Goal: Task Accomplishment & Management: Manage account settings

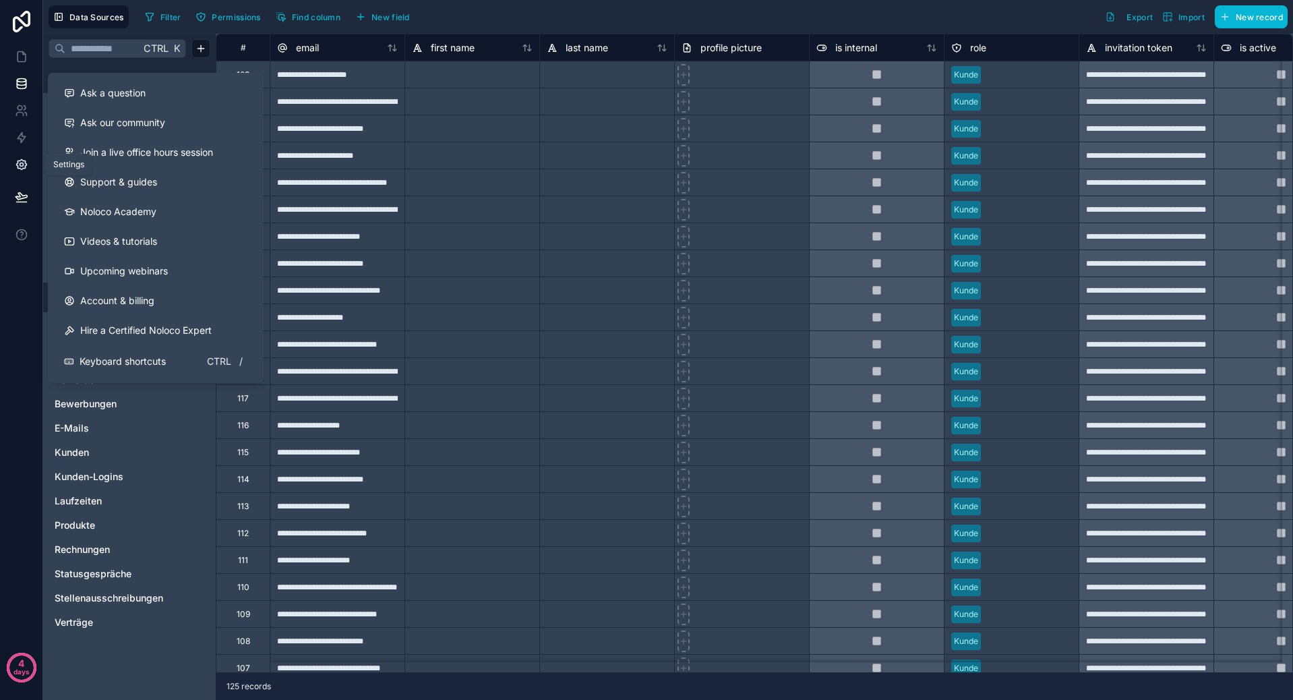
click at [18, 175] on link at bounding box center [21, 164] width 42 height 27
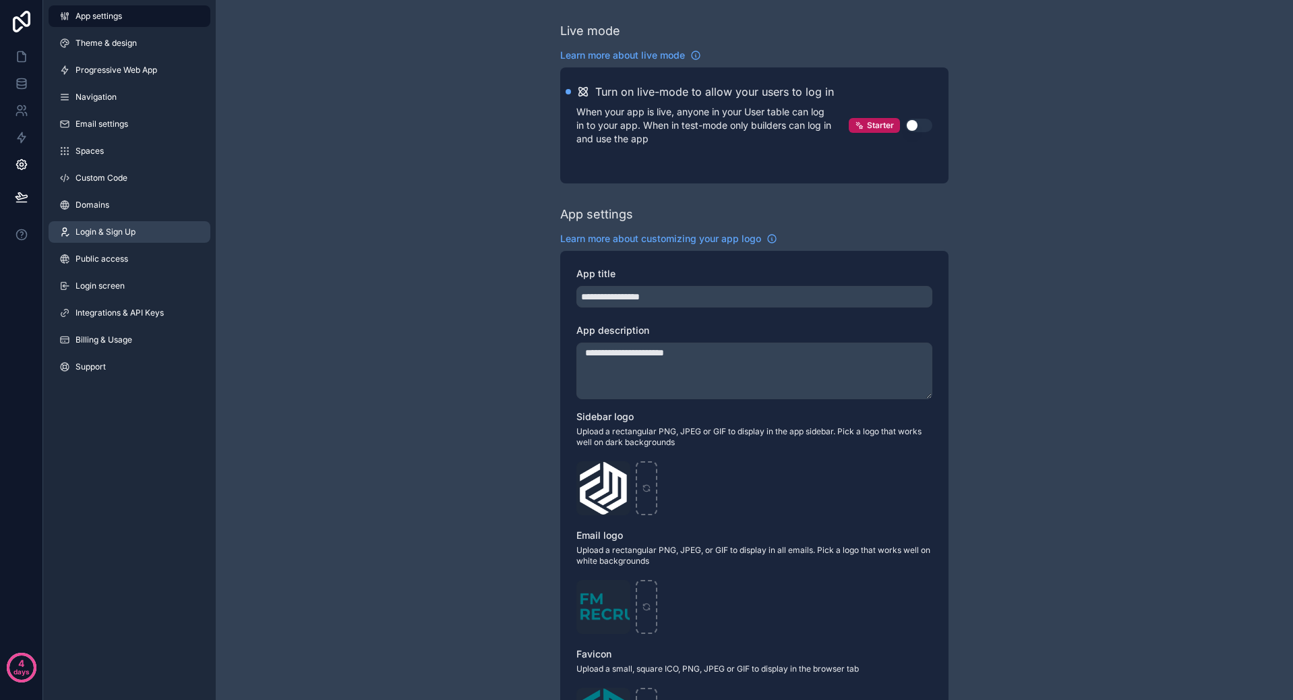
click at [131, 232] on span "Login & Sign Up" at bounding box center [105, 231] width 60 height 11
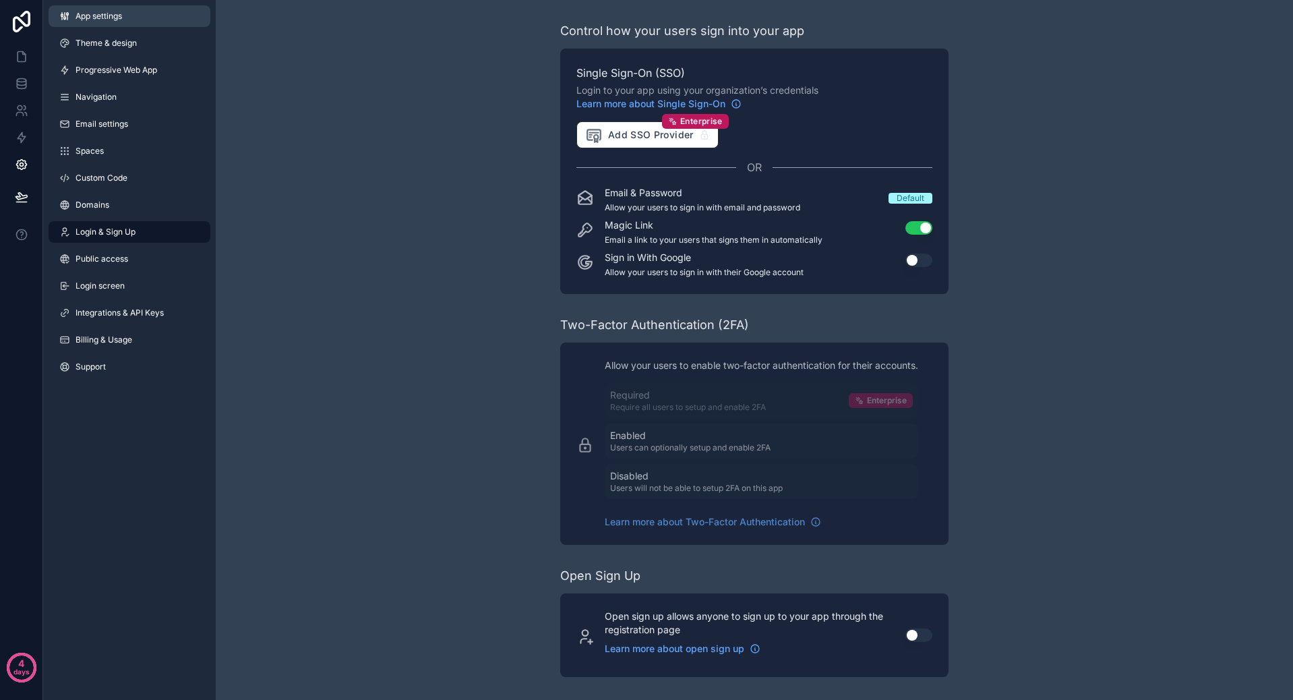
click at [126, 13] on link "App settings" at bounding box center [130, 16] width 162 height 22
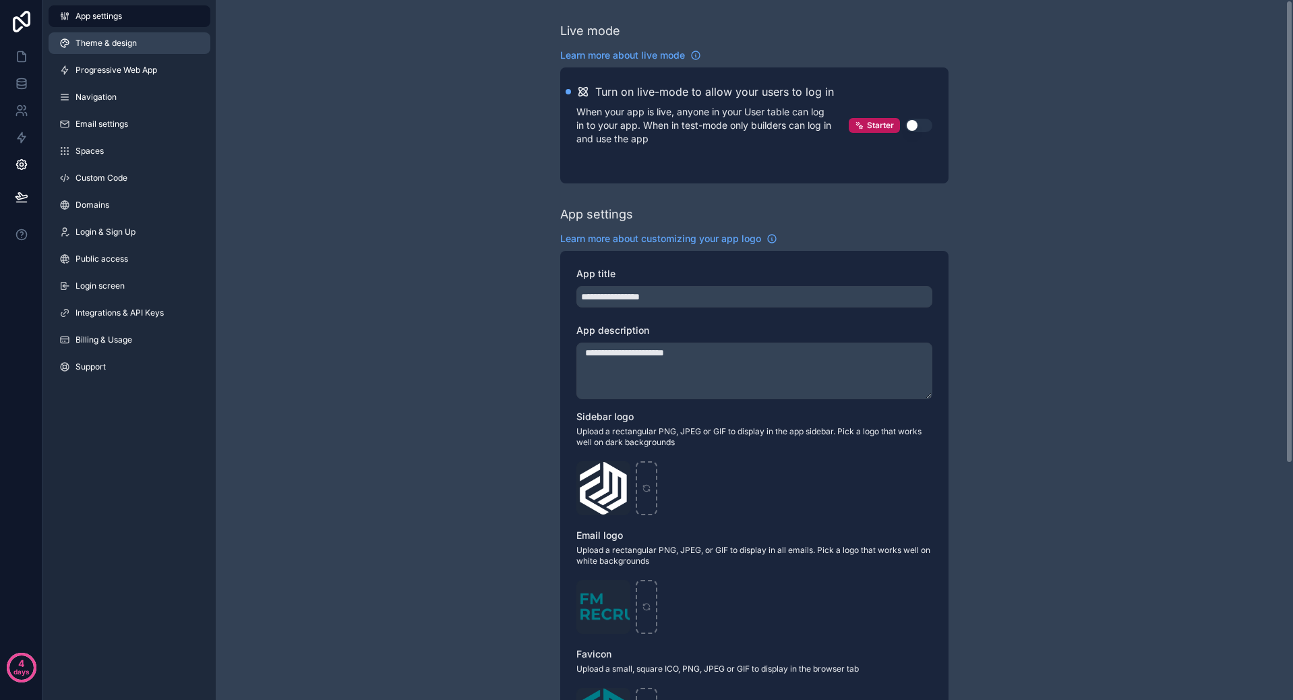
click at [138, 36] on link "Theme & design" at bounding box center [130, 43] width 162 height 22
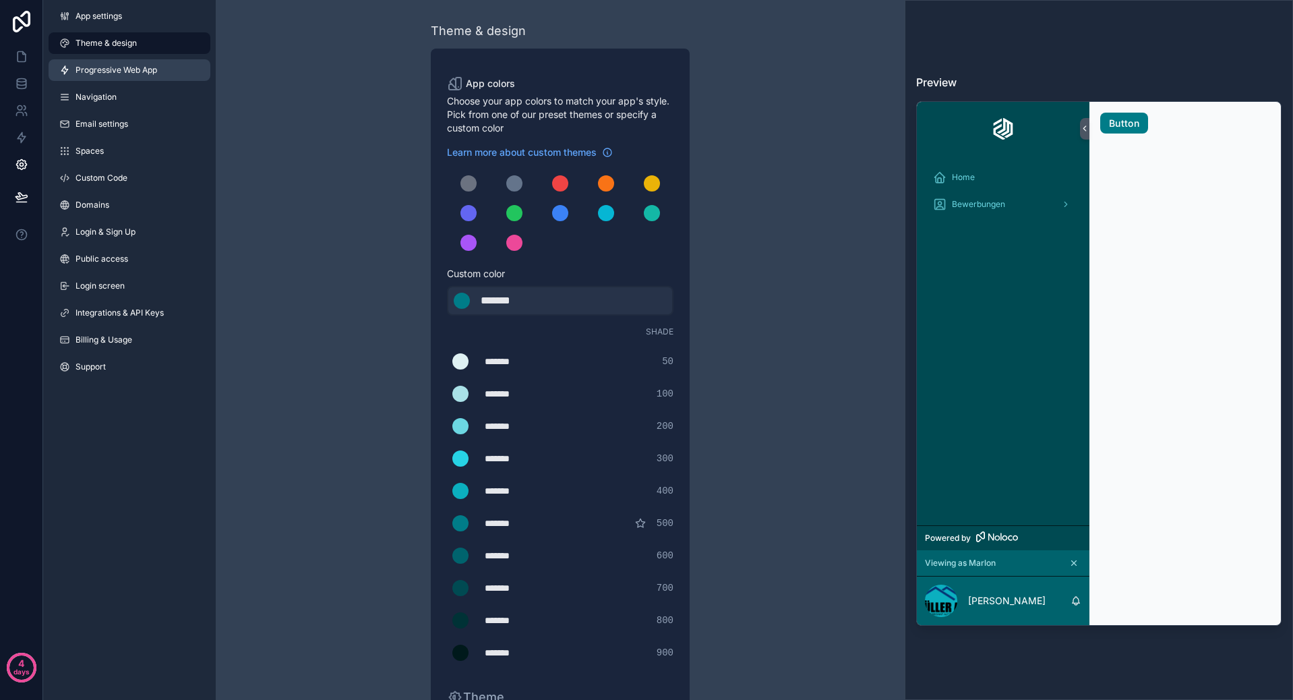
click at [157, 72] on span "Progressive Web App" at bounding box center [116, 70] width 82 height 11
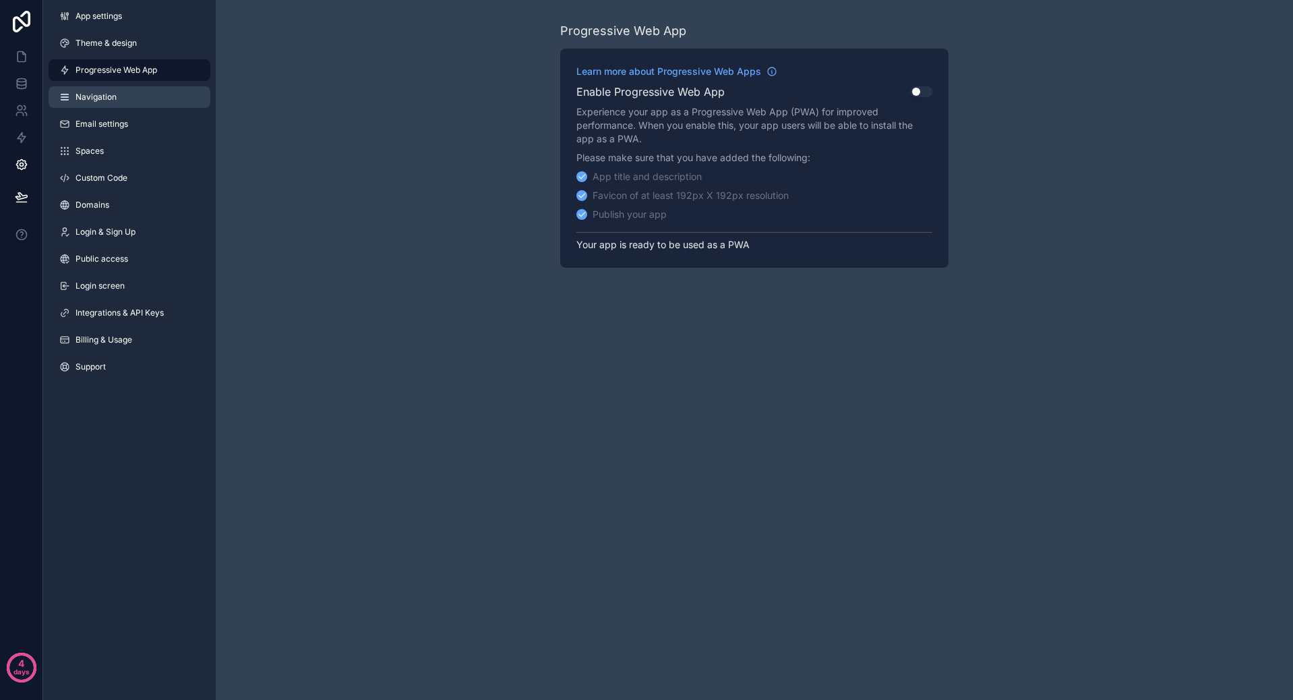
click at [140, 98] on link "Navigation" at bounding box center [130, 97] width 162 height 22
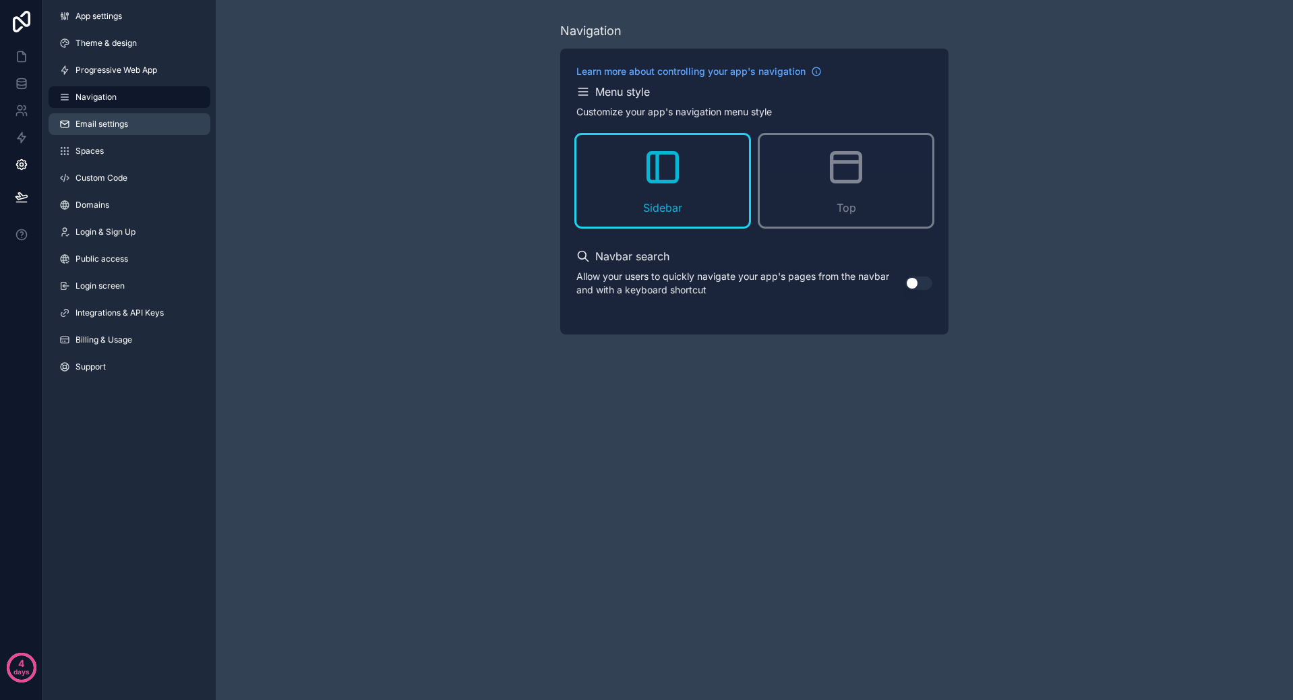
click at [131, 123] on link "Email settings" at bounding box center [130, 124] width 162 height 22
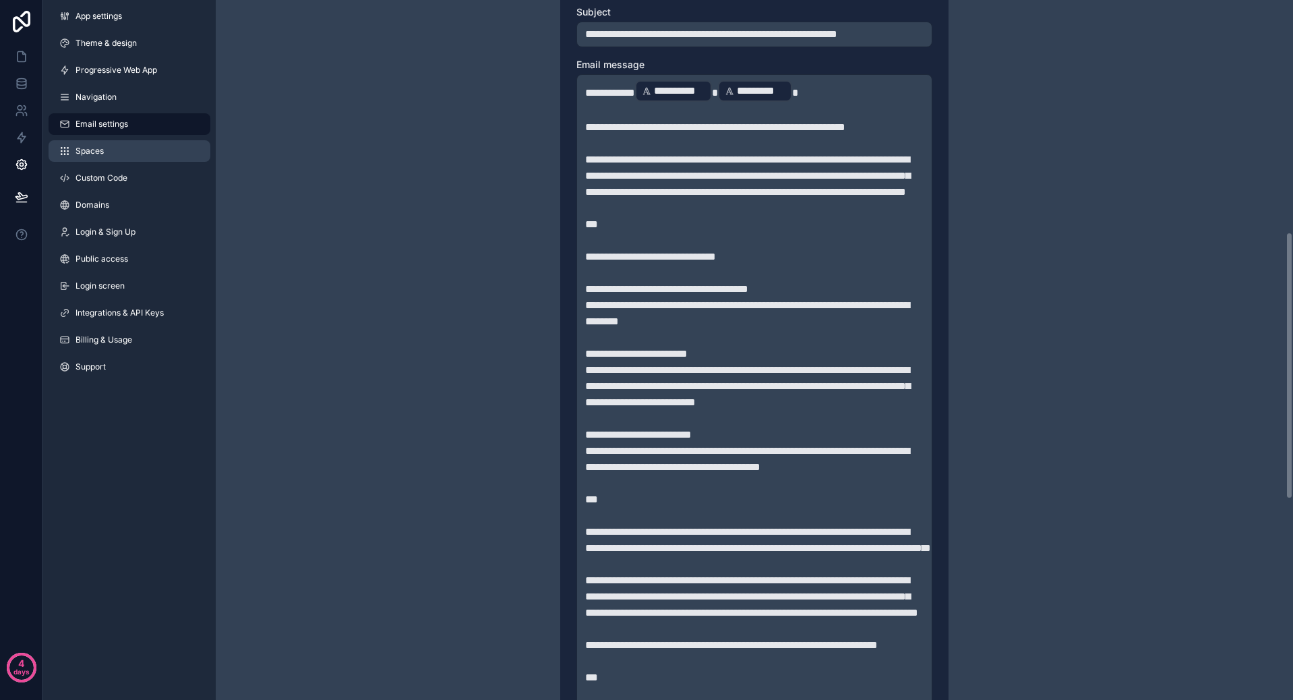
scroll to position [472, 0]
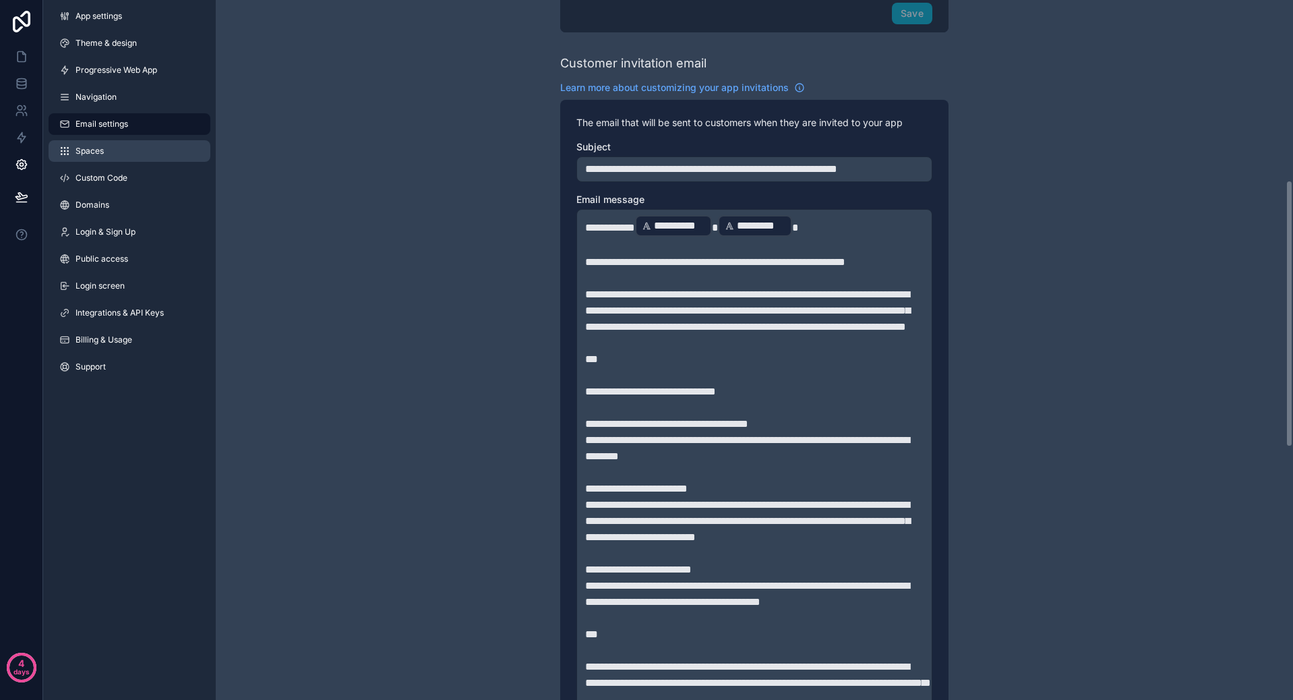
click at [99, 143] on link "Spaces" at bounding box center [130, 151] width 162 height 22
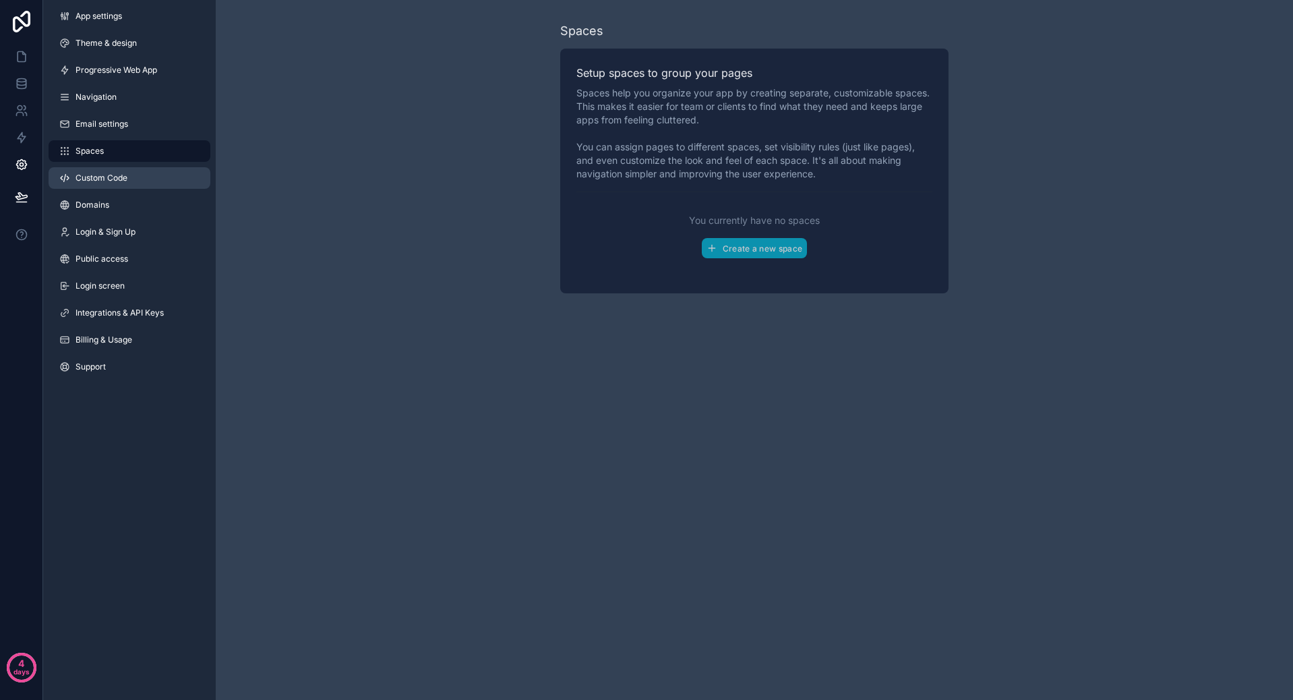
click at [120, 181] on span "Custom Code" at bounding box center [101, 178] width 52 height 11
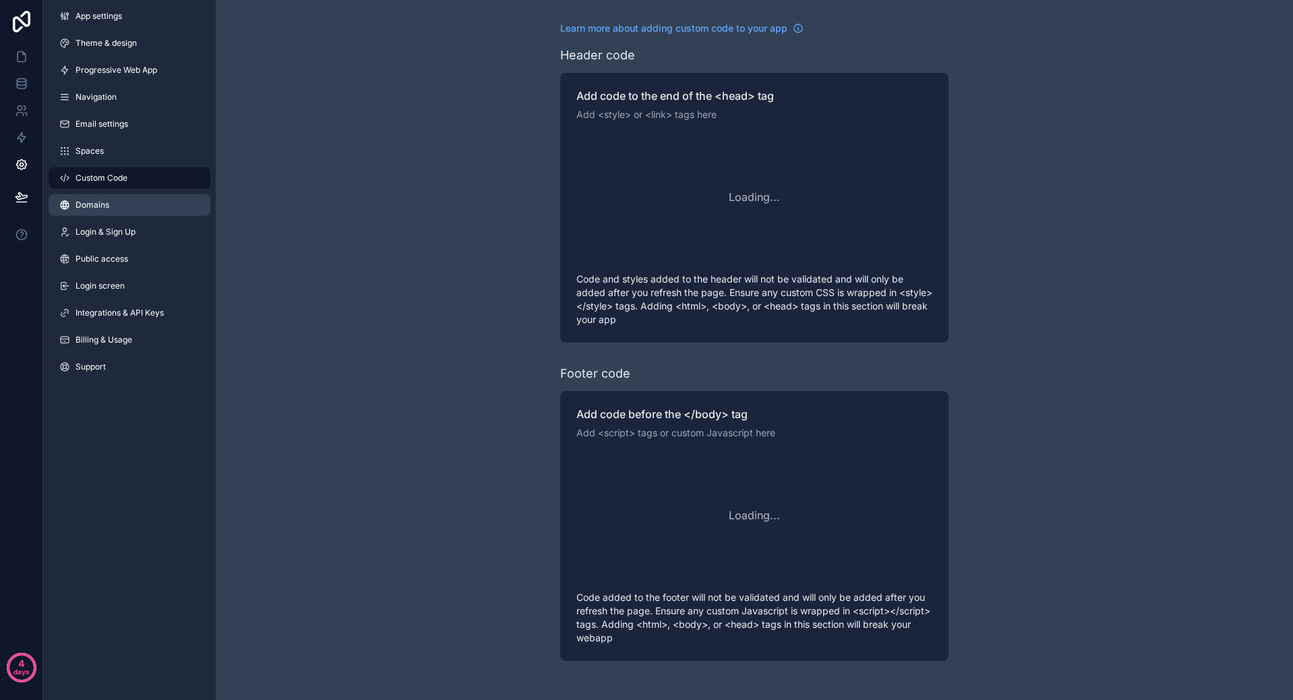
click at [117, 202] on link "Domains" at bounding box center [130, 205] width 162 height 22
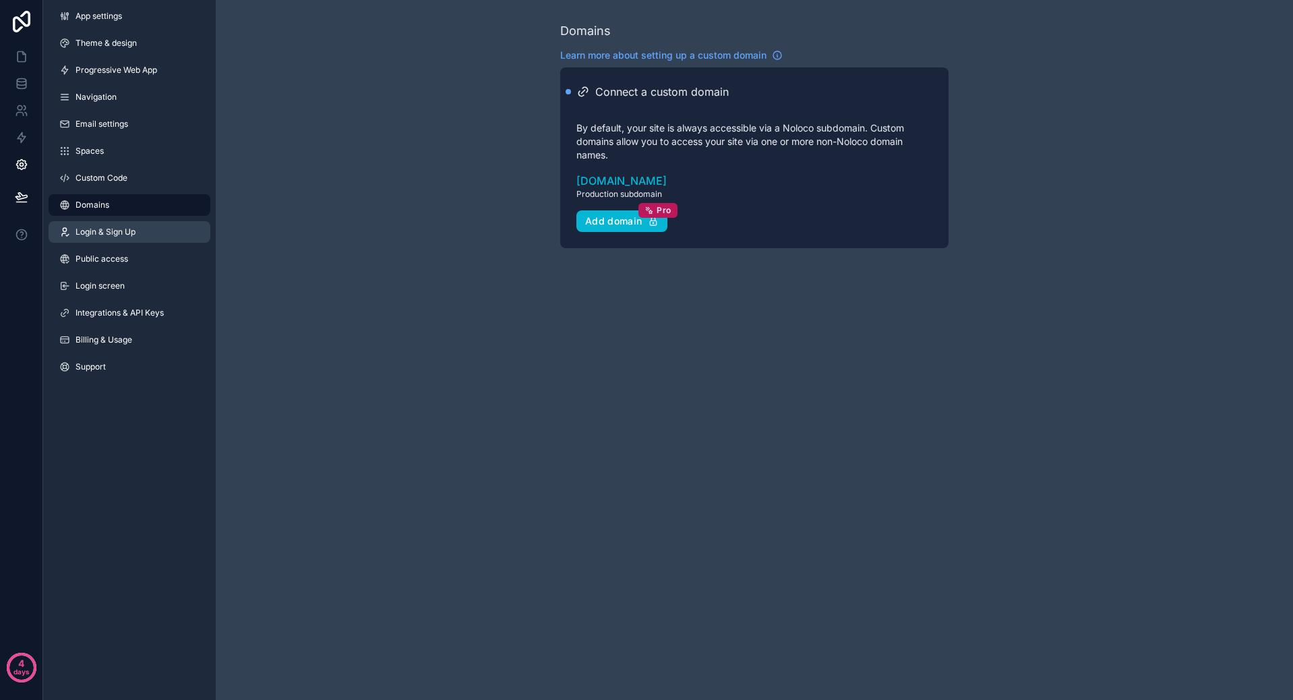
click at [111, 232] on span "Login & Sign Up" at bounding box center [105, 231] width 60 height 11
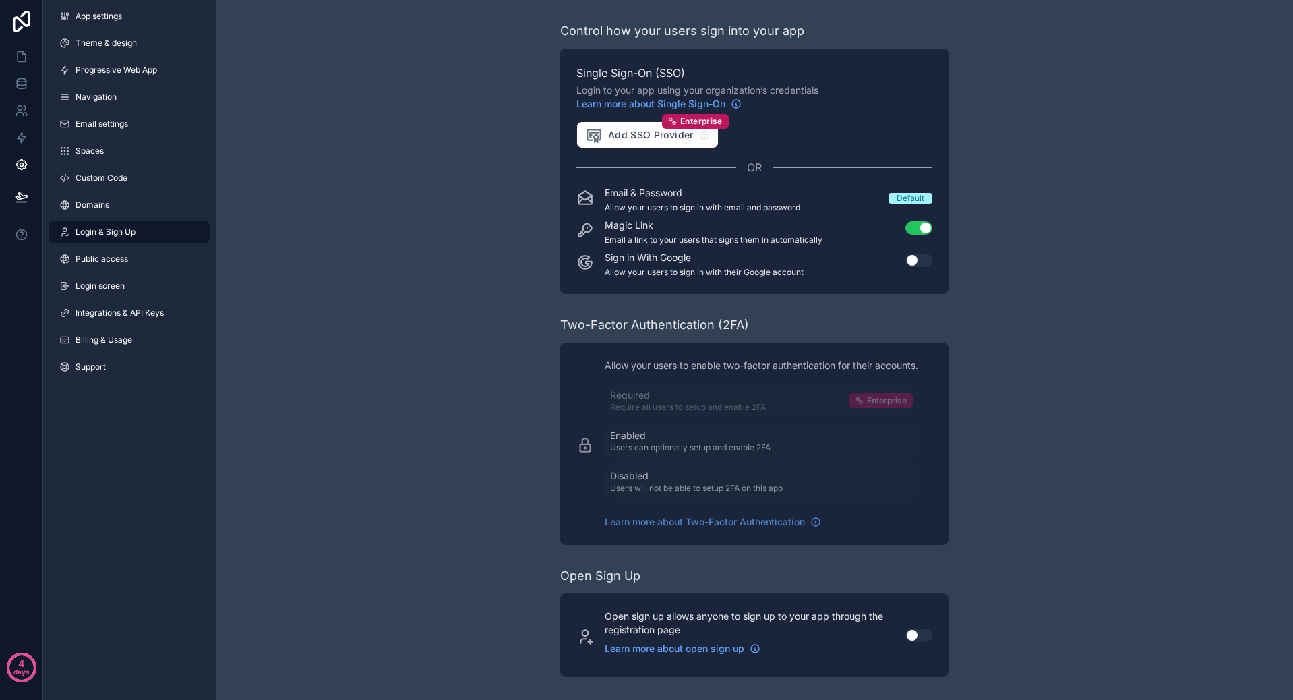
click at [659, 199] on p "Email & Password" at bounding box center [702, 192] width 195 height 13
click at [921, 263] on button "Use setting" at bounding box center [918, 259] width 27 height 13
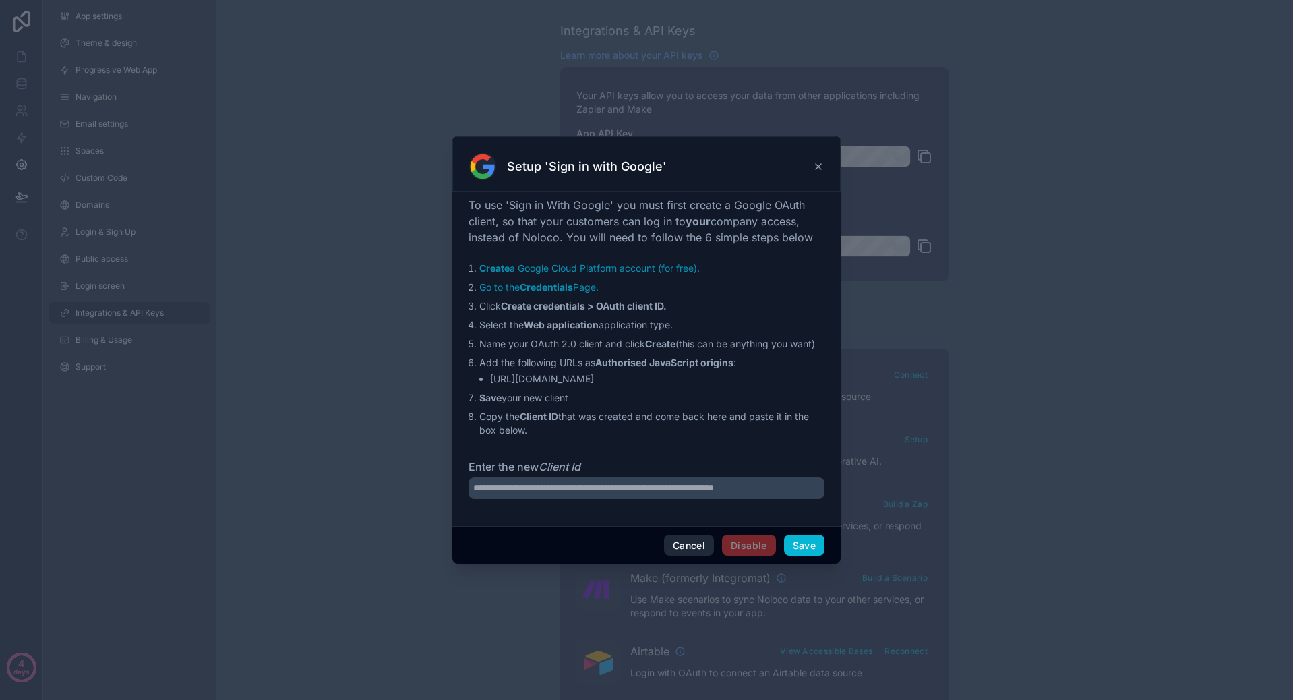
click at [694, 548] on button "Cancel" at bounding box center [689, 545] width 50 height 22
click at [682, 539] on button "Cancel" at bounding box center [689, 545] width 50 height 22
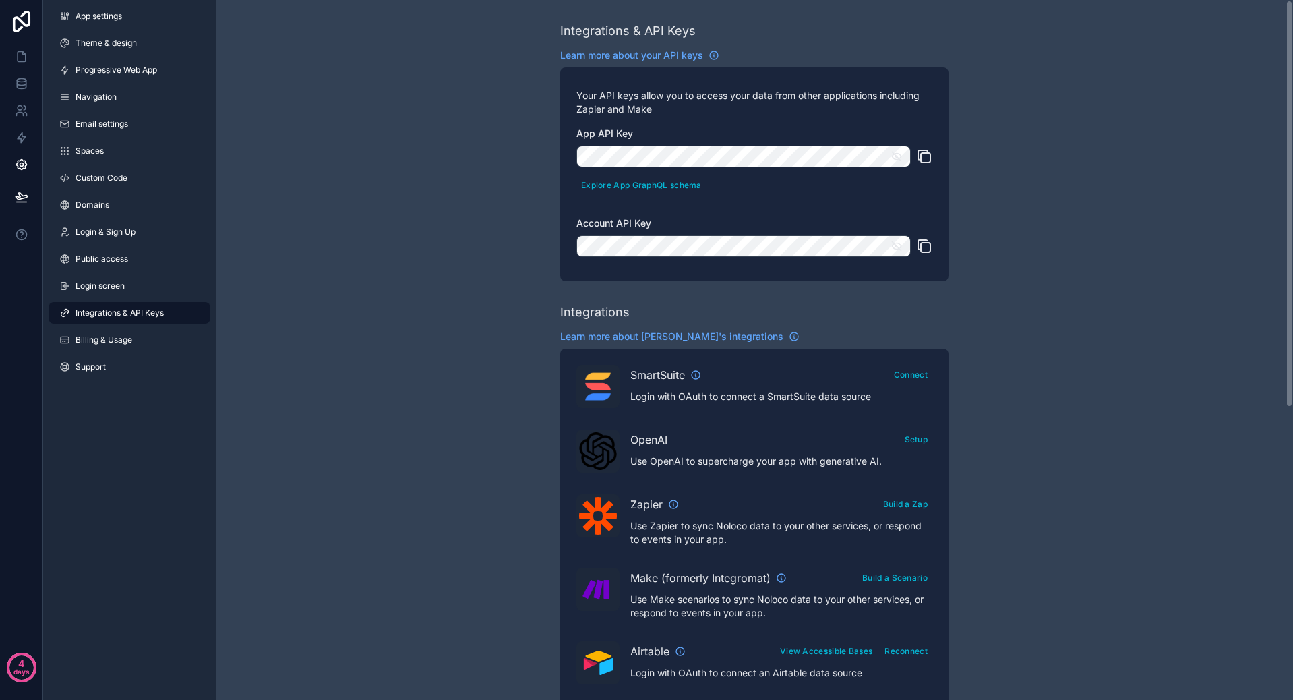
click at [146, 317] on span "Integrations & API Keys" at bounding box center [119, 312] width 88 height 11
click at [123, 288] on span "Login screen" at bounding box center [99, 285] width 49 height 11
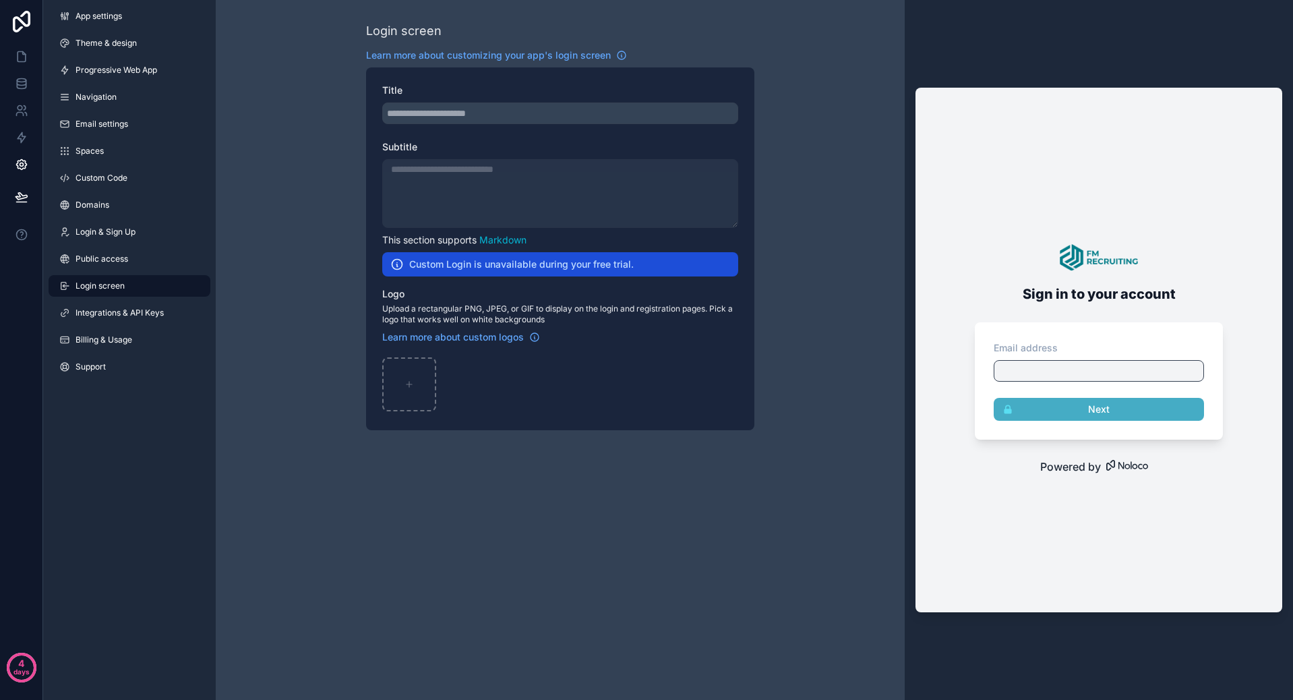
click at [477, 117] on div "scrollable content" at bounding box center [560, 113] width 356 height 22
click at [484, 105] on div "scrollable content" at bounding box center [560, 113] width 356 height 22
click at [138, 311] on span "Integrations & API Keys" at bounding box center [119, 312] width 88 height 11
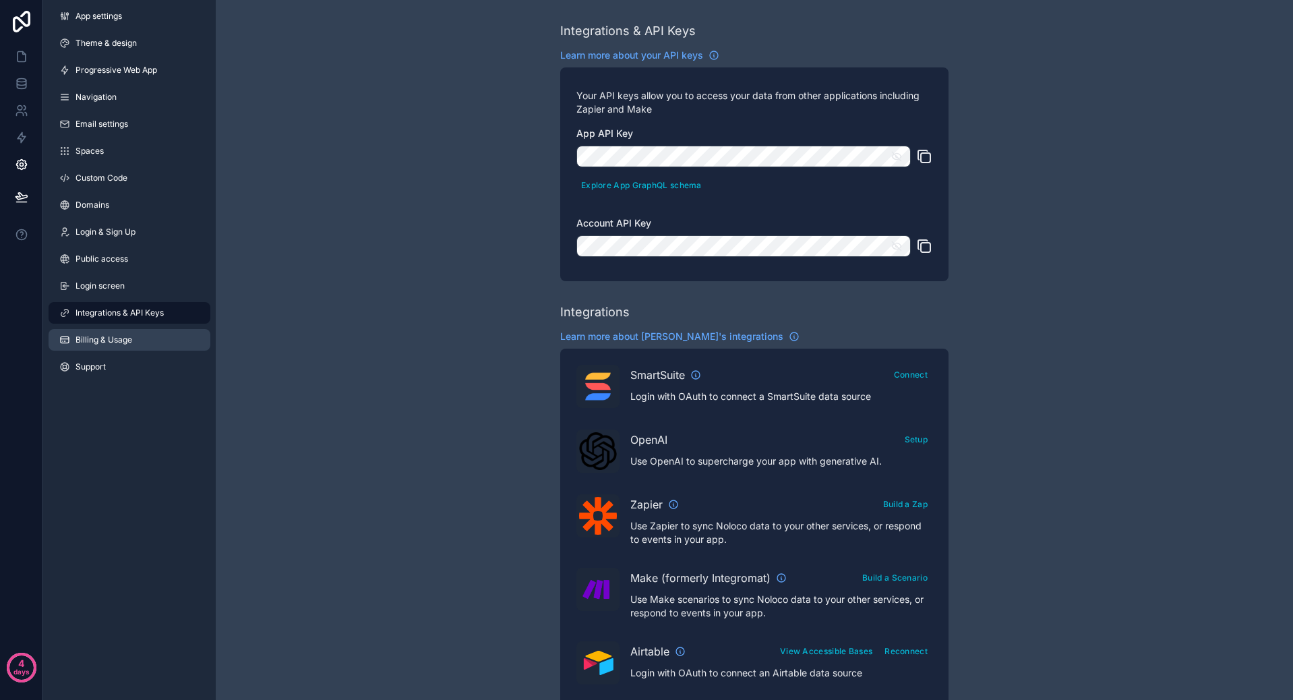
click at [116, 341] on span "Billing & Usage" at bounding box center [103, 339] width 57 height 11
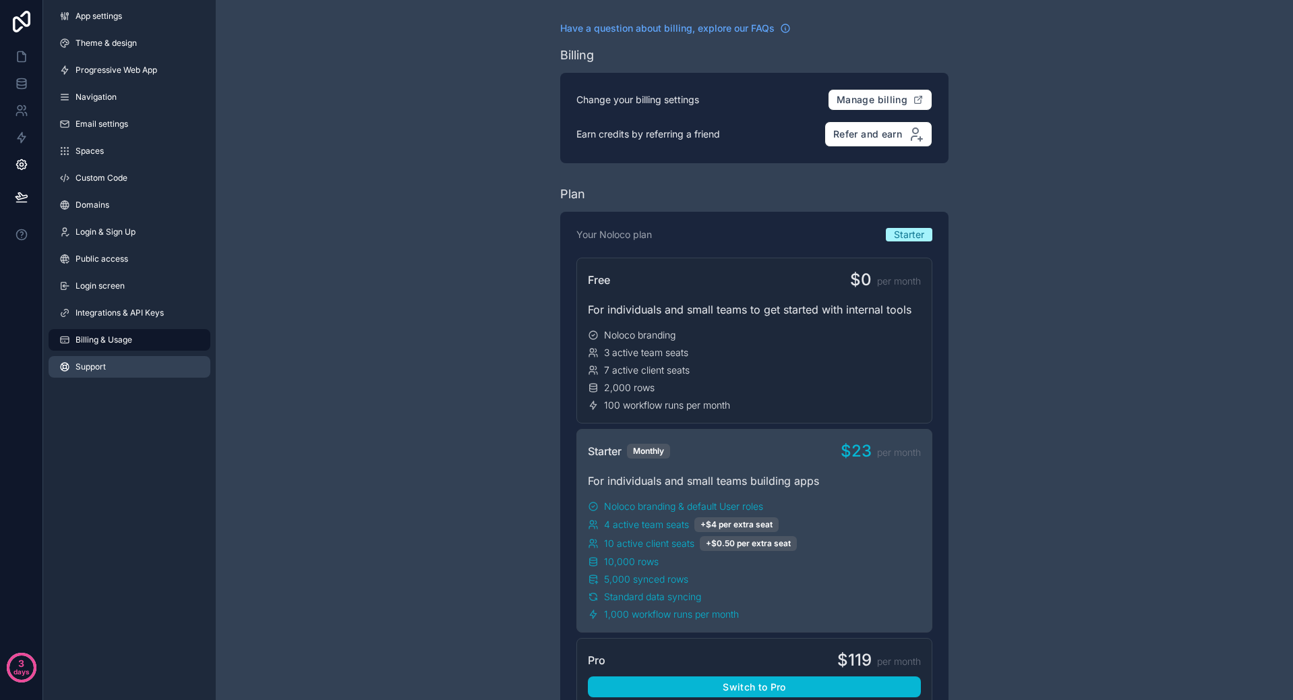
click at [96, 357] on link "Support" at bounding box center [130, 367] width 162 height 22
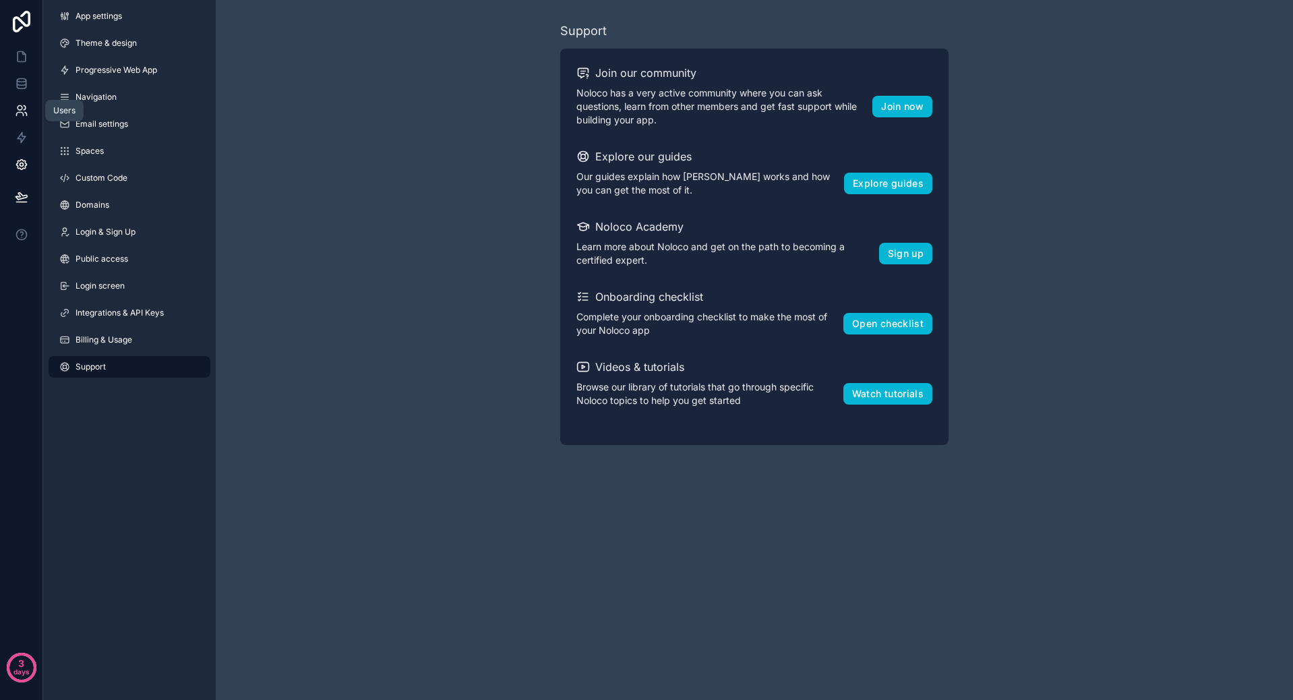
click at [23, 113] on icon at bounding box center [21, 110] width 13 height 13
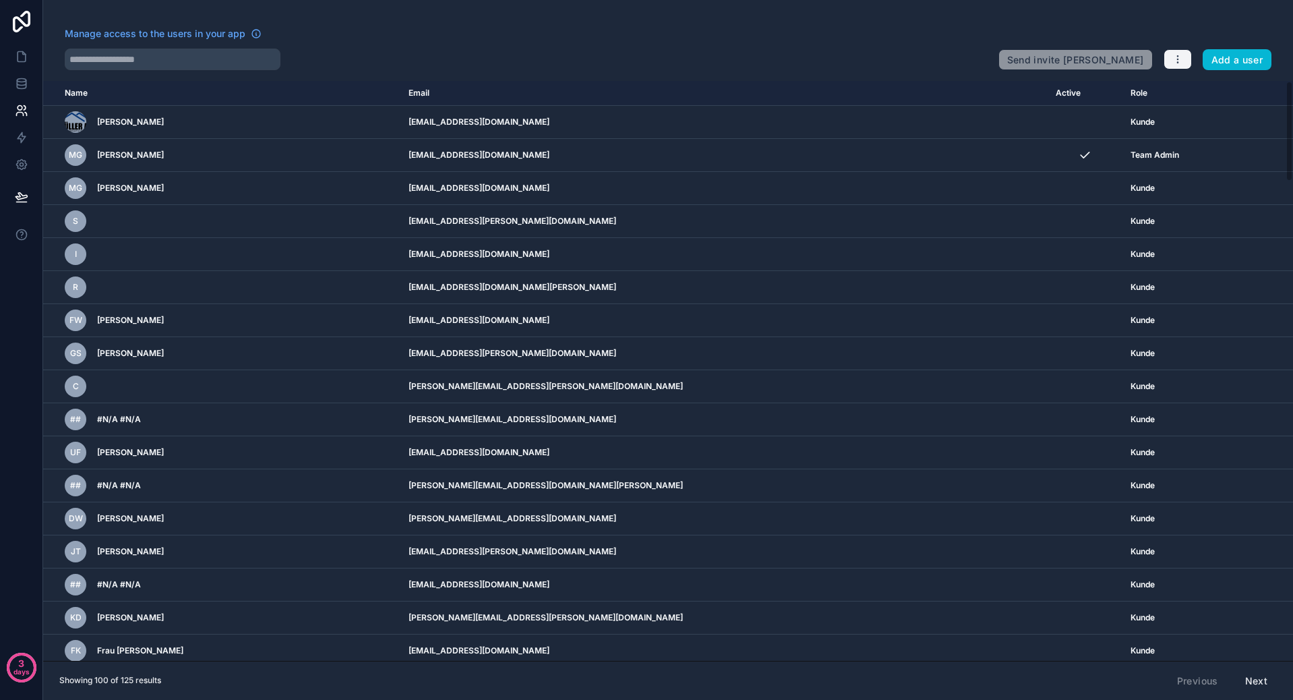
click at [1173, 60] on icon "button" at bounding box center [1177, 59] width 11 height 11
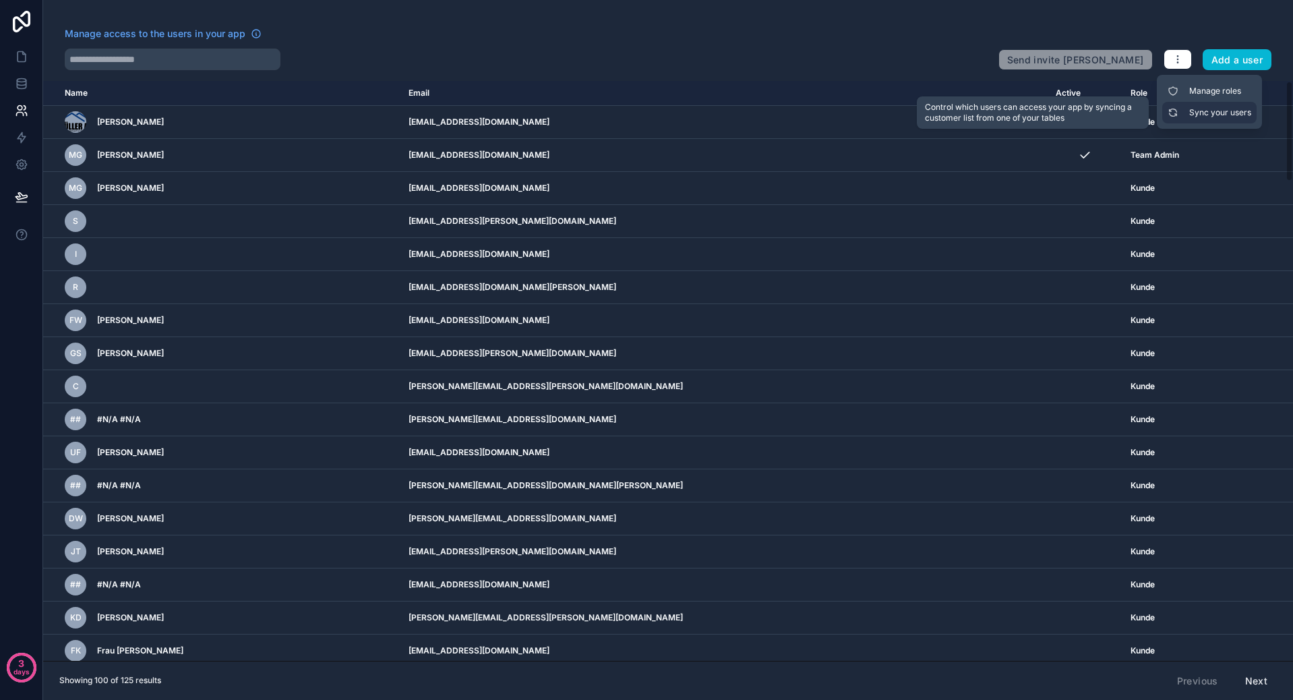
click at [1196, 110] on link "Sync your users" at bounding box center [1209, 113] width 94 height 22
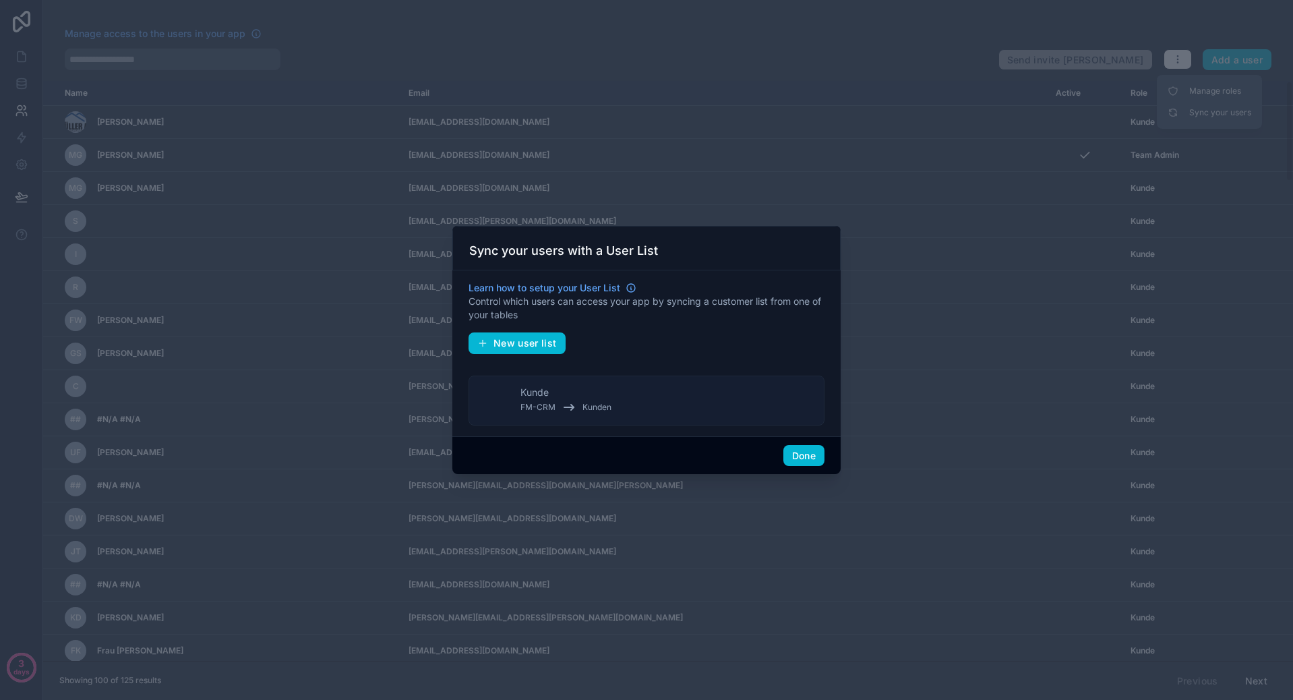
click at [658, 408] on button "Kunde FM-CRM Kunden" at bounding box center [646, 400] width 356 height 50
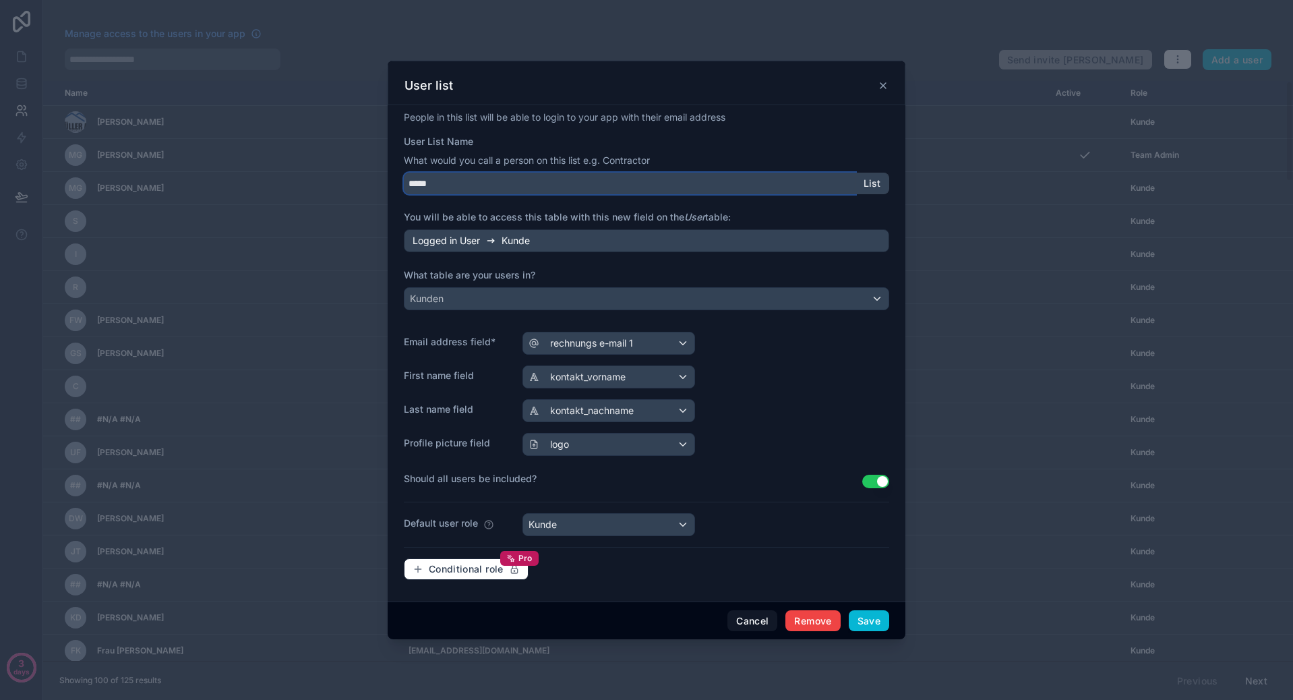
click at [546, 188] on input "*****" at bounding box center [630, 184] width 452 height 22
click at [483, 249] on div "Logged in User Kunde" at bounding box center [646, 240] width 485 height 23
click at [489, 243] on icon at bounding box center [490, 240] width 11 height 11
click at [594, 242] on div "Logged in User Kunde" at bounding box center [646, 240] width 485 height 23
click at [747, 615] on button "Cancel" at bounding box center [752, 621] width 50 height 22
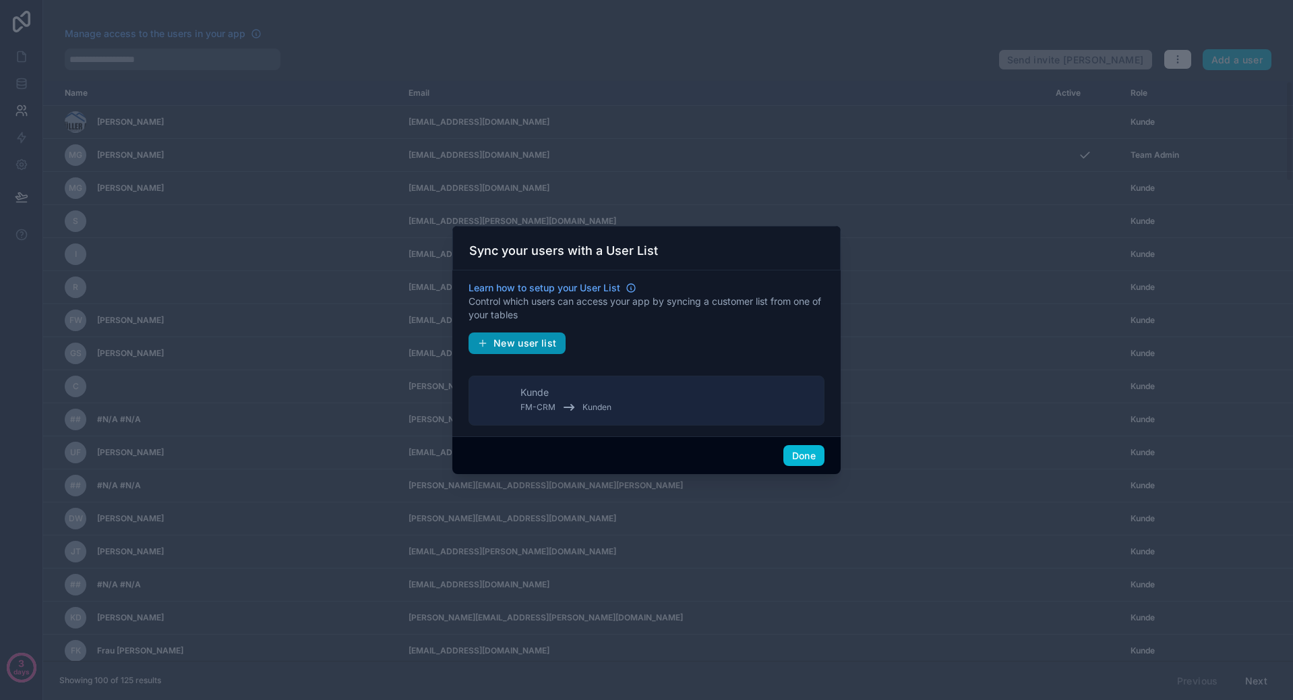
click at [520, 332] on button "New user list" at bounding box center [516, 343] width 97 height 22
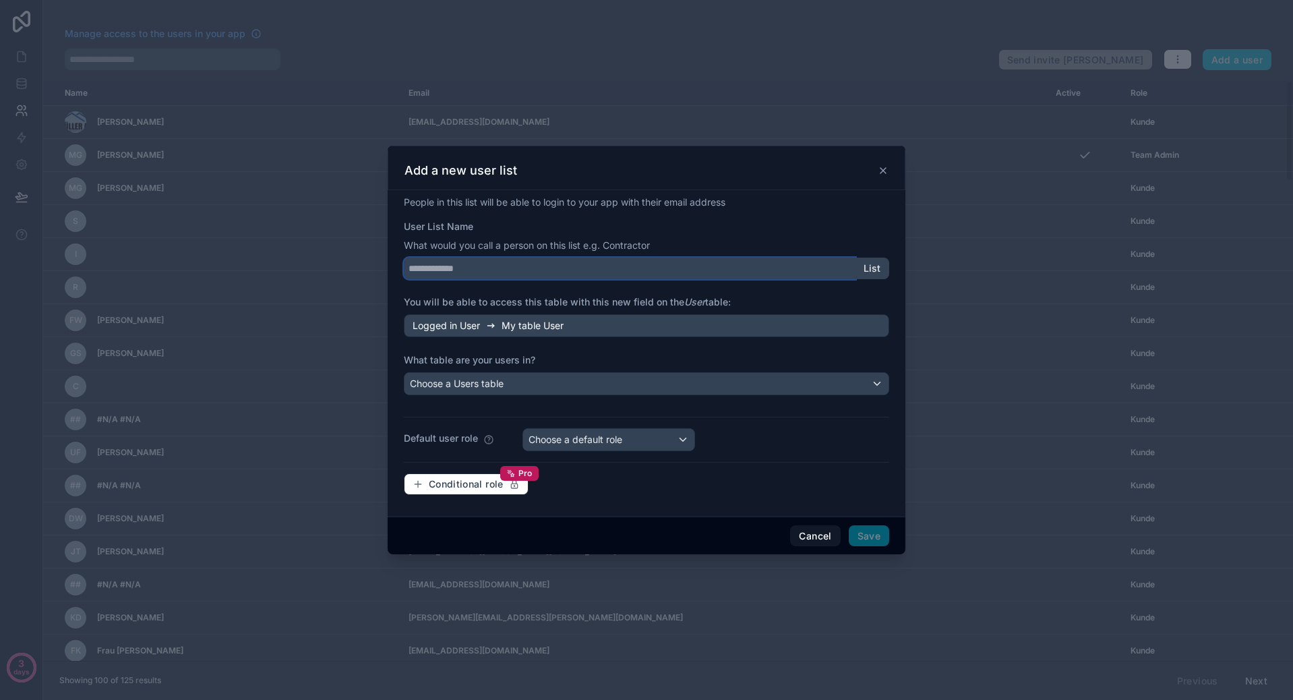
click at [510, 273] on input "User List Name" at bounding box center [630, 268] width 452 height 22
click at [543, 377] on div "Choose a Users table" at bounding box center [646, 384] width 484 height 22
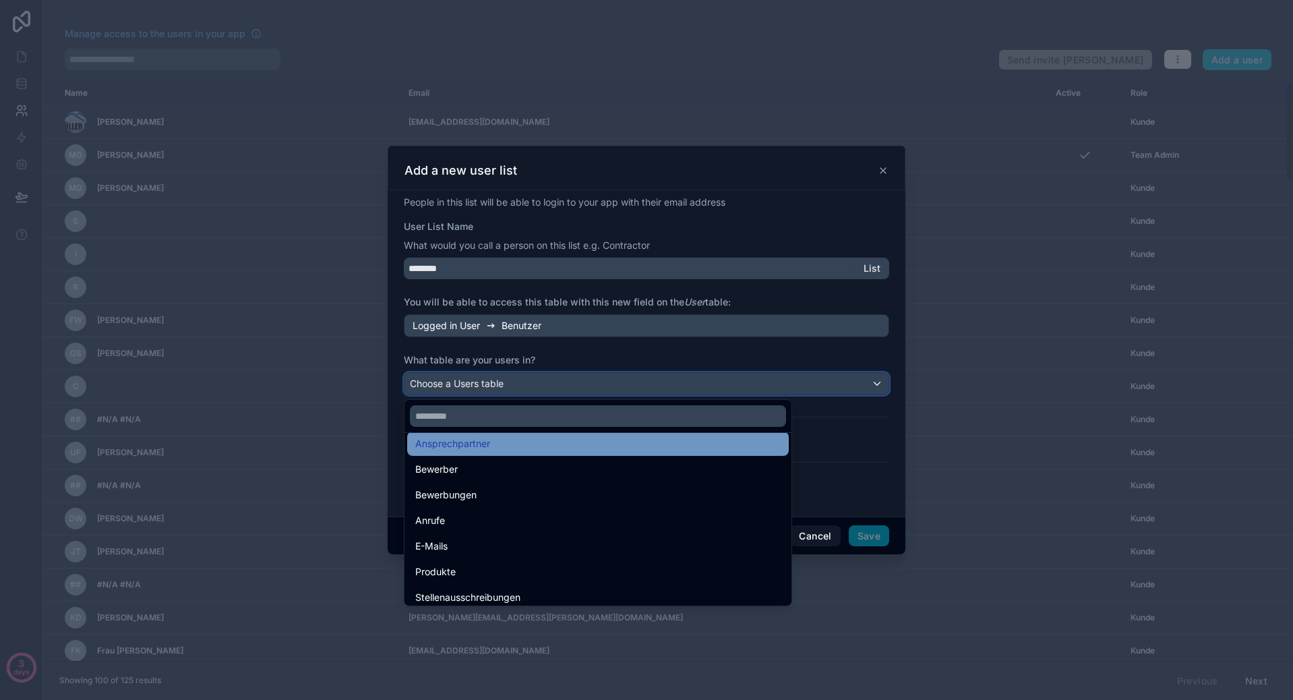
scroll to position [193, 0]
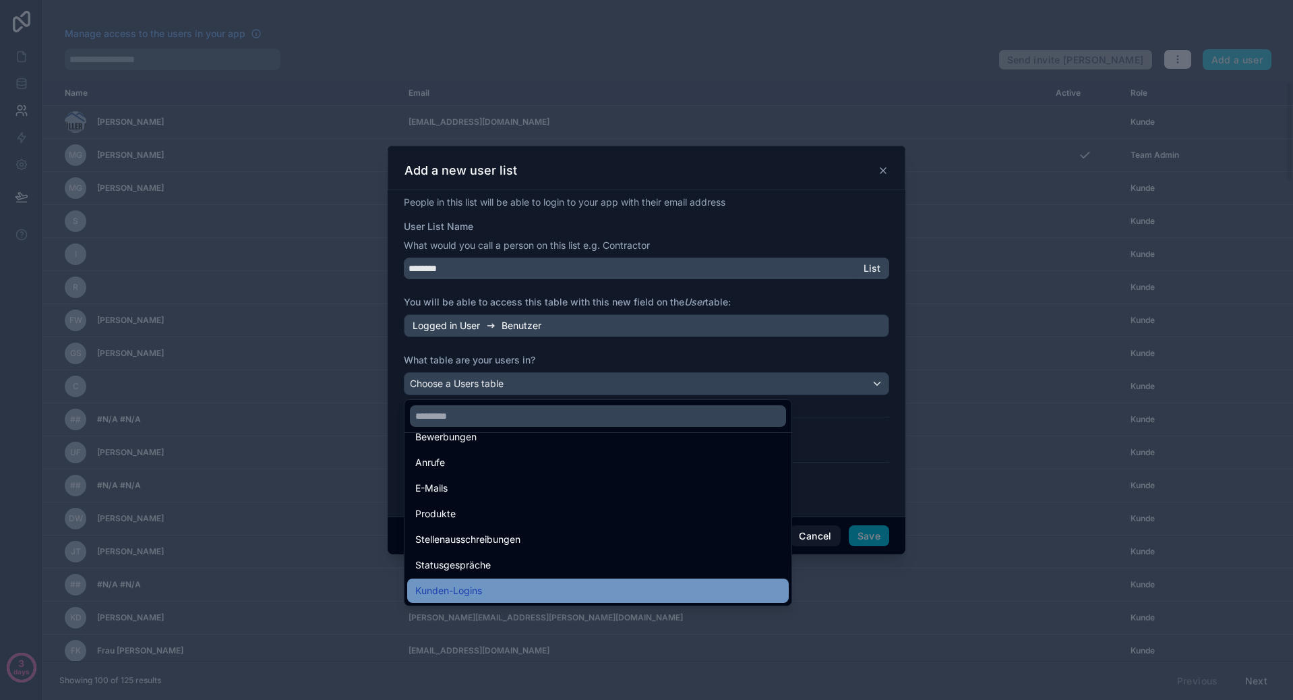
click at [513, 590] on div "Kunden-Logins" at bounding box center [597, 590] width 365 height 16
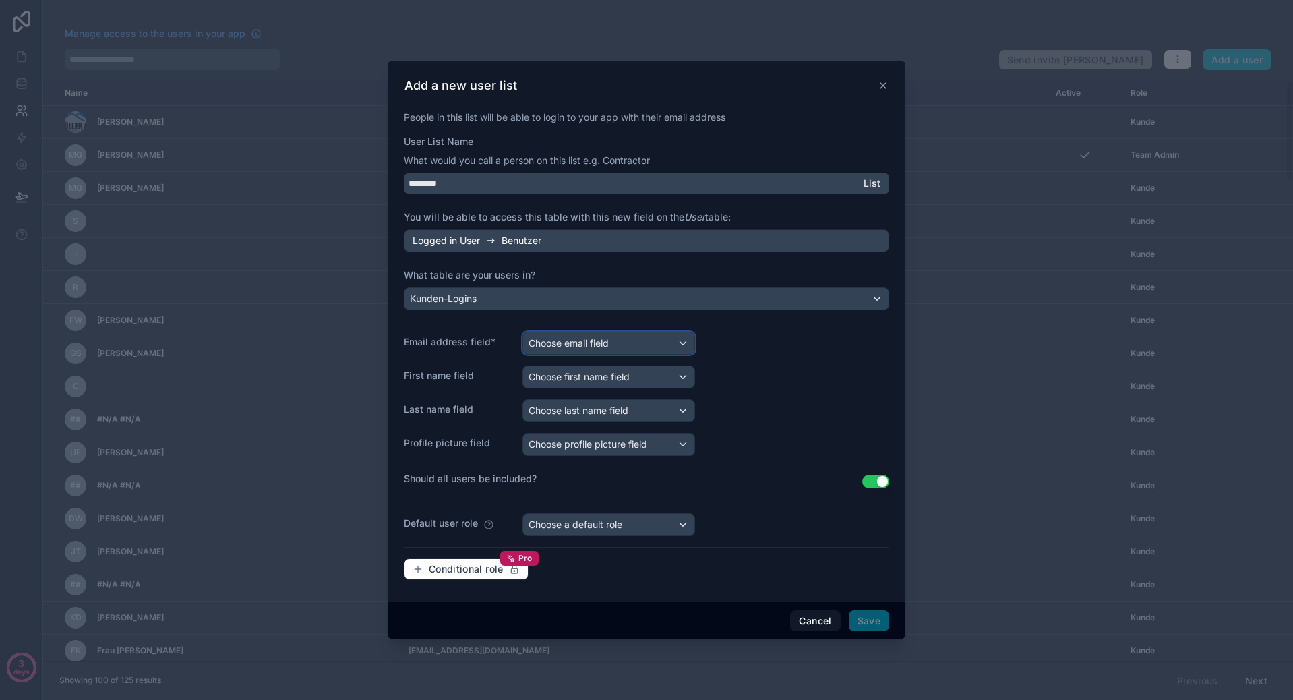
click at [602, 344] on span "Choose email field" at bounding box center [568, 342] width 80 height 11
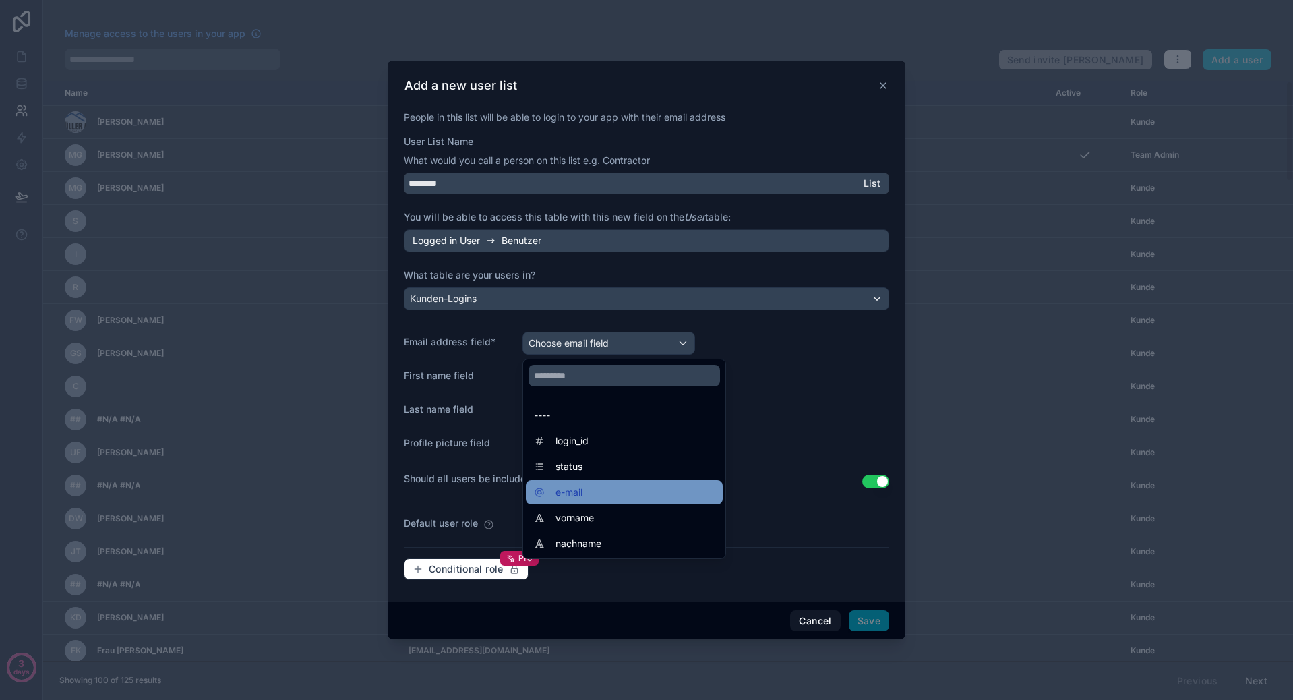
click at [600, 487] on div "e-mail" at bounding box center [624, 492] width 181 height 16
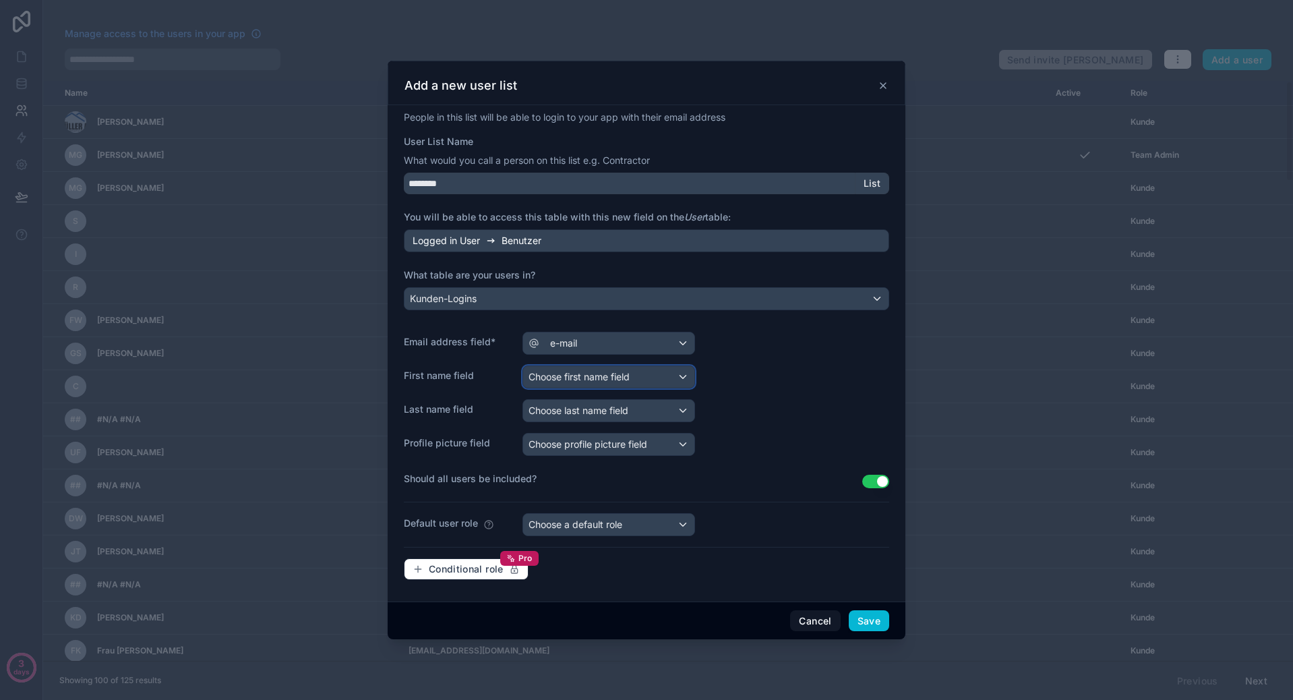
click at [609, 381] on span "Choose first name field" at bounding box center [578, 376] width 101 height 11
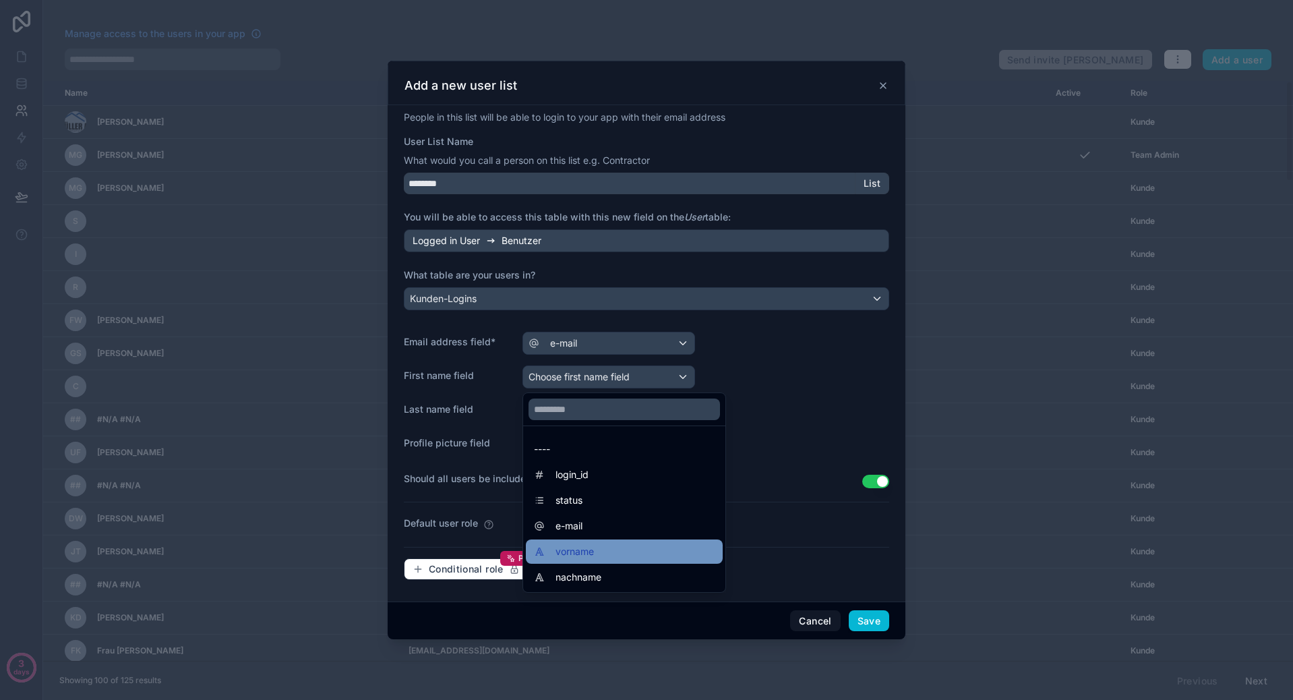
click at [592, 551] on span "vorname" at bounding box center [574, 551] width 38 height 16
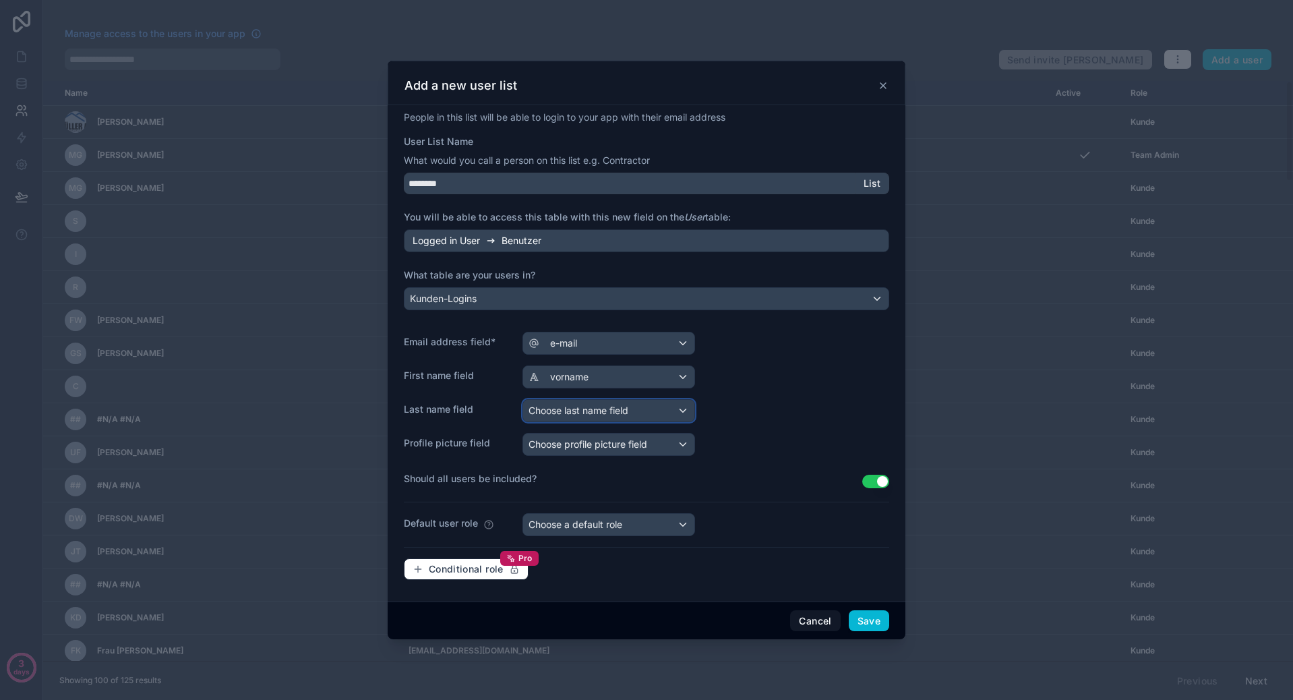
click at [607, 421] on div "Choose last name field" at bounding box center [608, 411] width 171 height 22
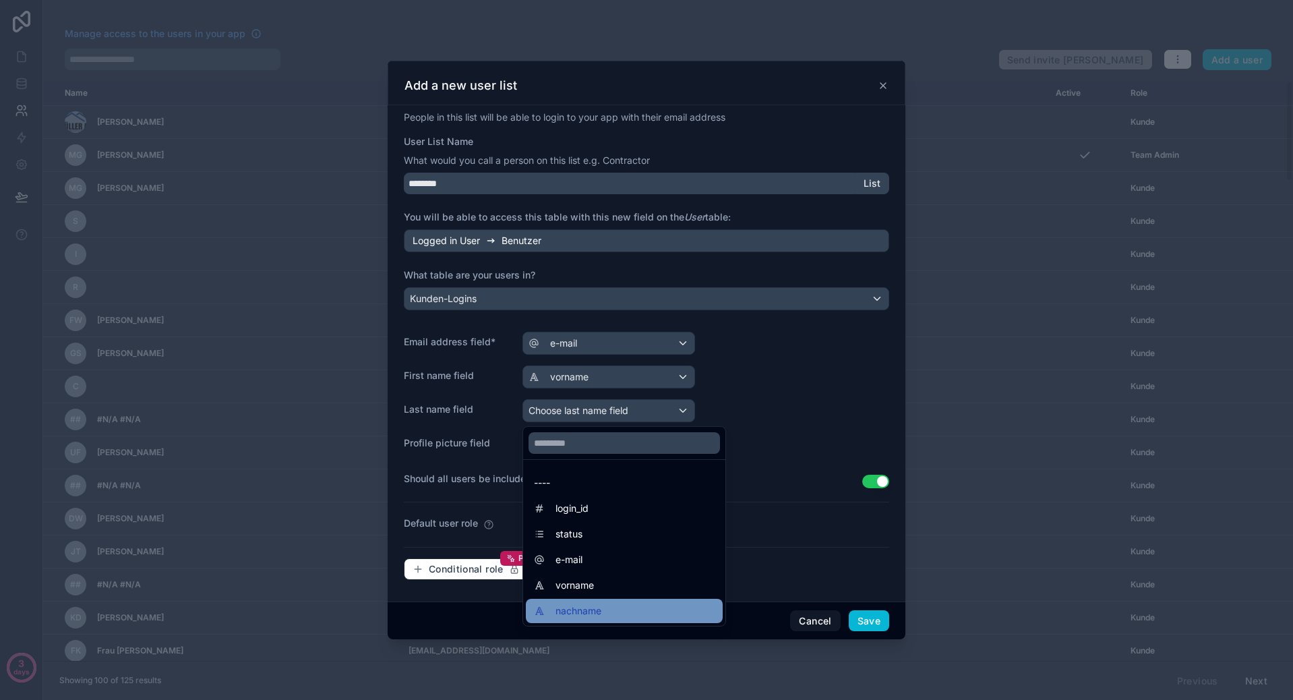
click at [570, 603] on span "nachname" at bounding box center [578, 611] width 46 height 16
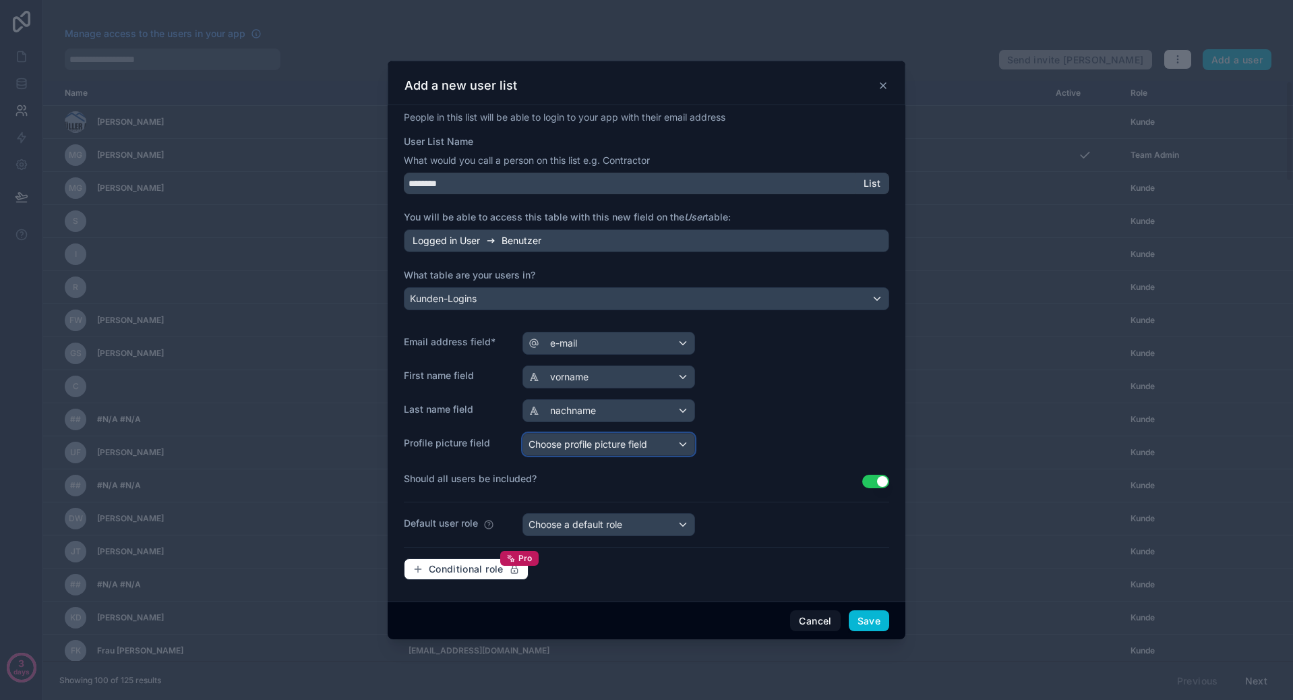
click at [586, 446] on span "Choose profile picture field" at bounding box center [587, 443] width 119 height 11
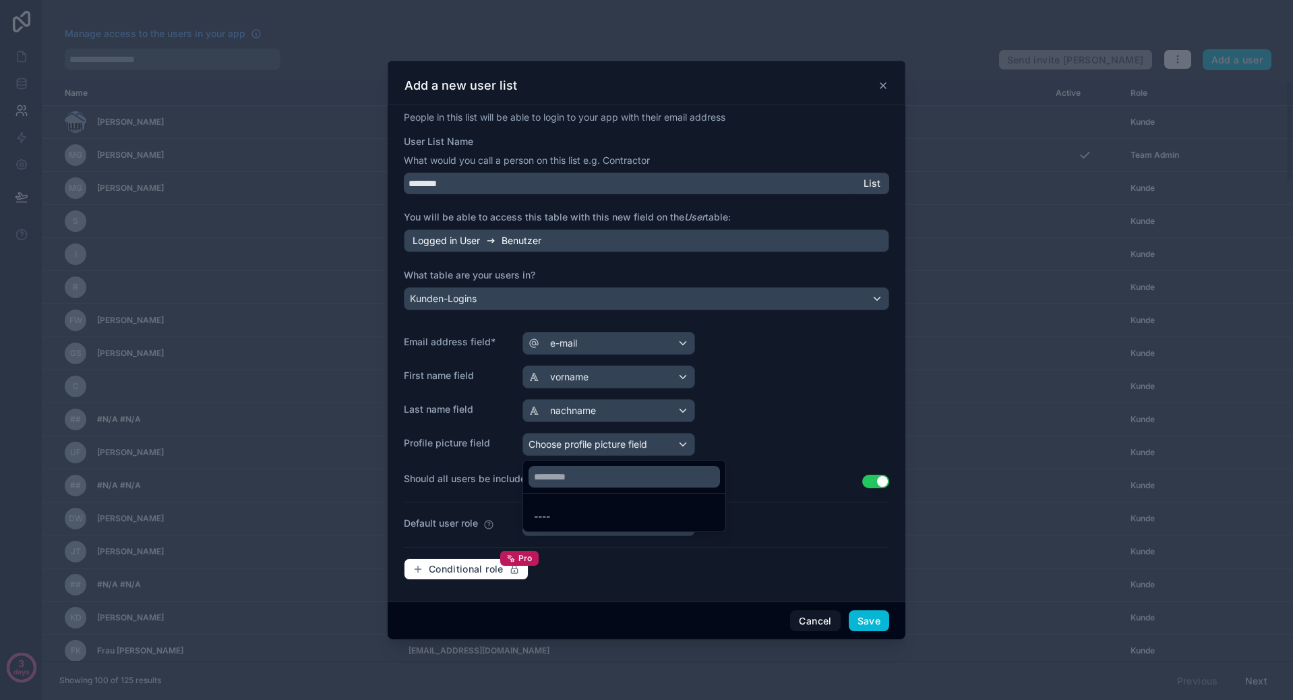
click at [545, 510] on span "----" at bounding box center [542, 516] width 16 height 16
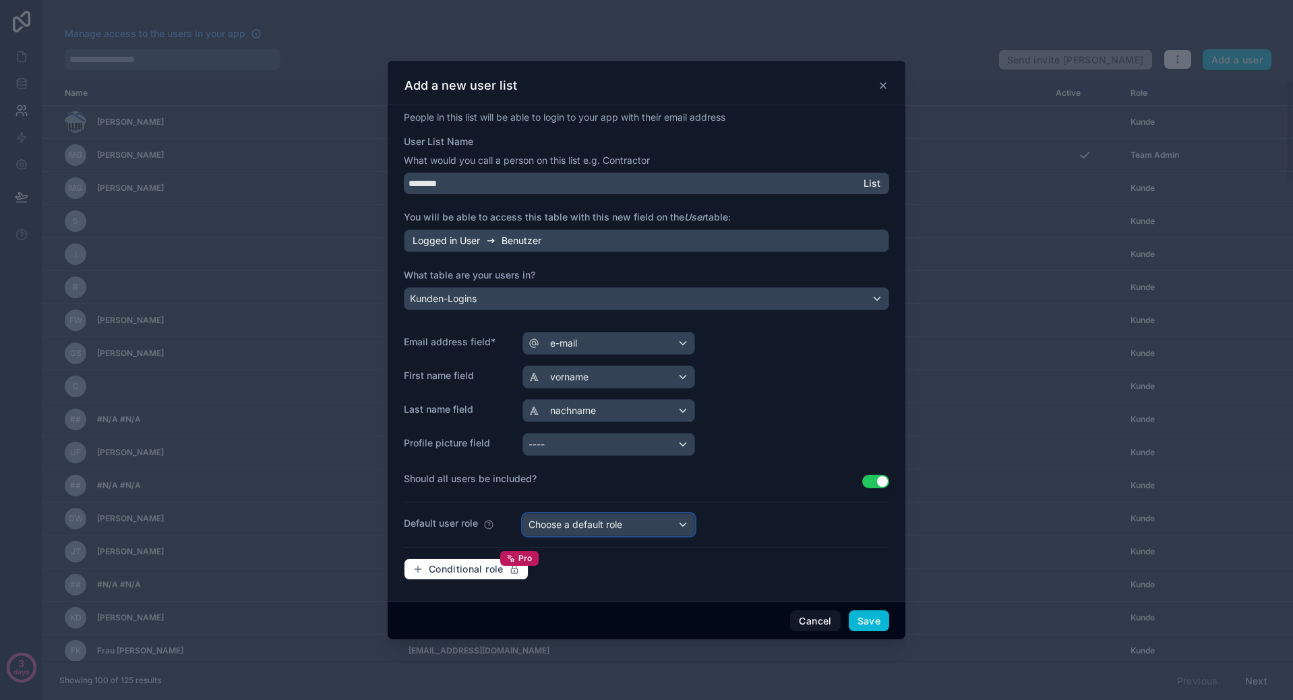
click at [616, 528] on span "Choose a default role" at bounding box center [575, 523] width 94 height 11
click at [572, 617] on div "Kunde" at bounding box center [624, 622] width 181 height 16
click at [873, 620] on button "Save" at bounding box center [869, 621] width 40 height 22
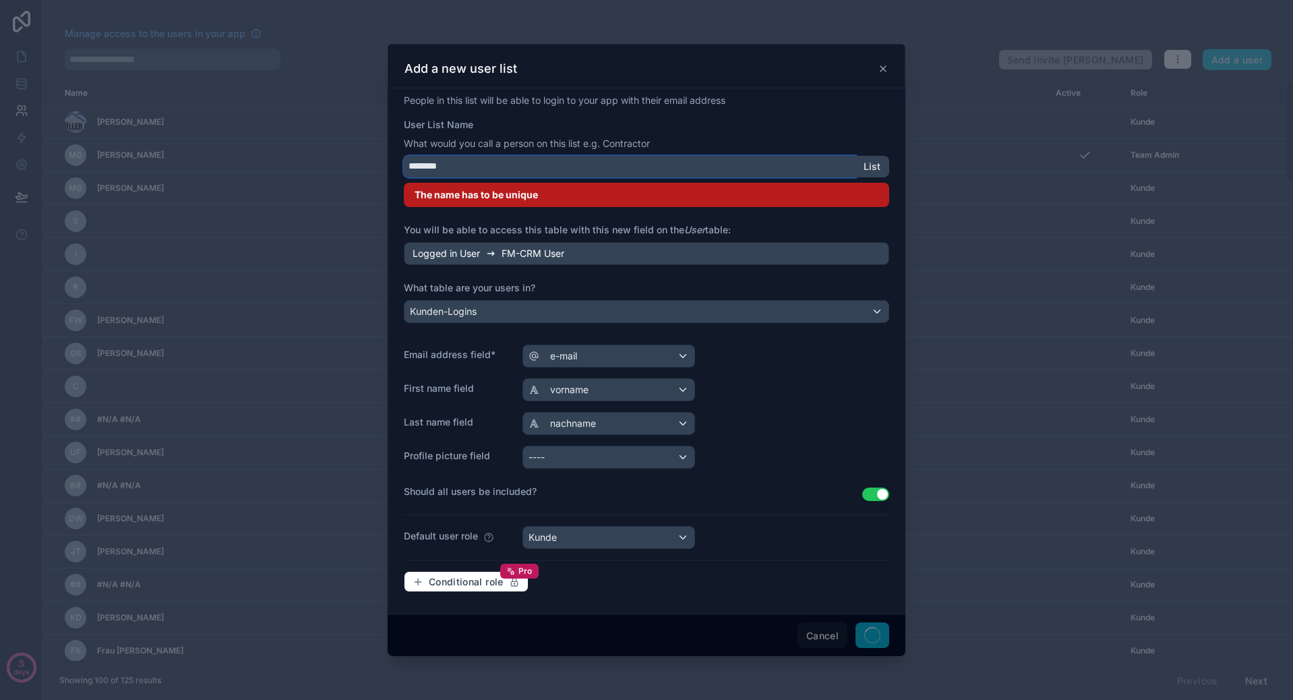
click at [467, 168] on input "********" at bounding box center [630, 167] width 452 height 22
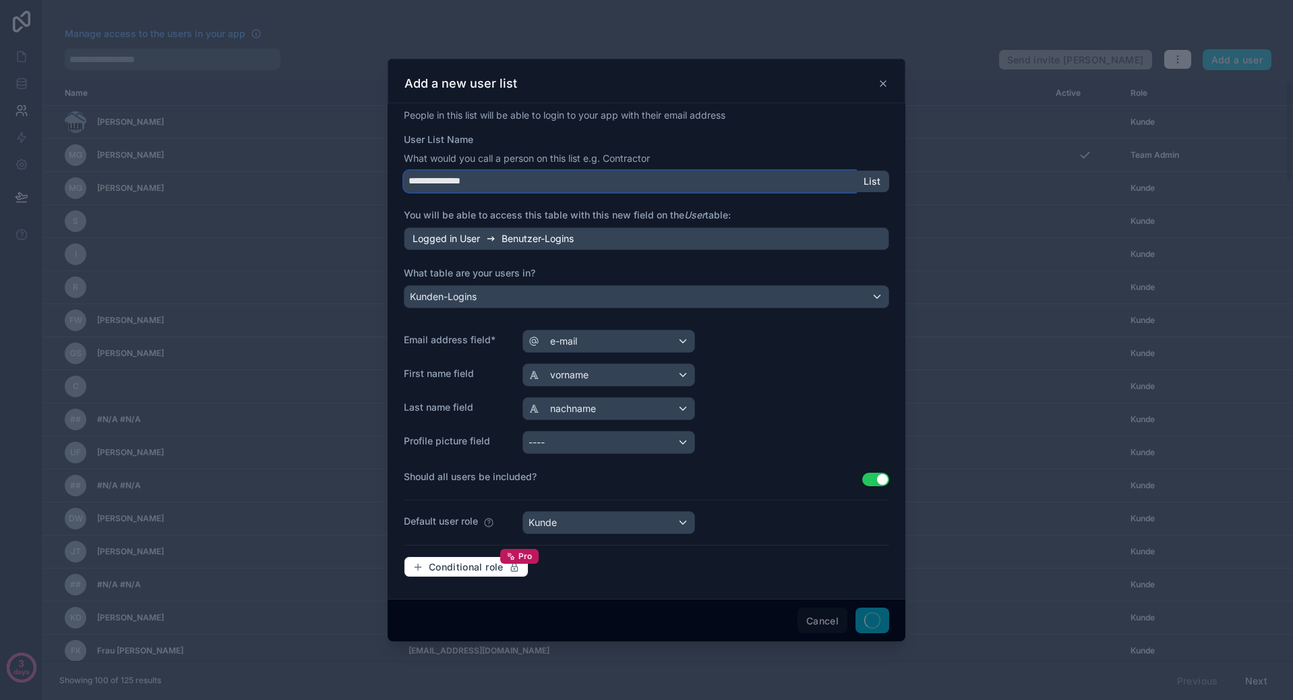
type input "**********"
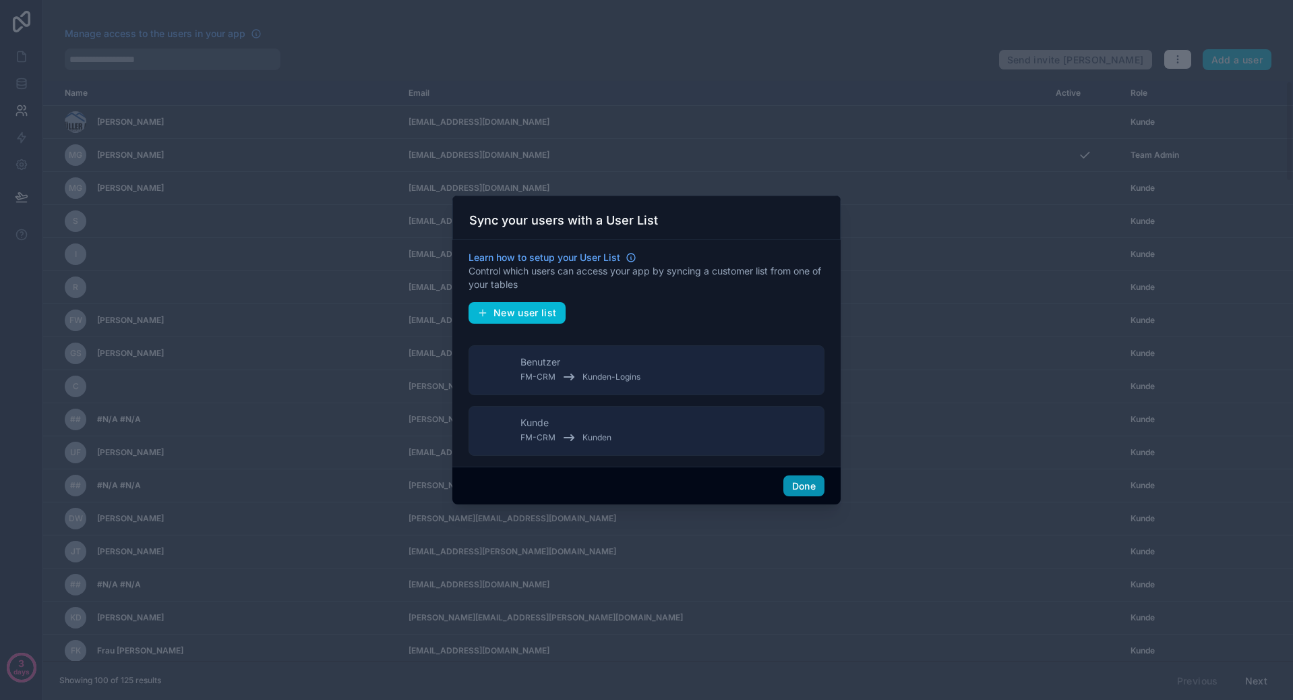
click at [805, 488] on button "Done" at bounding box center [803, 486] width 41 height 22
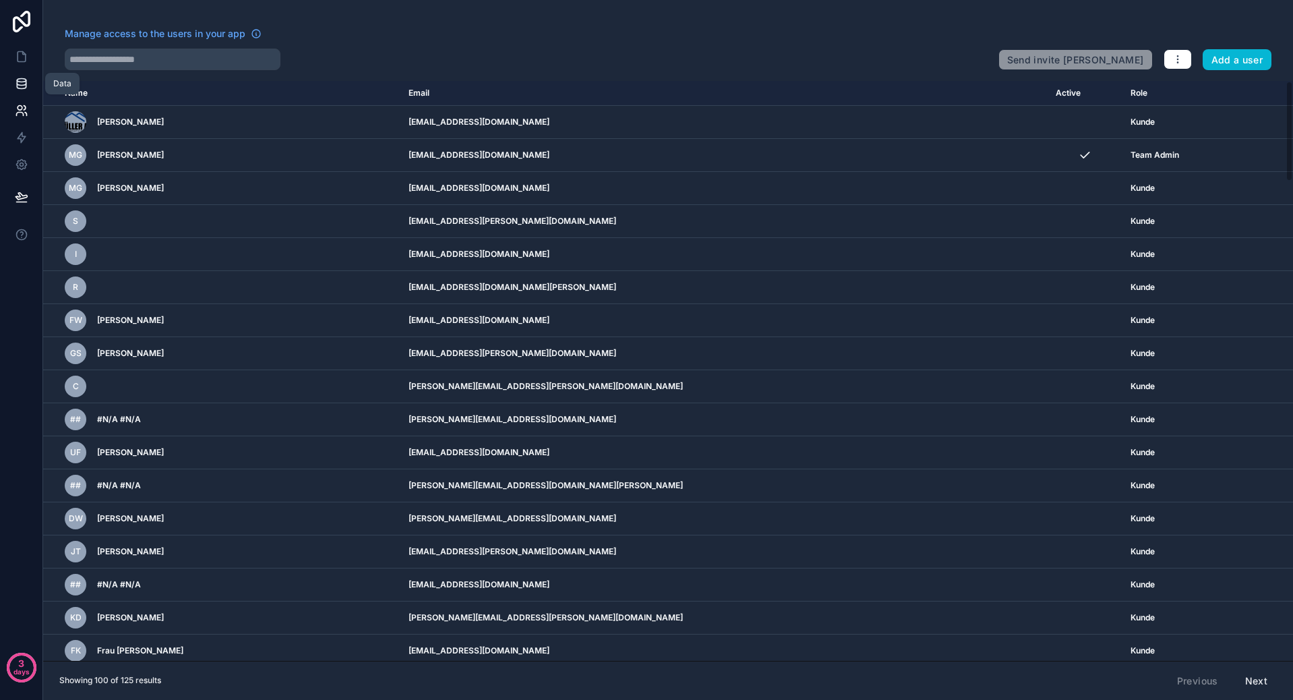
click at [22, 80] on icon at bounding box center [21, 83] width 13 height 13
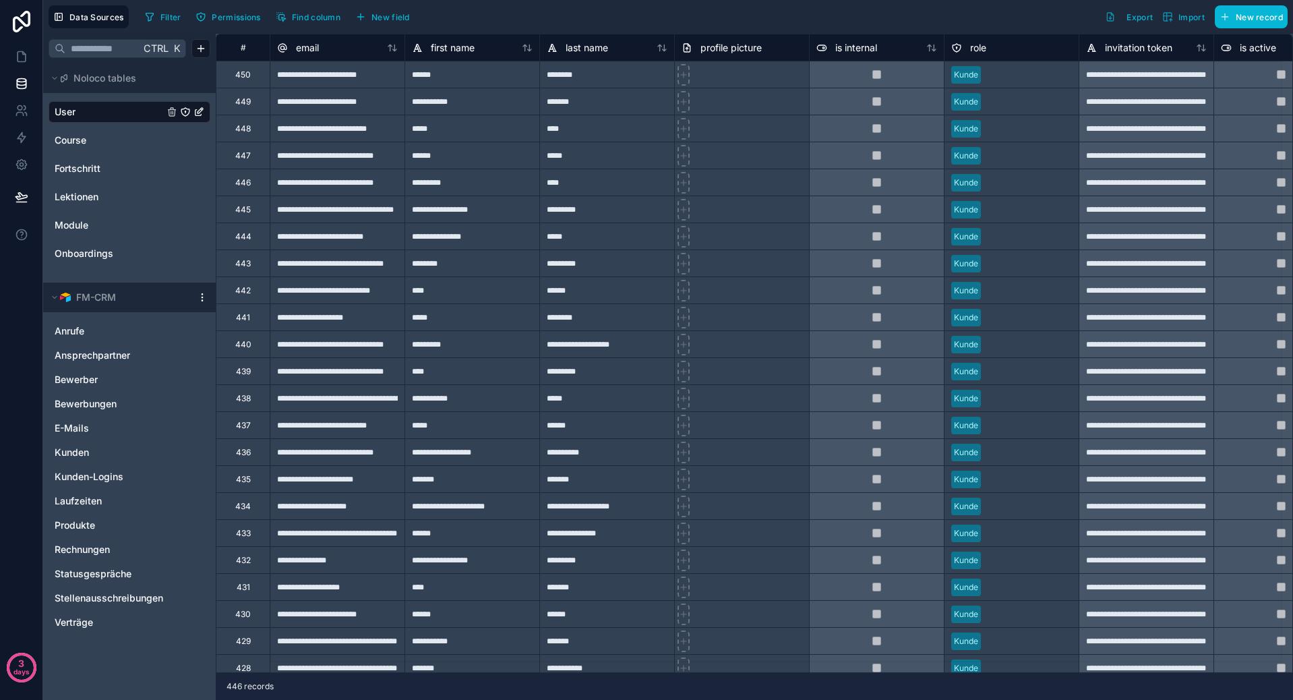
click at [98, 108] on link "User" at bounding box center [109, 111] width 109 height 13
click at [24, 99] on link at bounding box center [21, 110] width 42 height 27
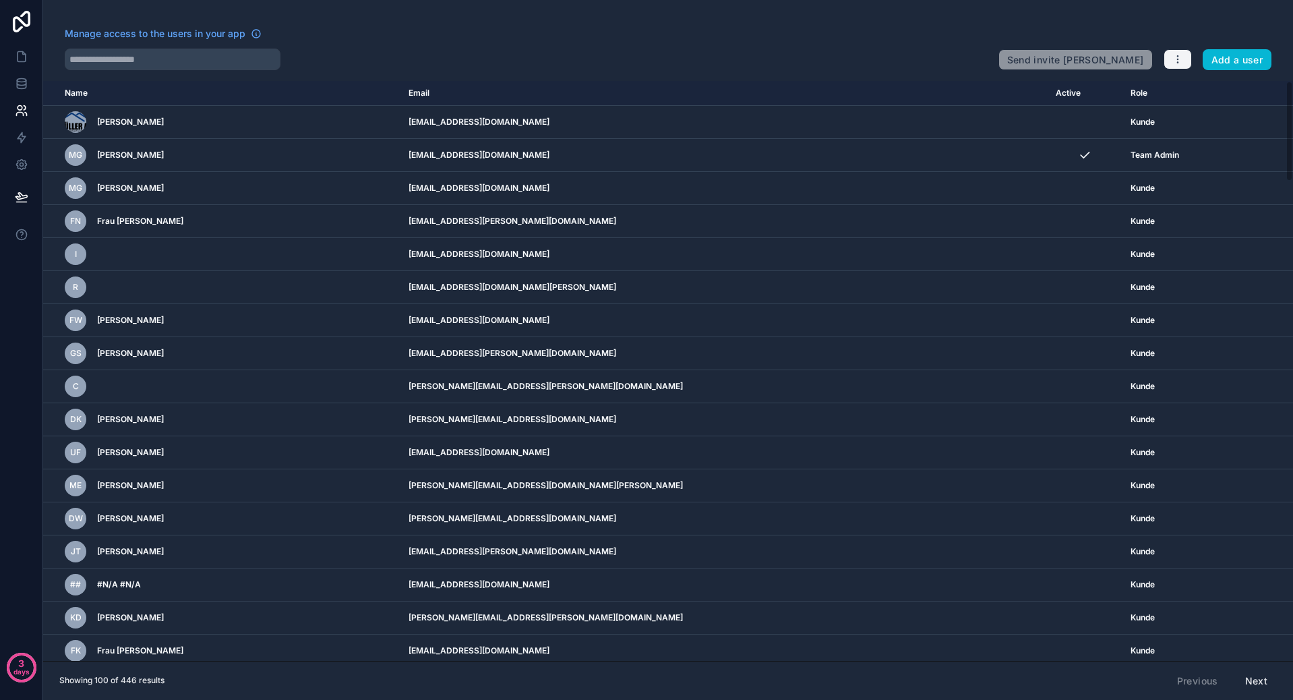
click at [1179, 58] on icon "button" at bounding box center [1177, 59] width 11 height 11
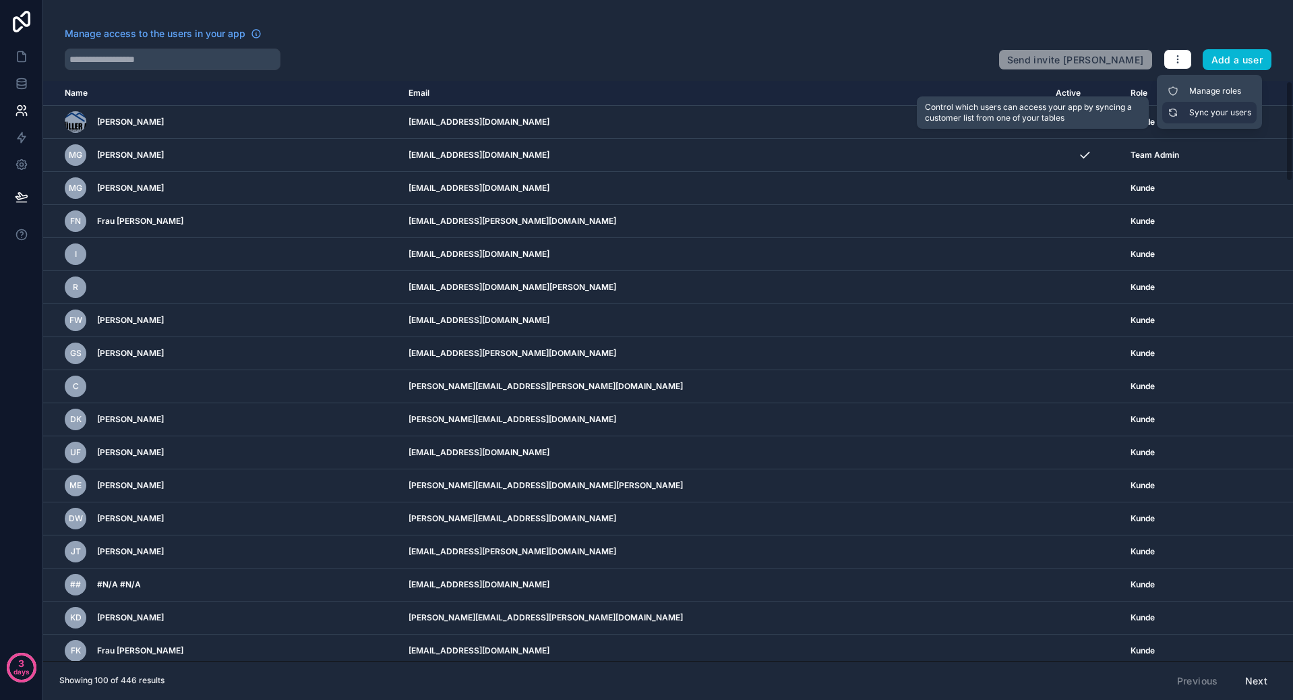
click at [1206, 111] on link "Sync your users" at bounding box center [1209, 113] width 94 height 22
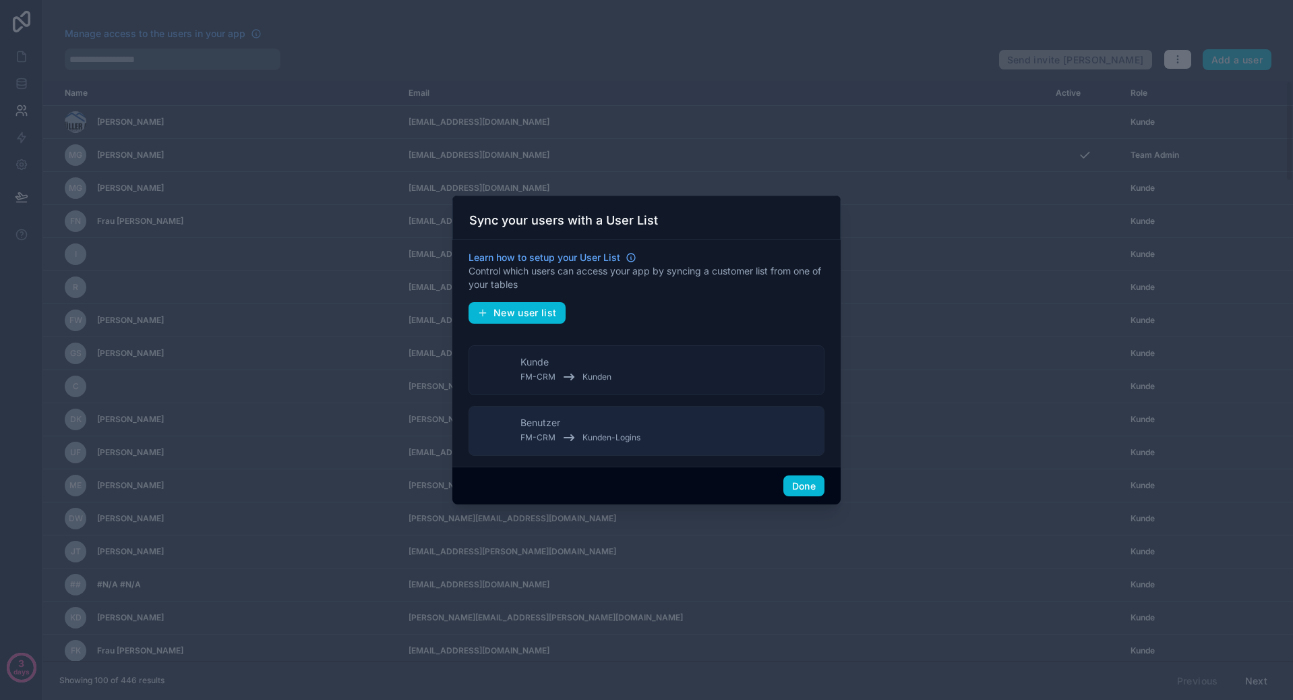
click at [713, 364] on button "Kunde FM-CRM Kunden" at bounding box center [646, 370] width 356 height 50
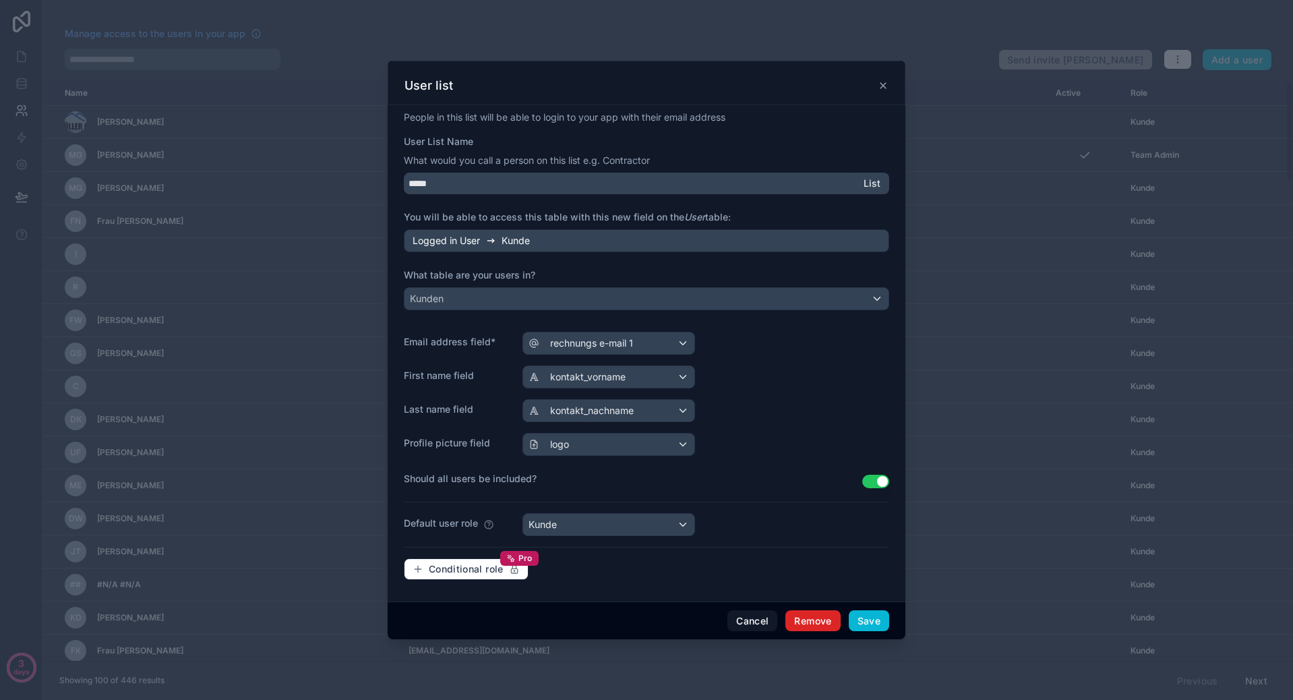
click at [811, 621] on button "Remove" at bounding box center [812, 621] width 55 height 22
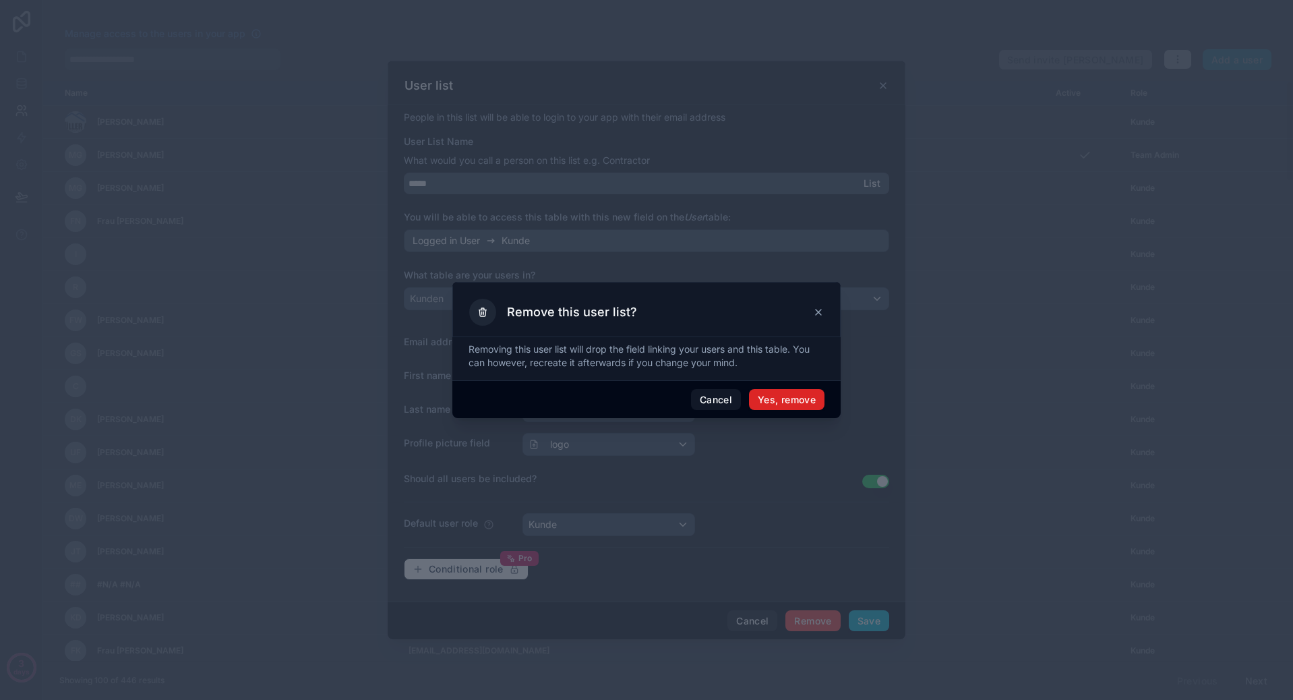
click at [793, 398] on button "Yes, remove" at bounding box center [786, 400] width 75 height 22
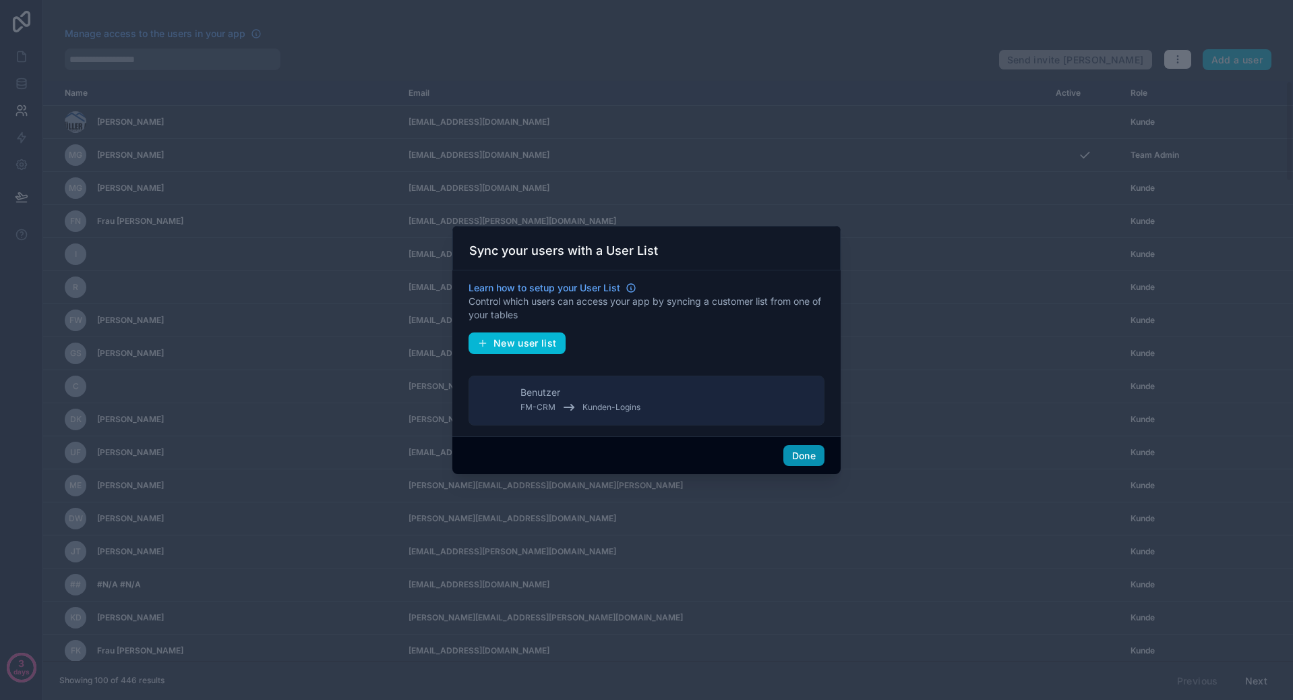
click at [804, 457] on button "Done" at bounding box center [803, 456] width 41 height 22
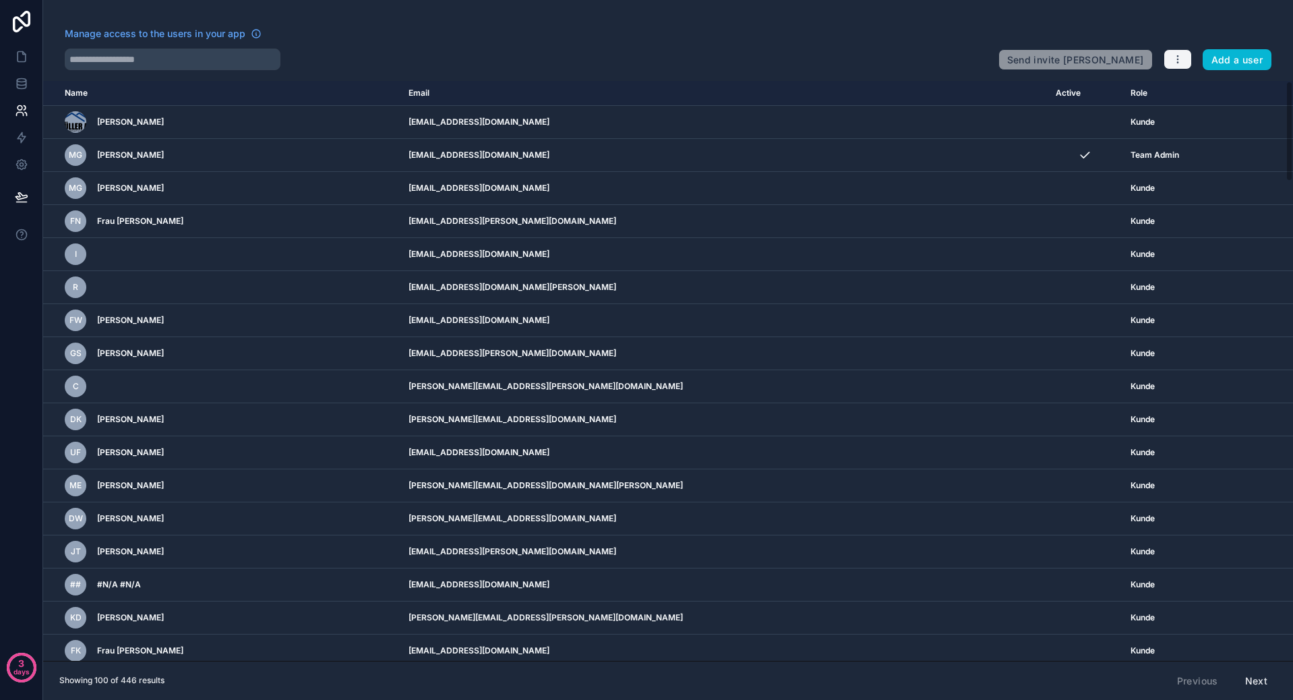
click at [1173, 61] on icon "button" at bounding box center [1177, 59] width 11 height 11
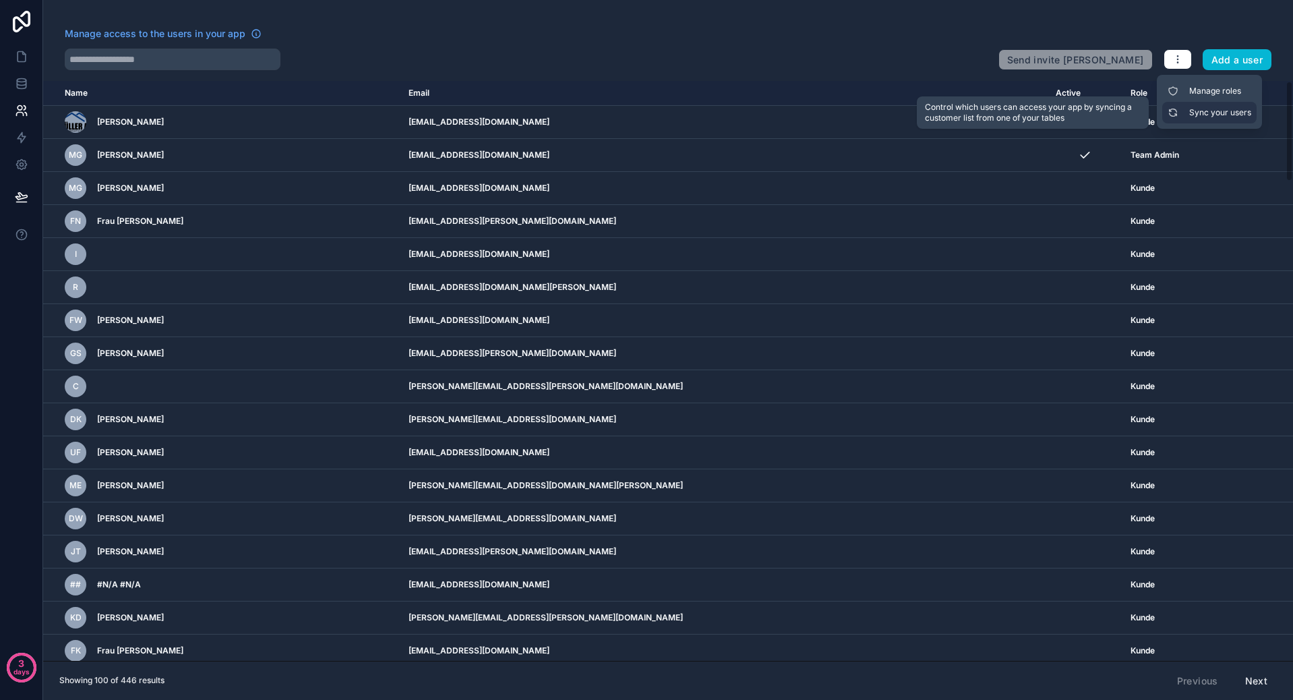
click at [1198, 112] on link "Sync your users" at bounding box center [1209, 113] width 94 height 22
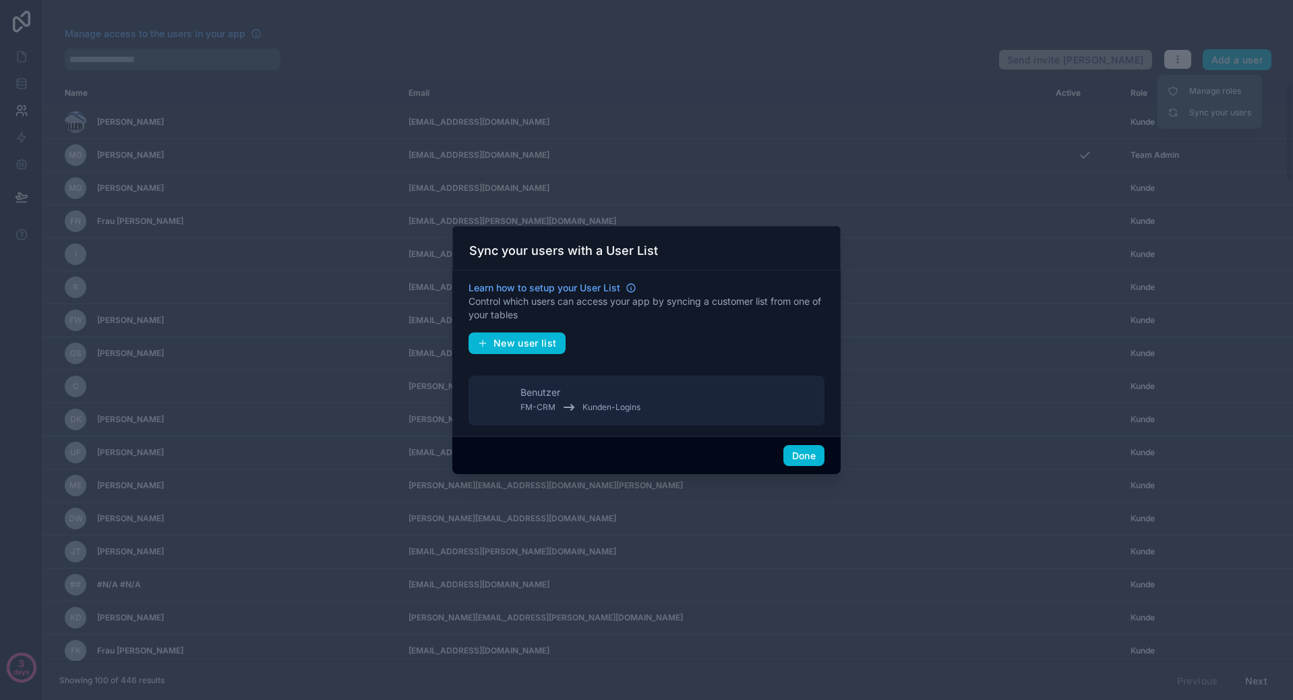
click at [586, 160] on div at bounding box center [646, 350] width 1293 height 700
click at [793, 458] on button "Done" at bounding box center [803, 456] width 41 height 22
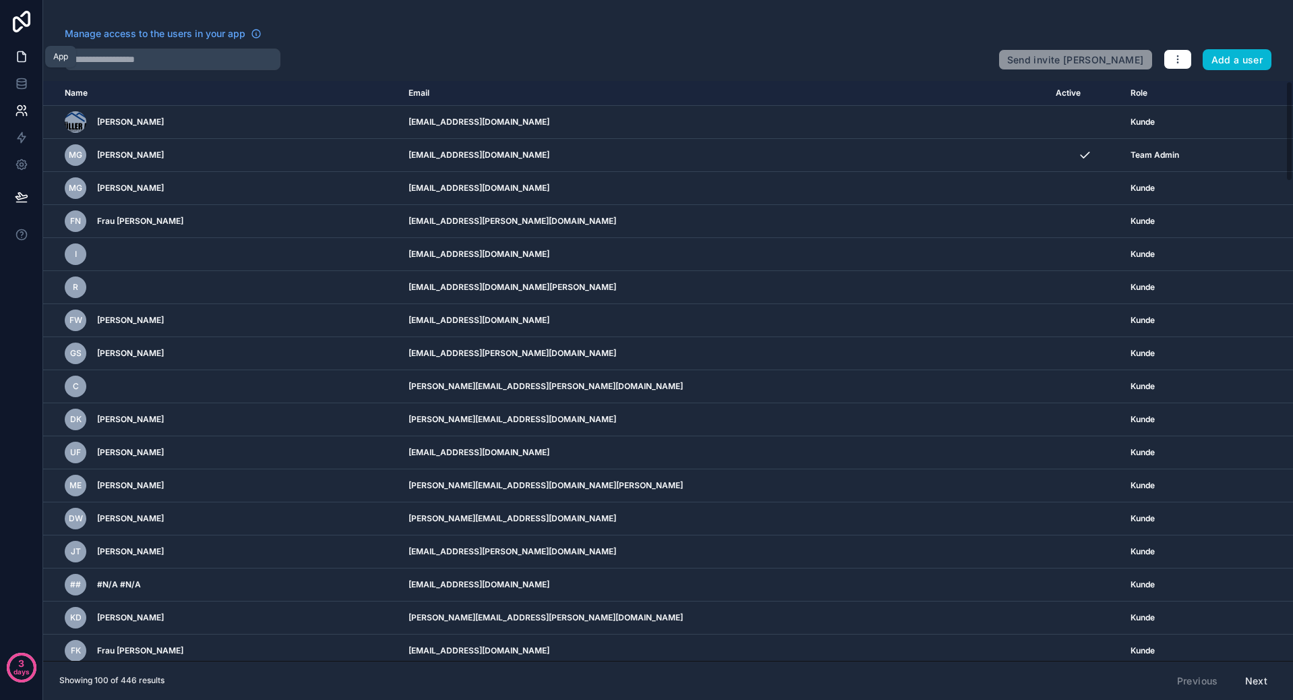
click at [21, 59] on icon at bounding box center [21, 56] width 13 height 13
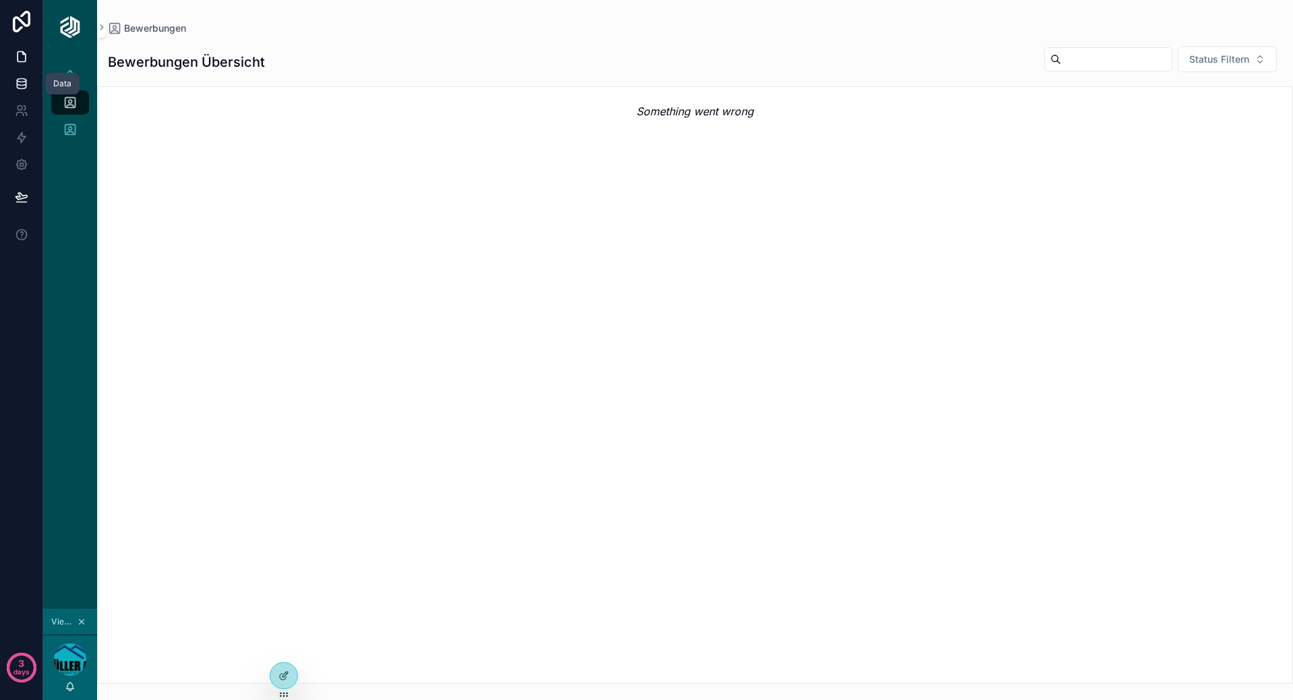
click at [23, 86] on icon at bounding box center [21, 82] width 9 height 5
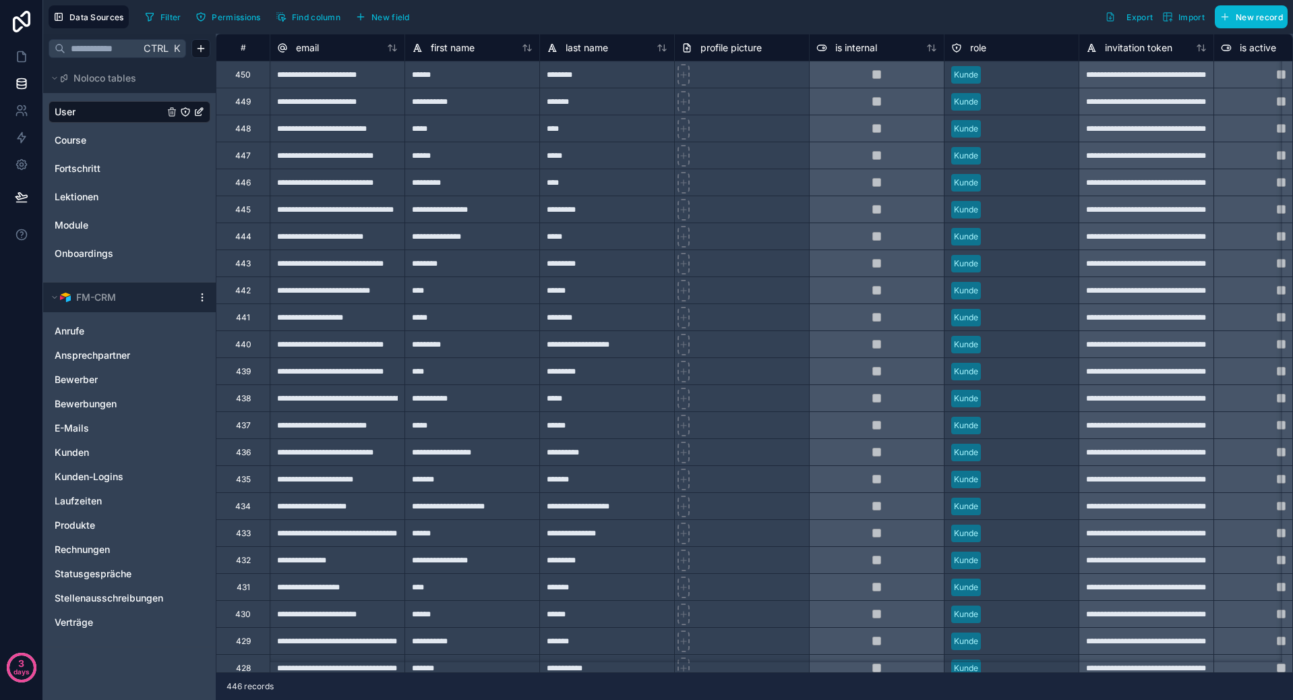
click at [251, 51] on div "#" at bounding box center [242, 47] width 33 height 10
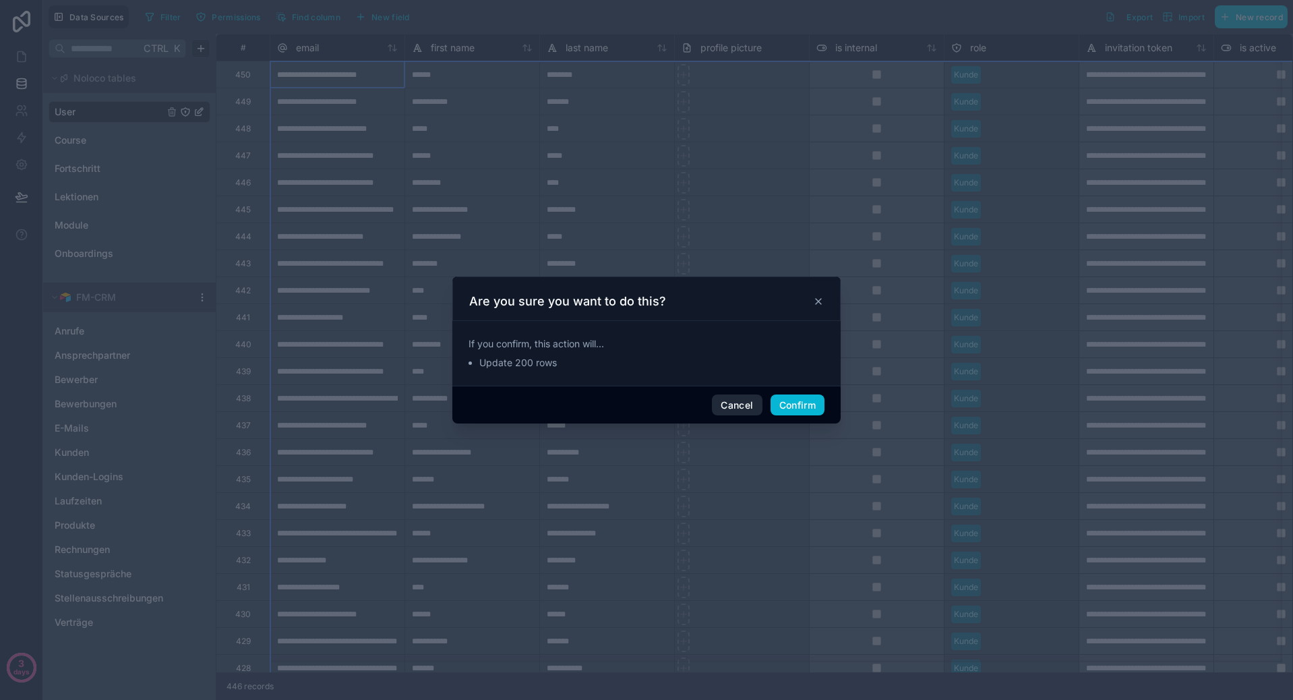
click at [737, 406] on button "Cancel" at bounding box center [737, 405] width 50 height 22
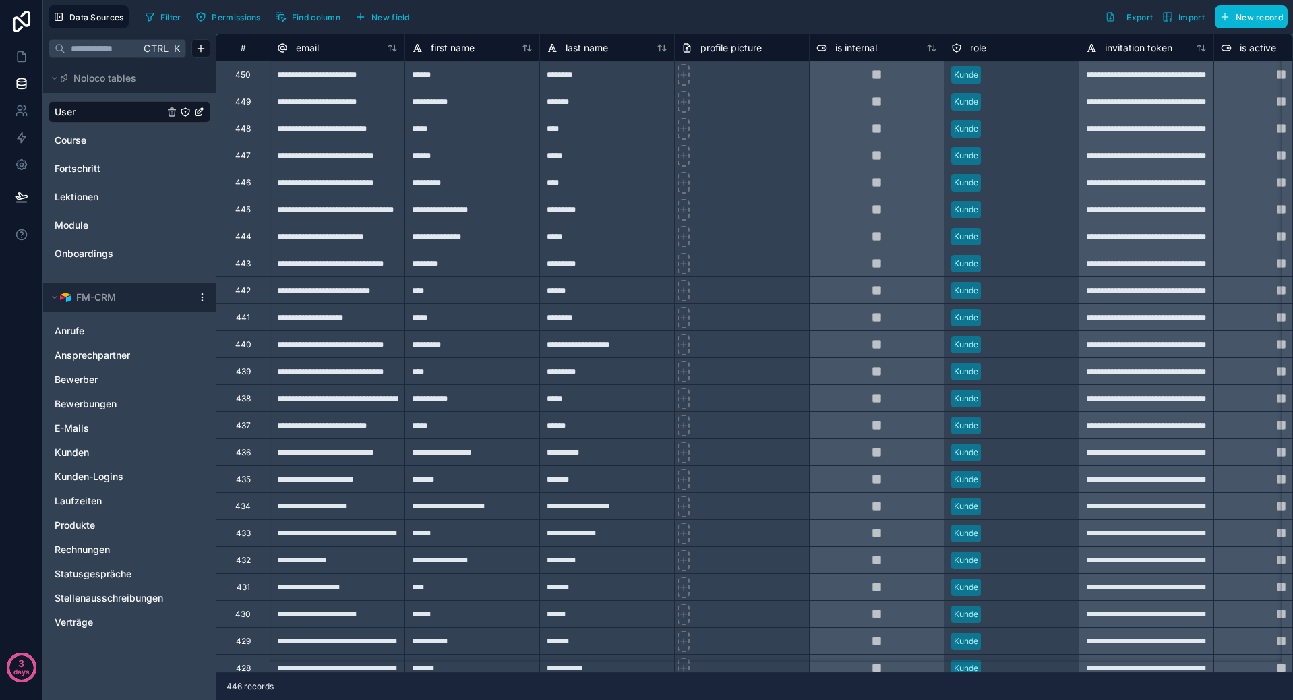
click at [607, 77] on div "********" at bounding box center [606, 74] width 135 height 27
click at [341, 79] on div "**********" at bounding box center [337, 74] width 135 height 27
click at [617, 86] on div at bounding box center [606, 74] width 135 height 27
click at [614, 82] on div at bounding box center [606, 74] width 135 height 27
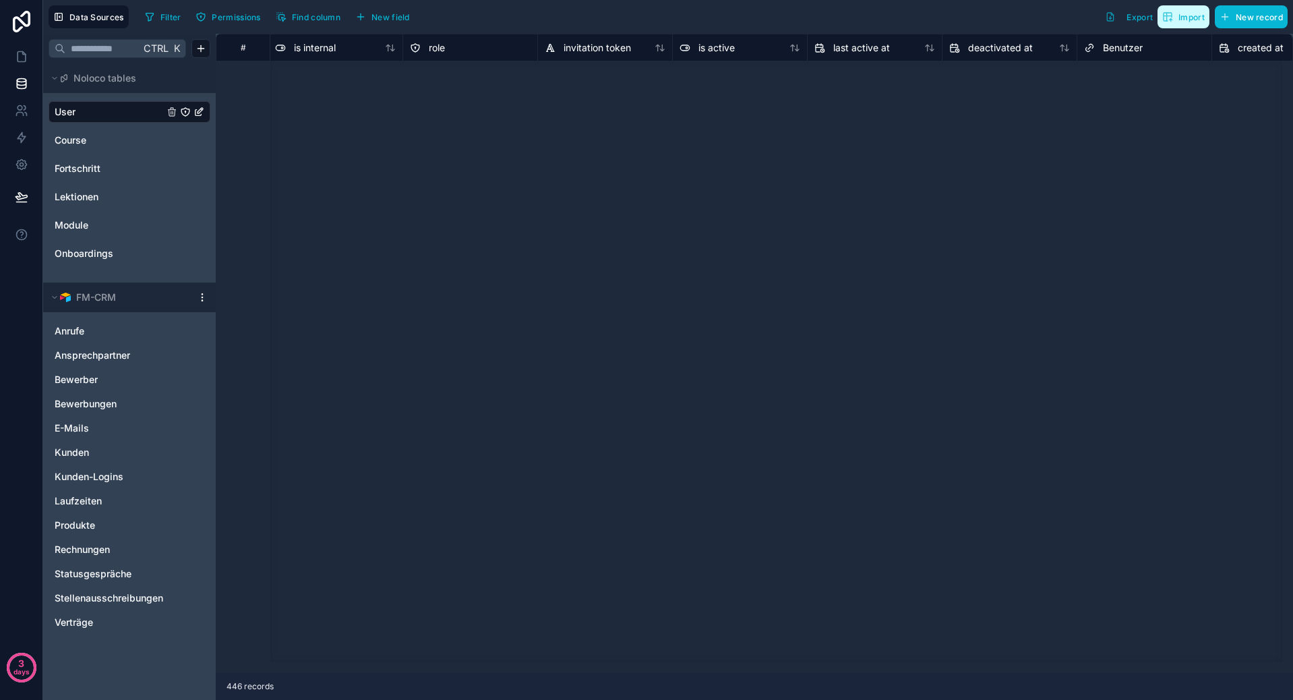
scroll to position [0, 541]
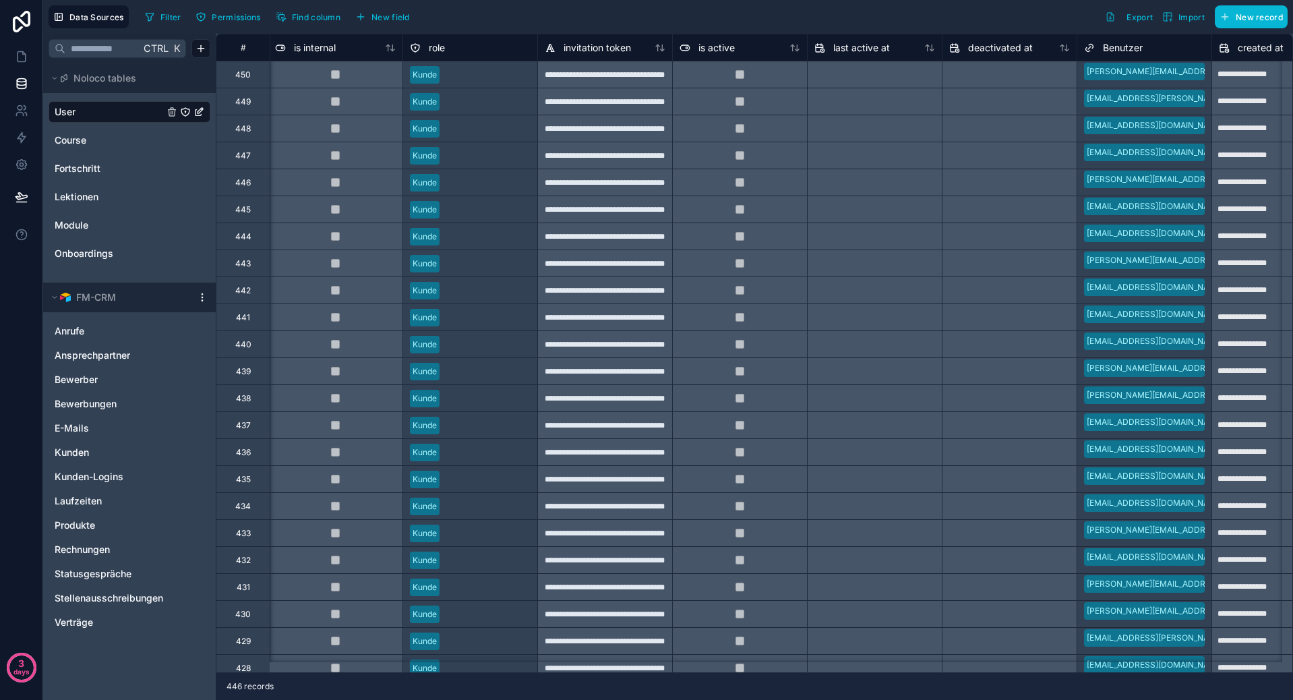
click at [1248, 57] on div "created at" at bounding box center [1278, 47] width 135 height 27
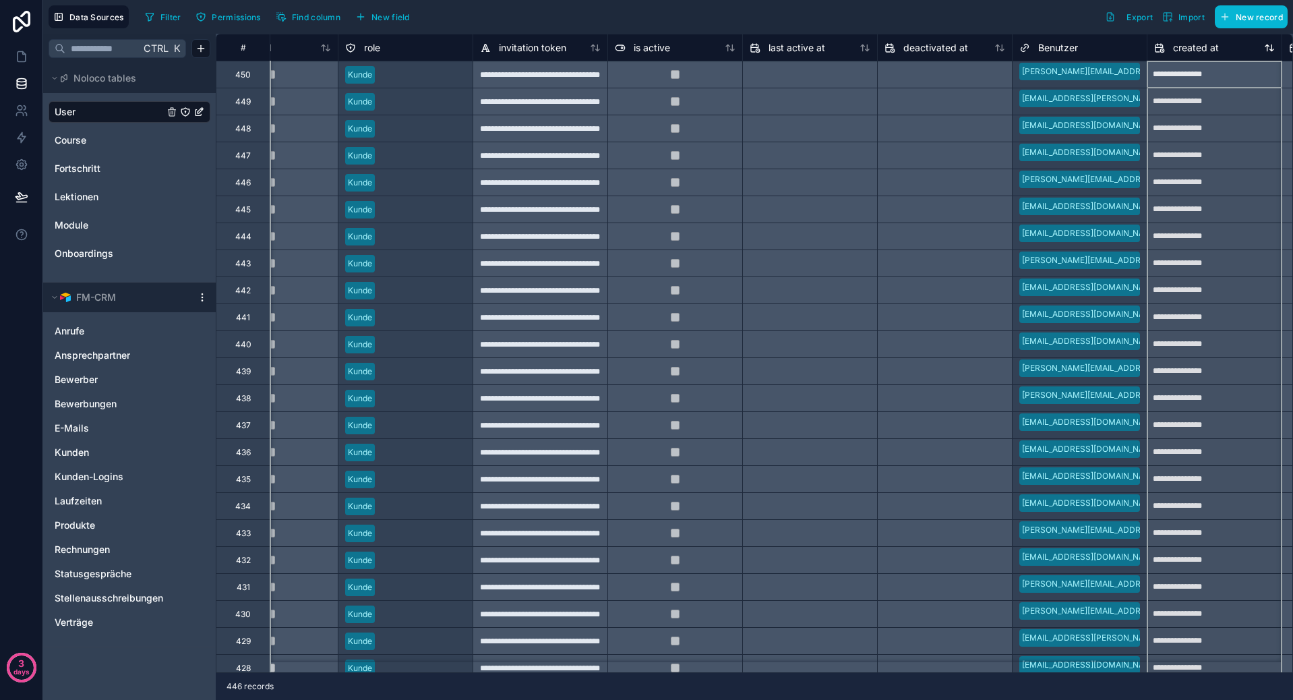
click at [1271, 51] on icon at bounding box center [1269, 47] width 11 height 11
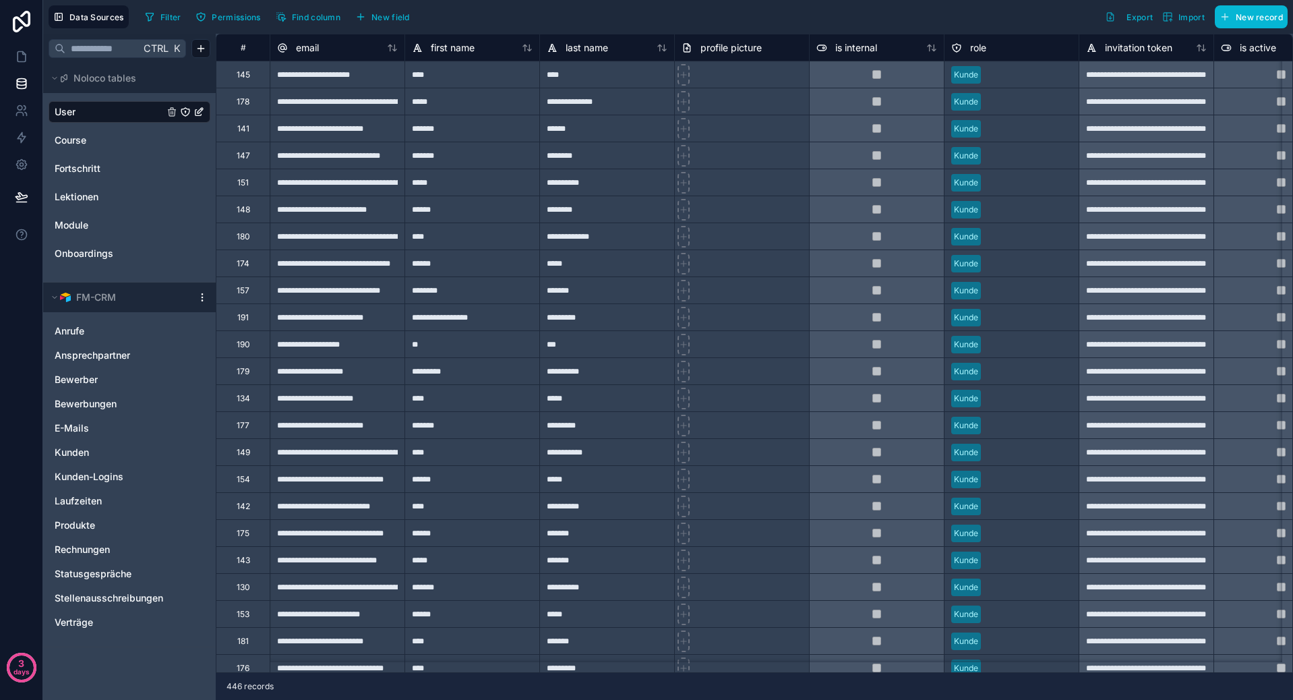
click at [580, 88] on div "**********" at bounding box center [606, 101] width 135 height 27
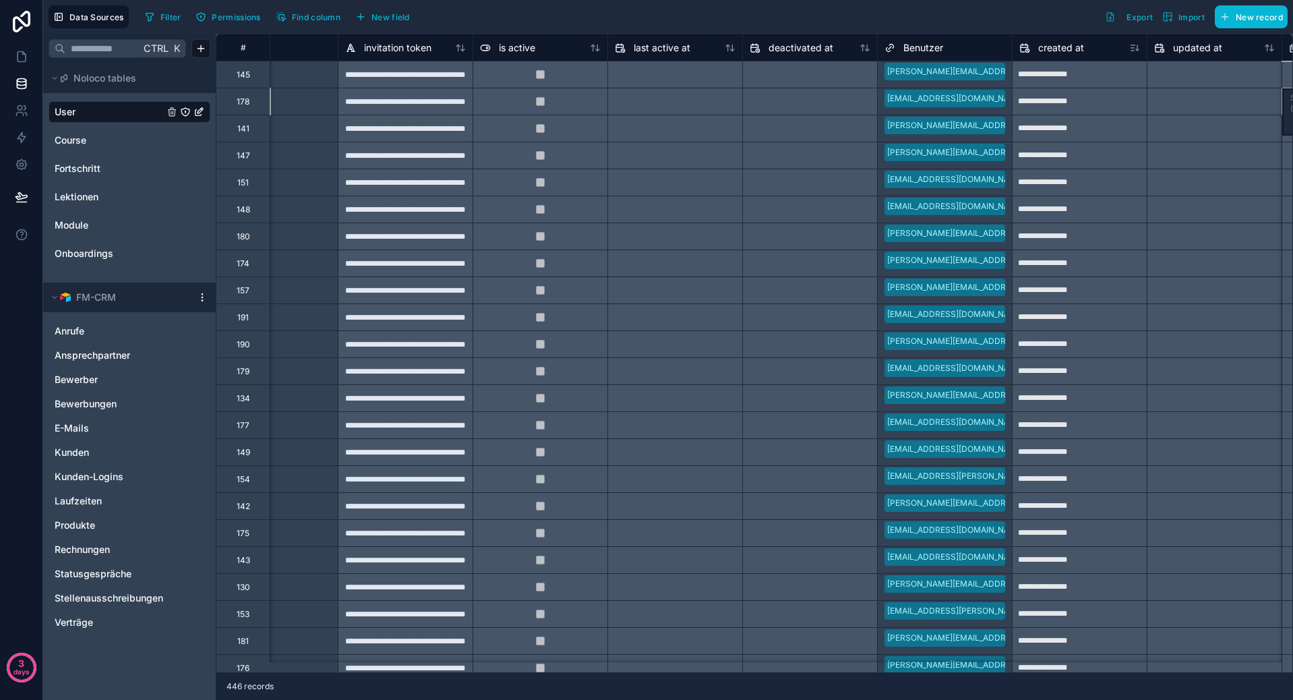
scroll to position [0, 876]
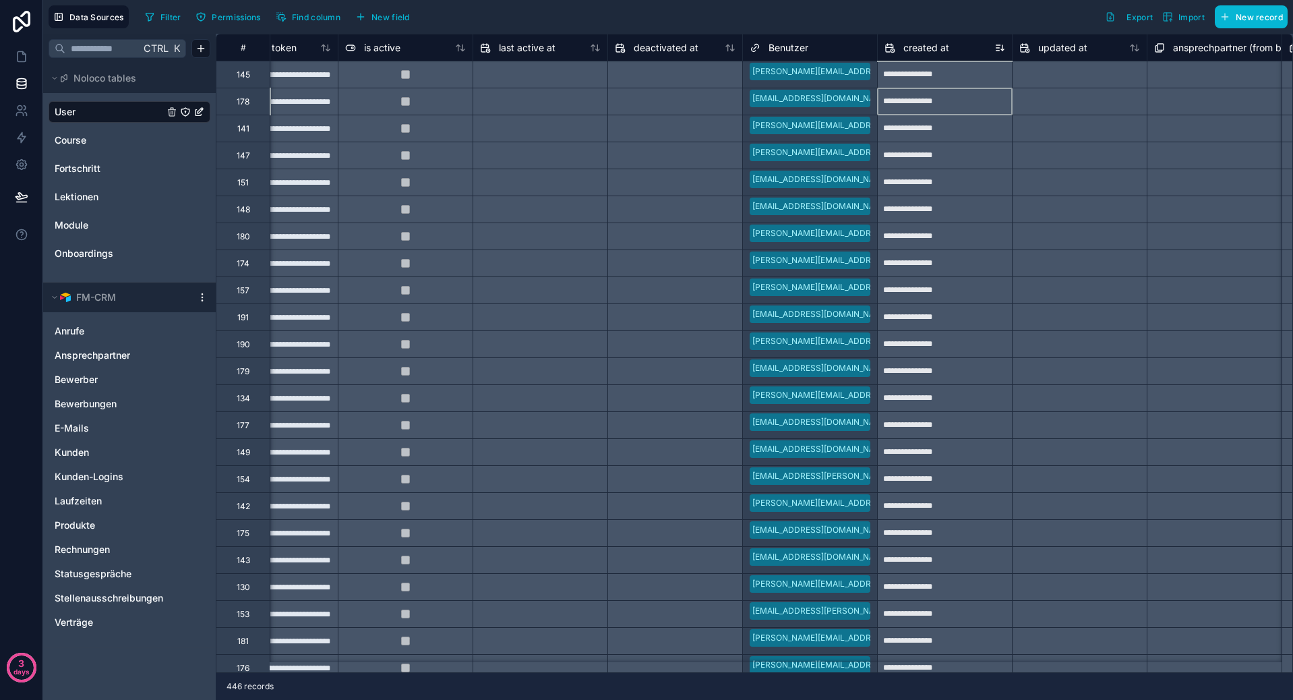
click at [1000, 48] on icon at bounding box center [999, 47] width 11 height 11
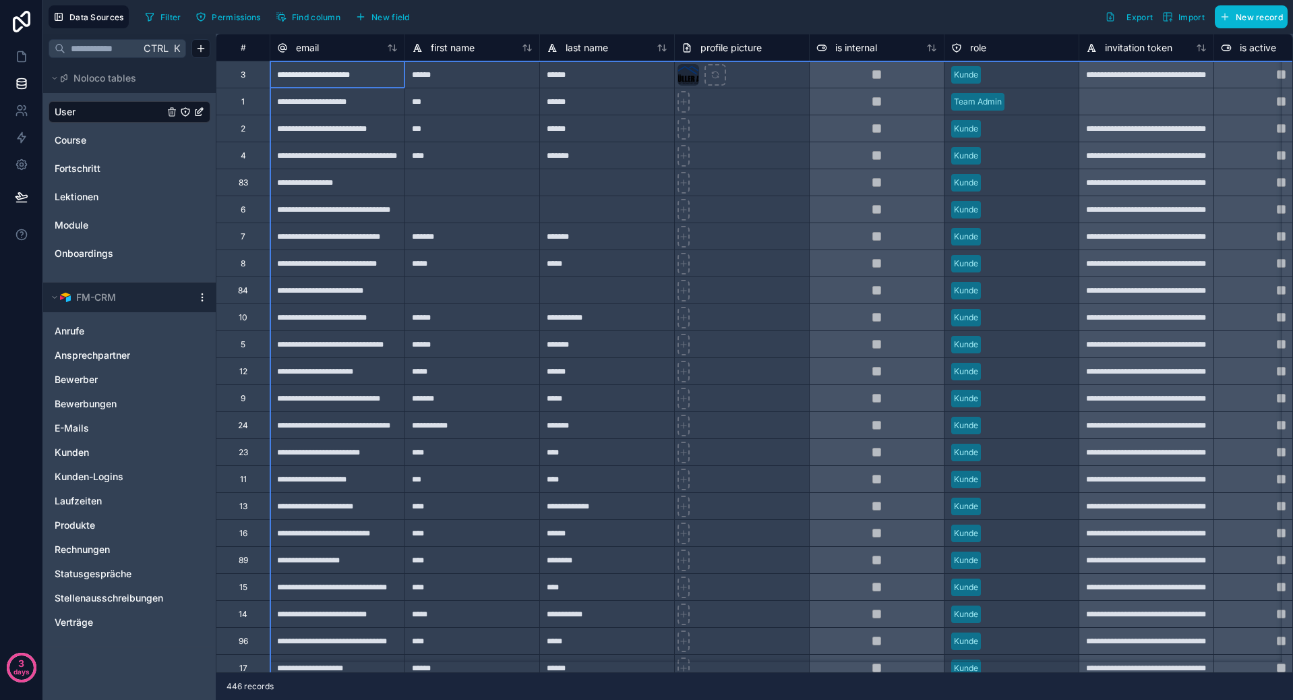
click at [249, 47] on div "#" at bounding box center [242, 47] width 33 height 10
click at [354, 106] on div "**********" at bounding box center [337, 101] width 135 height 27
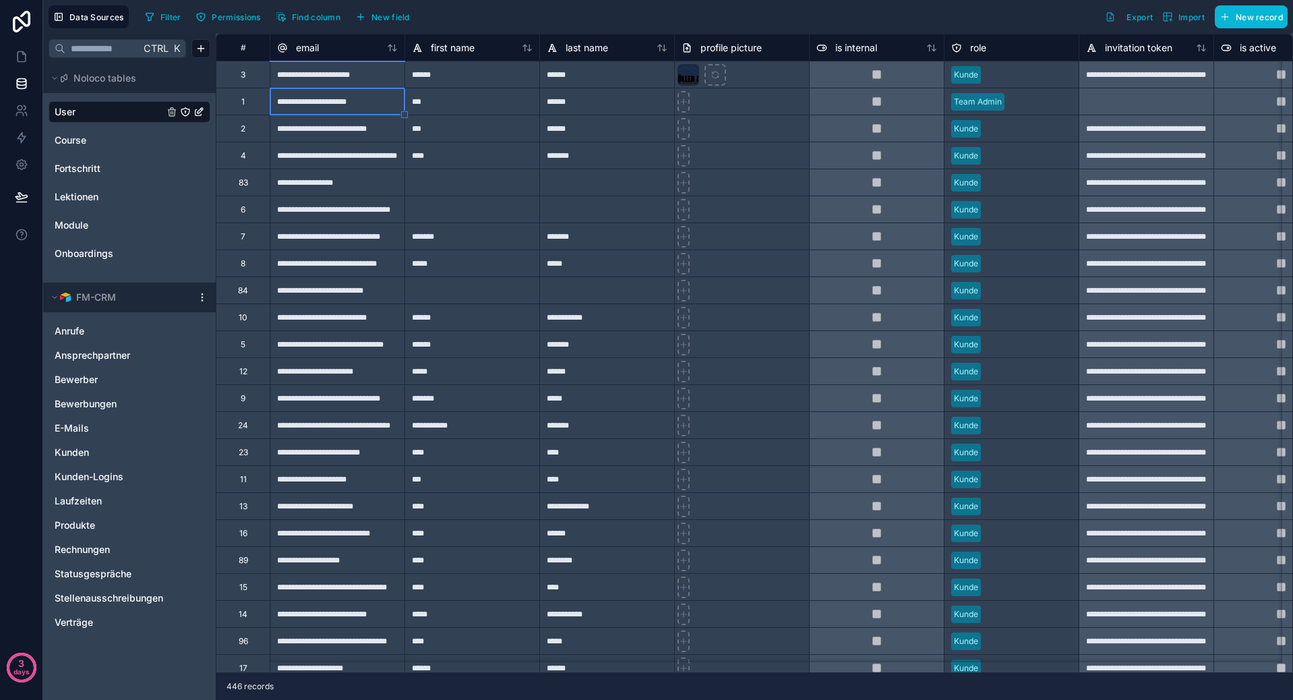
click at [287, 66] on div "**********" at bounding box center [337, 74] width 135 height 27
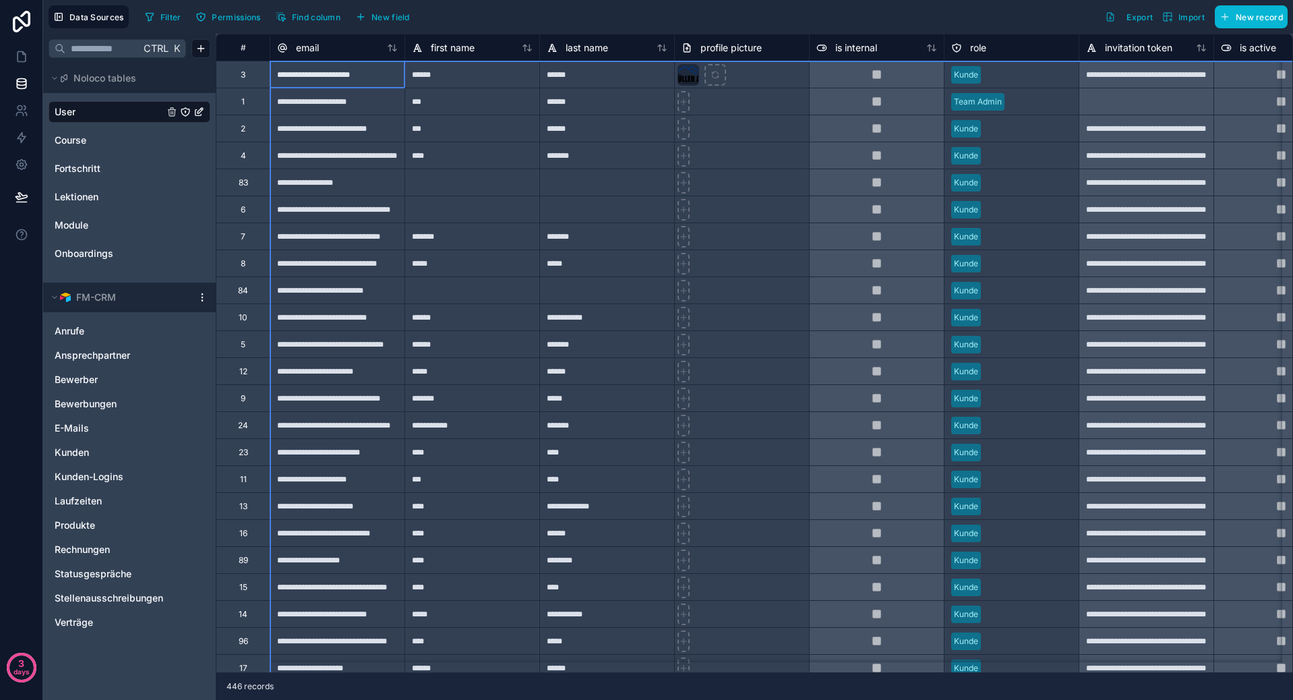
click at [249, 51] on div "#" at bounding box center [242, 47] width 33 height 10
click at [324, 107] on div "**********" at bounding box center [337, 101] width 135 height 27
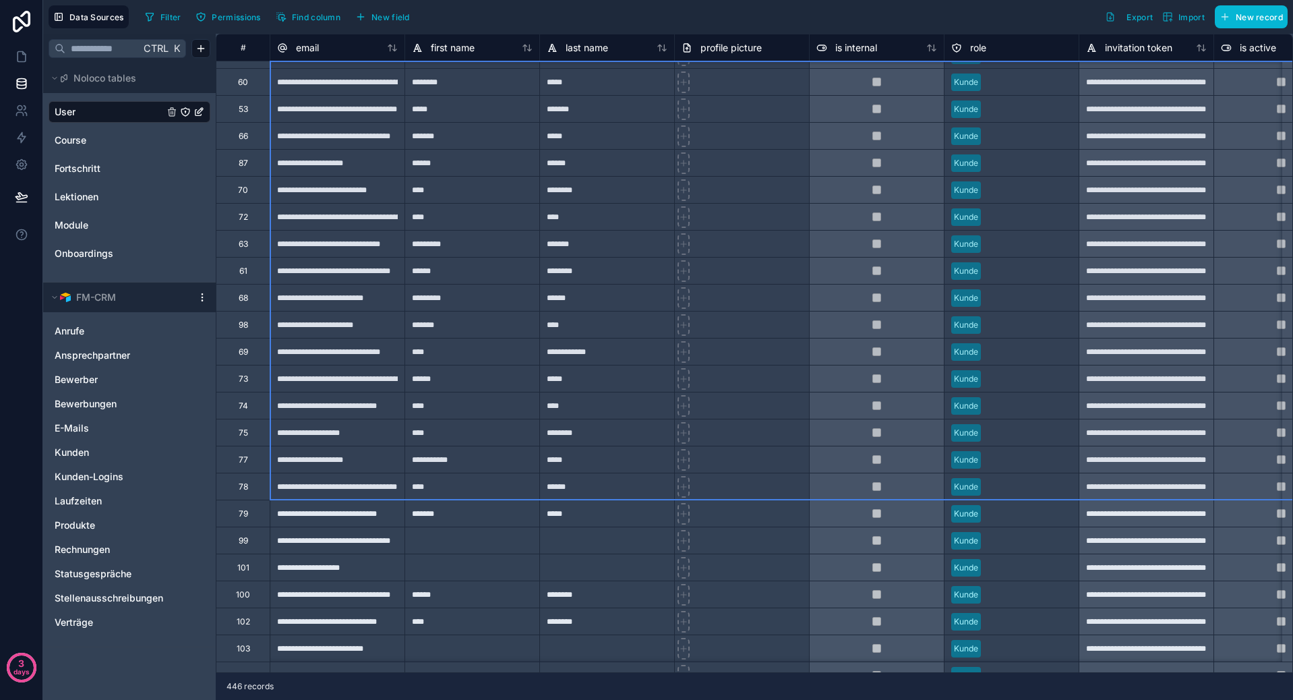
scroll to position [27, 0]
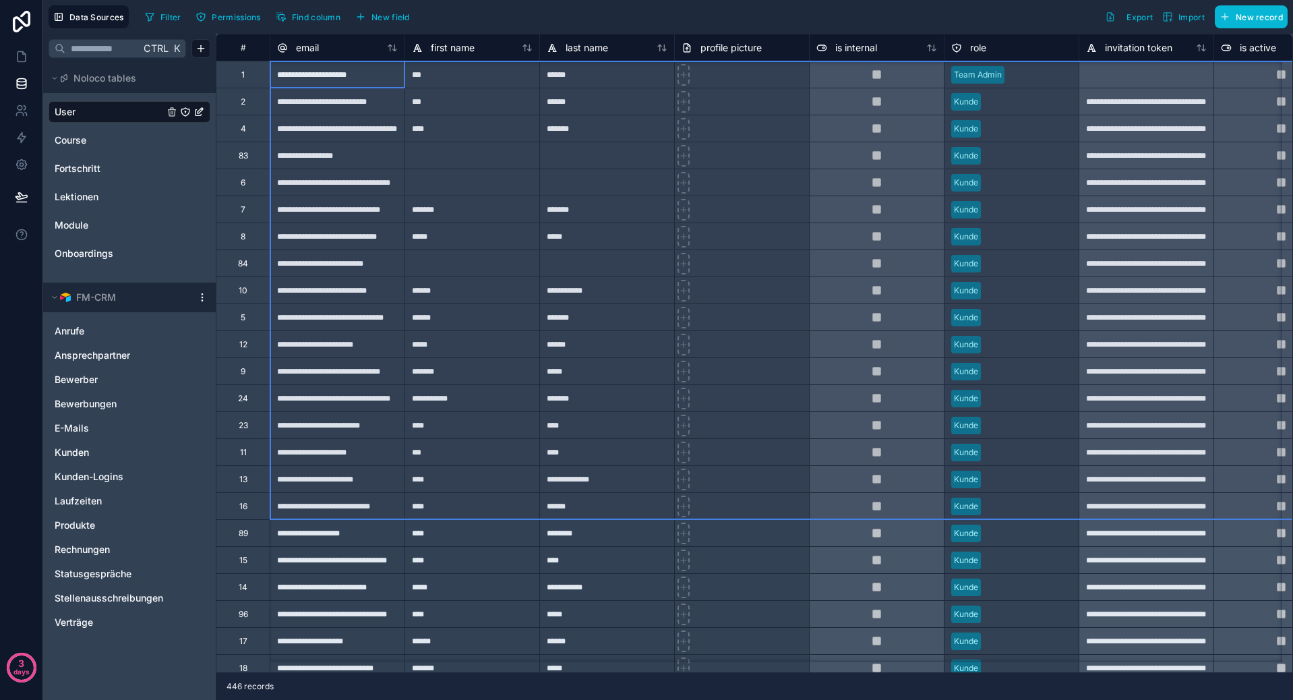
drag, startPoint x: 247, startPoint y: 104, endPoint x: 280, endPoint y: 491, distance: 388.2
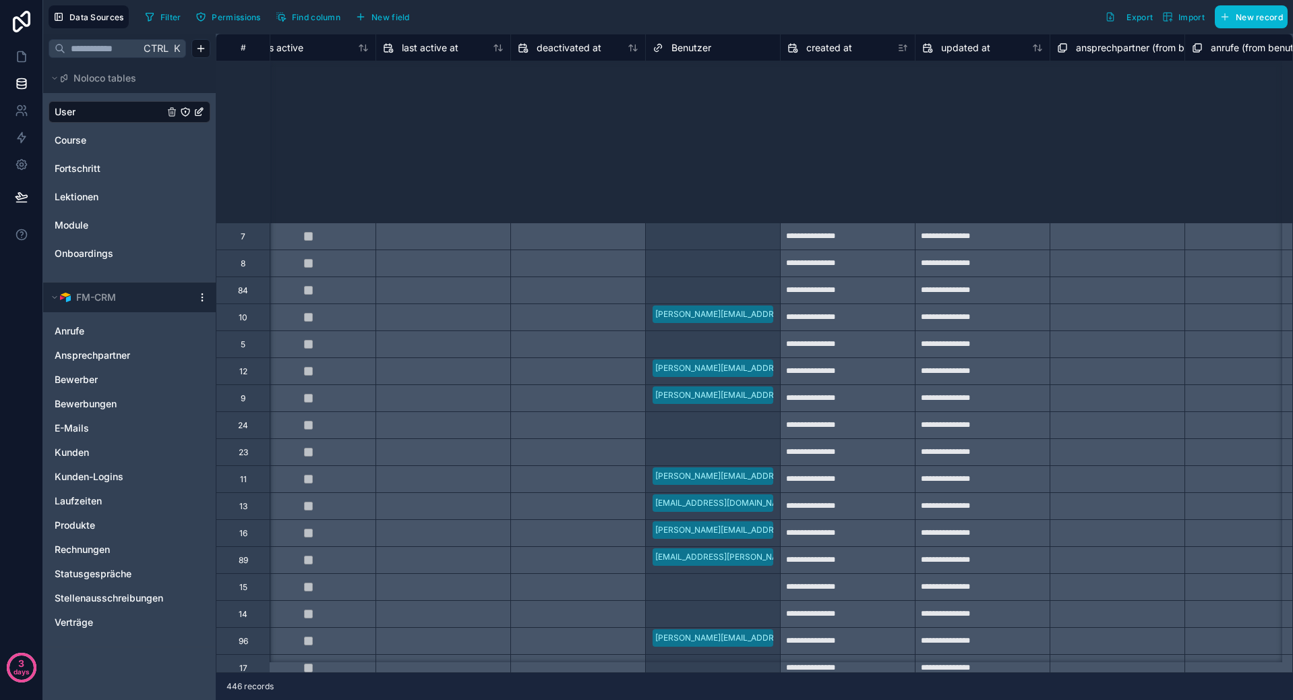
scroll to position [0, 973]
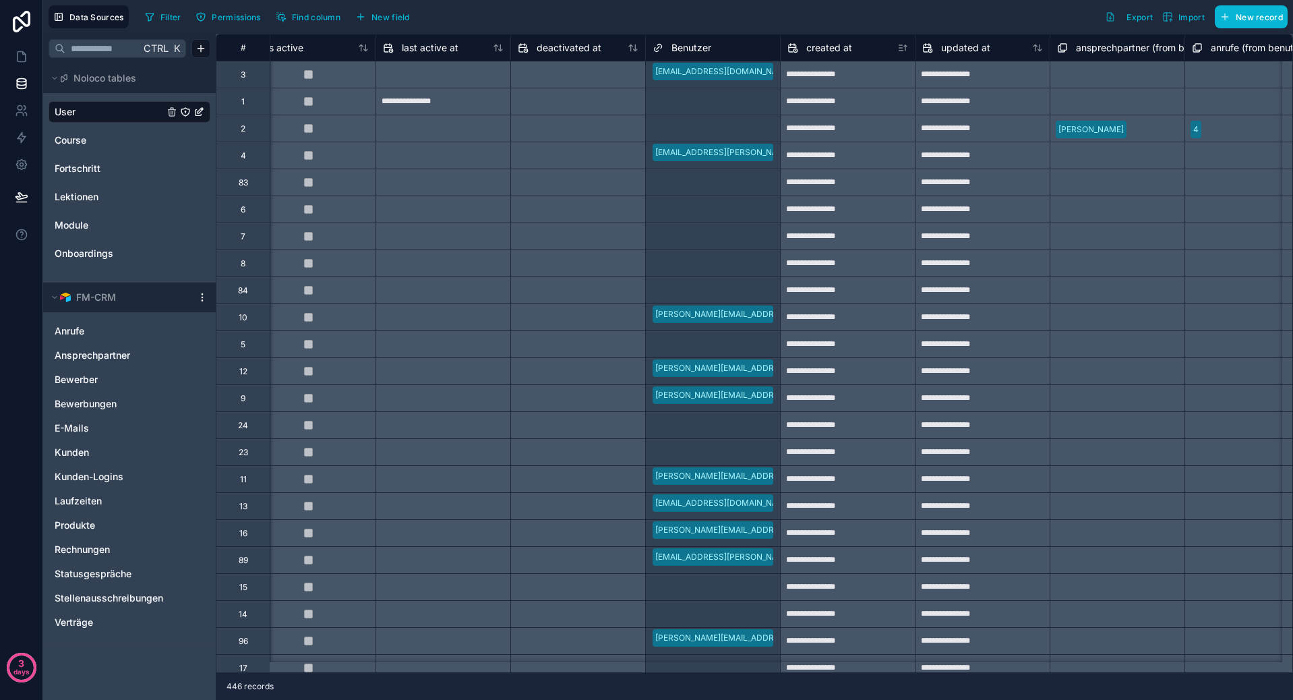
click at [953, 210] on div "**********" at bounding box center [982, 210] width 134 height 22
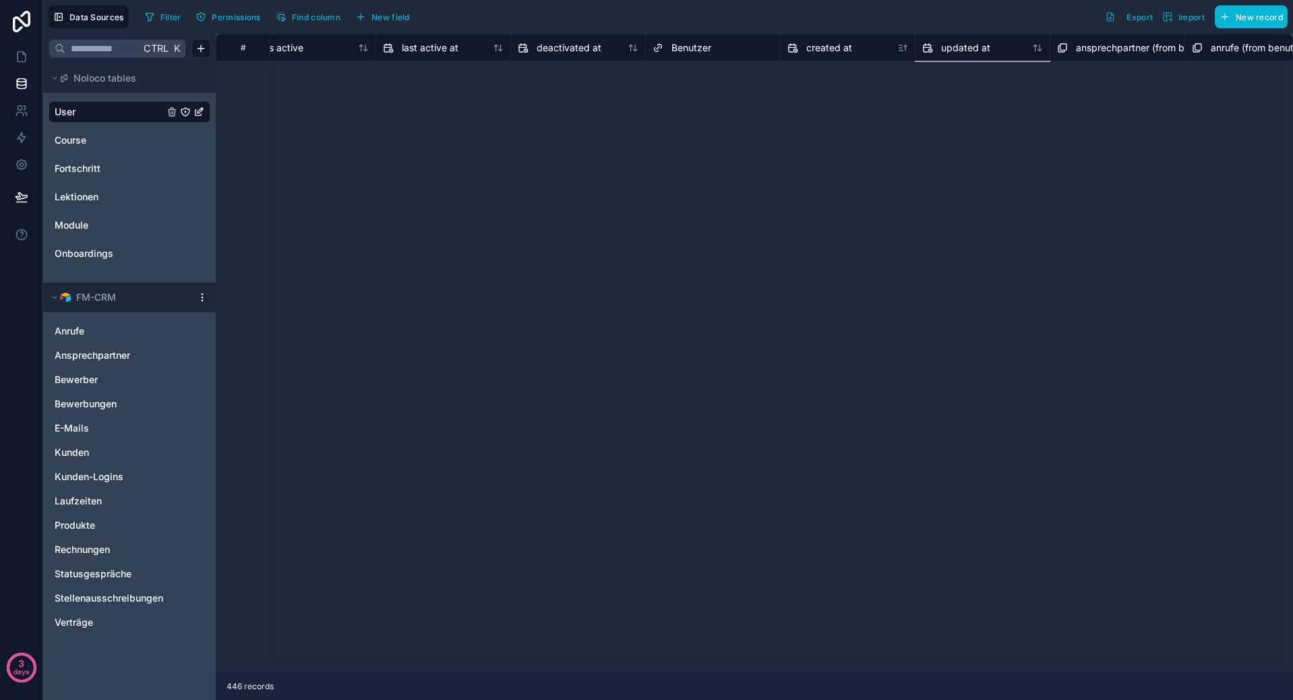
scroll to position [135, 973]
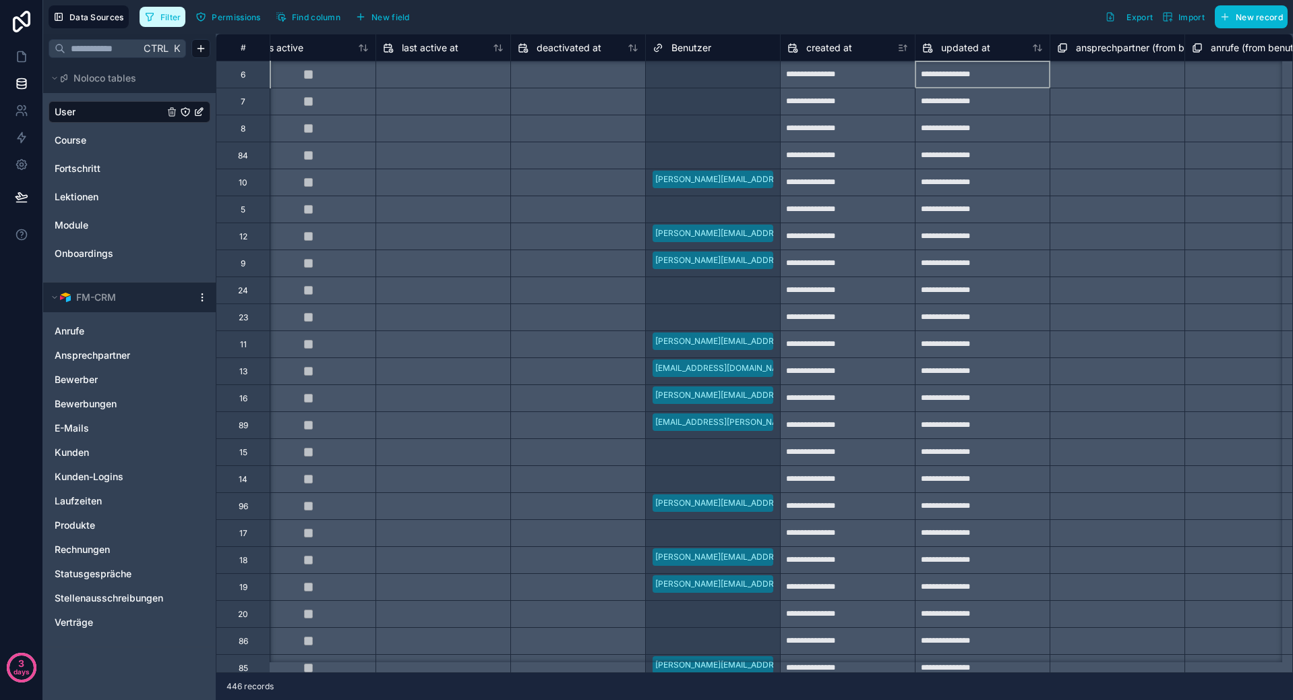
click at [171, 16] on span "Filter" at bounding box center [170, 17] width 21 height 10
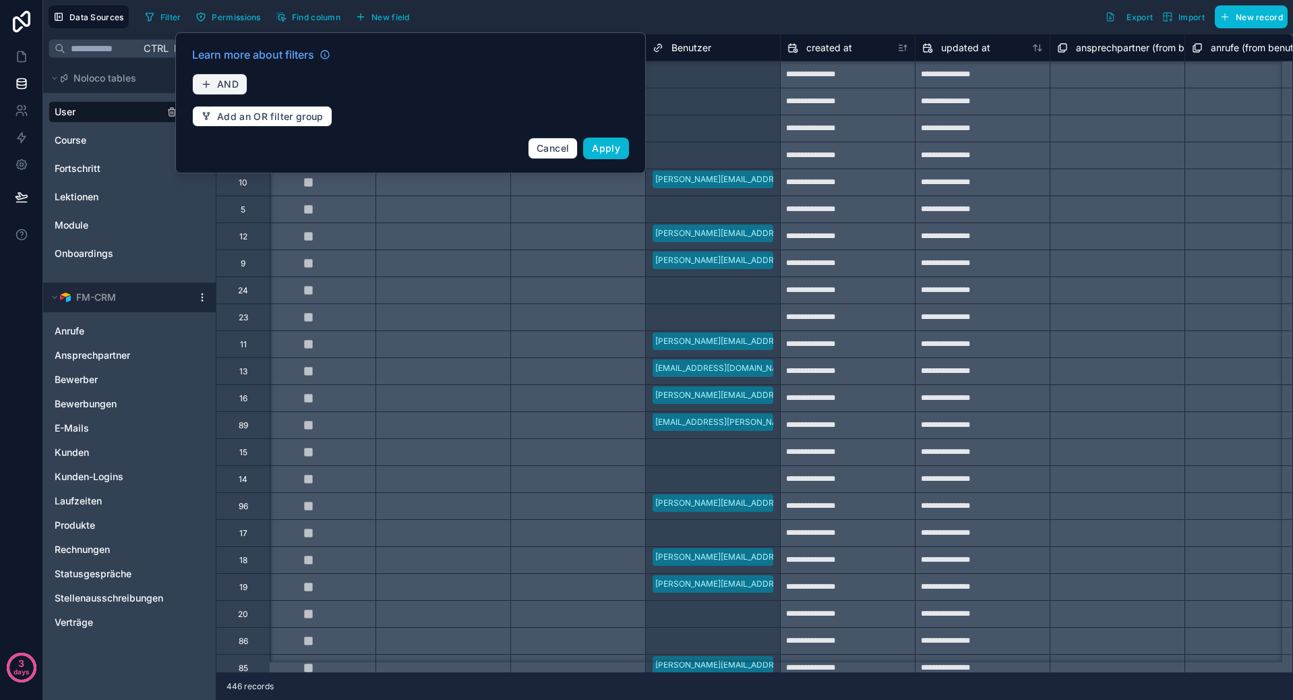
click at [226, 83] on span "AND" at bounding box center [228, 84] width 22 height 12
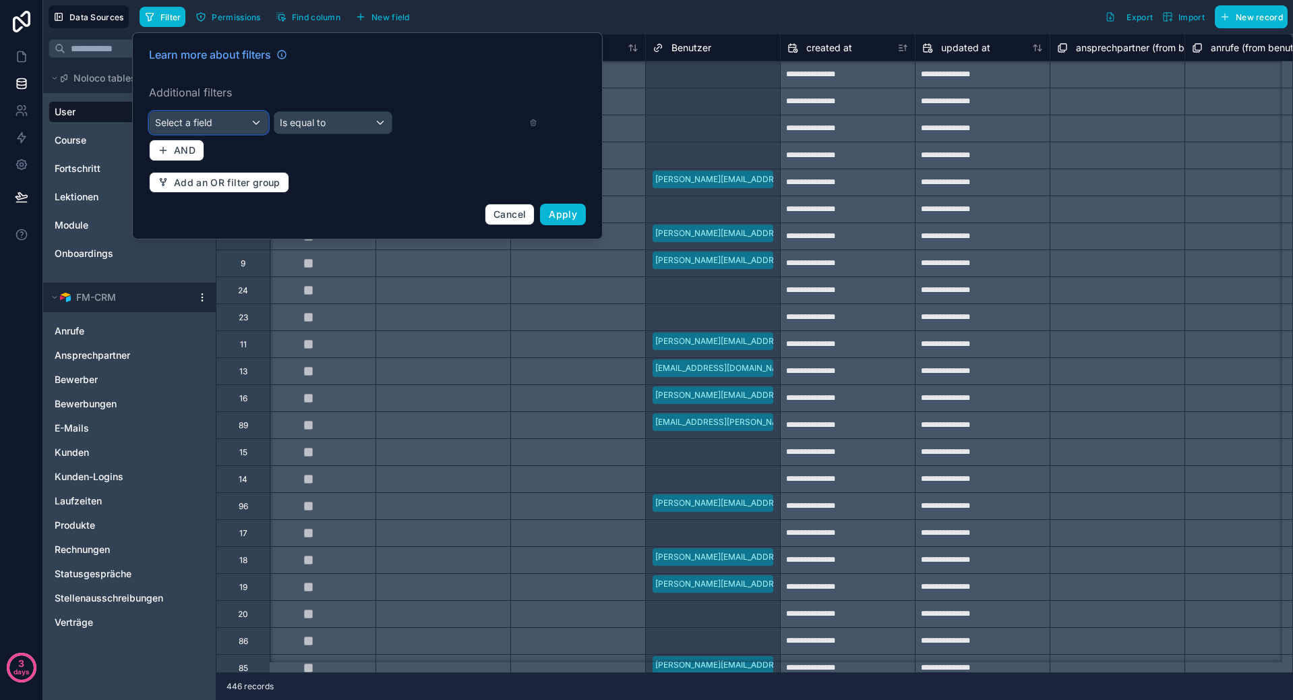
click at [195, 127] on span "Select a field" at bounding box center [183, 122] width 57 height 11
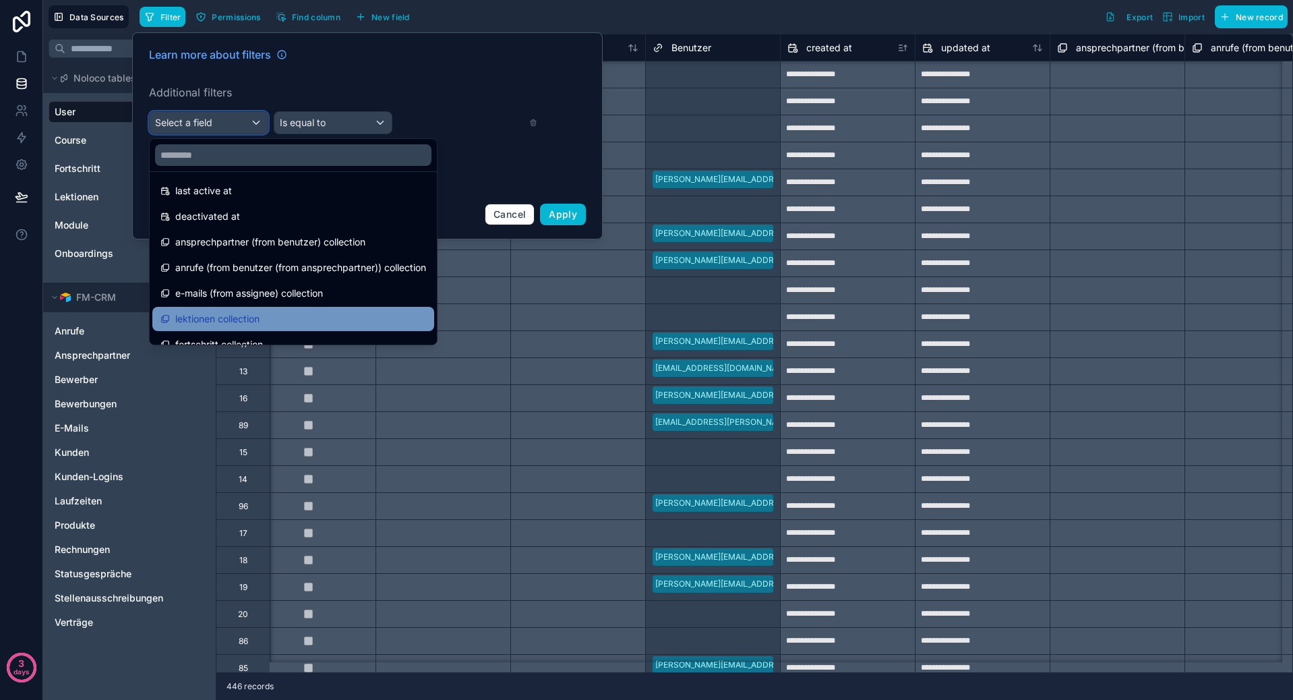
scroll to position [377, 0]
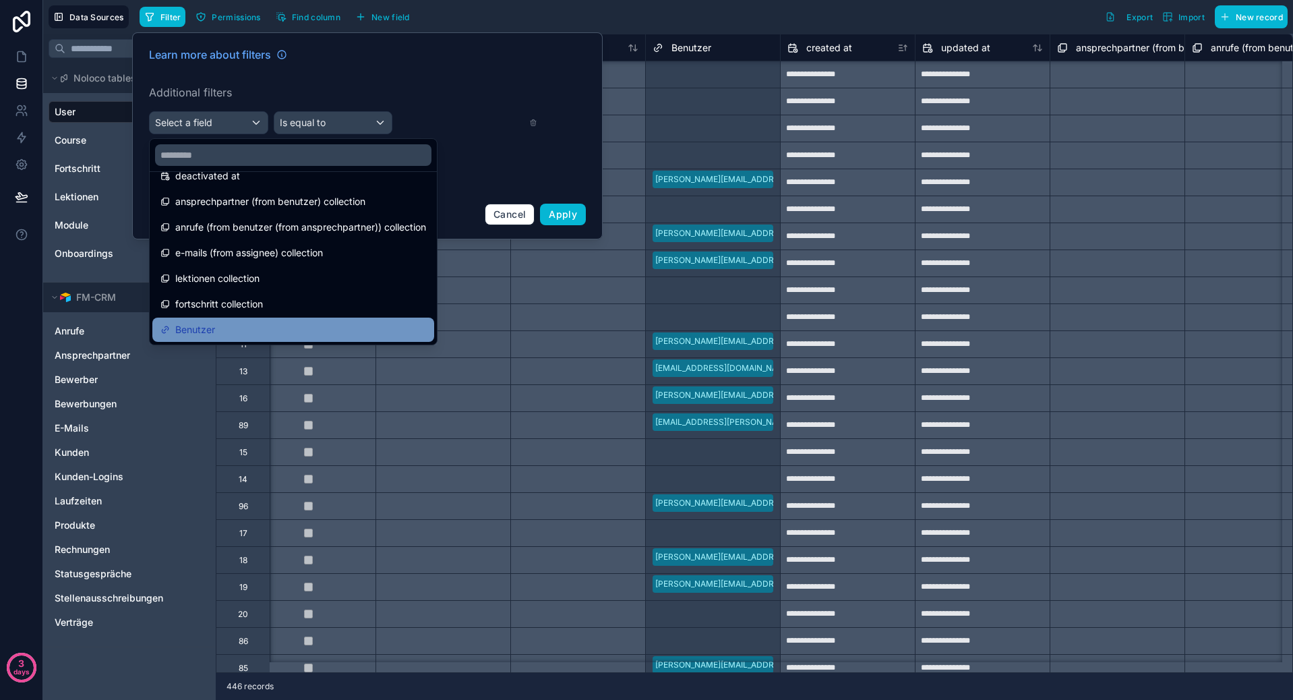
click at [272, 324] on div "Benutzer" at bounding box center [293, 329] width 266 height 16
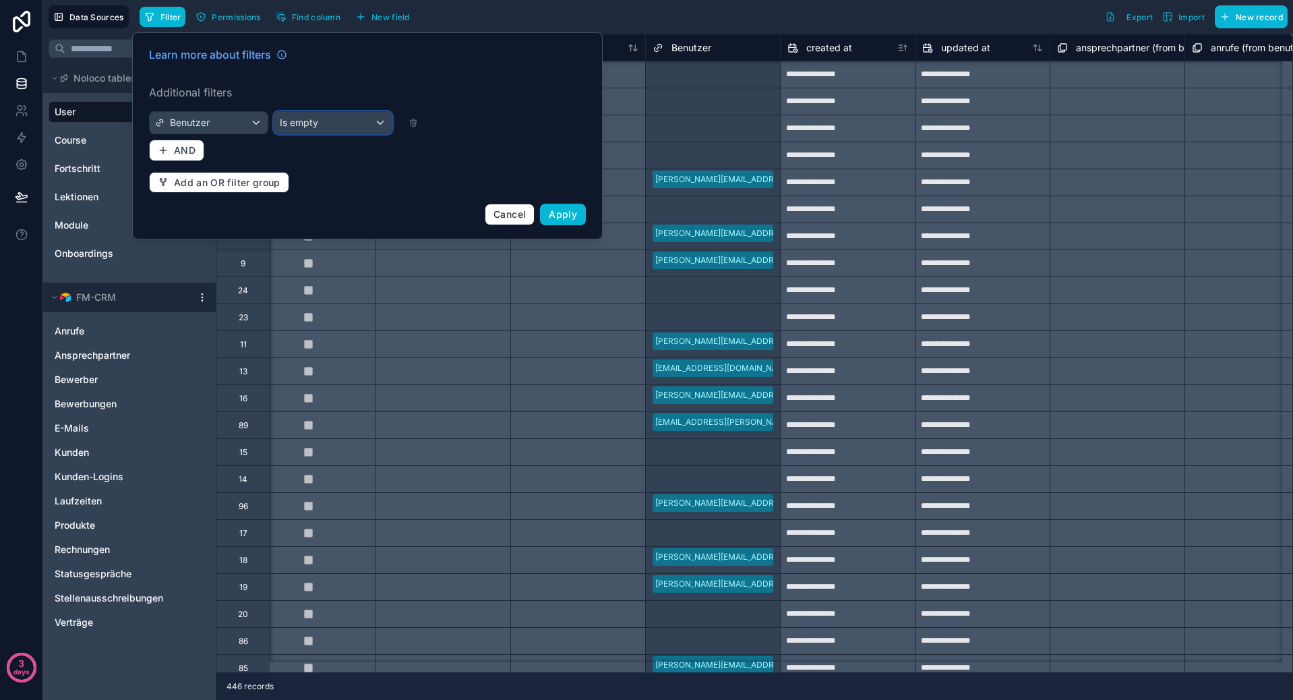
click at [318, 120] on div "Is empty" at bounding box center [333, 123] width 118 height 22
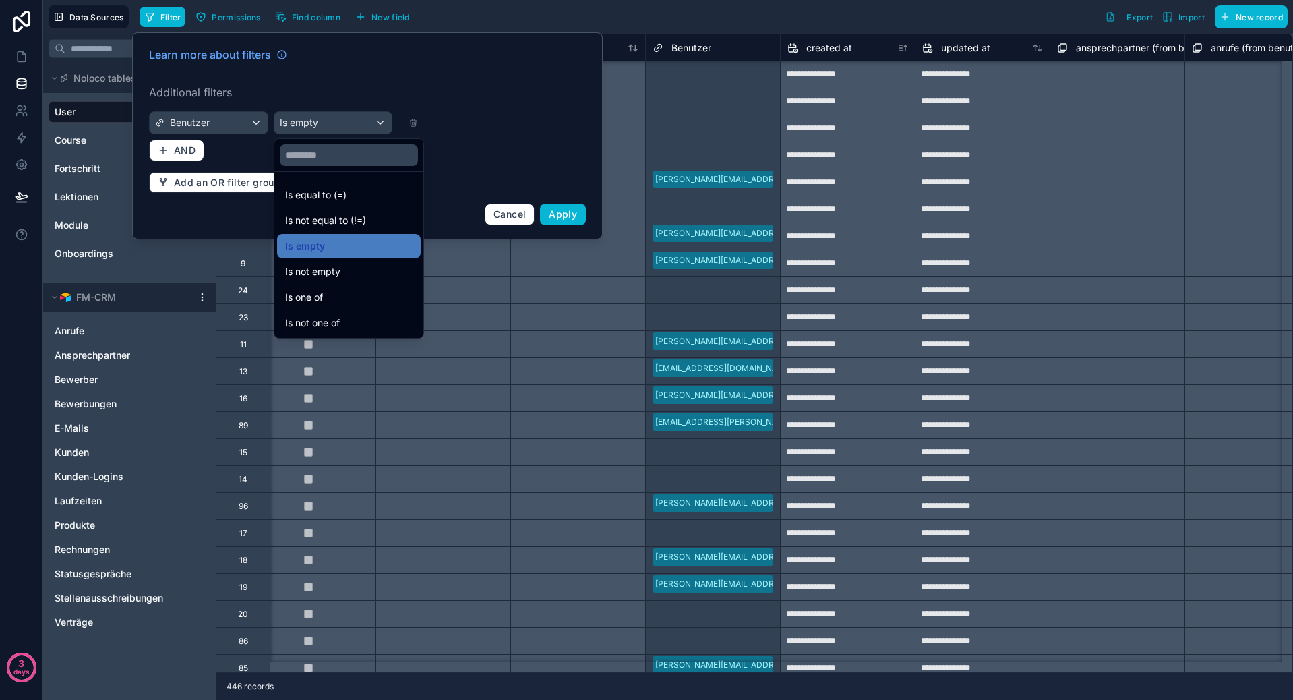
click at [569, 220] on div at bounding box center [367, 135] width 470 height 207
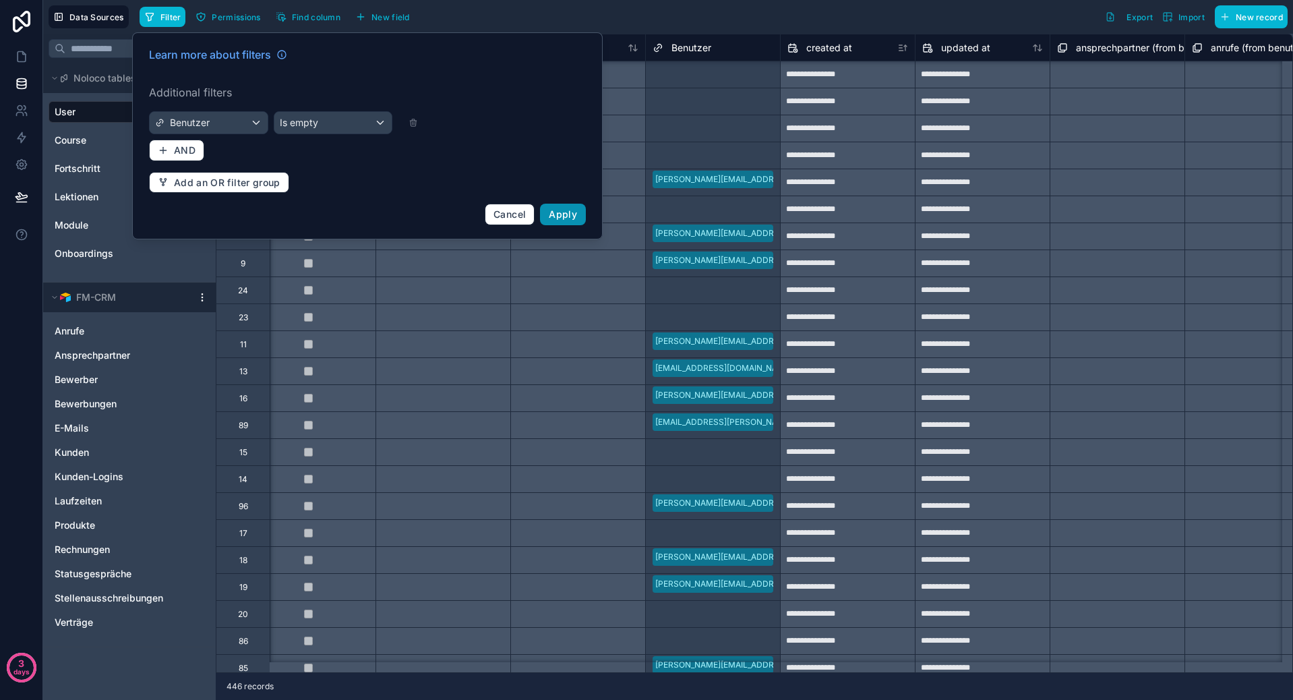
click at [569, 220] on button "Apply" at bounding box center [563, 215] width 46 height 22
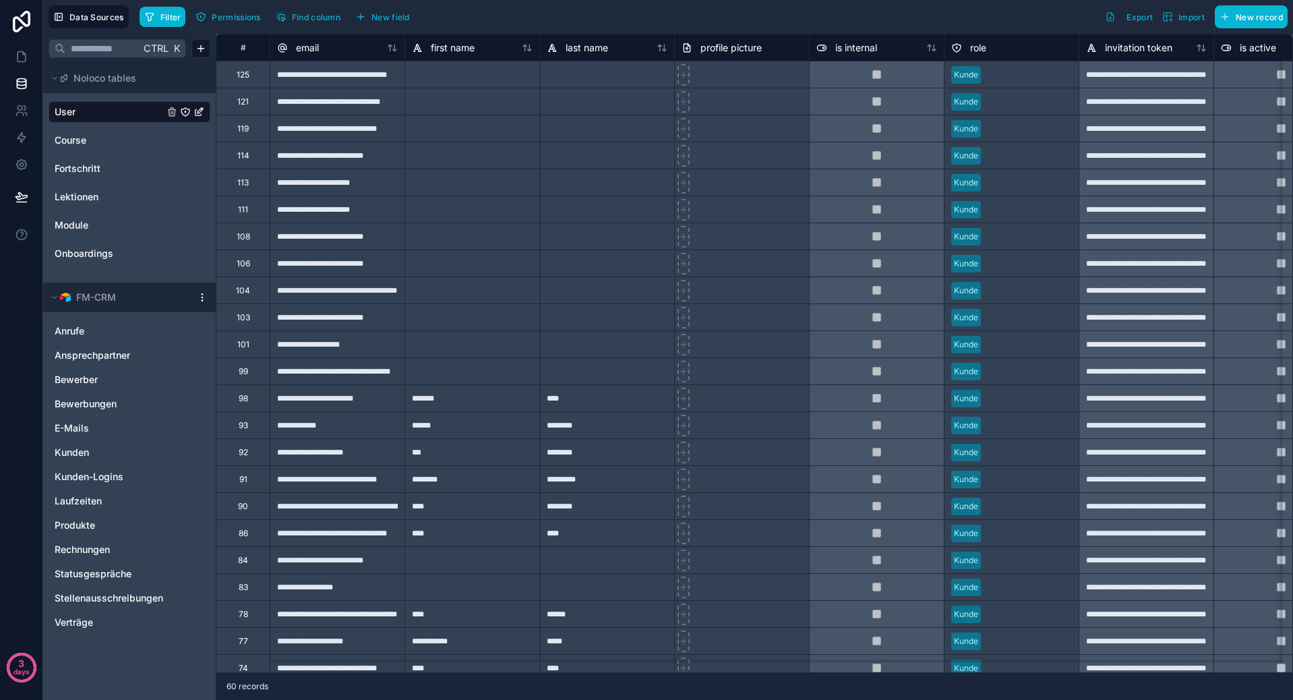
click at [241, 52] on div "#" at bounding box center [242, 47] width 33 height 10
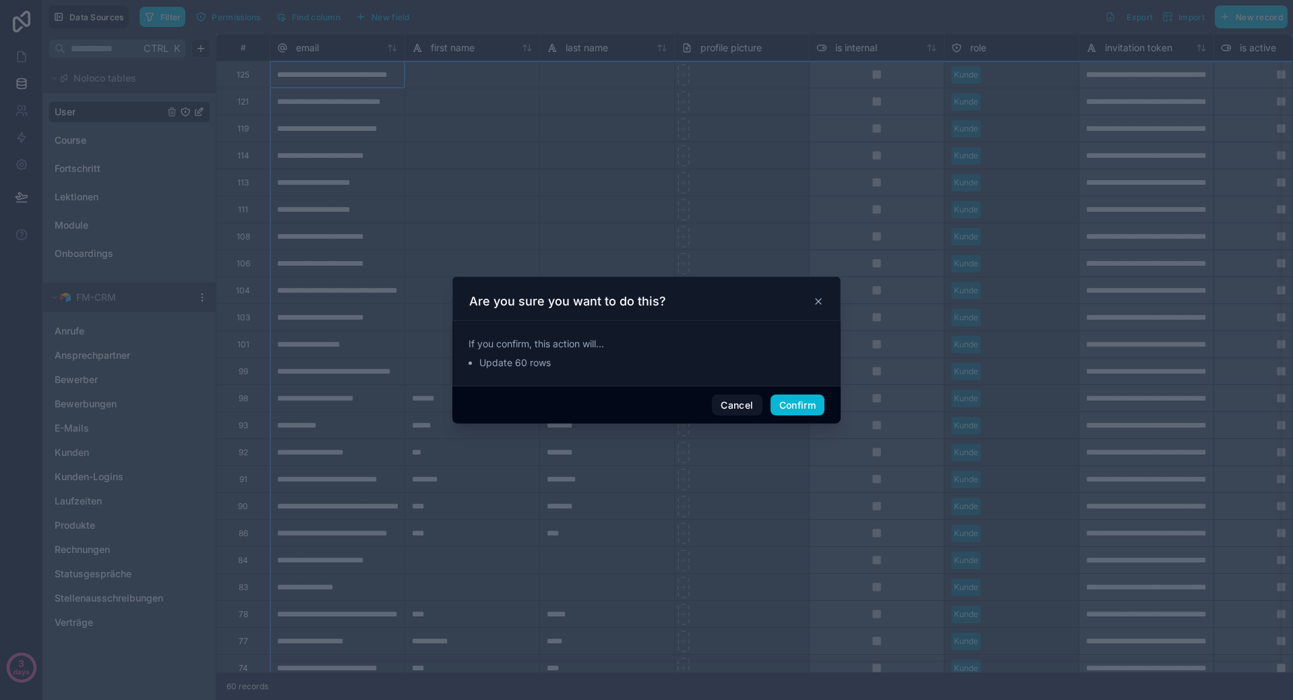
scroll to position [0, 20]
click at [776, 406] on button "Confirm" at bounding box center [797, 405] width 54 height 22
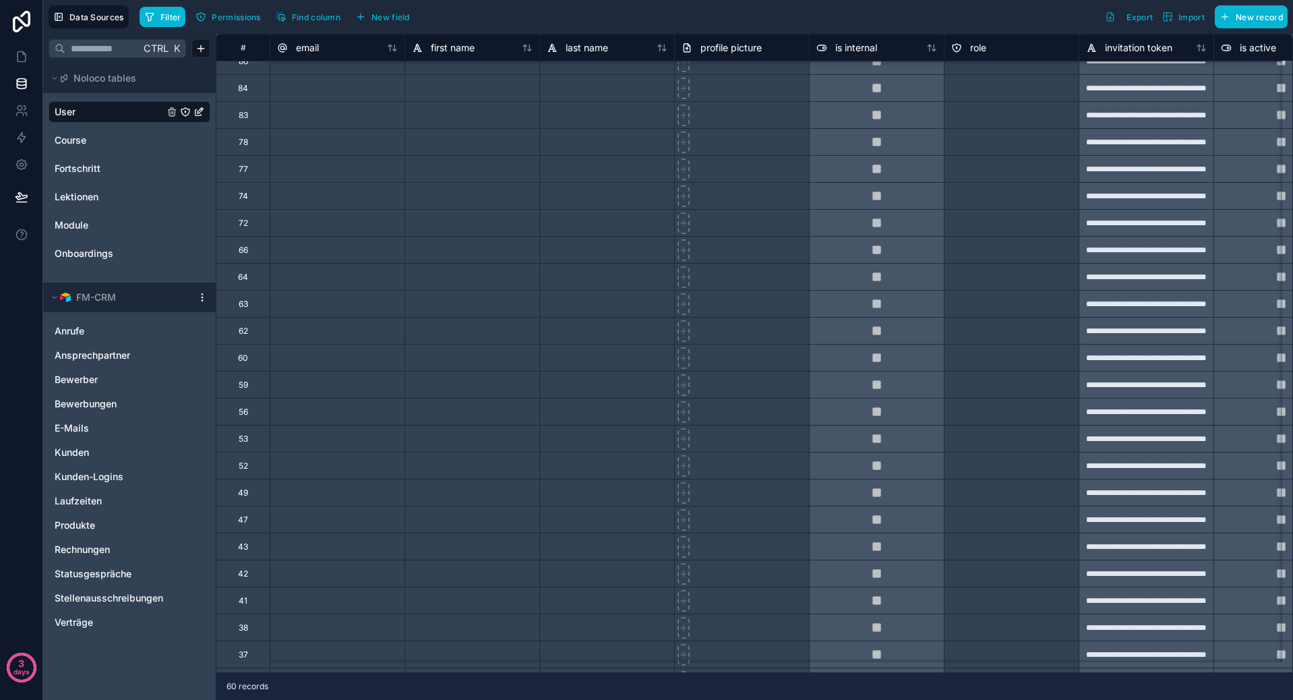
scroll to position [0, 0]
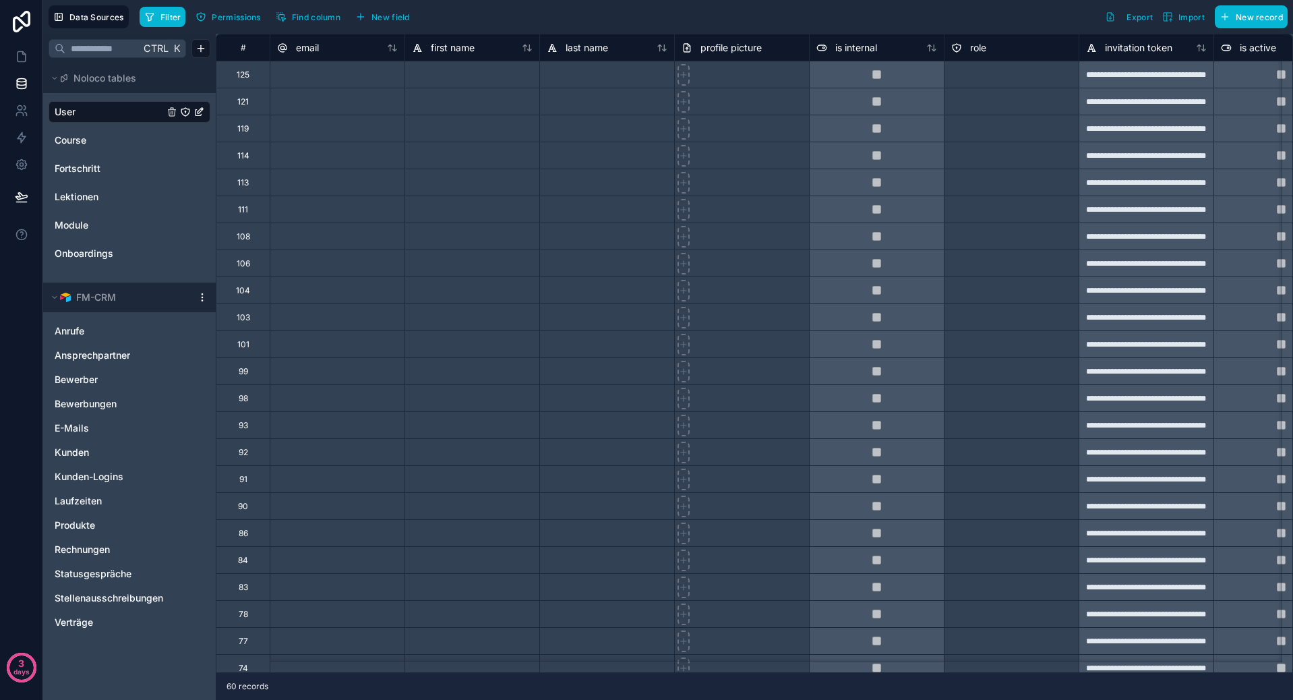
click at [241, 56] on div "#" at bounding box center [243, 47] width 54 height 27
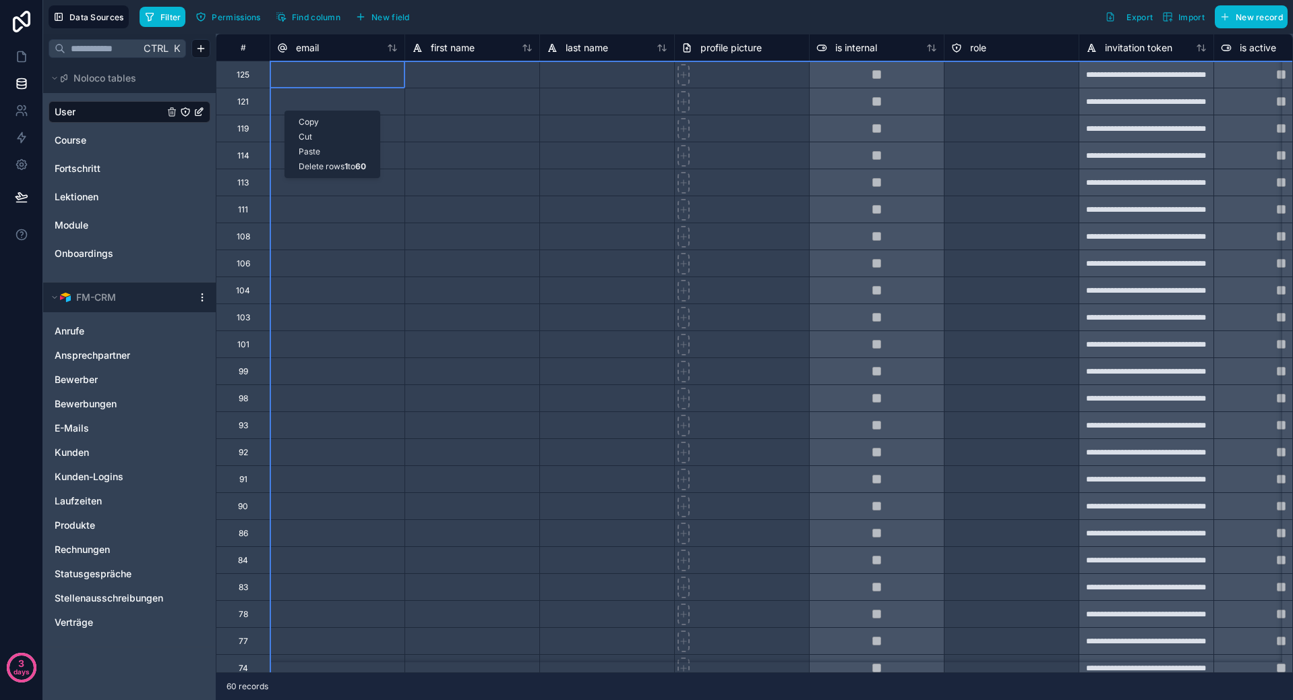
click at [323, 164] on div "Delete rows 1 to 60" at bounding box center [332, 166] width 94 height 15
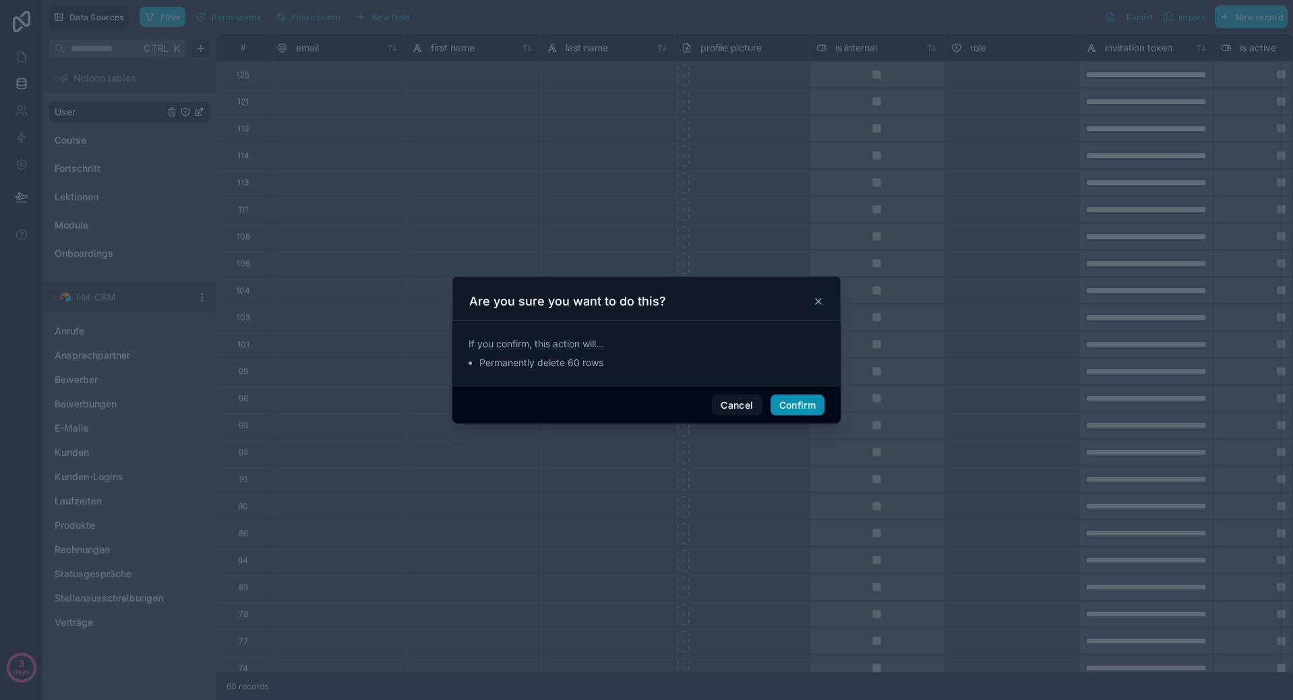
click at [804, 406] on button "Confirm" at bounding box center [797, 405] width 54 height 22
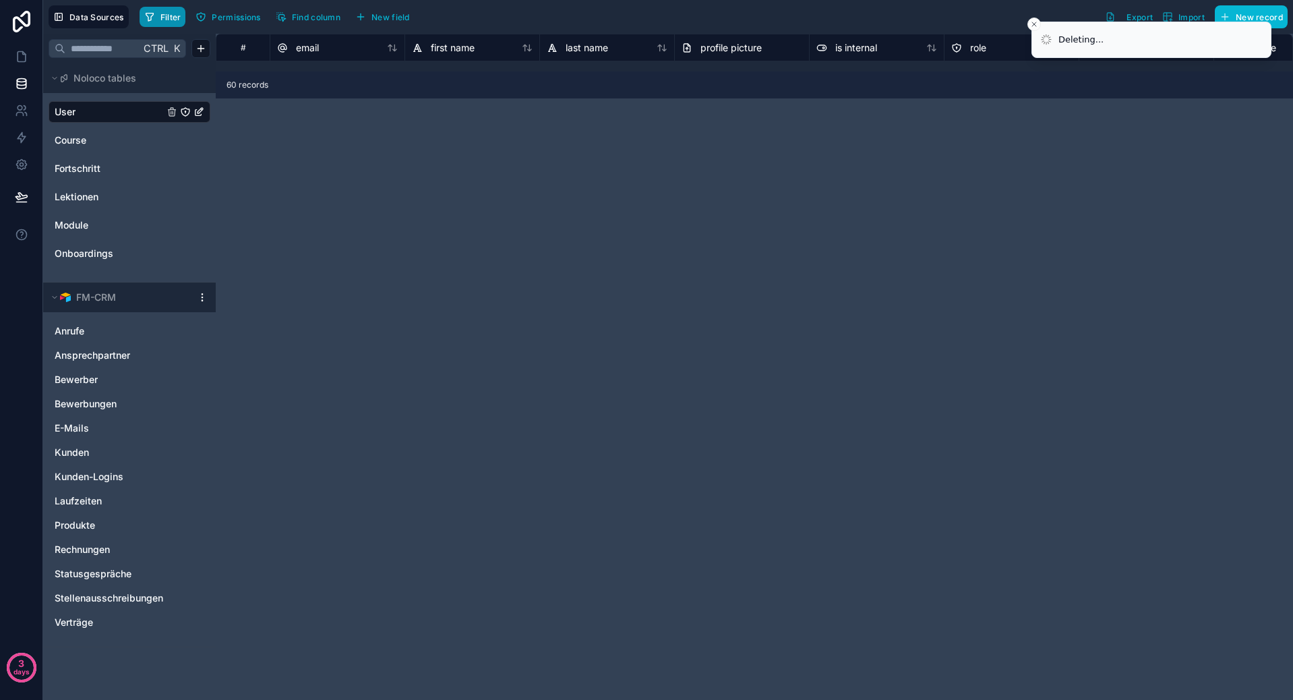
click at [168, 18] on span "Filter" at bounding box center [170, 17] width 21 height 10
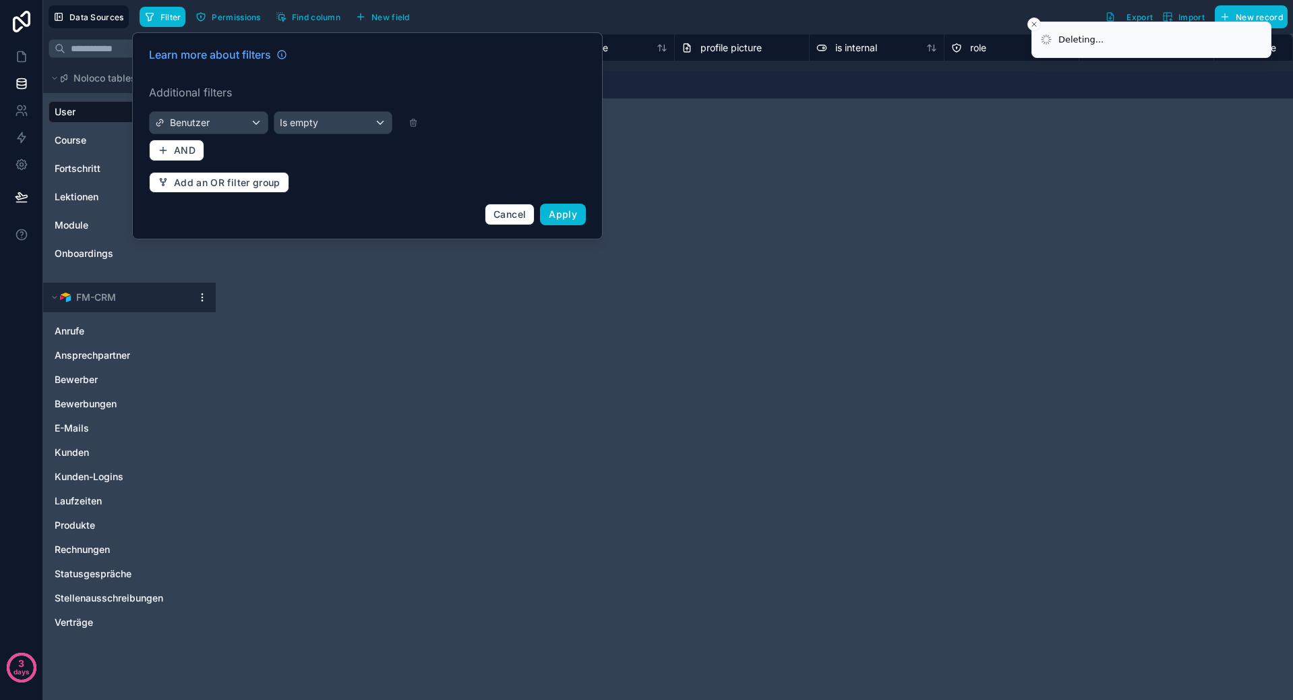
click at [400, 123] on div at bounding box center [468, 122] width 140 height 9
click at [411, 123] on icon at bounding box center [412, 123] width 5 height 5
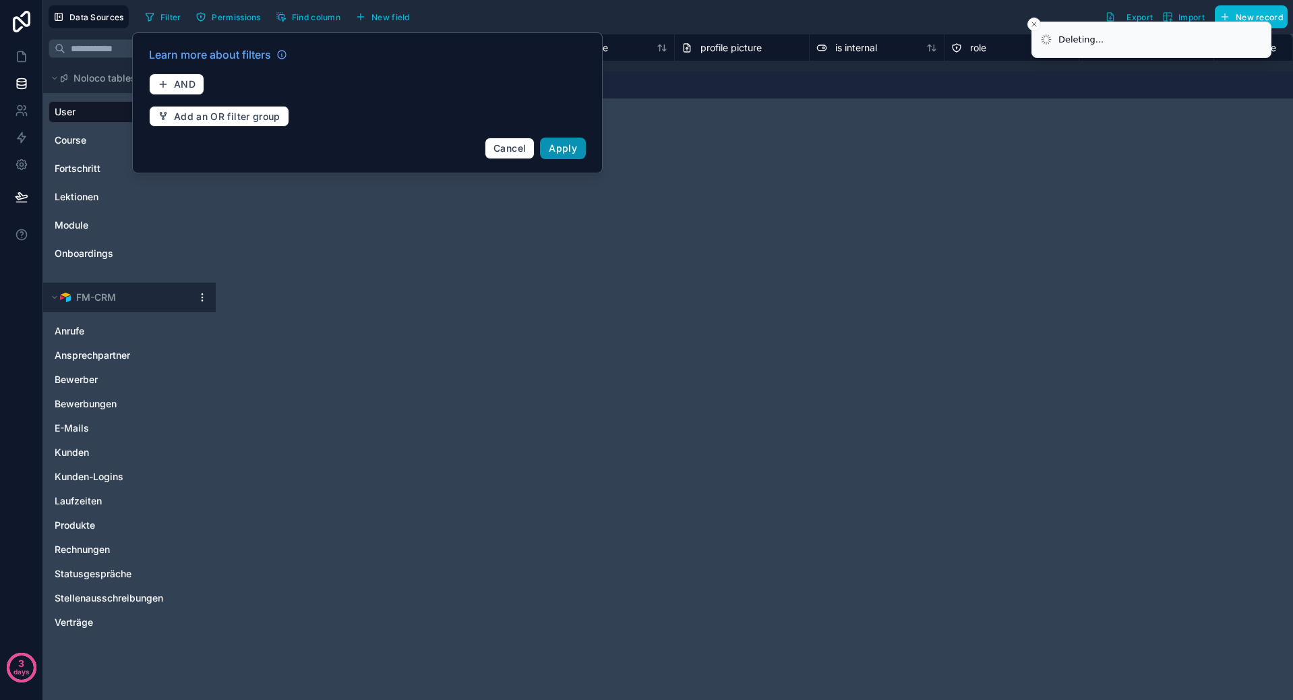
click at [578, 156] on button "Apply" at bounding box center [563, 148] width 46 height 22
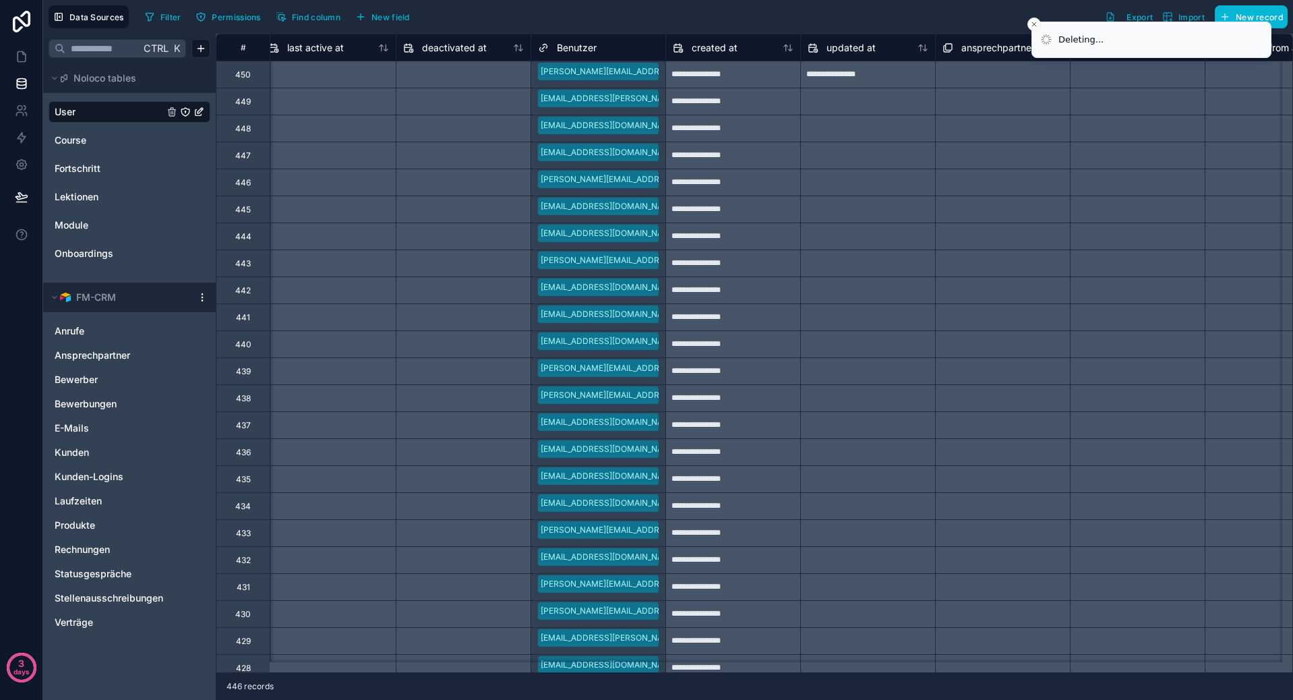
scroll to position [0, 1065]
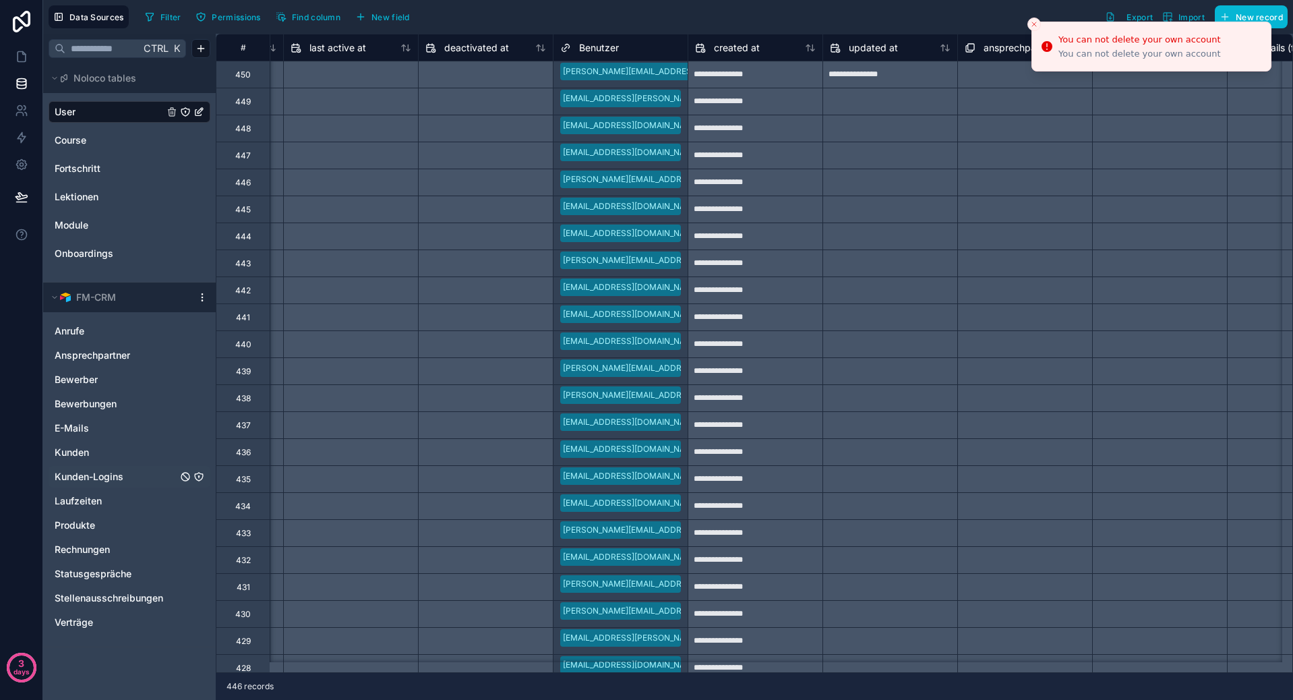
click at [97, 473] on span "Kunden-Logins" at bounding box center [89, 476] width 69 height 13
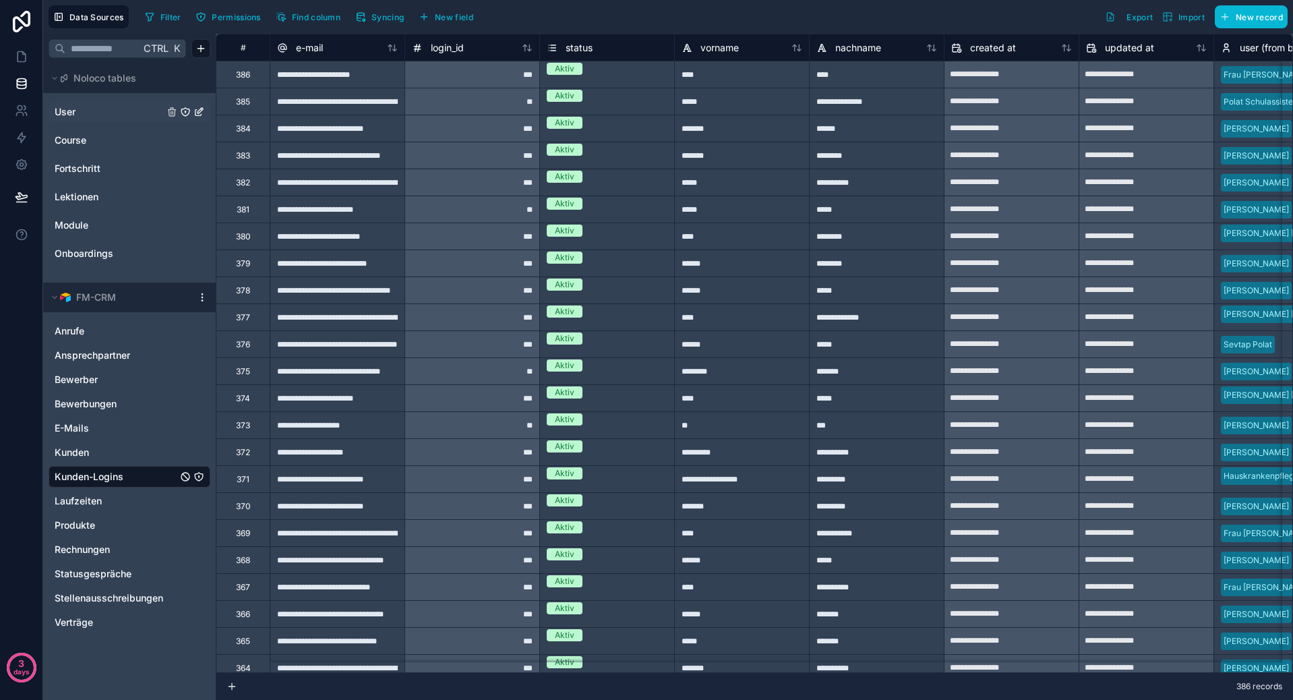
click at [79, 116] on link "User" at bounding box center [109, 111] width 109 height 13
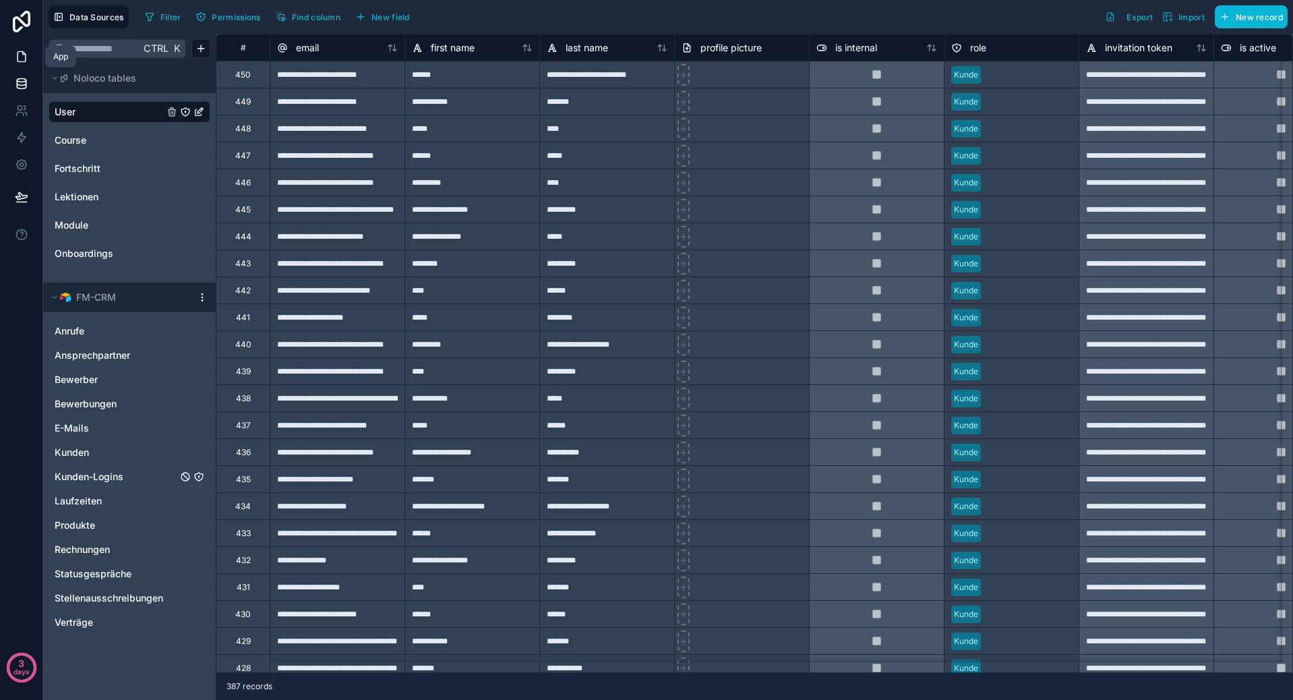
click at [20, 60] on icon at bounding box center [21, 56] width 13 height 13
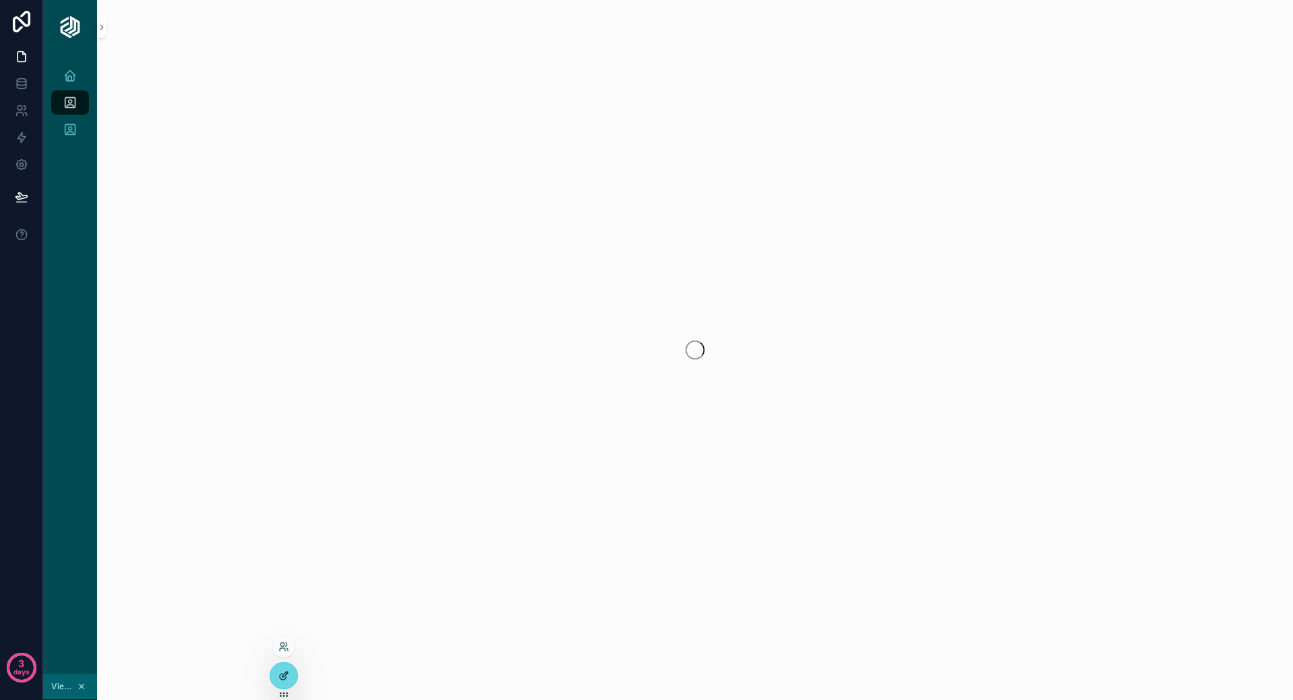
click at [282, 680] on icon at bounding box center [283, 675] width 11 height 11
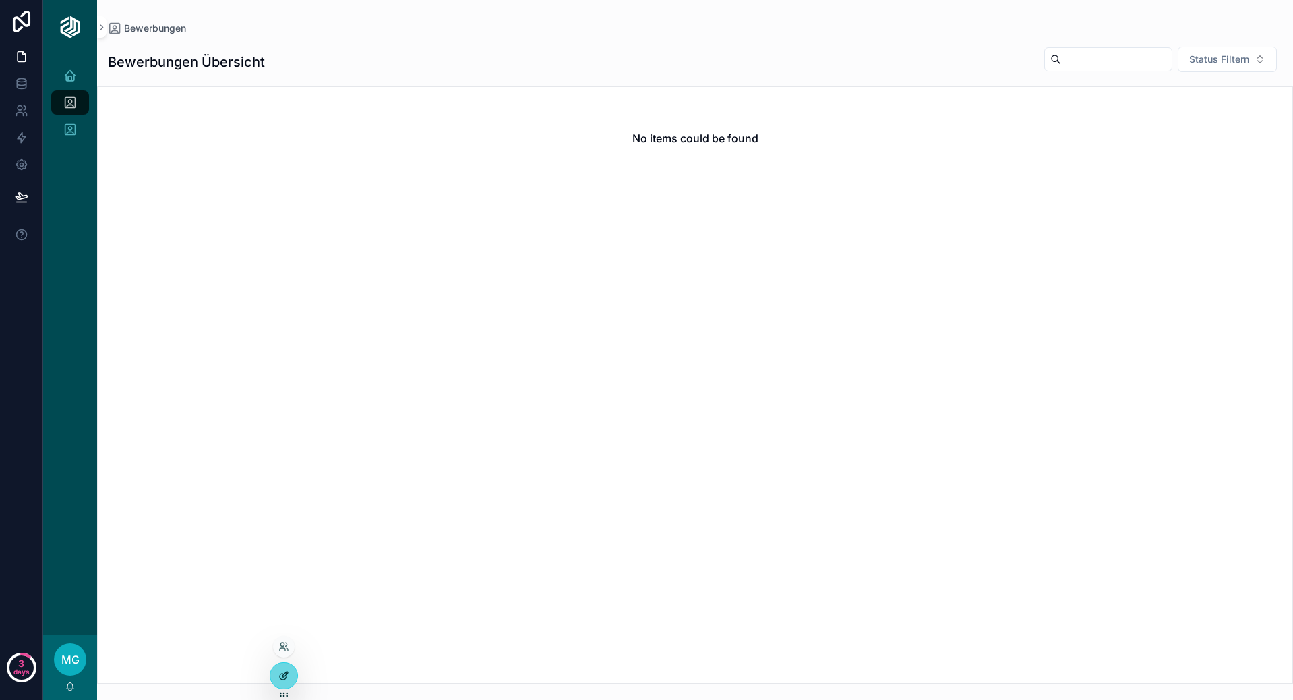
click at [278, 681] on div at bounding box center [283, 676] width 27 height 26
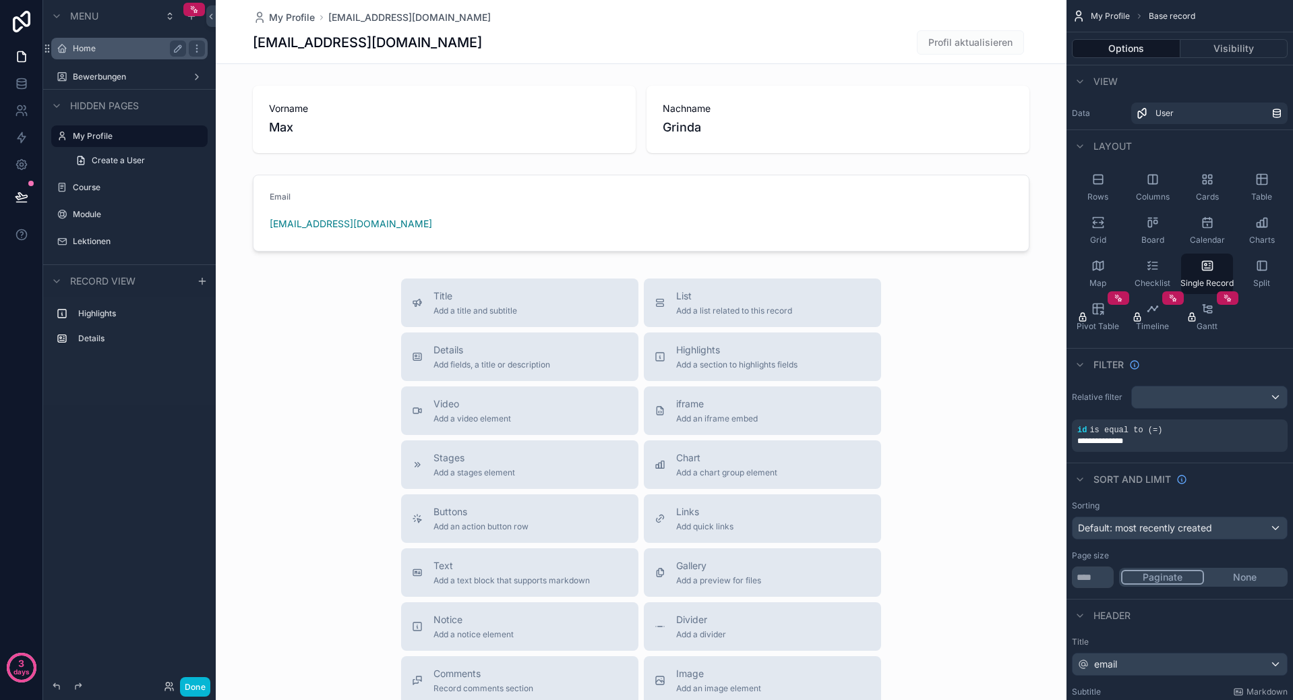
click at [101, 42] on div "Home" at bounding box center [129, 48] width 113 height 16
click at [102, 50] on label "Home" at bounding box center [127, 48] width 108 height 11
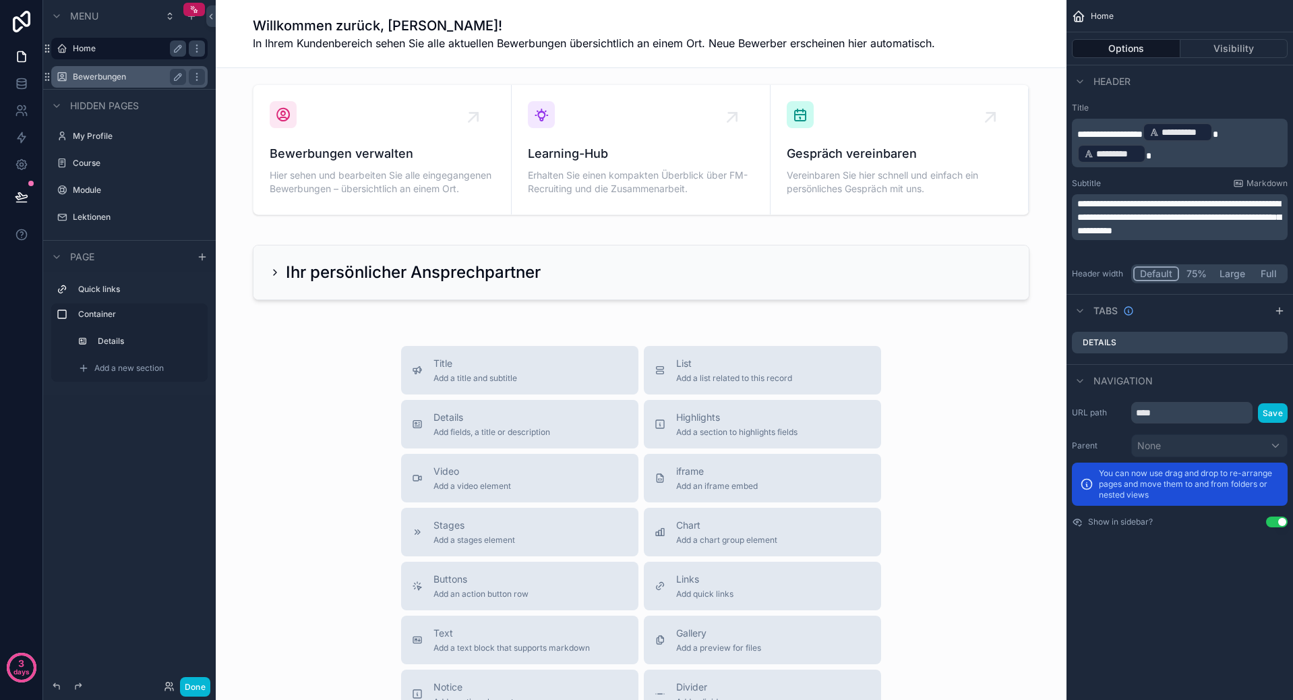
click at [86, 80] on label "Bewerbungen" at bounding box center [127, 76] width 108 height 11
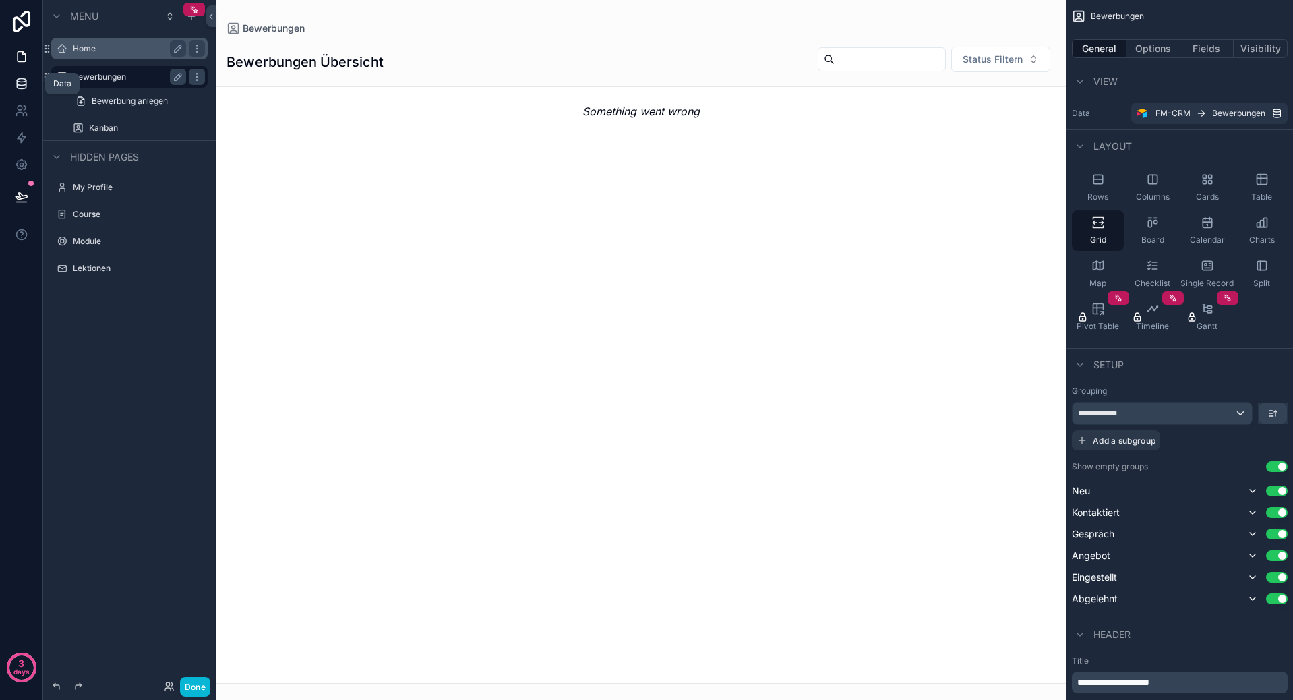
click at [20, 84] on icon at bounding box center [21, 83] width 13 height 13
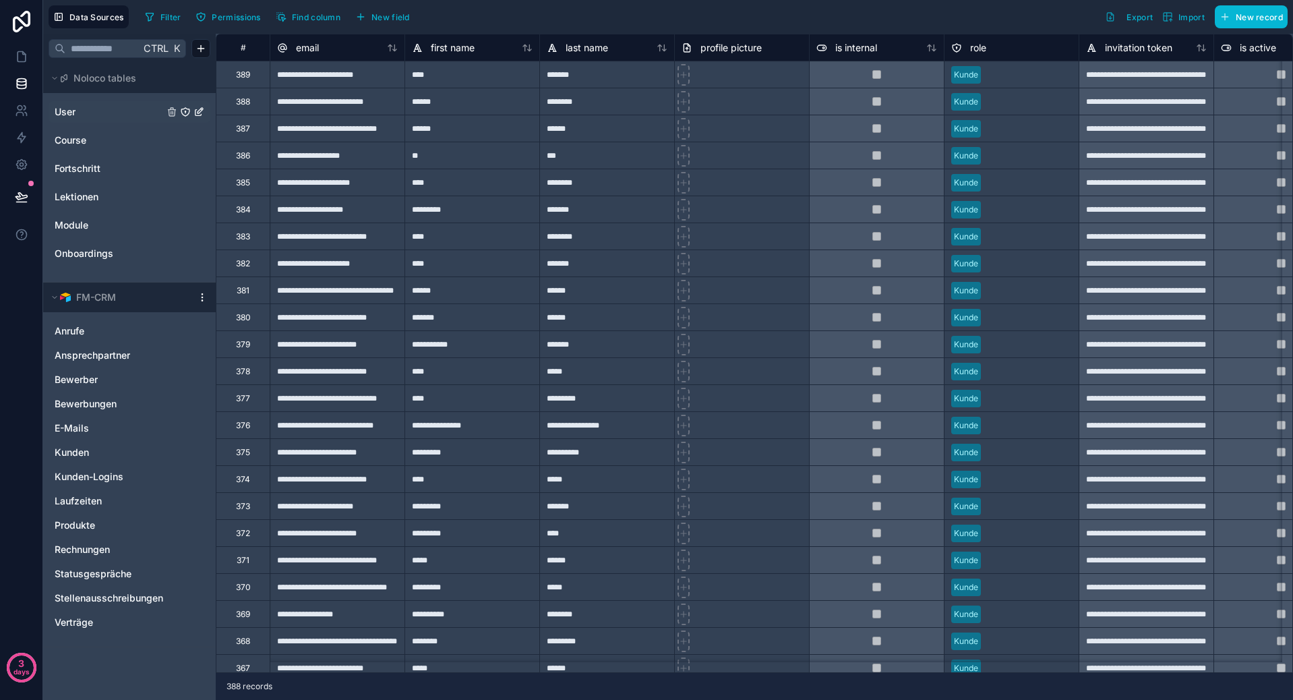
click at [92, 117] on link "User" at bounding box center [109, 111] width 109 height 13
click at [618, 14] on div "Filter Permissions Find column New field Export Import New record" at bounding box center [714, 16] width 1148 height 23
drag, startPoint x: 100, startPoint y: 106, endPoint x: 514, endPoint y: 9, distance: 424.9
click at [514, 9] on div "Filter Permissions Find column New field Export Import New record" at bounding box center [714, 16] width 1148 height 23
drag, startPoint x: 128, startPoint y: 472, endPoint x: 104, endPoint y: 474, distance: 23.7
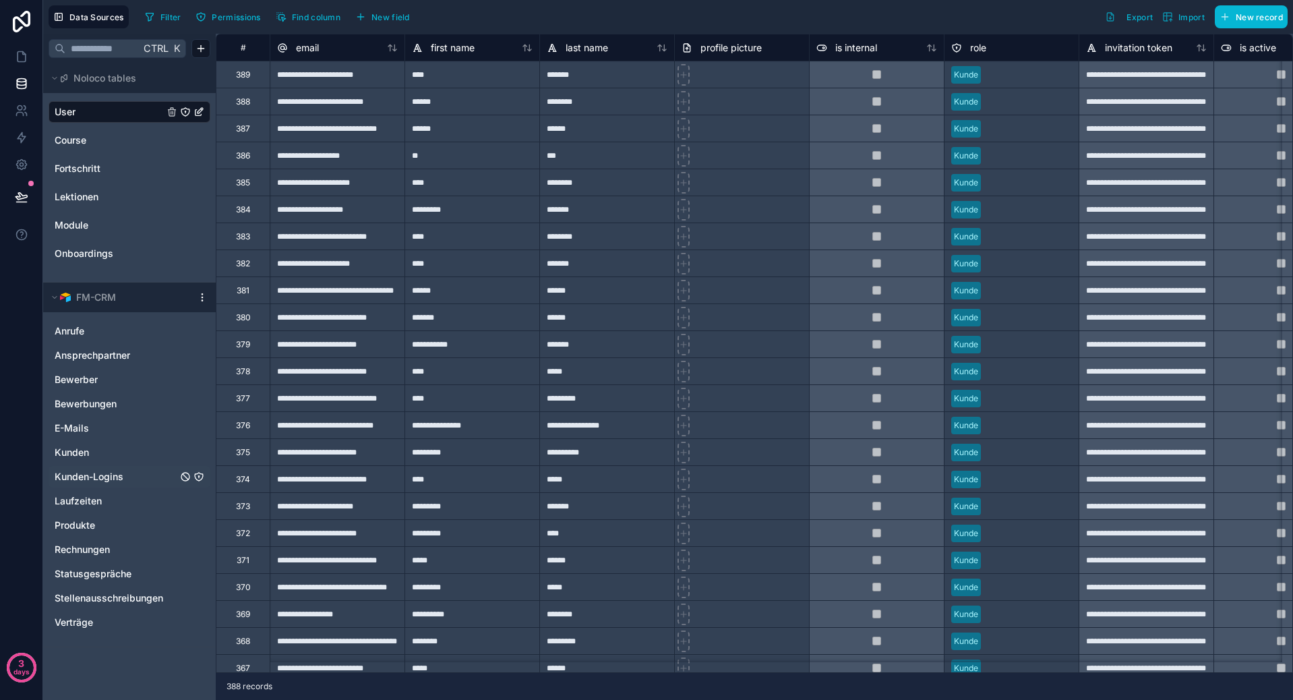
click at [104, 474] on span "Kunden-Logins" at bounding box center [89, 476] width 69 height 13
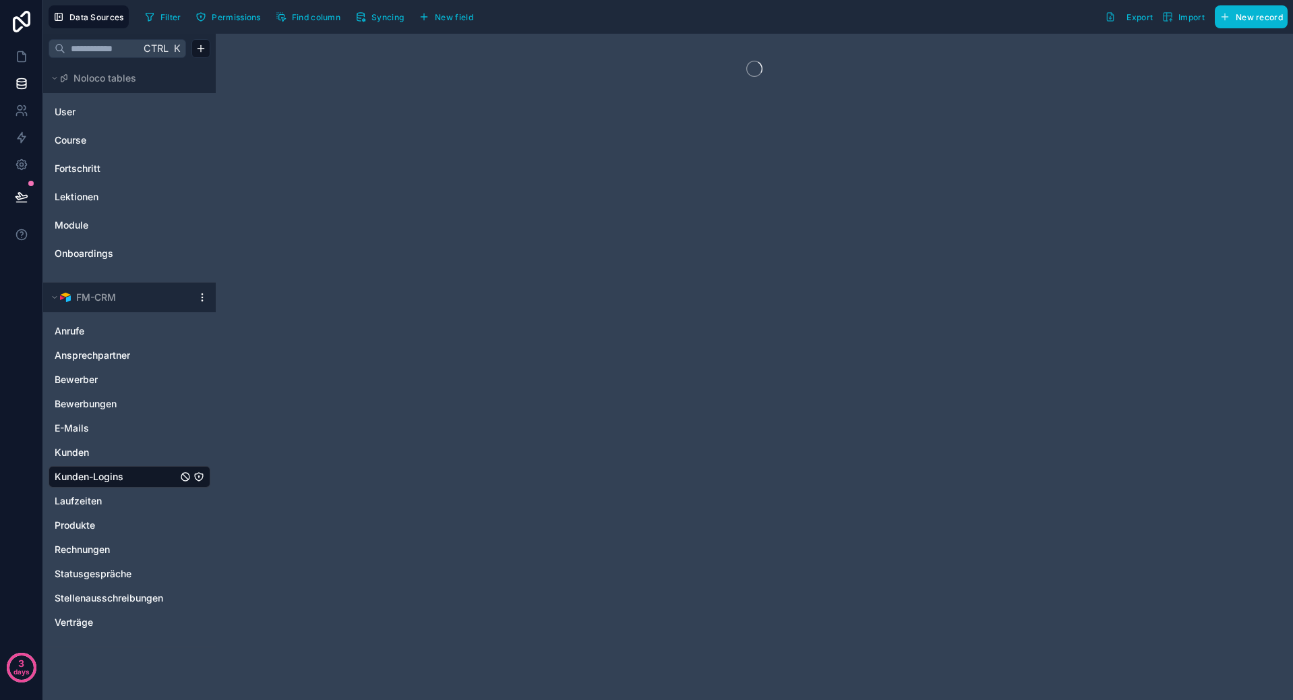
click at [197, 294] on html "3 days Data Sources Filter Permissions Find column Syncing New field Export Imp…" at bounding box center [646, 350] width 1293 height 700
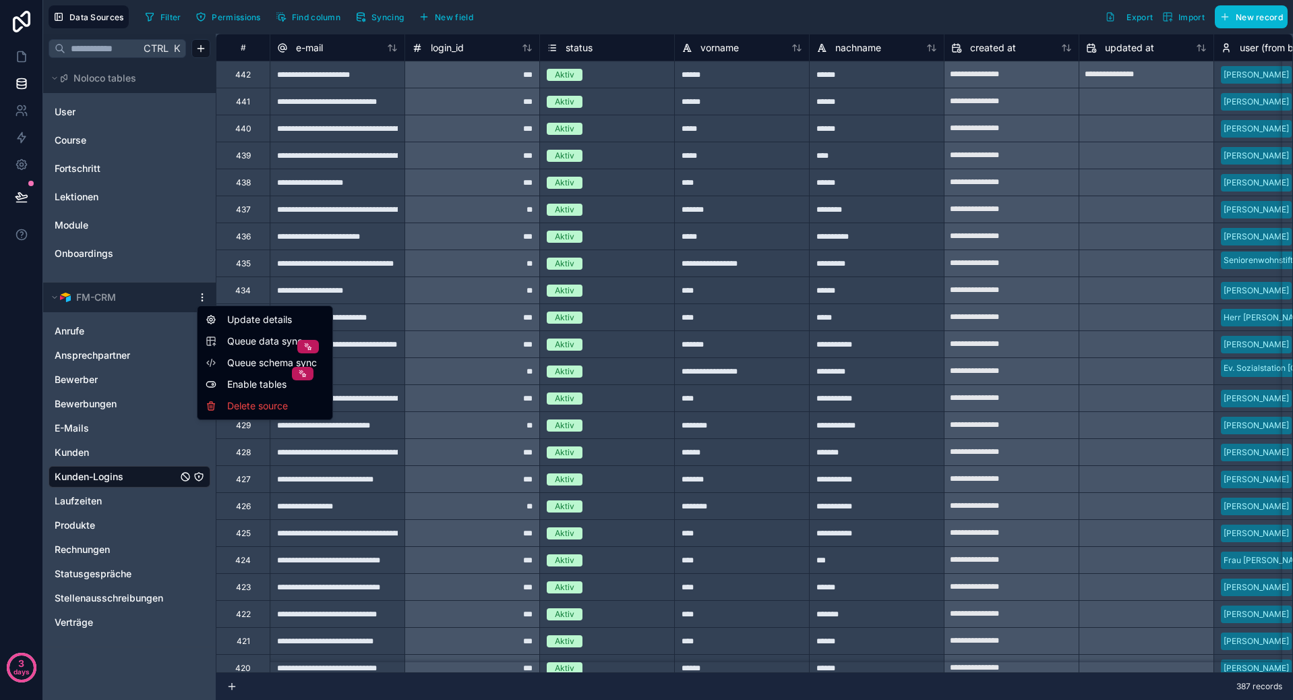
click at [246, 345] on span "Queue data sync" at bounding box center [275, 340] width 97 height 13
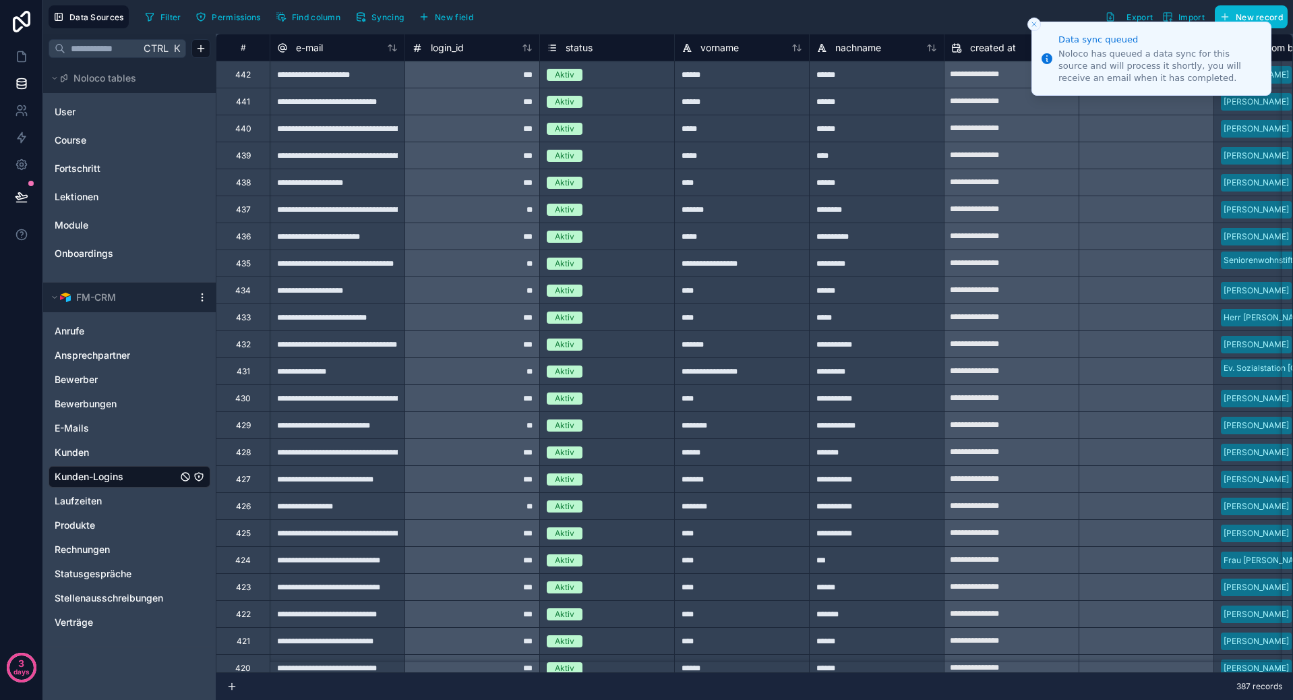
click at [100, 100] on div "User Course Fortschritt Lektionen Module Onboardings" at bounding box center [130, 182] width 162 height 173
click at [89, 106] on link "User" at bounding box center [109, 111] width 109 height 13
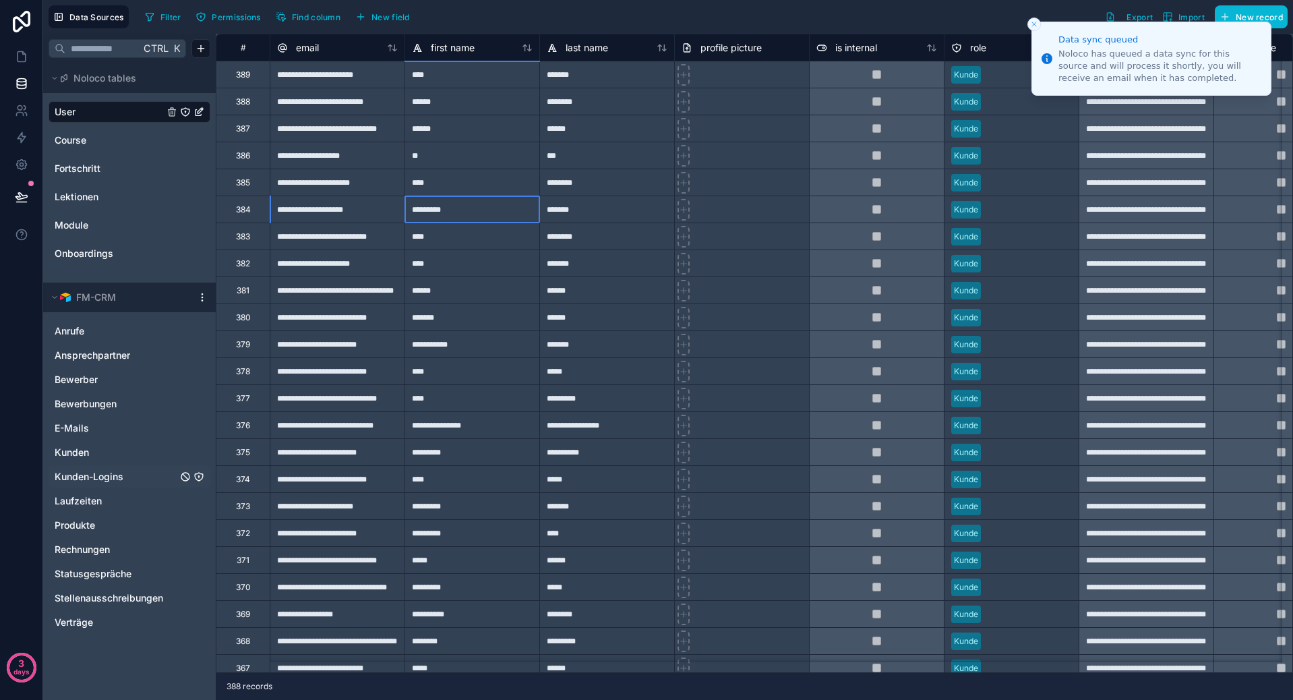
click at [483, 206] on div "*********" at bounding box center [471, 208] width 135 height 27
click at [1033, 22] on icon "Close toast" at bounding box center [1034, 24] width 8 height 8
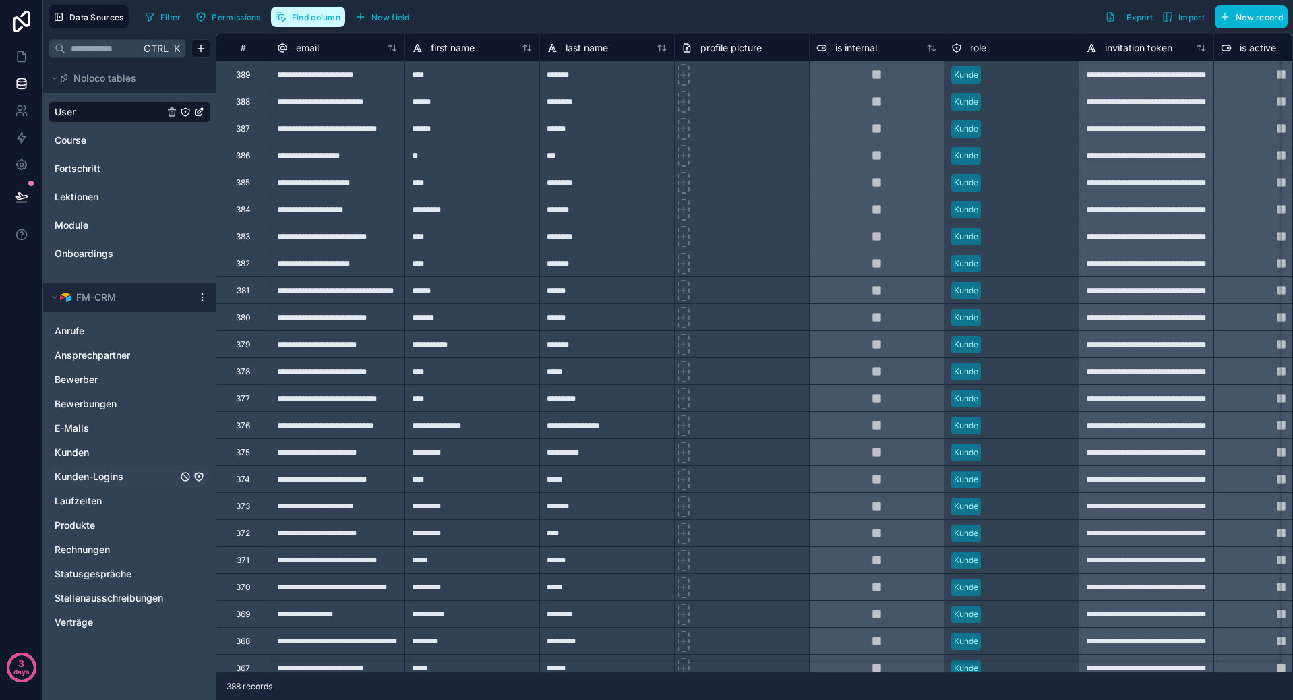
click at [299, 18] on span "Find column" at bounding box center [316, 17] width 49 height 10
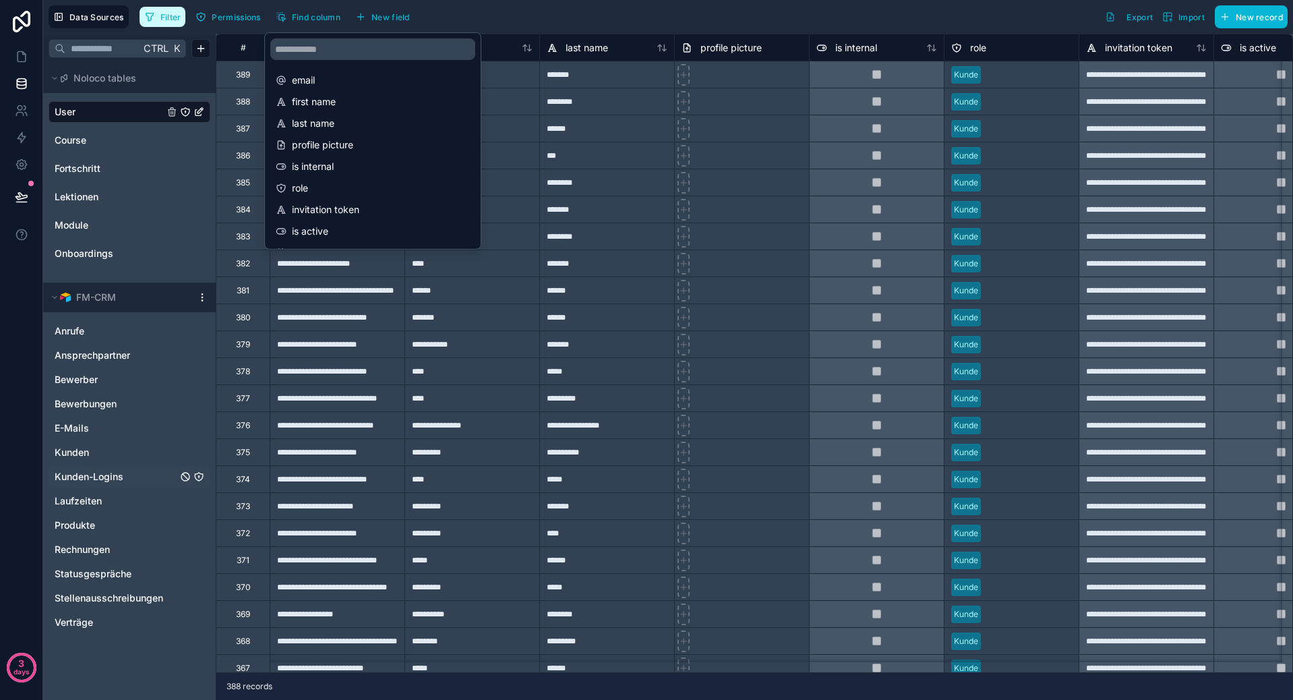
click at [159, 10] on button "Filter" at bounding box center [163, 17] width 47 height 20
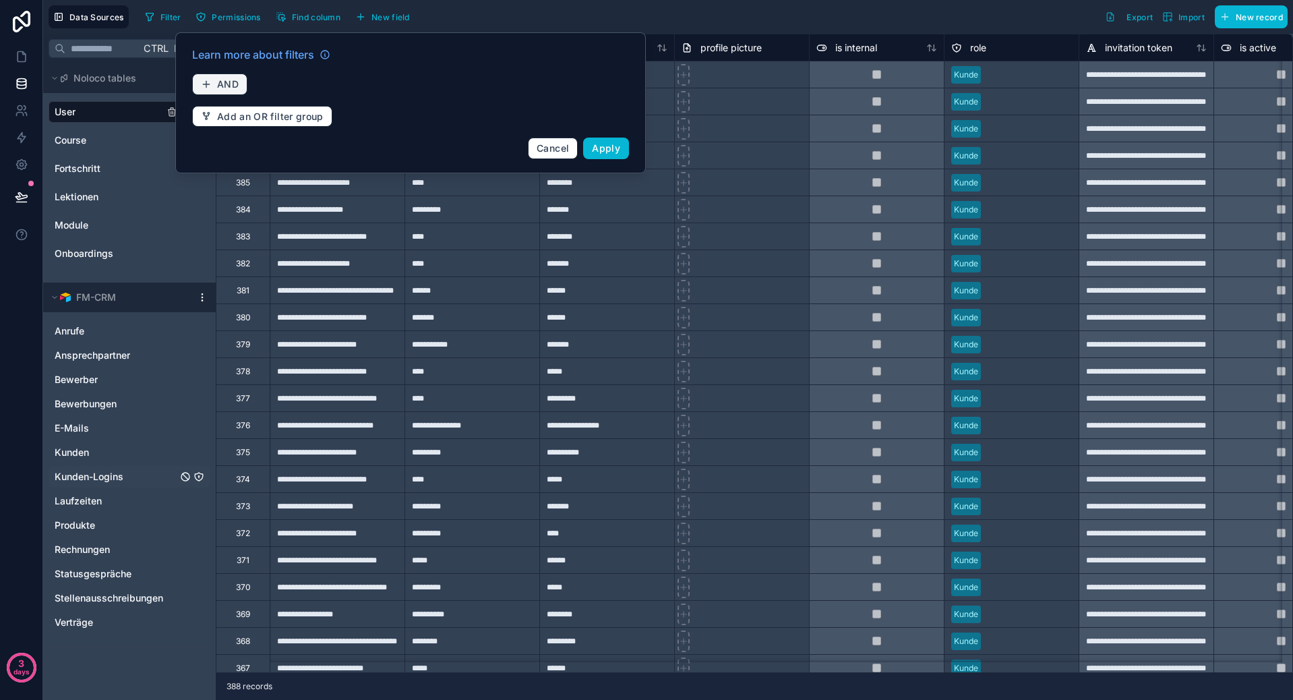
click at [216, 73] on button "AND" at bounding box center [219, 84] width 55 height 22
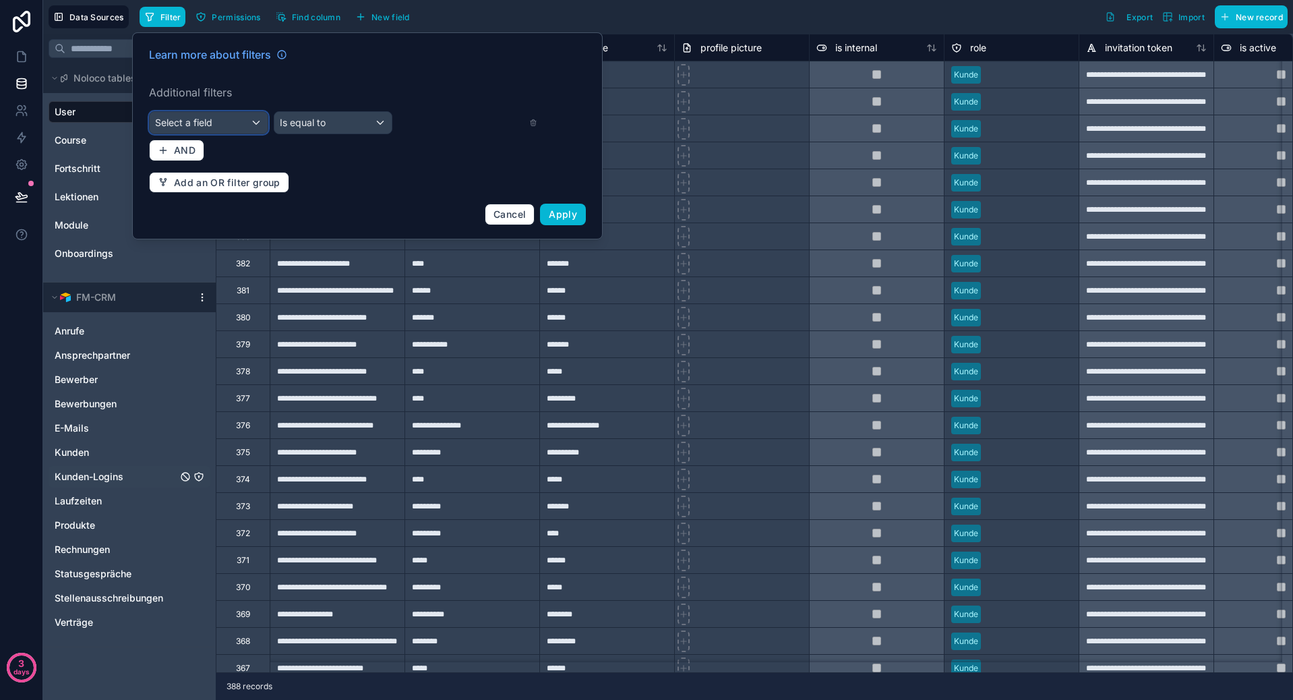
click at [218, 119] on div "Select a field" at bounding box center [209, 123] width 118 height 22
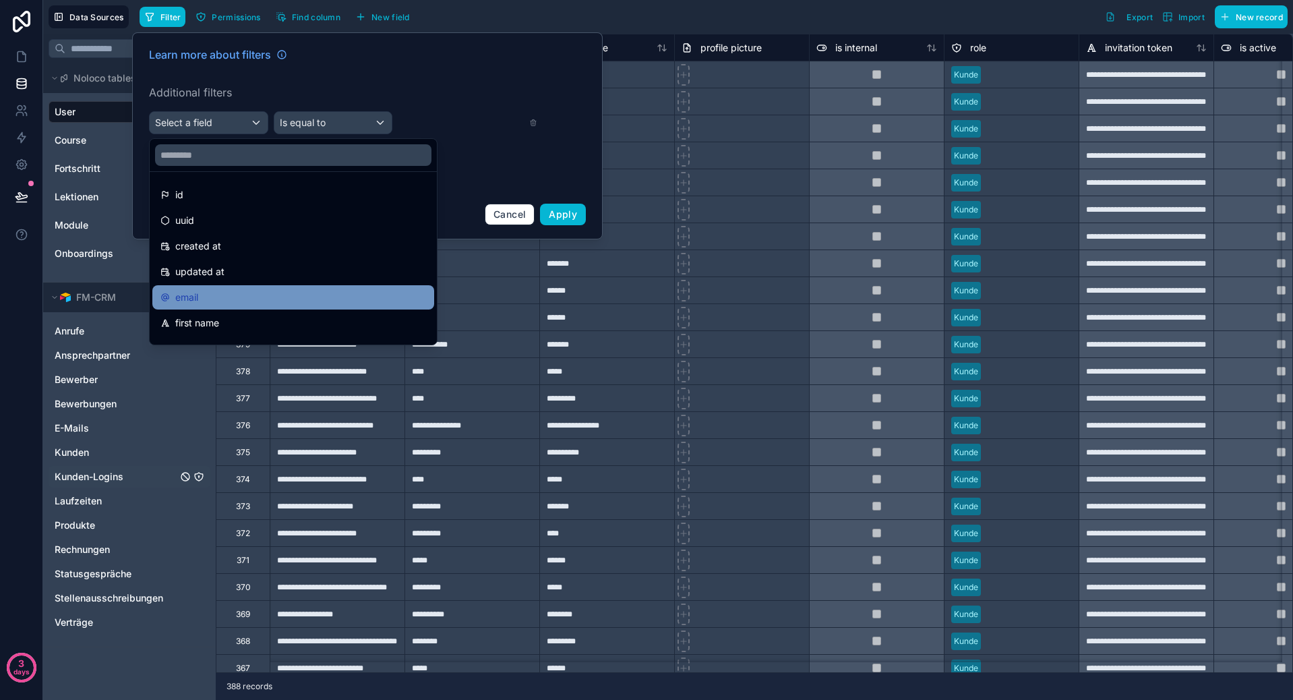
click at [218, 298] on div "email" at bounding box center [293, 297] width 266 height 16
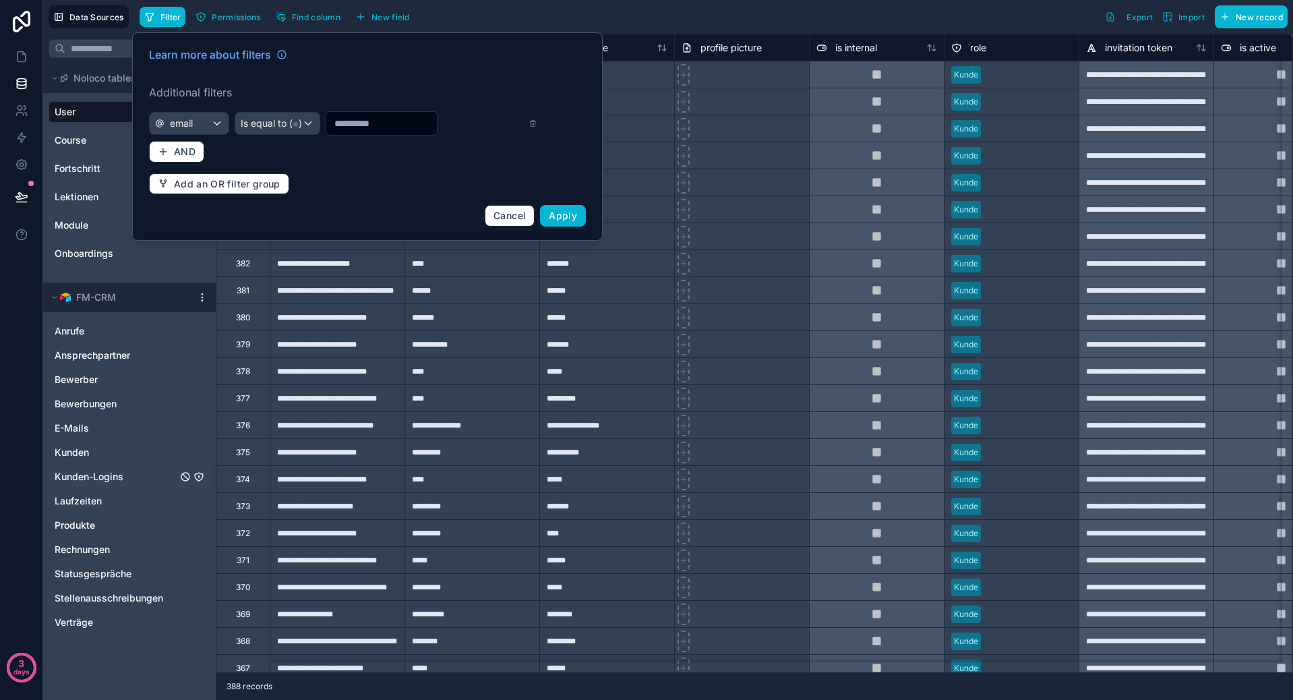
click at [350, 121] on input "text" at bounding box center [381, 123] width 111 height 19
type input "**********"
click at [559, 209] on button "Apply" at bounding box center [563, 216] width 46 height 22
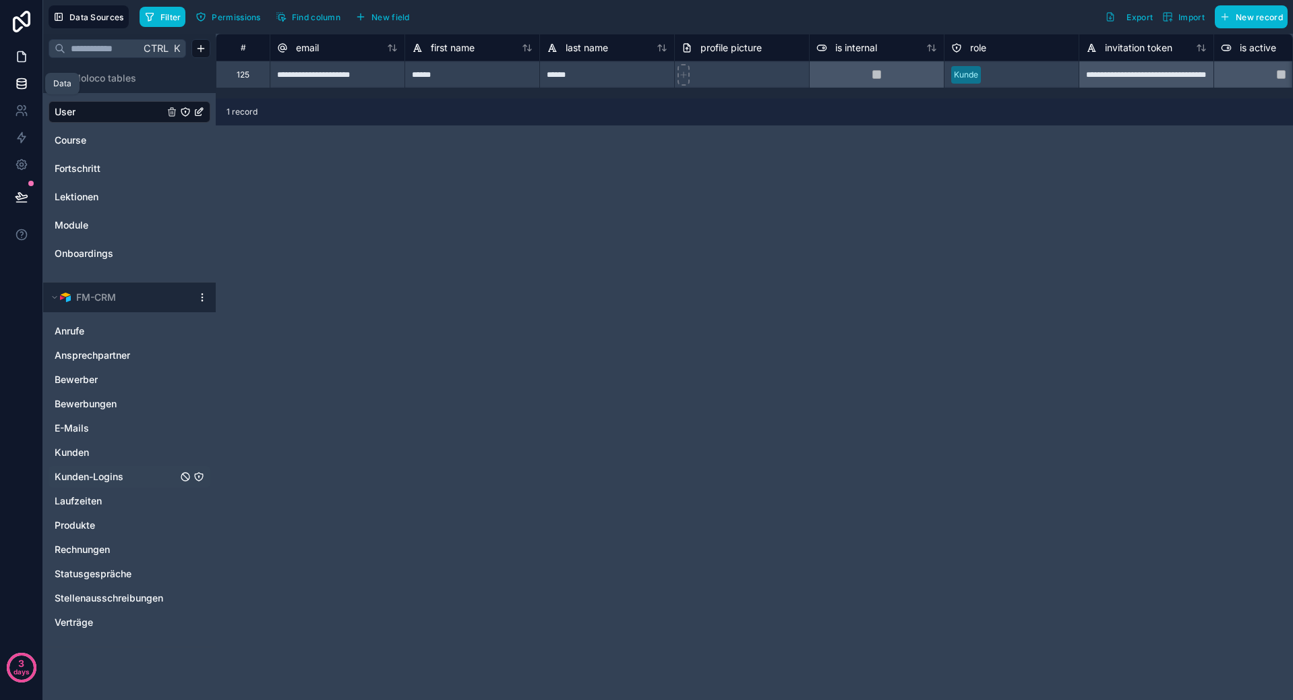
click at [19, 54] on icon at bounding box center [21, 56] width 13 height 13
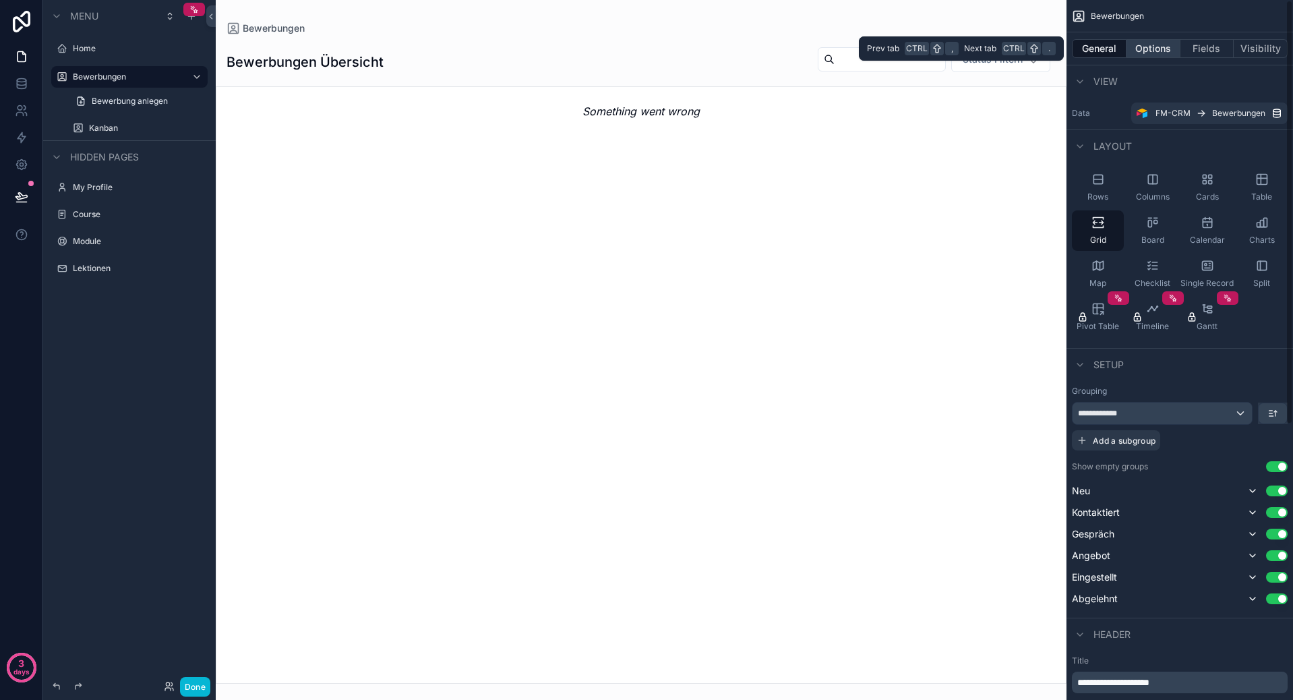
click at [1146, 48] on button "Options" at bounding box center [1153, 48] width 54 height 19
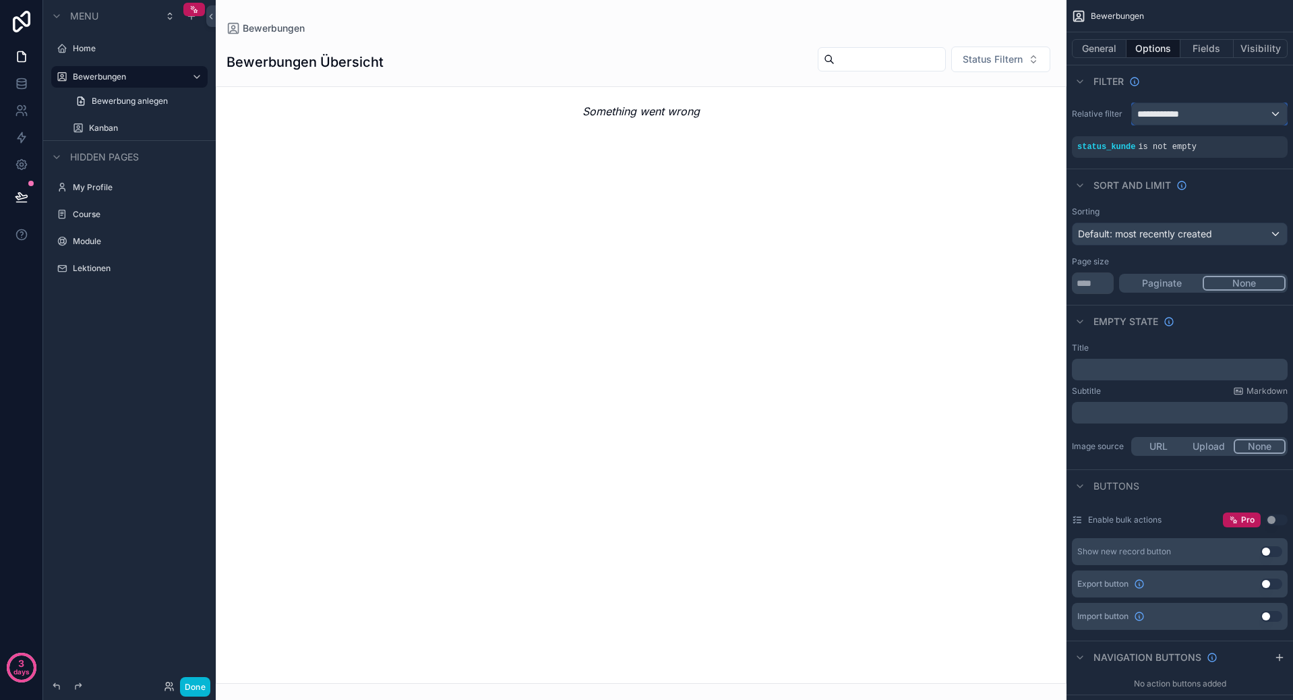
click at [1194, 118] on div "**********" at bounding box center [1209, 114] width 155 height 22
click at [1241, 210] on span "Logged in User" at bounding box center [1197, 212] width 111 height 16
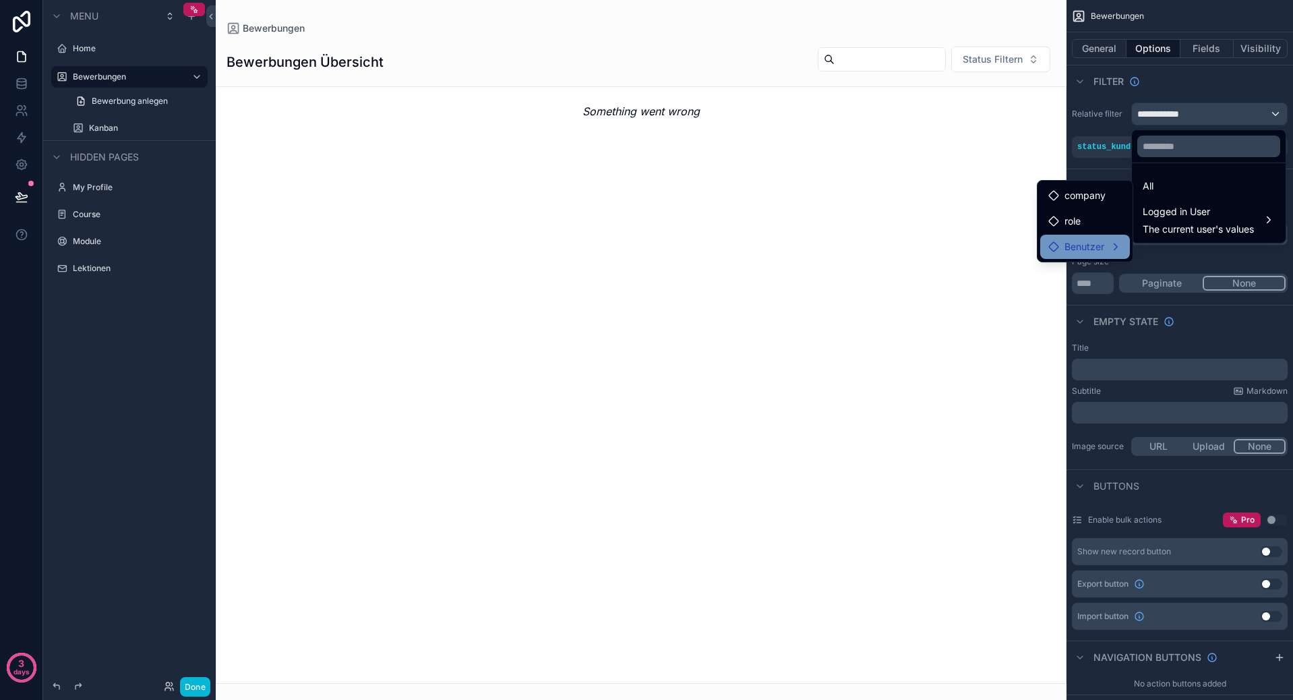
click at [1121, 237] on div "Benutzer" at bounding box center [1085, 247] width 90 height 24
click at [1233, 245] on span "user (from benutzer)" at bounding box center [1204, 248] width 91 height 16
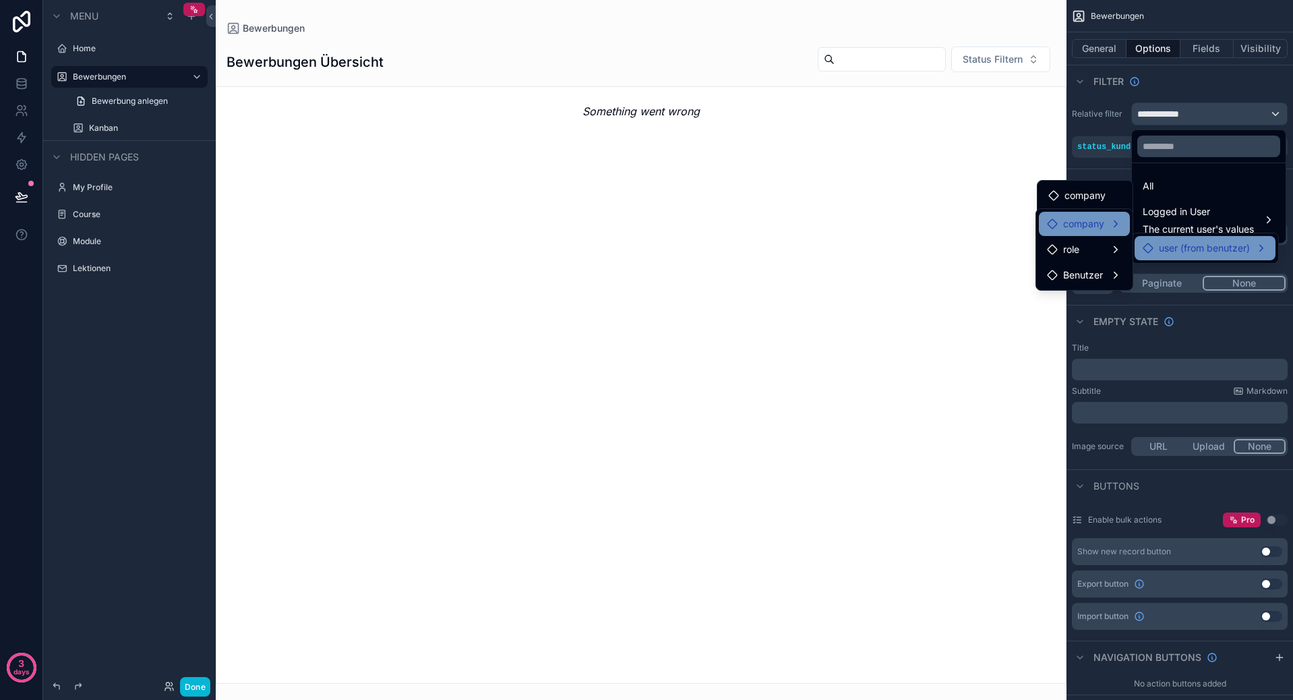
click at [1111, 231] on div "company" at bounding box center [1084, 224] width 75 height 16
click at [1111, 223] on div "company" at bounding box center [1084, 224] width 75 height 16
click at [1108, 271] on div "Benutzer" at bounding box center [1084, 275] width 75 height 16
click at [1108, 249] on div "role" at bounding box center [1084, 249] width 75 height 16
click at [1110, 227] on div "company" at bounding box center [1084, 224] width 75 height 16
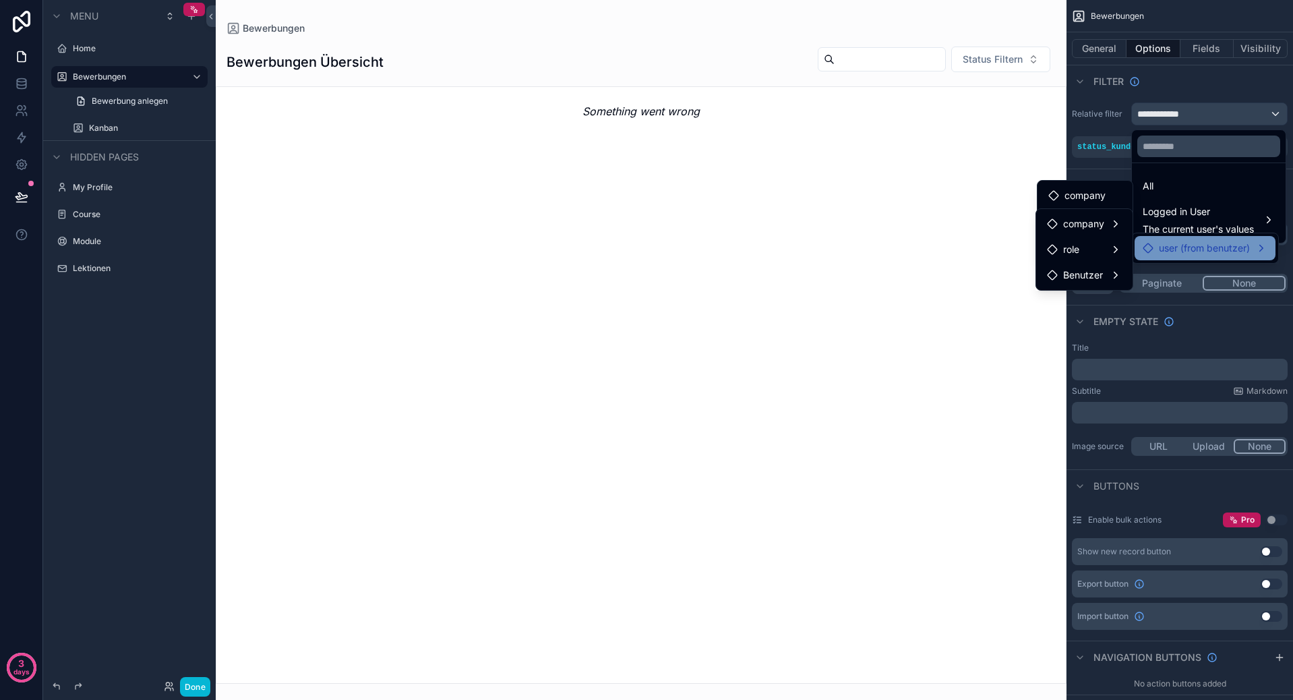
click at [974, 275] on div "scrollable content" at bounding box center [641, 350] width 851 height 700
click at [1078, 155] on div "scrollable content" at bounding box center [646, 350] width 1293 height 700
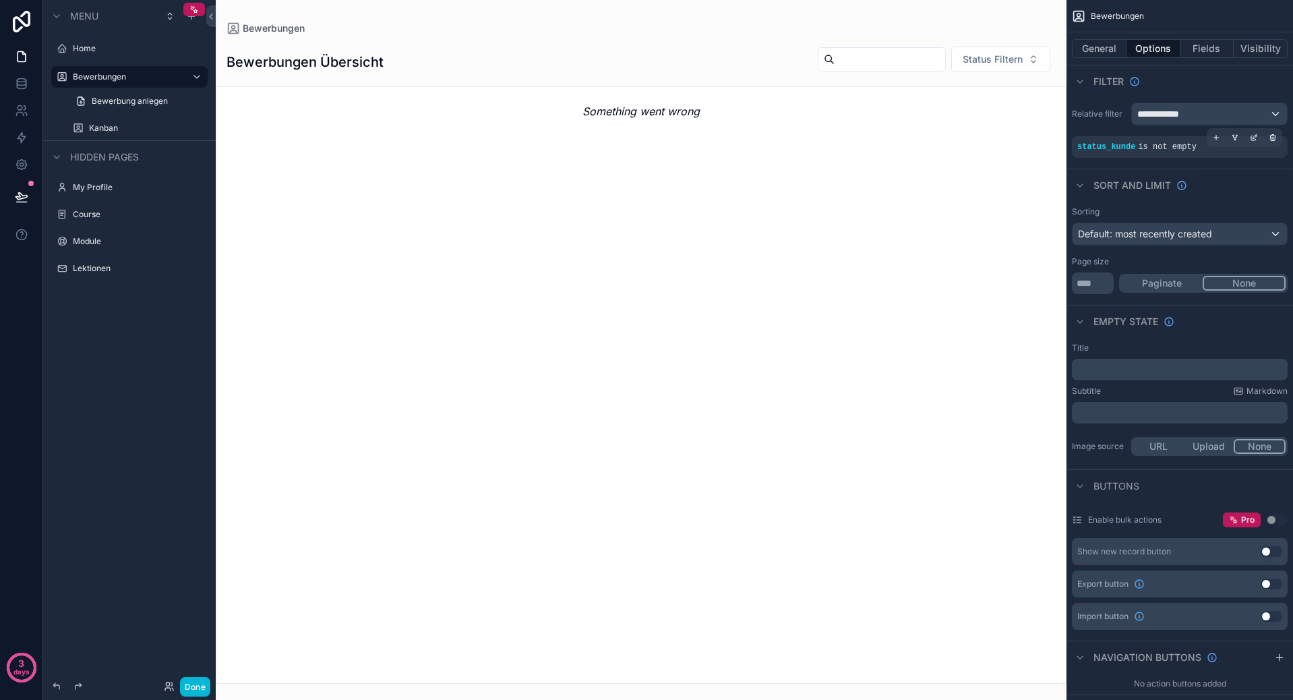
click at [1157, 148] on span "is not empty" at bounding box center [1167, 146] width 58 height 9
click at [1196, 113] on div "**********" at bounding box center [1209, 114] width 155 height 22
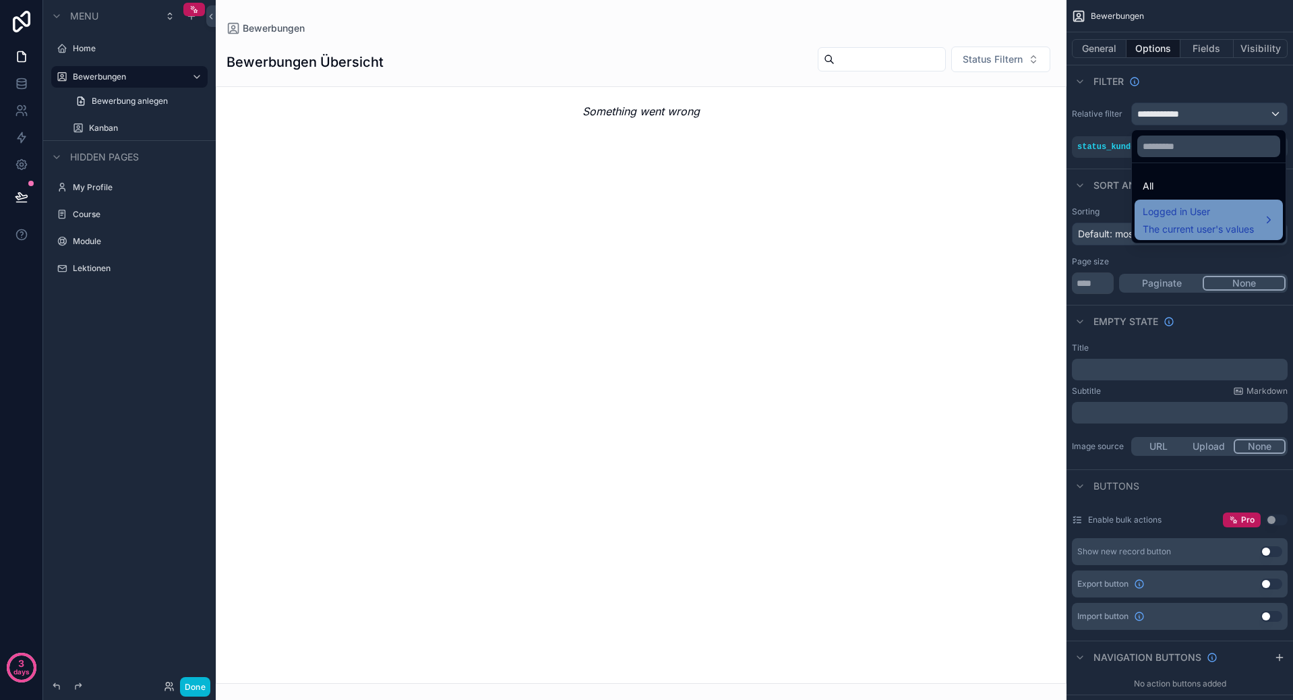
click at [1246, 220] on div "Logged in User The current user's values" at bounding box center [1197, 220] width 111 height 32
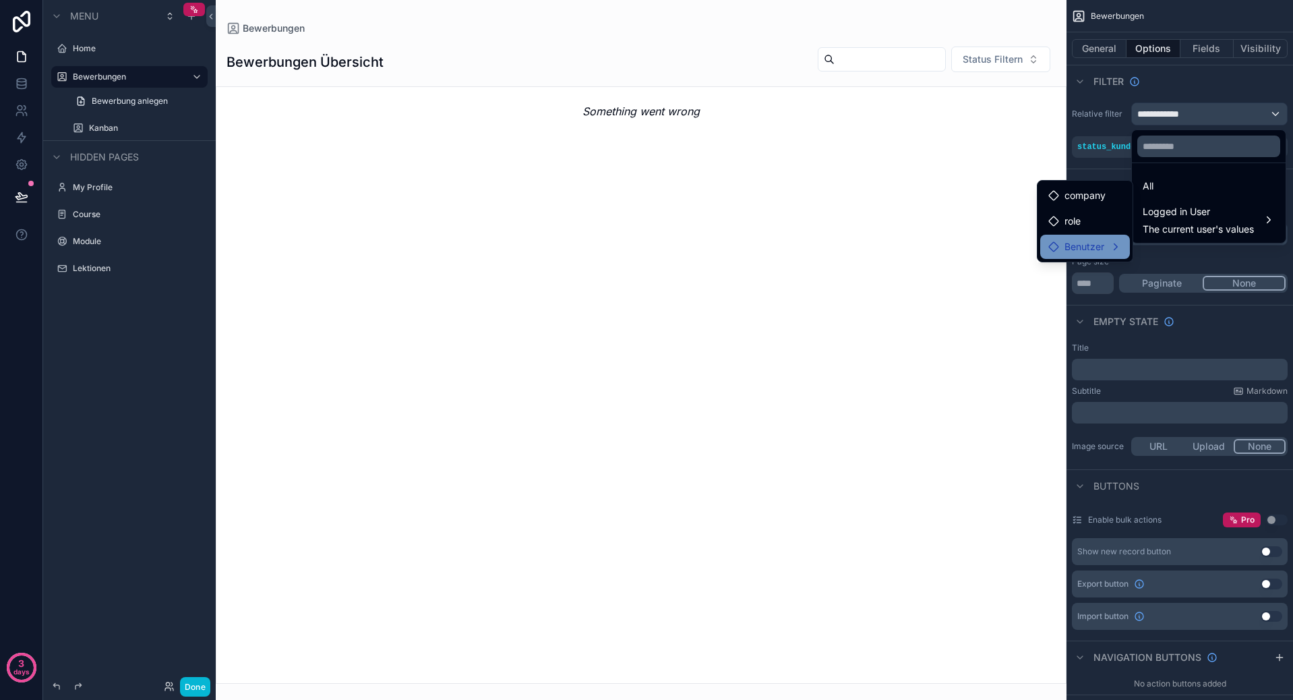
click at [1067, 245] on span "Benutzer" at bounding box center [1084, 247] width 40 height 16
click at [1205, 243] on span "user (from benutzer)" at bounding box center [1204, 248] width 91 height 16
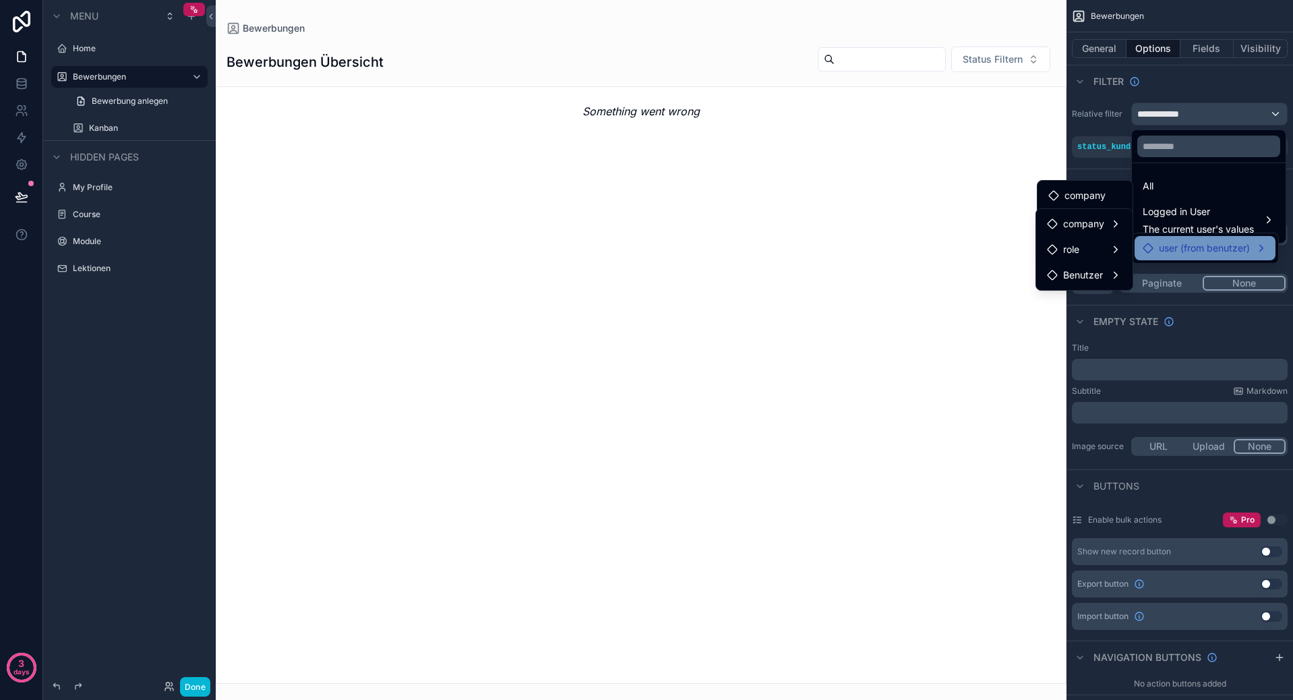
click at [1206, 245] on span "user (from benutzer)" at bounding box center [1204, 248] width 91 height 16
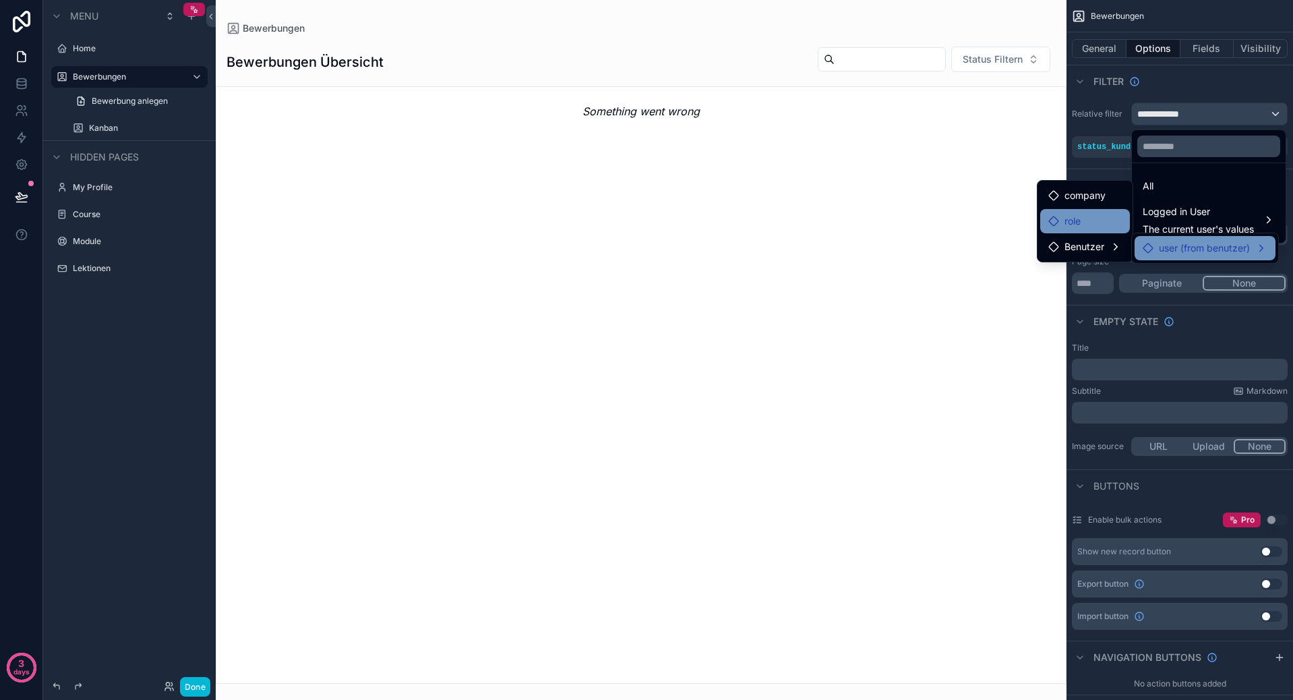
click at [1089, 223] on div "role" at bounding box center [1084, 221] width 73 height 16
click at [1092, 197] on span "company" at bounding box center [1084, 195] width 41 height 16
click at [1076, 236] on div "Benutzer" at bounding box center [1085, 247] width 90 height 24
click at [1088, 241] on span "Benutzer" at bounding box center [1084, 247] width 40 height 16
click at [1193, 251] on span "user (from benutzer)" at bounding box center [1204, 248] width 91 height 16
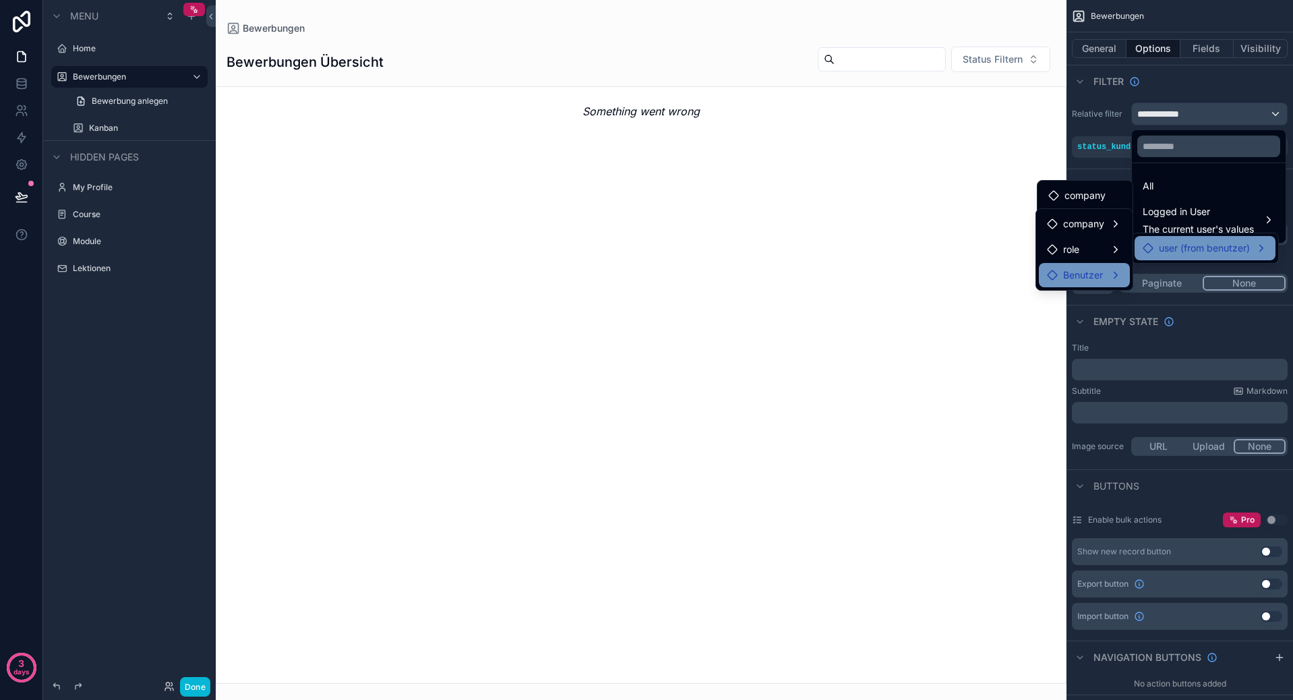
click at [1089, 270] on span "Benutzer" at bounding box center [1083, 275] width 40 height 16
click at [1097, 246] on div "role" at bounding box center [1084, 249] width 75 height 16
click at [1117, 224] on div "company" at bounding box center [1084, 224] width 75 height 16
click at [1103, 195] on span "company" at bounding box center [1084, 195] width 41 height 16
click at [1138, 113] on div "scrollable content" at bounding box center [646, 350] width 1293 height 700
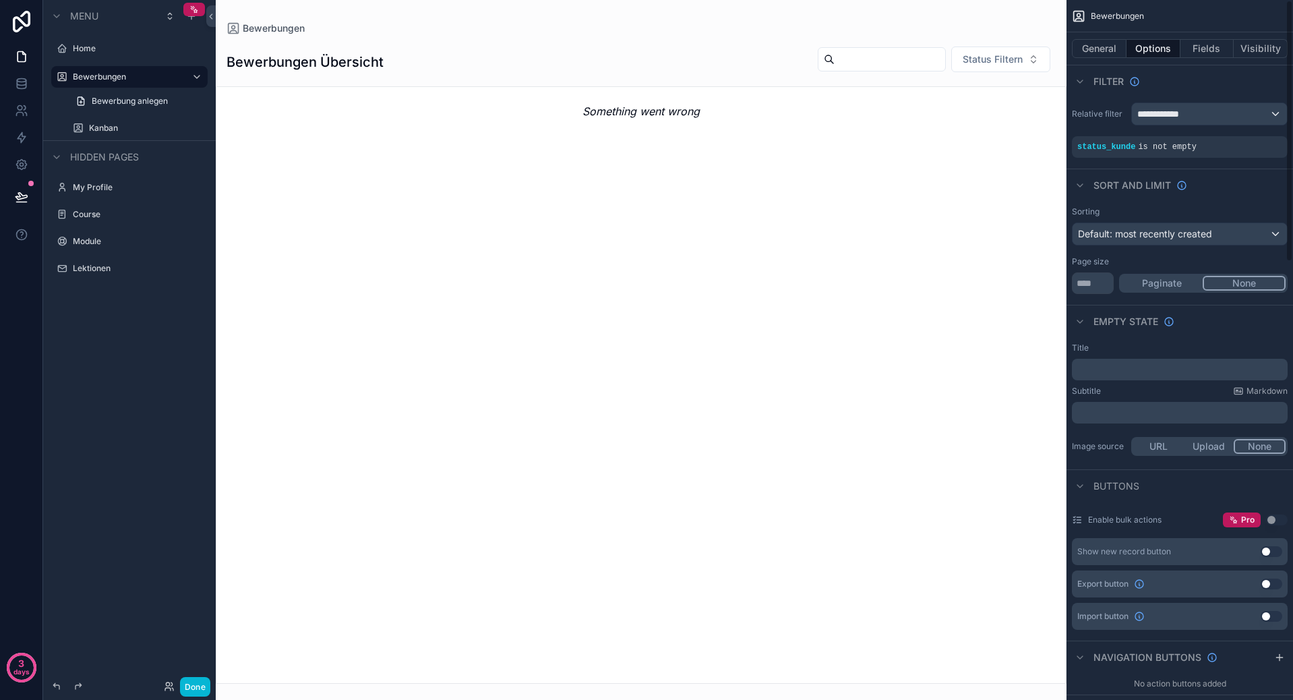
click at [1182, 107] on span "**********" at bounding box center [1162, 113] width 51 height 13
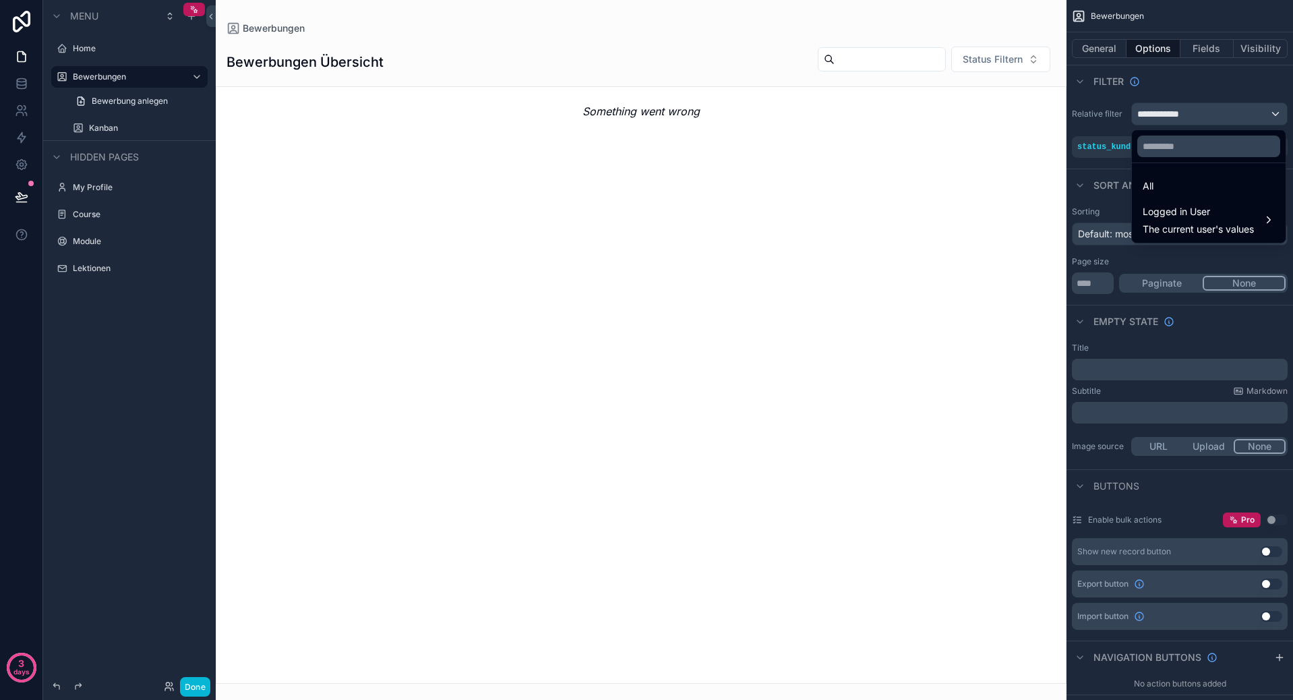
click at [1177, 196] on div "All" at bounding box center [1208, 186] width 148 height 24
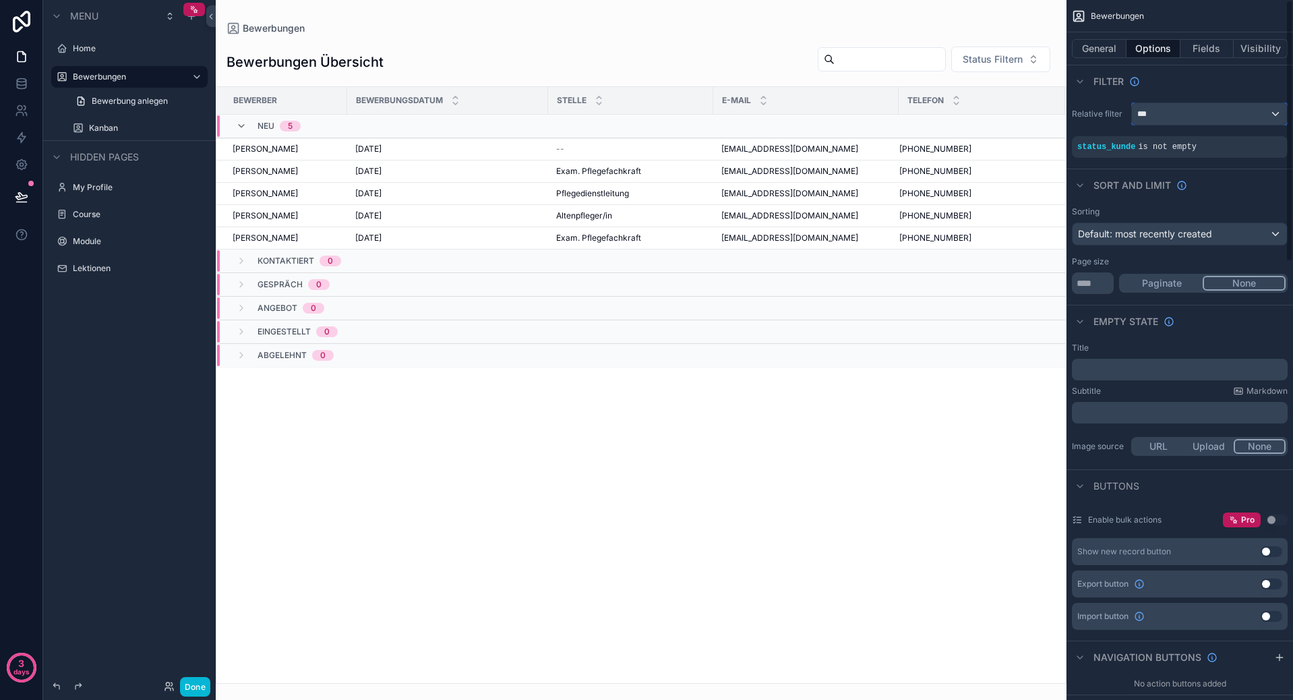
click at [1219, 119] on div "***" at bounding box center [1209, 114] width 155 height 22
click at [1208, 223] on span "The current user's values" at bounding box center [1197, 228] width 111 height 13
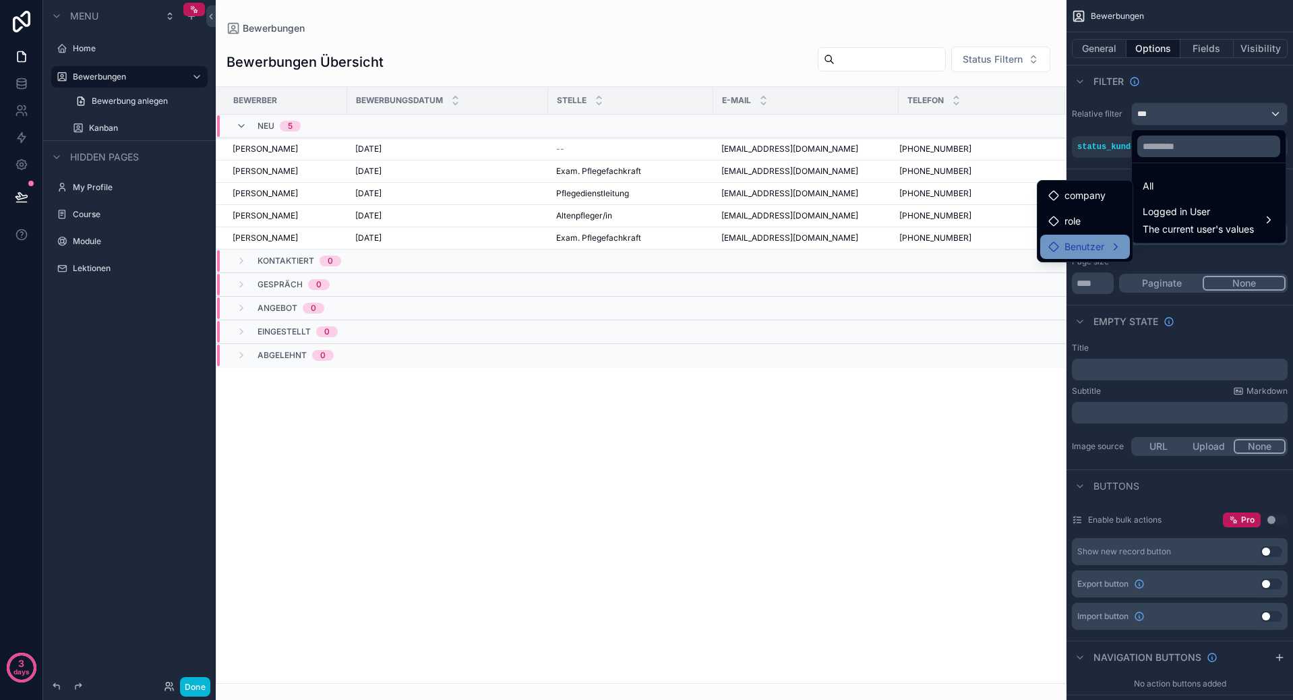
click at [1105, 249] on div "Benutzer" at bounding box center [1084, 247] width 73 height 16
click at [1184, 241] on span "user (from benutzer)" at bounding box center [1204, 248] width 91 height 16
click at [1120, 282] on div "Benutzer" at bounding box center [1084, 275] width 75 height 16
click at [1101, 246] on div "role" at bounding box center [1084, 249] width 75 height 16
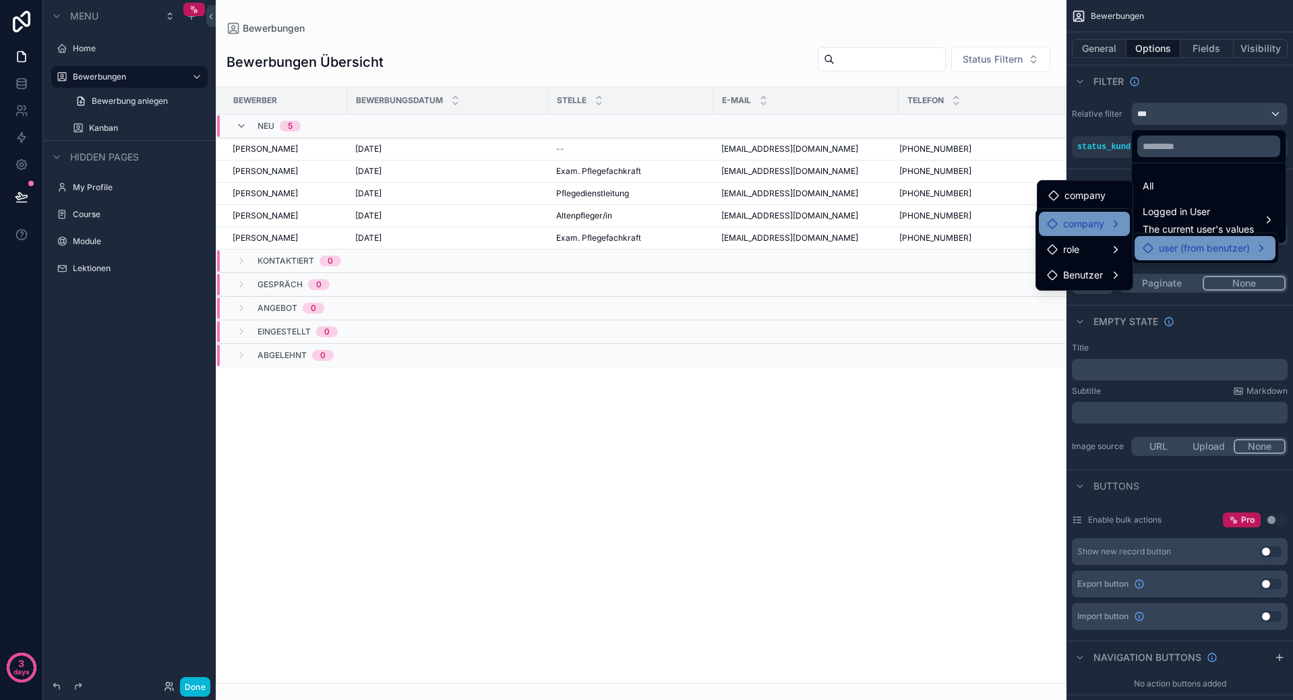
click at [1103, 228] on span "company" at bounding box center [1083, 224] width 41 height 16
click at [1111, 195] on div "company" at bounding box center [1084, 195] width 73 height 16
click at [1119, 146] on div "scrollable content" at bounding box center [646, 350] width 1293 height 700
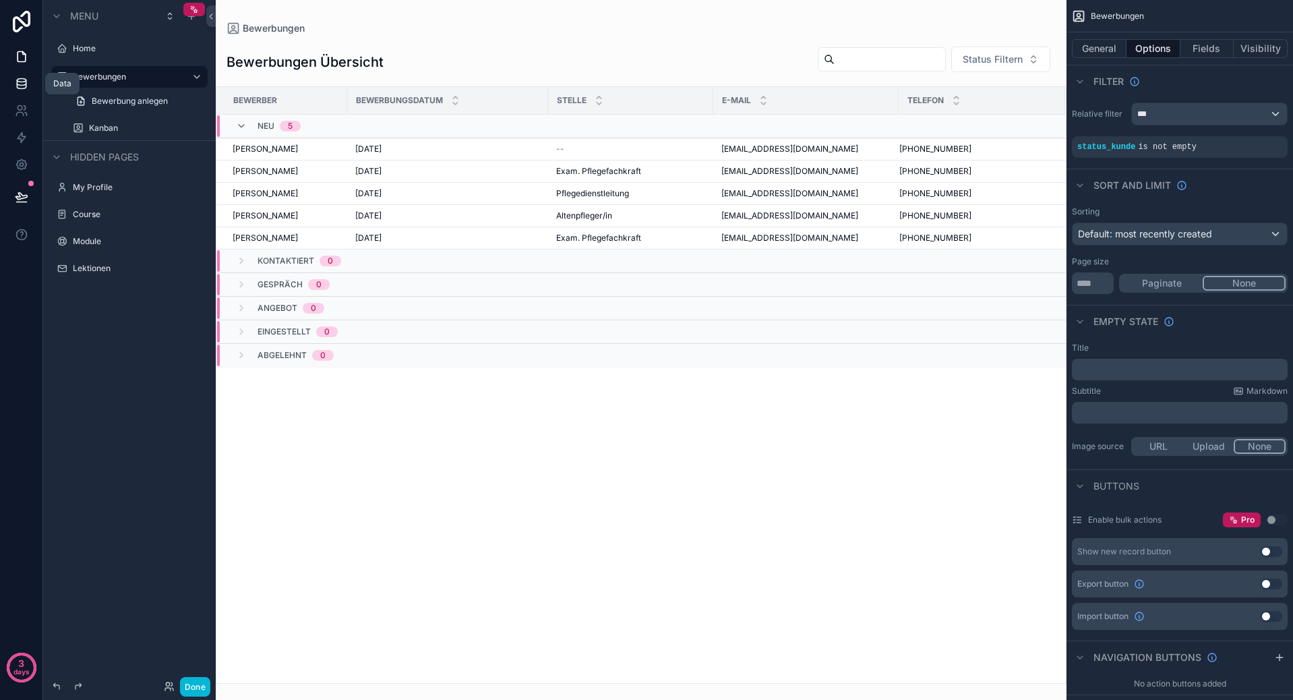
click at [30, 76] on link at bounding box center [21, 83] width 42 height 27
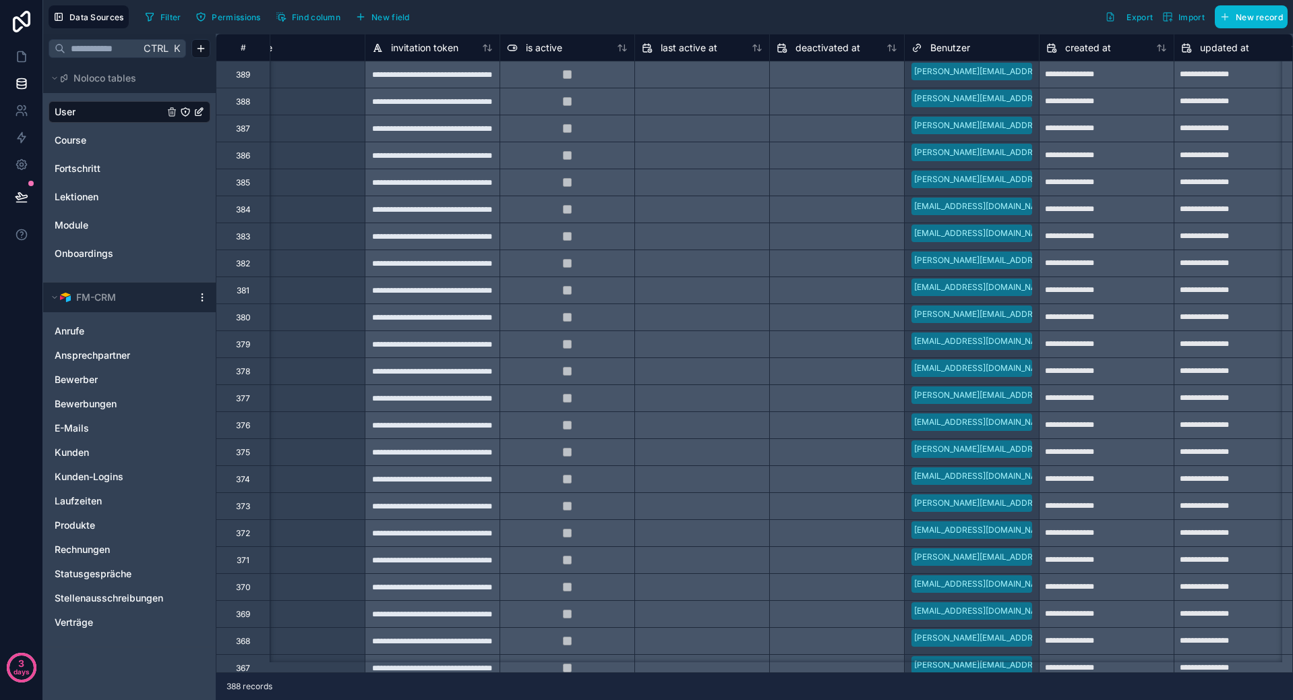
scroll to position [0, 876]
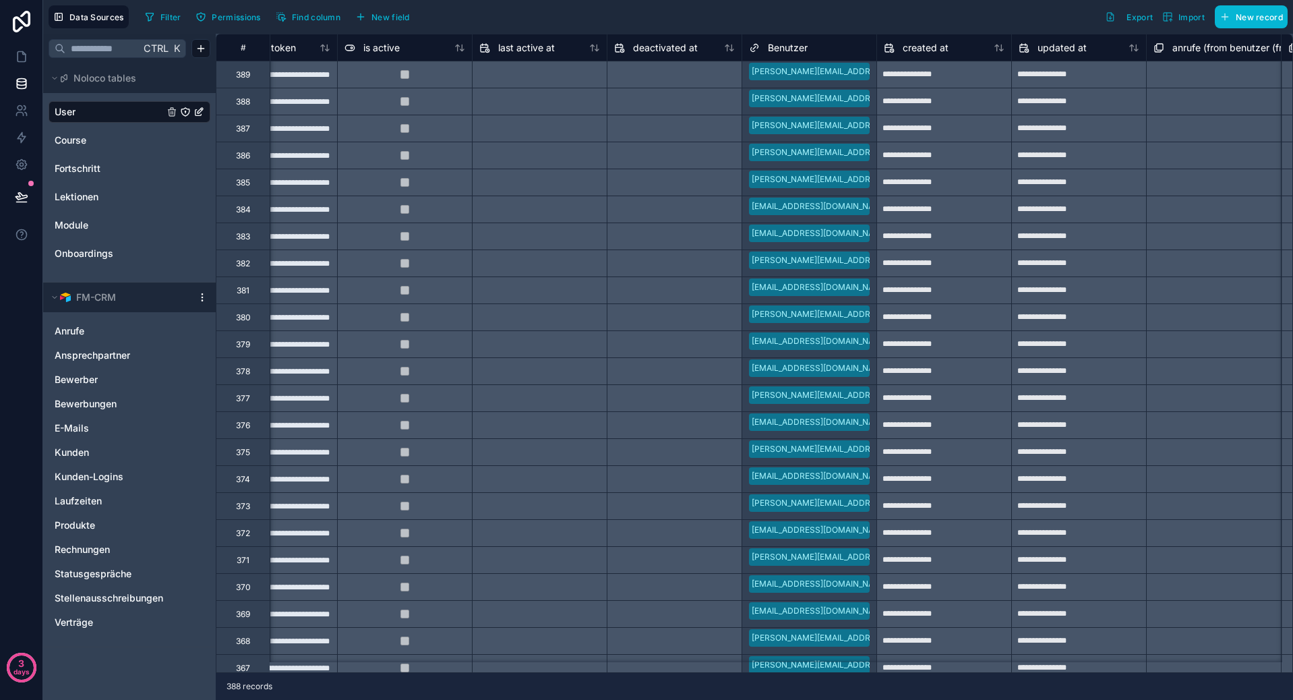
click at [866, 55] on div "Benutzer" at bounding box center [809, 48] width 121 height 16
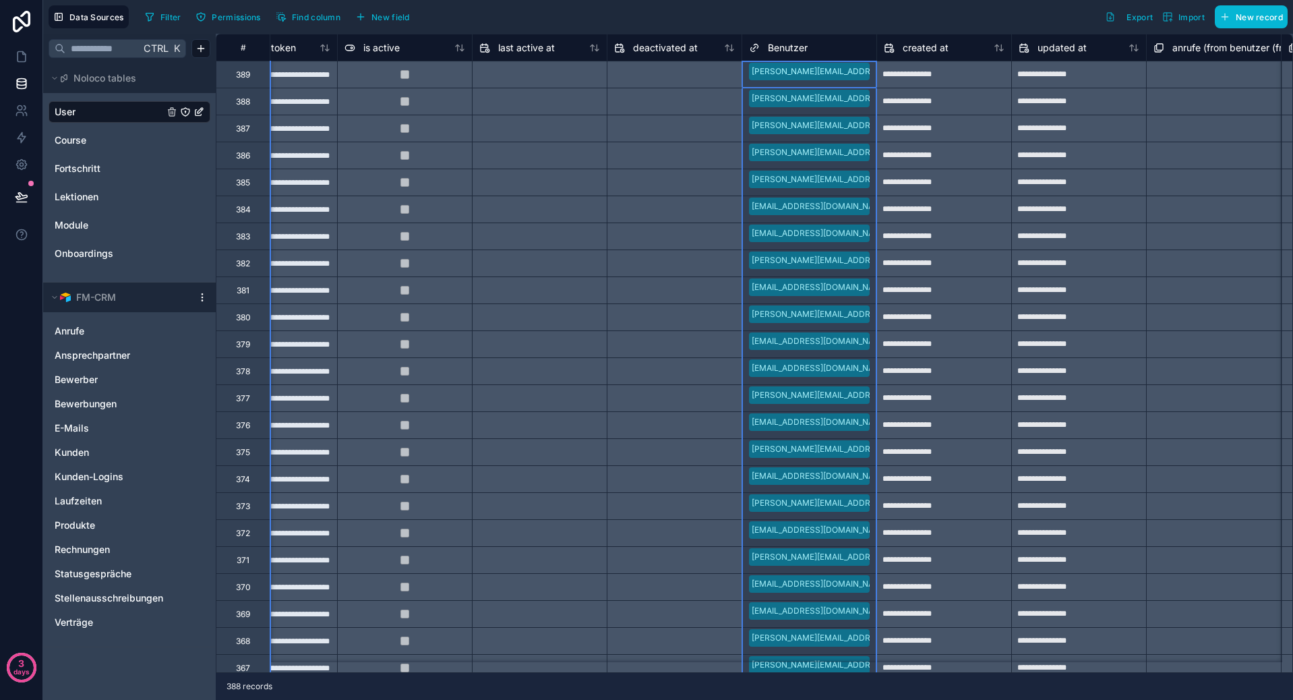
click at [762, 55] on div "Benutzer" at bounding box center [778, 48] width 59 height 16
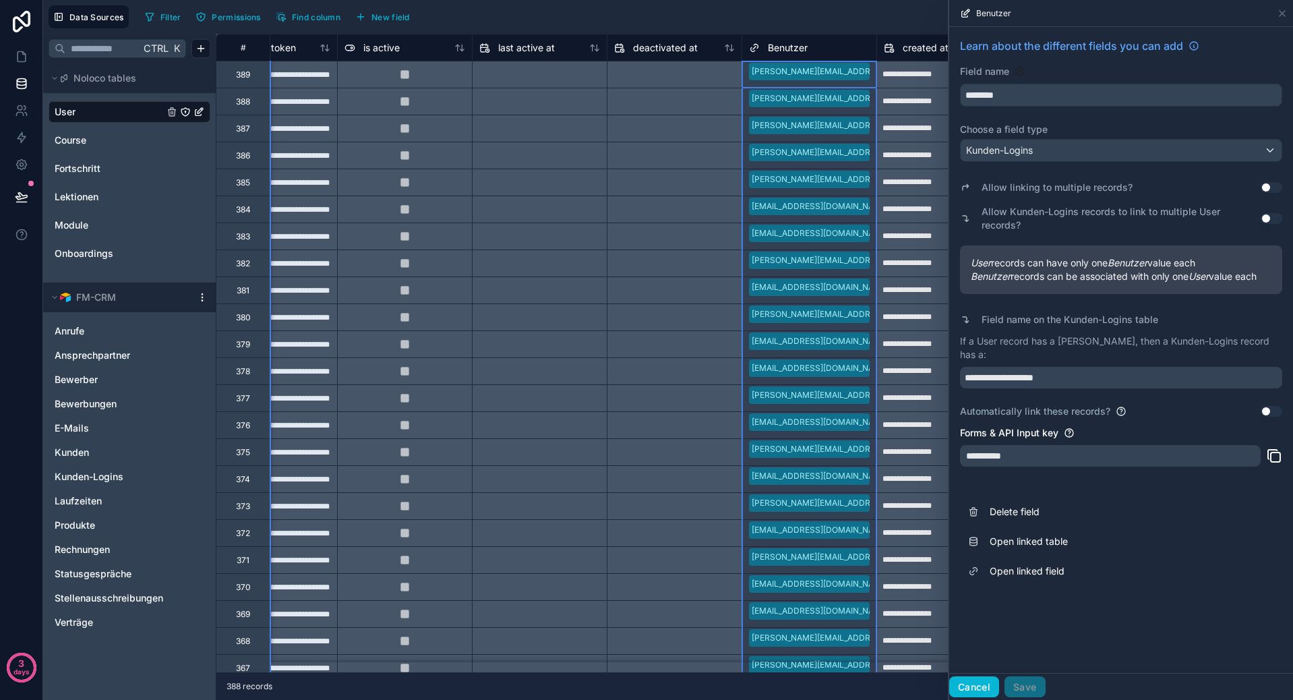
drag, startPoint x: 985, startPoint y: 685, endPoint x: 888, endPoint y: 682, distance: 97.8
click at [985, 685] on button "Cancel" at bounding box center [974, 687] width 50 height 22
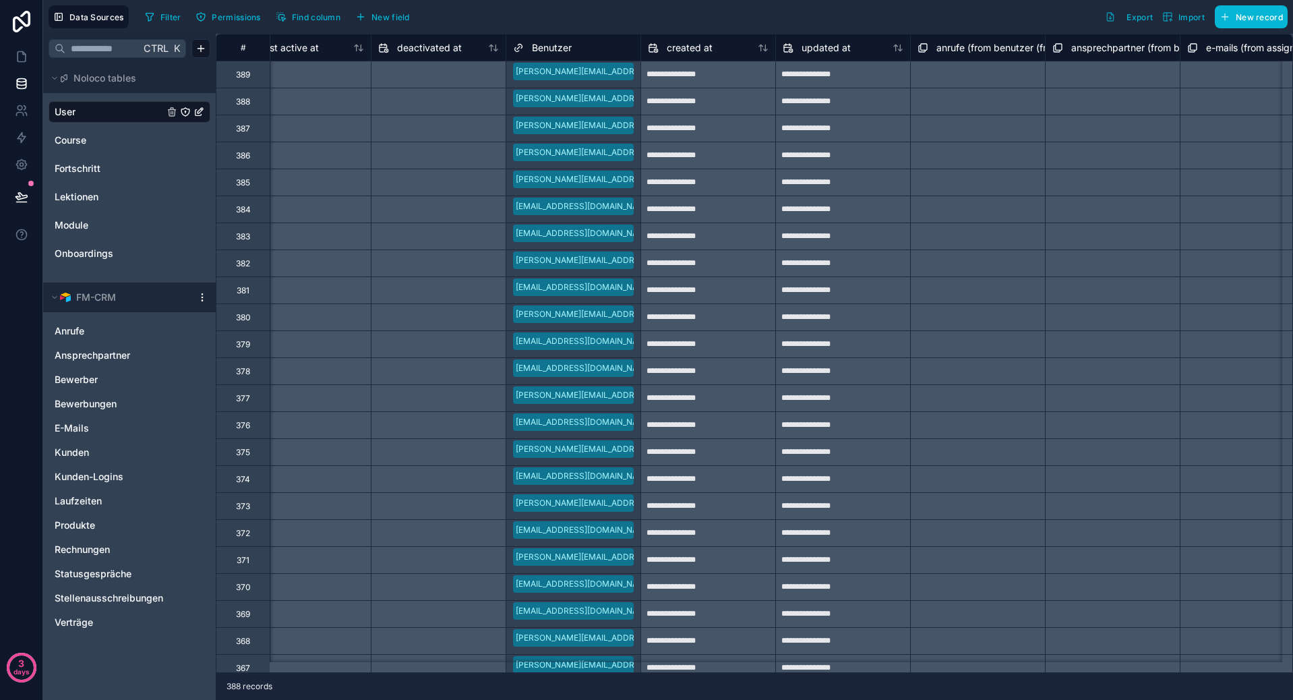
scroll to position [0, 1109]
click at [380, 15] on span "New field" at bounding box center [390, 17] width 38 height 10
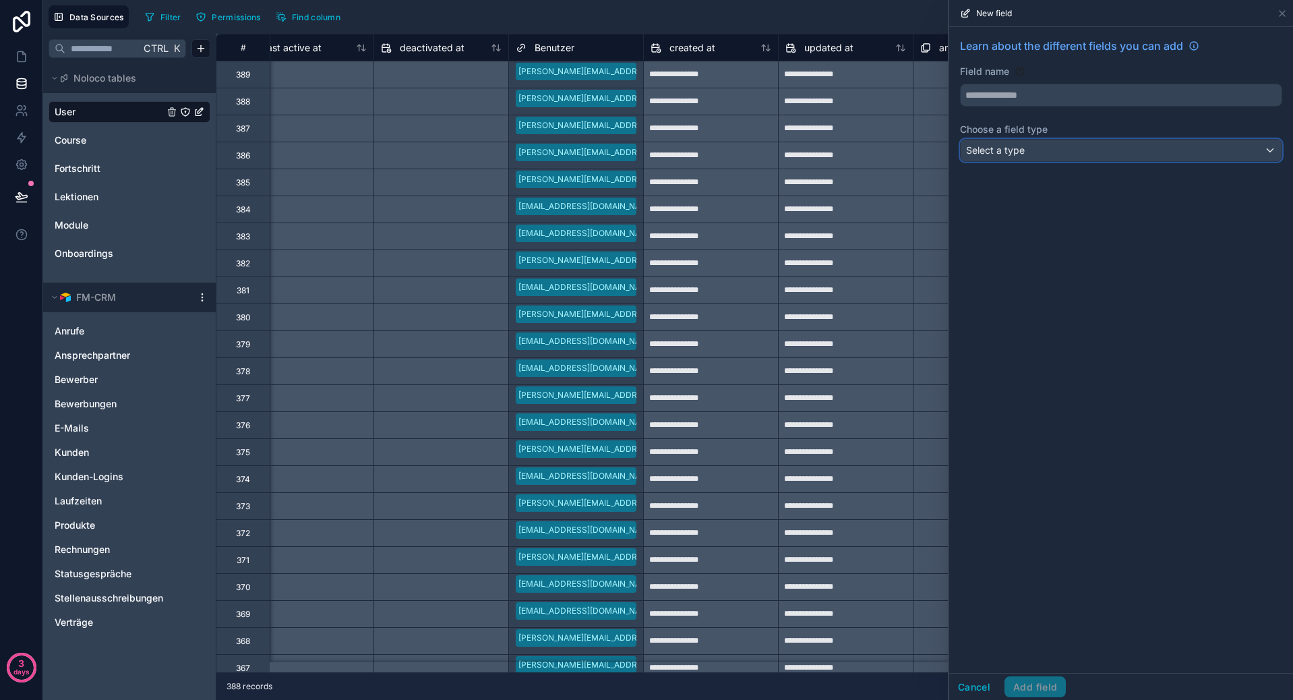
click at [1018, 150] on span "Select a type" at bounding box center [995, 149] width 59 height 11
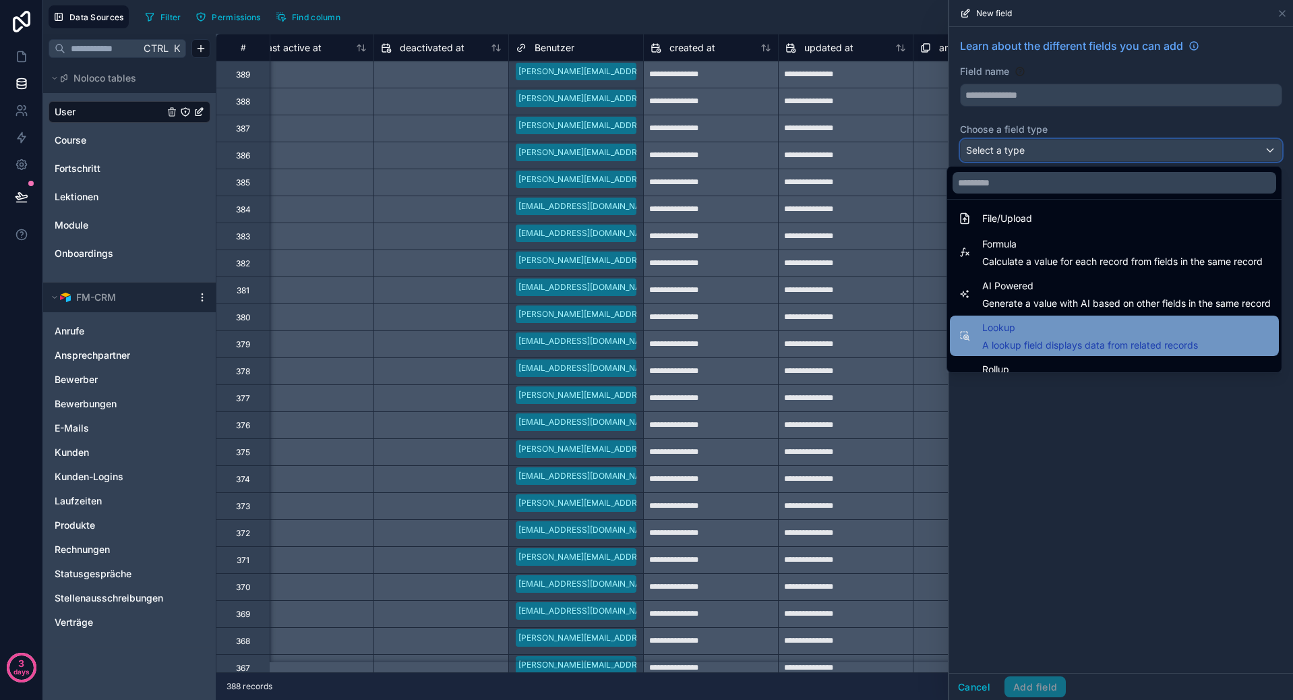
scroll to position [391, 0]
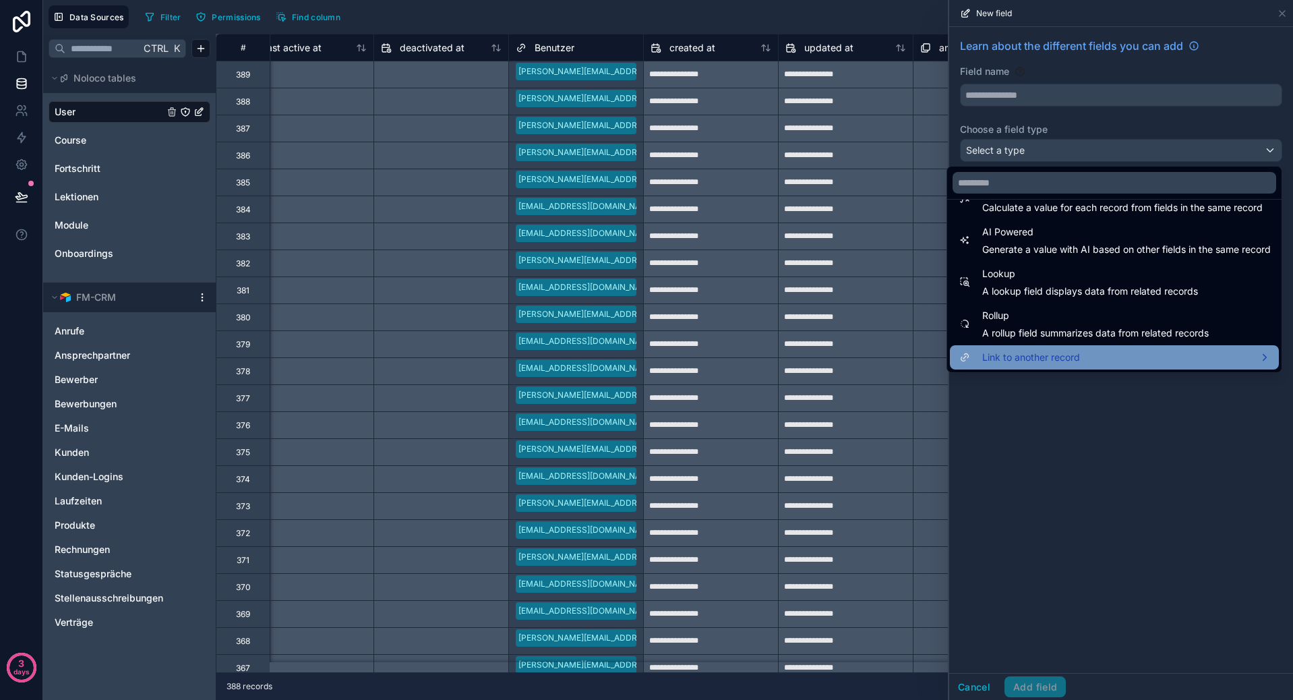
click at [1058, 352] on span "Link to another record" at bounding box center [1031, 357] width 98 height 16
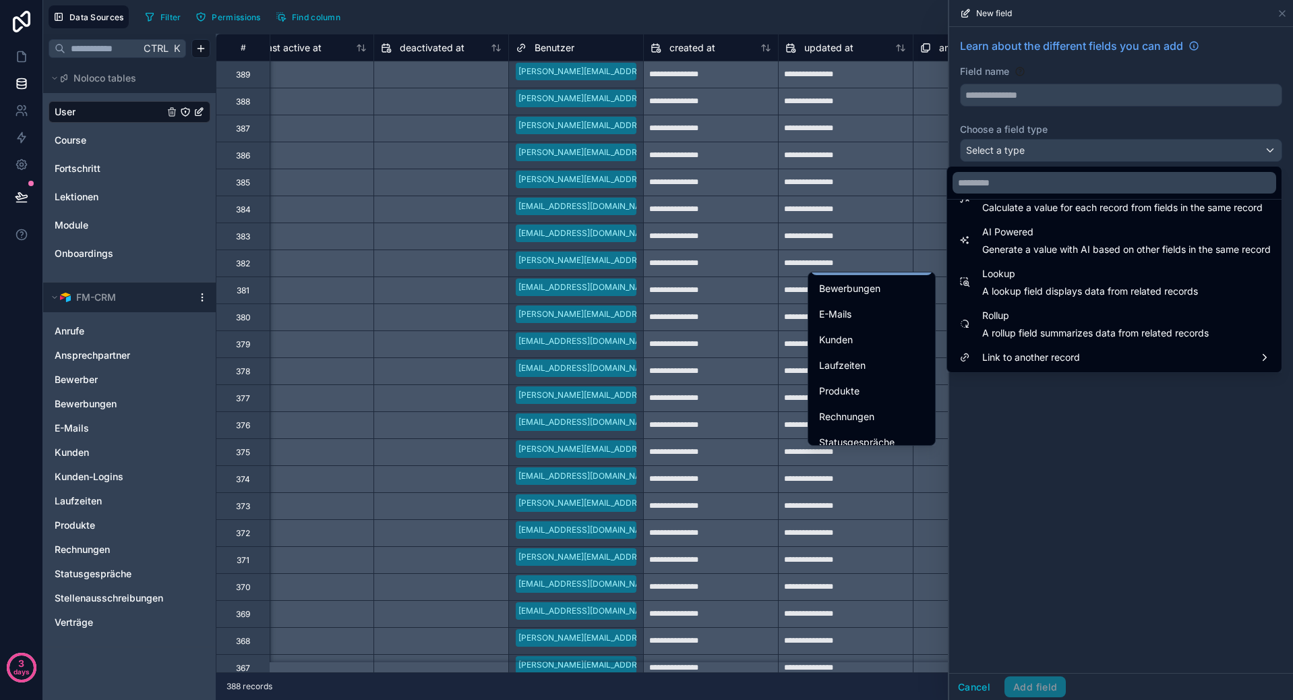
scroll to position [202, 0]
click at [878, 403] on div "Kunden" at bounding box center [871, 407] width 105 height 16
type input "******"
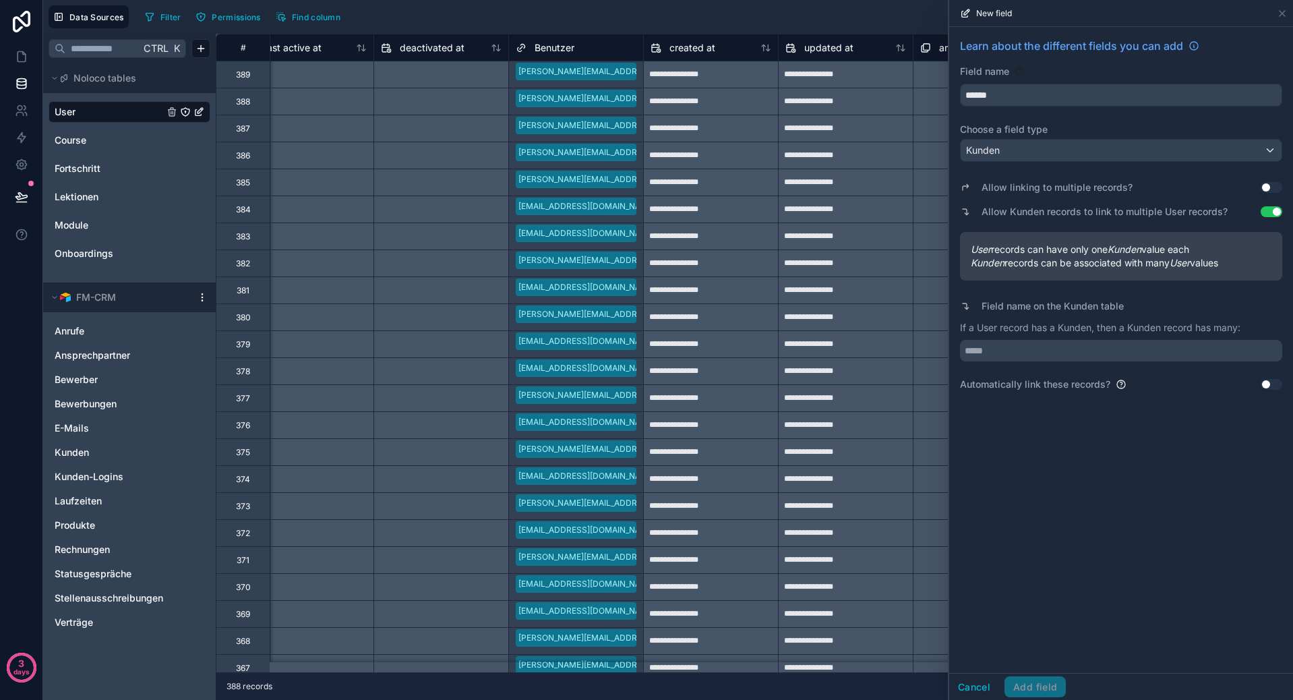
click at [1270, 185] on button "Use setting" at bounding box center [1271, 187] width 22 height 11
click at [1266, 189] on button "Use setting" at bounding box center [1271, 187] width 22 height 11
click at [1260, 383] on div "Automatically link these records? Use setting" at bounding box center [1121, 383] width 322 height 13
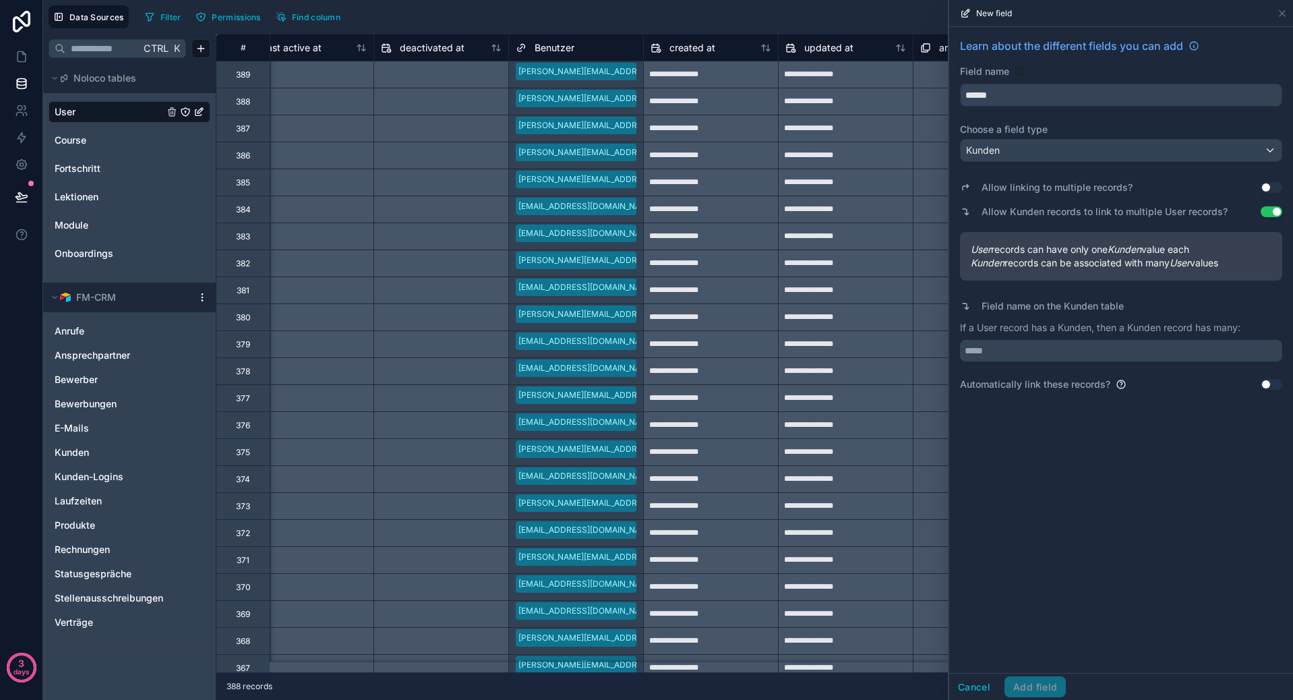
click at [1267, 386] on button "Use setting" at bounding box center [1271, 384] width 22 height 11
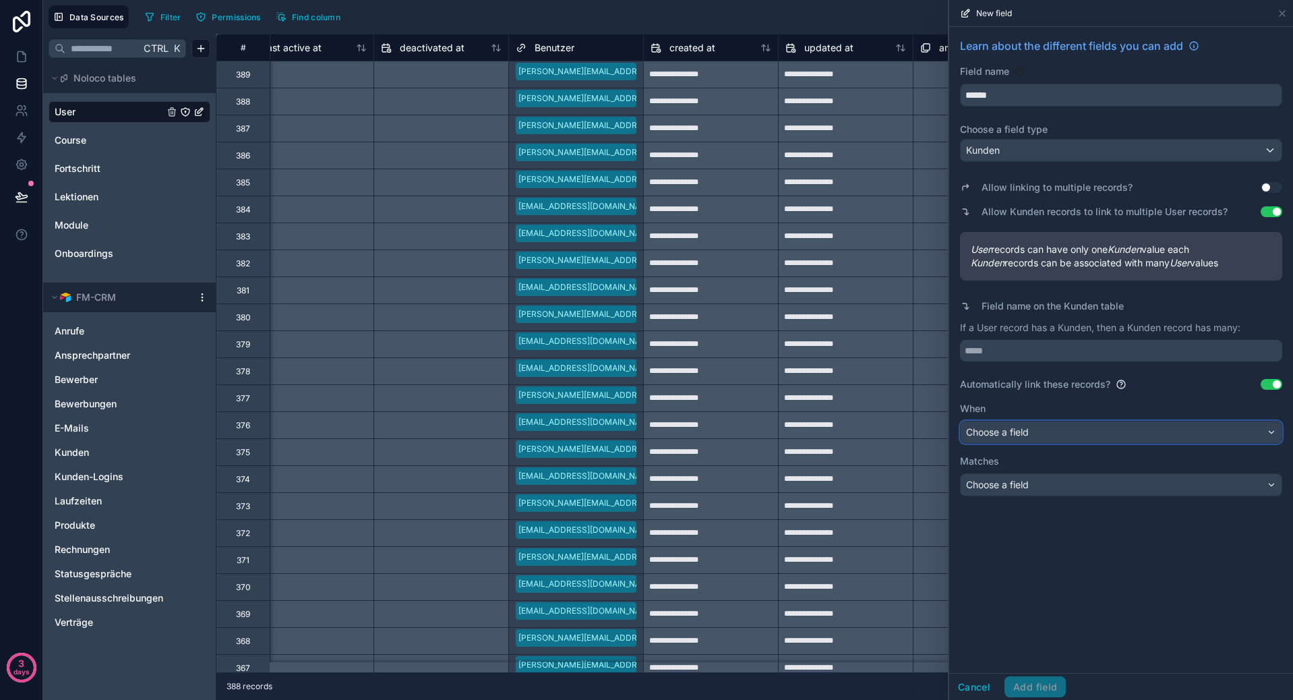
click at [1038, 437] on div "Choose a field" at bounding box center [1120, 432] width 321 height 22
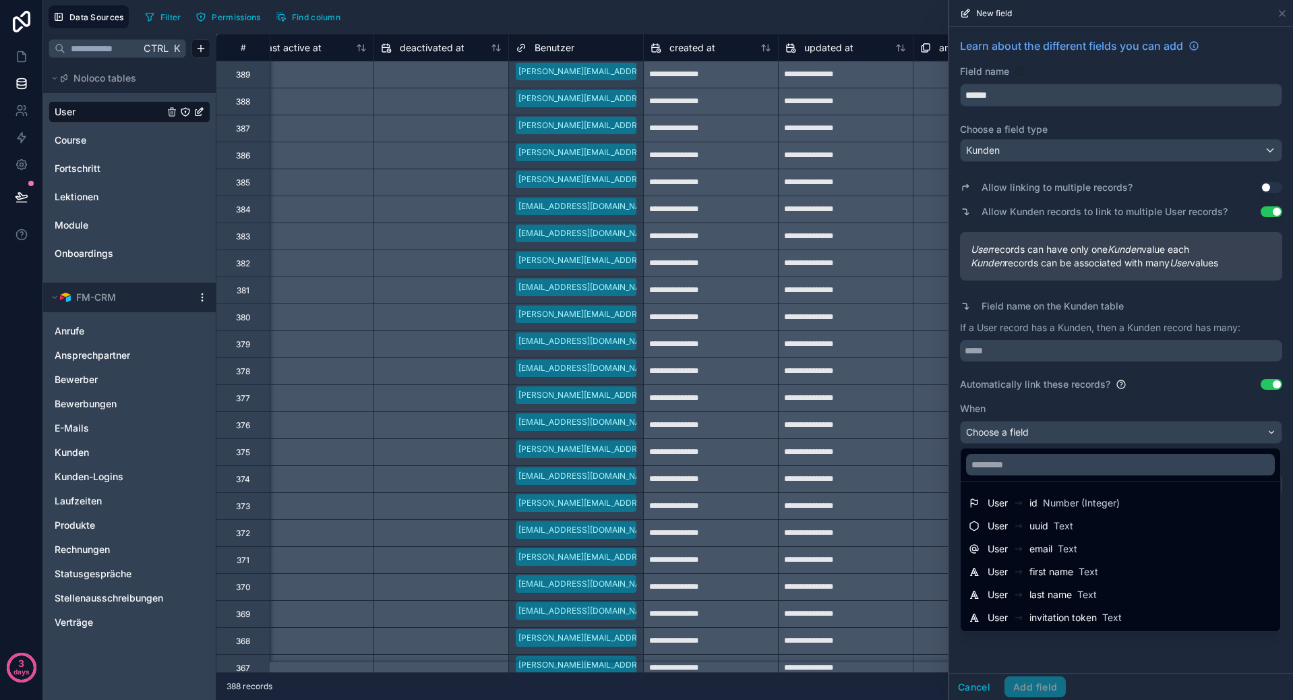
click at [1053, 420] on div at bounding box center [1121, 350] width 344 height 700
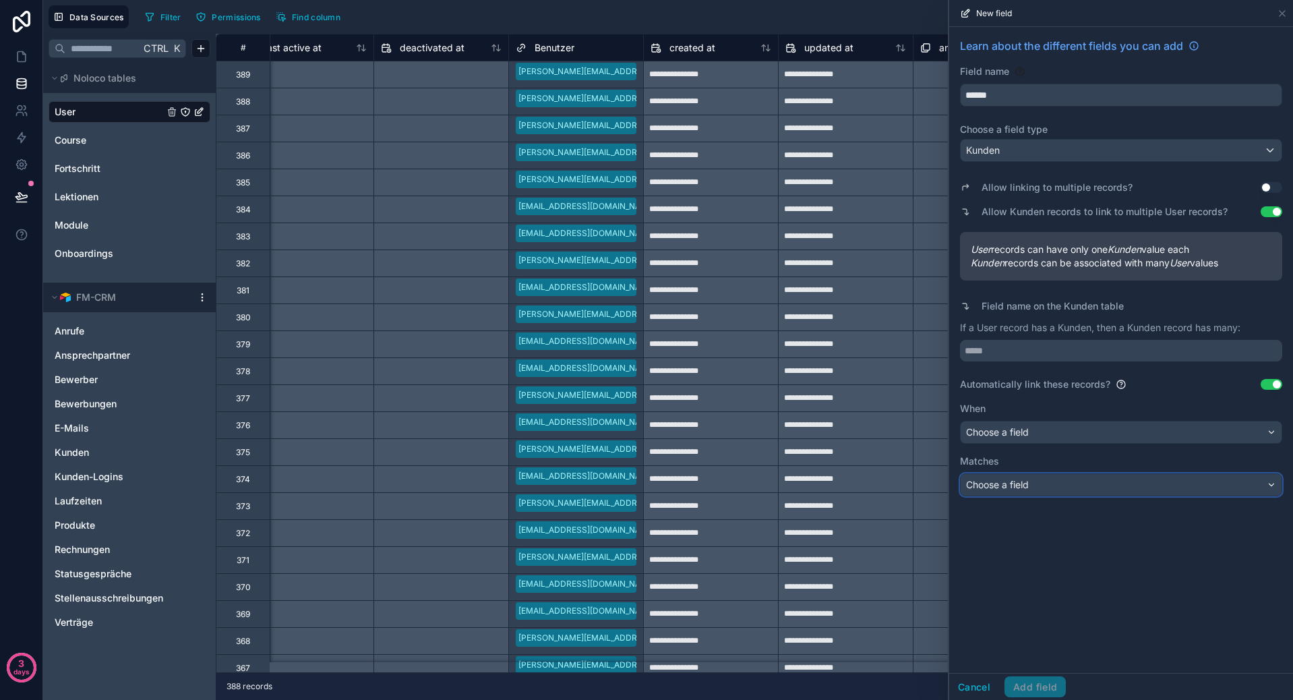
click at [1026, 483] on span "Choose a field" at bounding box center [997, 484] width 63 height 11
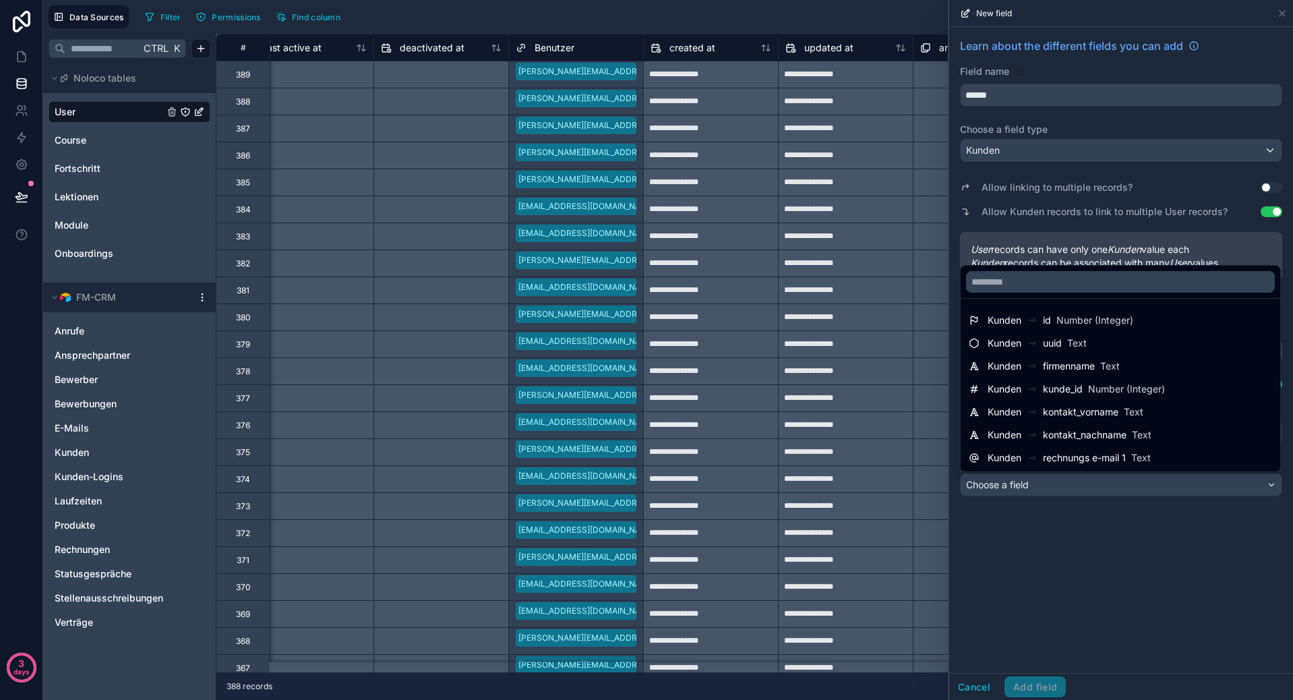
click at [1026, 483] on div at bounding box center [1121, 350] width 344 height 700
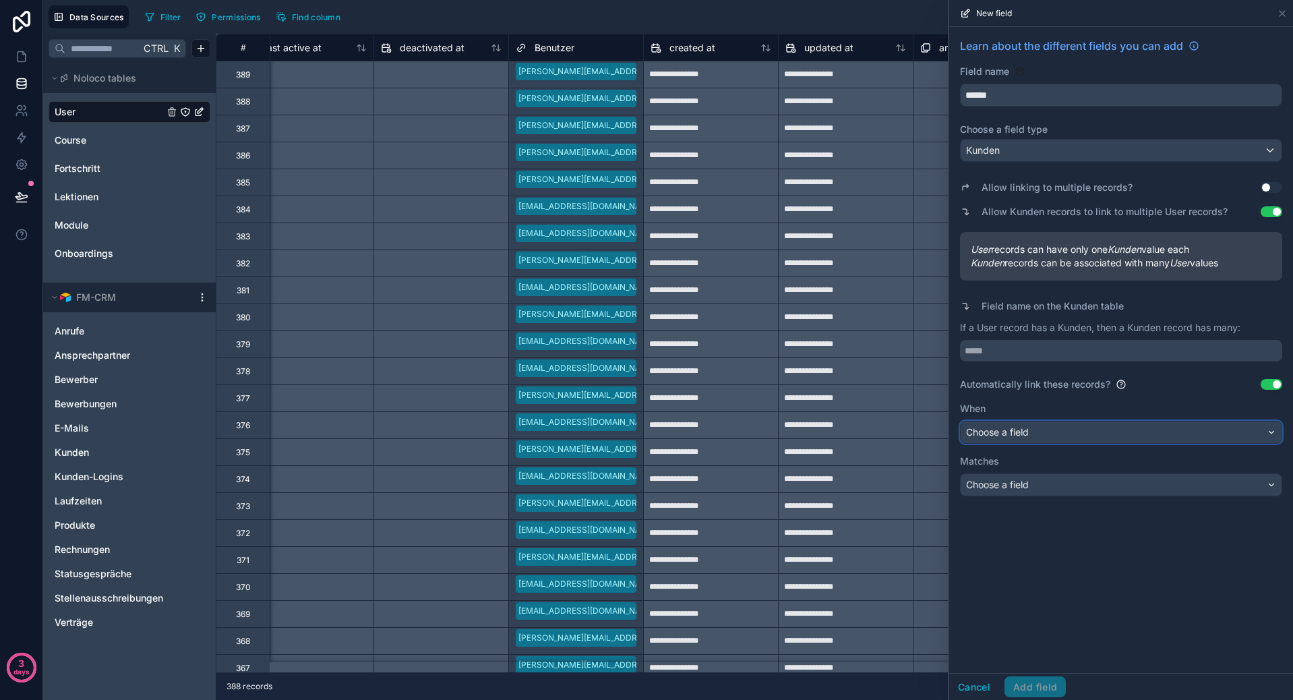
click at [1029, 421] on div "Choose a field" at bounding box center [1120, 432] width 321 height 22
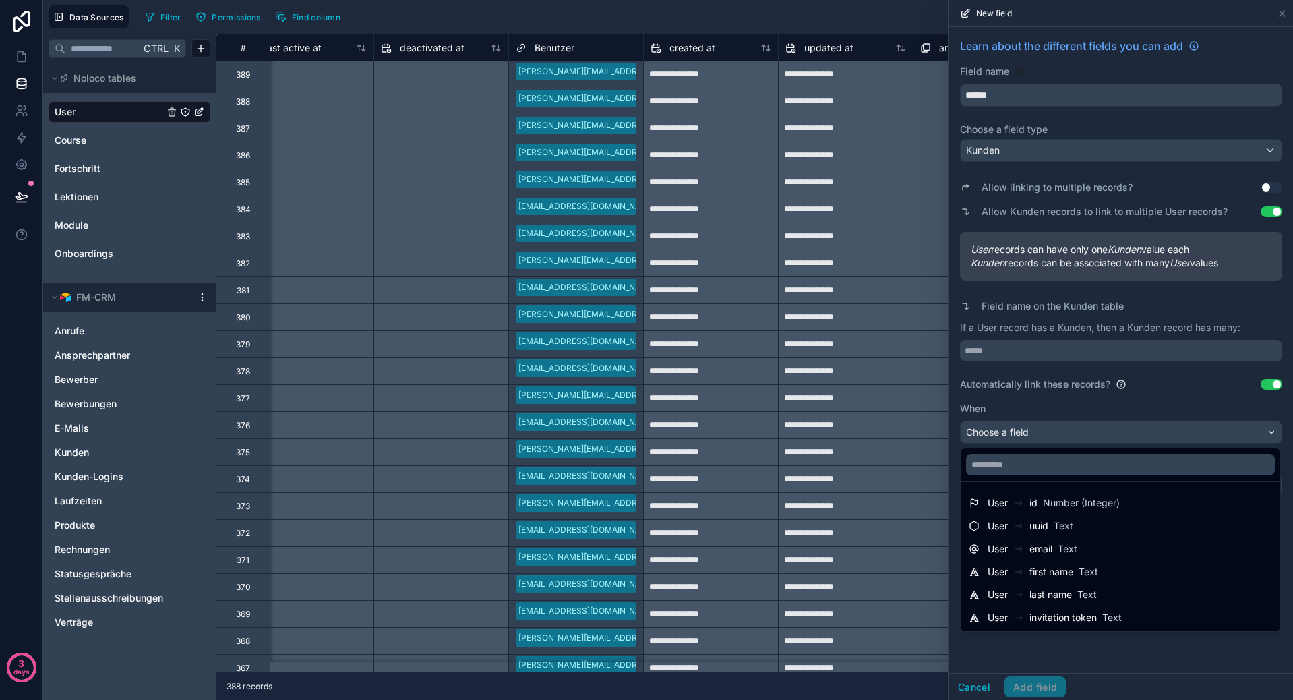
click at [1104, 645] on div at bounding box center [1121, 350] width 344 height 700
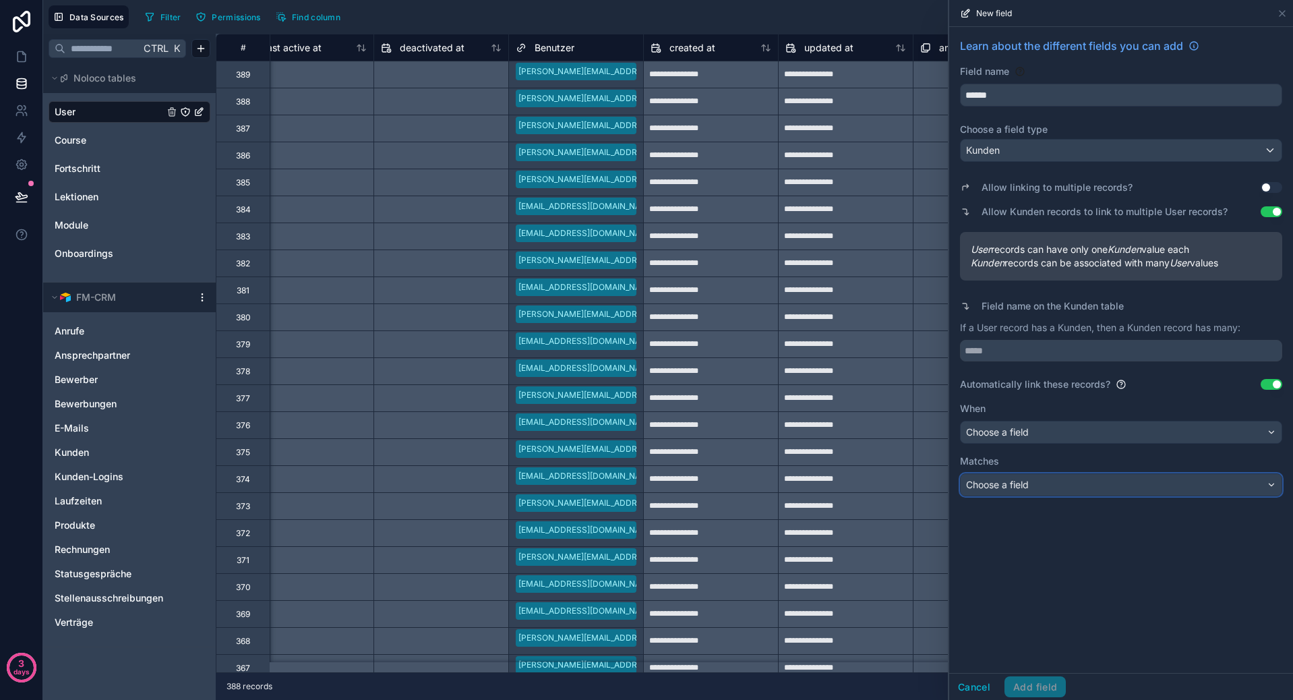
click at [1051, 493] on div "Choose a field" at bounding box center [1120, 485] width 321 height 22
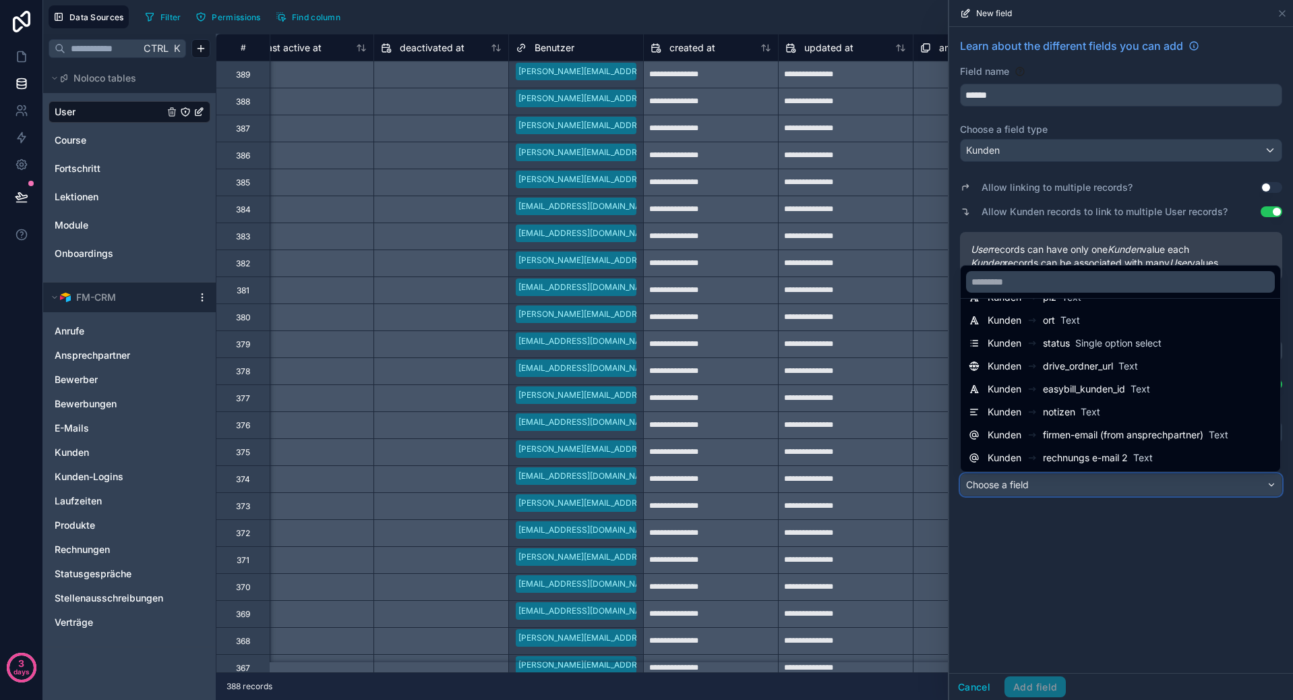
scroll to position [206, 0]
click at [1060, 613] on div at bounding box center [1121, 350] width 344 height 700
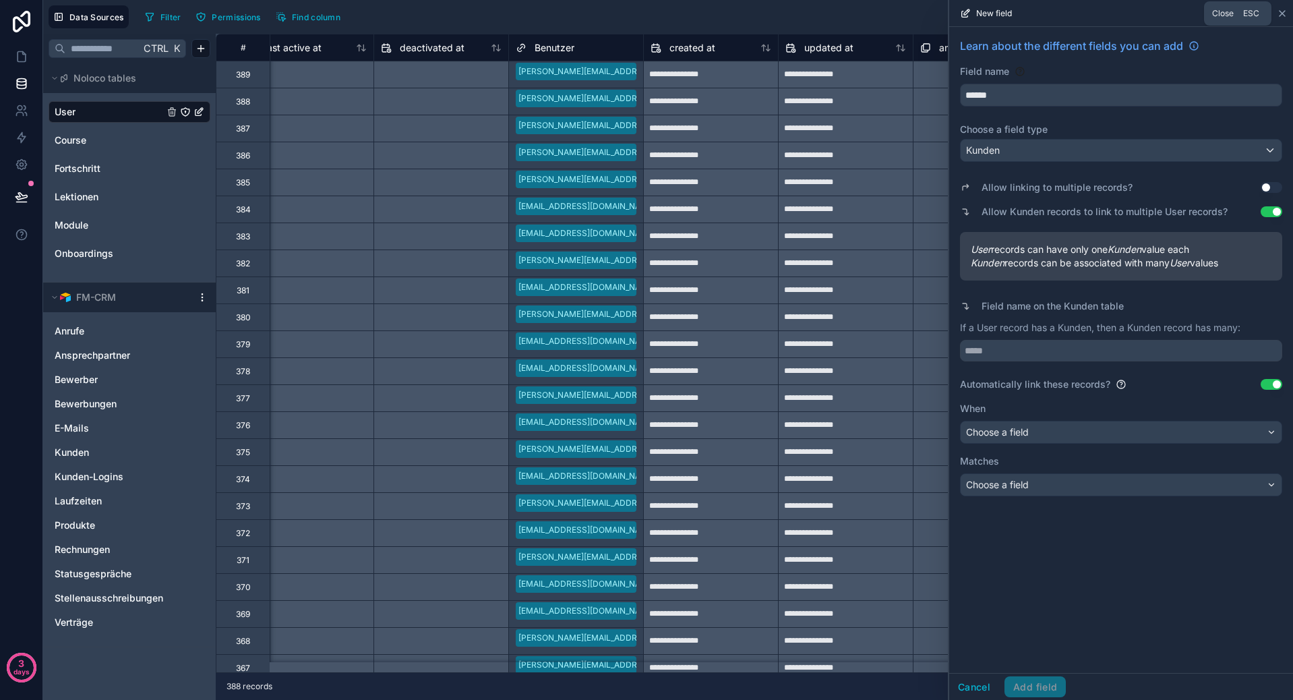
click at [1285, 16] on icon at bounding box center [1281, 13] width 5 height 5
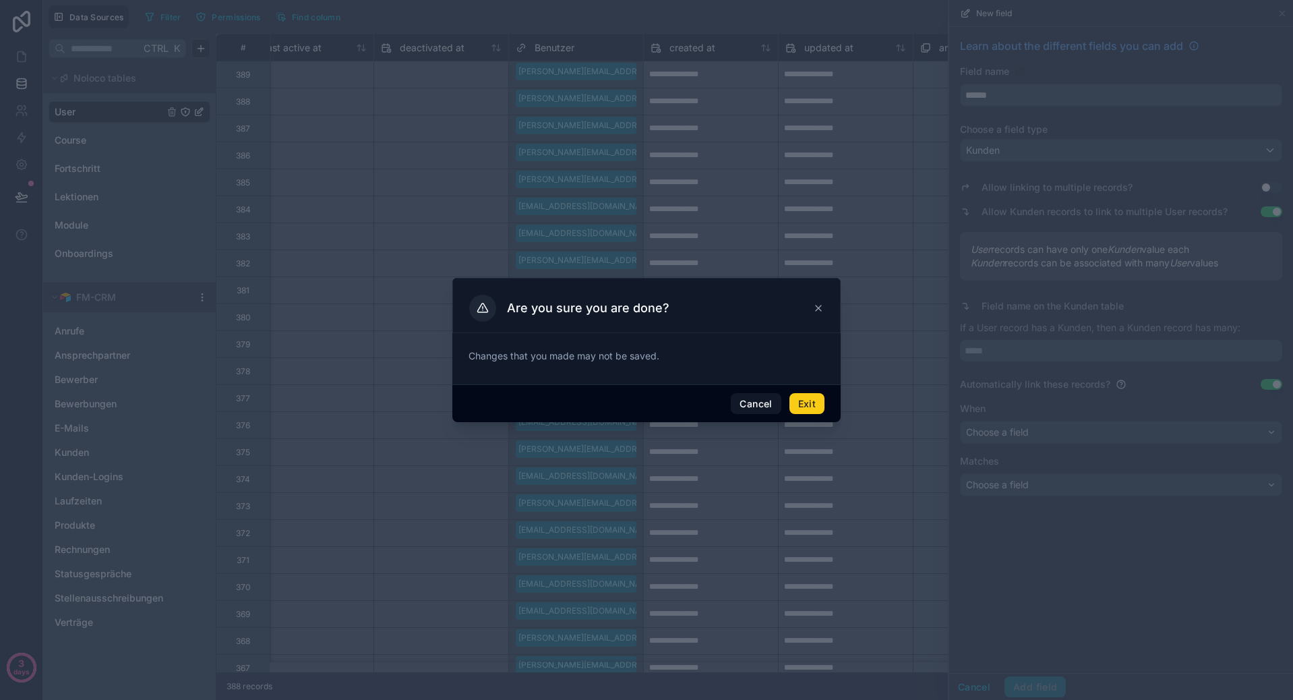
click at [800, 404] on button "Exit" at bounding box center [806, 404] width 35 height 22
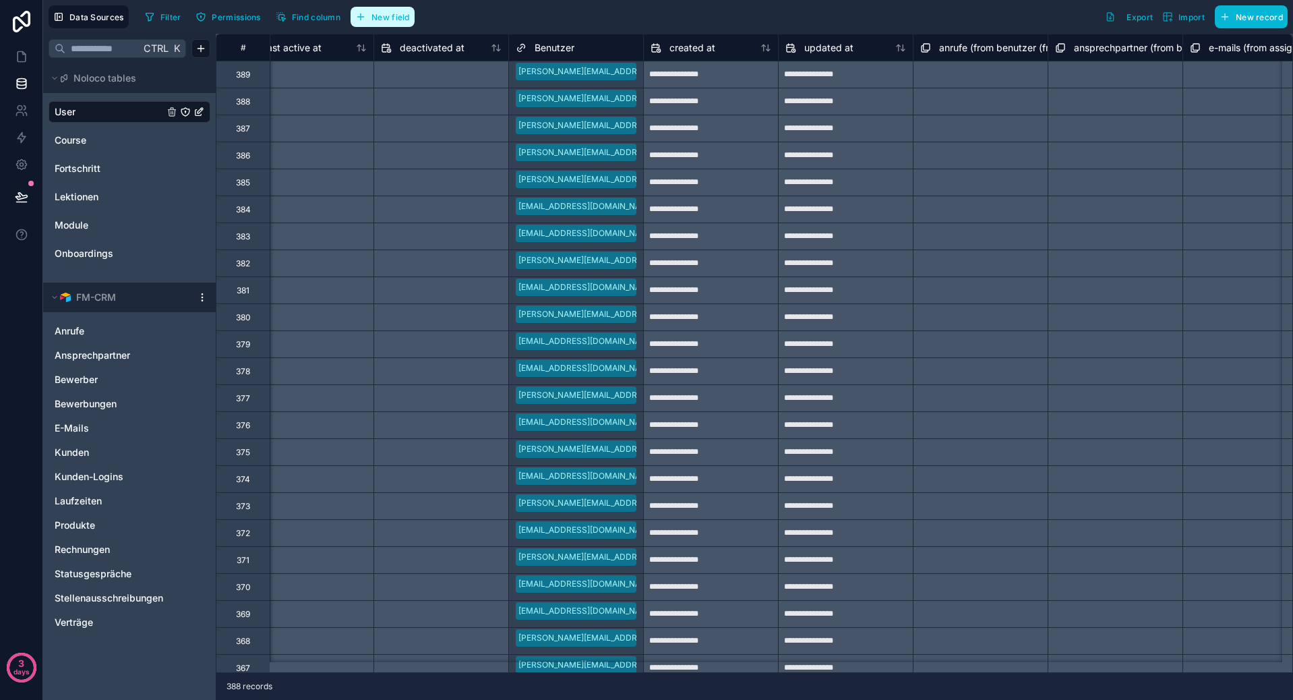
click at [410, 18] on span "New field" at bounding box center [390, 17] width 38 height 10
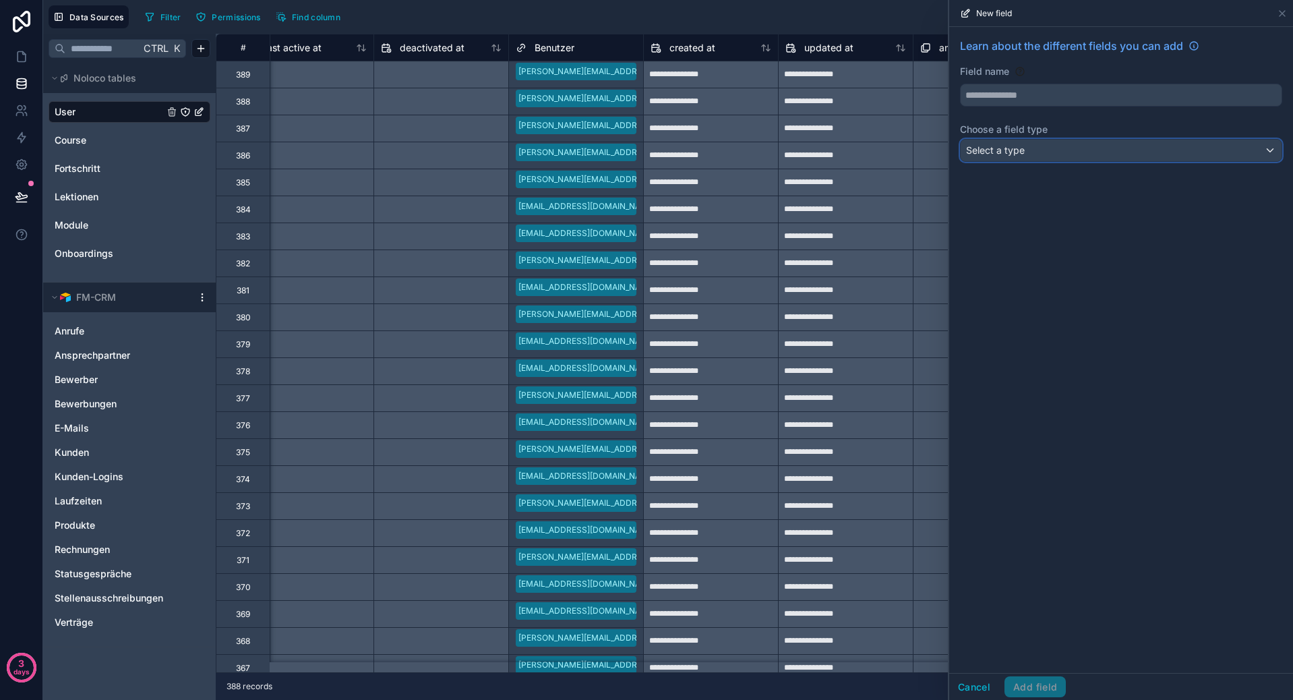
click at [1029, 156] on div "Select a type" at bounding box center [1120, 151] width 321 height 22
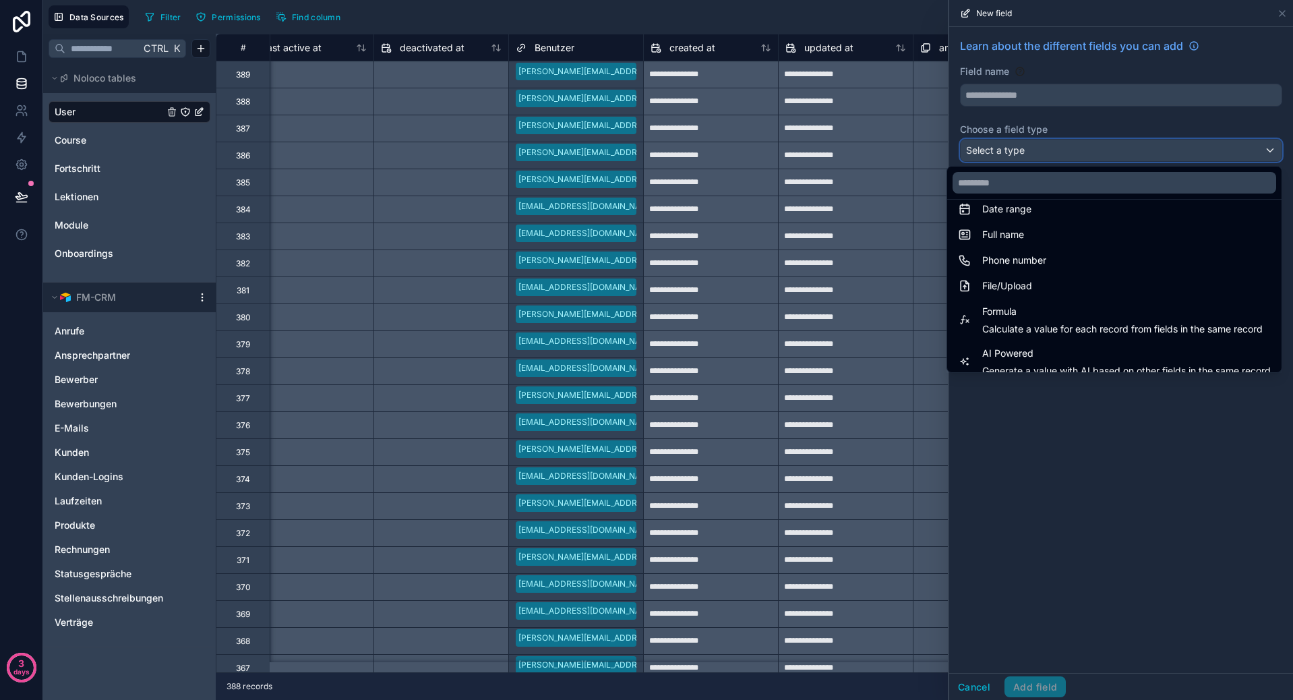
scroll to position [337, 0]
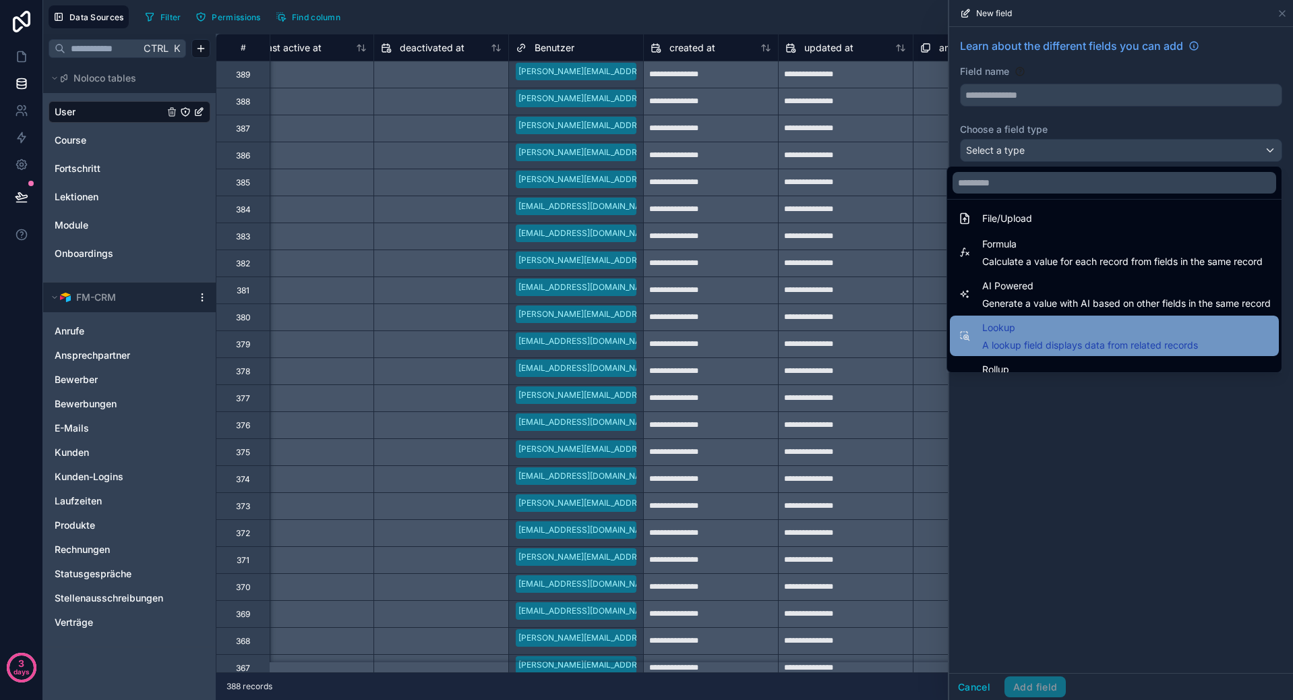
click at [1058, 335] on span "Lookup" at bounding box center [1090, 327] width 216 height 16
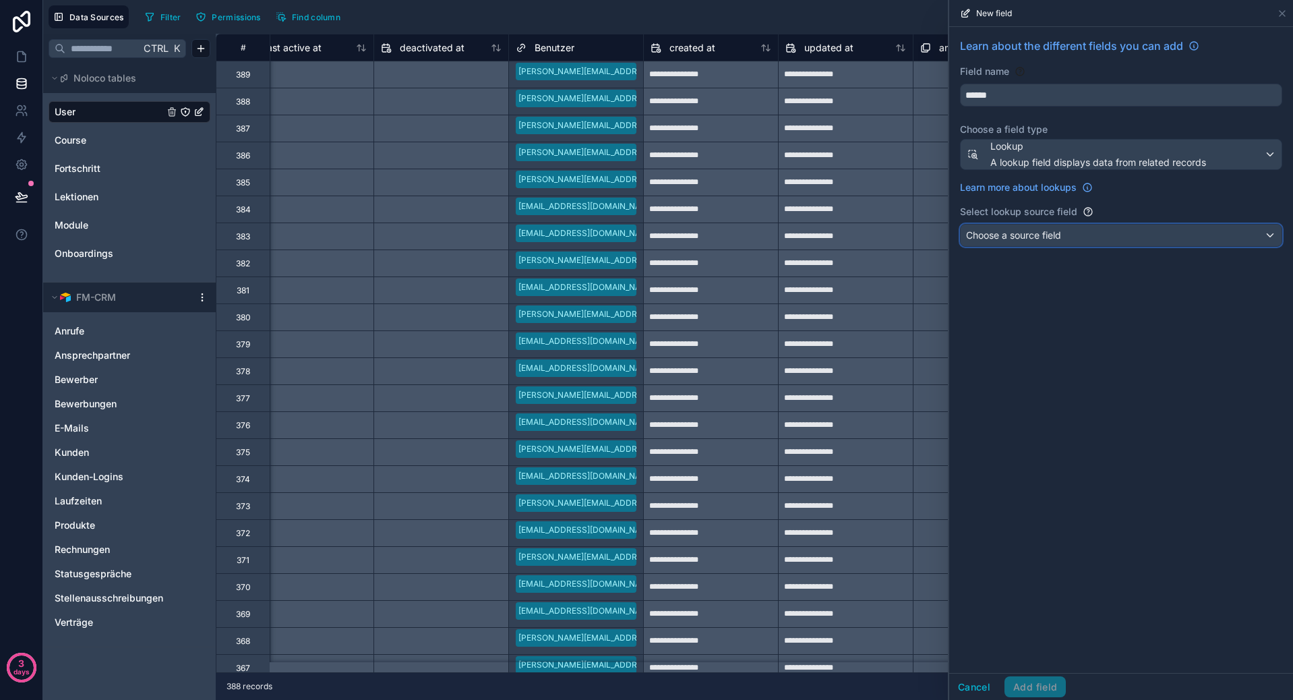
click at [1055, 242] on div "Choose a source field" at bounding box center [1120, 235] width 321 height 22
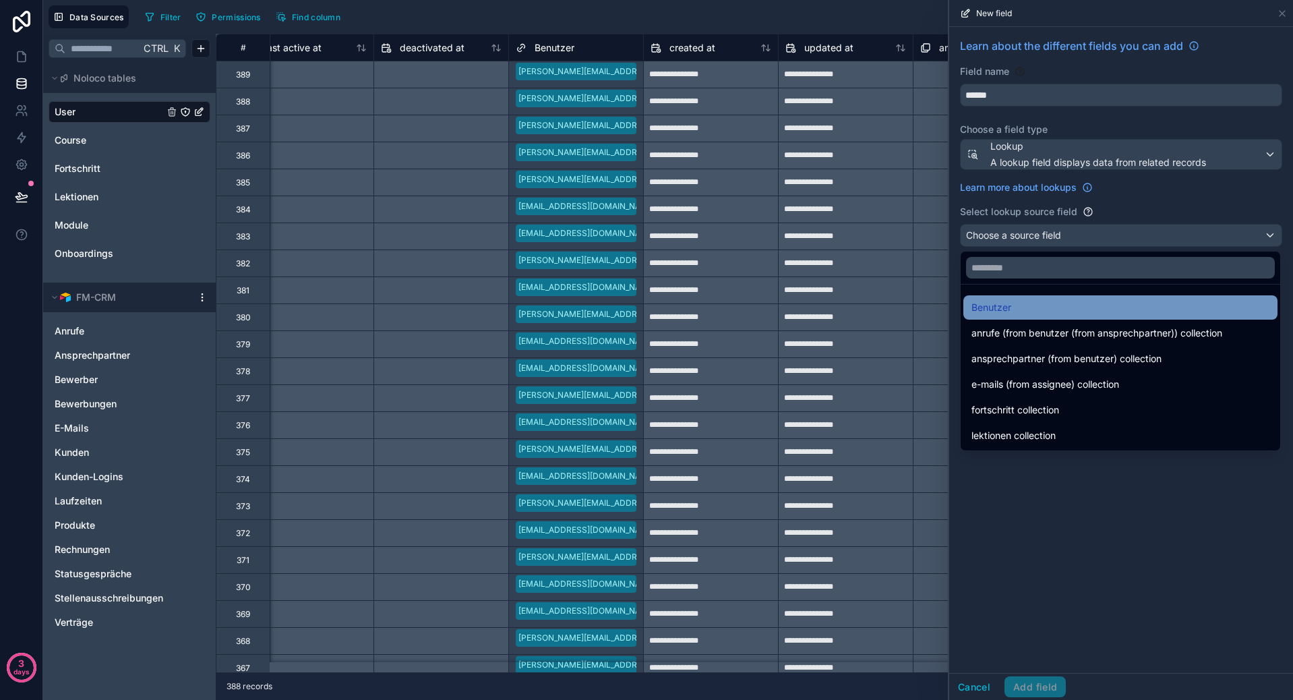
click at [1049, 300] on div "Benutzer" at bounding box center [1120, 307] width 298 height 16
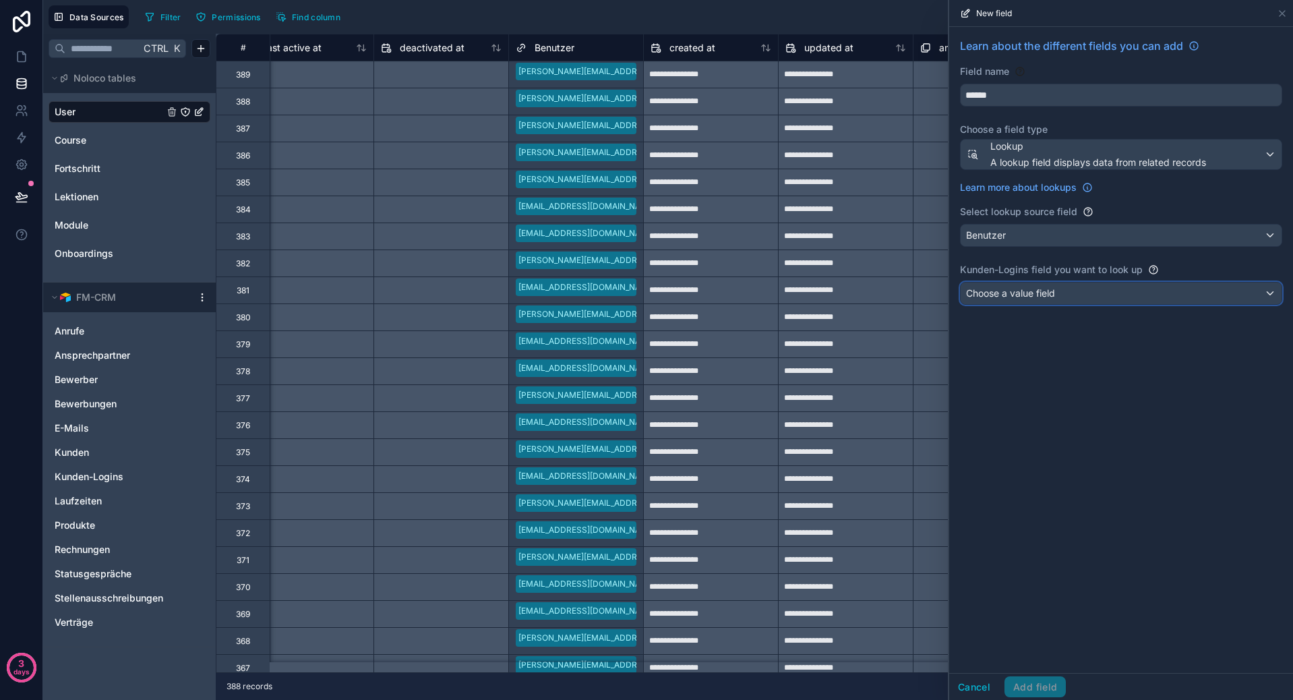
click at [1049, 300] on div "Choose a value field" at bounding box center [1120, 293] width 321 height 22
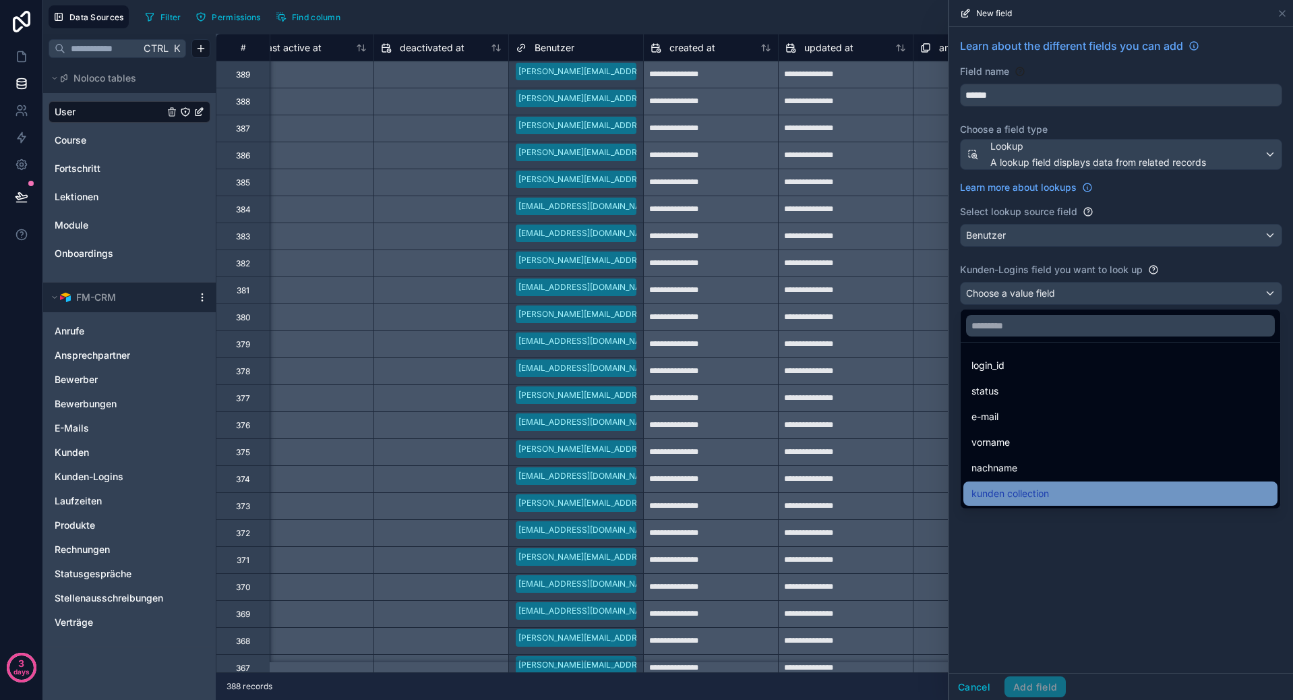
click at [1050, 486] on div "kunden collection" at bounding box center [1120, 493] width 298 height 16
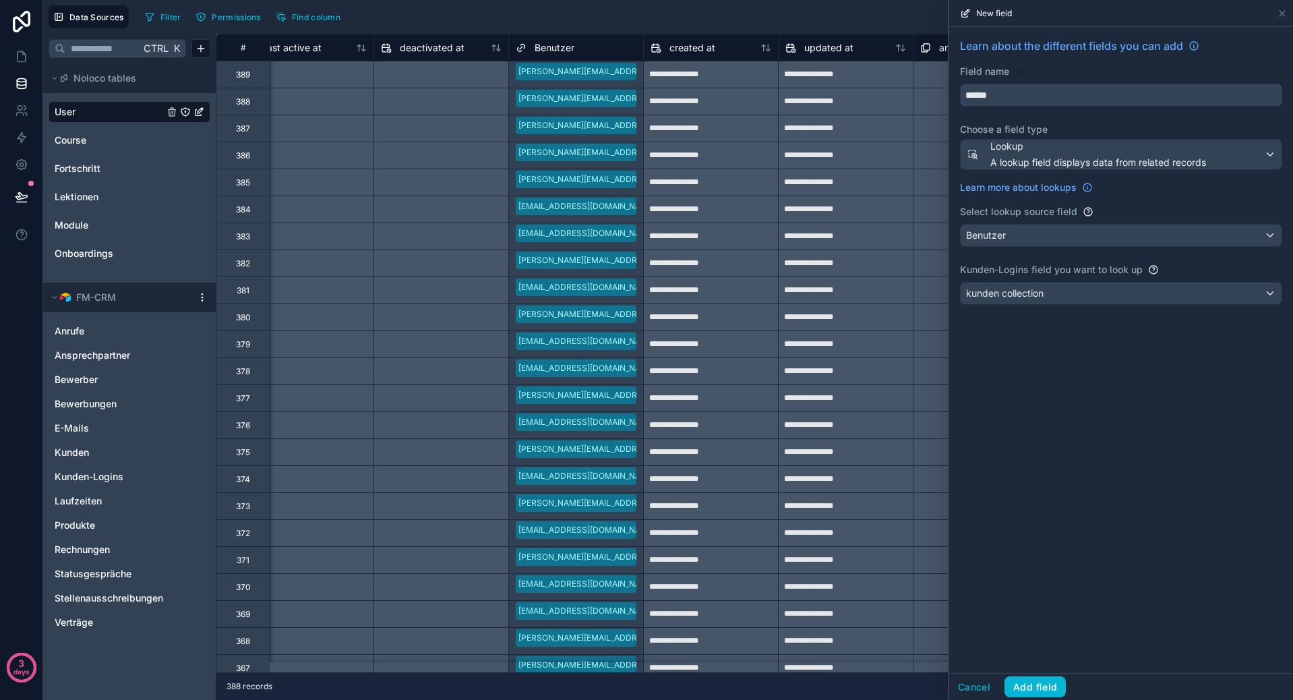
click at [1035, 88] on input "******" at bounding box center [1120, 95] width 321 height 22
click at [960, 84] on button "*****" at bounding box center [1121, 95] width 322 height 23
type input "*****"
click at [1043, 678] on button "Add field" at bounding box center [1034, 687] width 61 height 22
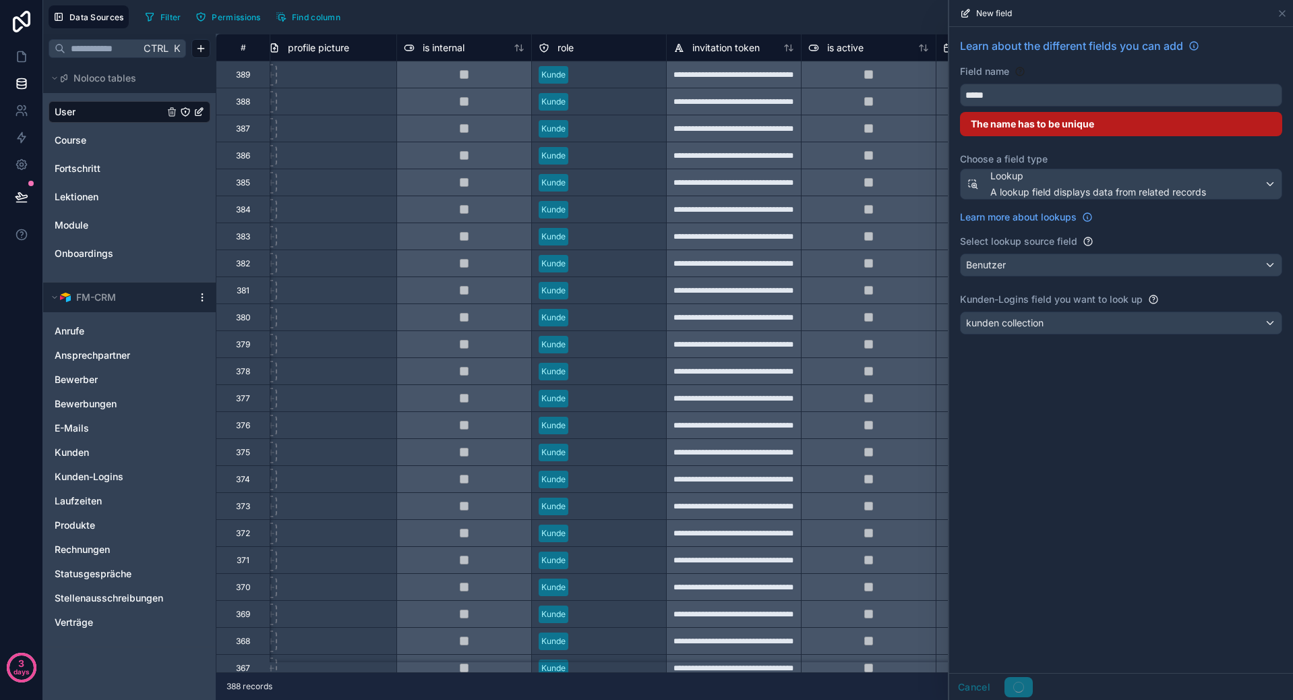
scroll to position [0, 498]
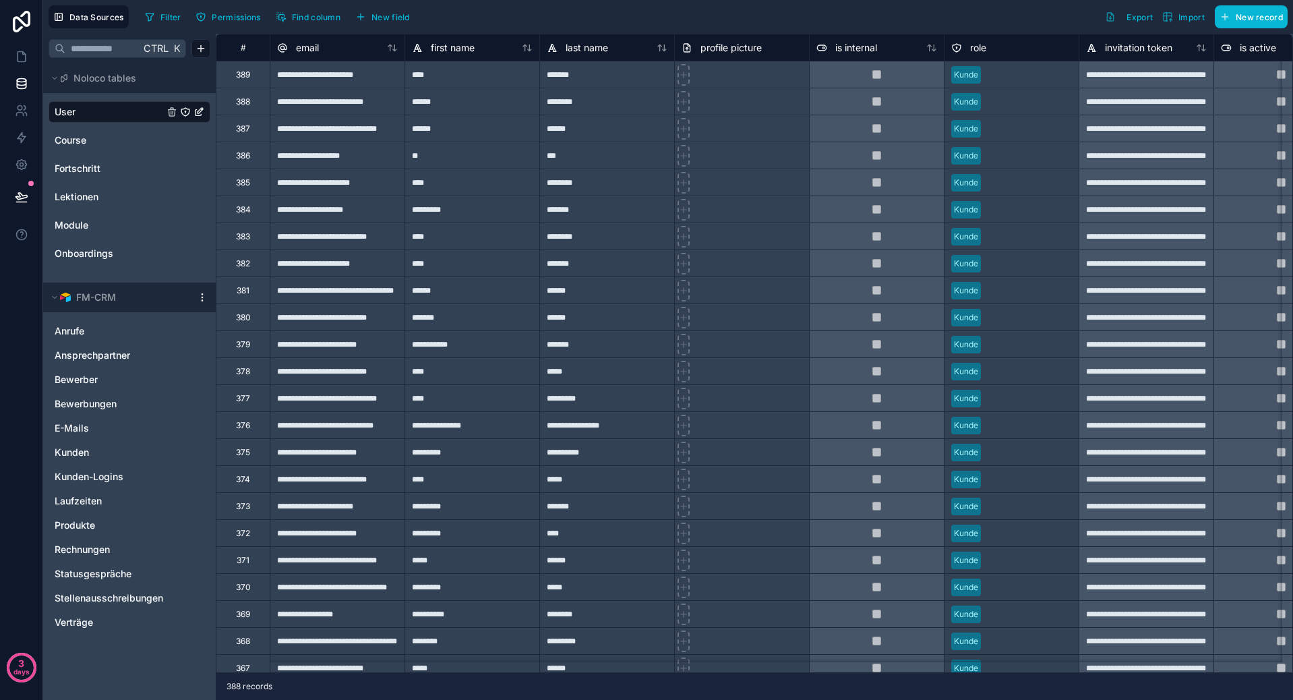
drag, startPoint x: 599, startPoint y: 674, endPoint x: 666, endPoint y: 681, distance: 67.1
click at [666, 681] on div "388 records" at bounding box center [754, 686] width 1077 height 27
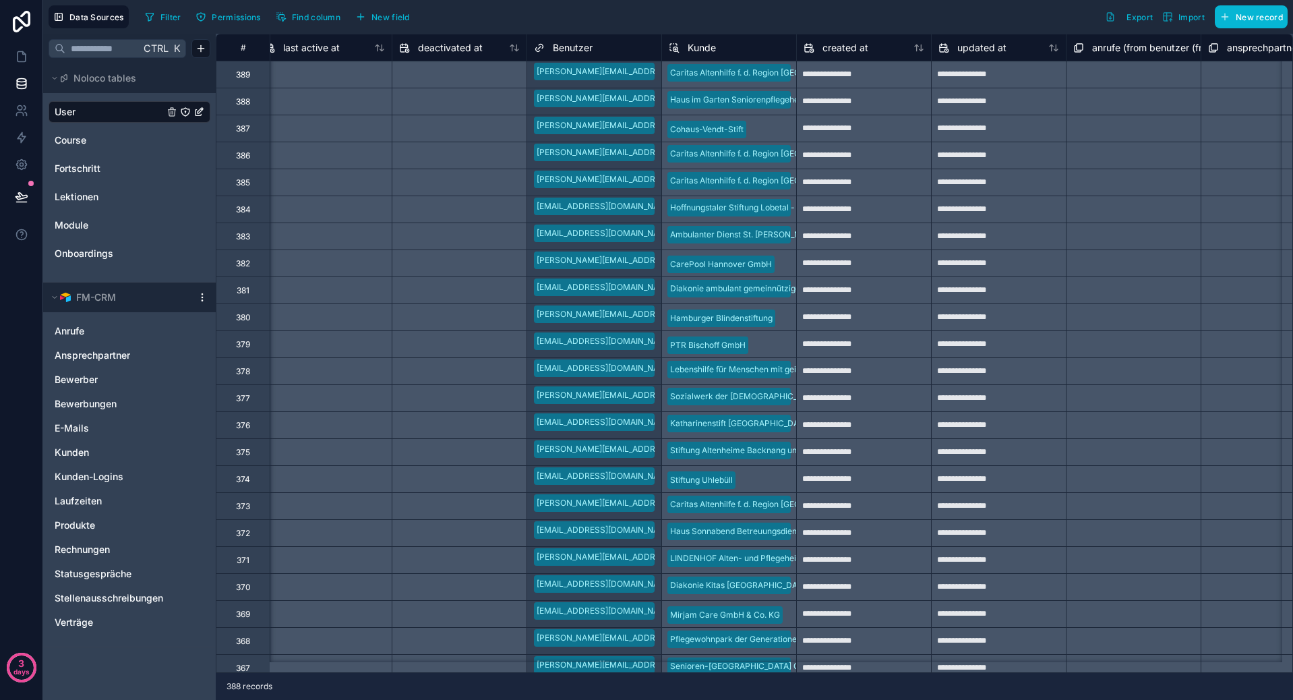
scroll to position [0, 1088]
click at [21, 42] on link at bounding box center [21, 21] width 43 height 43
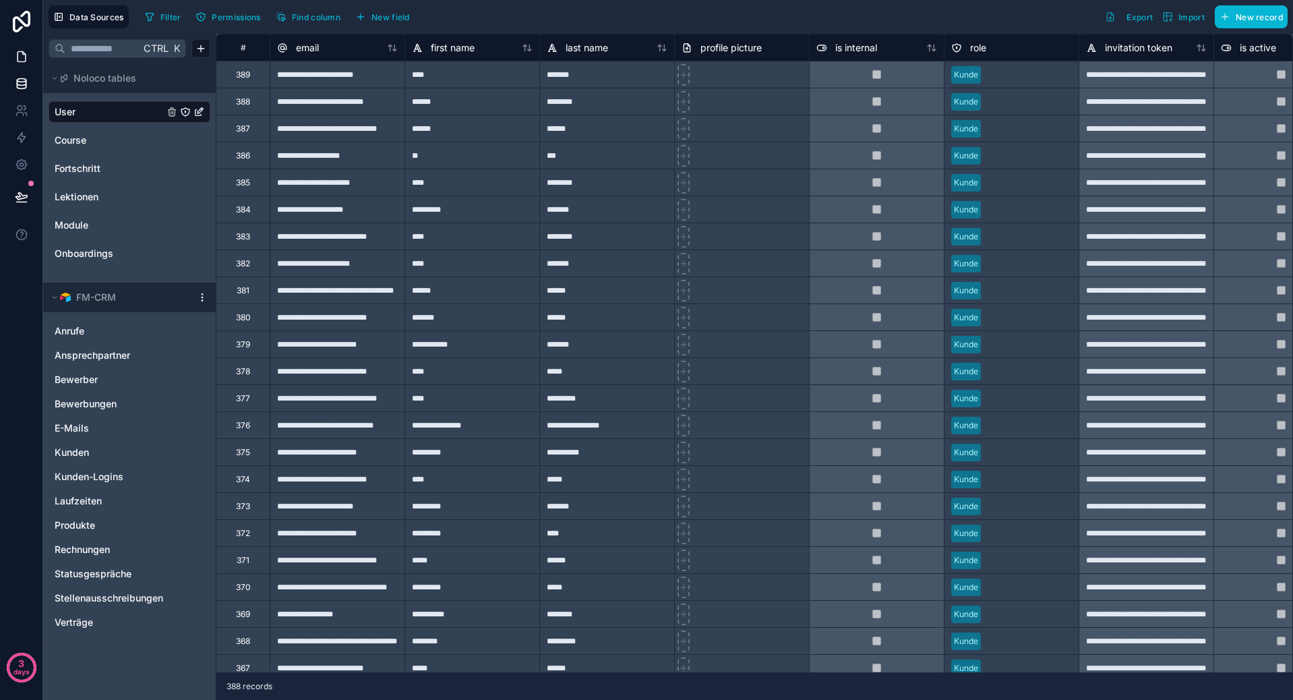
click at [21, 59] on icon at bounding box center [21, 56] width 13 height 13
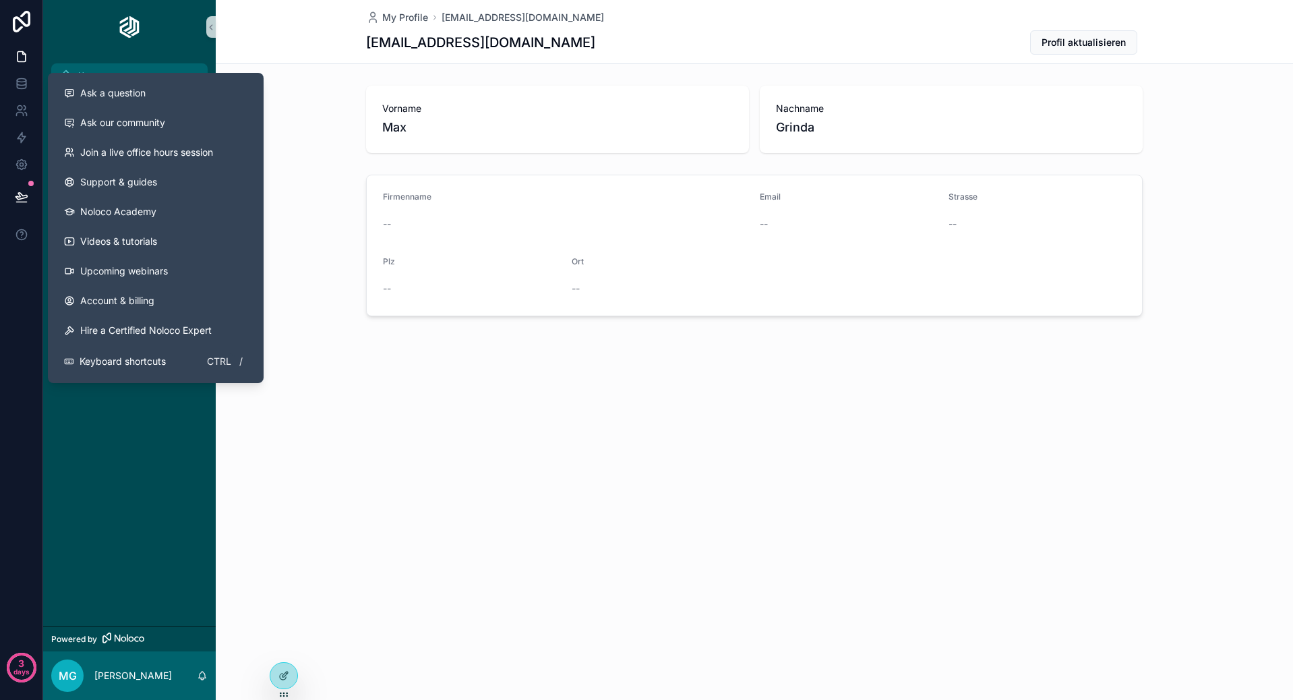
click at [120, 67] on div "Home" at bounding box center [129, 76] width 140 height 22
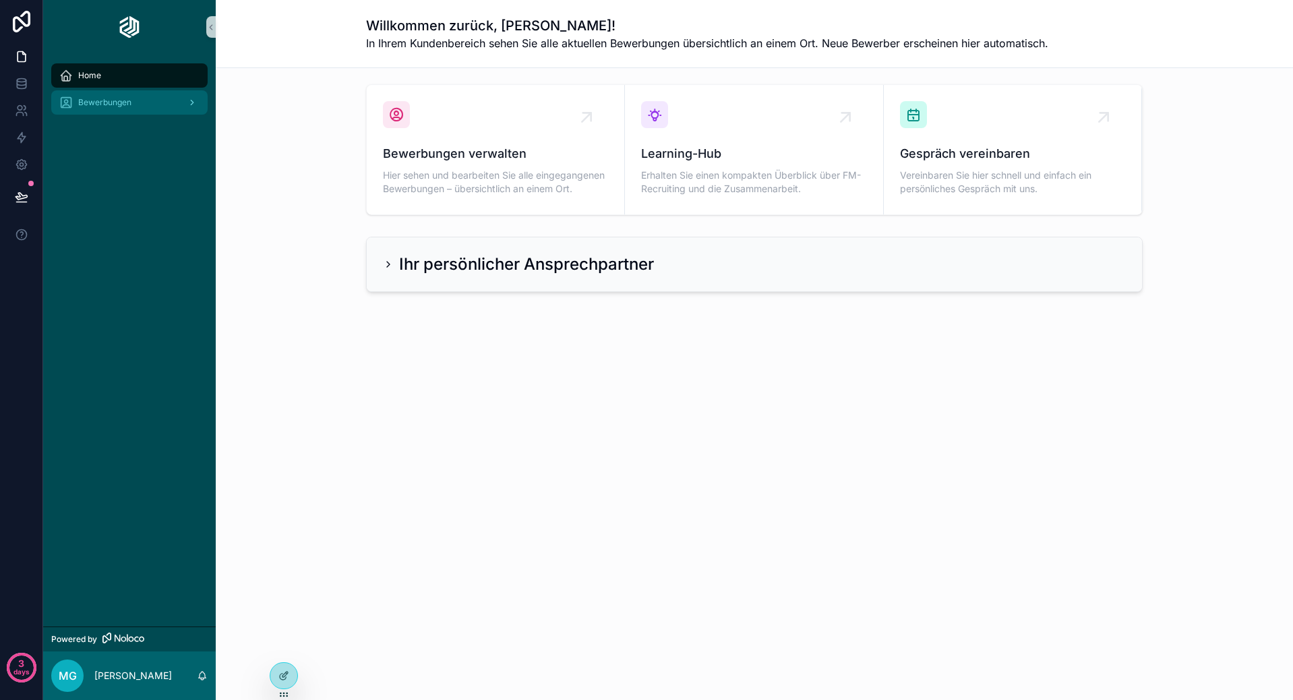
click at [113, 102] on span "Bewerbungen" at bounding box center [104, 102] width 53 height 11
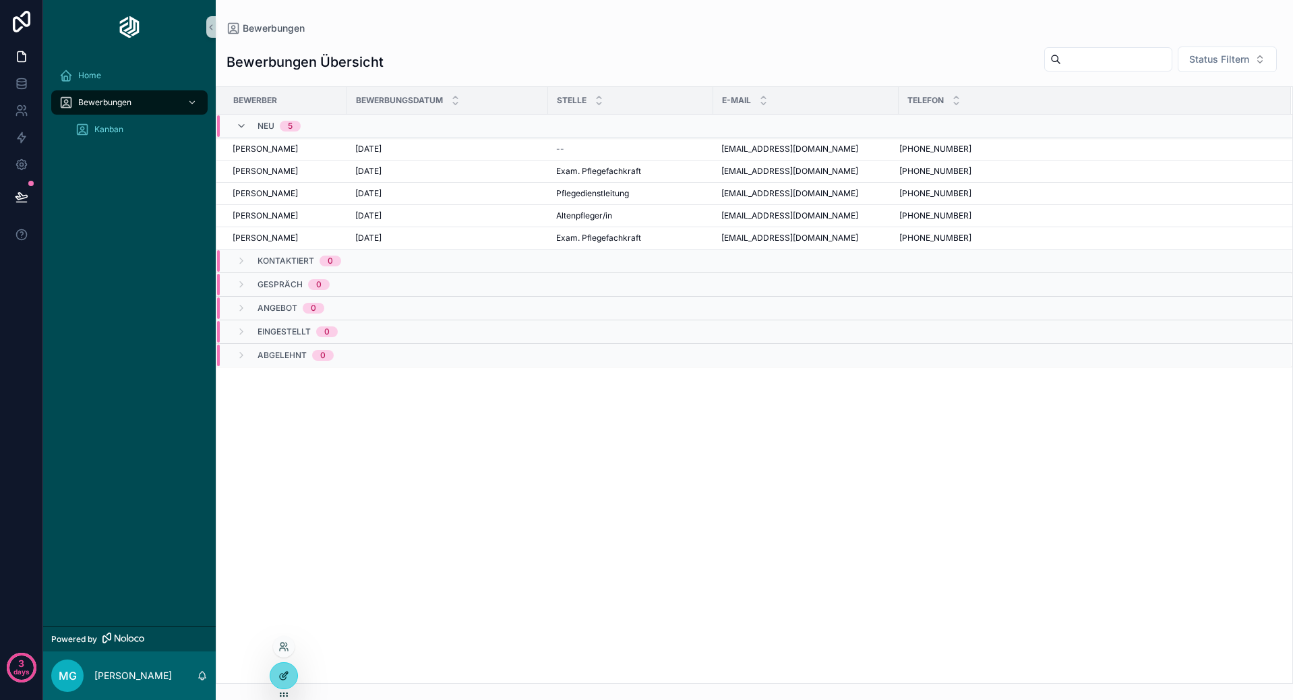
click at [288, 681] on div at bounding box center [283, 676] width 27 height 26
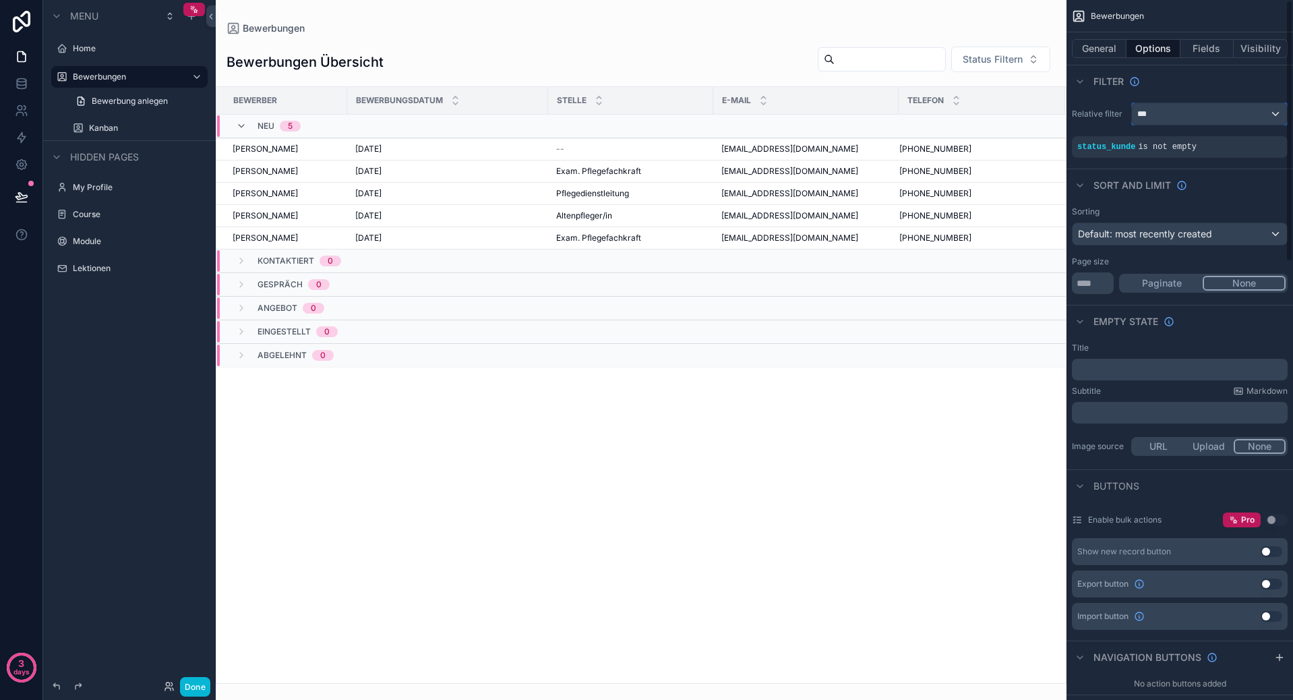
click at [1184, 112] on div "***" at bounding box center [1209, 114] width 155 height 22
click at [1217, 231] on span "The current user's values" at bounding box center [1197, 228] width 111 height 13
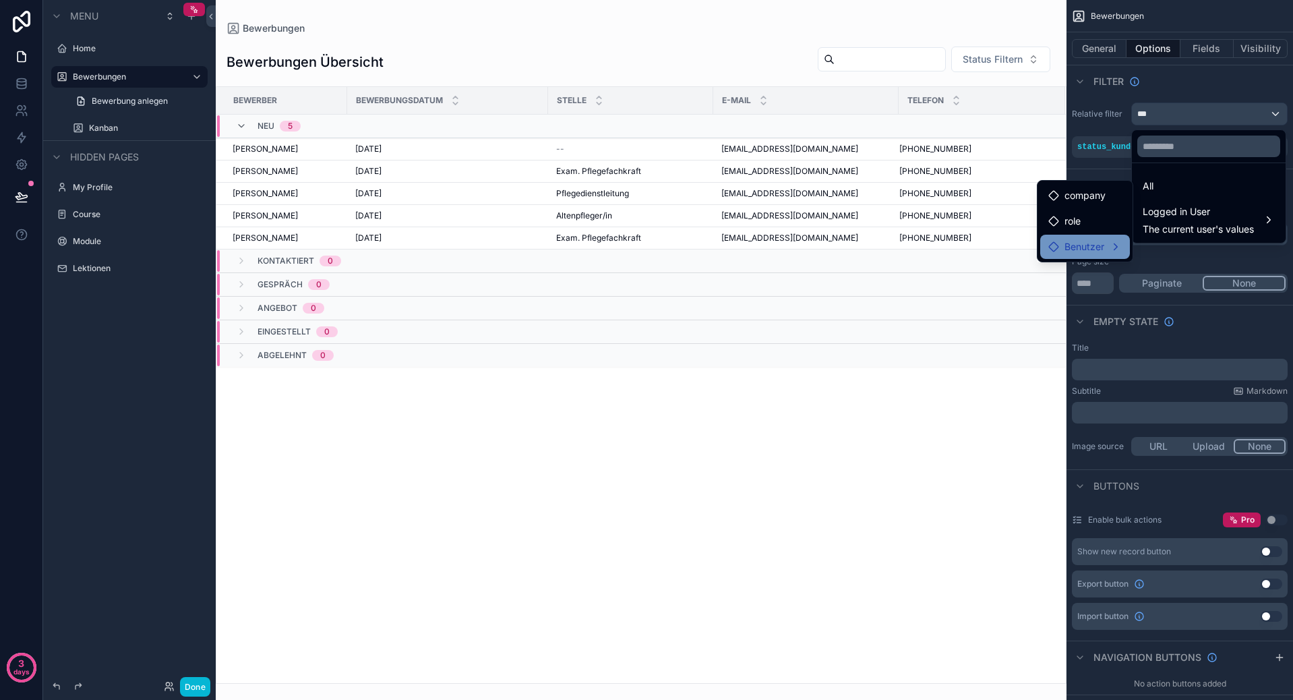
click at [1117, 249] on div "Benutzer" at bounding box center [1084, 247] width 73 height 16
click at [1114, 247] on div "Benutzer" at bounding box center [1084, 247] width 73 height 16
click at [1117, 130] on div "scrollable content" at bounding box center [646, 350] width 1293 height 700
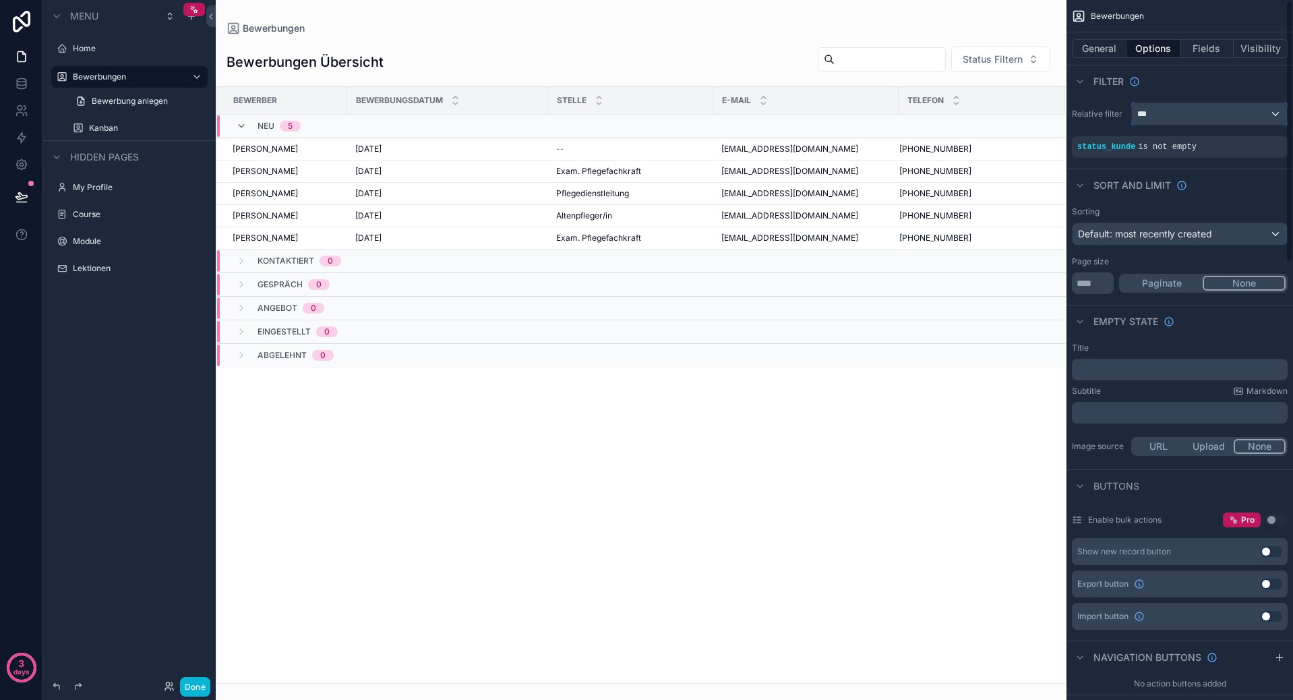
click at [1216, 114] on div "***" at bounding box center [1209, 114] width 155 height 22
click at [1219, 214] on span "Logged in User" at bounding box center [1197, 212] width 111 height 16
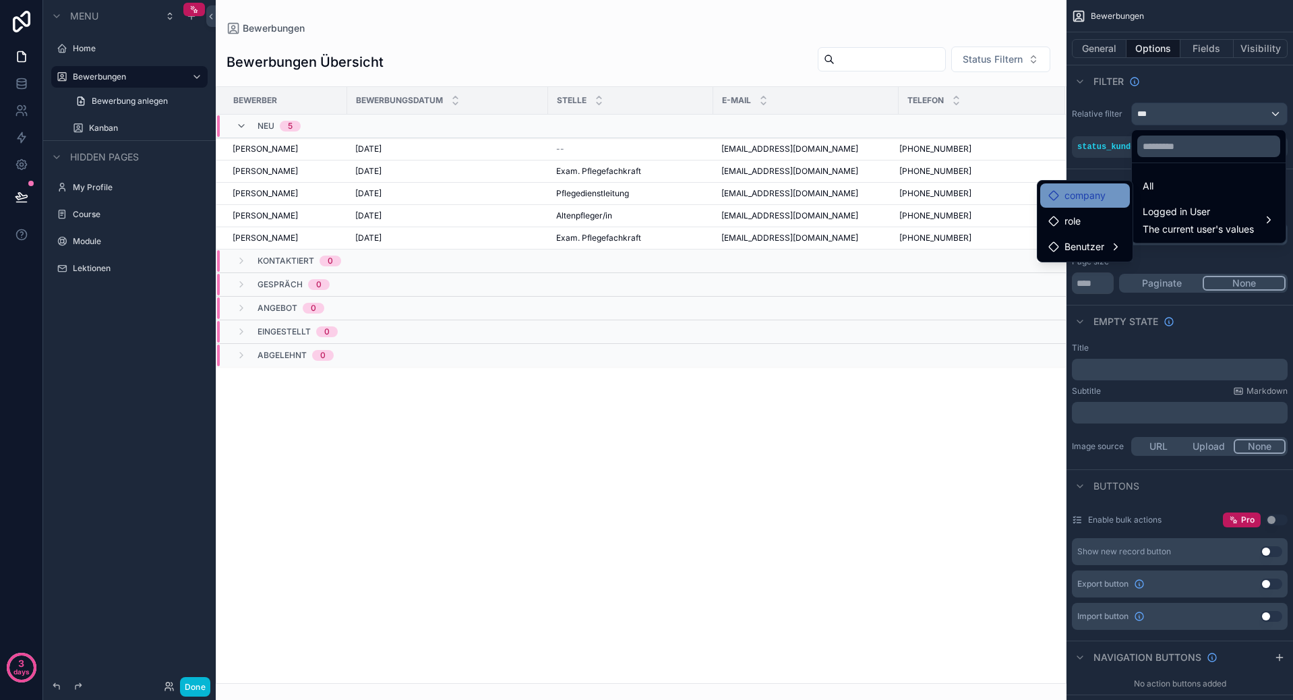
click at [1115, 202] on div "company" at bounding box center [1084, 195] width 73 height 16
click at [1091, 200] on span "company" at bounding box center [1084, 195] width 41 height 16
click at [1086, 197] on span "company" at bounding box center [1084, 195] width 41 height 16
click at [1088, 191] on span "company" at bounding box center [1084, 195] width 41 height 16
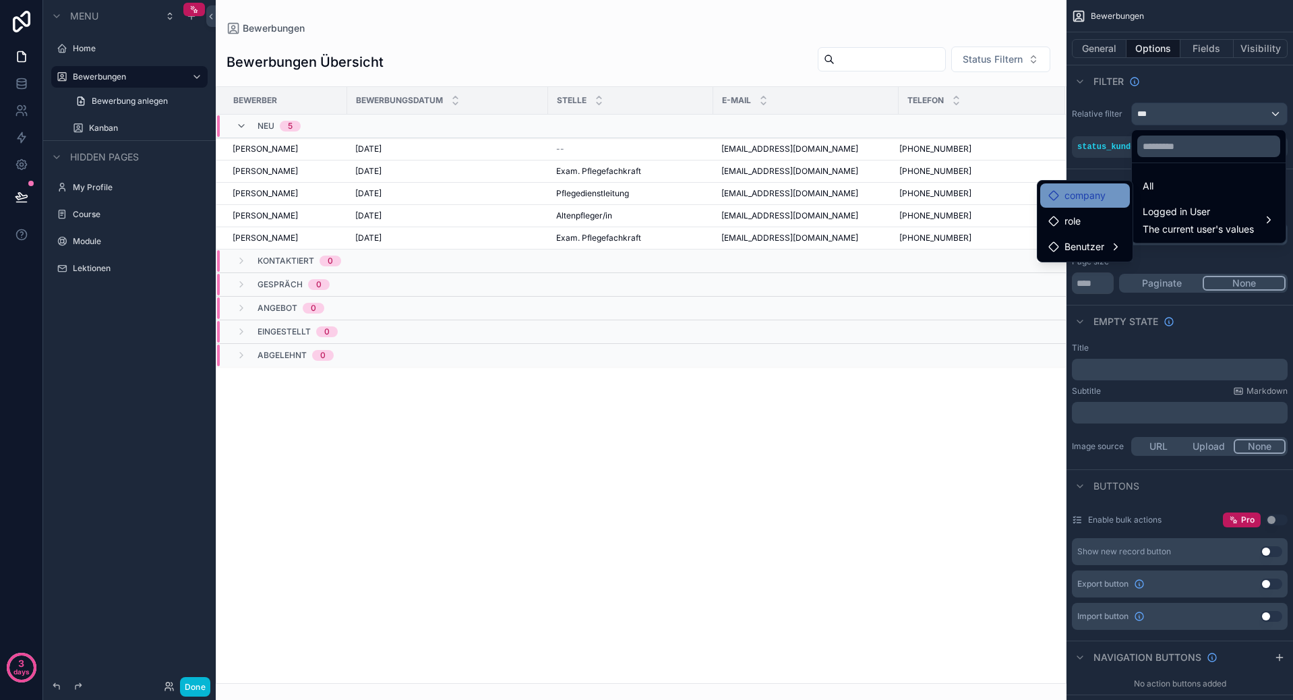
click at [1088, 191] on span "company" at bounding box center [1084, 195] width 41 height 16
click at [1088, 222] on div "role" at bounding box center [1084, 221] width 73 height 16
click at [1047, 221] on div "role" at bounding box center [1085, 221] width 90 height 24
click at [1055, 220] on icon at bounding box center [1053, 221] width 11 height 11
click at [1055, 200] on icon at bounding box center [1053, 195] width 11 height 11
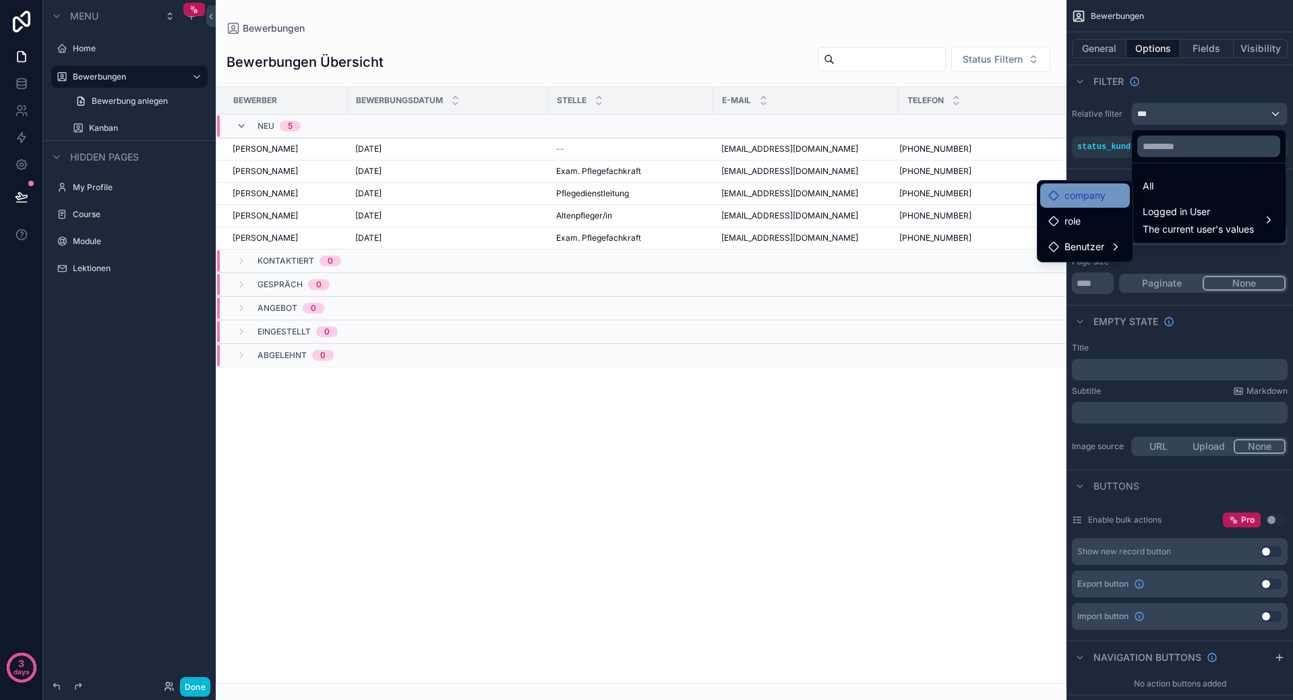
click at [1055, 199] on icon at bounding box center [1053, 195] width 9 height 9
click at [1068, 252] on span "Benutzer" at bounding box center [1084, 247] width 40 height 16
click at [1164, 249] on span "user (from benutzer)" at bounding box center [1204, 248] width 91 height 16
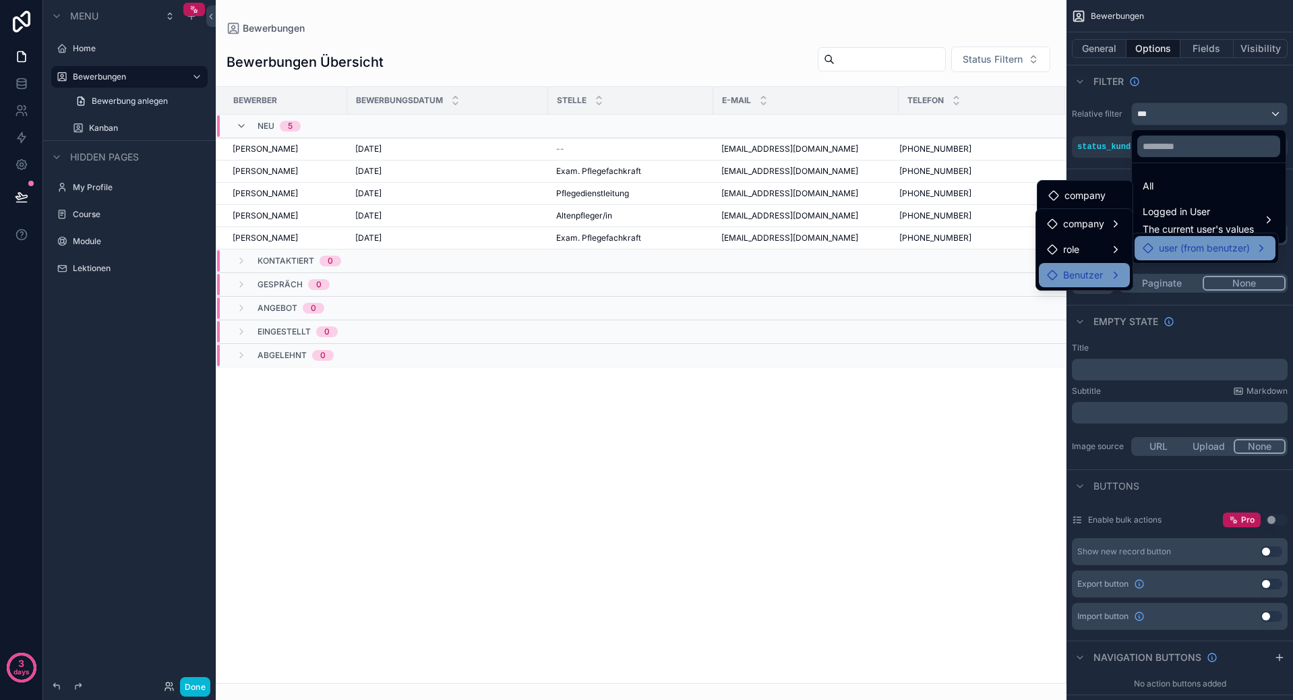
click at [1103, 272] on div "Benutzer" at bounding box center [1084, 275] width 75 height 16
click at [1103, 249] on div "role" at bounding box center [1084, 249] width 75 height 16
click at [1103, 234] on div "company" at bounding box center [1084, 224] width 91 height 24
click at [1120, 156] on div "scrollable content" at bounding box center [646, 350] width 1293 height 700
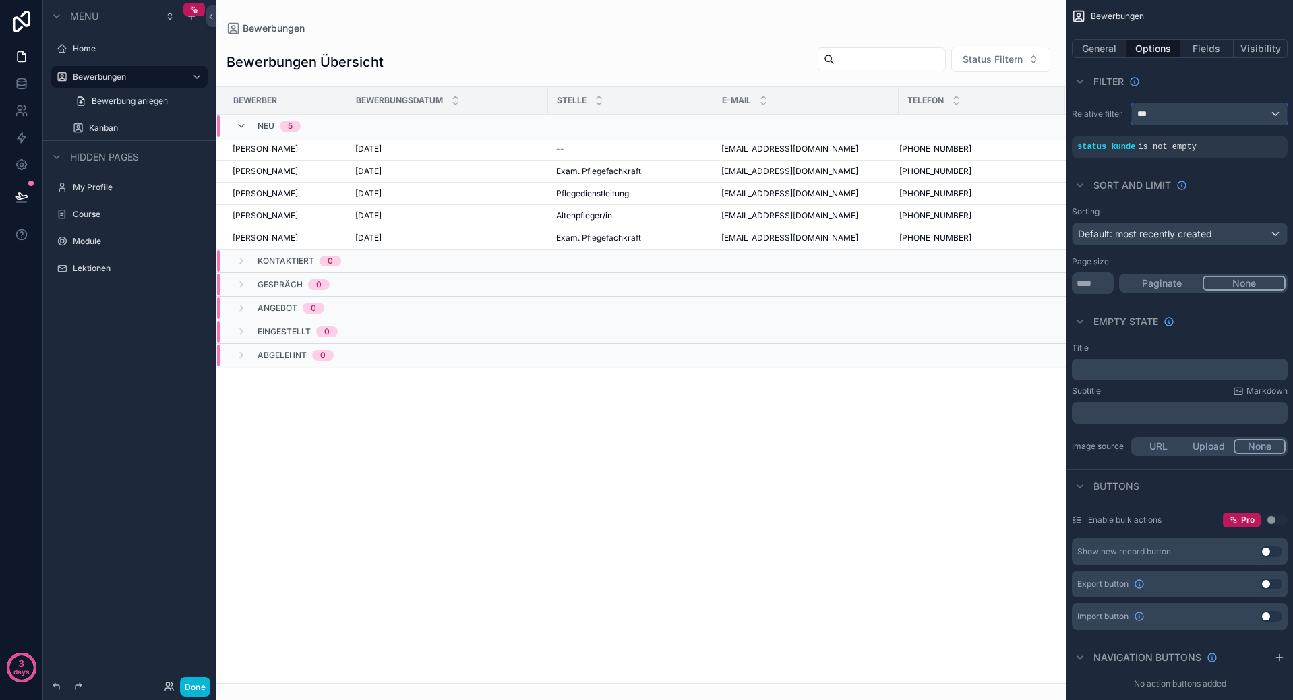
click at [1220, 119] on div "***" at bounding box center [1209, 114] width 155 height 22
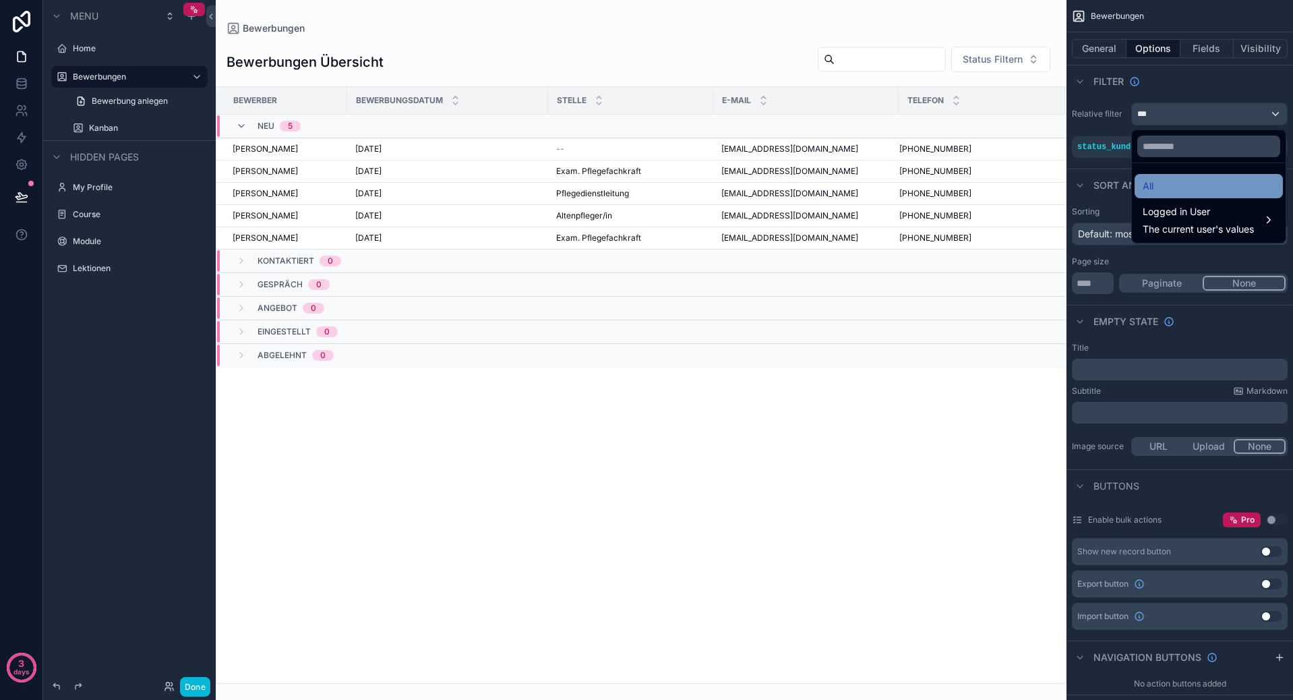
click at [1156, 183] on div "All" at bounding box center [1208, 186] width 132 height 16
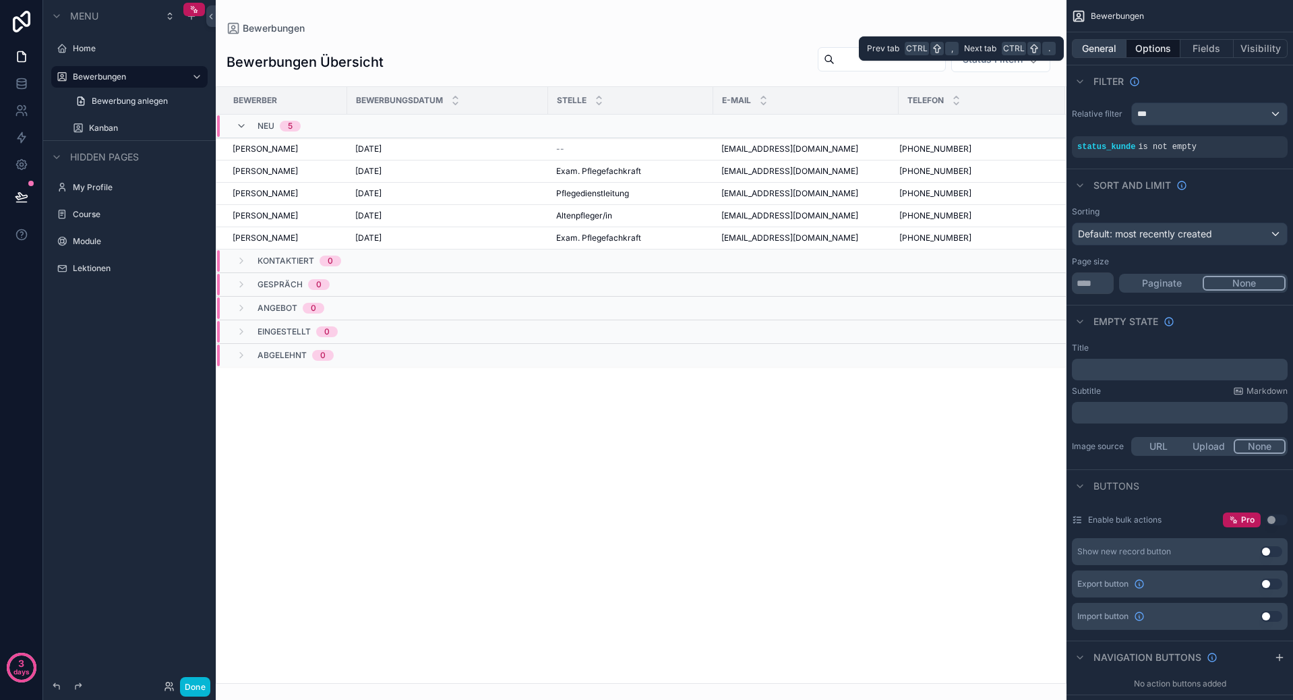
drag, startPoint x: 1112, startPoint y: 47, endPoint x: 1121, endPoint y: 50, distance: 9.4
click at [1112, 46] on button "General" at bounding box center [1099, 48] width 55 height 19
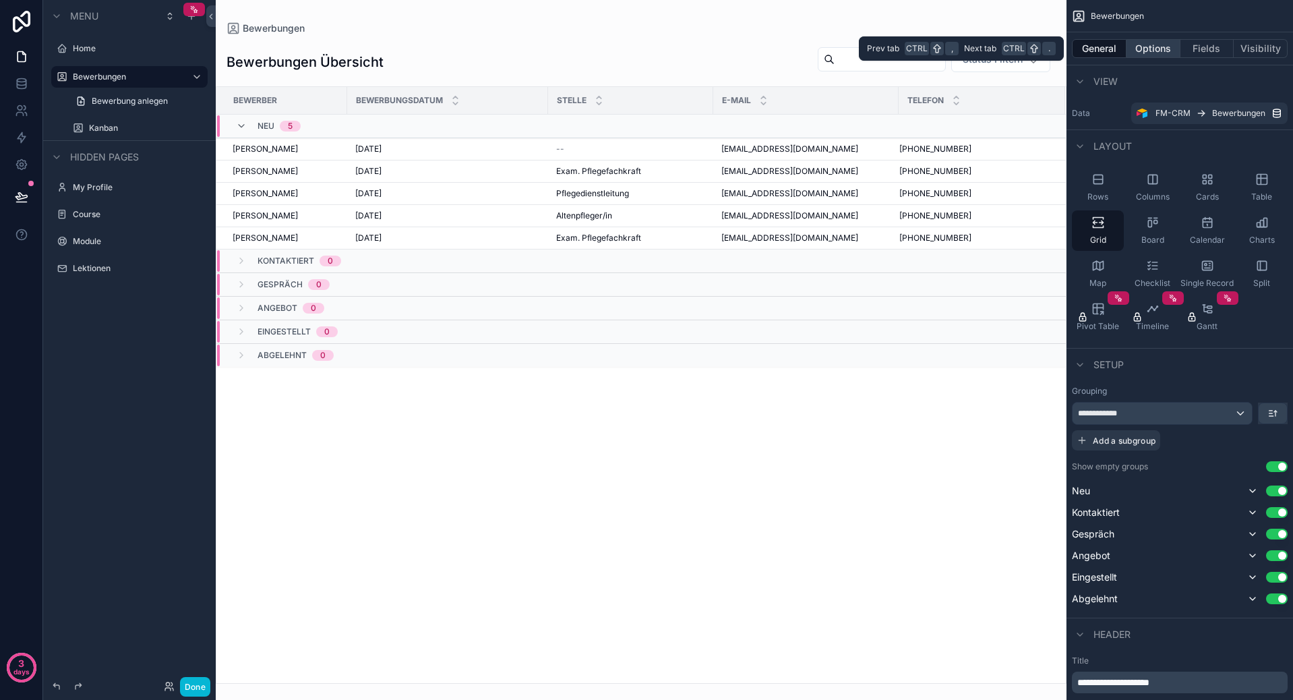
click at [1153, 51] on button "Options" at bounding box center [1153, 48] width 54 height 19
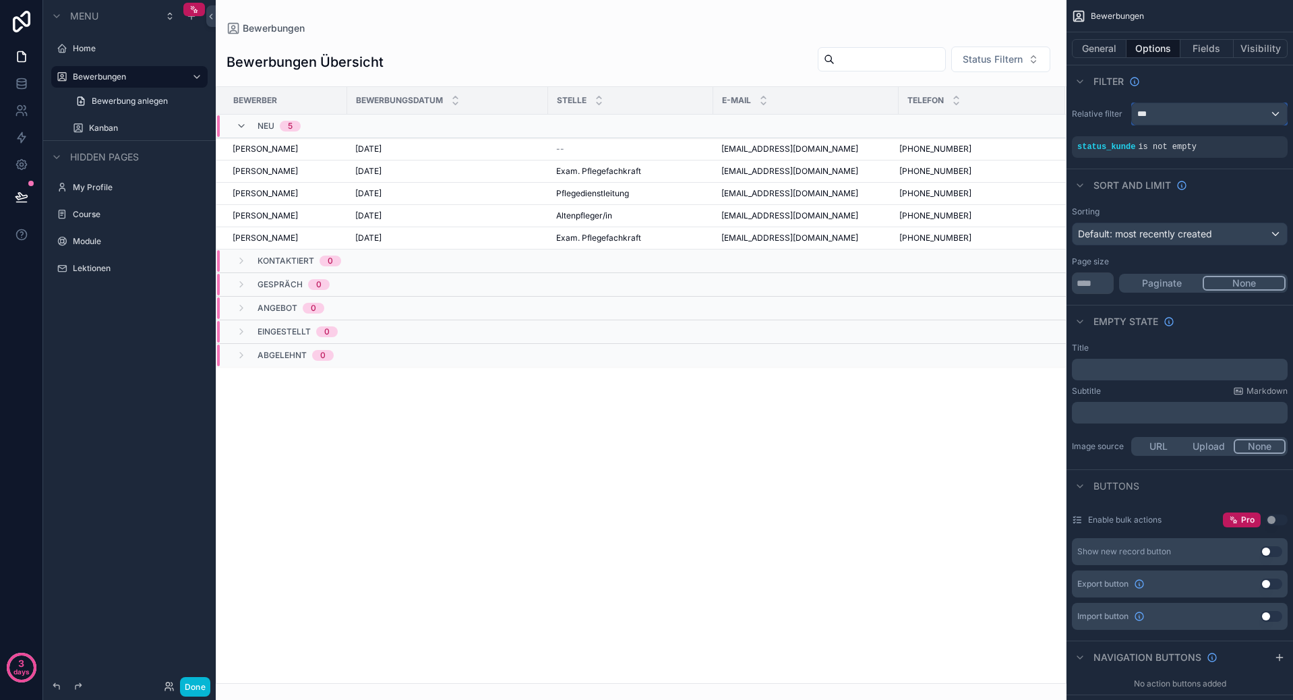
click at [1172, 123] on div "***" at bounding box center [1209, 114] width 155 height 22
click at [1197, 208] on span "Logged in User" at bounding box center [1197, 212] width 111 height 16
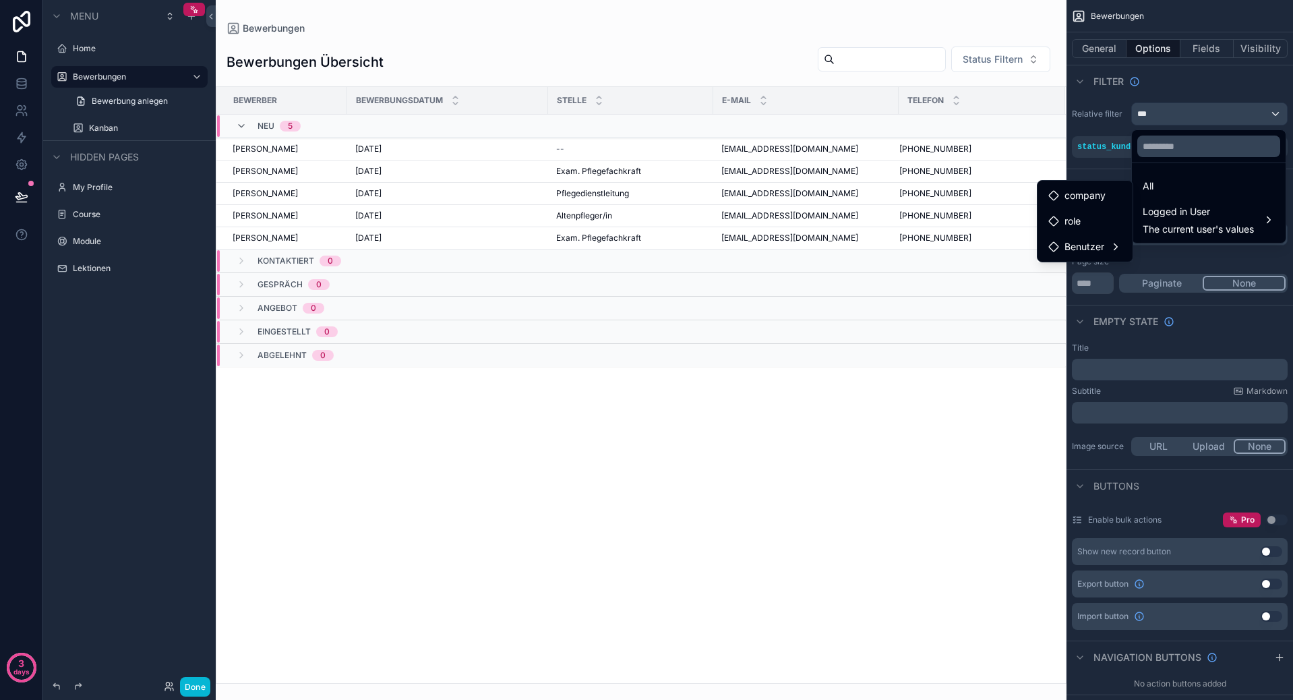
click at [20, 92] on div "scrollable content" at bounding box center [646, 350] width 1293 height 700
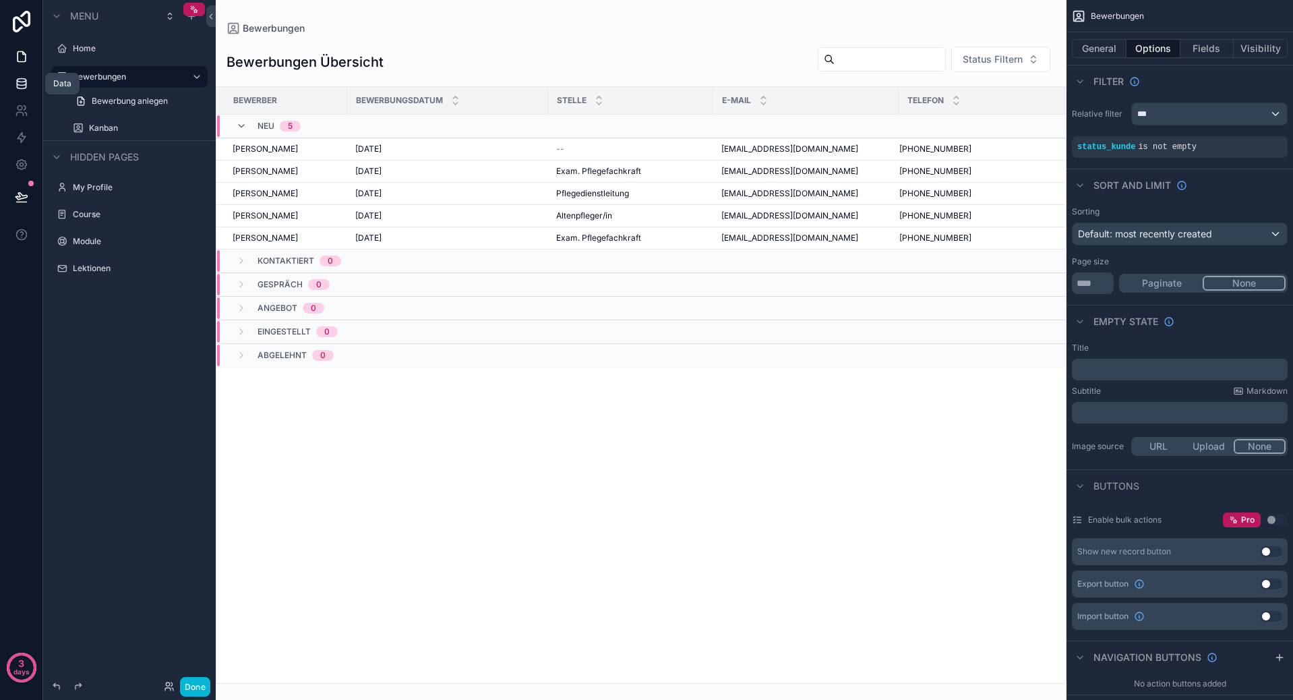
click at [21, 88] on icon at bounding box center [21, 83] width 13 height 13
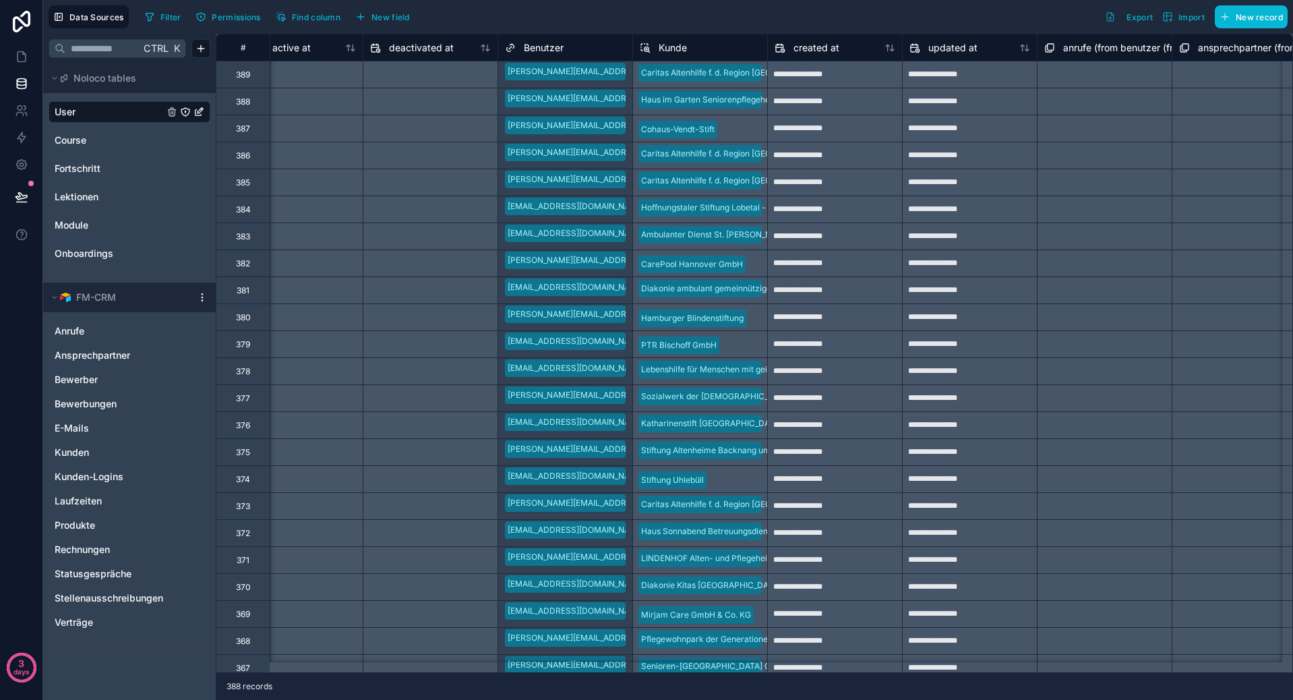
scroll to position [0, 1159]
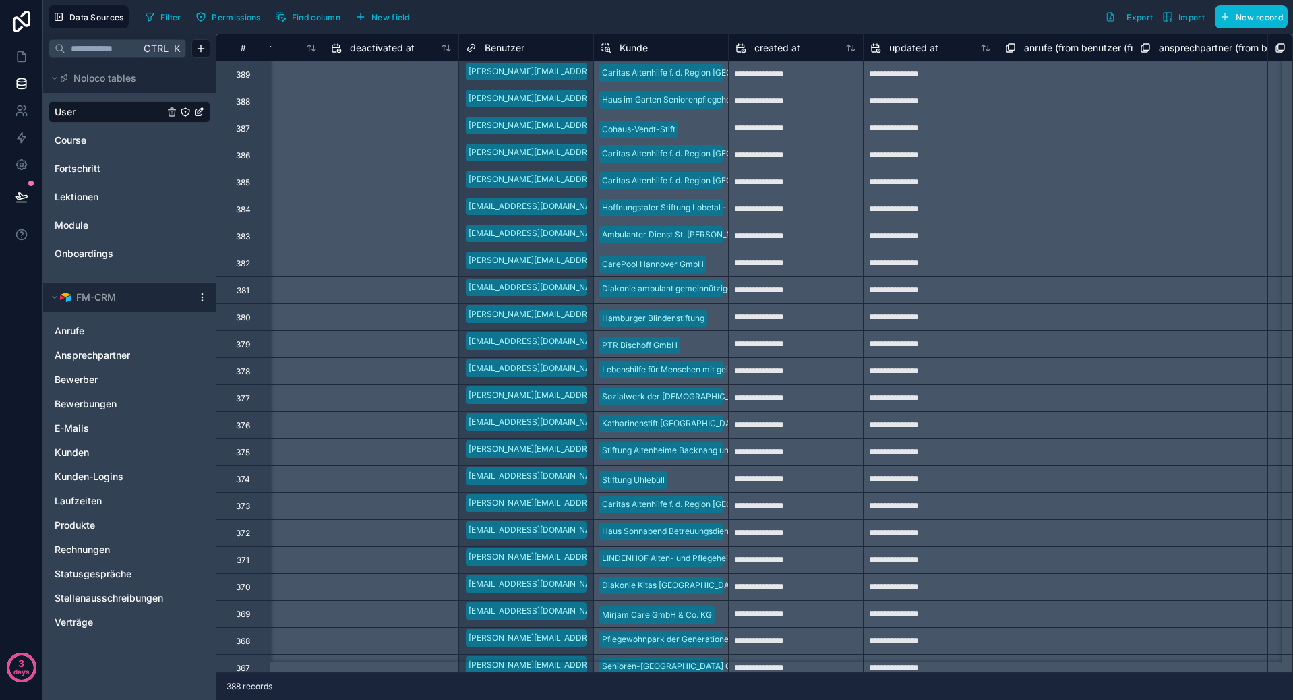
click at [652, 86] on div "Caritas Altenhilfe f. d. Region [GEOGRAPHIC_DATA] gGmbH" at bounding box center [660, 74] width 135 height 27
click at [617, 48] on div "Kunde" at bounding box center [624, 48] width 47 height 16
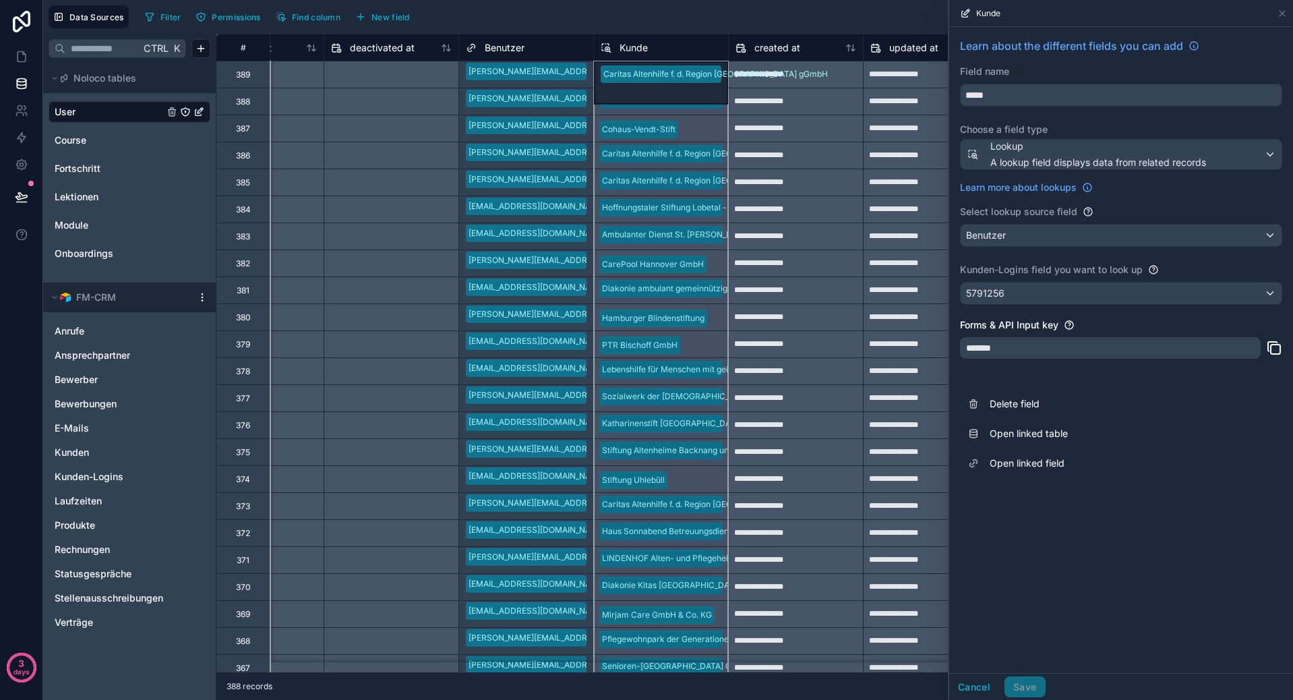
click at [609, 43] on icon at bounding box center [606, 48] width 11 height 16
click at [1281, 13] on icon at bounding box center [1281, 13] width 5 height 5
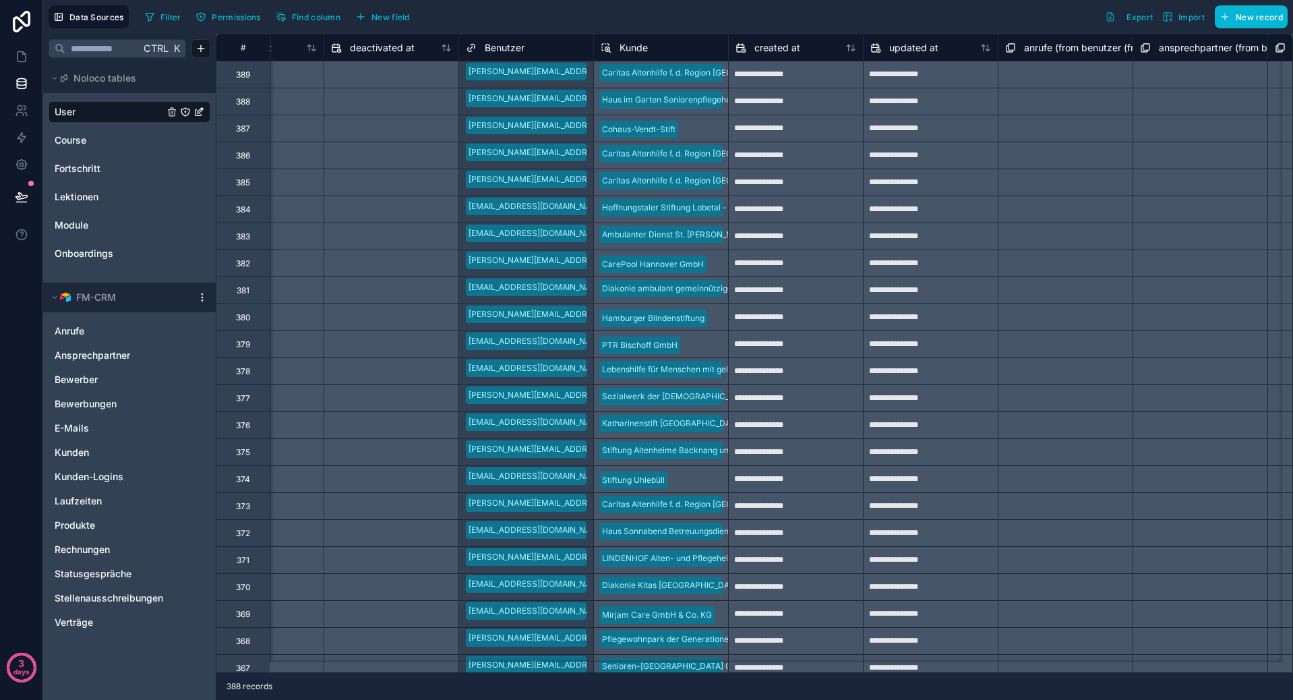
click at [830, 11] on div "Filter Permissions Find column New field Export Import New record" at bounding box center [714, 16] width 1148 height 23
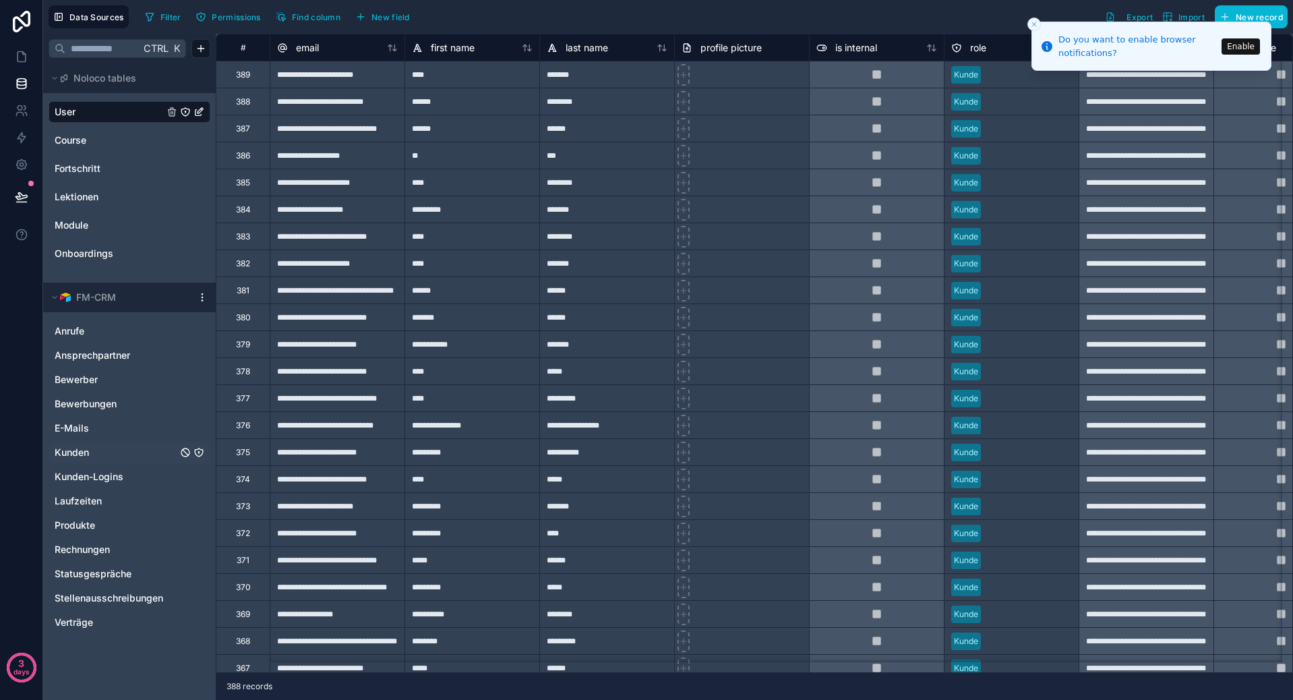
click at [84, 446] on span "Kunden" at bounding box center [72, 452] width 34 height 13
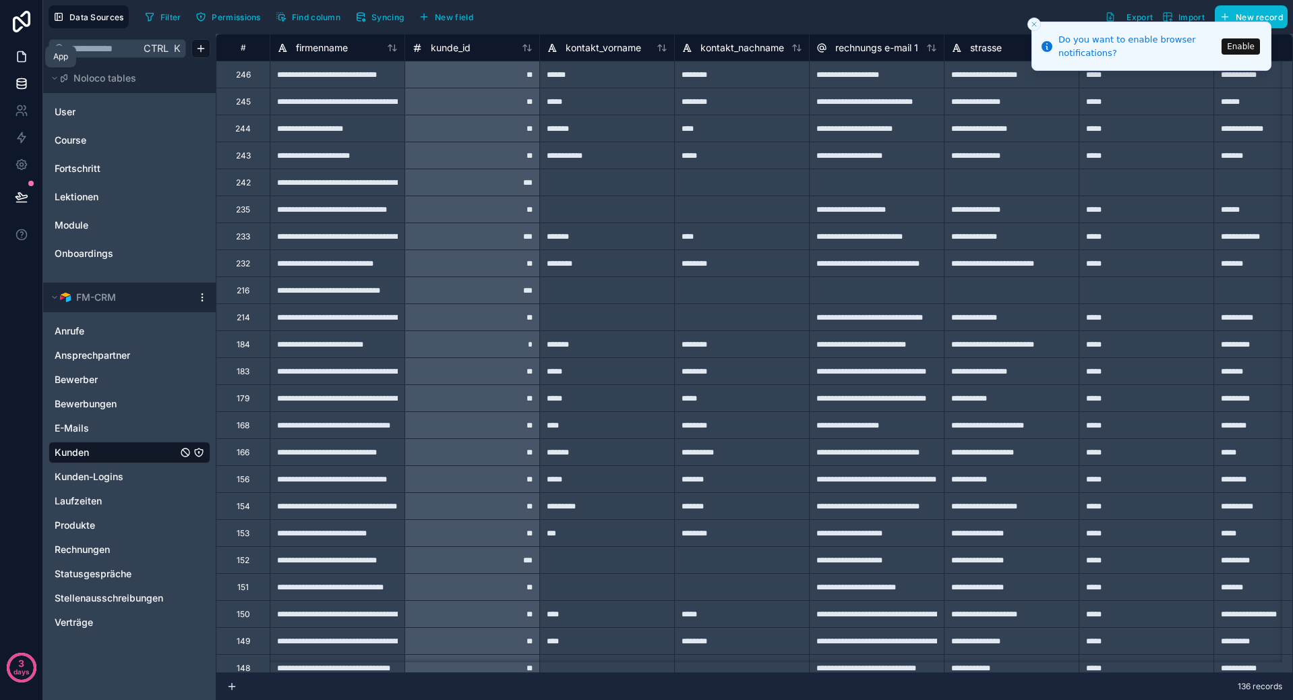
click at [24, 50] on icon at bounding box center [21, 56] width 13 height 13
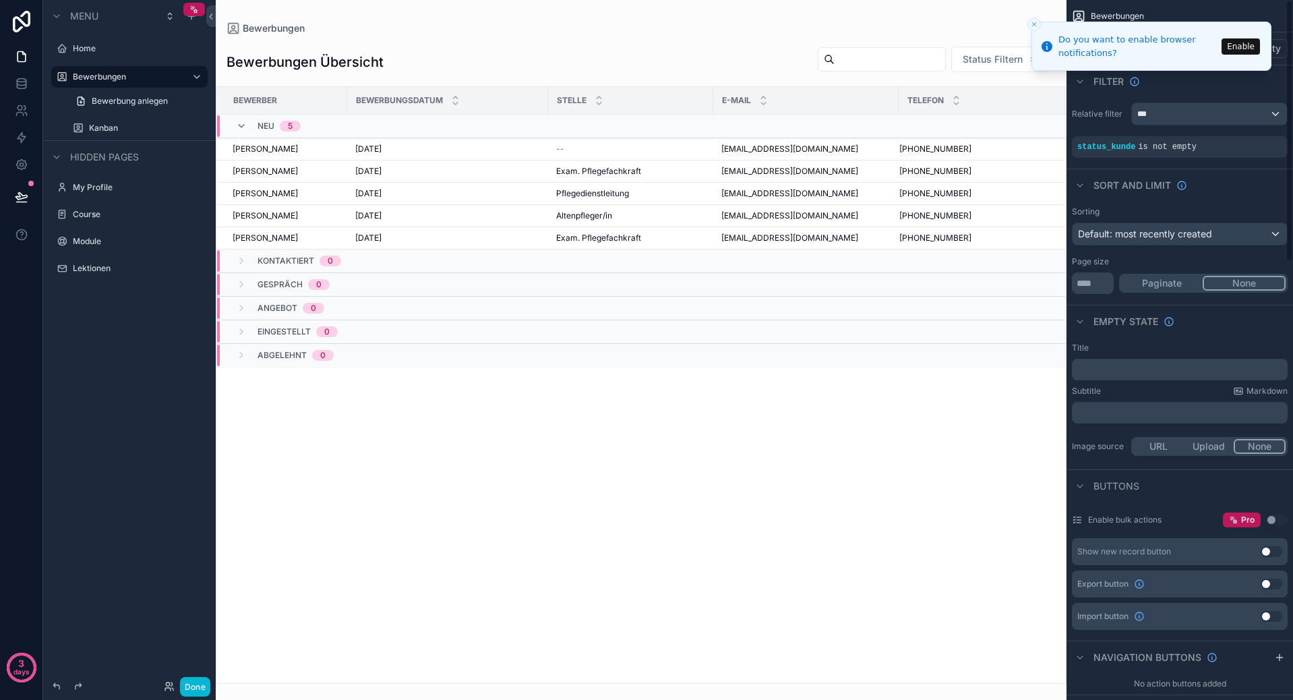
click at [1037, 28] on icon "Close toast" at bounding box center [1034, 24] width 8 height 8
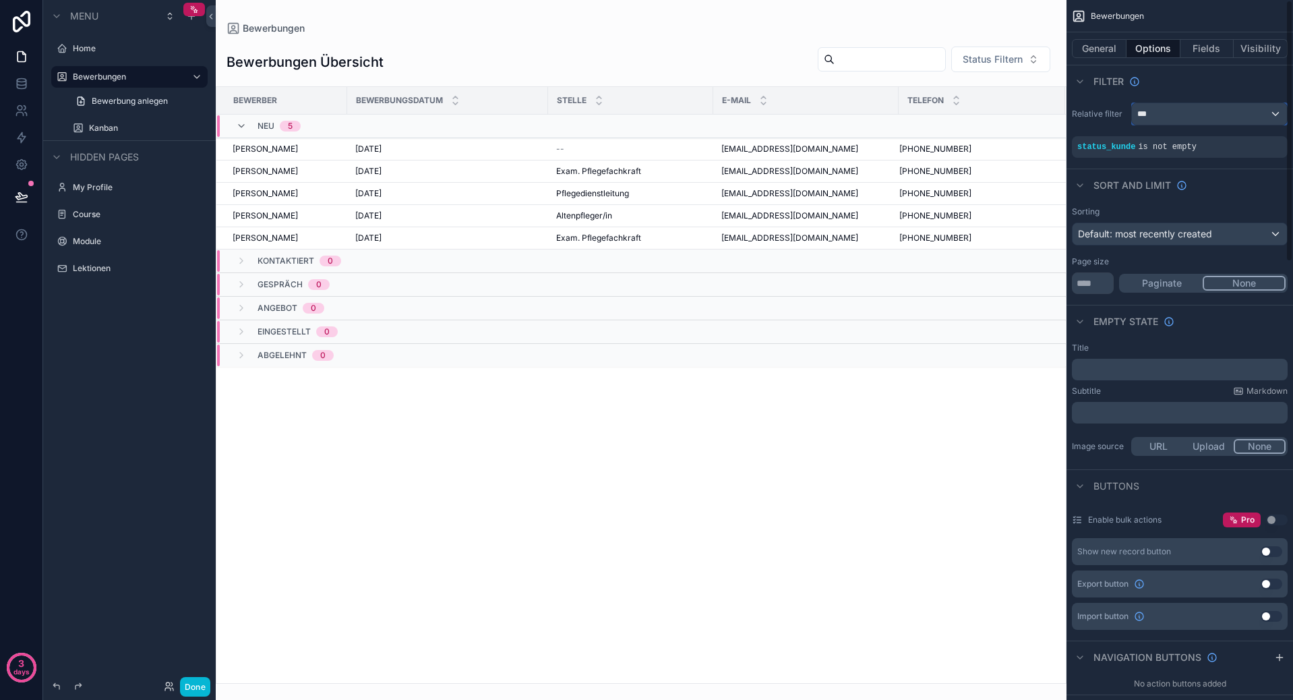
click at [1188, 113] on div "***" at bounding box center [1209, 114] width 155 height 22
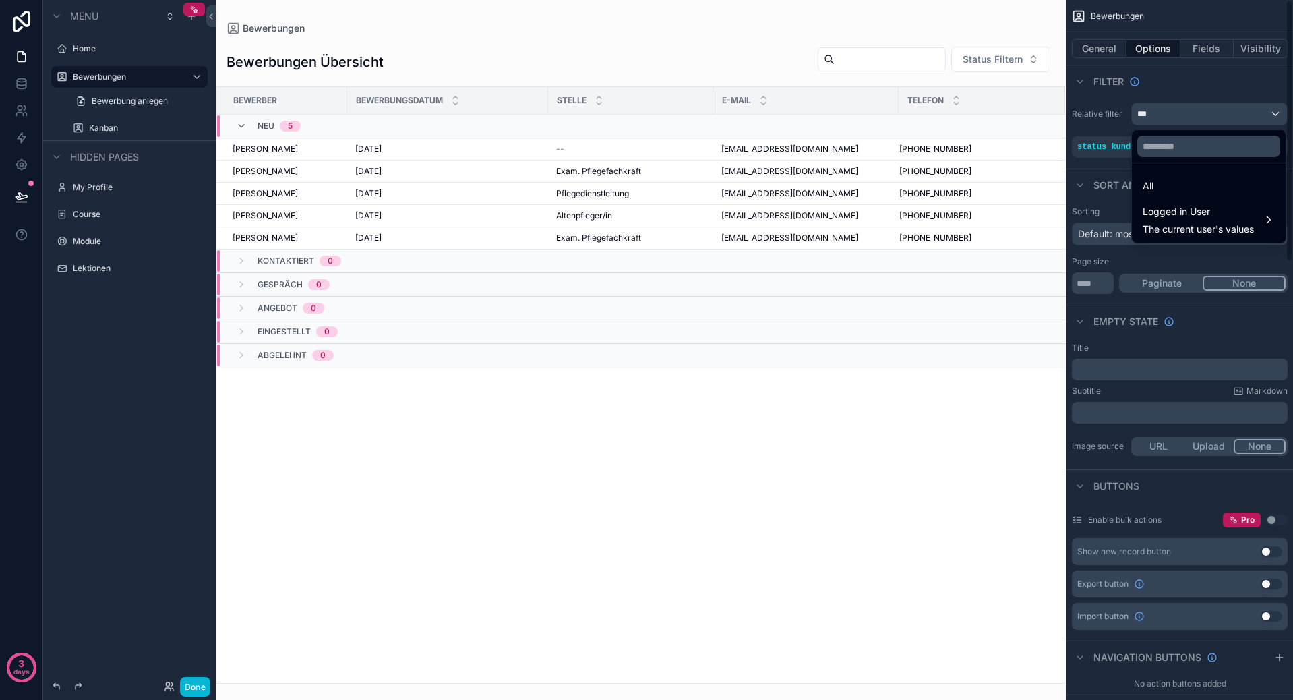
click at [1137, 82] on div "scrollable content" at bounding box center [646, 350] width 1293 height 700
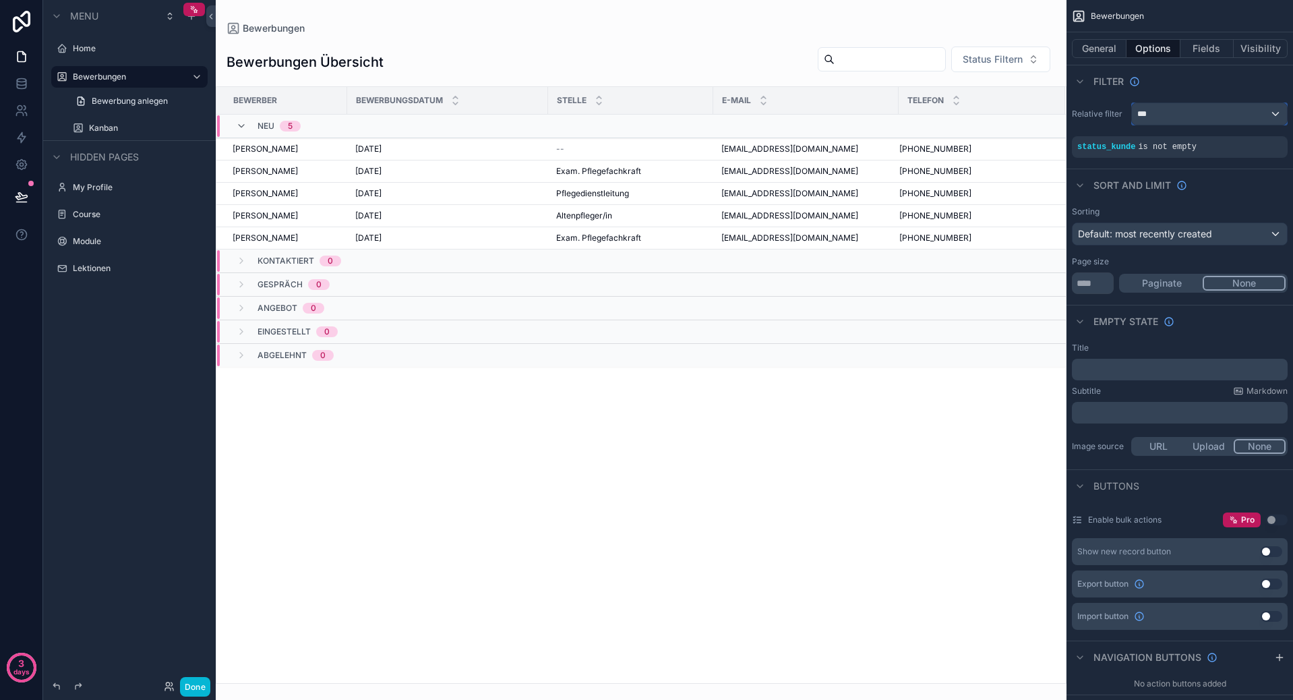
click at [1188, 109] on div "***" at bounding box center [1209, 114] width 155 height 22
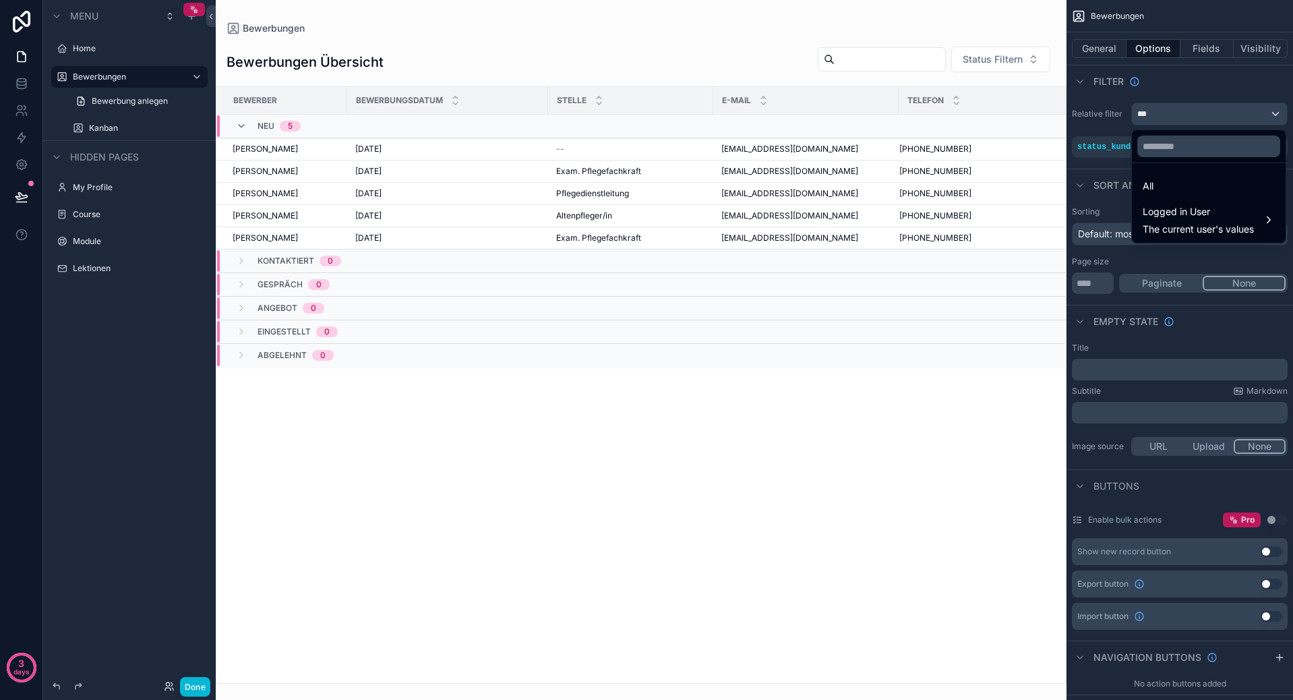
click at [1189, 111] on div "scrollable content" at bounding box center [646, 350] width 1293 height 700
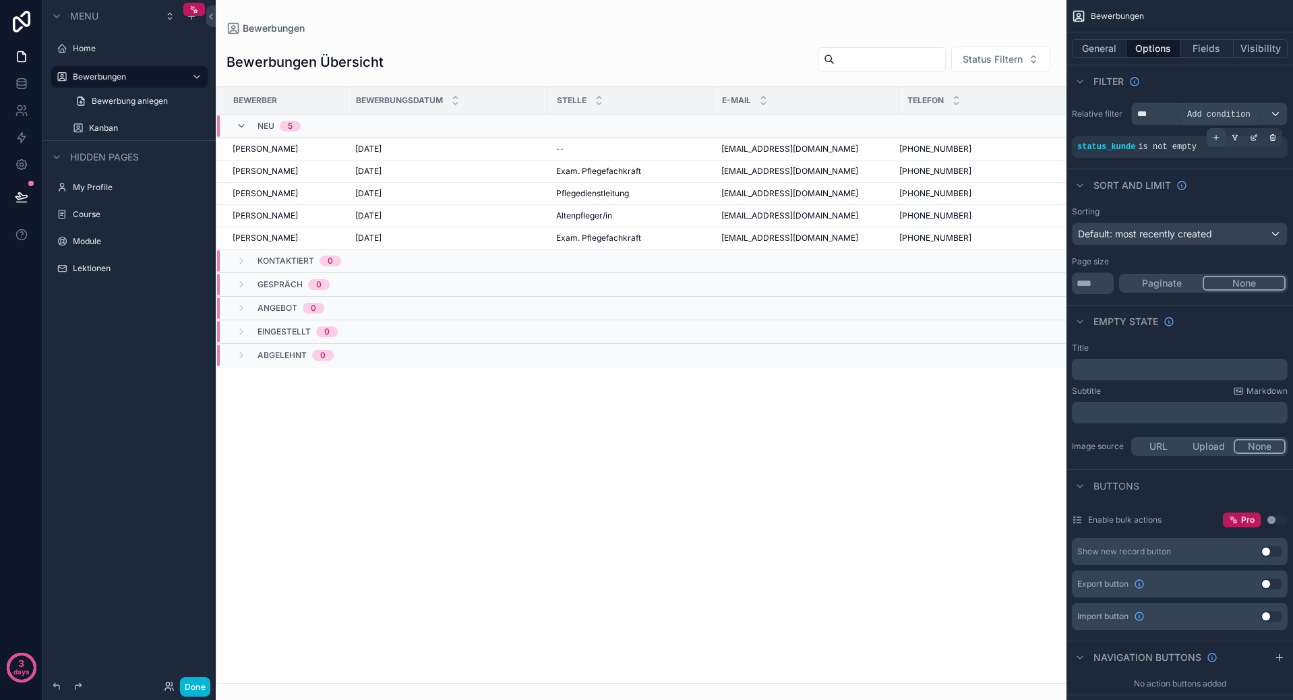
click at [1215, 137] on icon "scrollable content" at bounding box center [1216, 137] width 8 height 8
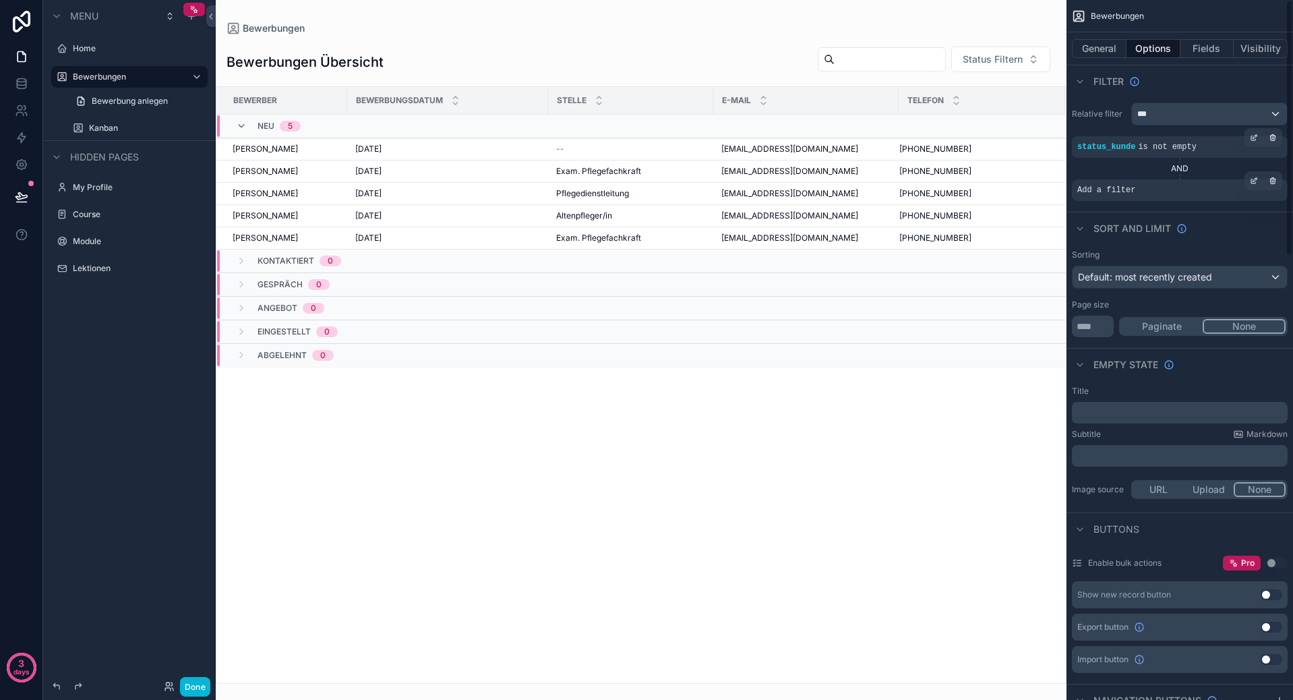
click at [1124, 185] on span "Add a filter" at bounding box center [1106, 190] width 58 height 11
click at [1257, 180] on icon "scrollable content" at bounding box center [1254, 181] width 8 height 8
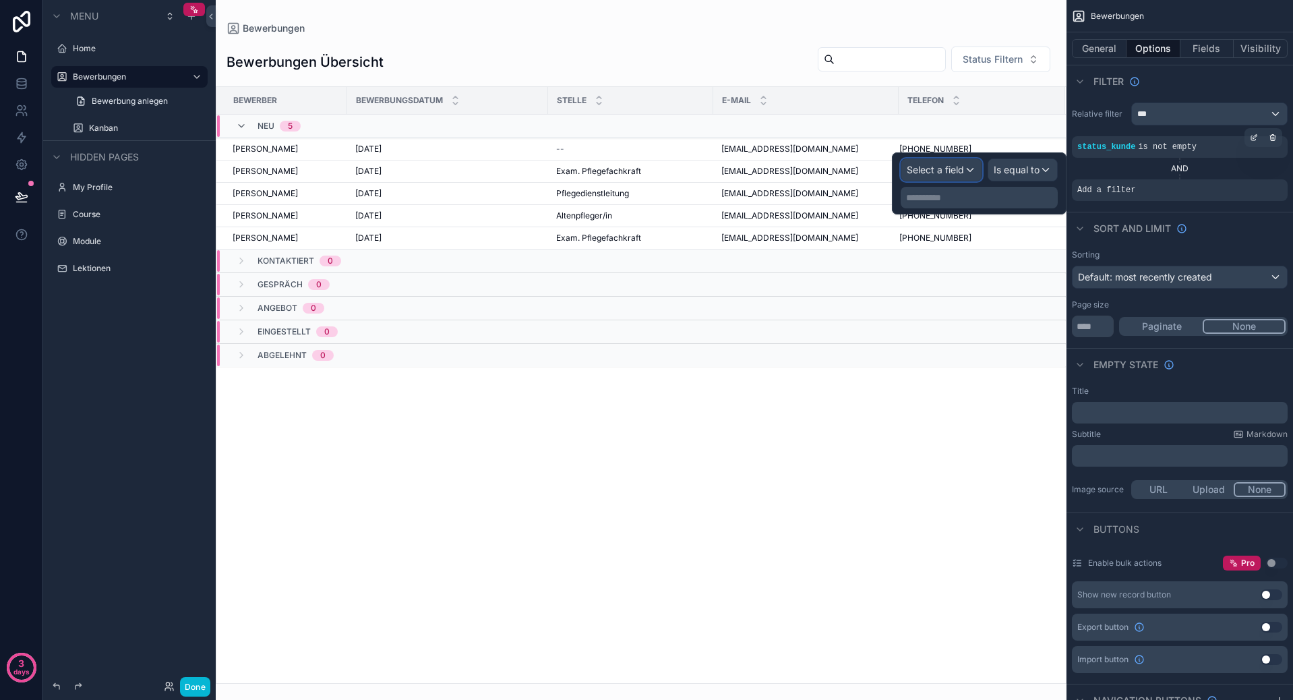
click at [971, 173] on div "Select a field" at bounding box center [941, 170] width 80 height 22
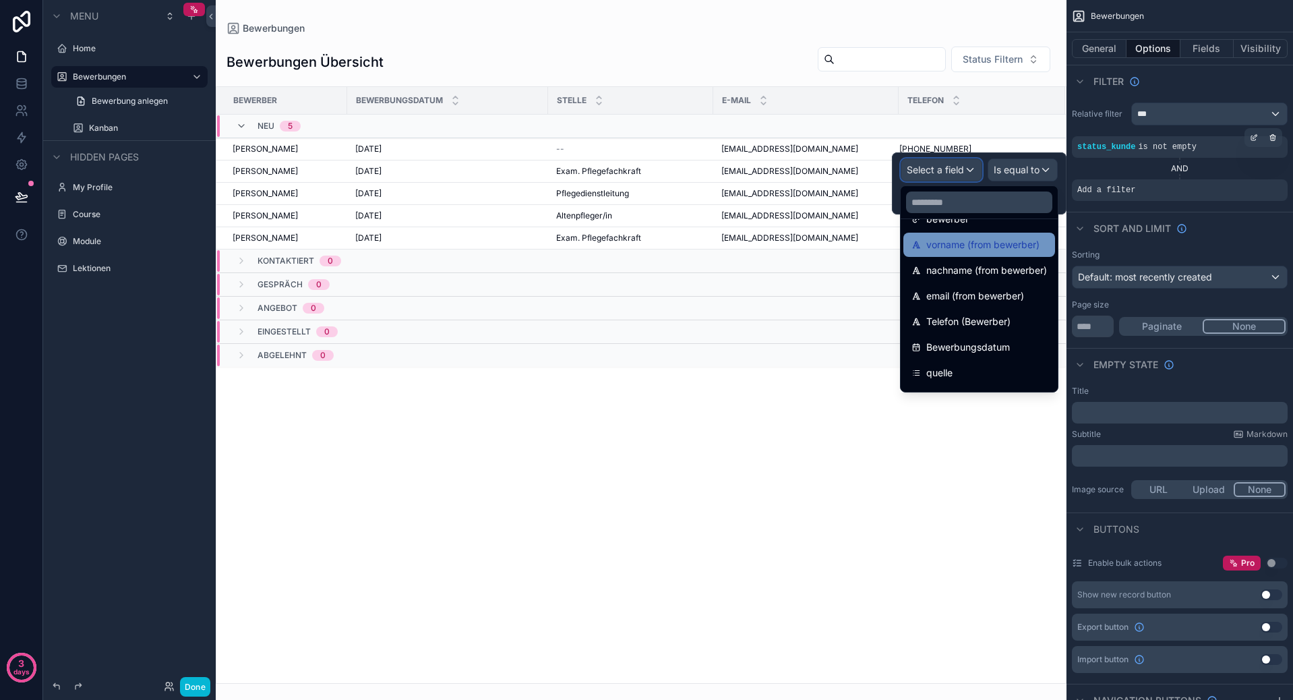
scroll to position [135, 0]
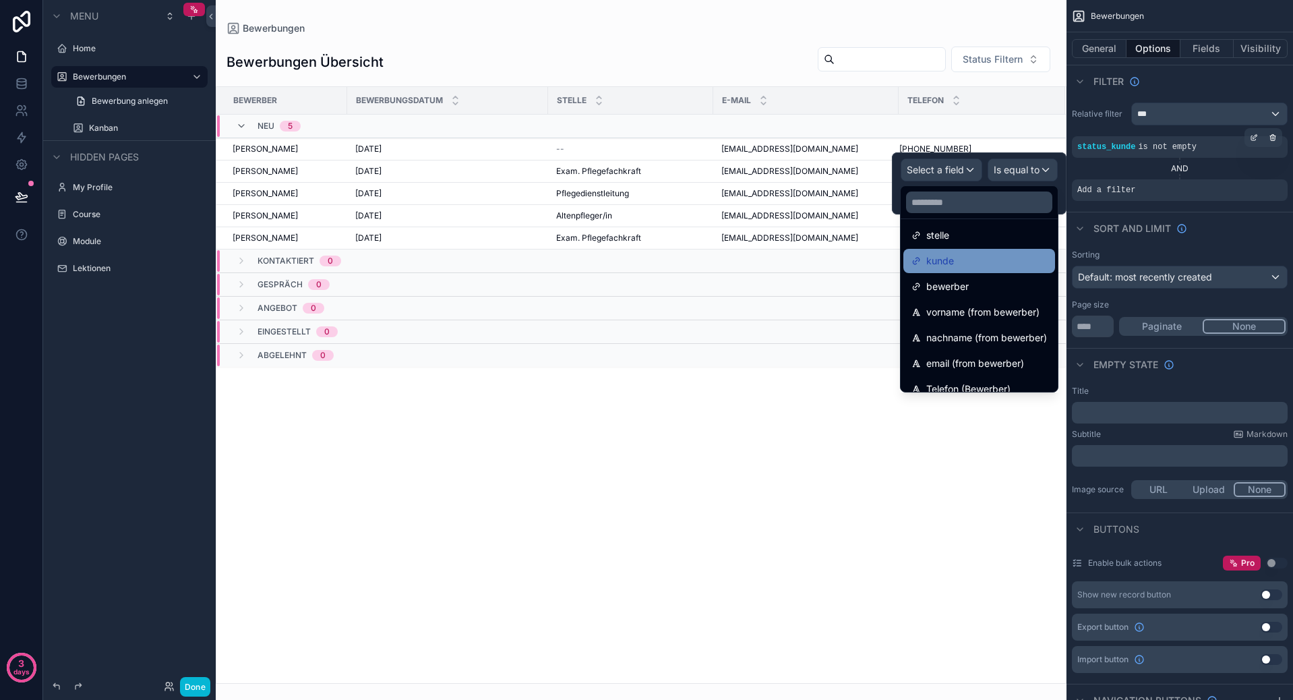
click at [971, 257] on div "kunde" at bounding box center [978, 261] width 135 height 16
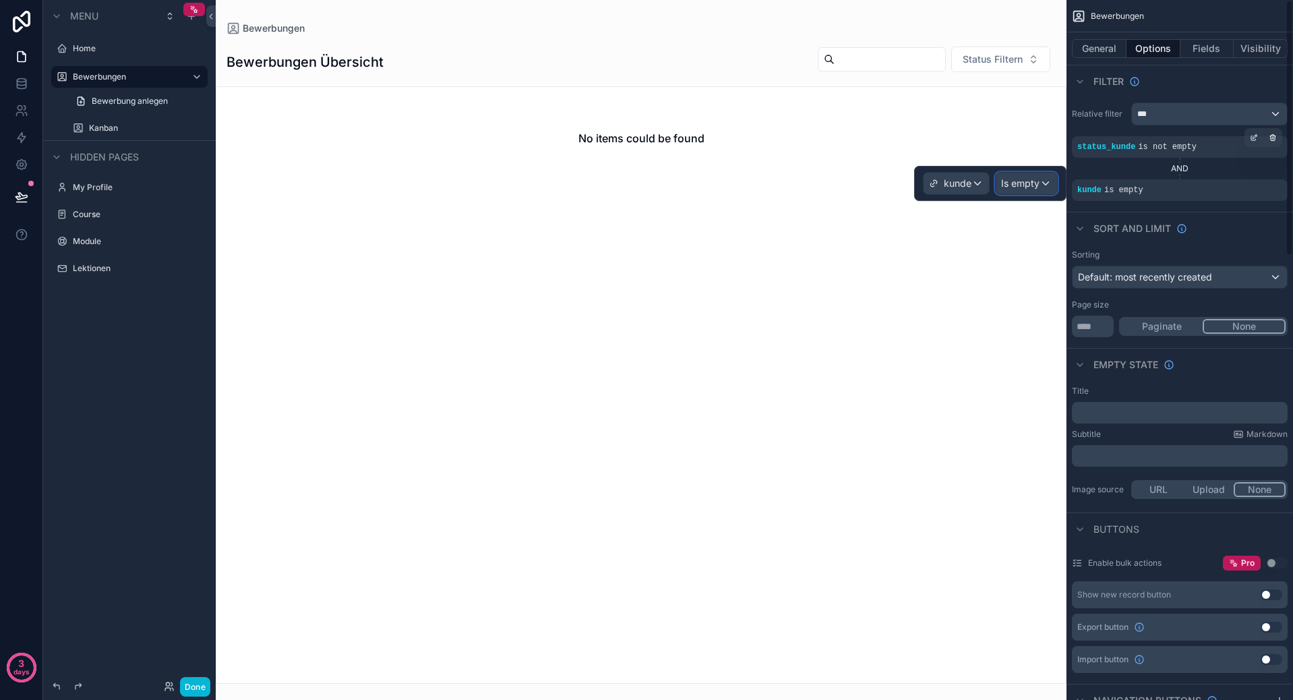
click at [1021, 183] on span "Is empty" at bounding box center [1020, 183] width 38 height 13
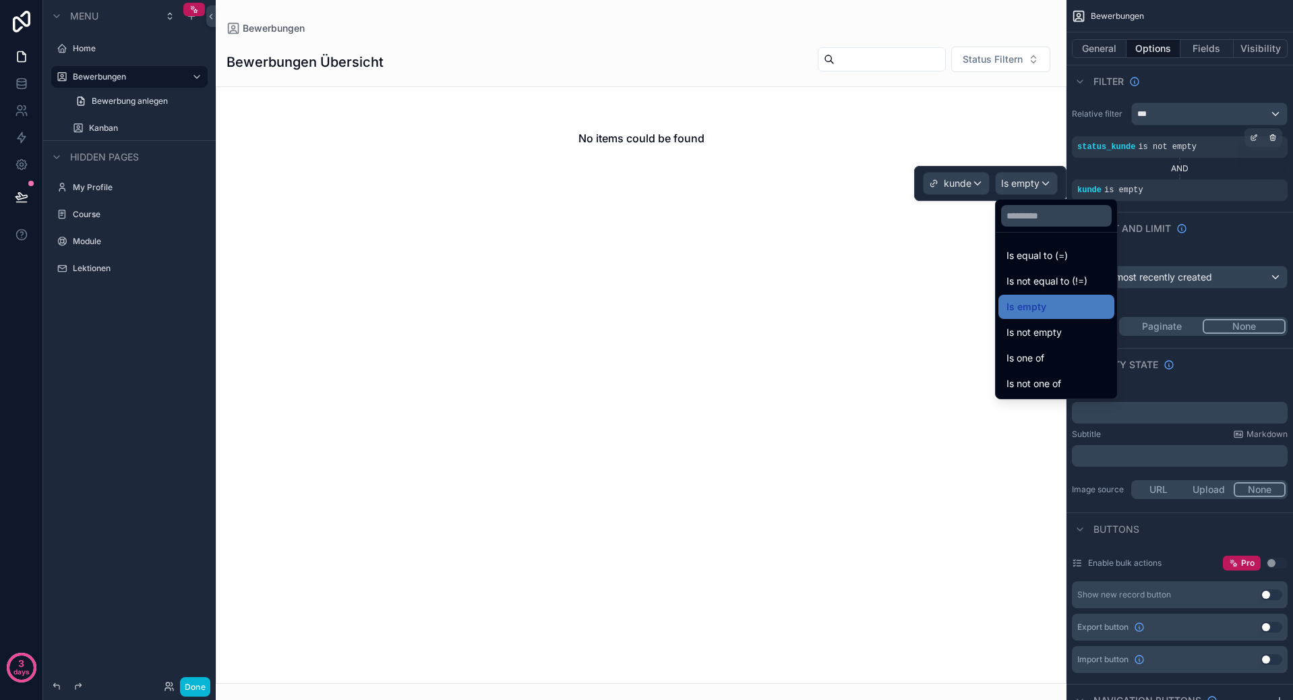
click at [1076, 249] on div "Is equal to (=)" at bounding box center [1056, 255] width 100 height 16
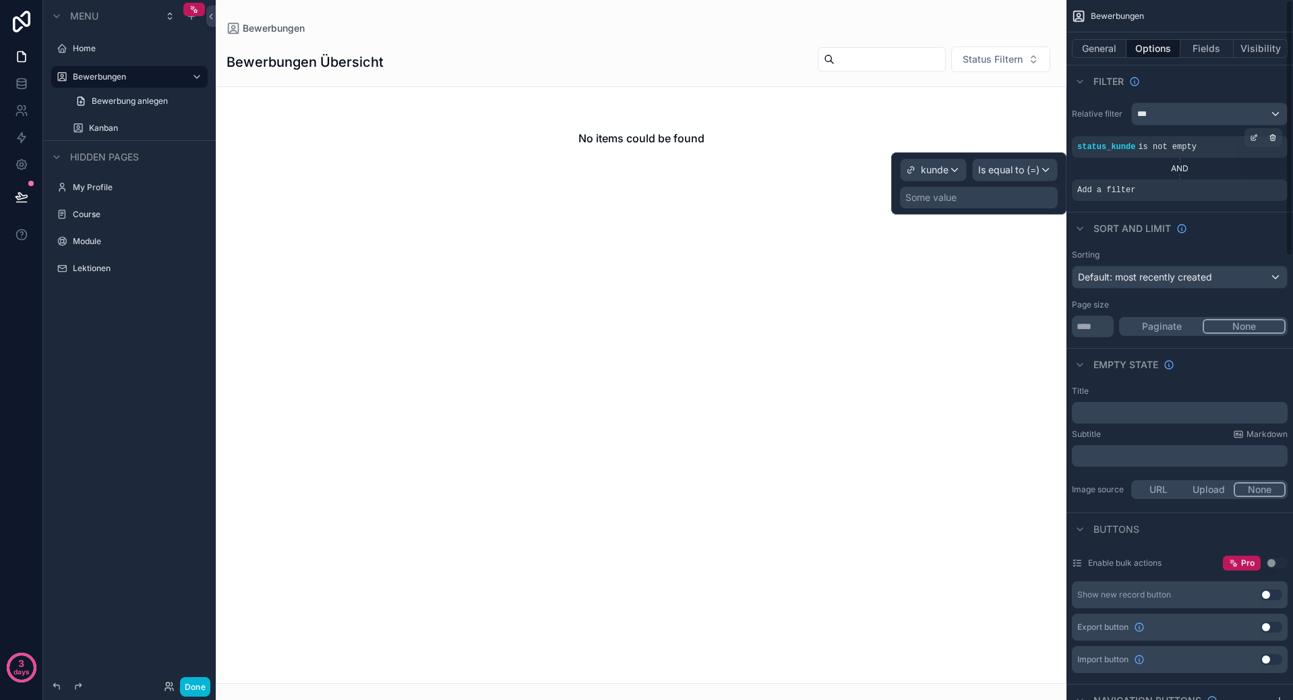
click at [1018, 195] on div "Some value" at bounding box center [979, 198] width 158 height 22
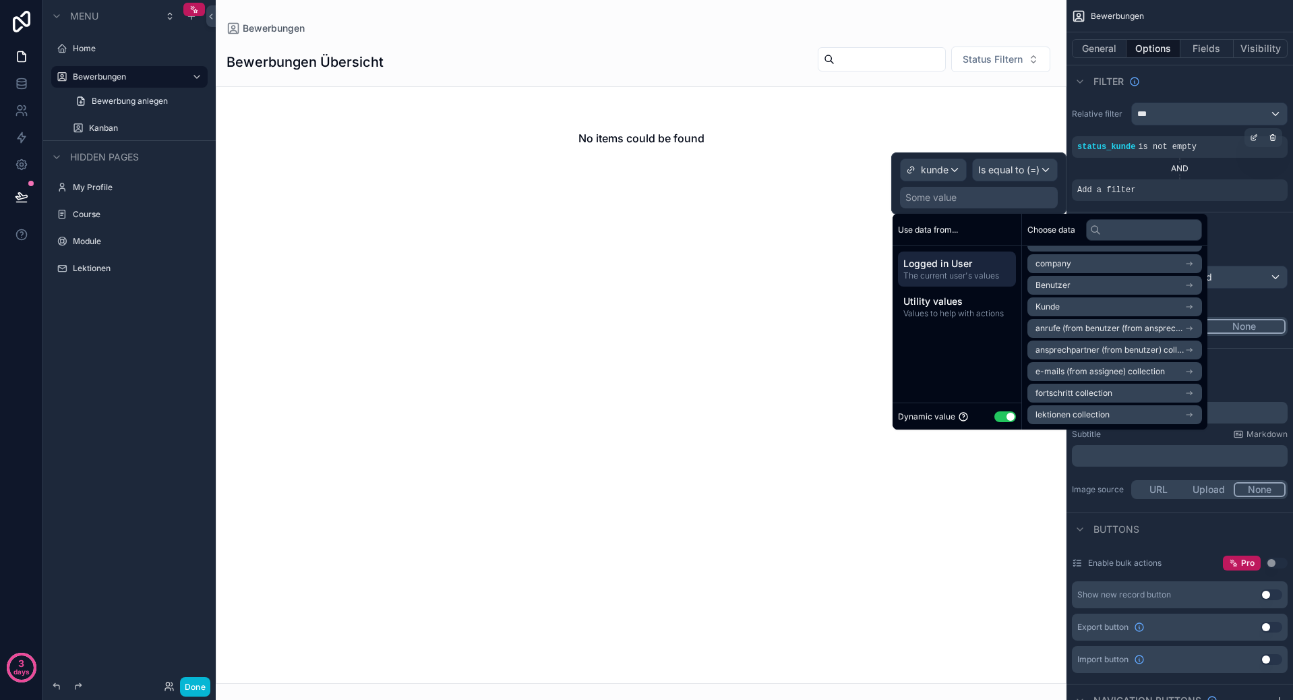
scroll to position [0, 0]
click at [1122, 341] on li "Kunde" at bounding box center [1114, 347] width 175 height 19
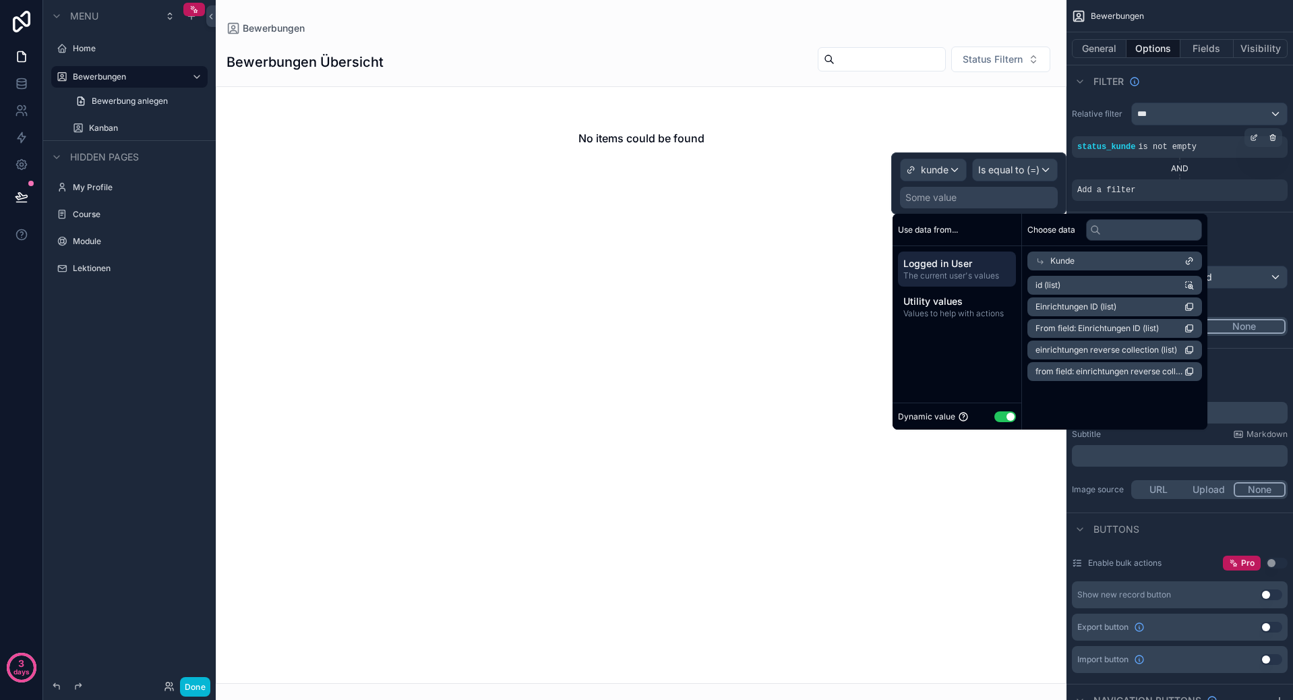
click at [1130, 280] on li "id (list)" at bounding box center [1114, 285] width 175 height 19
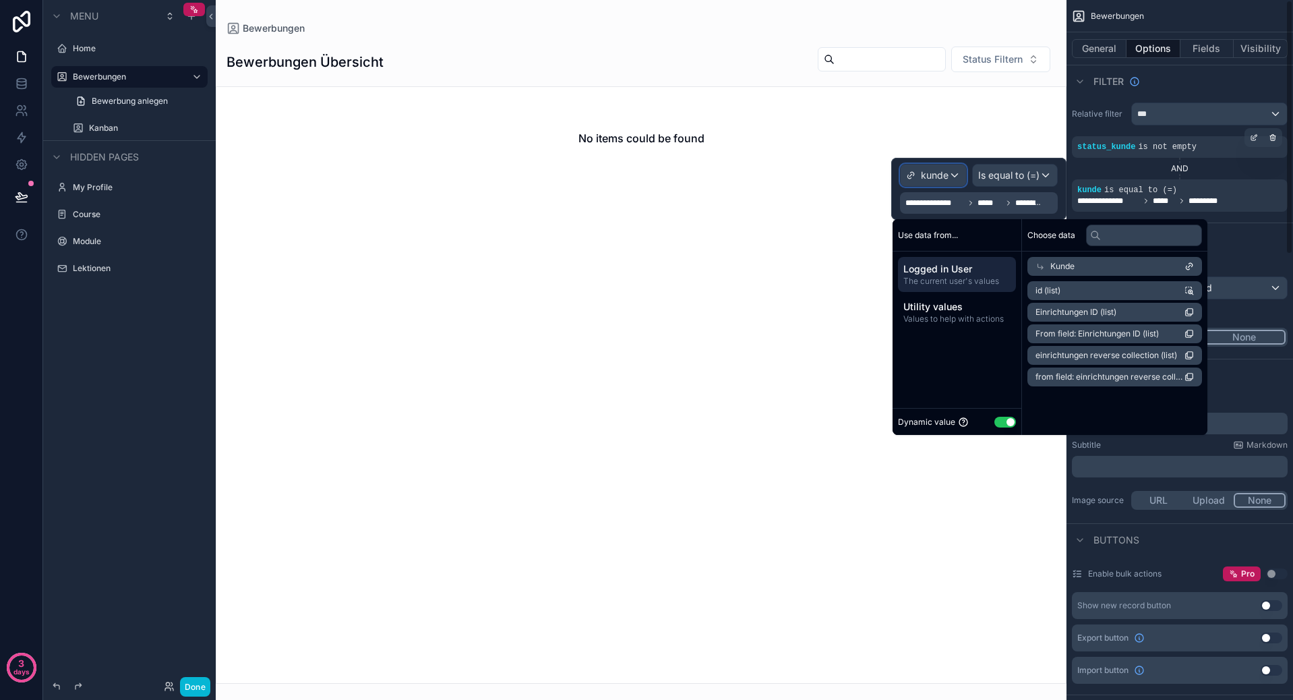
click at [946, 170] on span "kunde" at bounding box center [935, 174] width 28 height 13
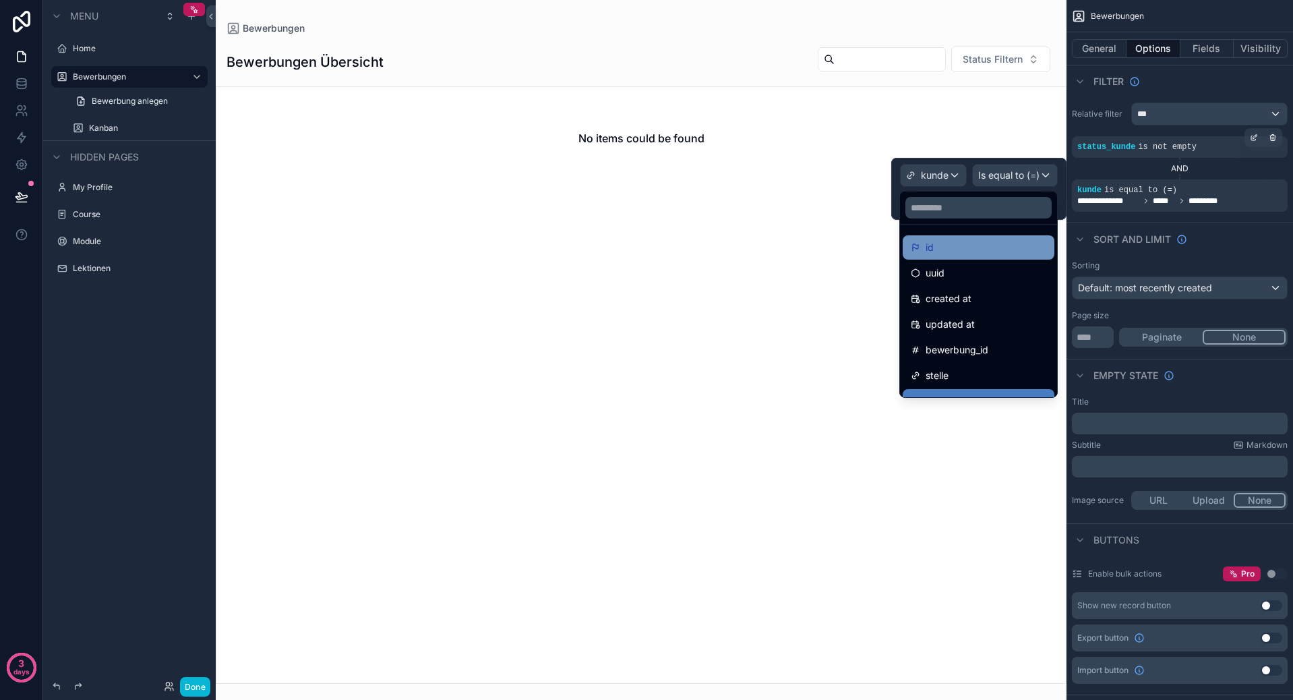
click at [964, 246] on div "id" at bounding box center [978, 247] width 135 height 16
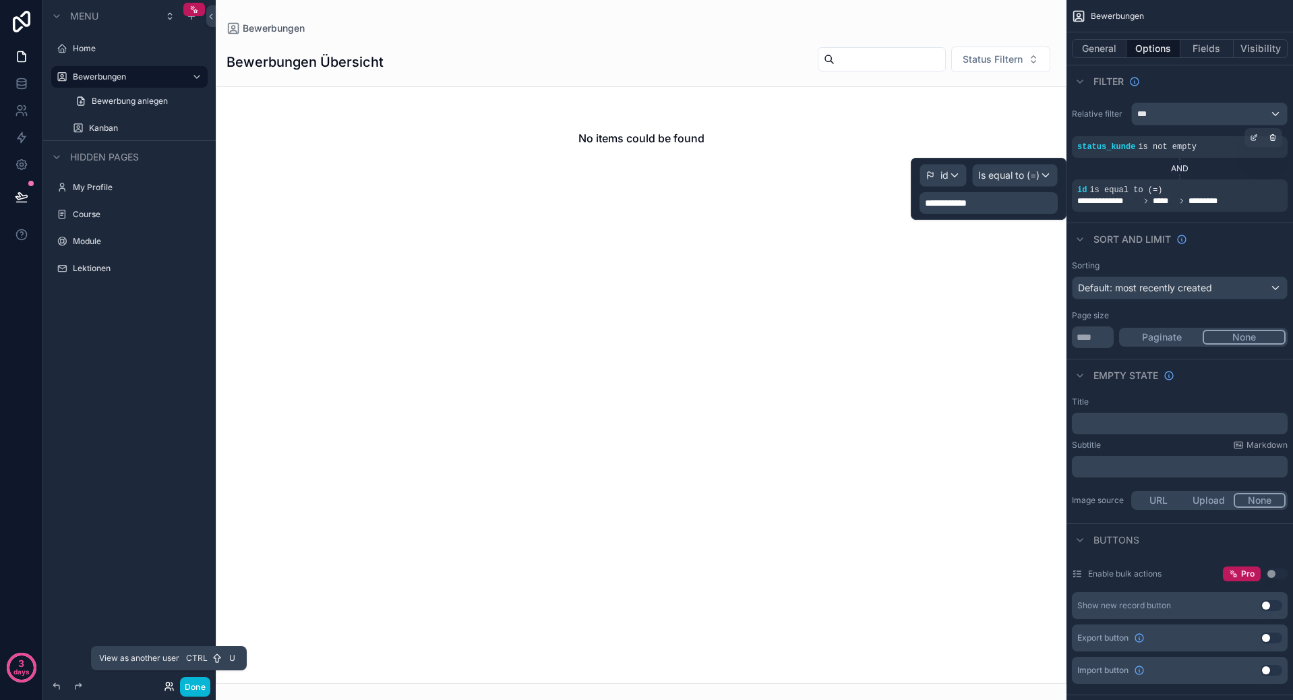
click at [165, 687] on icon at bounding box center [167, 688] width 5 height 3
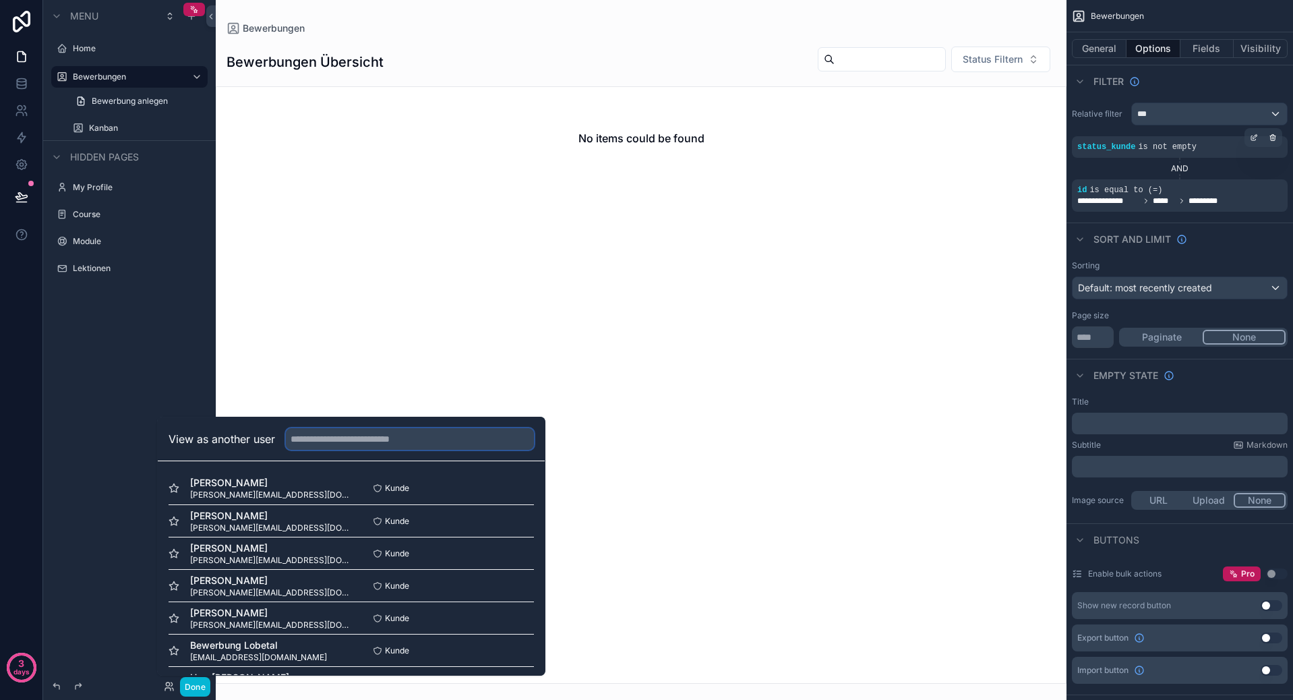
click at [377, 437] on input "text" at bounding box center [410, 439] width 248 height 22
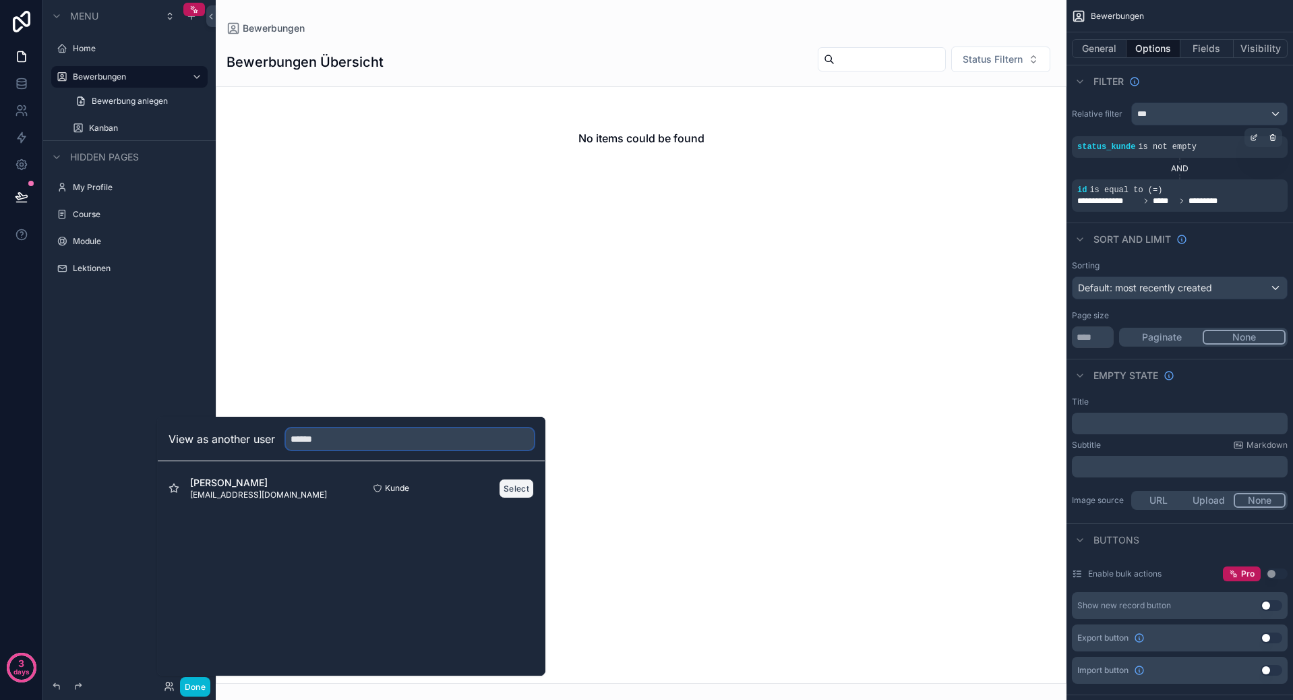
type input "******"
click at [508, 485] on button "Select" at bounding box center [516, 489] width 35 height 20
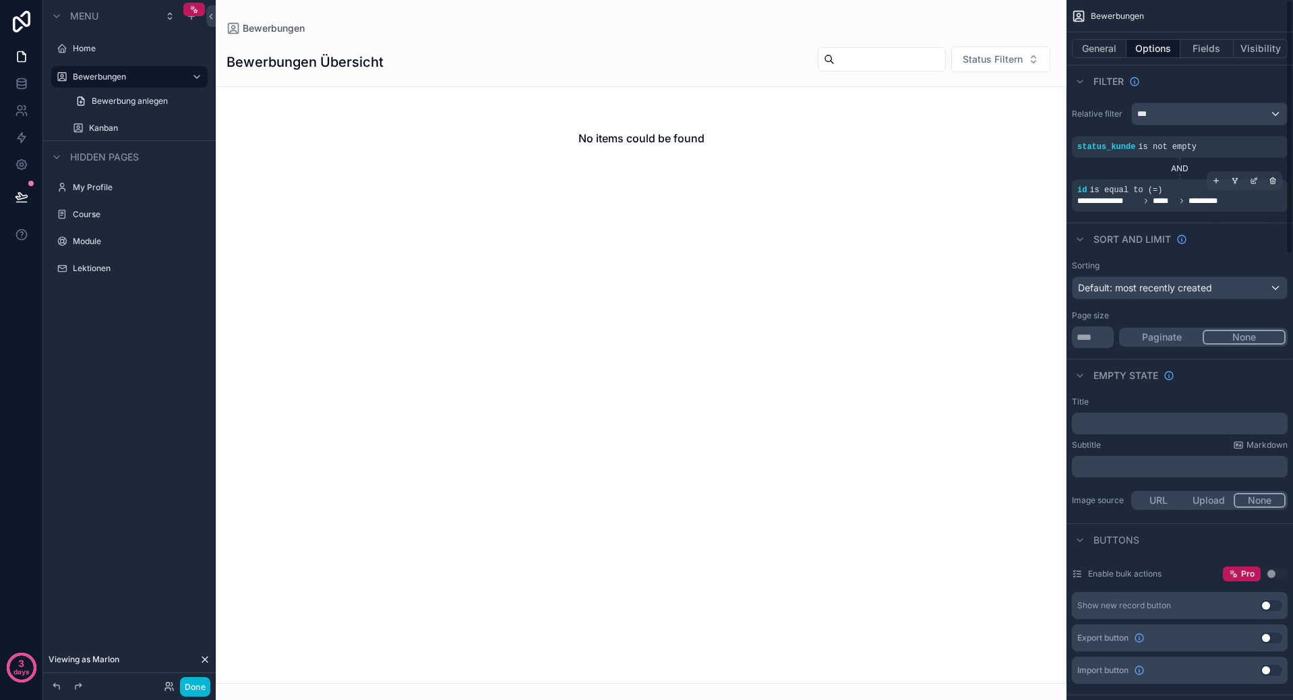
click at [1202, 193] on div "**********" at bounding box center [1179, 196] width 205 height 22
click at [1251, 181] on icon "scrollable content" at bounding box center [1253, 181] width 5 height 5
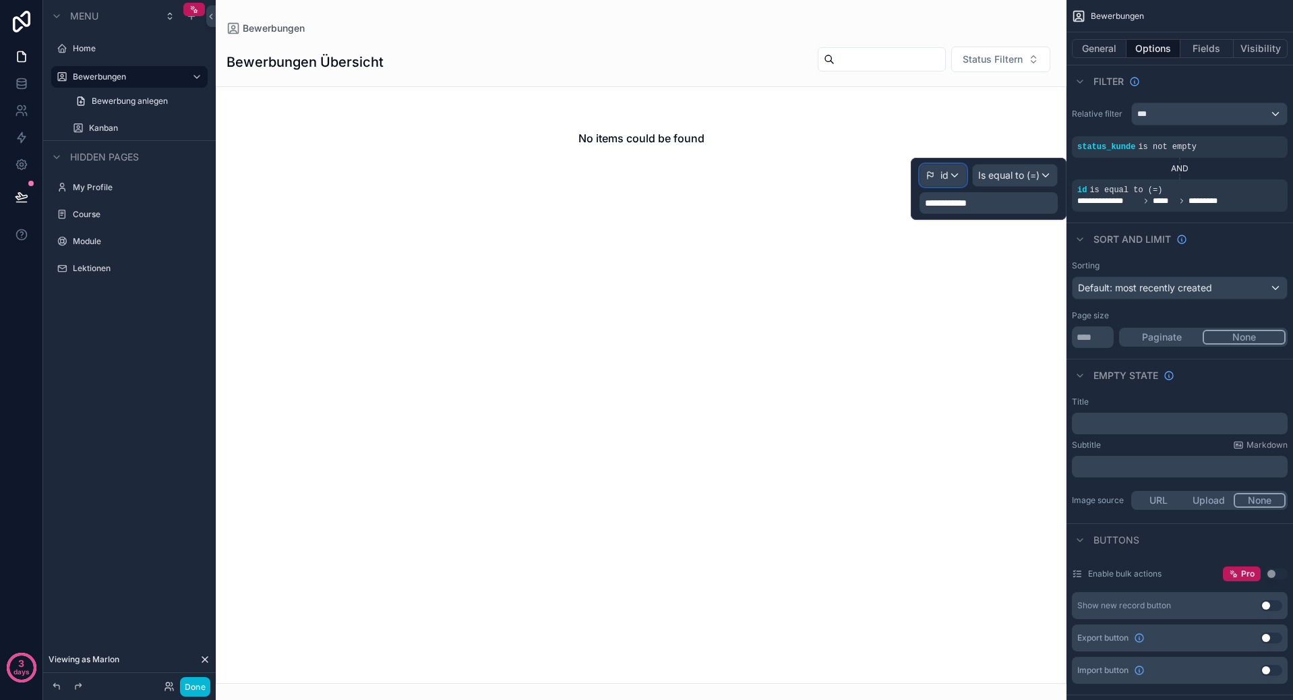
click at [951, 173] on div "id" at bounding box center [943, 175] width 46 height 22
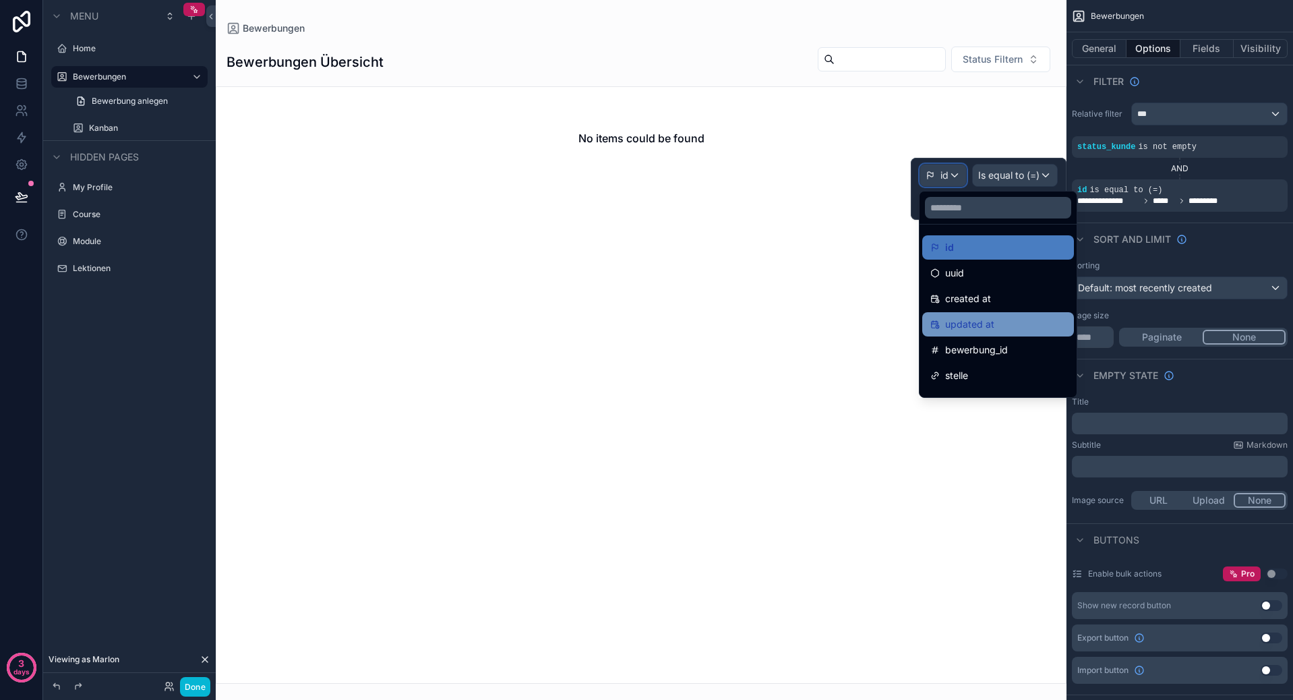
scroll to position [67, 0]
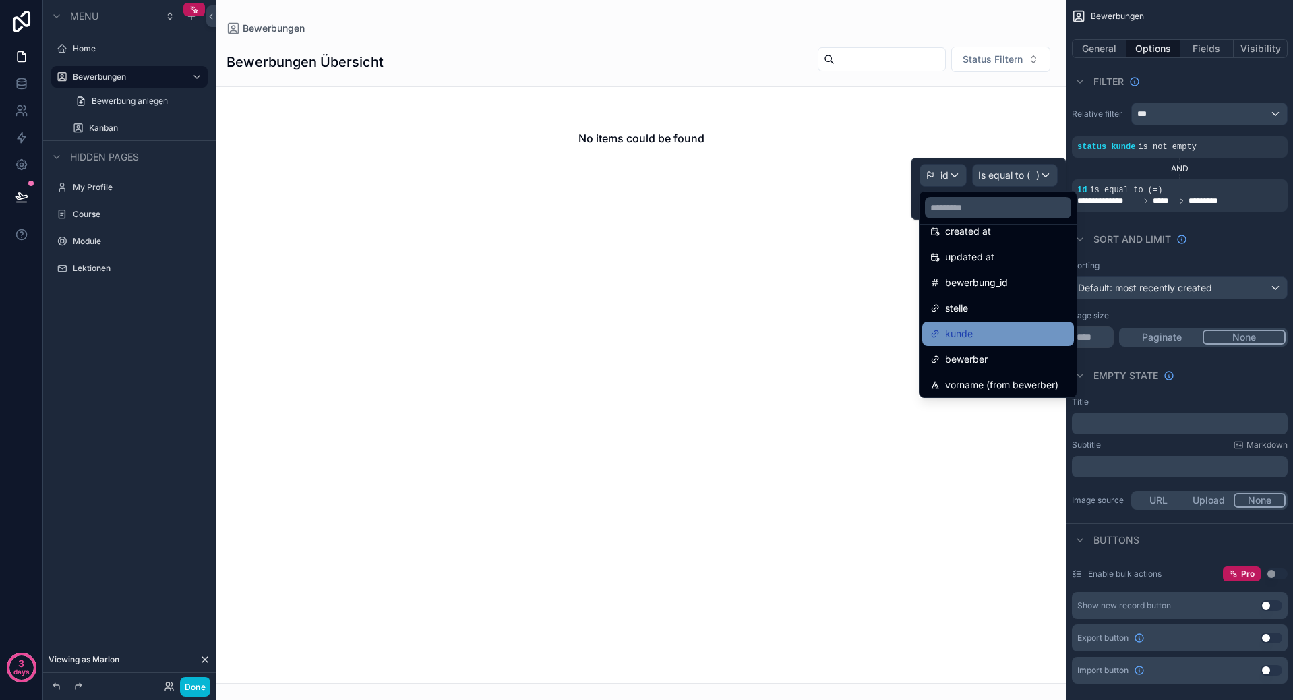
click at [994, 335] on div "kunde" at bounding box center [997, 334] width 135 height 16
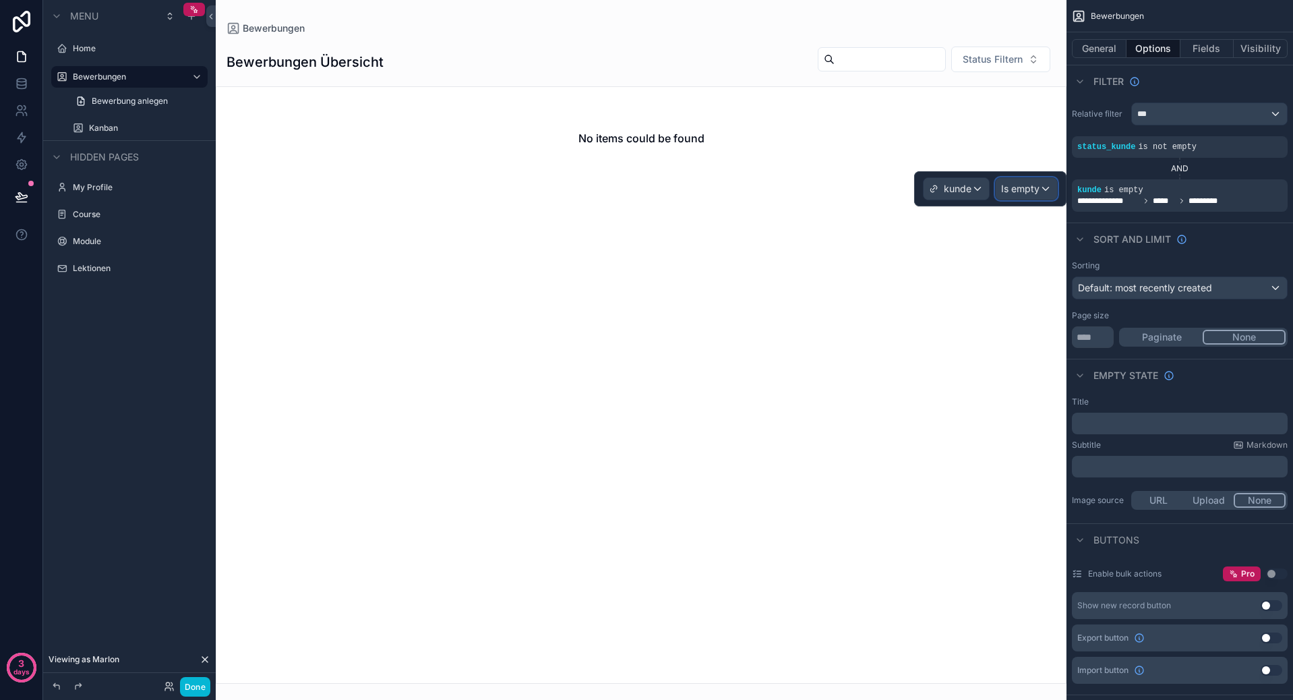
click at [1032, 191] on span "Is empty" at bounding box center [1020, 188] width 38 height 13
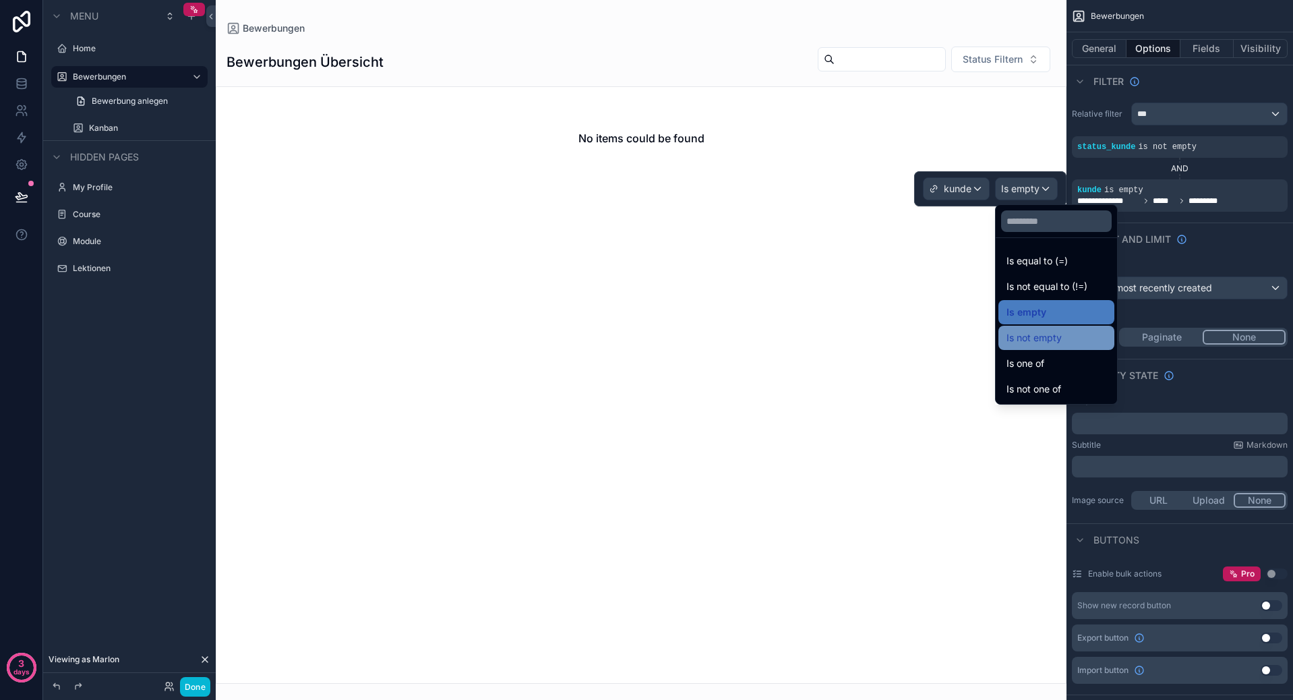
click at [1064, 340] on div "Is not empty" at bounding box center [1056, 338] width 100 height 16
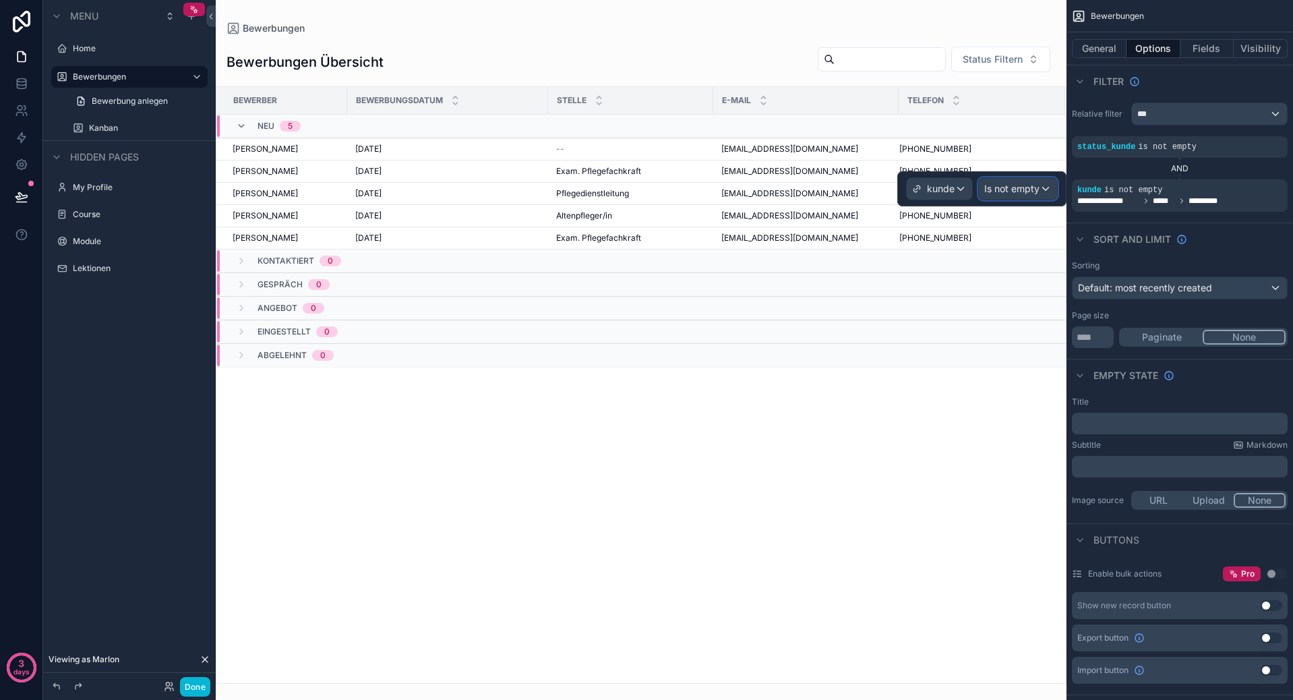
click at [1024, 187] on span "Is not empty" at bounding box center [1011, 188] width 55 height 13
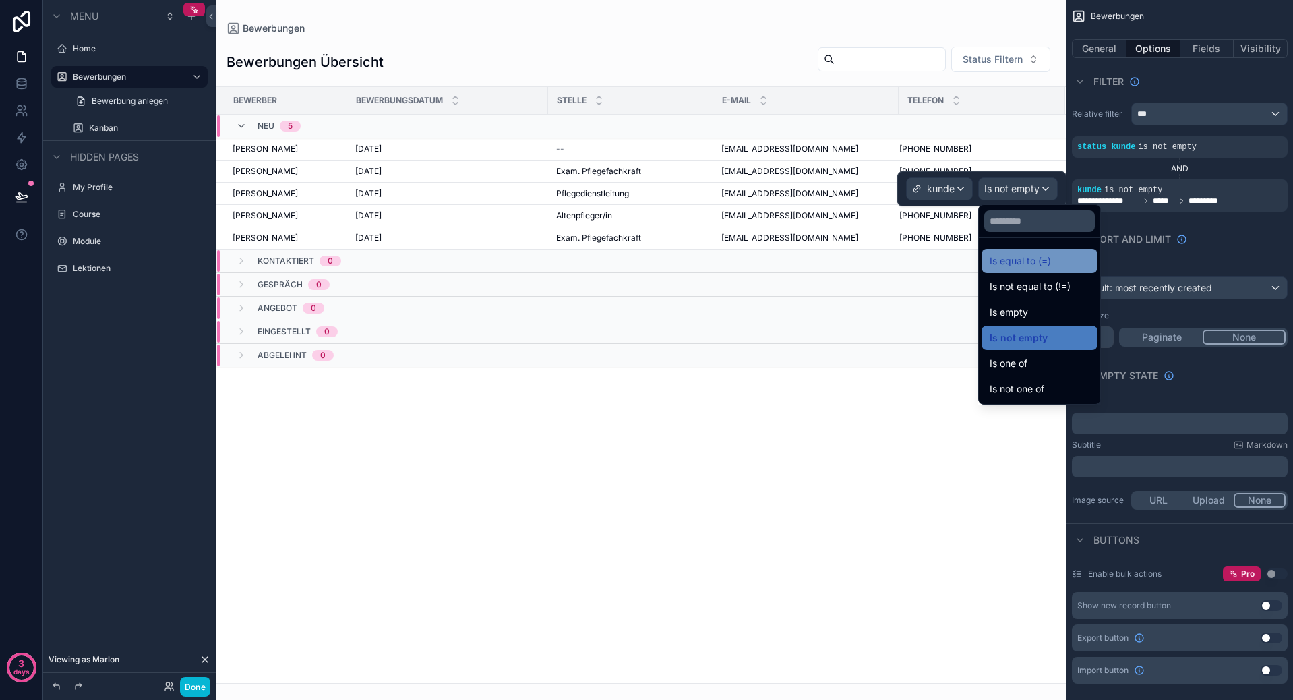
click at [1056, 263] on div "Is equal to (=)" at bounding box center [1039, 261] width 100 height 16
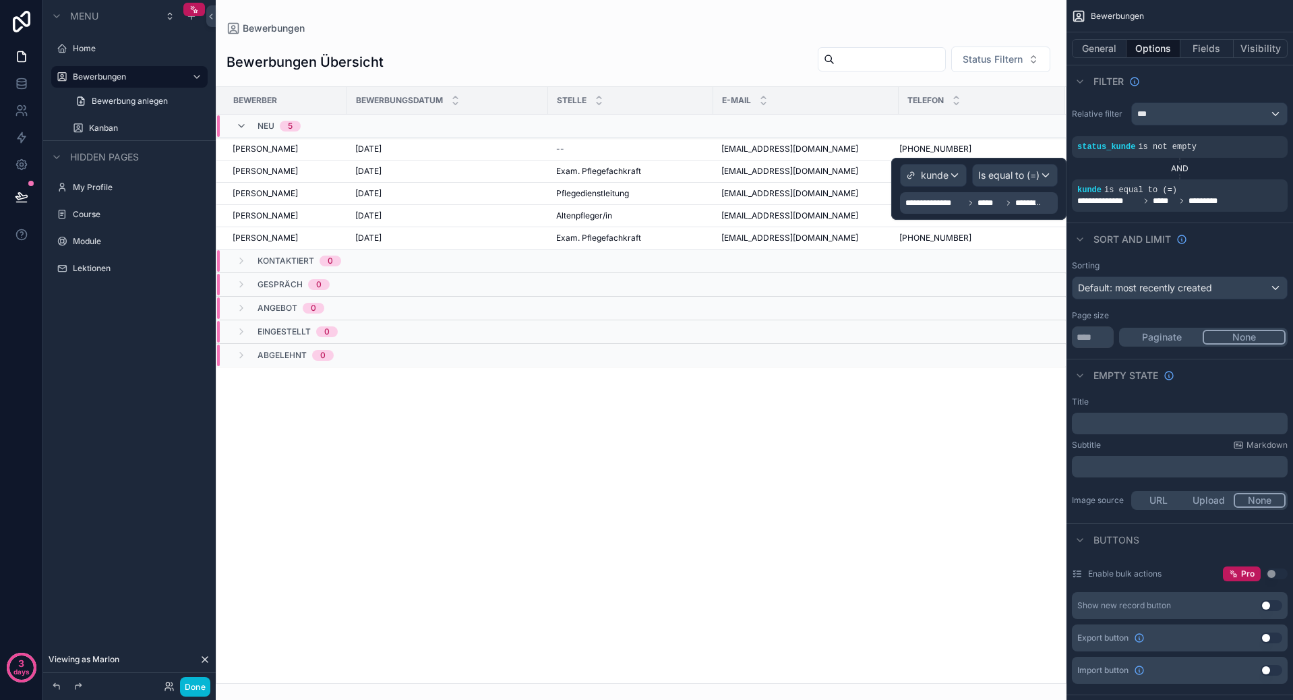
click at [989, 205] on span "*****" at bounding box center [989, 202] width 24 height 11
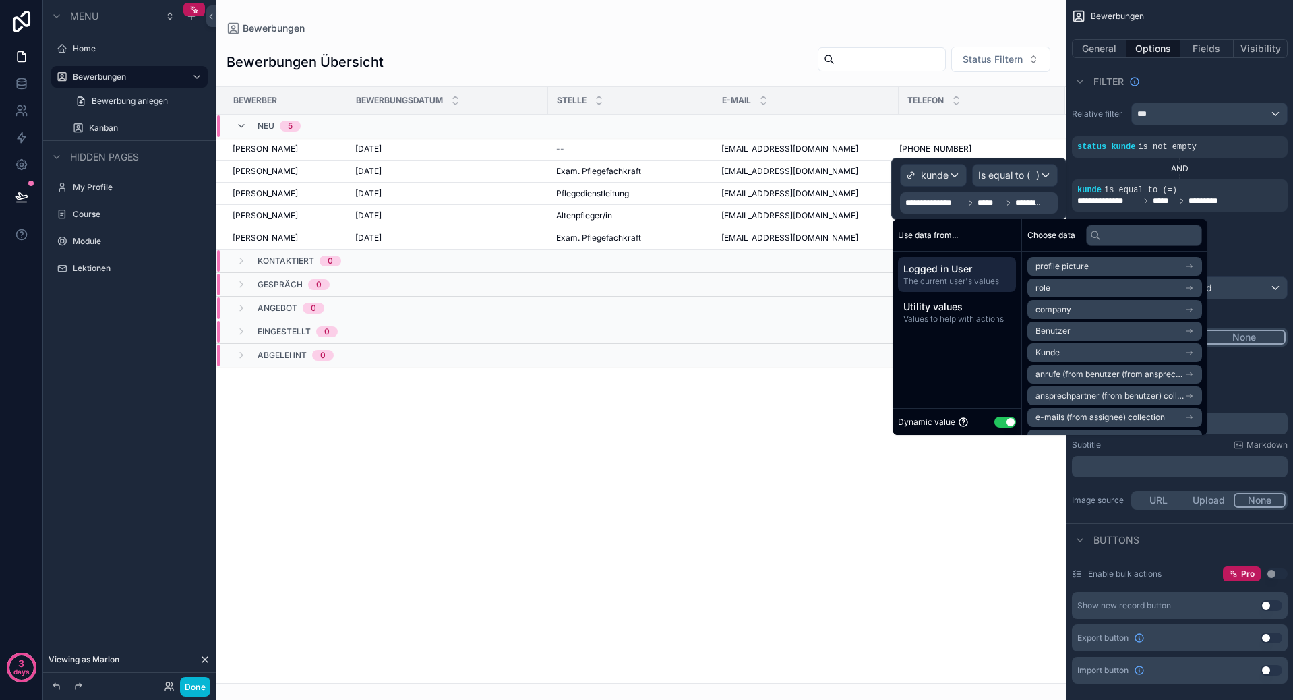
scroll to position [40, 0]
click at [1017, 205] on span "*********" at bounding box center [1028, 202] width 26 height 11
click at [787, 440] on div "scrollable content" at bounding box center [641, 350] width 851 height 700
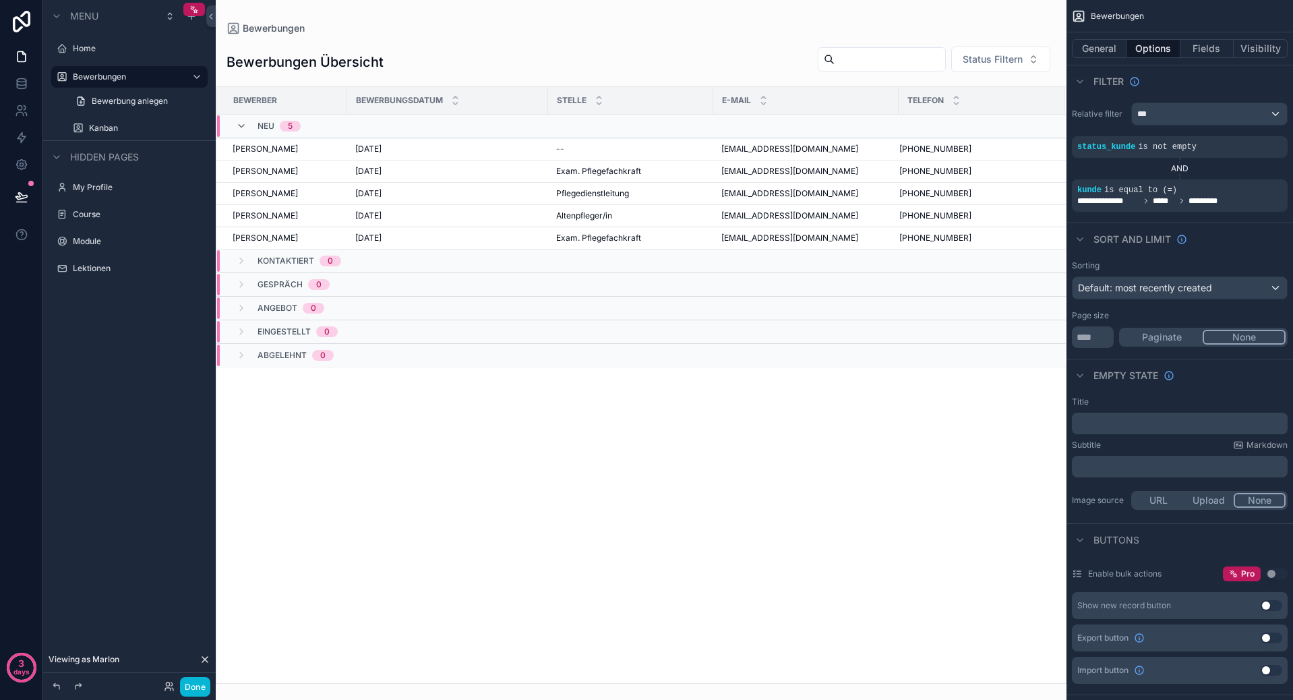
click at [160, 687] on div "Done" at bounding box center [183, 687] width 54 height 20
click at [168, 683] on icon at bounding box center [169, 686] width 11 height 11
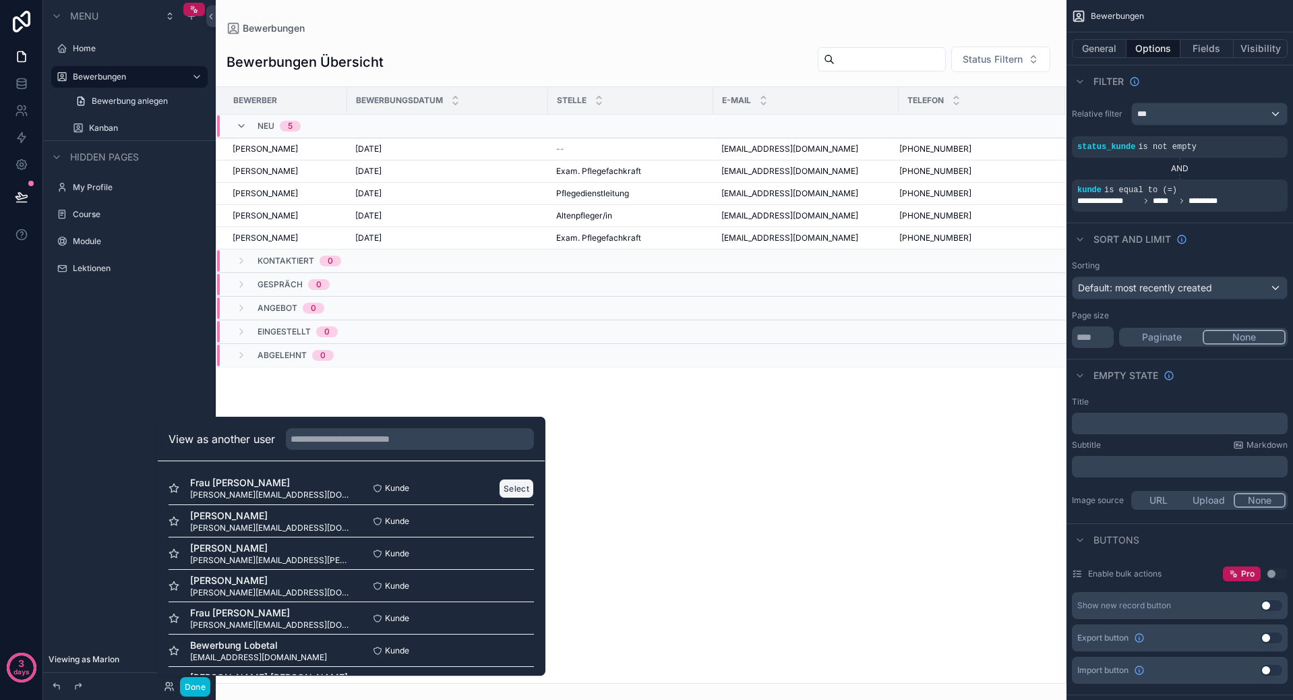
click at [499, 486] on button "Select" at bounding box center [516, 489] width 35 height 20
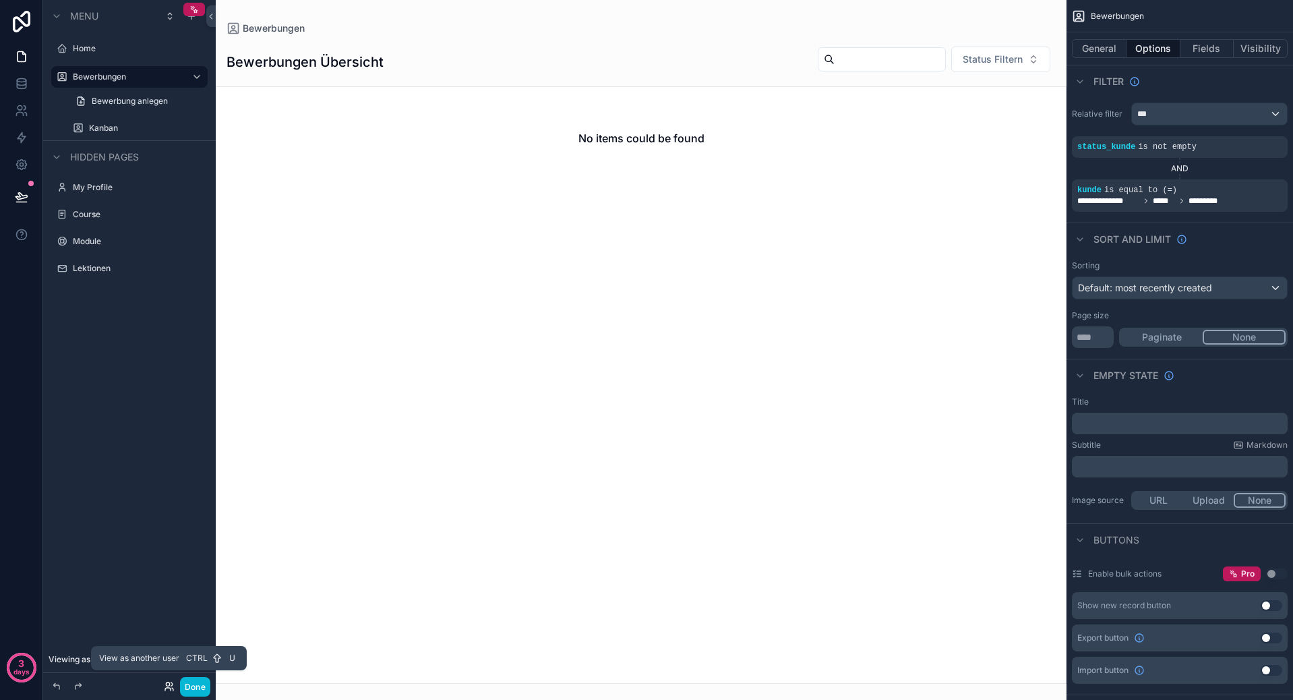
click at [166, 685] on icon at bounding box center [167, 683] width 3 height 3
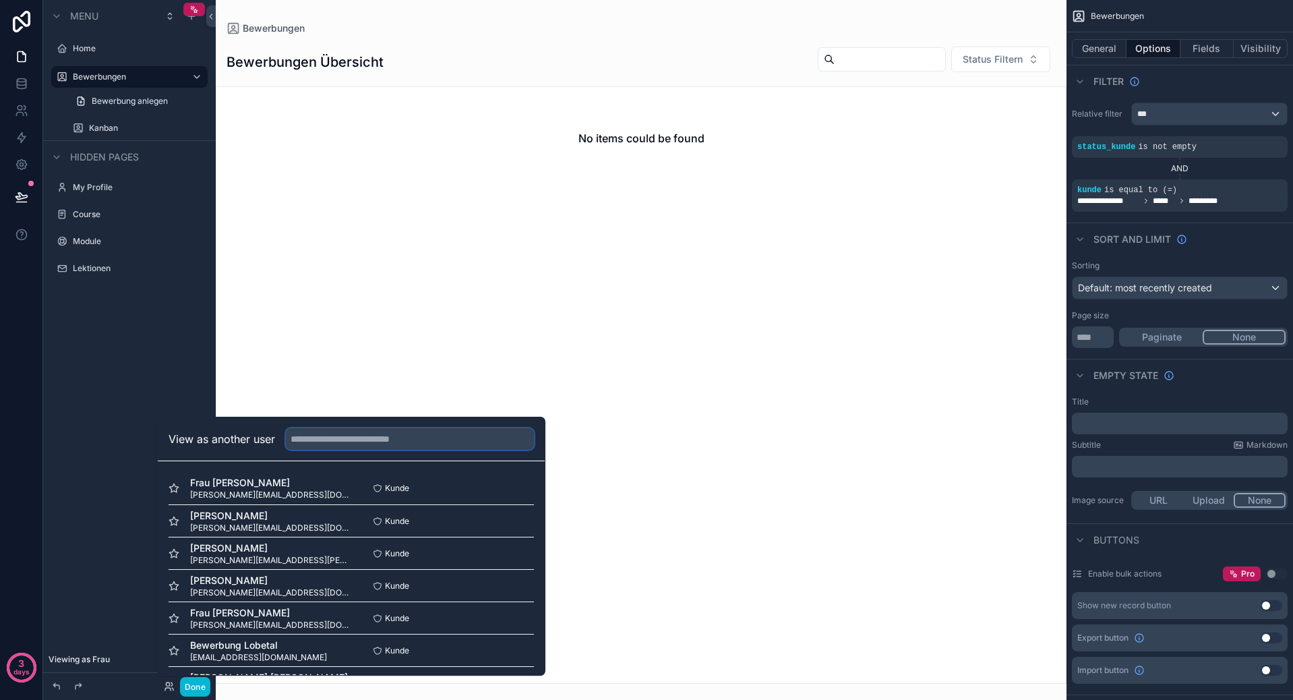
click at [361, 446] on input "text" at bounding box center [410, 439] width 248 height 22
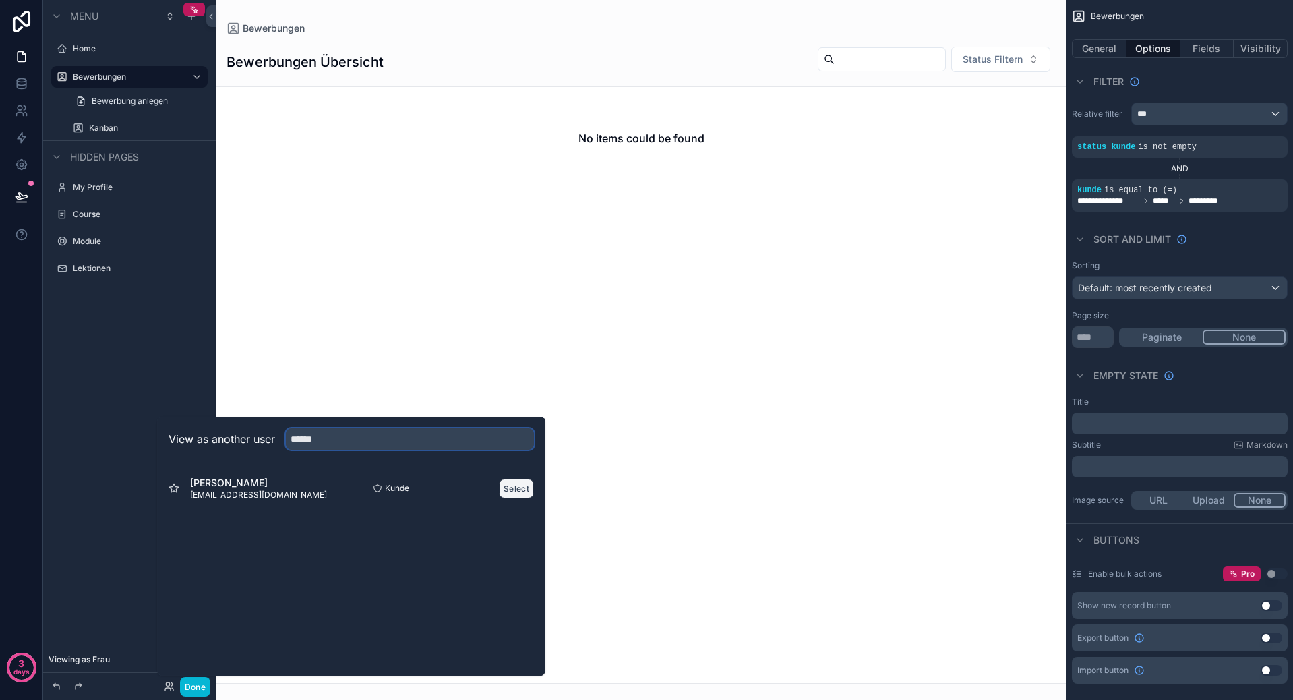
type input "******"
click at [503, 485] on button "Select" at bounding box center [516, 489] width 35 height 20
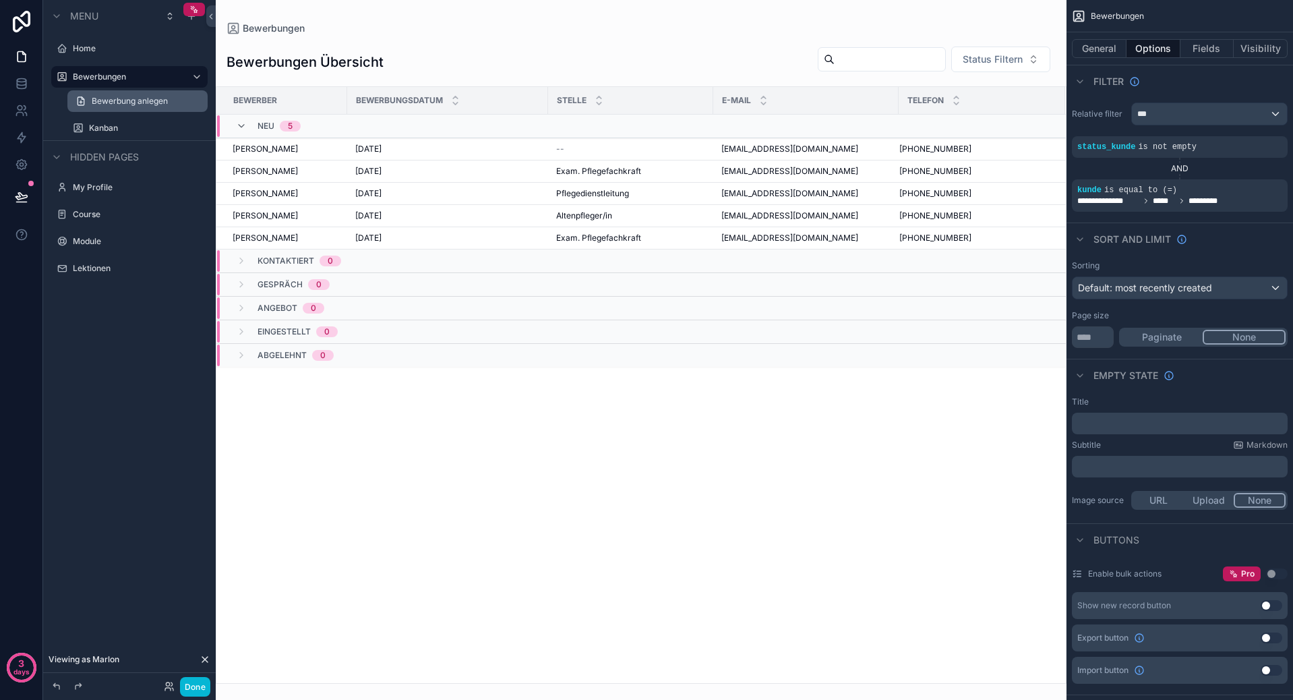
click at [115, 99] on span "Bewerbung anlegen" at bounding box center [130, 101] width 76 height 11
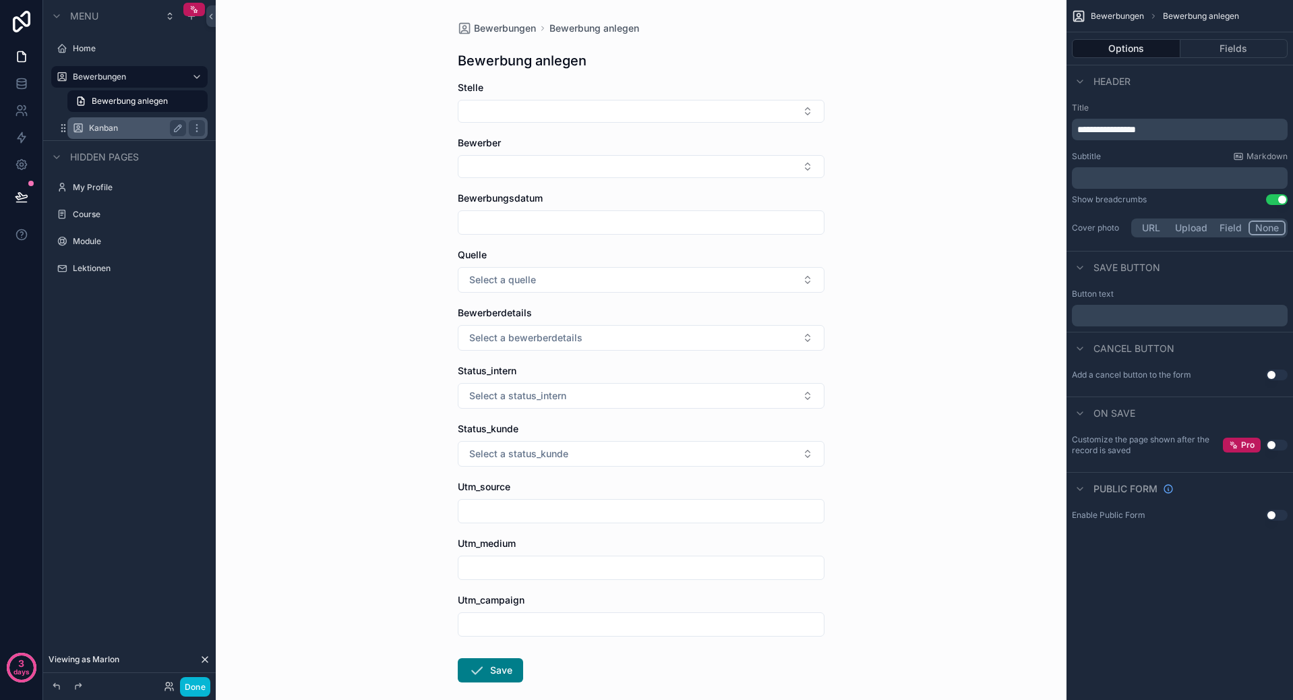
click at [119, 128] on label "Kanban" at bounding box center [135, 128] width 92 height 11
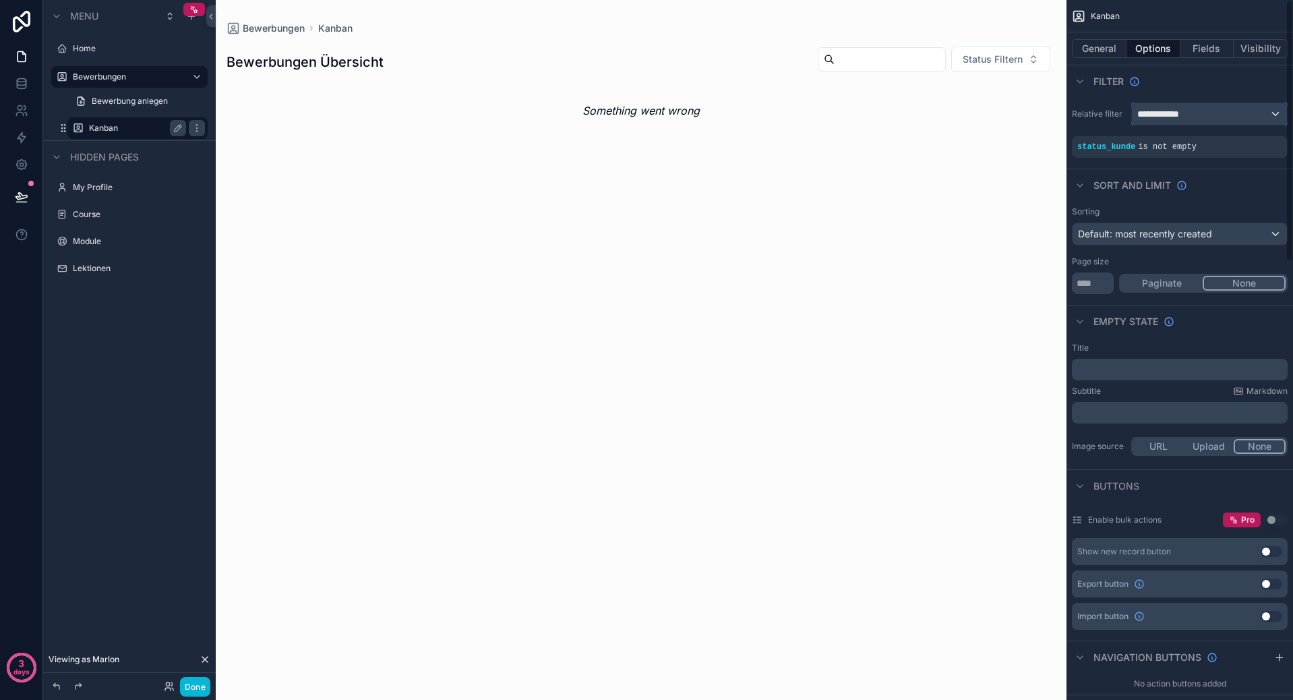
click at [1228, 103] on div "**********" at bounding box center [1209, 114] width 155 height 22
click at [1181, 220] on div "Logged in User The current user's values" at bounding box center [1197, 220] width 111 height 32
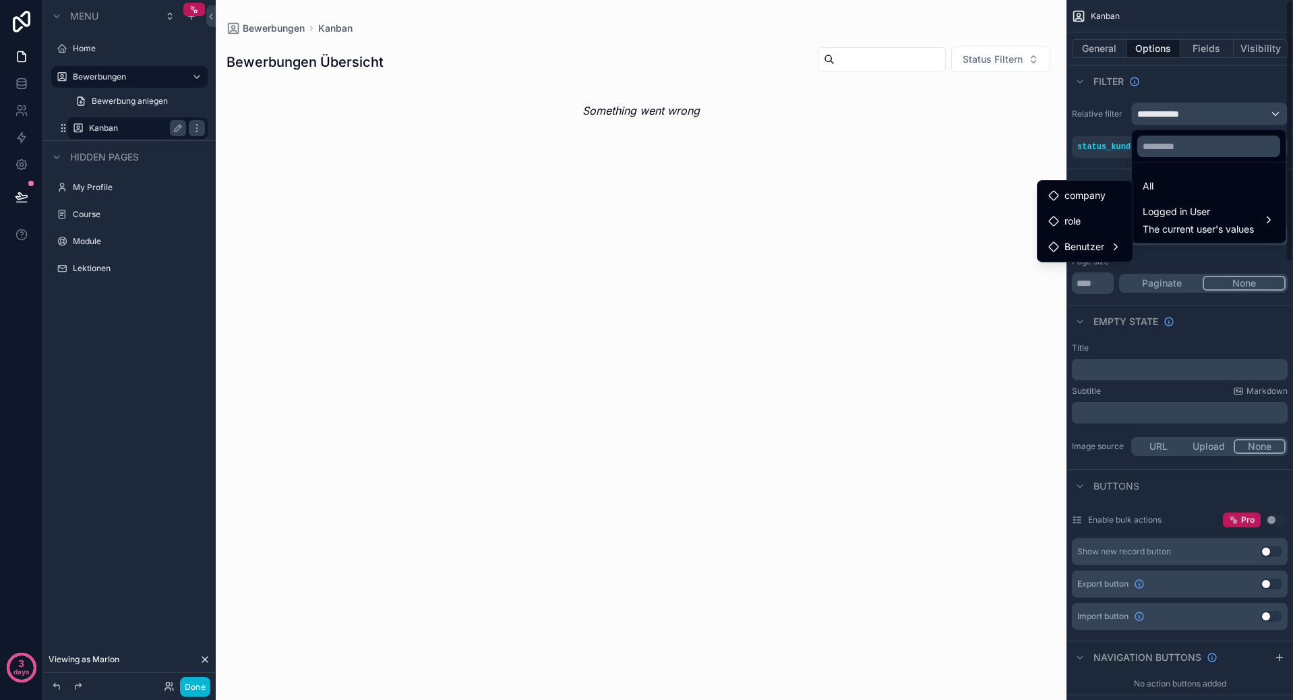
click at [1109, 117] on div "scrollable content" at bounding box center [646, 350] width 1293 height 700
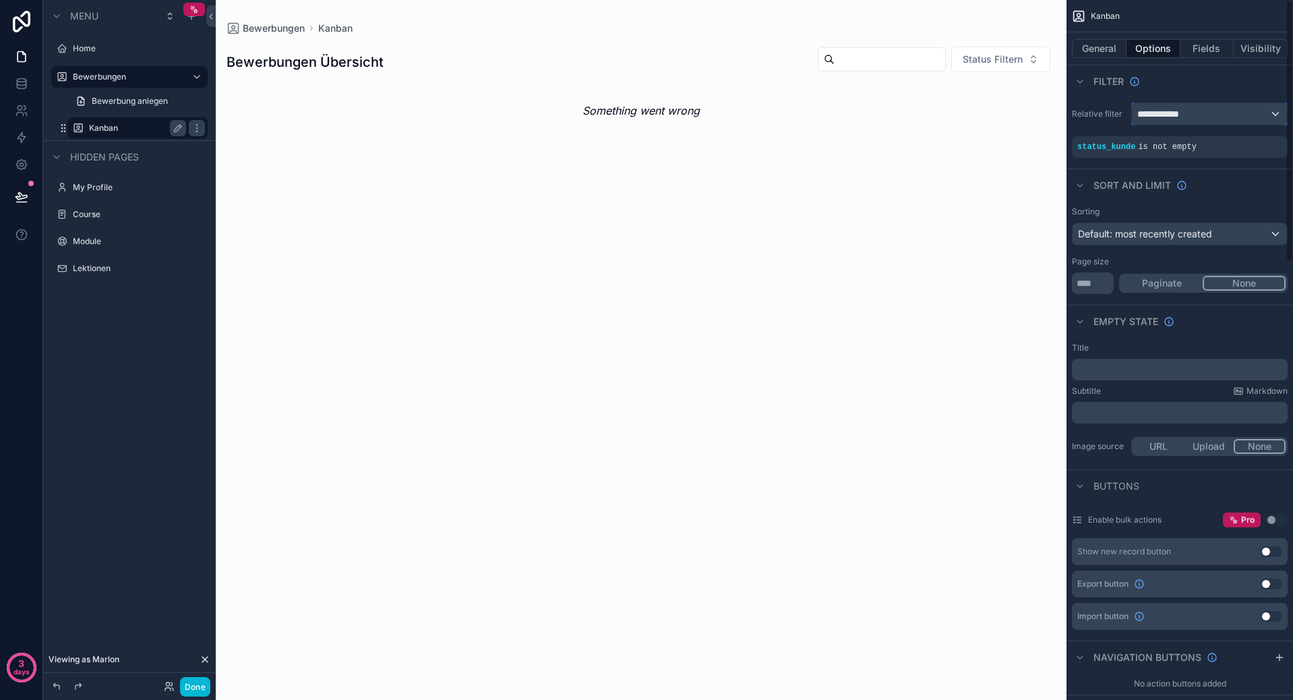
click at [1188, 111] on div "**********" at bounding box center [1209, 114] width 155 height 22
click at [1161, 208] on span "Logged in User" at bounding box center [1197, 212] width 111 height 16
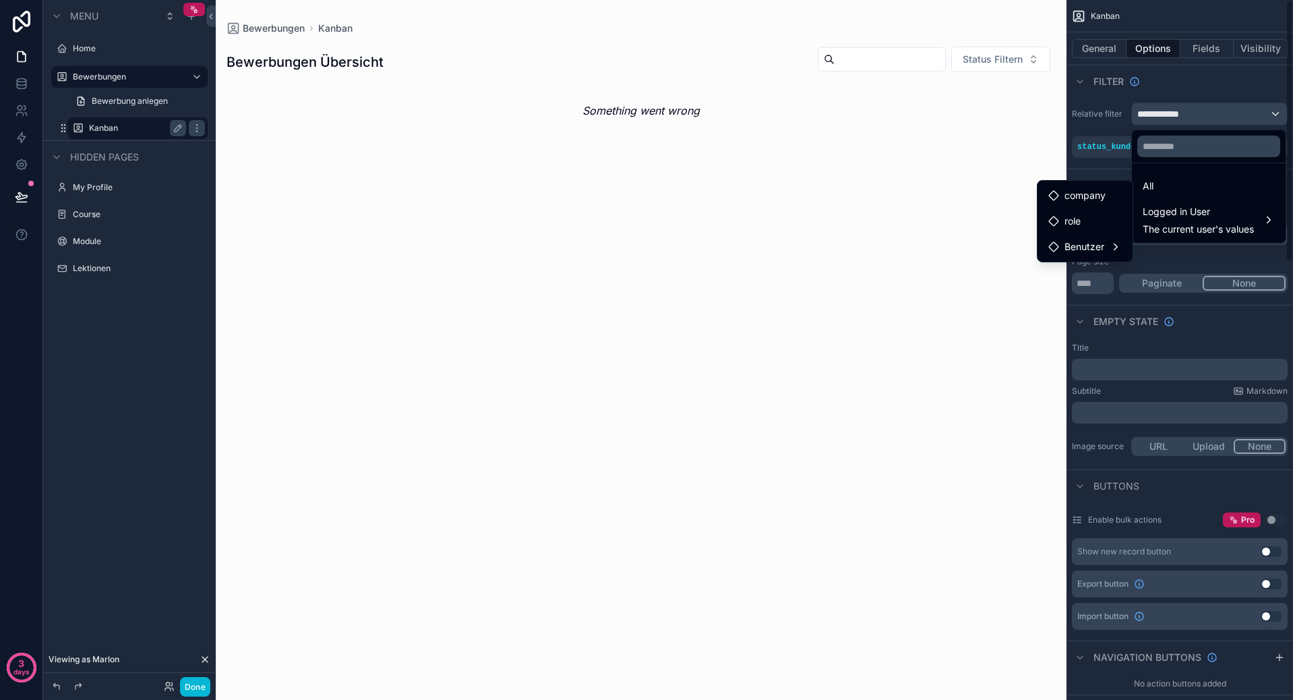
click at [104, 75] on div "scrollable content" at bounding box center [646, 350] width 1293 height 700
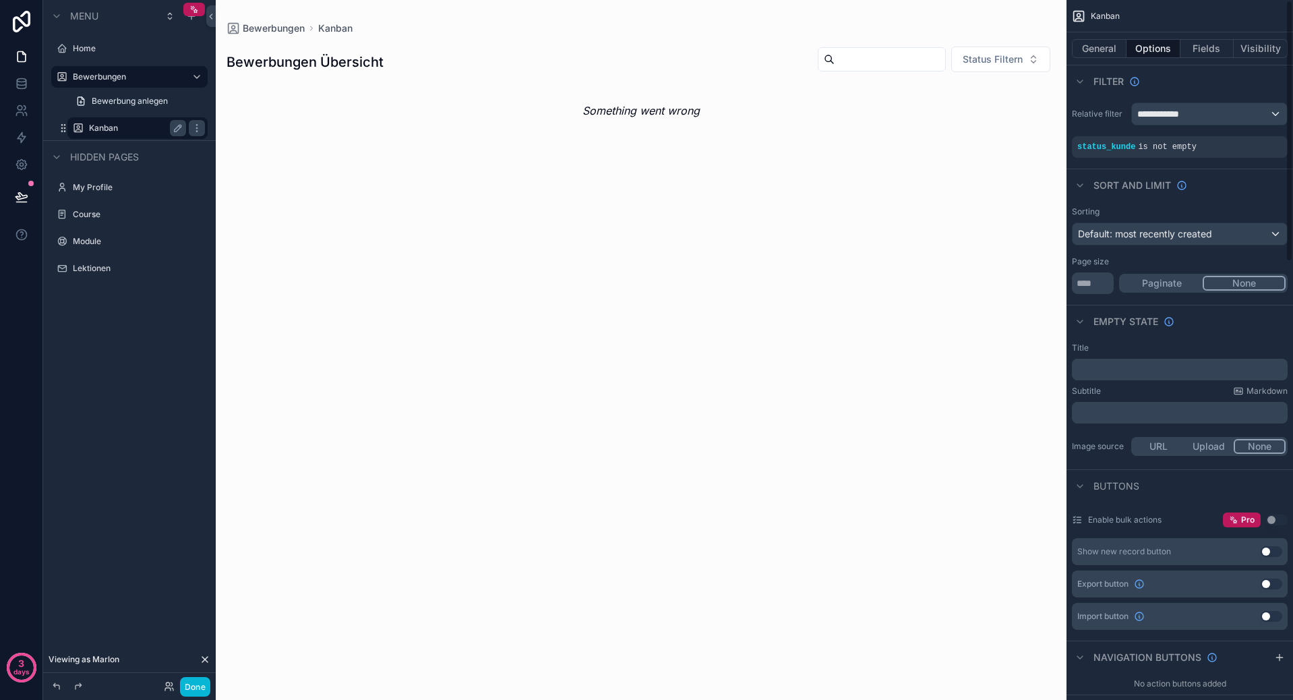
click at [104, 75] on label "Bewerbungen" at bounding box center [127, 76] width 108 height 11
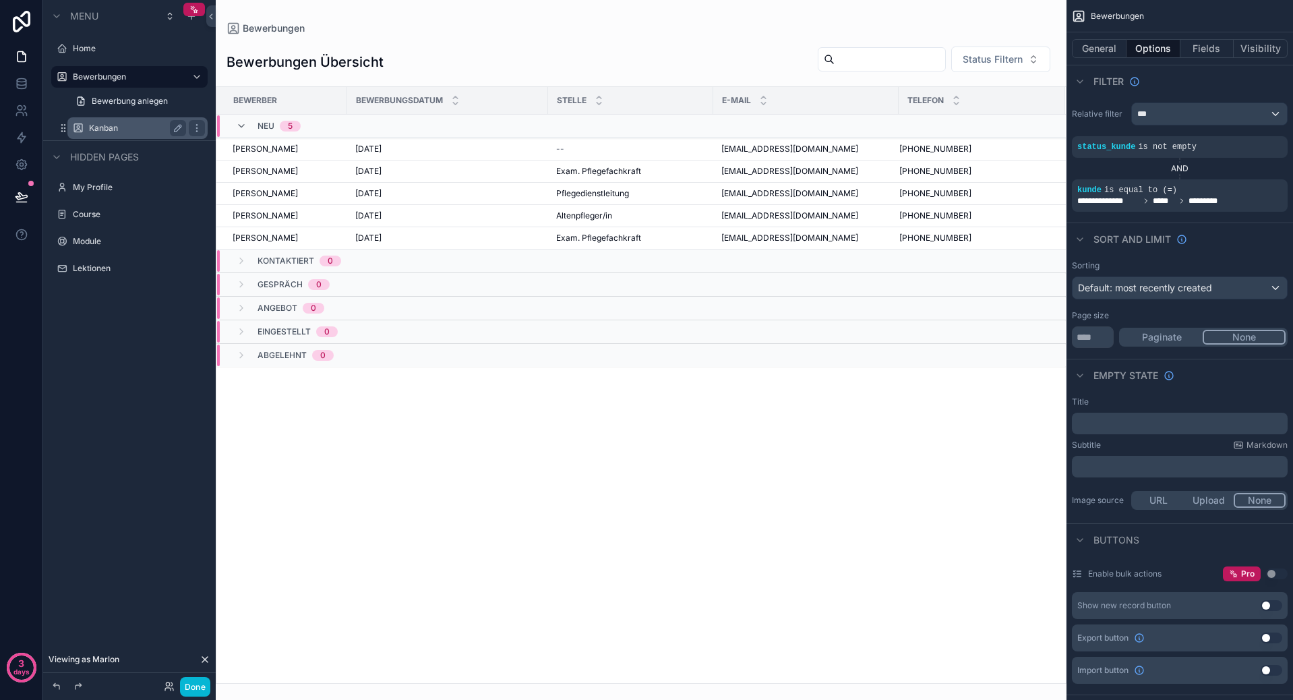
click at [113, 129] on label "Kanban" at bounding box center [135, 128] width 92 height 11
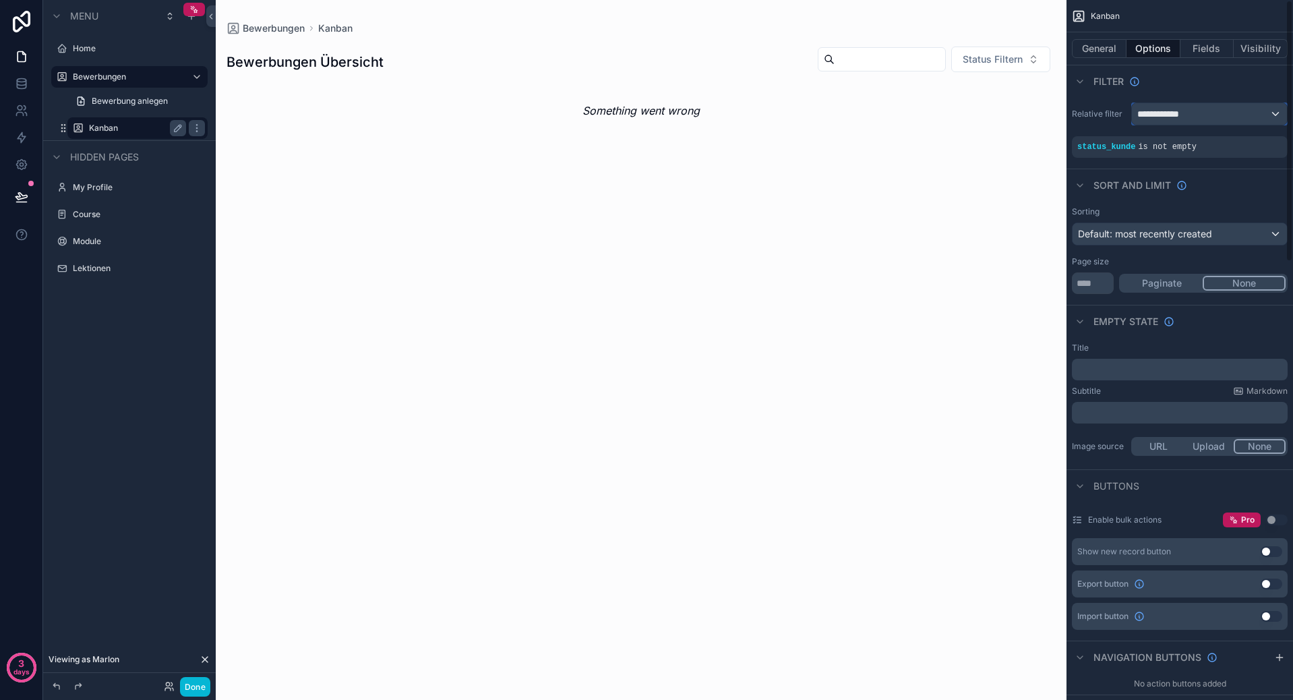
click at [1177, 104] on div "**********" at bounding box center [1209, 114] width 155 height 22
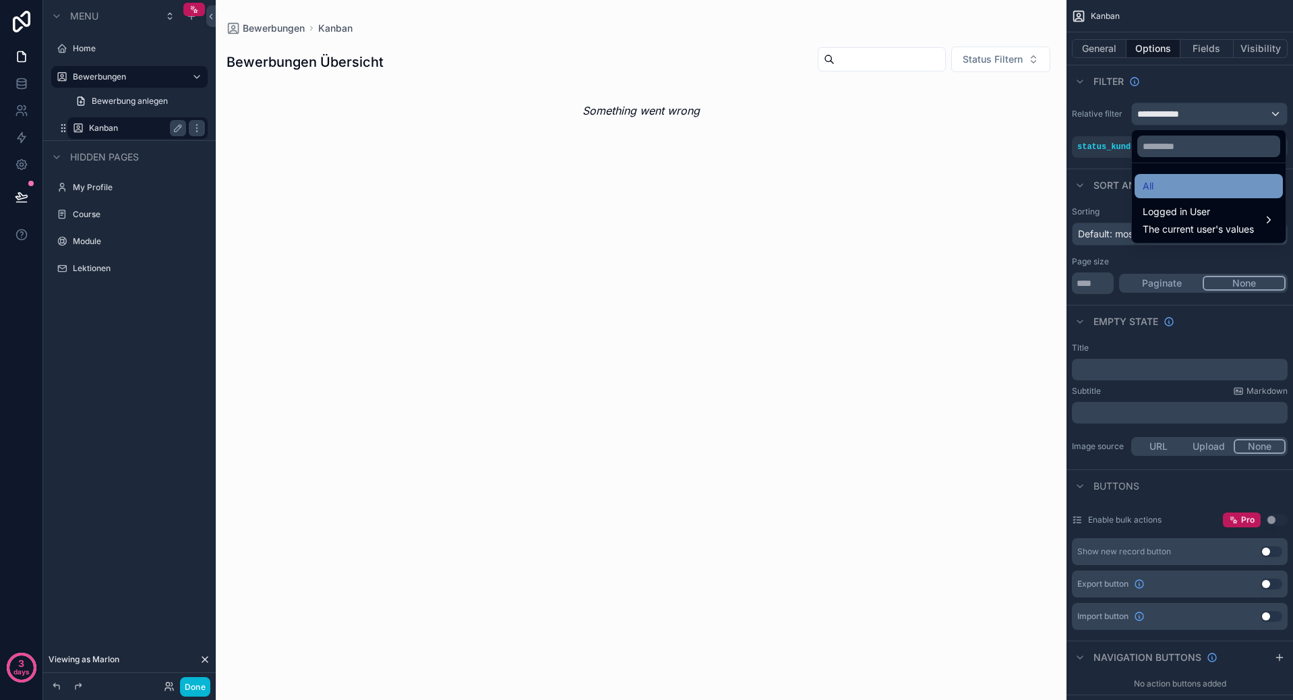
click at [1151, 176] on div "All" at bounding box center [1208, 186] width 148 height 24
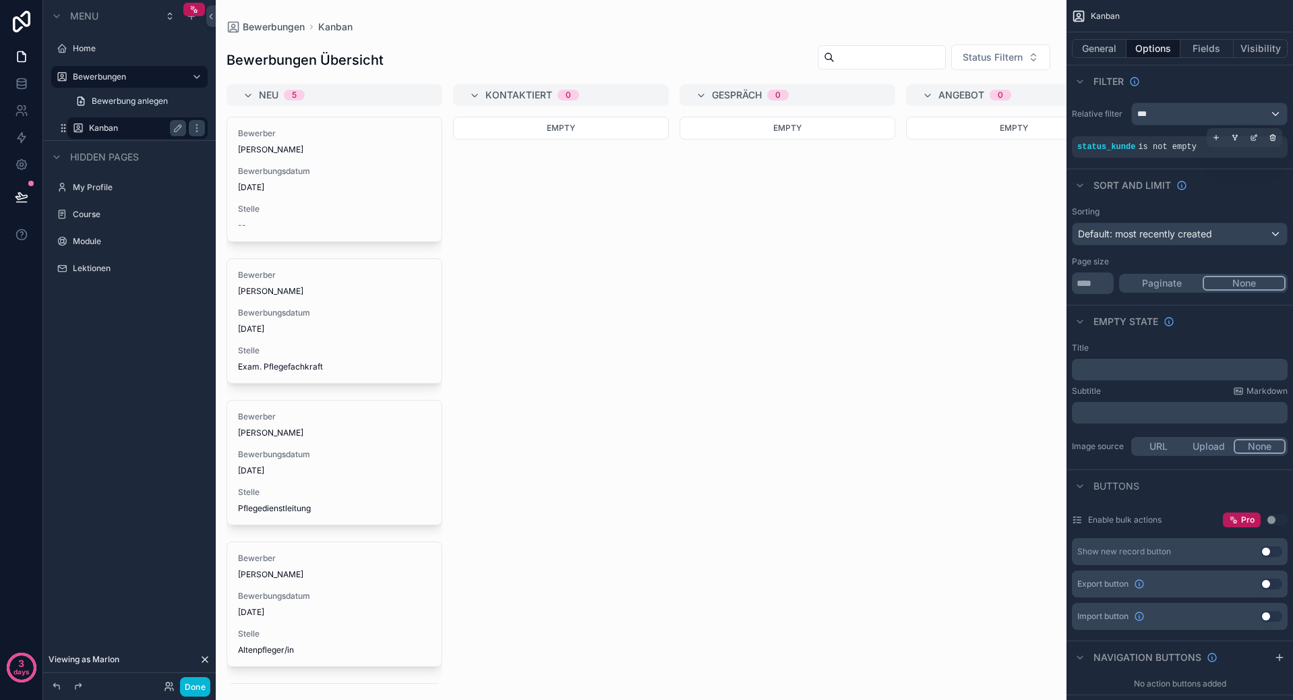
click at [1218, 139] on icon "scrollable content" at bounding box center [1216, 137] width 8 height 8
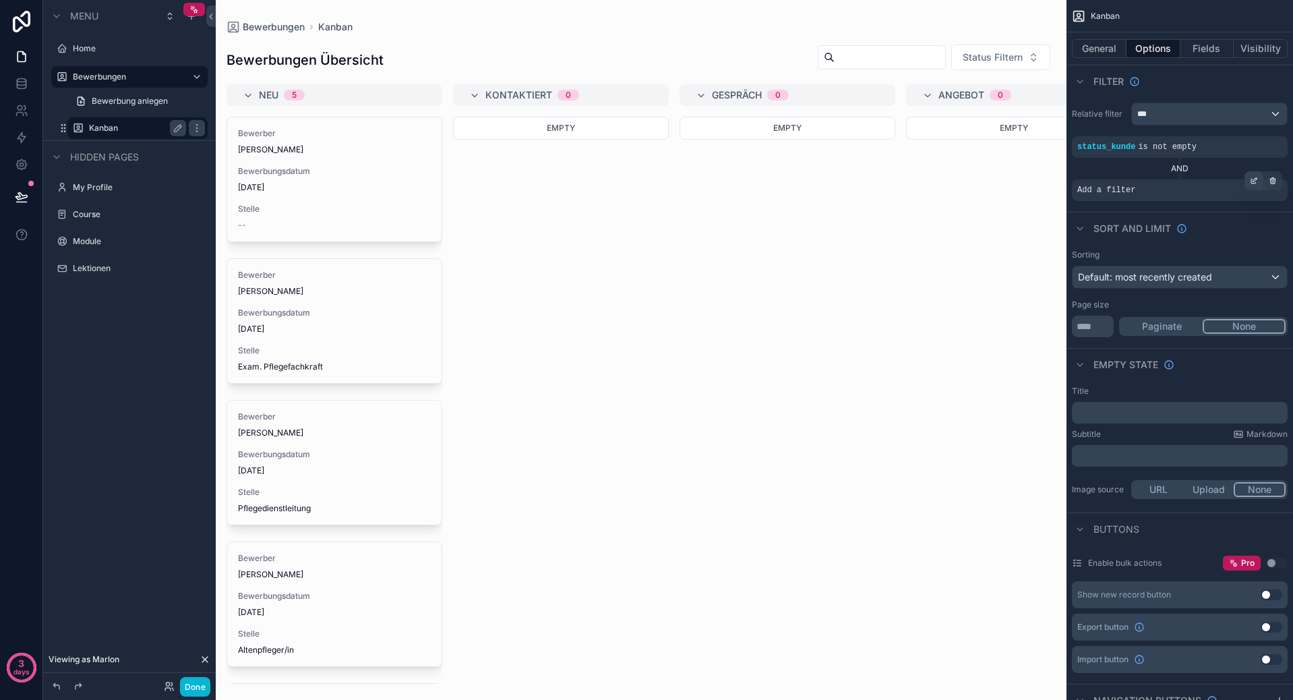
click at [1257, 179] on icon "scrollable content" at bounding box center [1254, 181] width 8 height 8
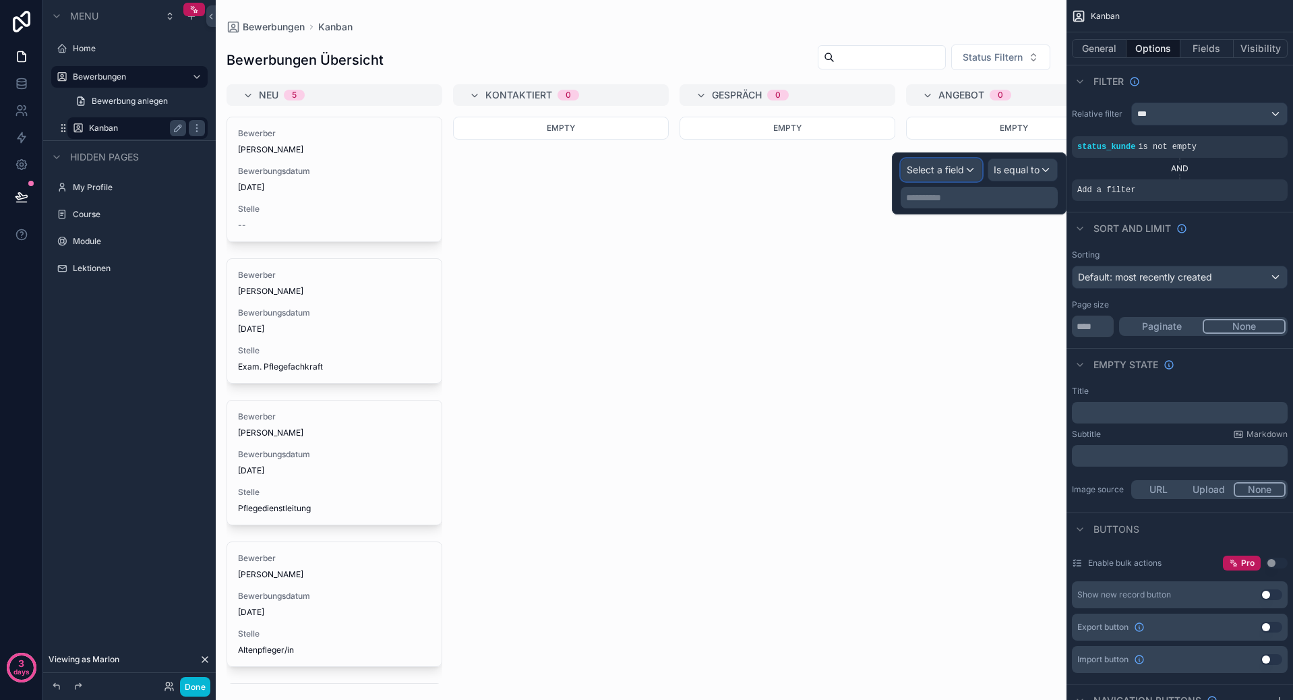
click at [944, 169] on span "Select a field" at bounding box center [935, 169] width 57 height 11
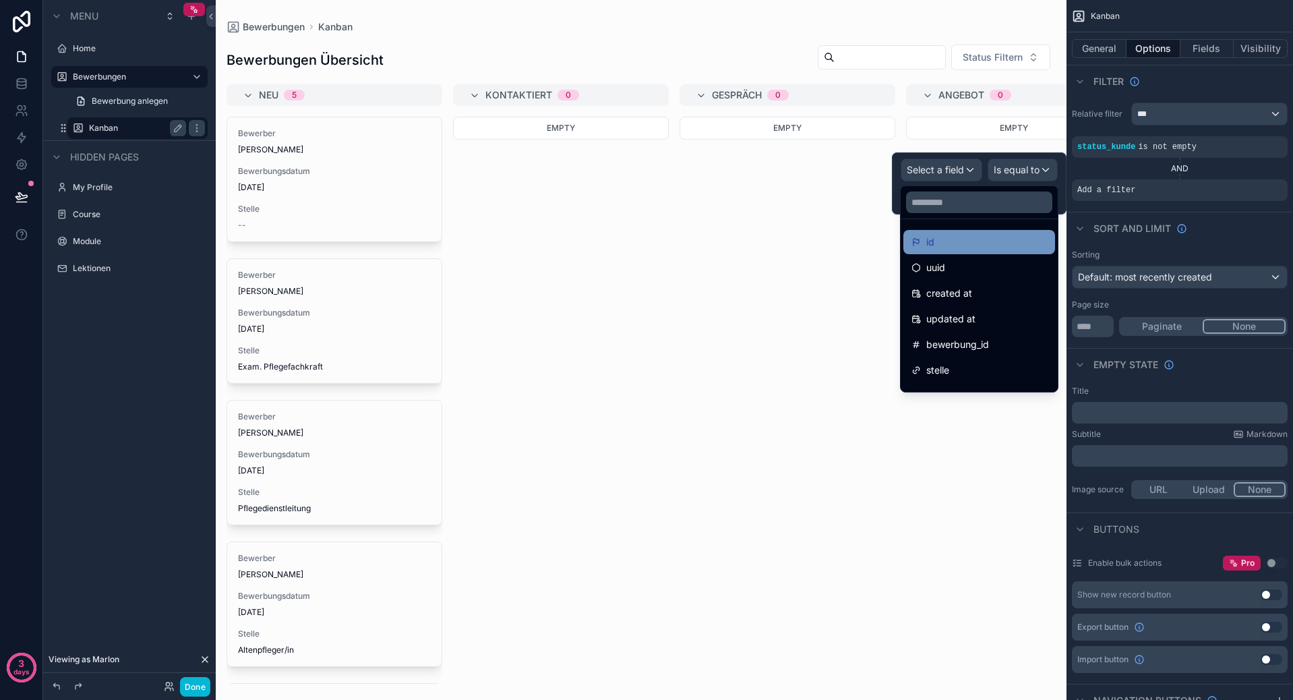
click at [954, 248] on div "id" at bounding box center [978, 242] width 135 height 16
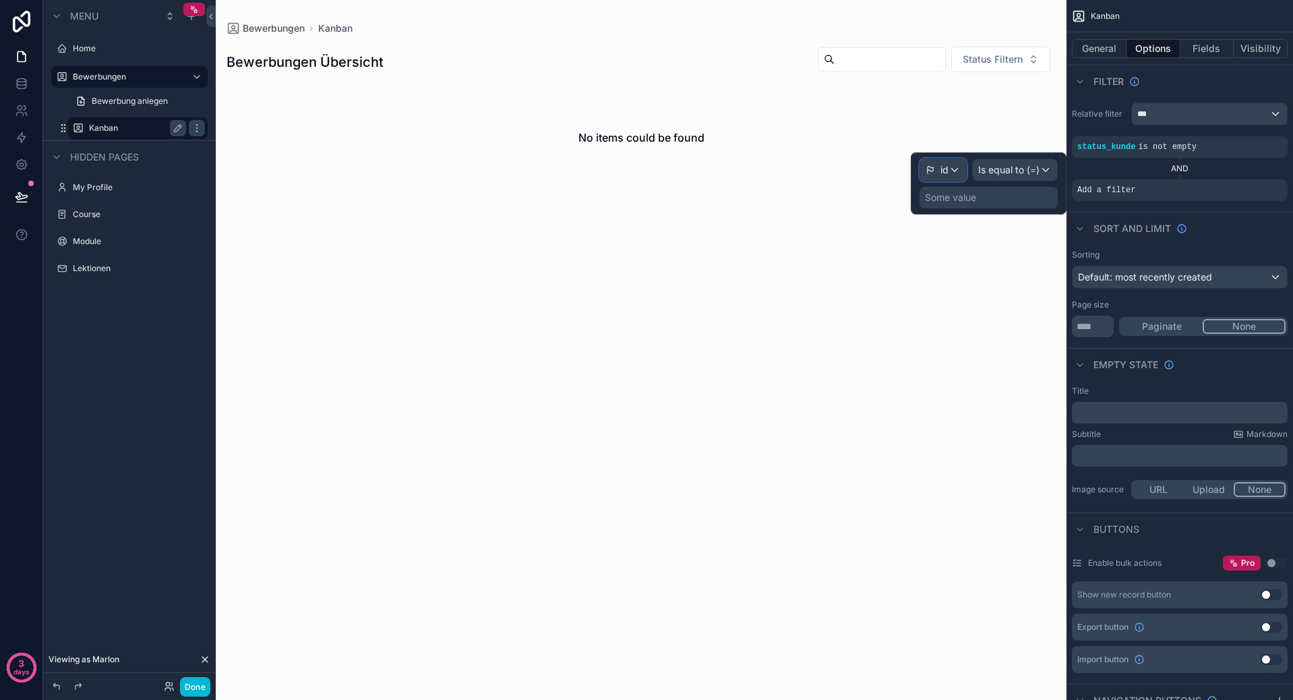
click at [950, 167] on div "id" at bounding box center [943, 170] width 46 height 22
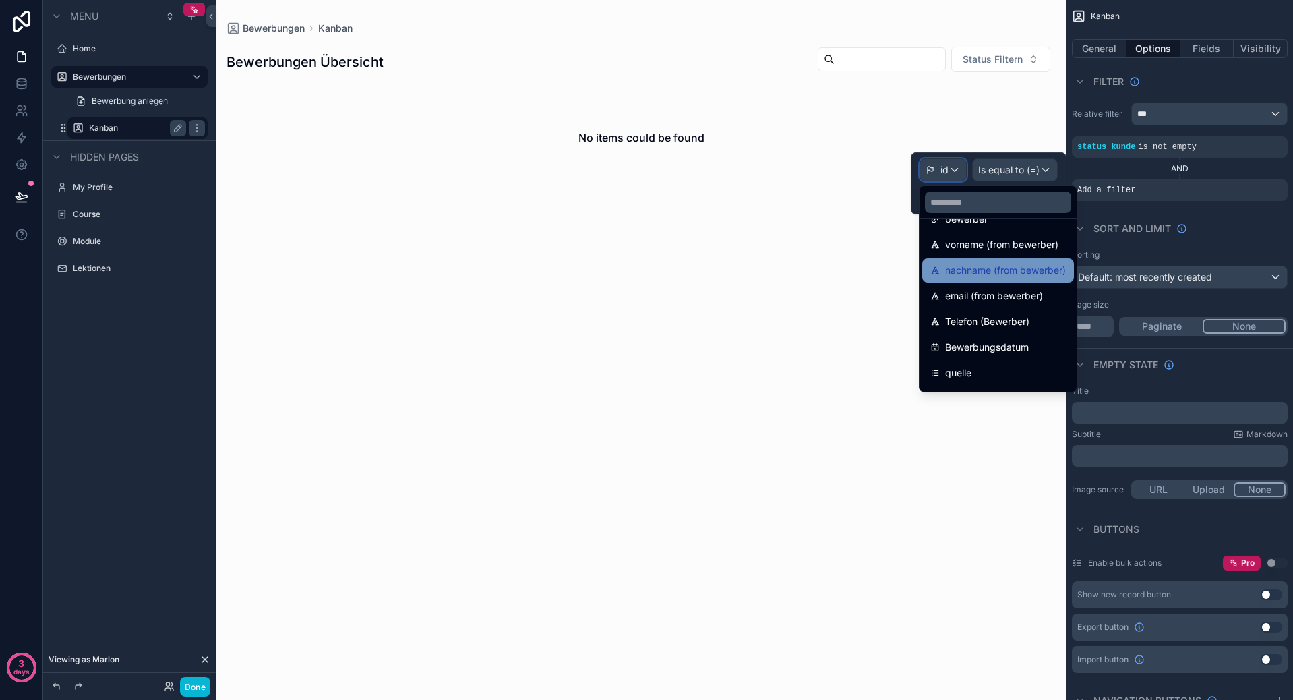
scroll to position [135, 0]
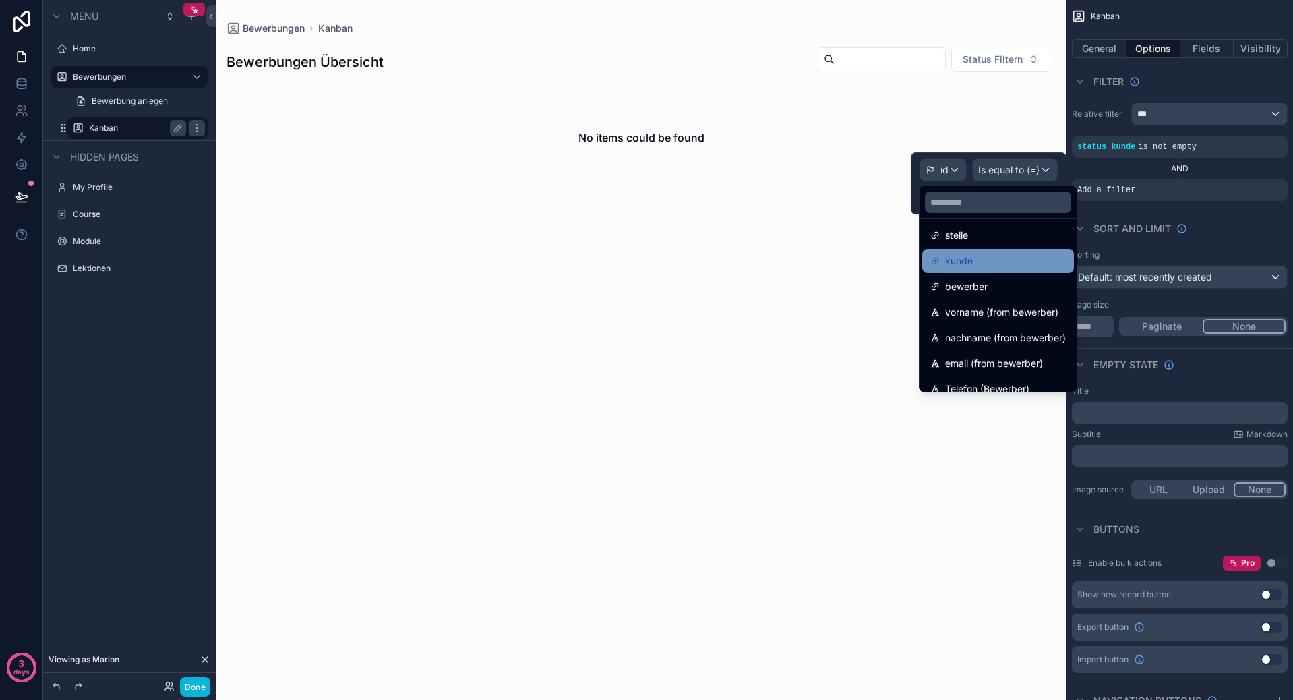
click at [995, 269] on div "kunde" at bounding box center [998, 261] width 152 height 24
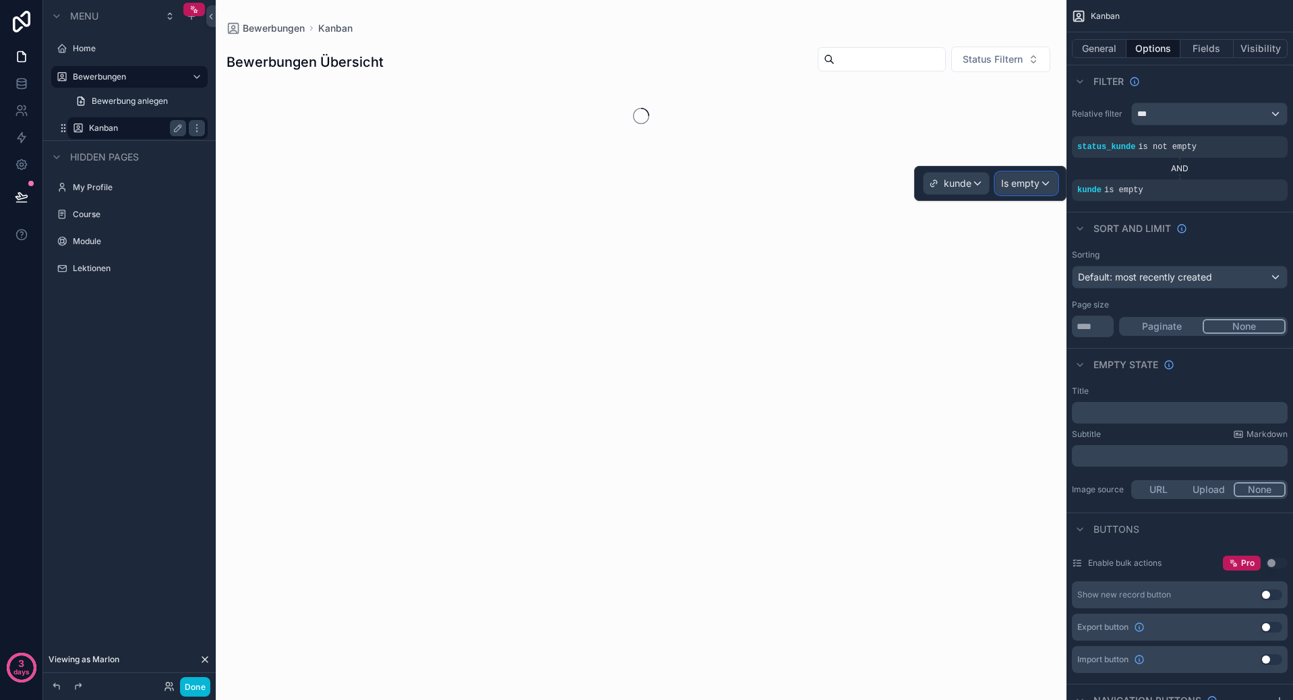
click at [1013, 188] on span "Is empty" at bounding box center [1020, 183] width 38 height 13
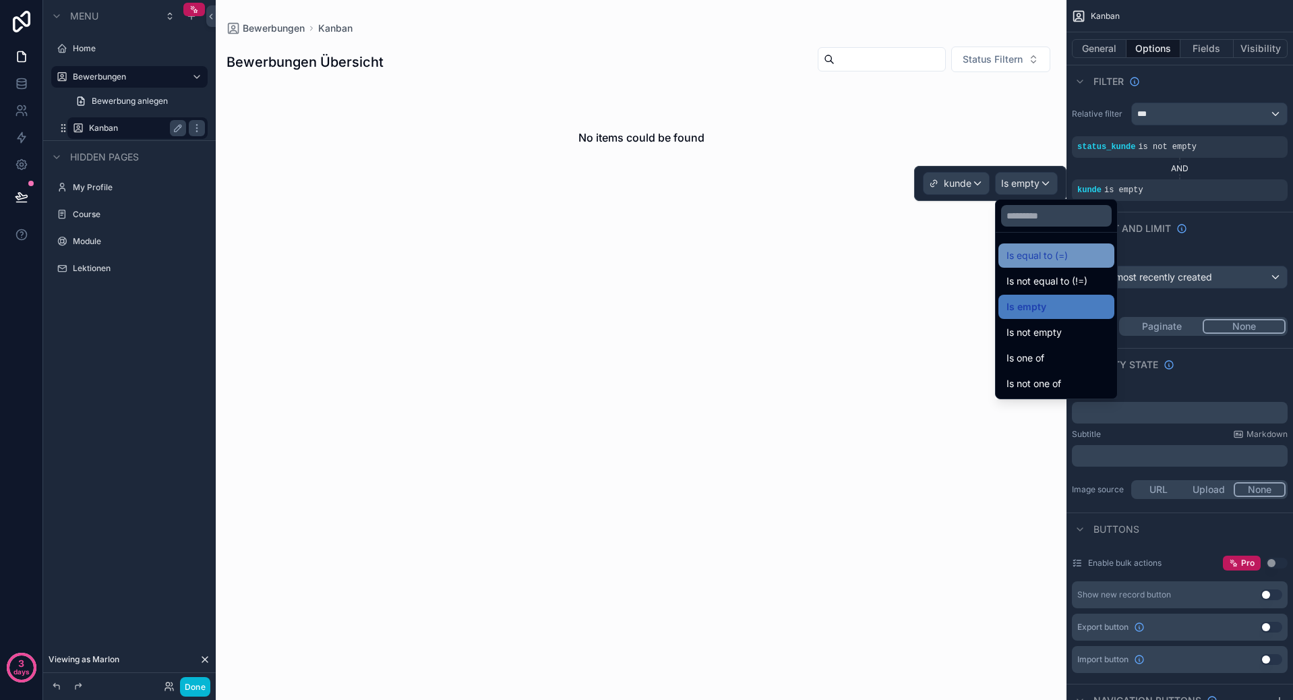
click at [1066, 244] on div "Is equal to (=)" at bounding box center [1056, 255] width 116 height 24
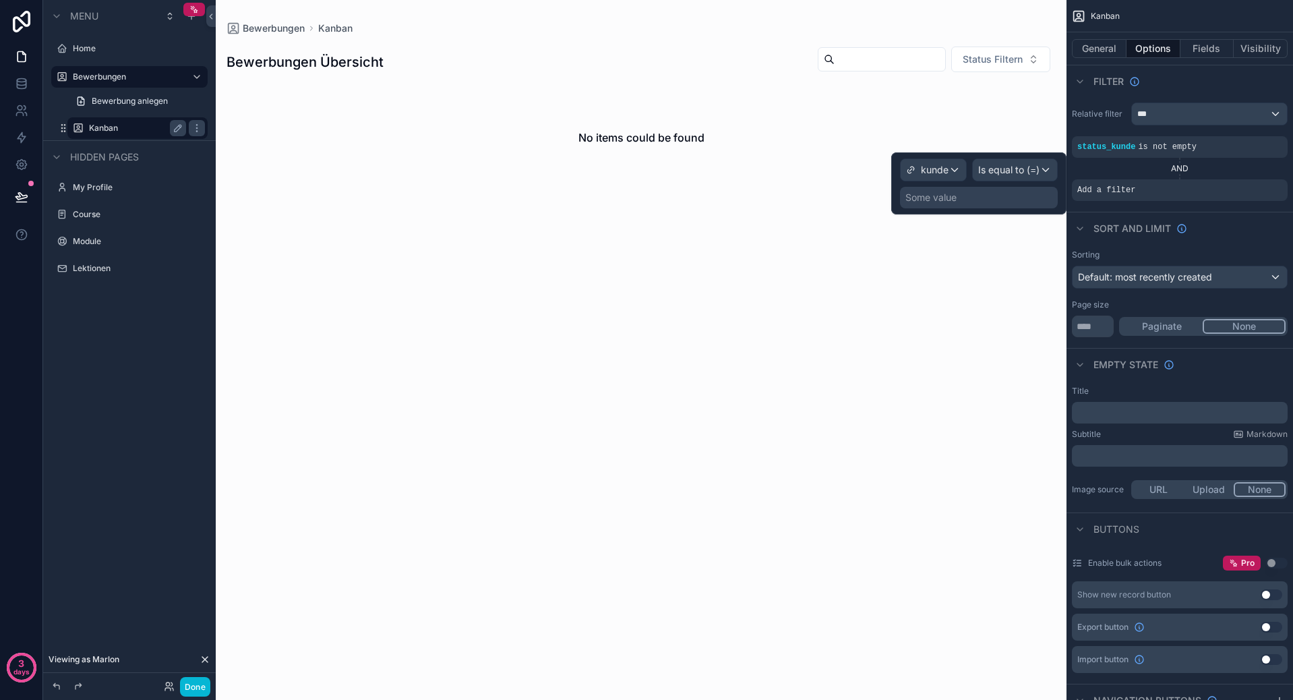
click at [948, 197] on div "Some value" at bounding box center [930, 197] width 51 height 13
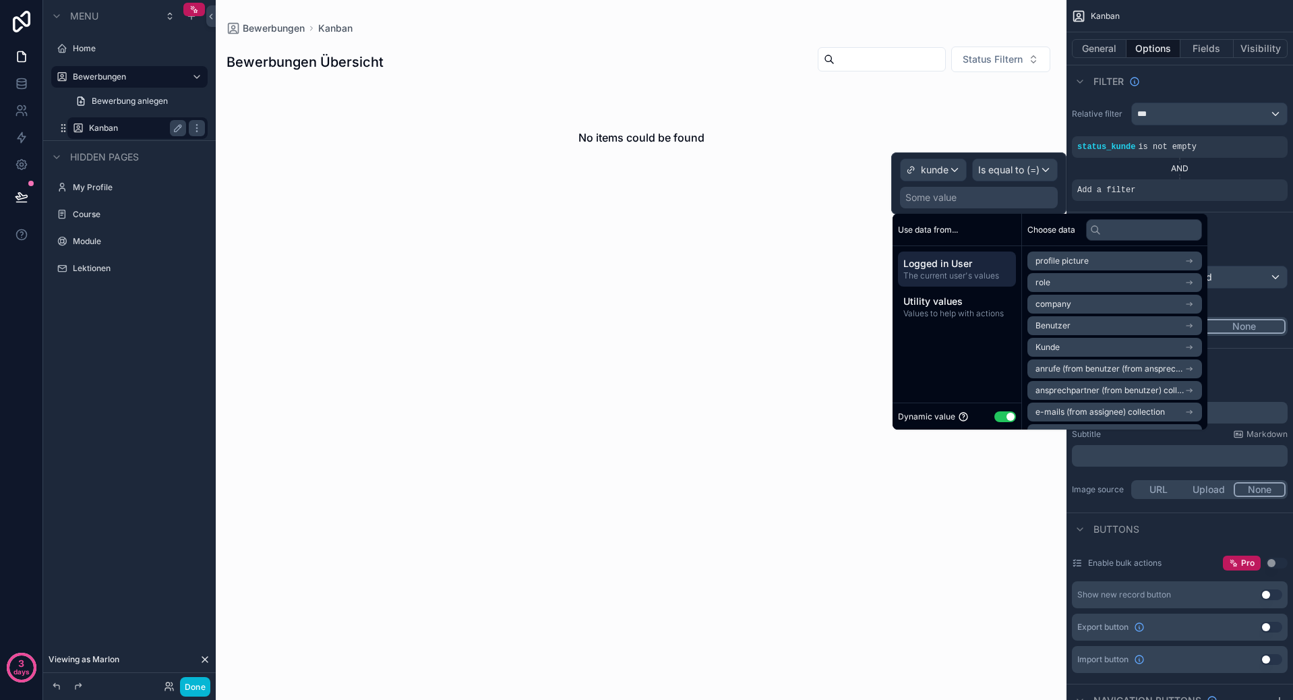
scroll to position [40, 0]
click at [1153, 302] on li "Kunde" at bounding box center [1114, 306] width 175 height 19
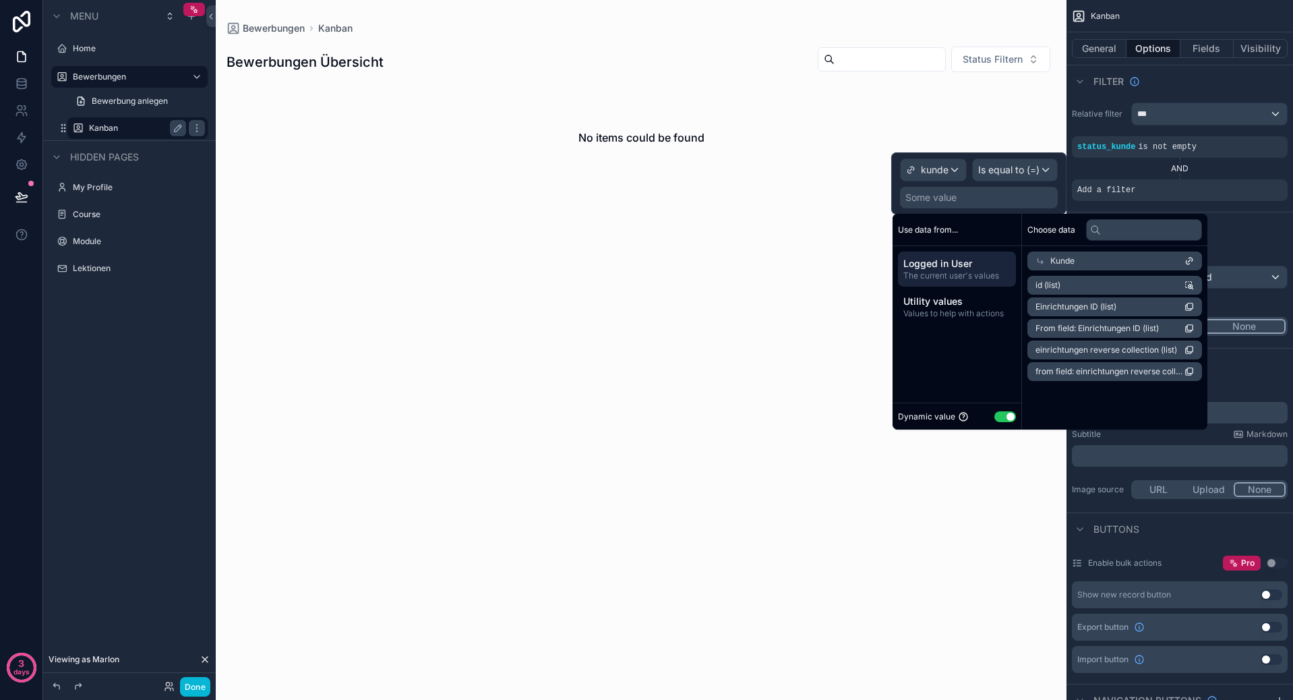
click at [1155, 281] on li "id (list)" at bounding box center [1114, 285] width 175 height 19
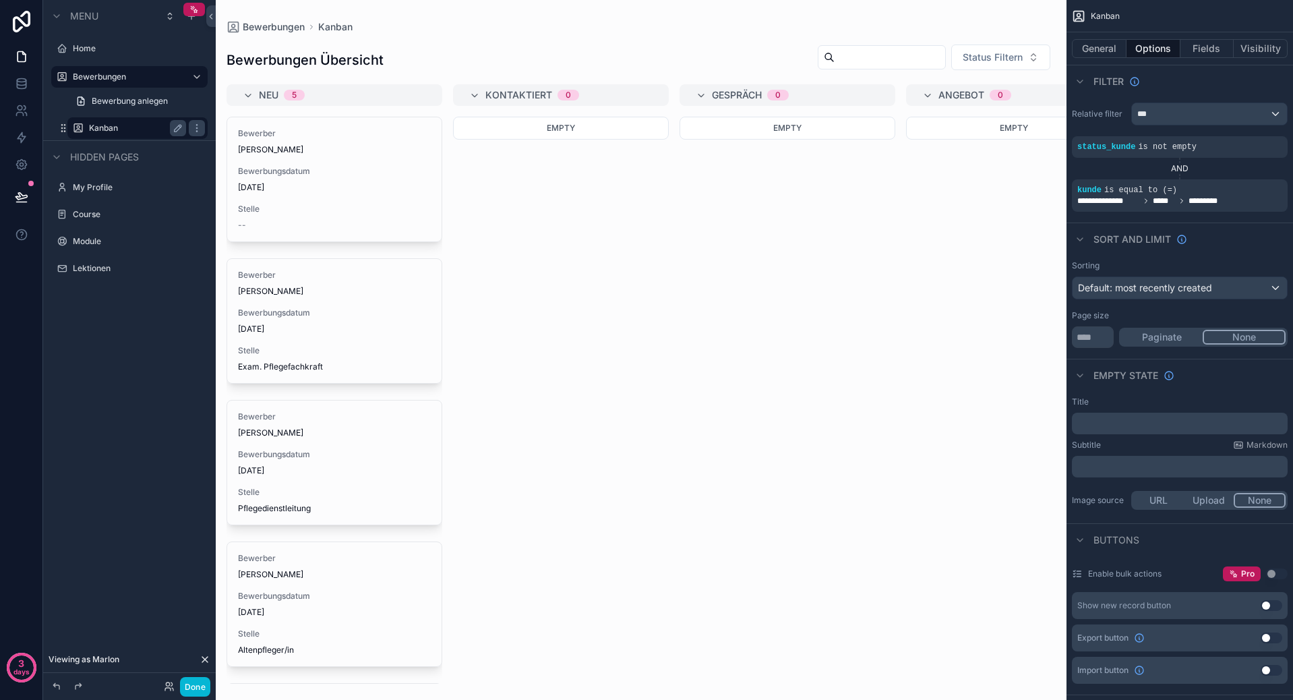
click at [750, 266] on div "scrollable content" at bounding box center [641, 350] width 851 height 700
click at [114, 71] on div "Bewerbungen" at bounding box center [129, 77] width 113 height 16
click at [111, 76] on label "Bewerbungen" at bounding box center [127, 76] width 108 height 11
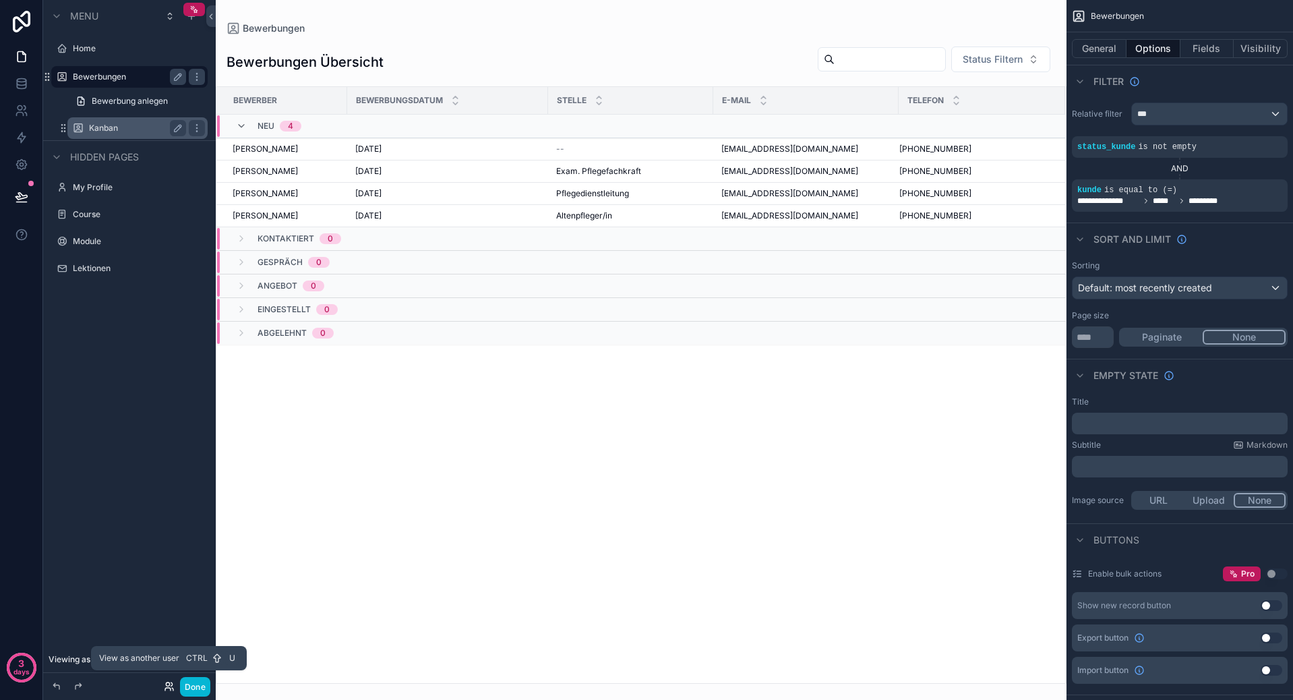
click at [168, 687] on icon at bounding box center [169, 686] width 11 height 11
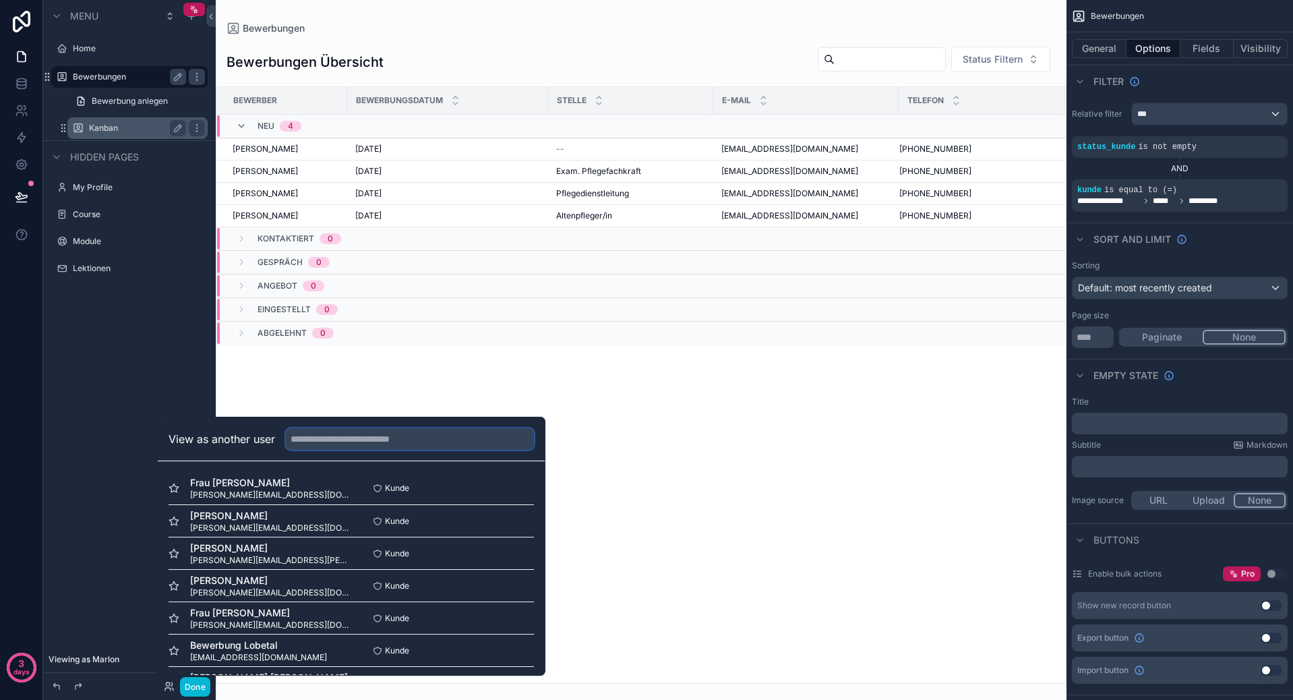
click at [357, 431] on input "text" at bounding box center [410, 439] width 248 height 22
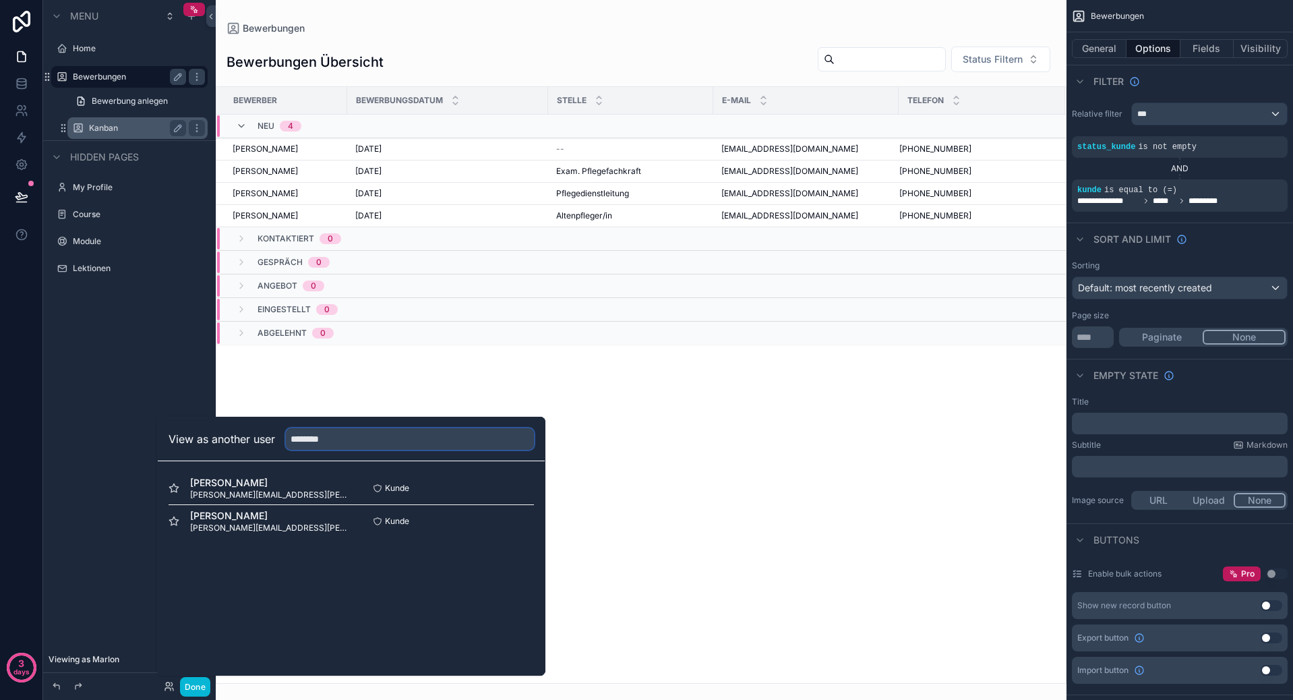
type input "********"
click at [520, 484] on button "Select" at bounding box center [516, 489] width 35 height 20
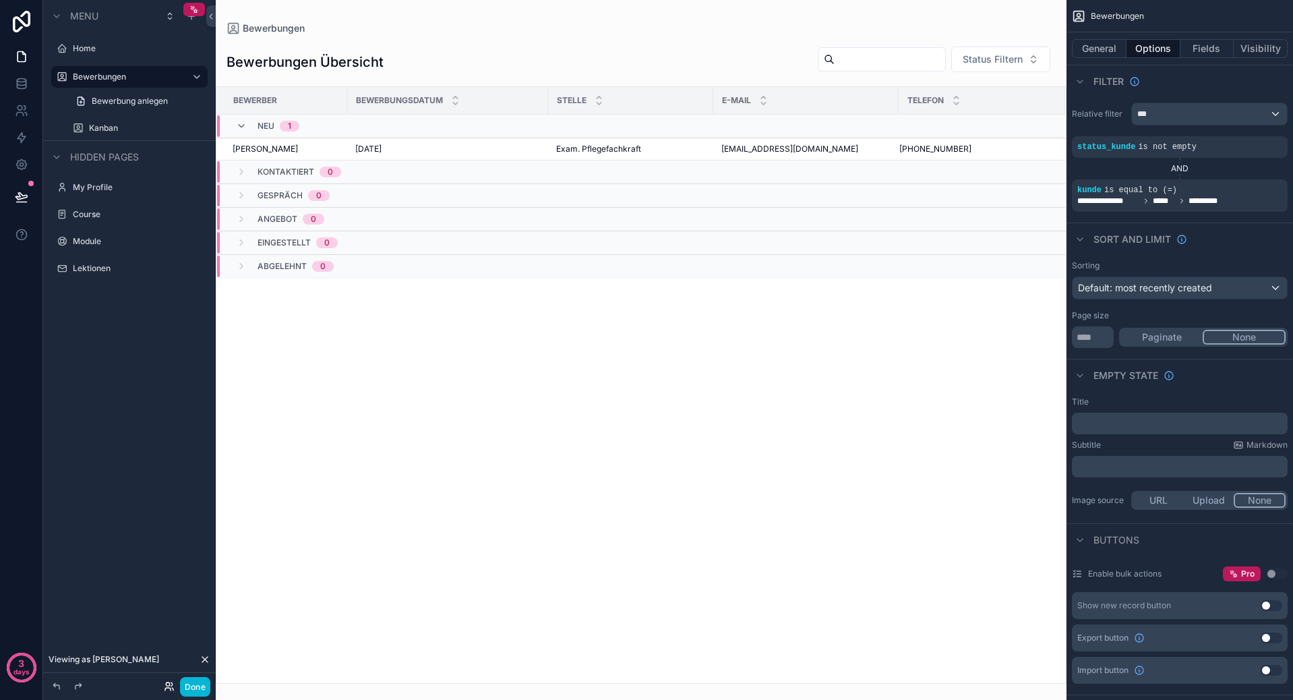
click at [164, 686] on icon at bounding box center [169, 686] width 11 height 11
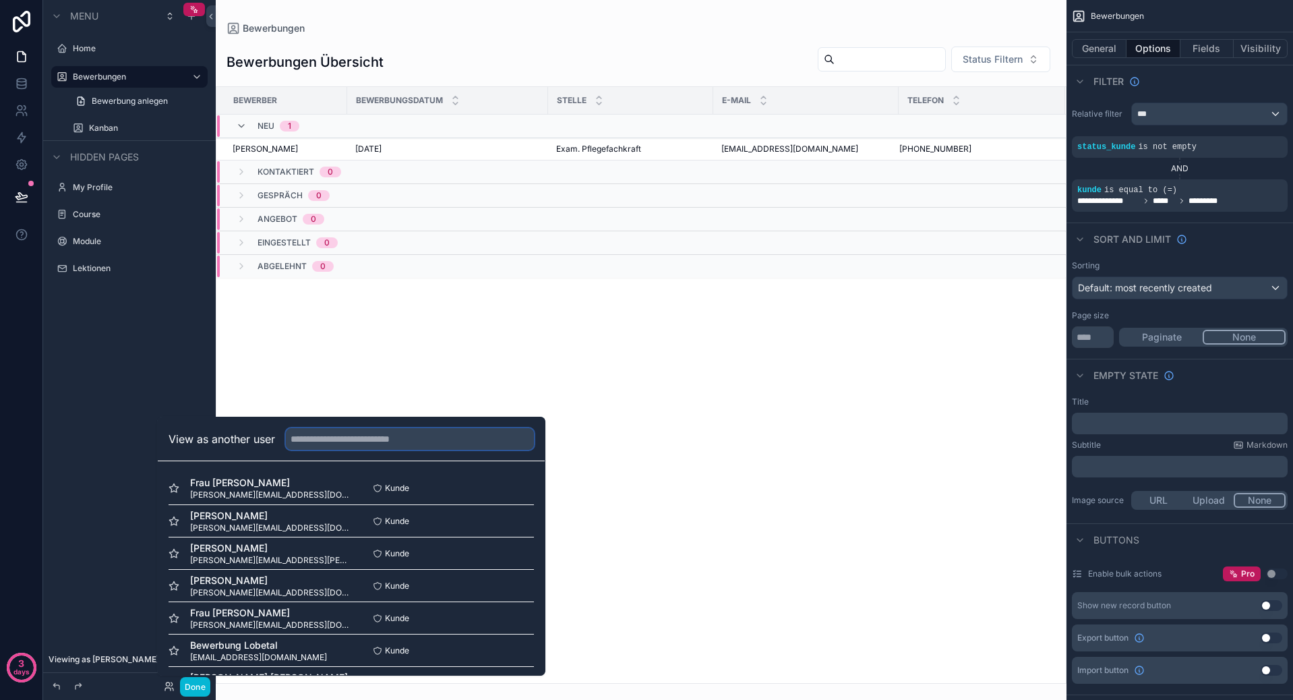
click at [363, 437] on input "text" at bounding box center [410, 439] width 248 height 22
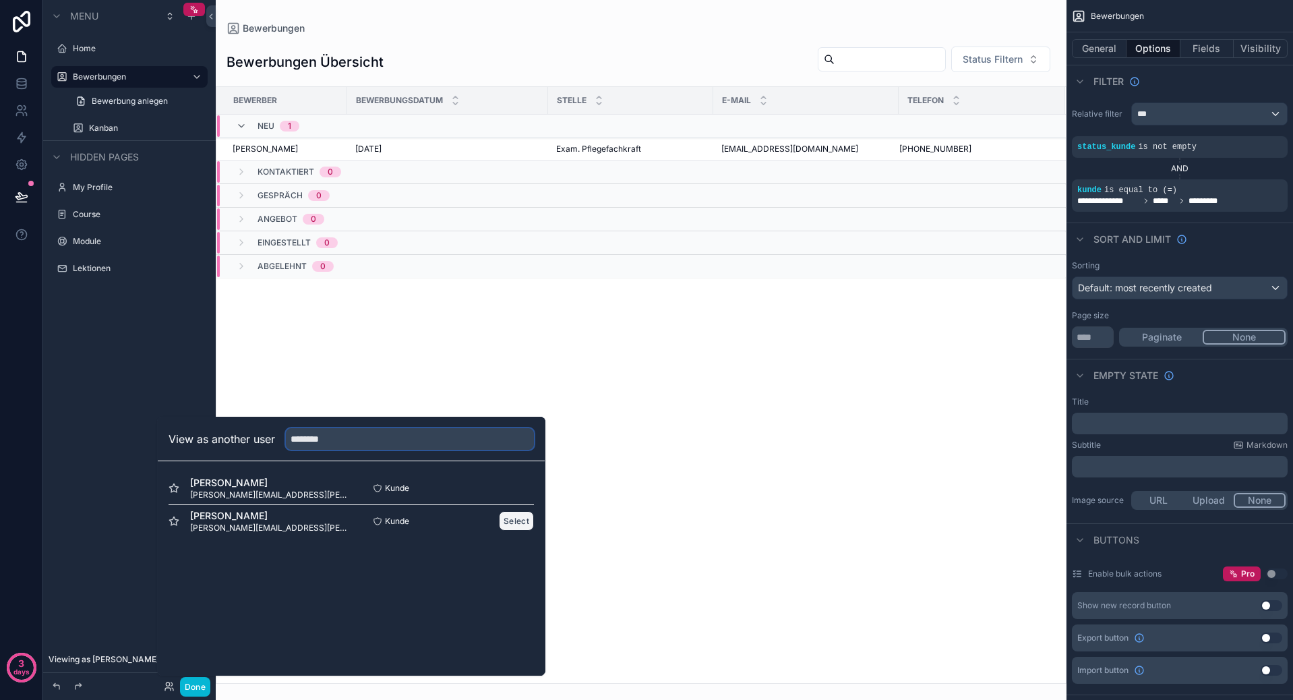
type input "********"
click at [515, 523] on button "Select" at bounding box center [516, 521] width 35 height 20
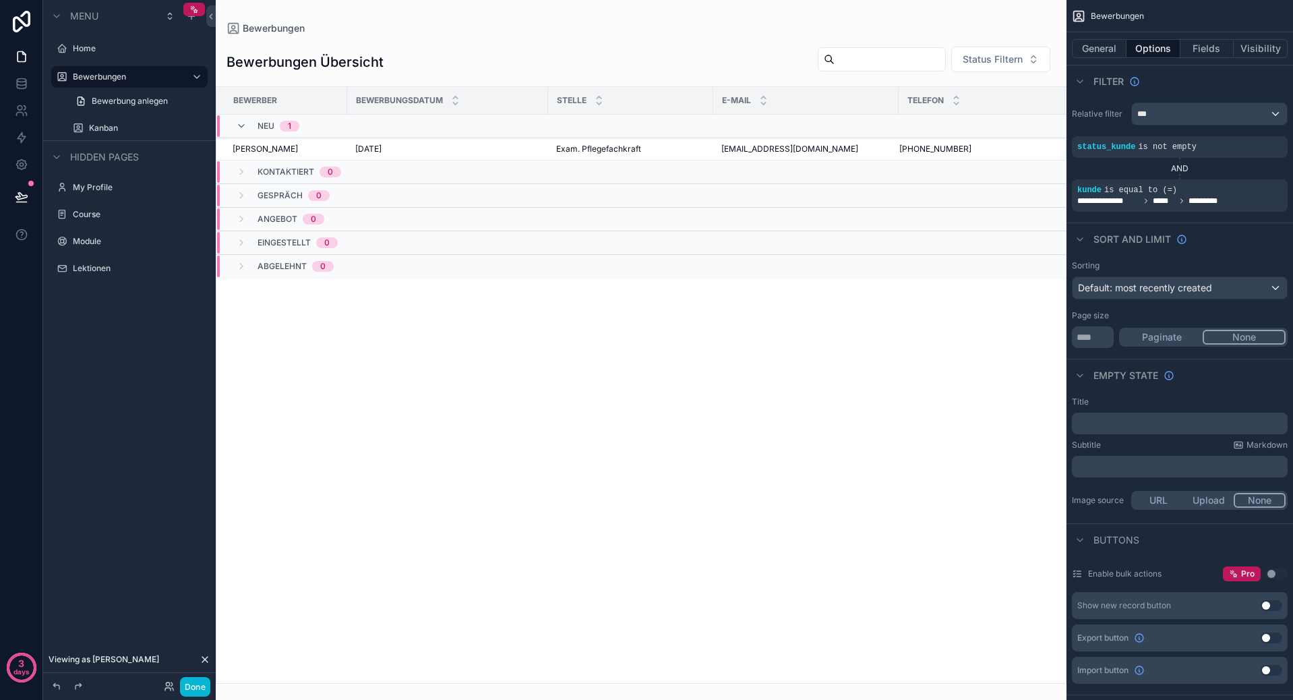
click at [168, 692] on div "Done" at bounding box center [183, 687] width 54 height 20
click at [190, 688] on button "Done" at bounding box center [195, 687] width 30 height 20
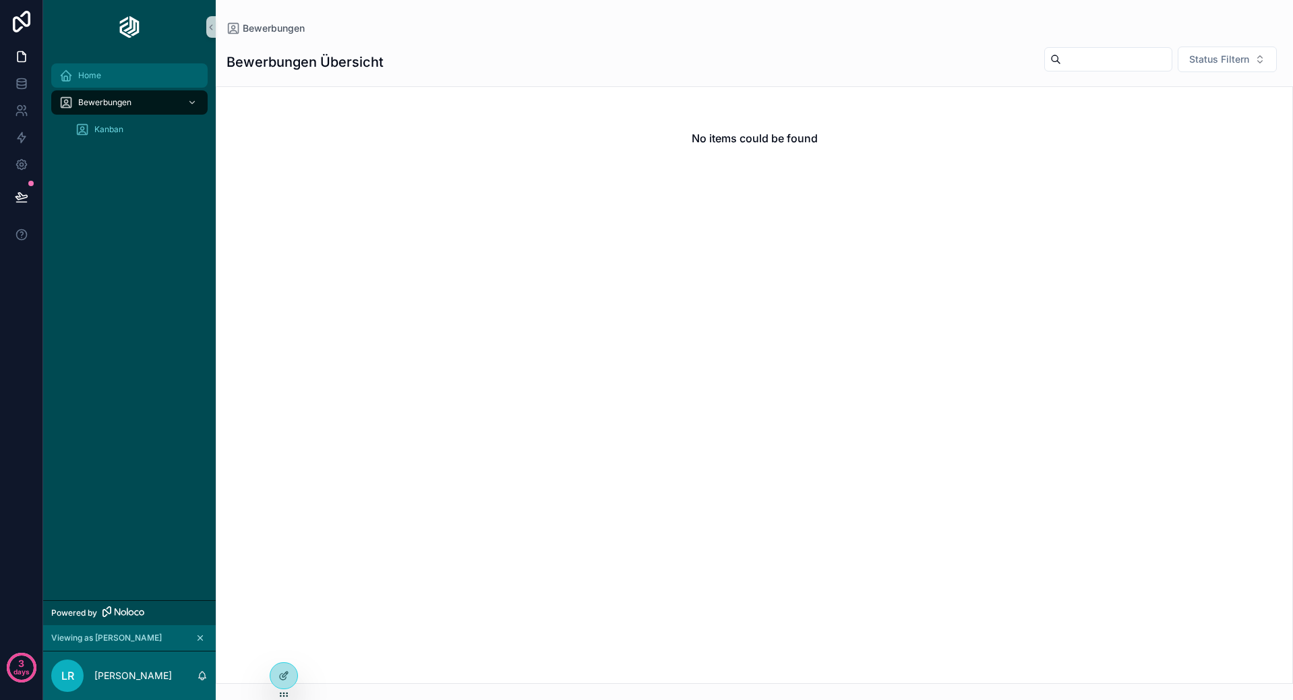
click at [115, 80] on div "Home" at bounding box center [129, 76] width 140 height 22
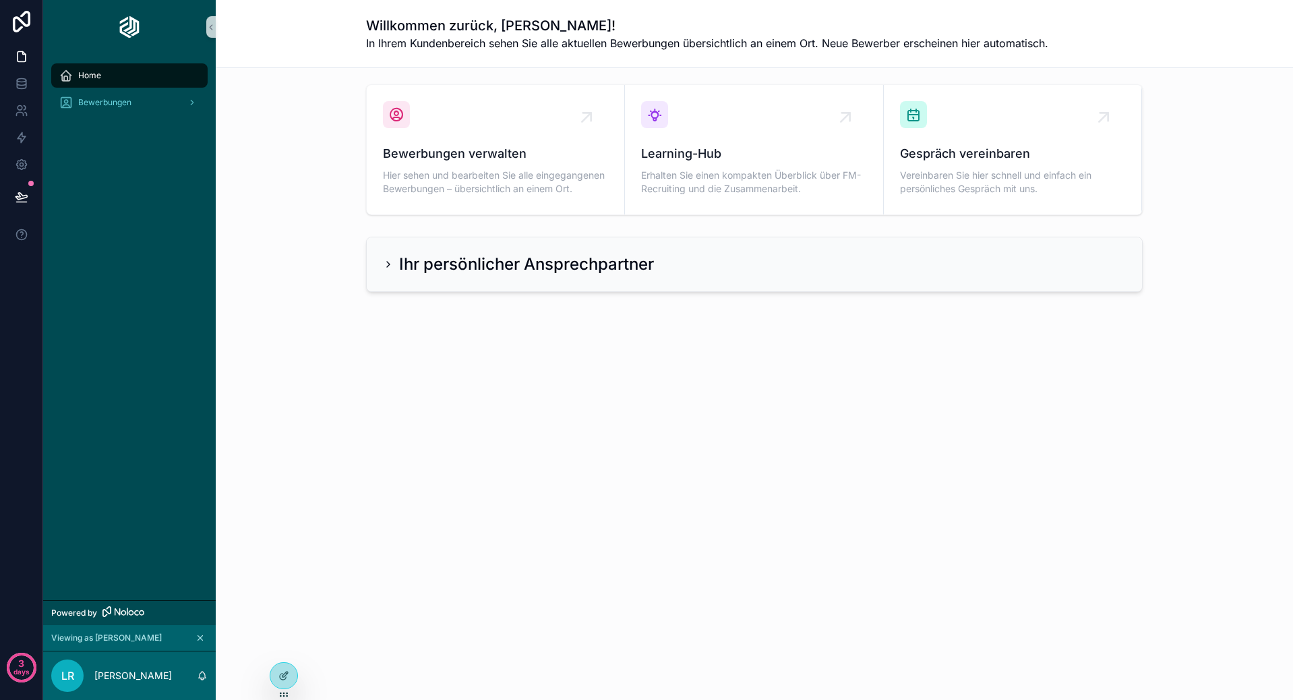
click at [551, 266] on h2 "Ihr persönlicher Ansprechpartner" at bounding box center [526, 264] width 255 height 22
click at [387, 269] on icon "scrollable content" at bounding box center [388, 264] width 11 height 11
click at [387, 256] on div "Ihr persönlicher Ansprechpartner" at bounding box center [518, 264] width 271 height 22
click at [286, 675] on icon at bounding box center [283, 675] width 11 height 11
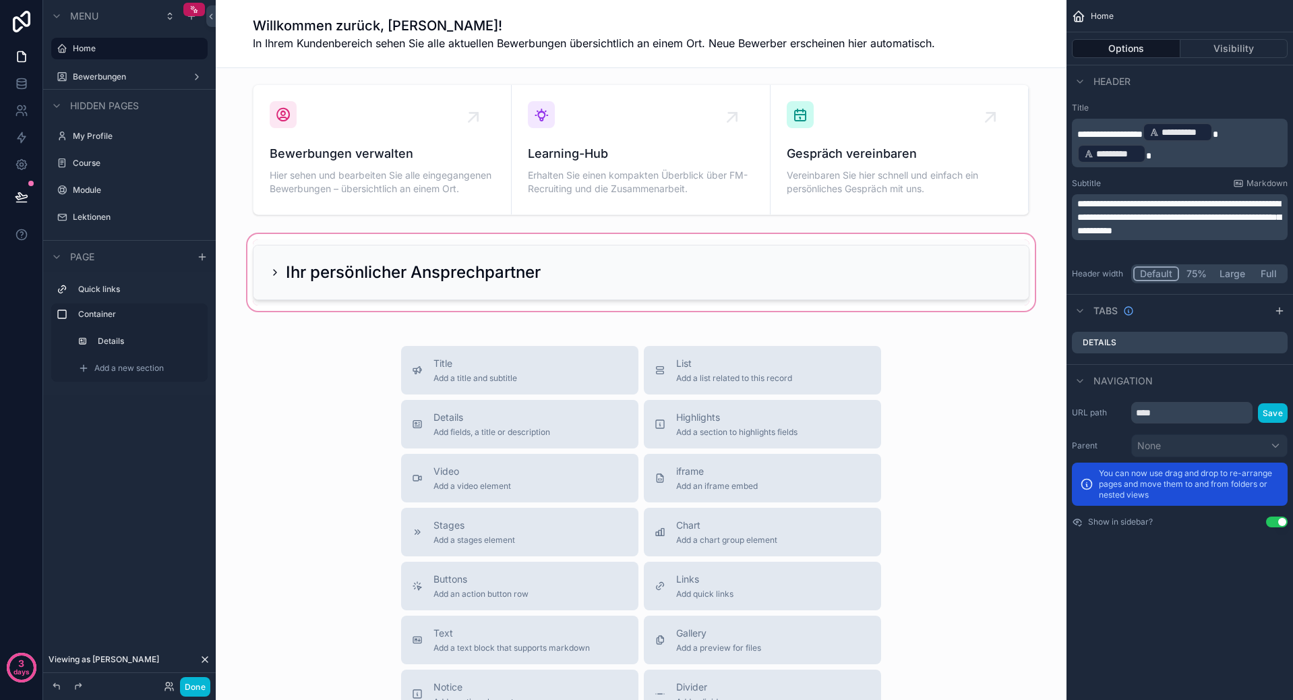
click at [288, 276] on div "scrollable content" at bounding box center [640, 272] width 829 height 82
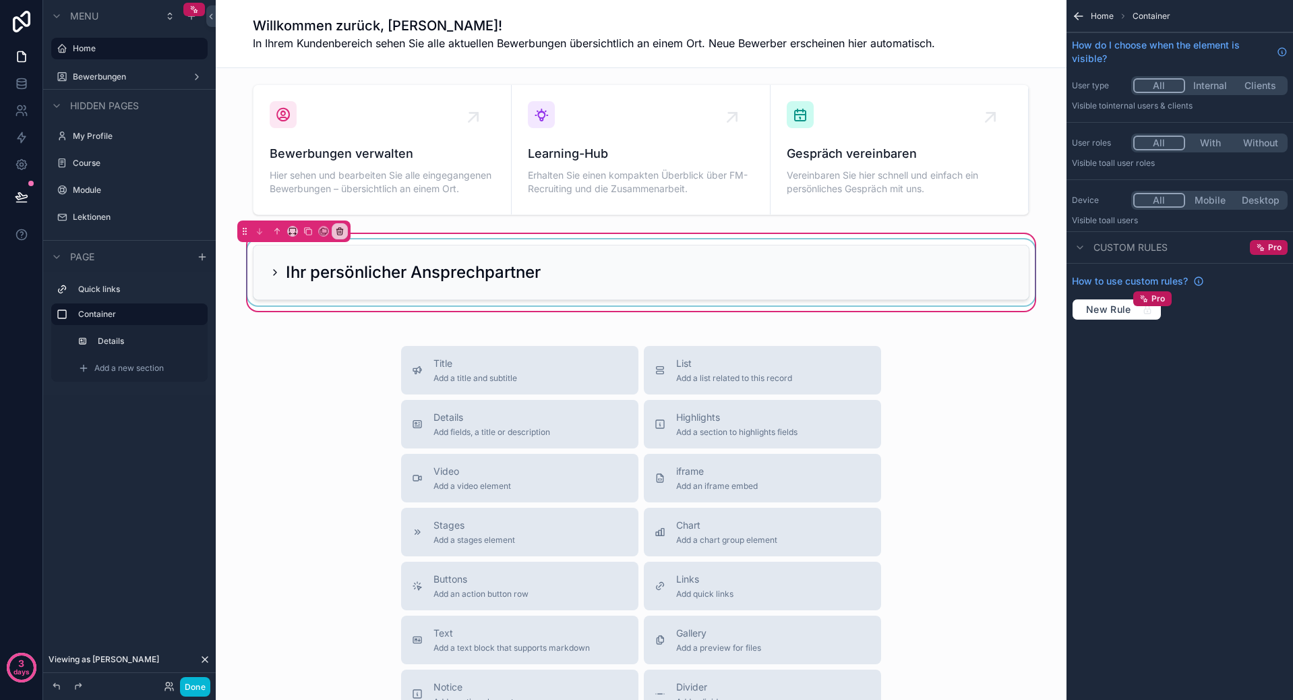
click at [276, 269] on div "scrollable content" at bounding box center [641, 272] width 793 height 66
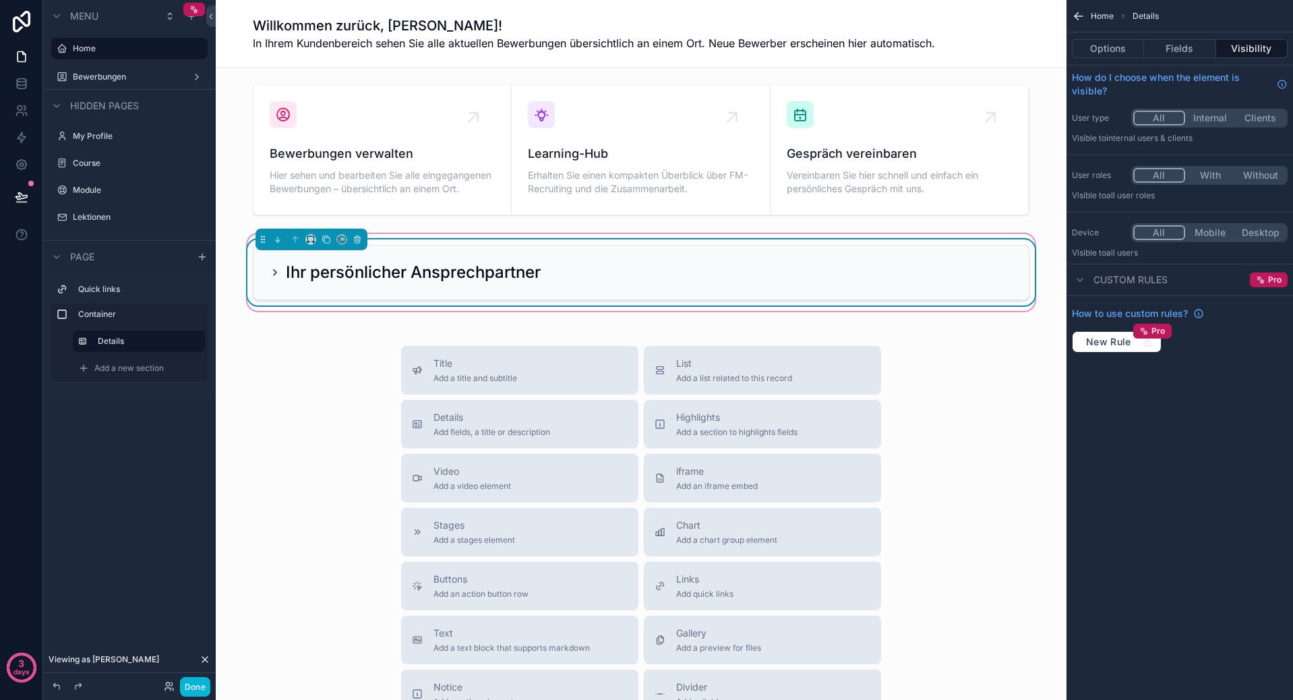
click at [270, 269] on icon "scrollable content" at bounding box center [275, 272] width 11 height 11
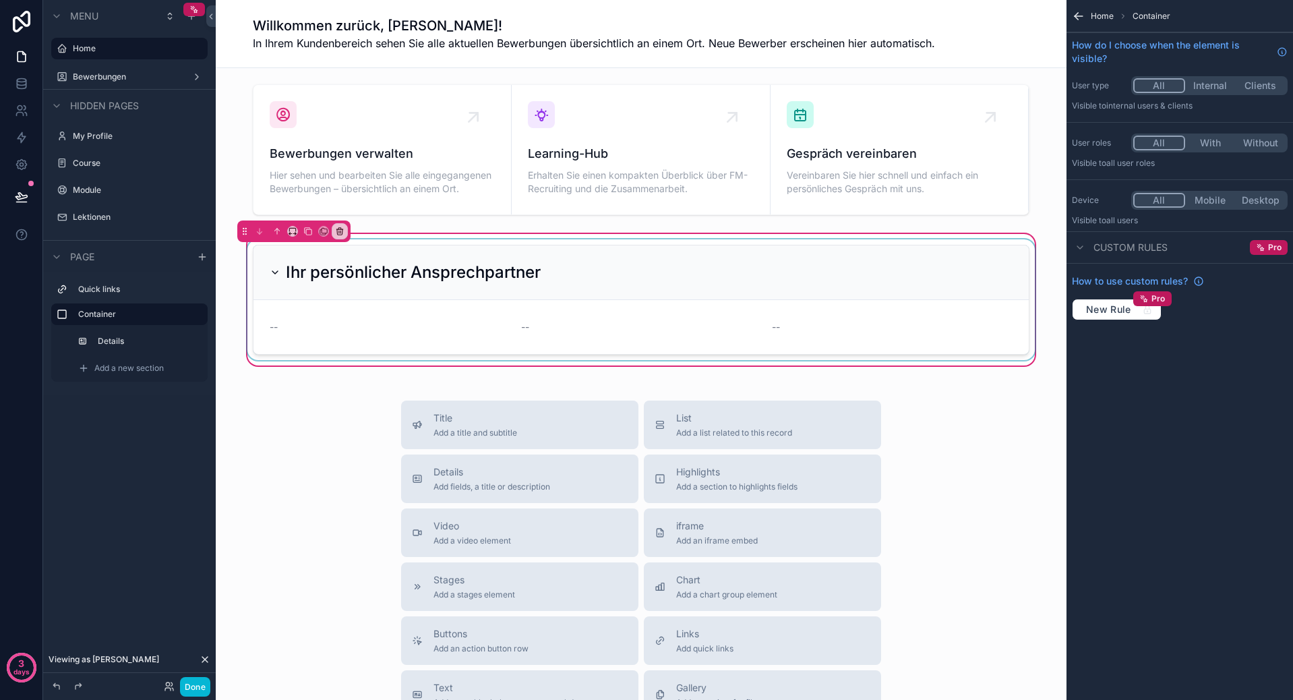
click at [270, 269] on div "scrollable content" at bounding box center [641, 299] width 793 height 121
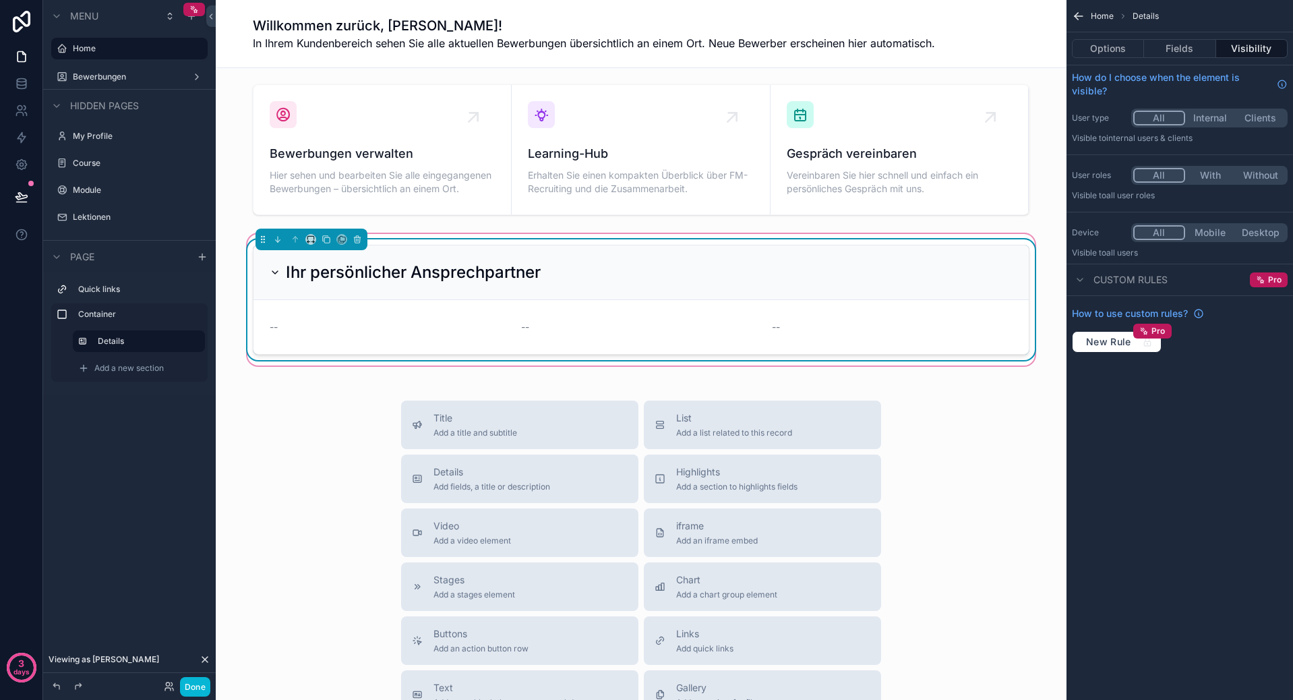
click at [270, 269] on icon "scrollable content" at bounding box center [275, 272] width 11 height 11
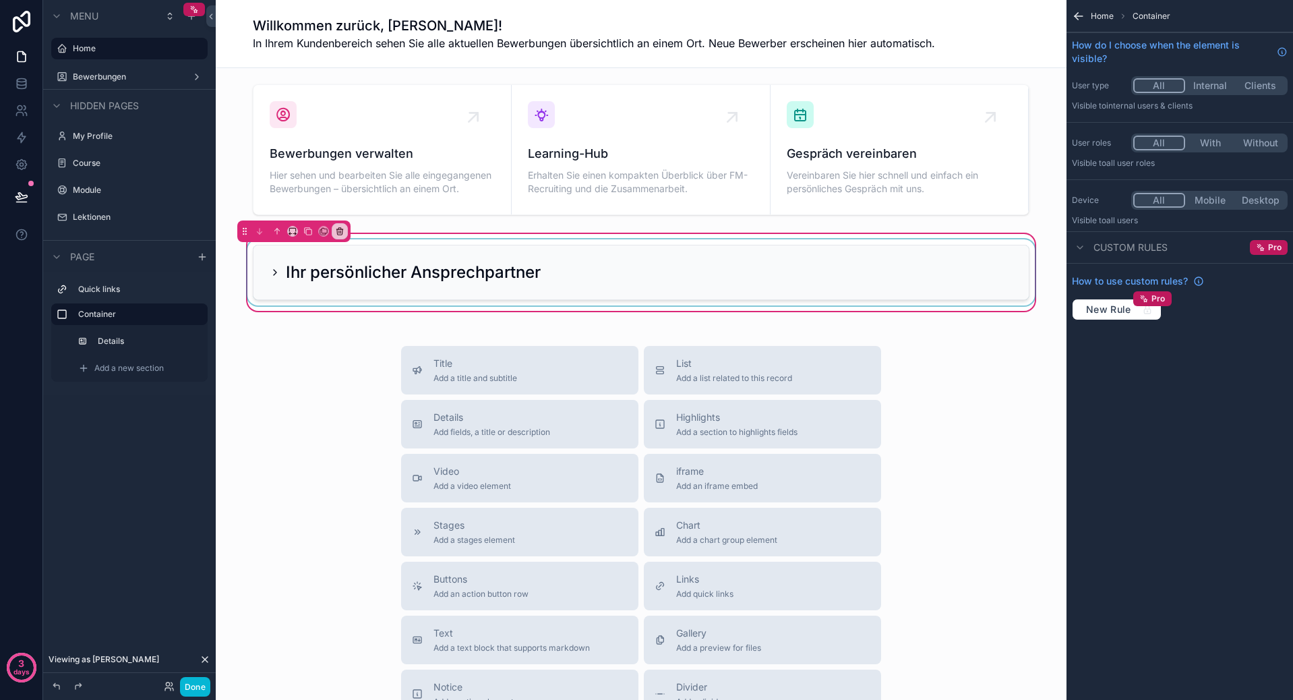
click at [270, 269] on div "scrollable content" at bounding box center [641, 272] width 793 height 66
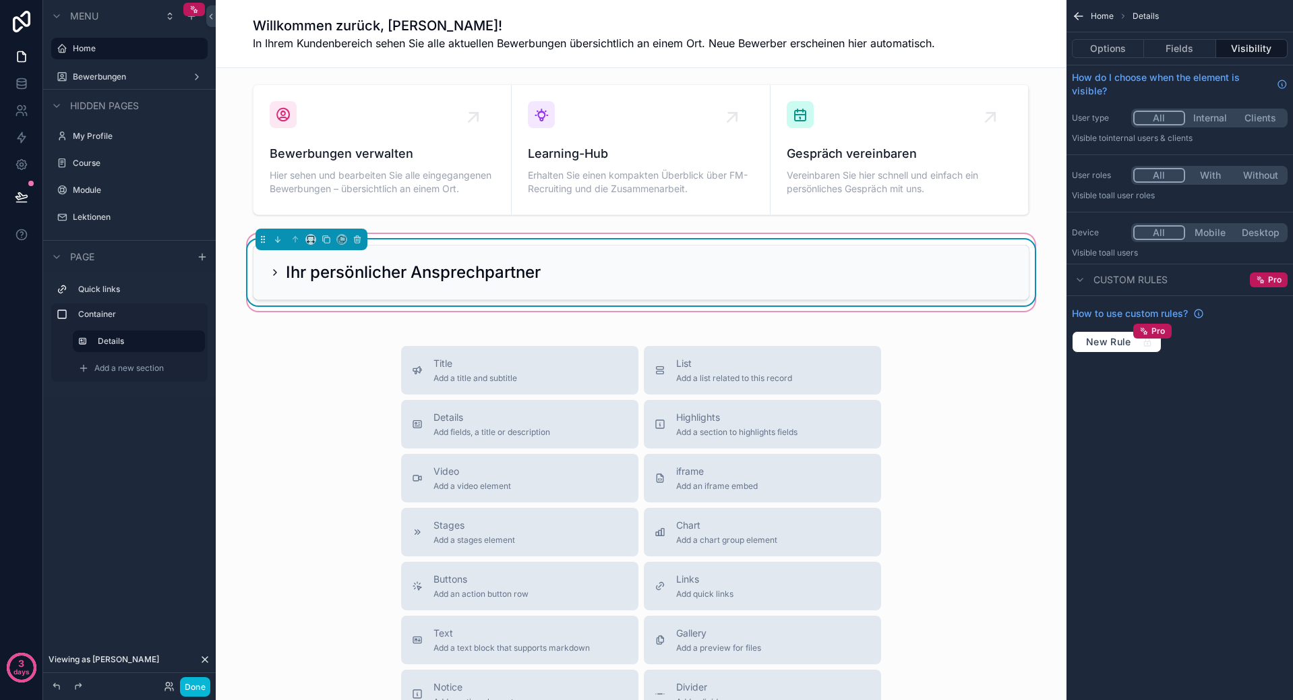
click at [270, 269] on icon "scrollable content" at bounding box center [275, 272] width 11 height 11
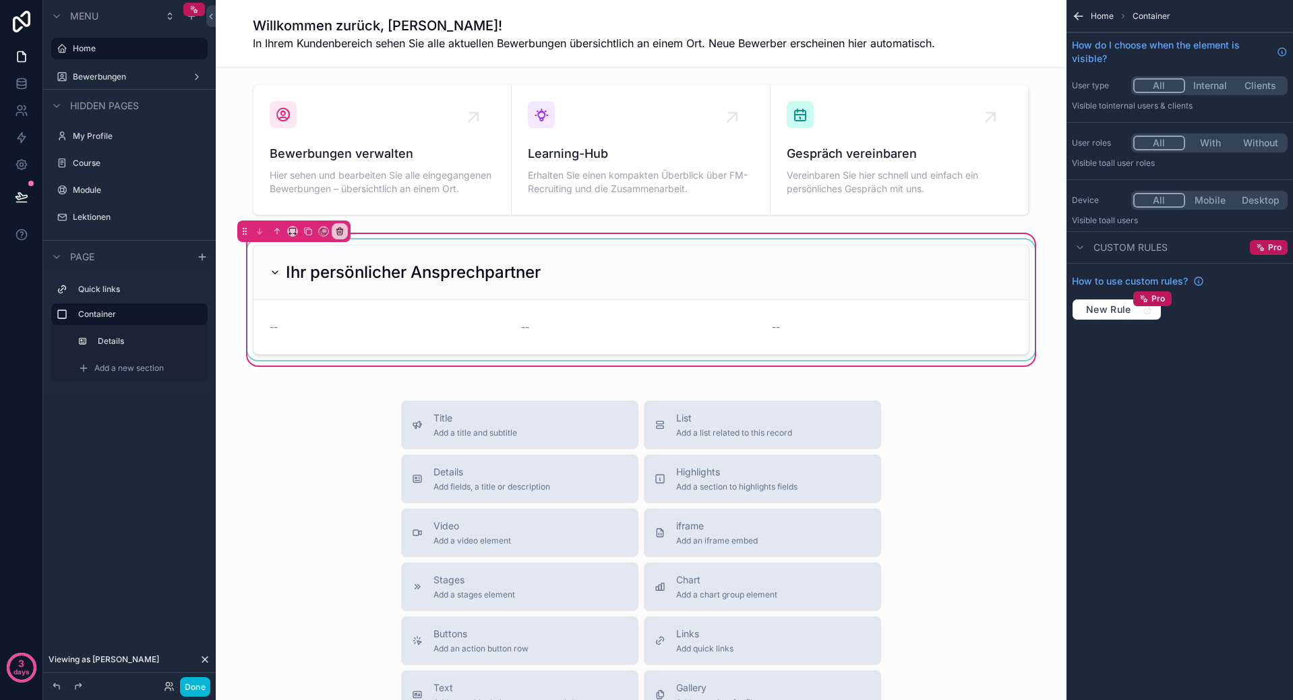
click at [269, 273] on div "scrollable content" at bounding box center [641, 299] width 793 height 121
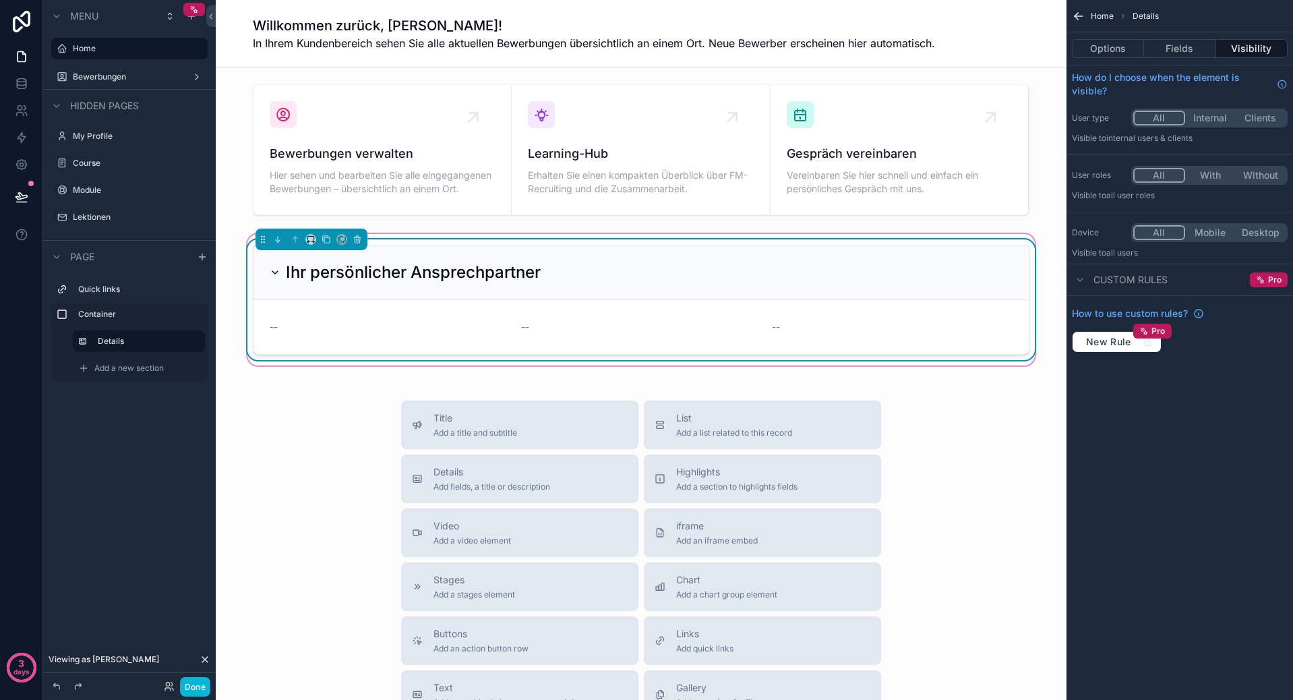
click at [272, 273] on icon "scrollable content" at bounding box center [274, 272] width 5 height 3
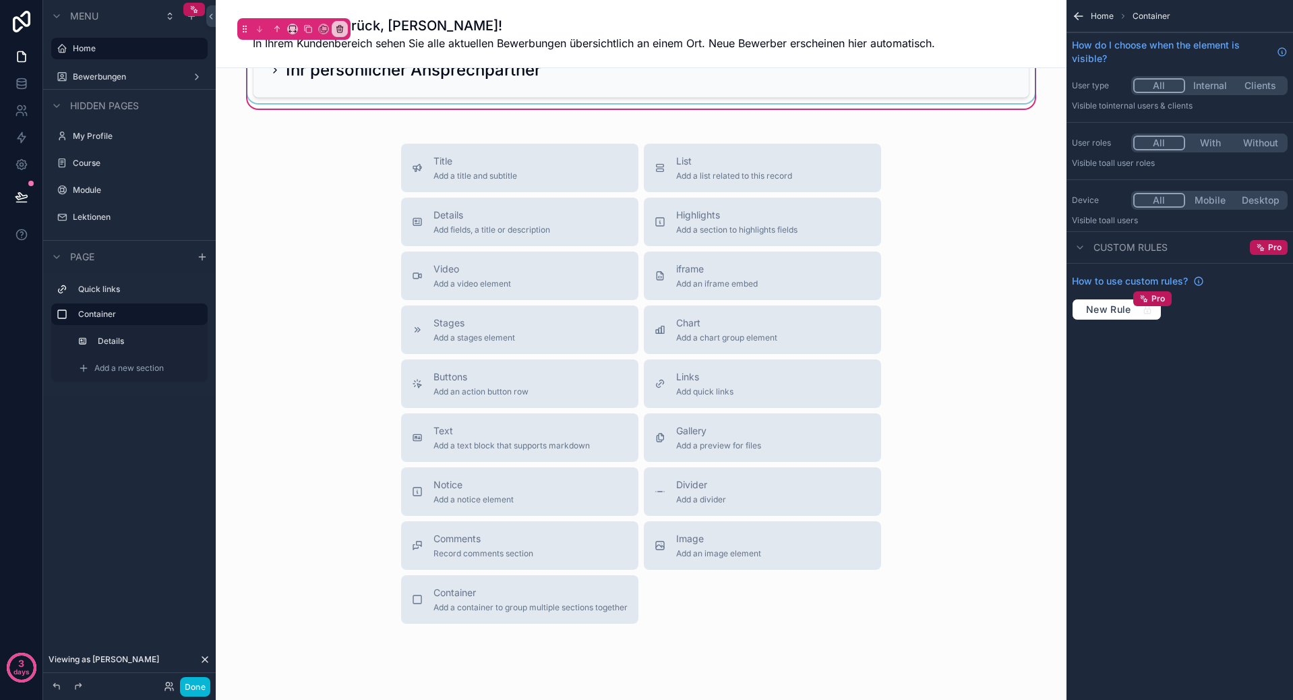
scroll to position [255, 0]
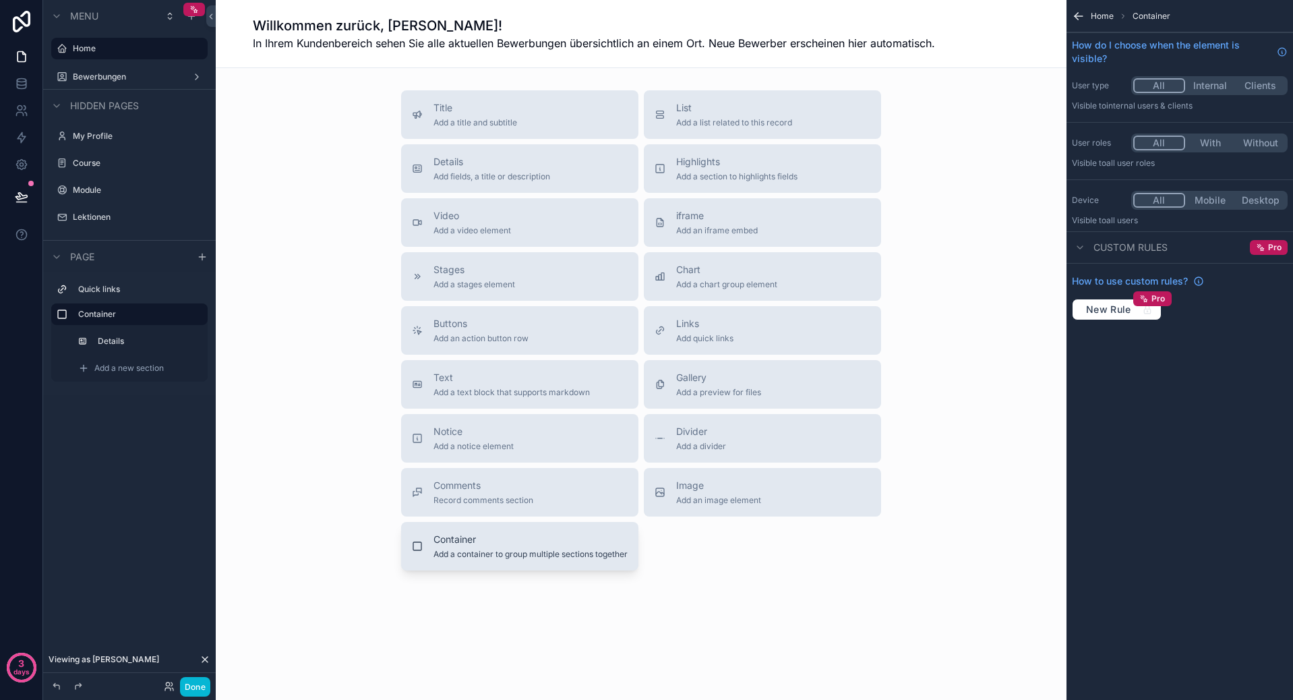
click at [477, 541] on span "Container" at bounding box center [530, 538] width 194 height 13
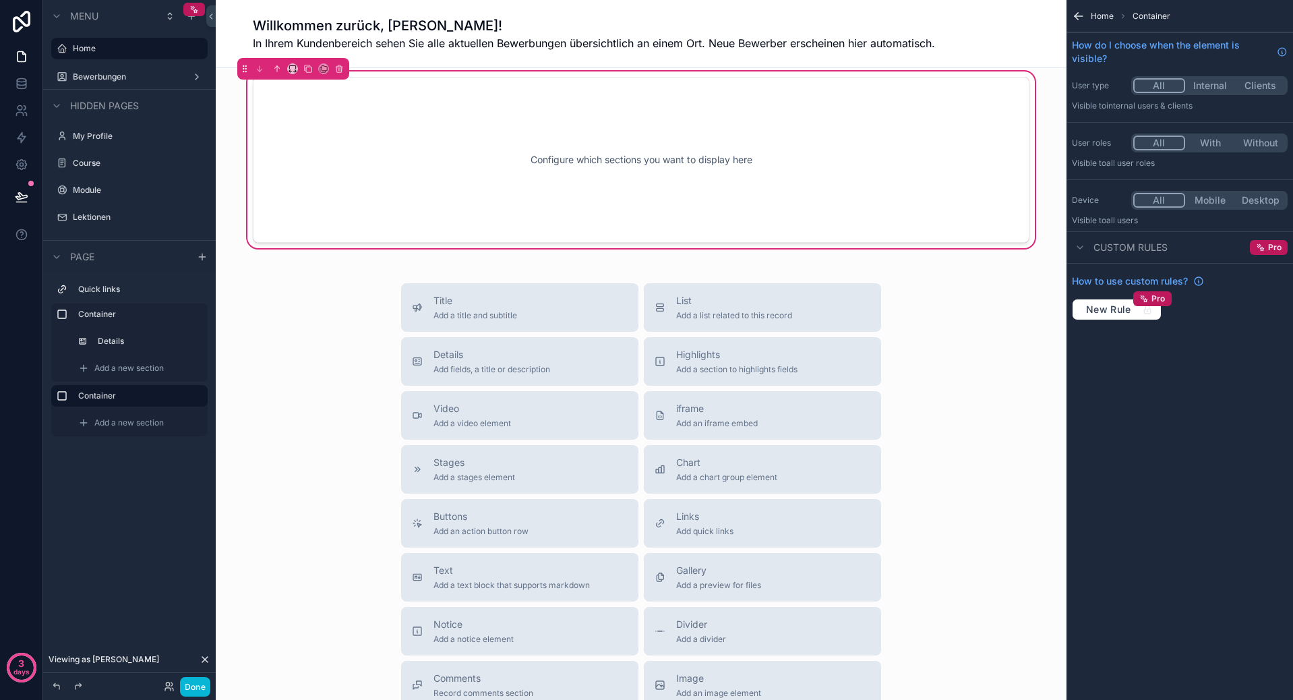
scroll to position [65, 0]
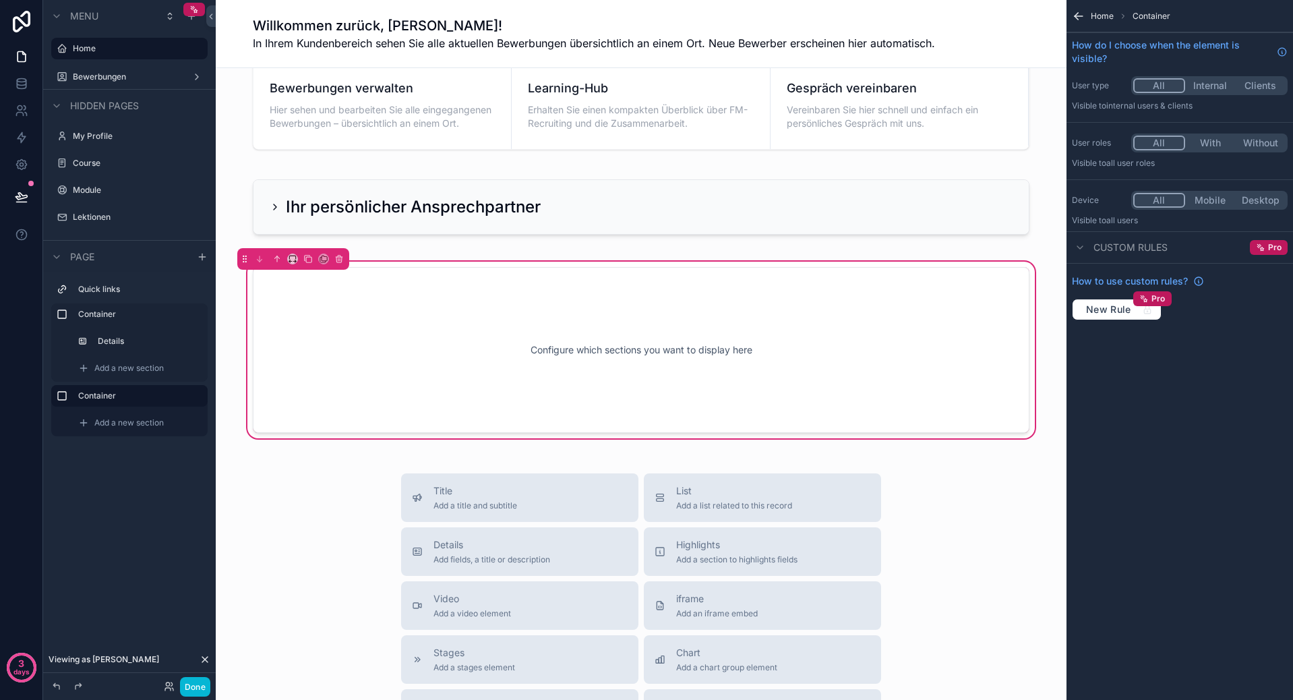
click at [152, 410] on div "Add a new section" at bounding box center [129, 422] width 156 height 27
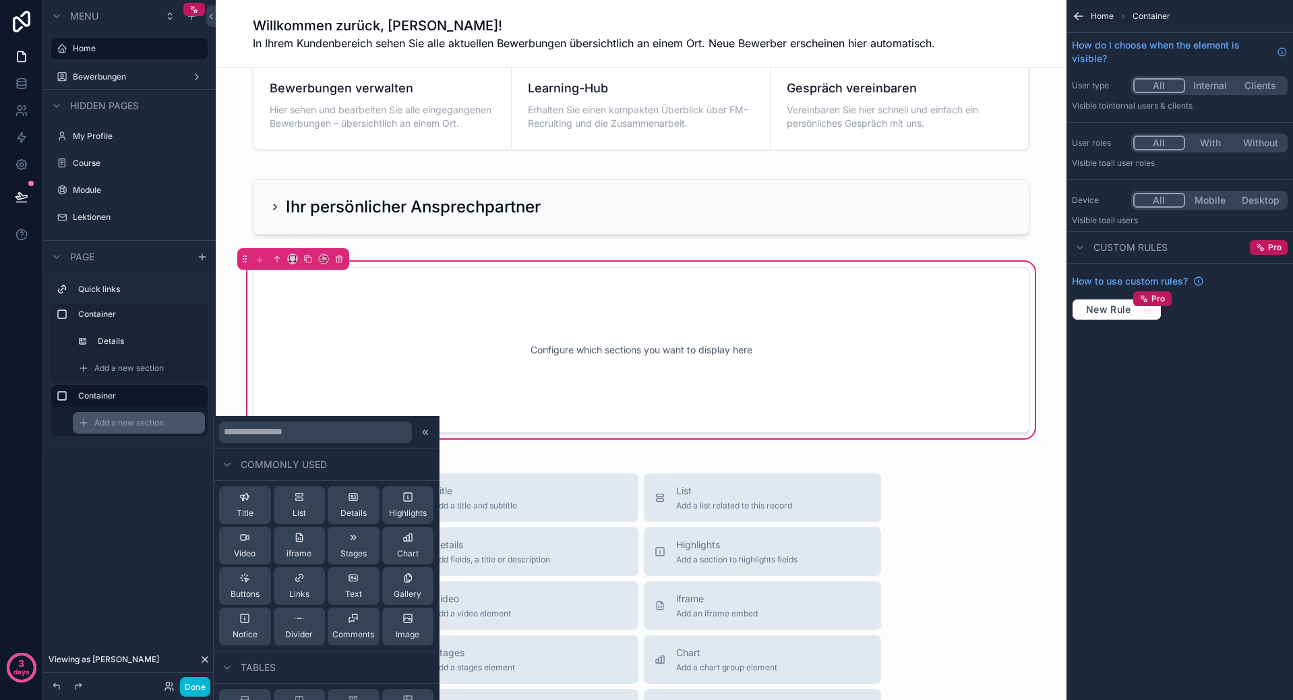
click at [132, 427] on span "Add a new section" at bounding box center [128, 422] width 69 height 11
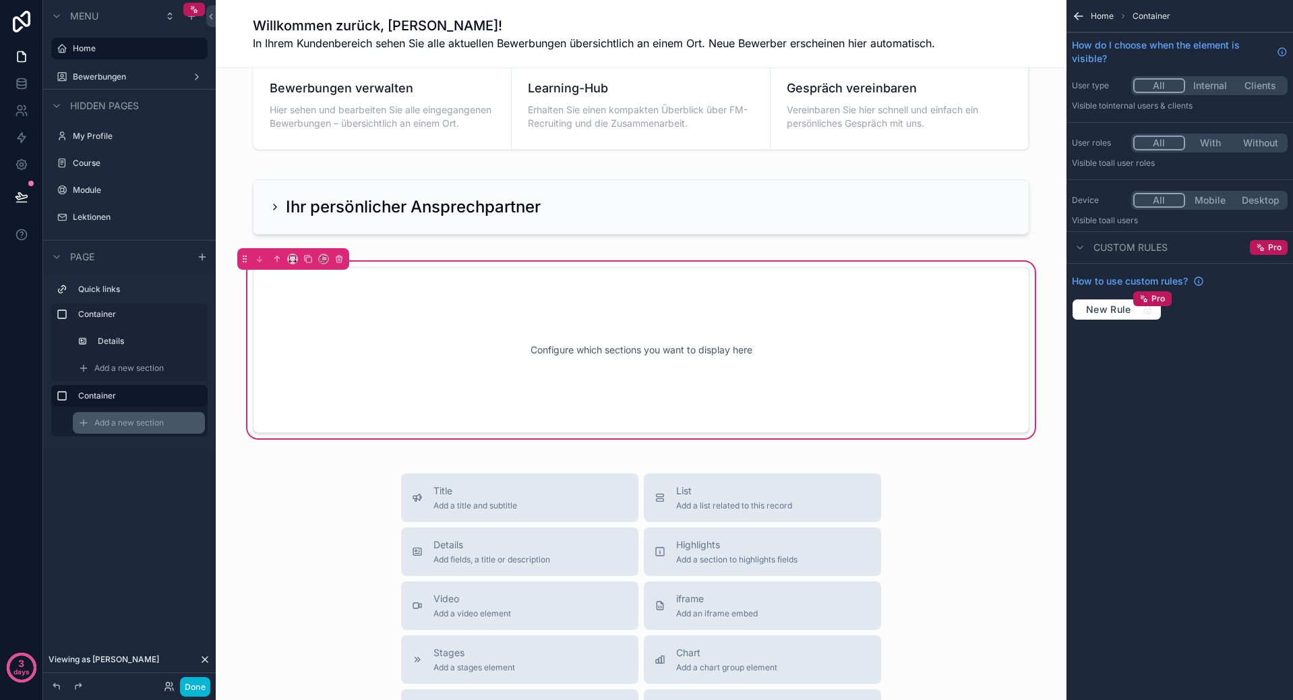
click at [132, 427] on span "Add a new section" at bounding box center [128, 422] width 69 height 11
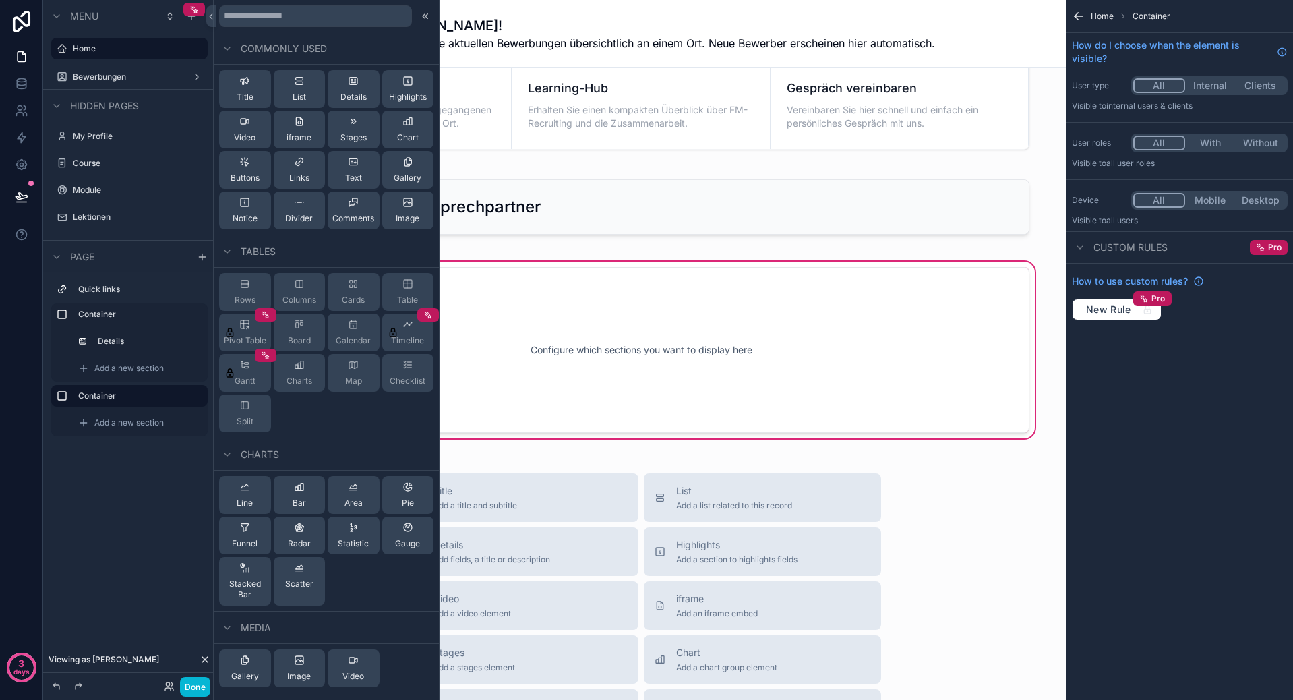
drag, startPoint x: 83, startPoint y: 400, endPoint x: 115, endPoint y: 487, distance: 92.1
click at [115, 487] on div "Menu Home Bewerbungen Hidden pages My Profile Course Module Lektionen Page Quic…" at bounding box center [129, 341] width 173 height 683
click at [557, 452] on div "Bewerbungen verwalten Hier sehen und bearbeiten Sie alle eingegangenen Bewerbun…" at bounding box center [641, 532] width 851 height 1058
click at [420, 16] on icon at bounding box center [425, 16] width 11 height 11
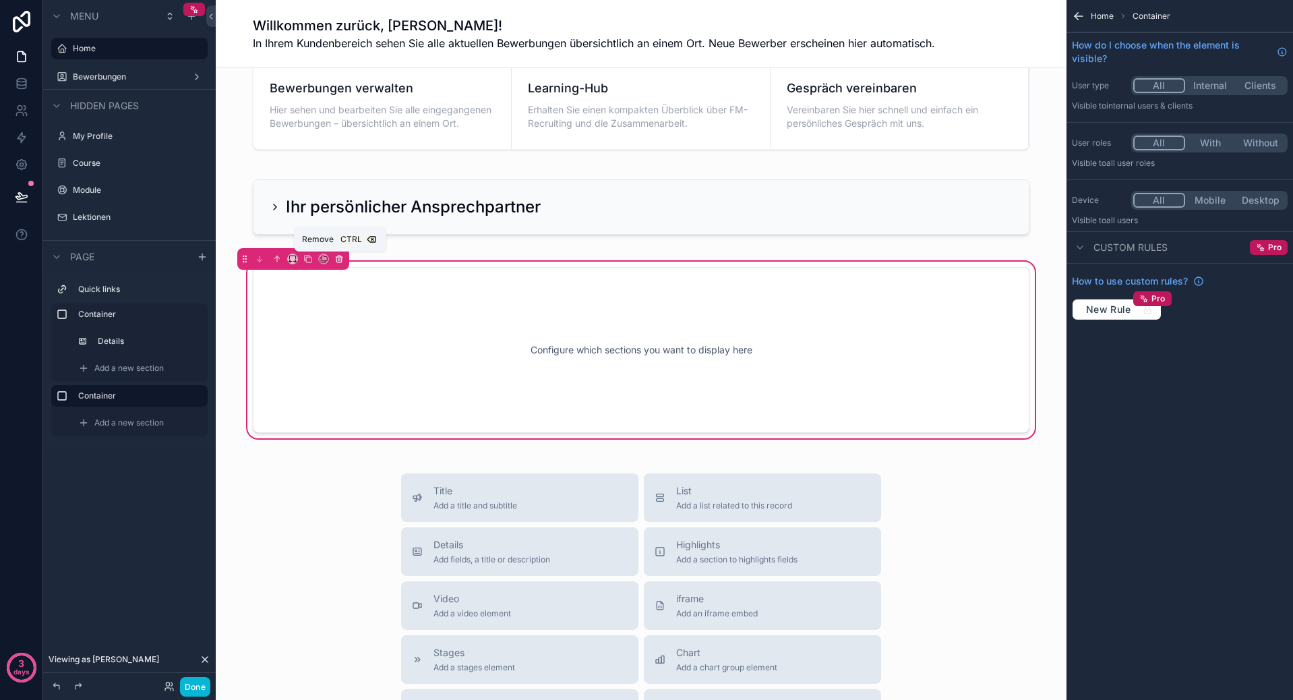
click at [335, 259] on icon "scrollable content" at bounding box center [338, 258] width 9 height 9
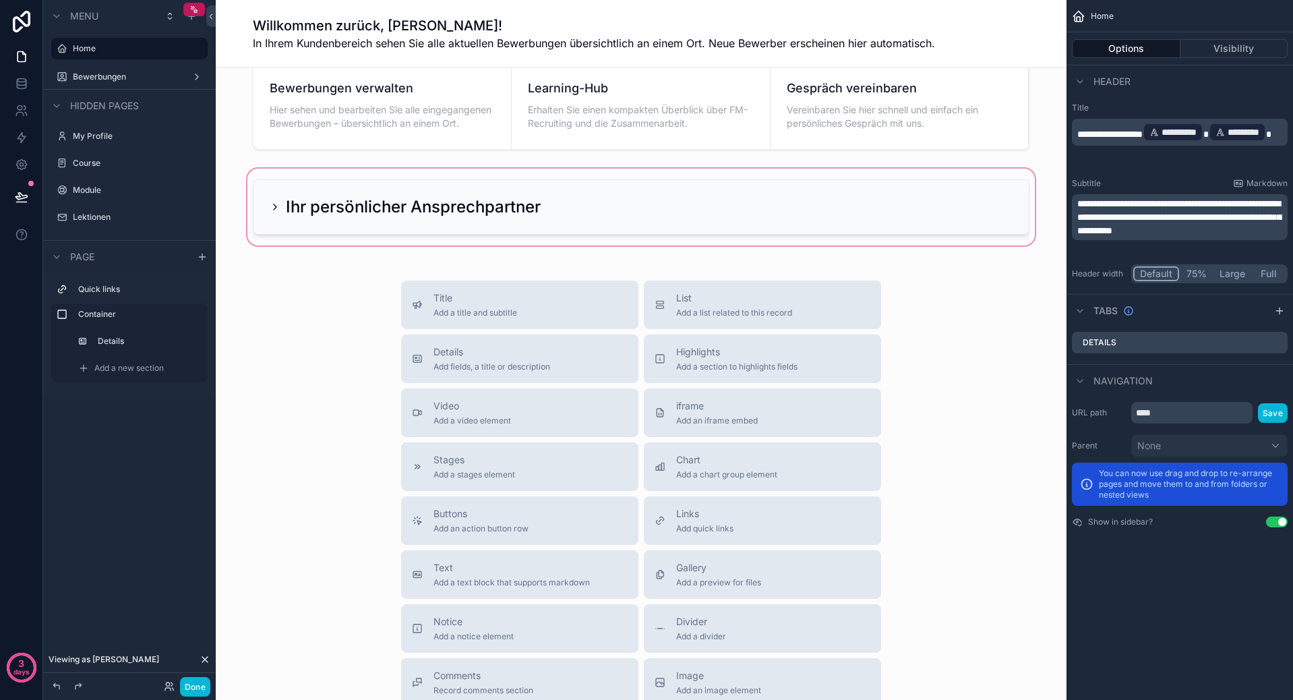
scroll to position [0, 0]
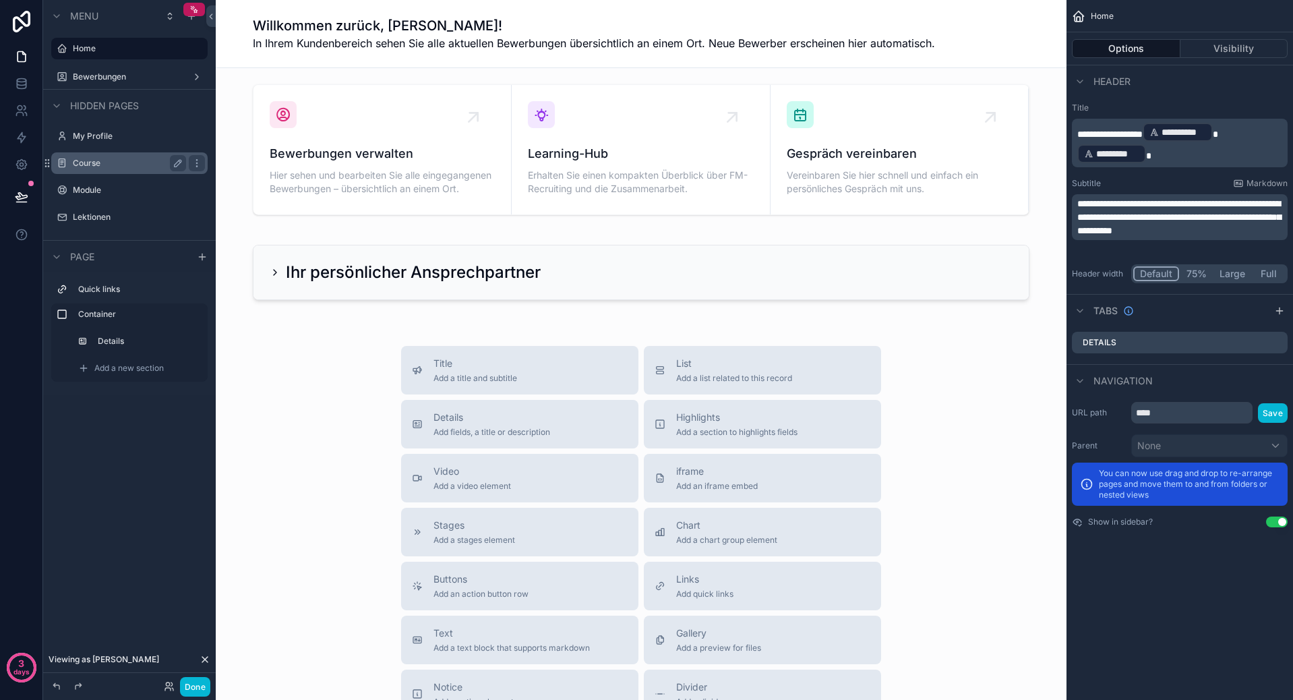
click at [96, 171] on div "Course" at bounding box center [129, 163] width 113 height 16
click at [22, 133] on icon at bounding box center [22, 138] width 8 height 10
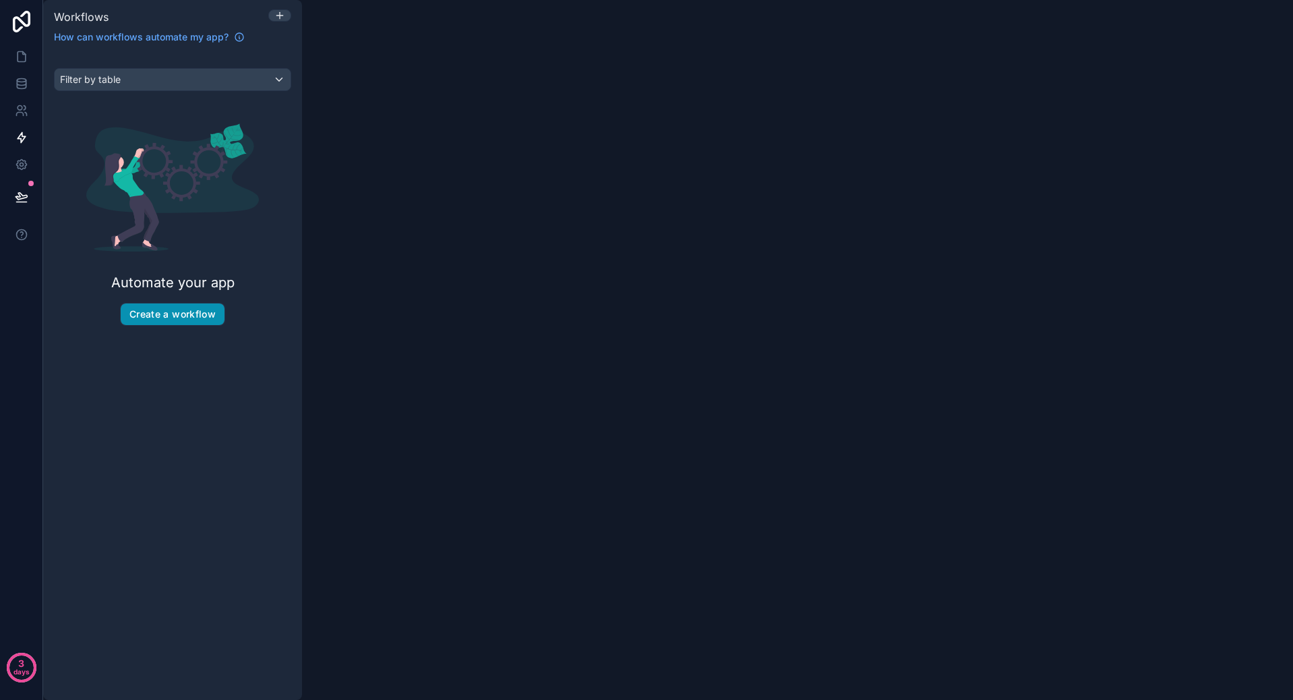
click at [156, 319] on button "Create a workflow" at bounding box center [173, 314] width 104 height 22
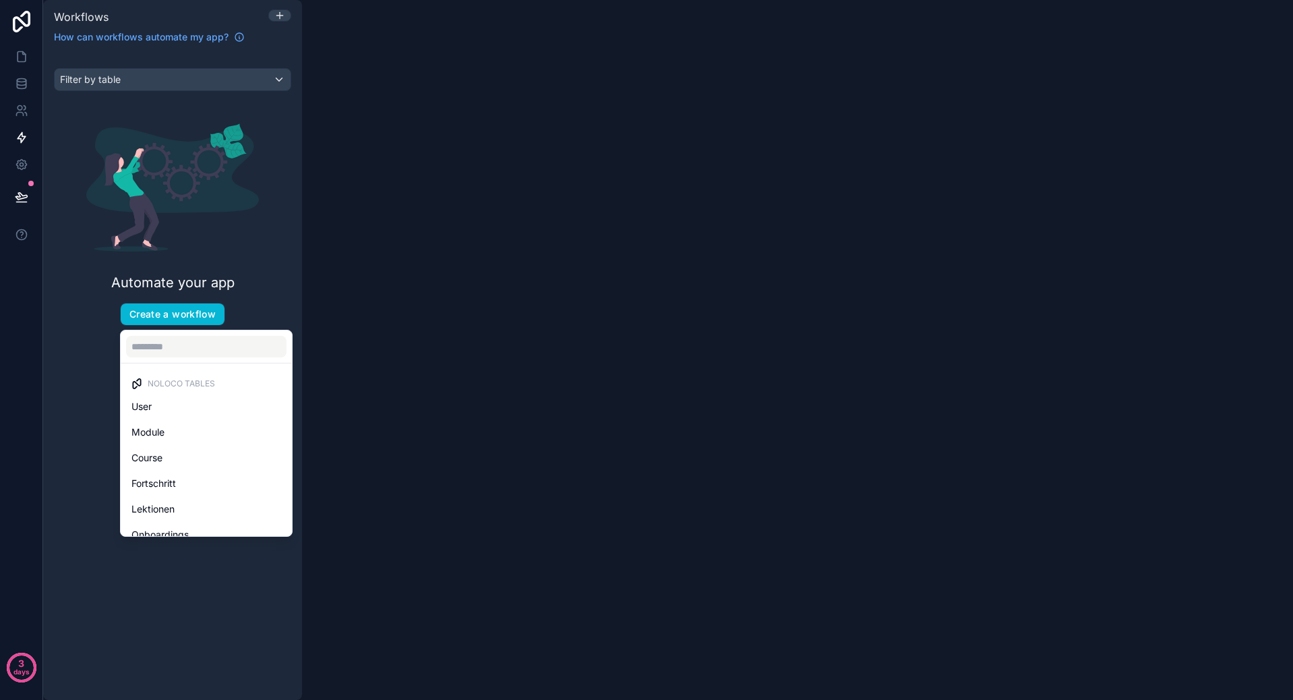
click at [24, 67] on div "scrollable content" at bounding box center [646, 350] width 1293 height 700
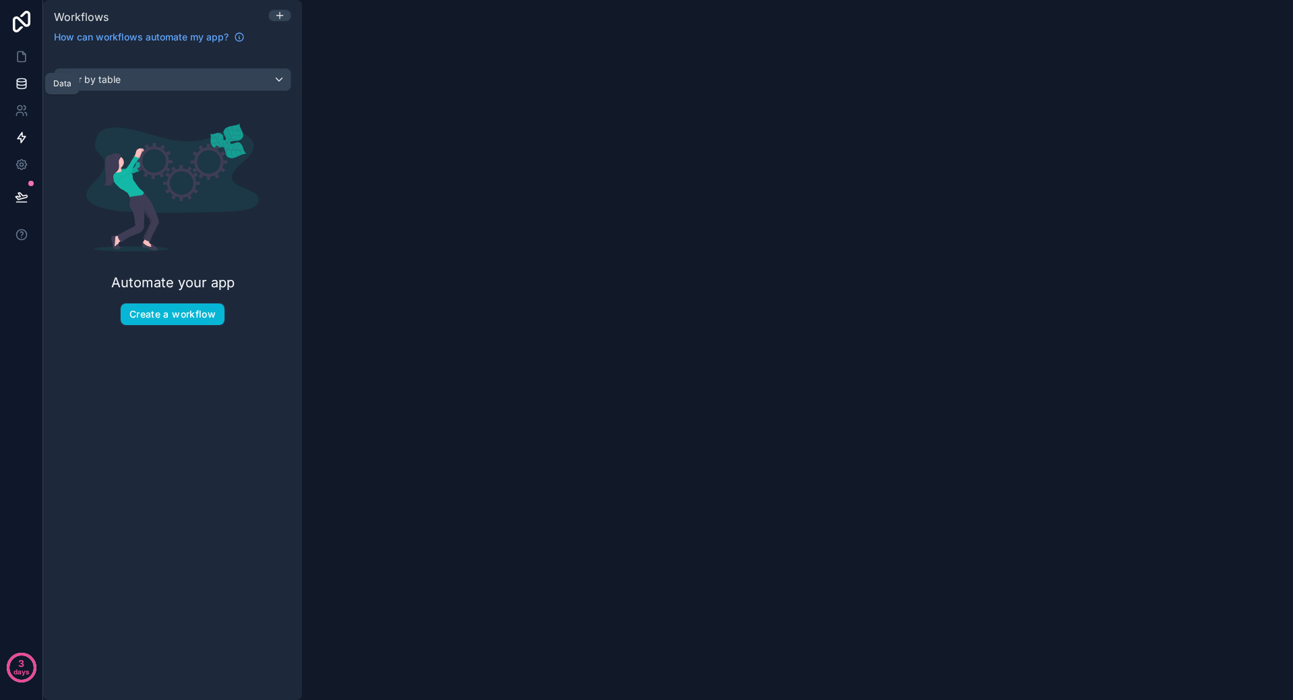
click at [22, 86] on icon at bounding box center [21, 83] width 13 height 13
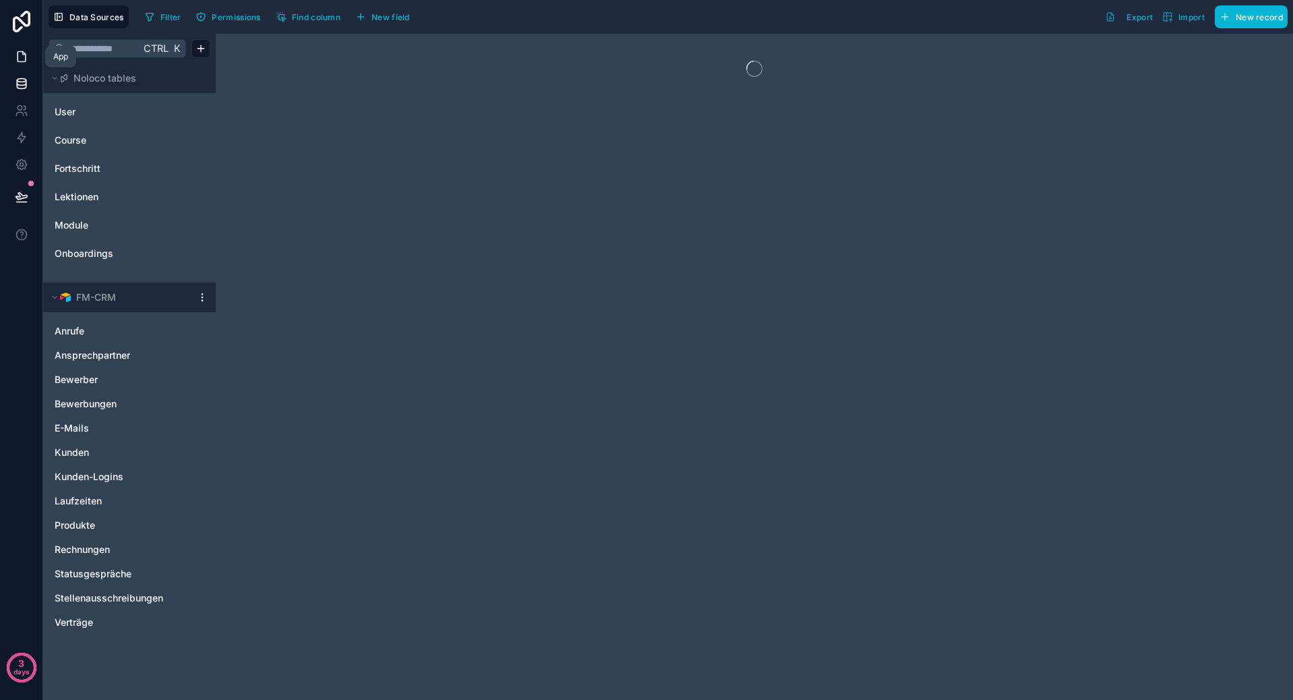
click at [24, 59] on icon at bounding box center [21, 56] width 13 height 13
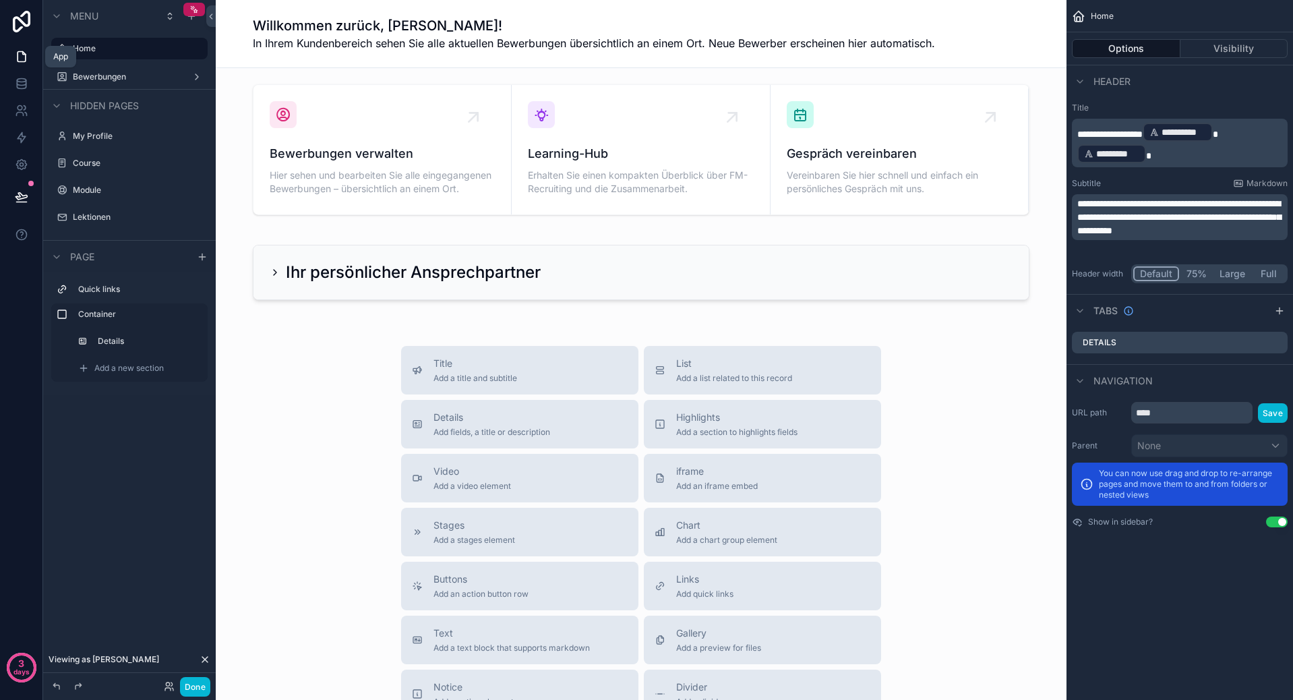
click at [26, 52] on icon at bounding box center [21, 56] width 13 height 13
click at [20, 86] on icon at bounding box center [21, 82] width 9 height 5
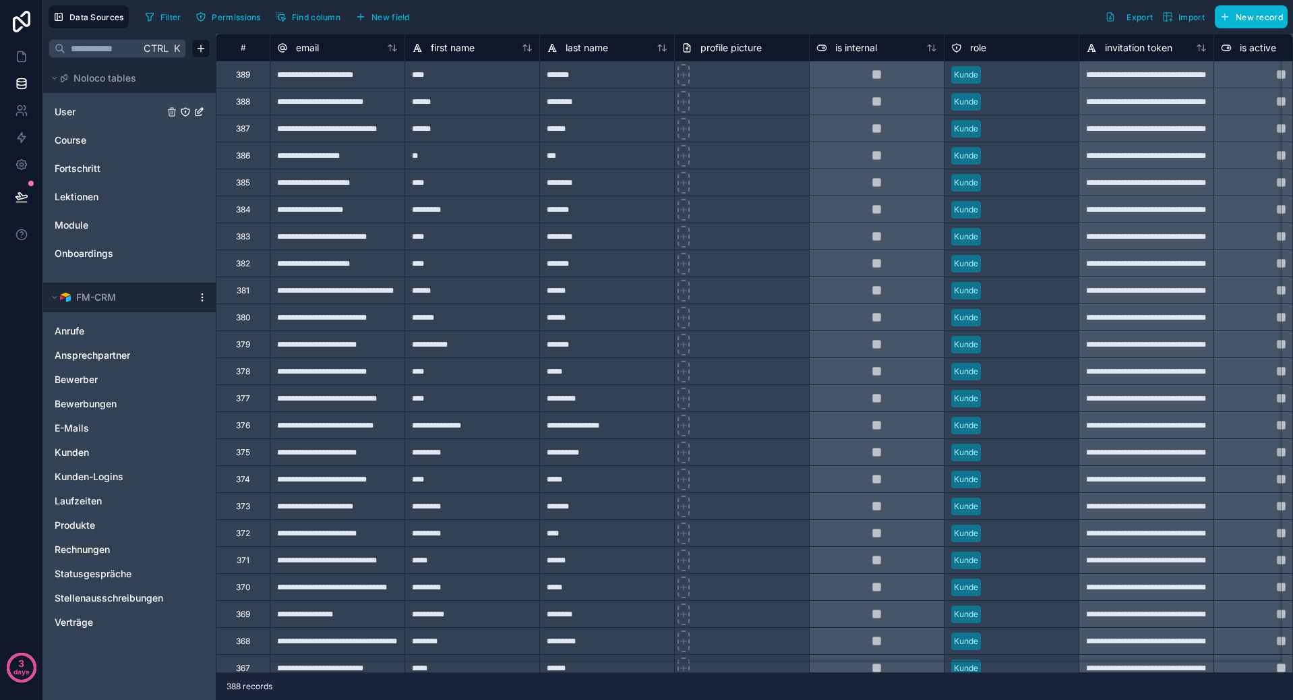
click at [90, 106] on link "User" at bounding box center [109, 111] width 109 height 13
click at [584, 18] on div "Filter Permissions Find column New field Export Import New record" at bounding box center [714, 16] width 1148 height 23
click at [83, 18] on span "Data Sources" at bounding box center [96, 17] width 55 height 10
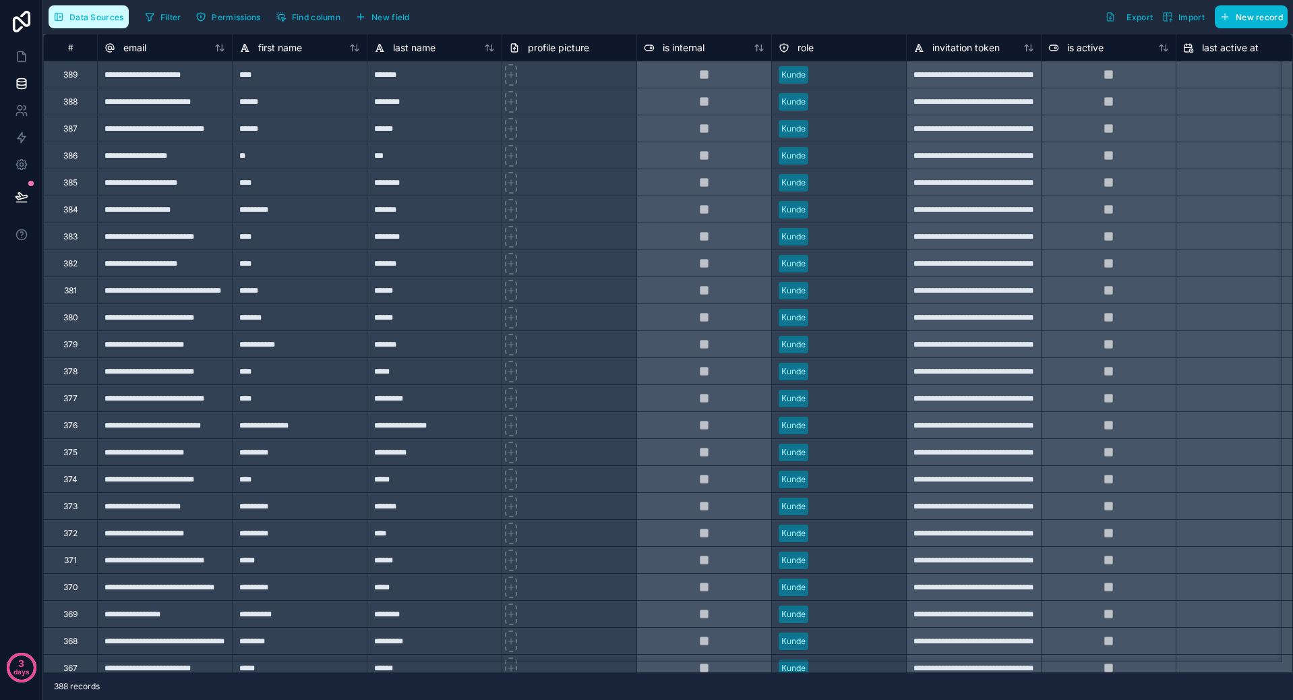
click at [83, 18] on span "Data Sources" at bounding box center [96, 17] width 55 height 10
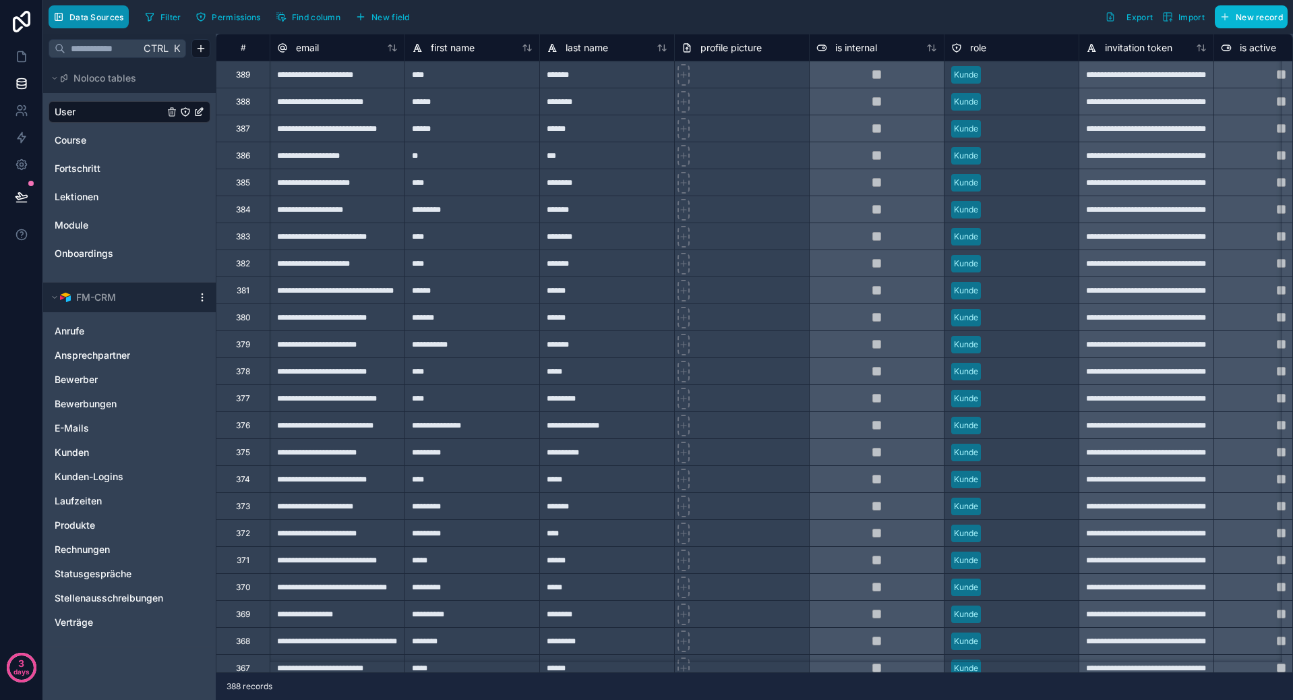
click at [83, 18] on span "Data Sources" at bounding box center [96, 17] width 55 height 10
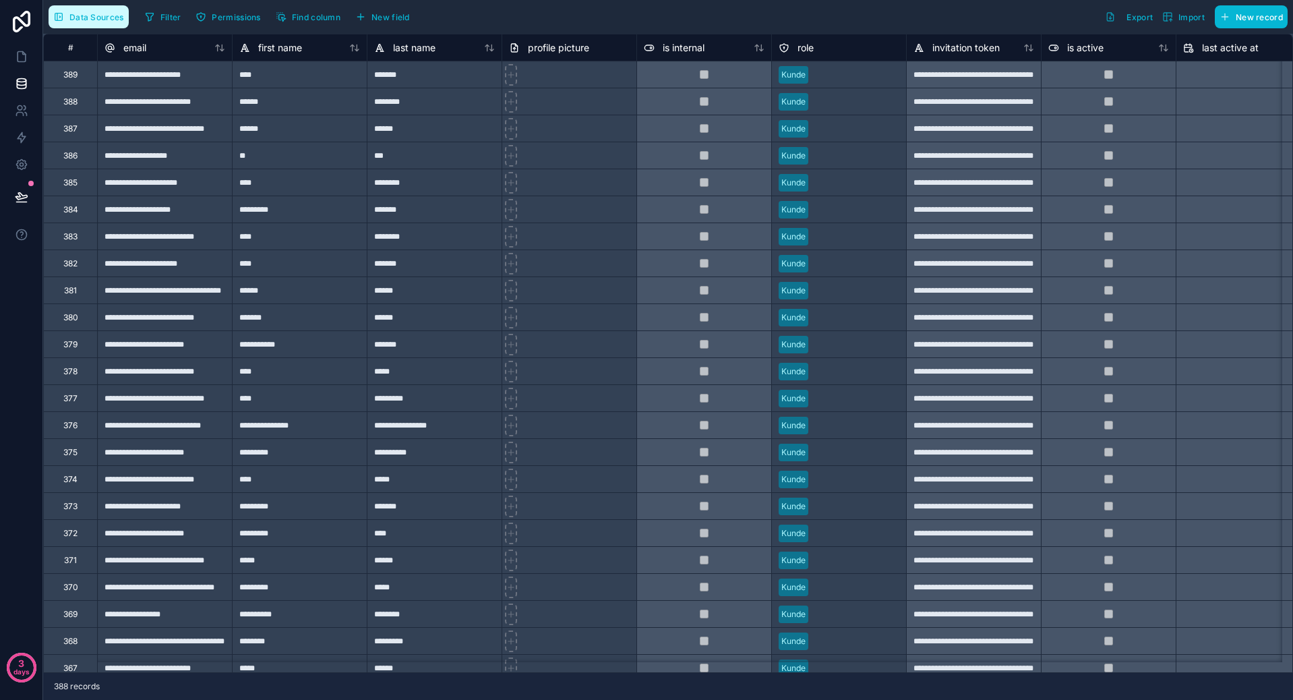
click at [83, 18] on span "Data Sources" at bounding box center [96, 17] width 55 height 10
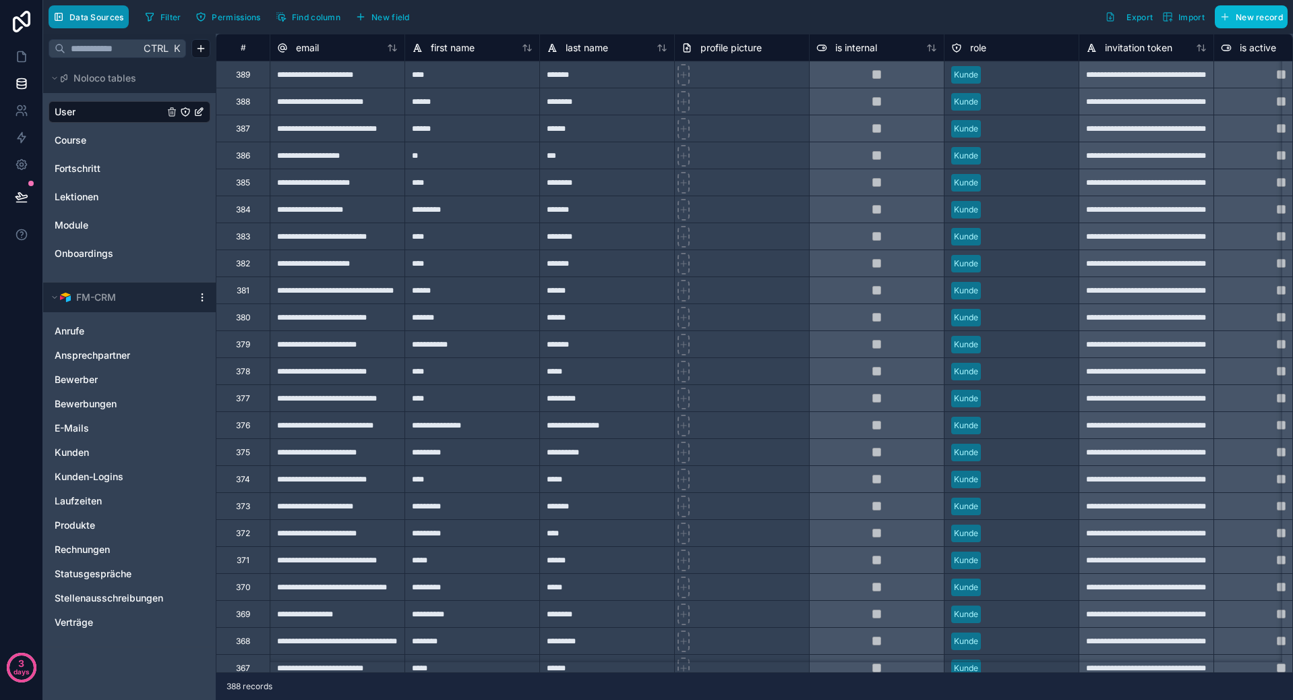
click at [86, 13] on span "Data Sources" at bounding box center [96, 17] width 55 height 10
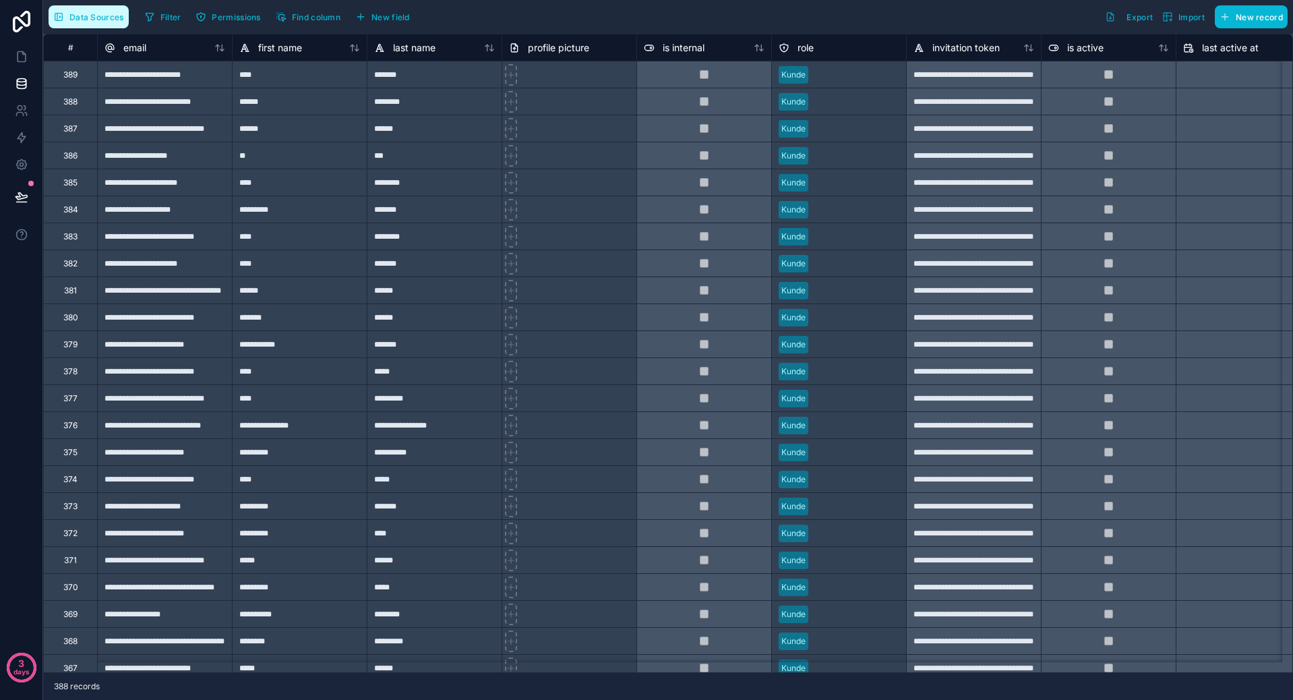
click at [90, 13] on span "Data Sources" at bounding box center [96, 17] width 55 height 10
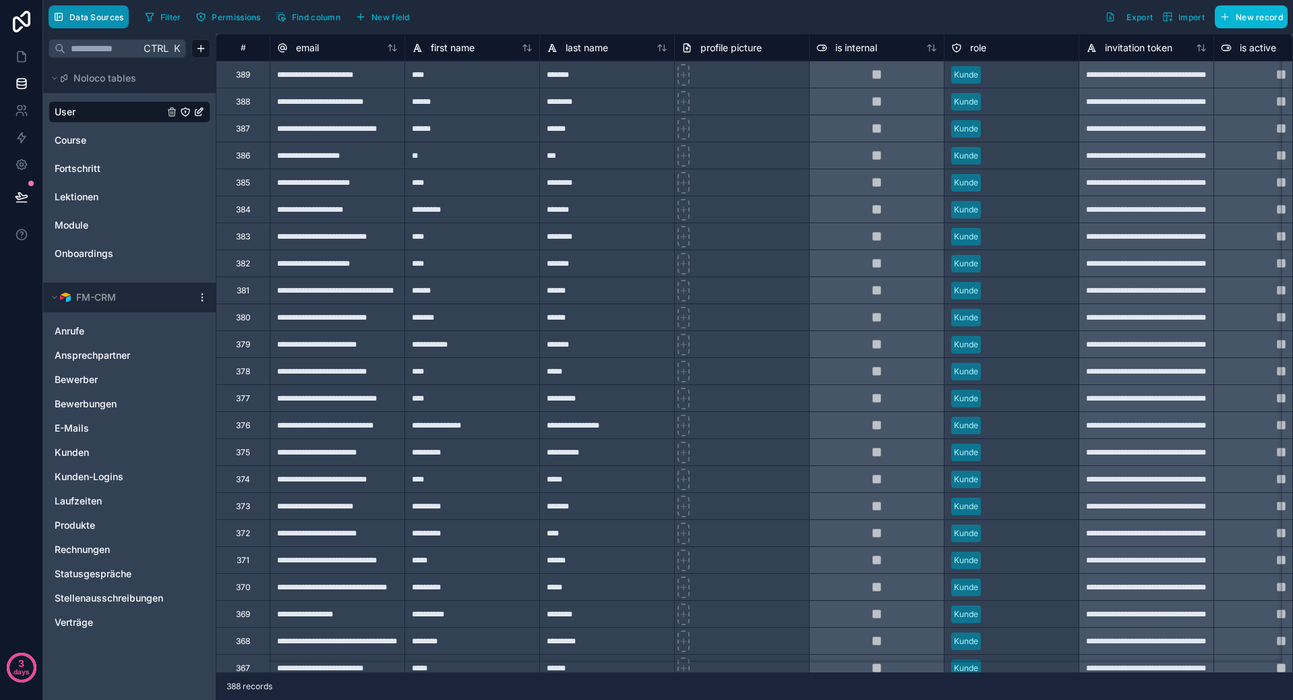
click at [90, 13] on span "Data Sources" at bounding box center [96, 17] width 55 height 10
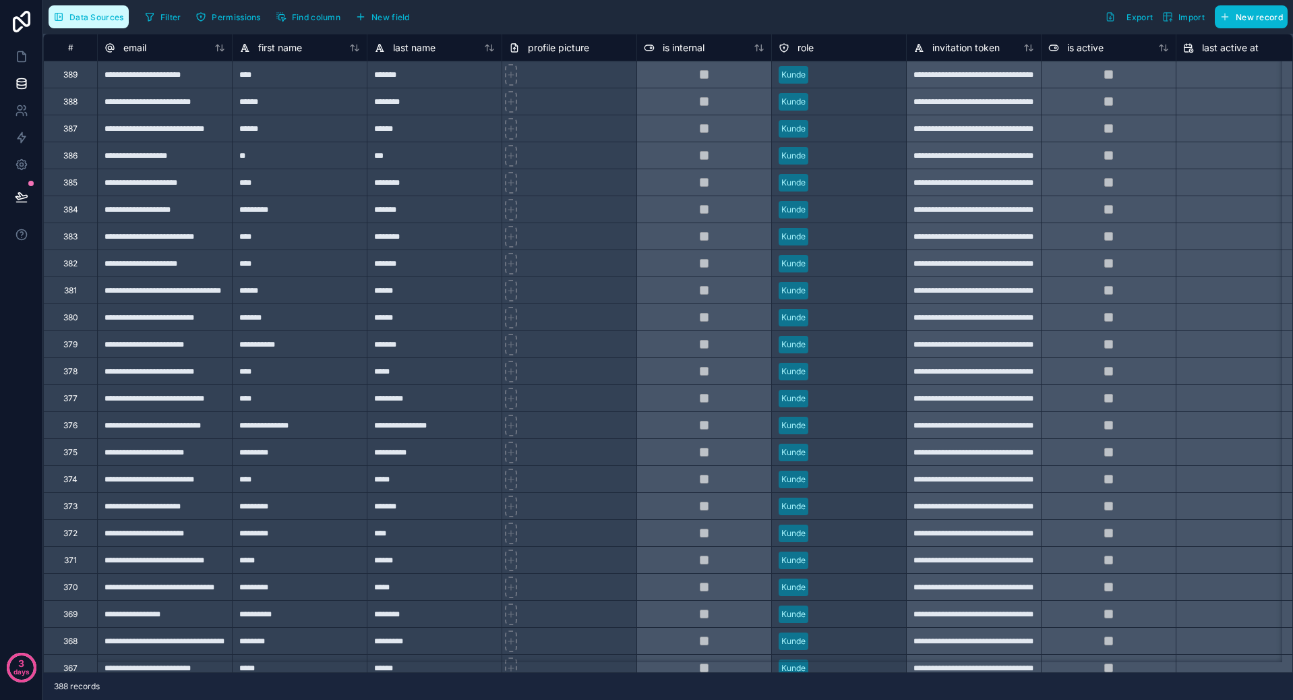
click at [88, 12] on span "Data Sources" at bounding box center [96, 17] width 55 height 10
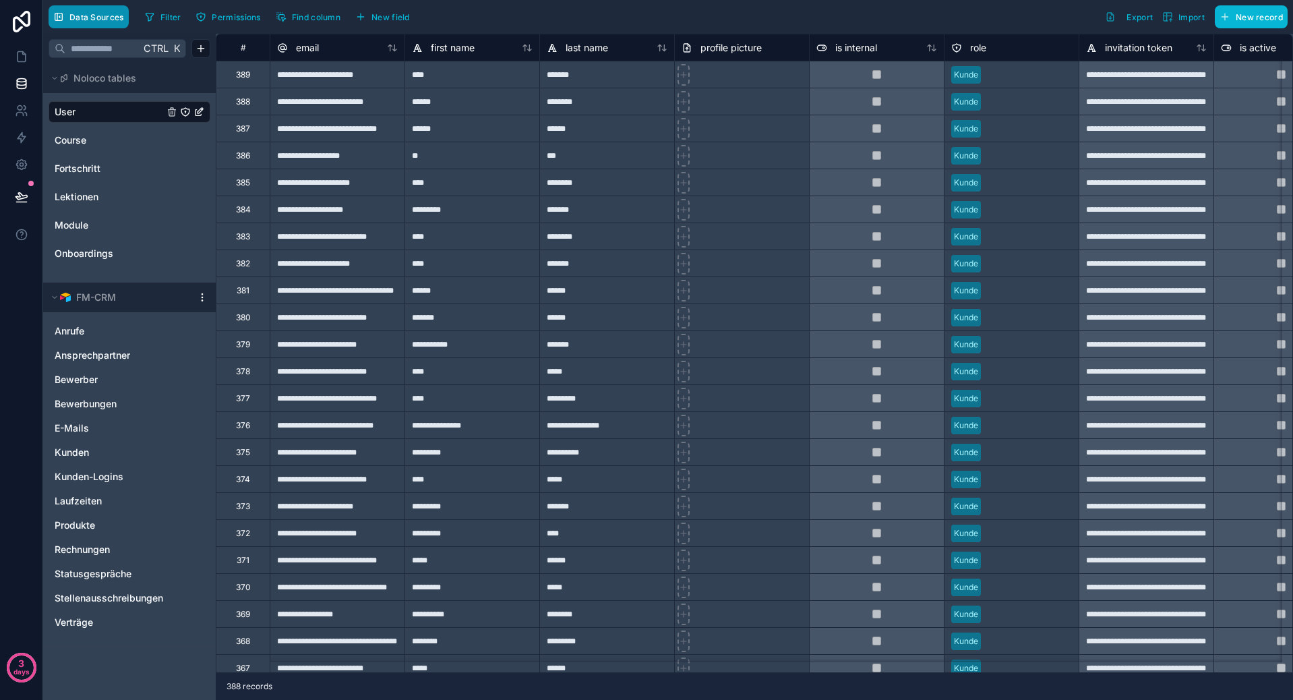
click at [88, 12] on span "Data Sources" at bounding box center [96, 17] width 55 height 10
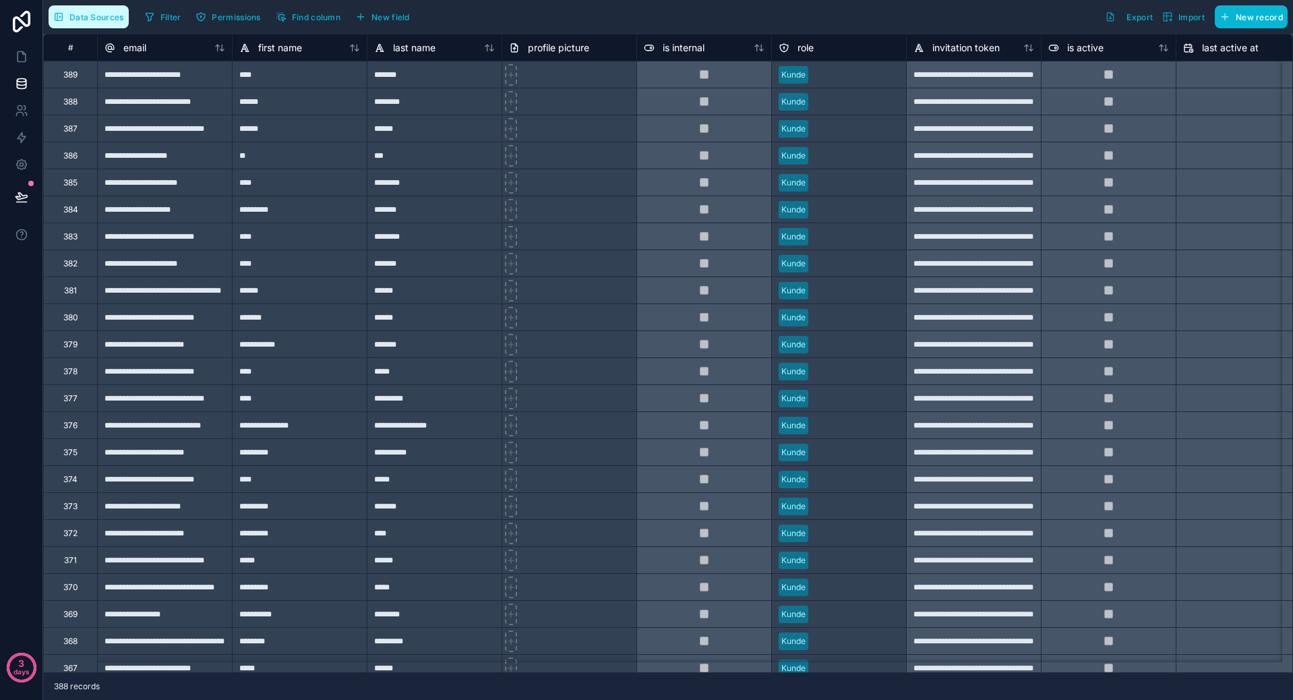
click at [88, 12] on span "Data Sources" at bounding box center [96, 17] width 55 height 10
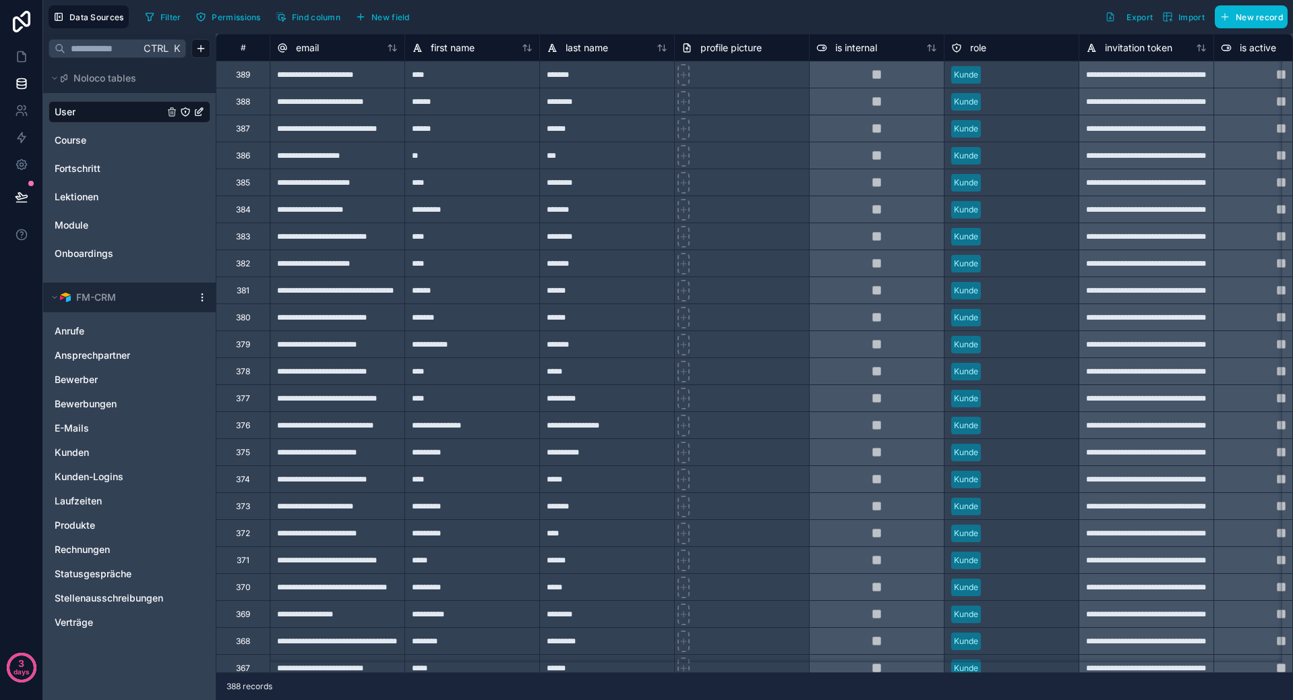
click at [82, 119] on div "User" at bounding box center [130, 112] width 162 height 22
click at [22, 112] on icon at bounding box center [21, 110] width 13 height 13
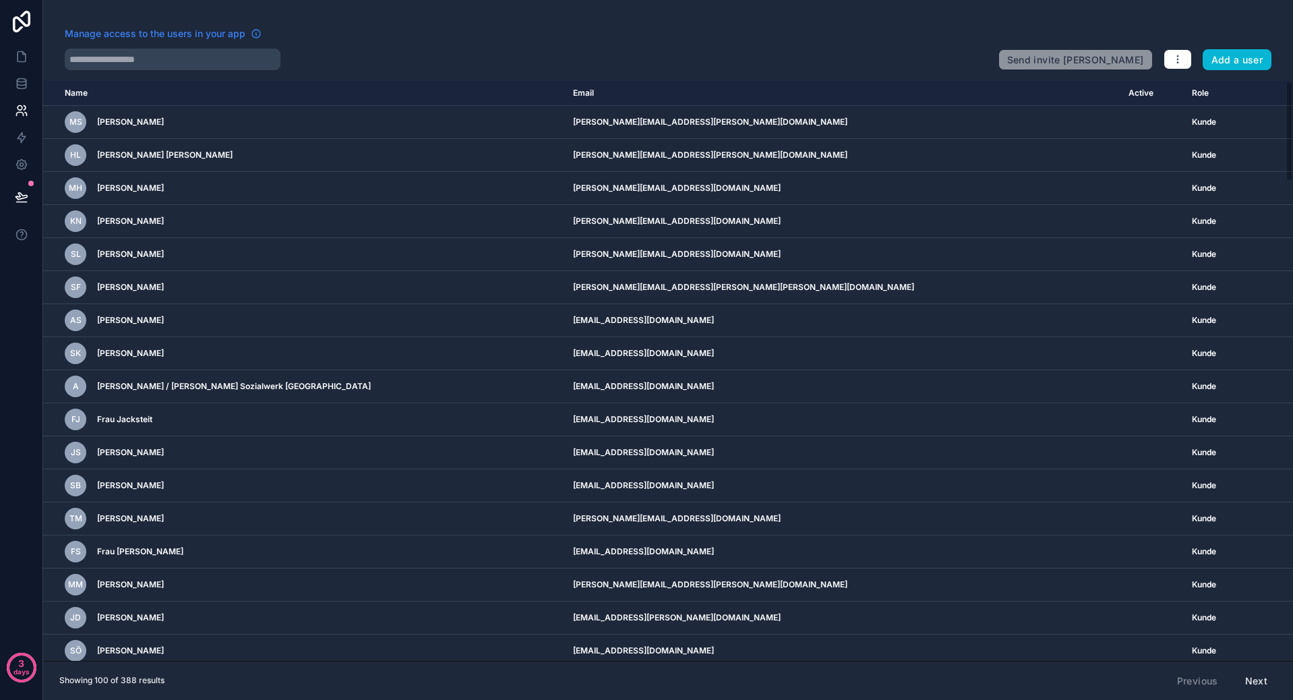
click at [171, 36] on span "Manage access to the users in your app" at bounding box center [155, 33] width 181 height 13
click at [1179, 56] on icon "button" at bounding box center [1177, 59] width 11 height 11
click at [894, 7] on div "Manage access to the users in your app Send invite reminders Add a user Name Em…" at bounding box center [668, 350] width 1250 height 700
click at [1254, 679] on button "Next" at bounding box center [1255, 680] width 41 height 23
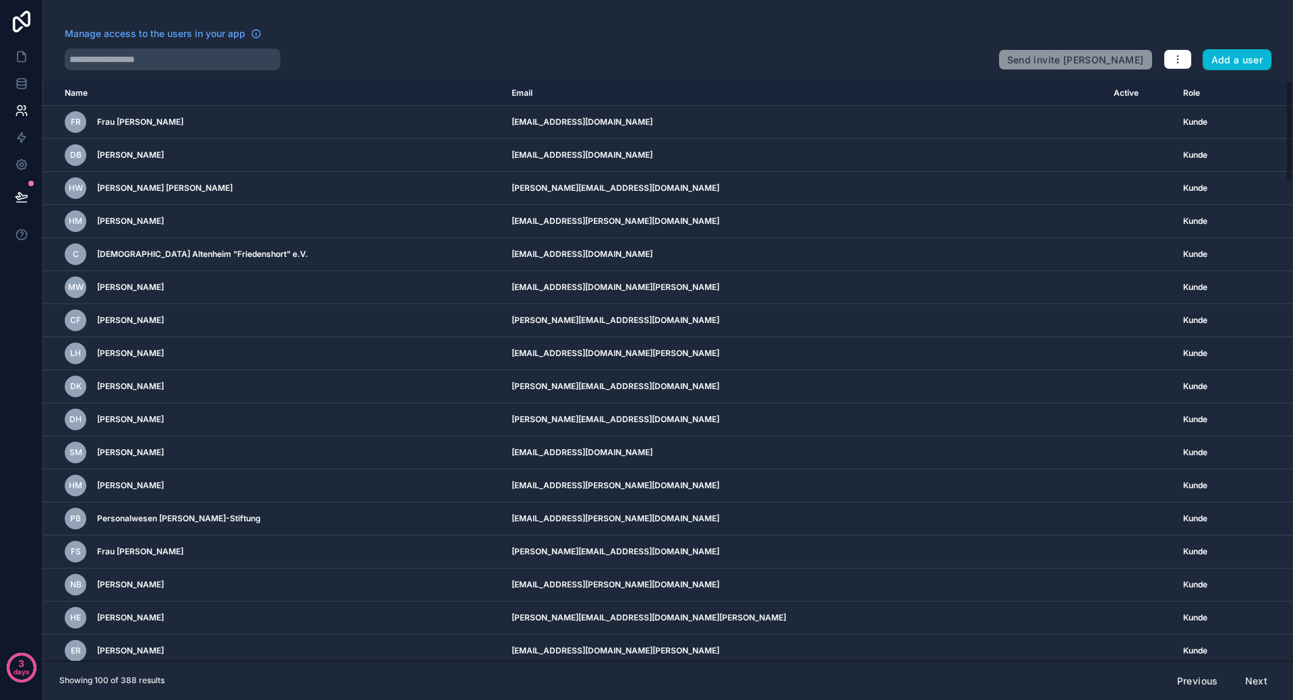
click at [1254, 683] on button "Next" at bounding box center [1255, 680] width 41 height 23
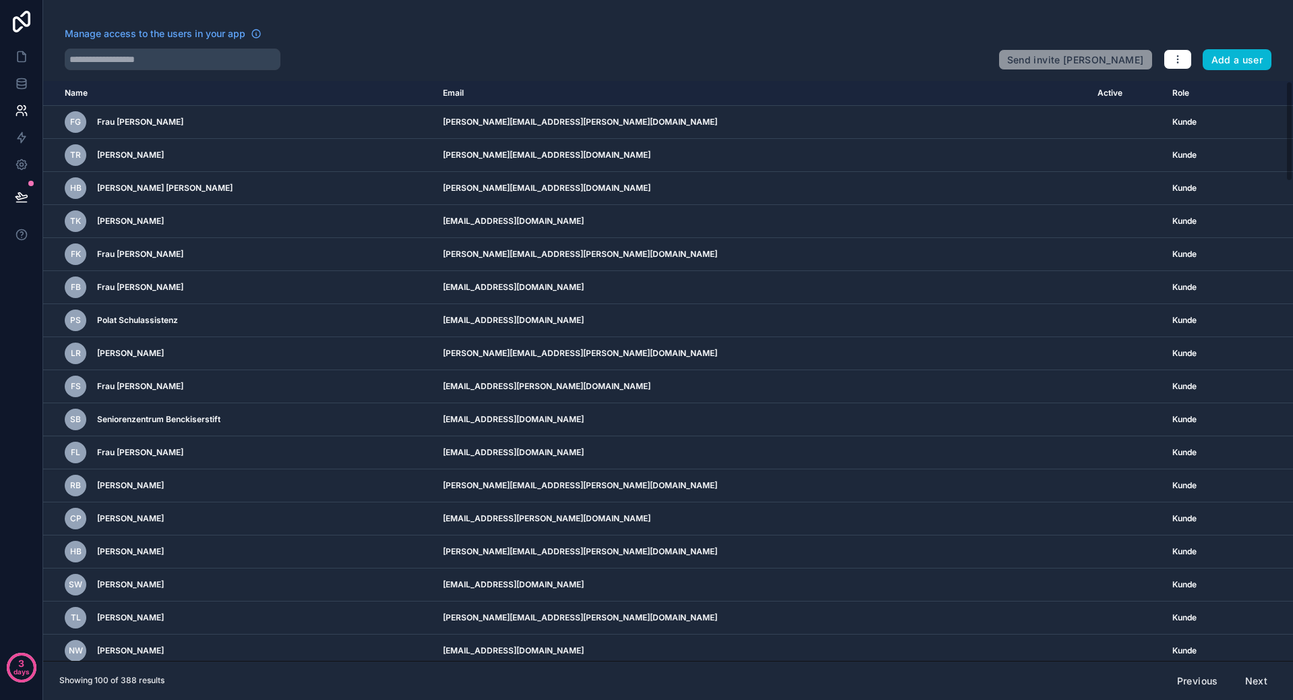
click at [1258, 691] on button "Next" at bounding box center [1255, 680] width 41 height 23
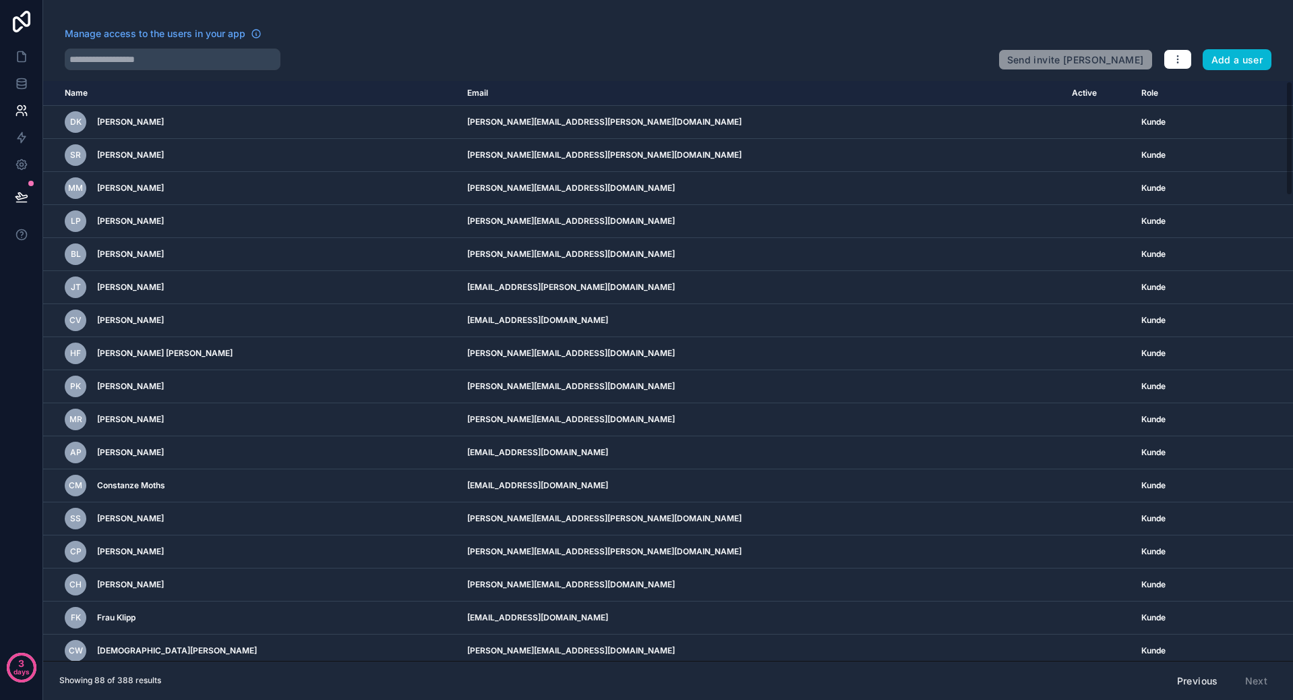
click at [1258, 689] on div "Previous Next" at bounding box center [1221, 680] width 109 height 23
click at [1211, 679] on button "Previous" at bounding box center [1197, 680] width 60 height 23
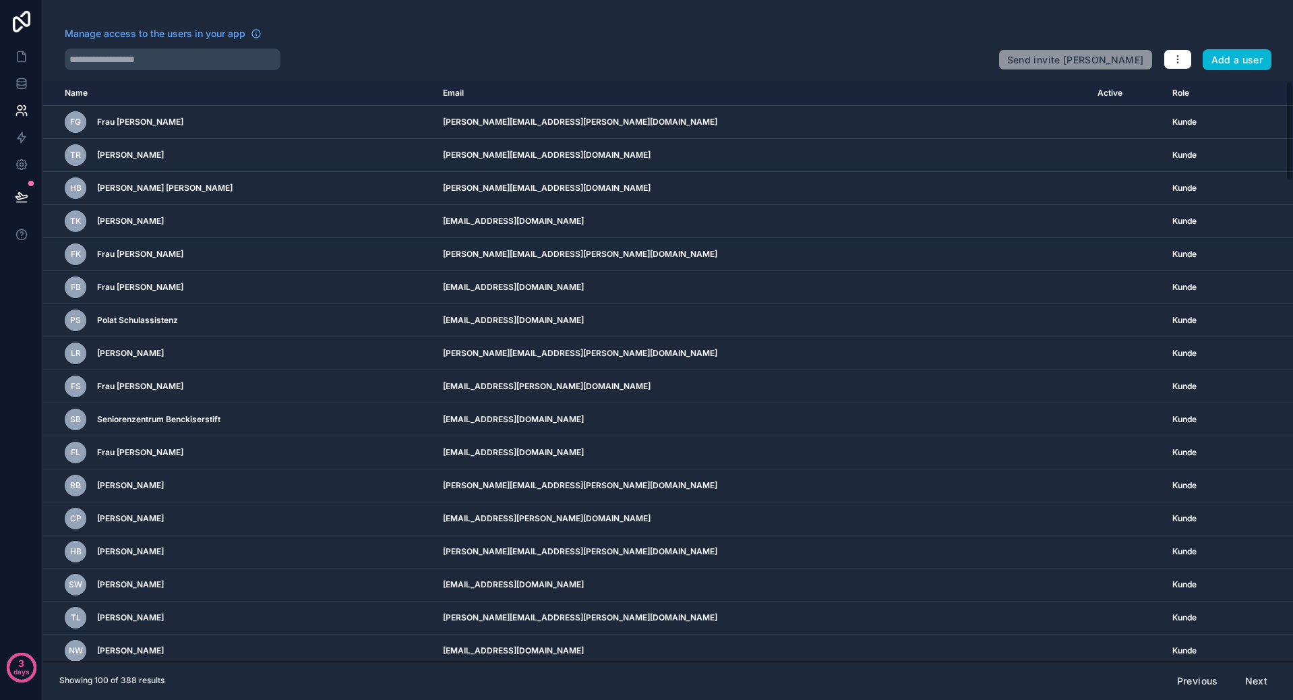
click at [1211, 679] on button "Previous" at bounding box center [1197, 680] width 60 height 23
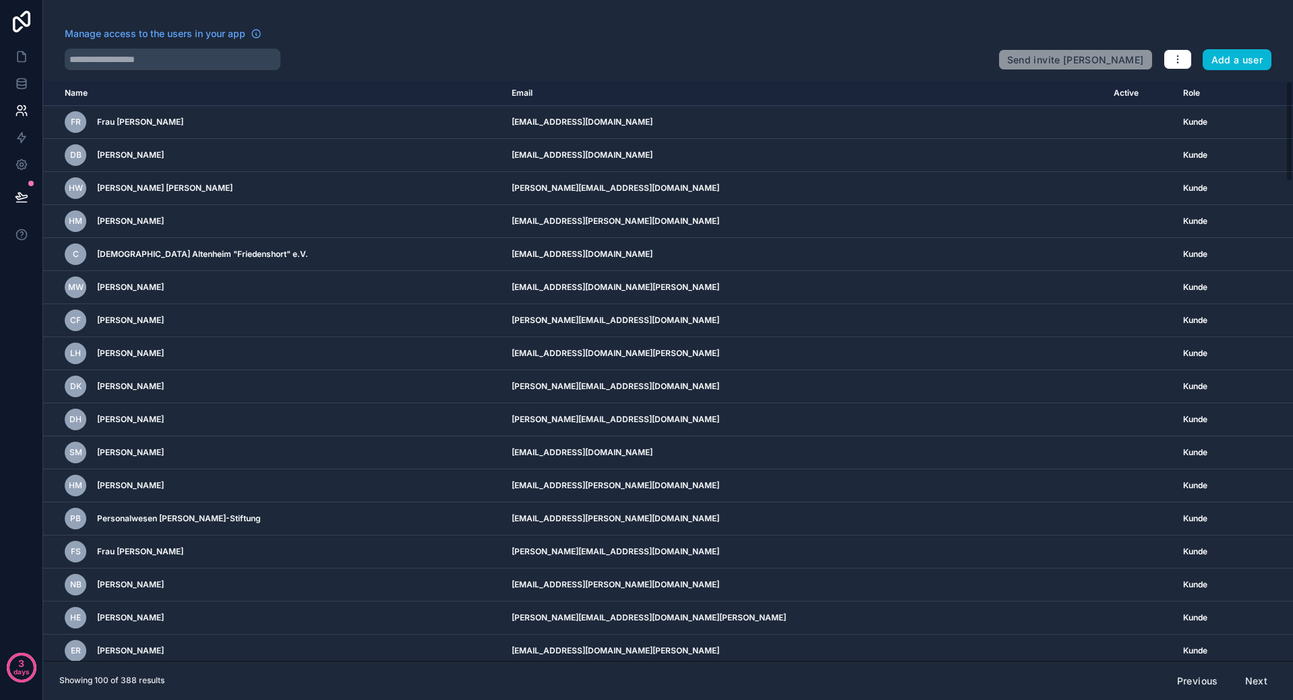
click at [1211, 679] on button "Previous" at bounding box center [1197, 680] width 60 height 23
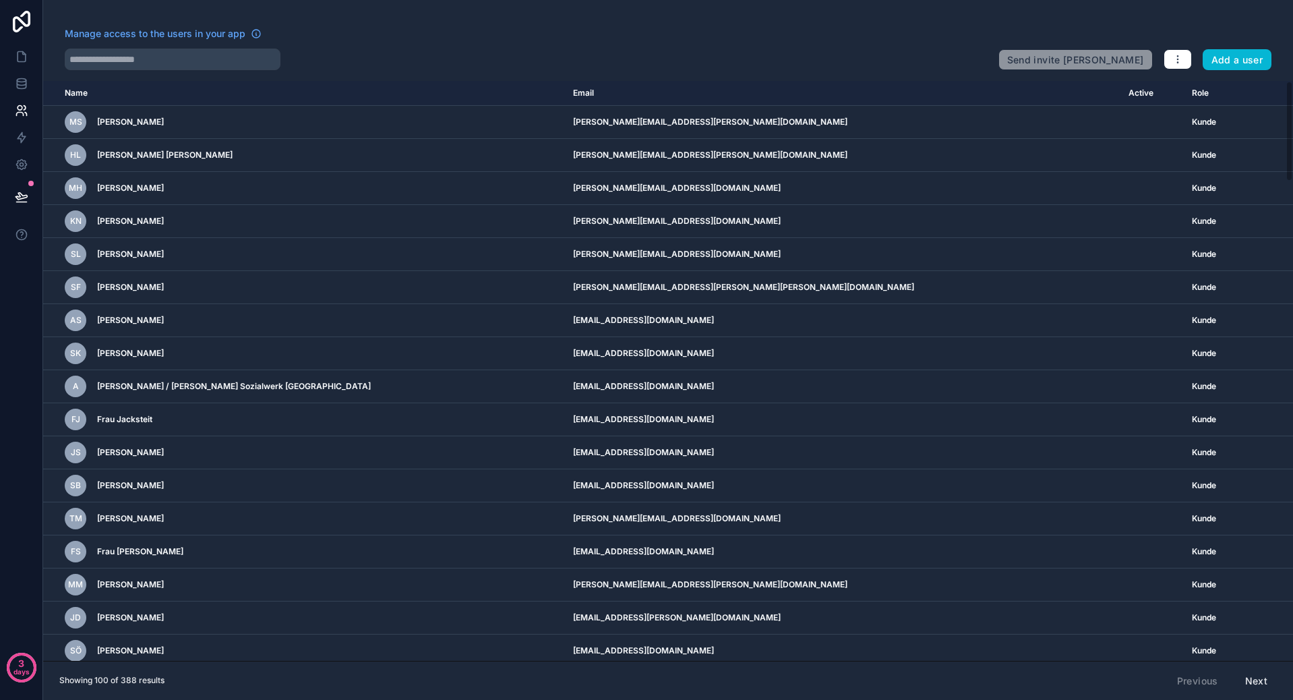
click at [1211, 679] on div "Previous Next" at bounding box center [1221, 680] width 109 height 23
click at [1171, 56] on button "button" at bounding box center [1177, 59] width 28 height 20
click at [536, 25] on div "Manage access to the users in your app Send invite reminders Add a user Name Em…" at bounding box center [668, 350] width 1250 height 700
click at [24, 84] on icon at bounding box center [21, 83] width 13 height 13
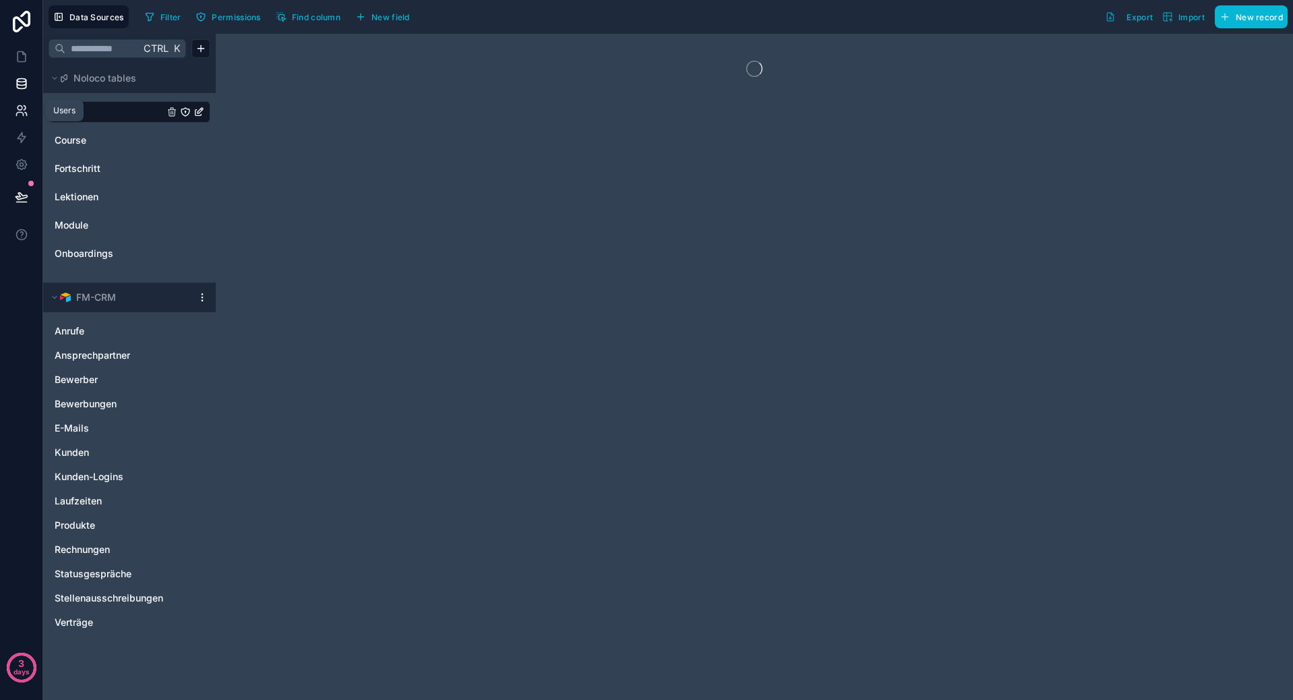
click at [23, 106] on icon at bounding box center [21, 110] width 13 height 13
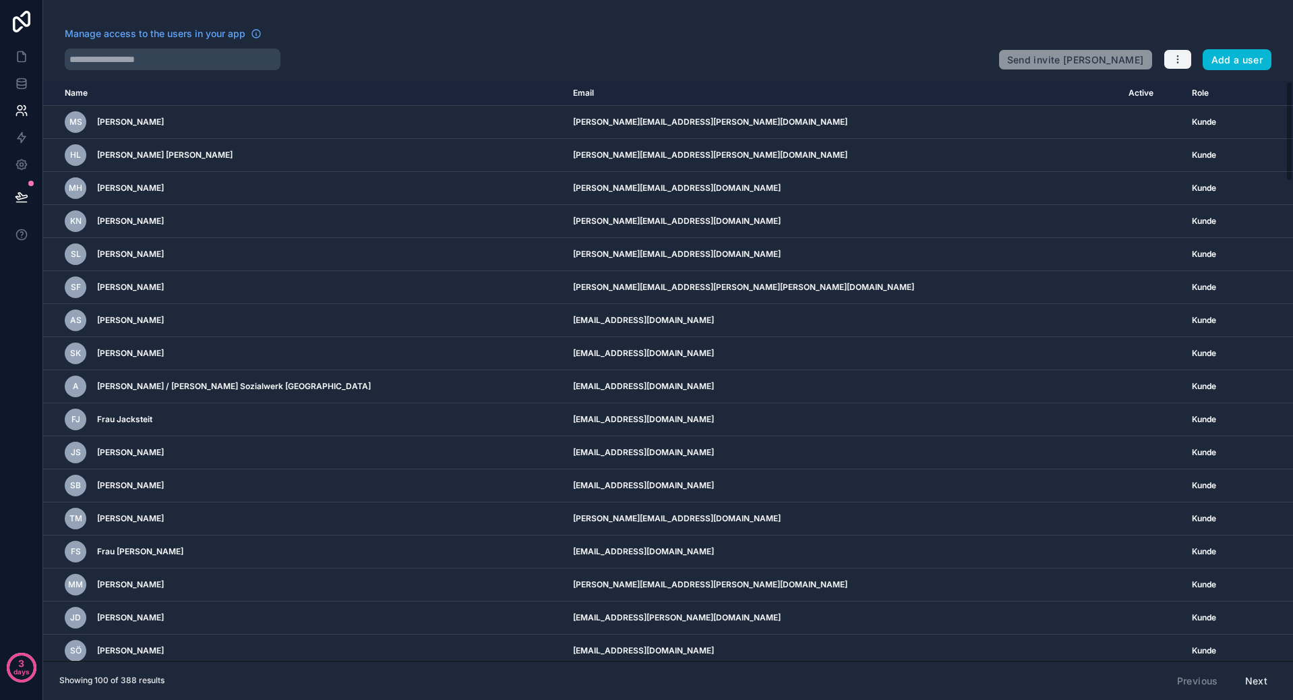
click at [1177, 60] on icon "button" at bounding box center [1177, 59] width 1 height 1
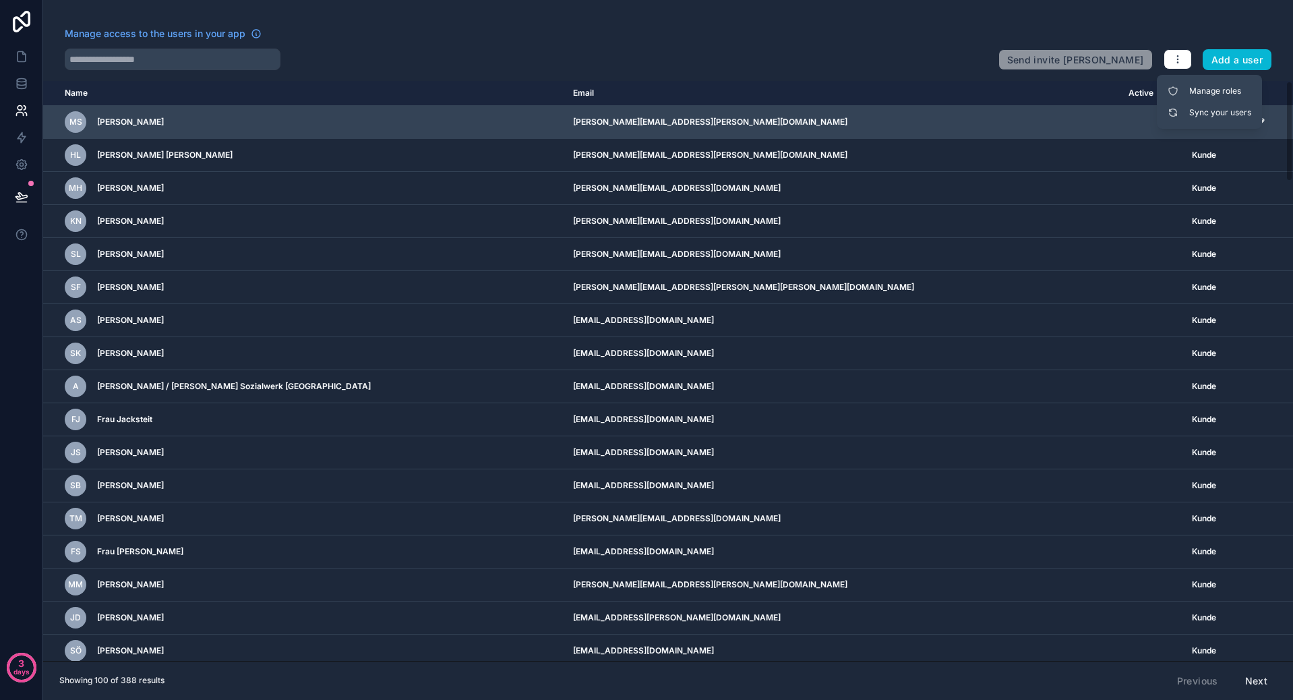
click at [468, 129] on td "MS Melanie Schaffner" at bounding box center [304, 122] width 522 height 33
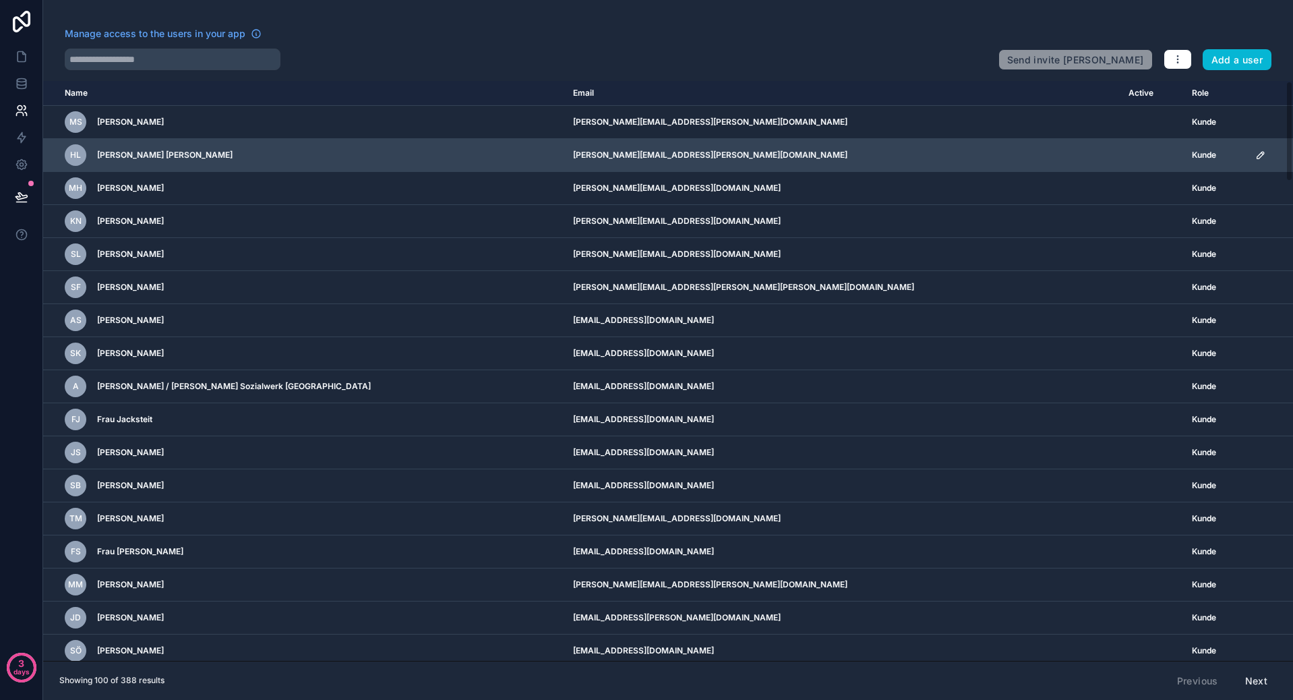
click at [456, 155] on td "HL Herr Linnemann" at bounding box center [304, 155] width 522 height 33
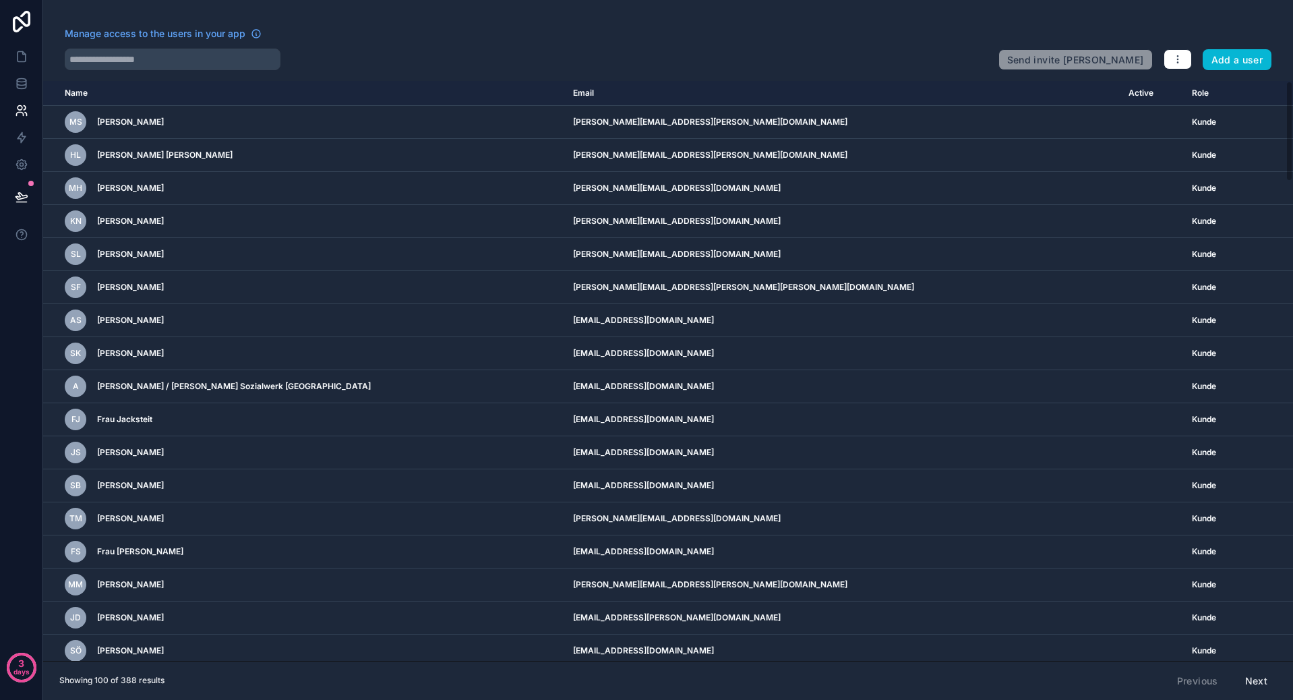
click at [42, 121] on link at bounding box center [21, 110] width 42 height 27
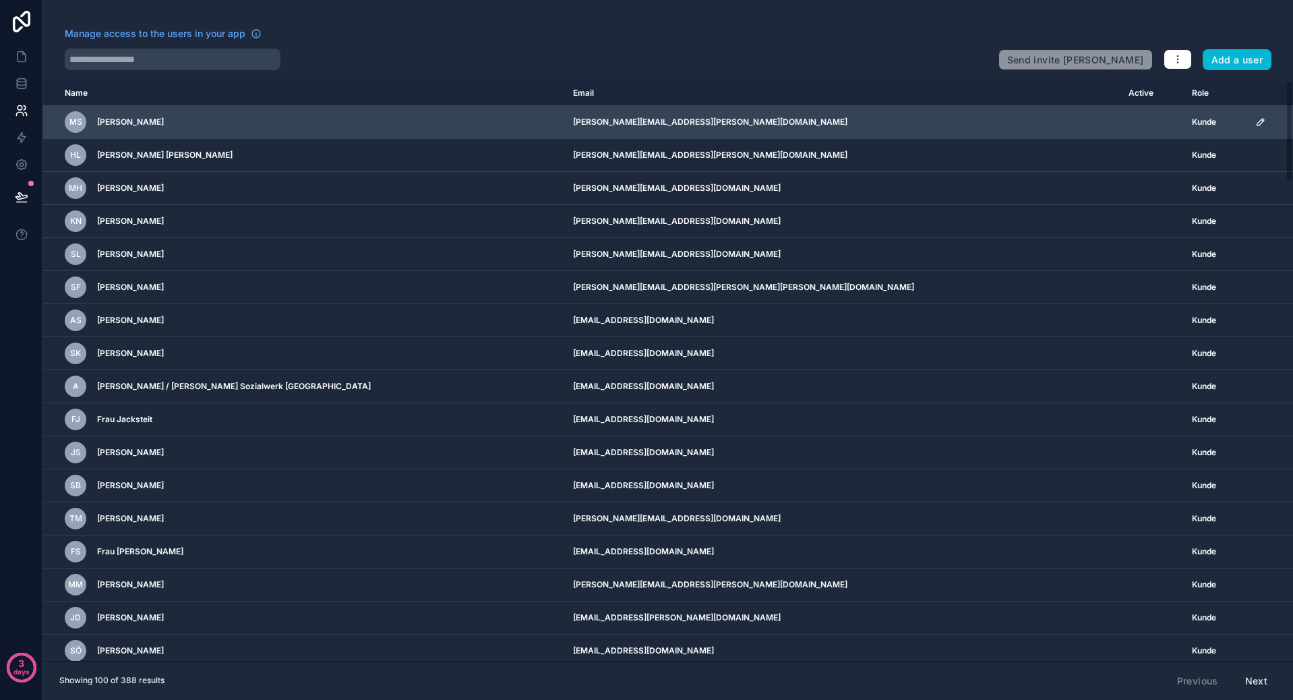
click at [47, 120] on td "MS Melanie Schaffner" at bounding box center [304, 122] width 522 height 33
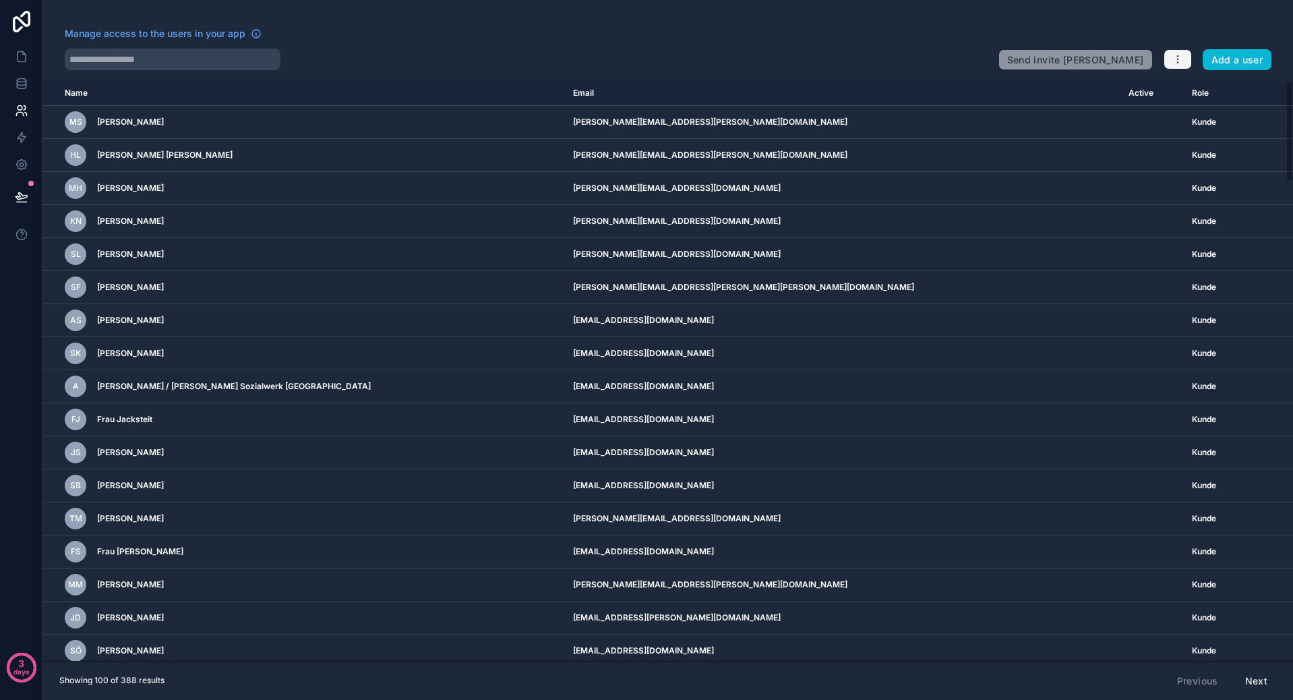
click at [1176, 59] on icon "button" at bounding box center [1177, 59] width 11 height 11
click at [944, 41] on div "Manage access to the users in your app" at bounding box center [526, 38] width 923 height 22
click at [21, 54] on icon at bounding box center [21, 56] width 13 height 13
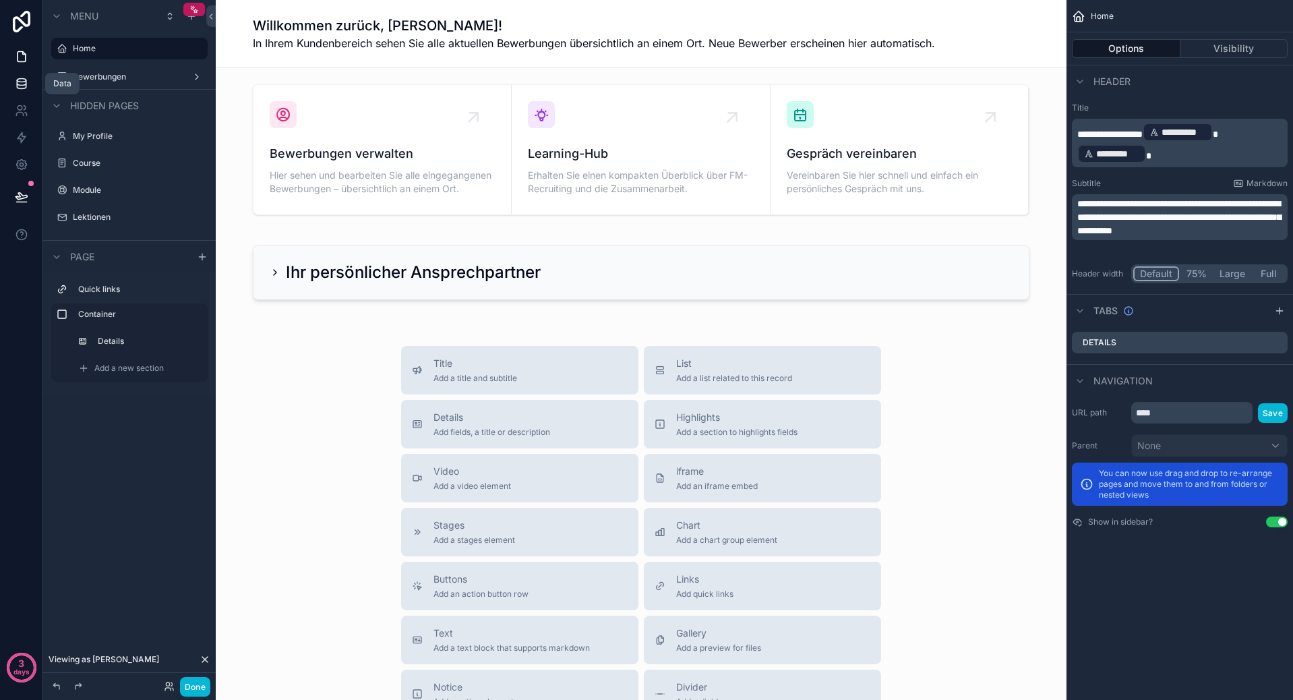
click at [23, 80] on icon at bounding box center [21, 83] width 13 height 13
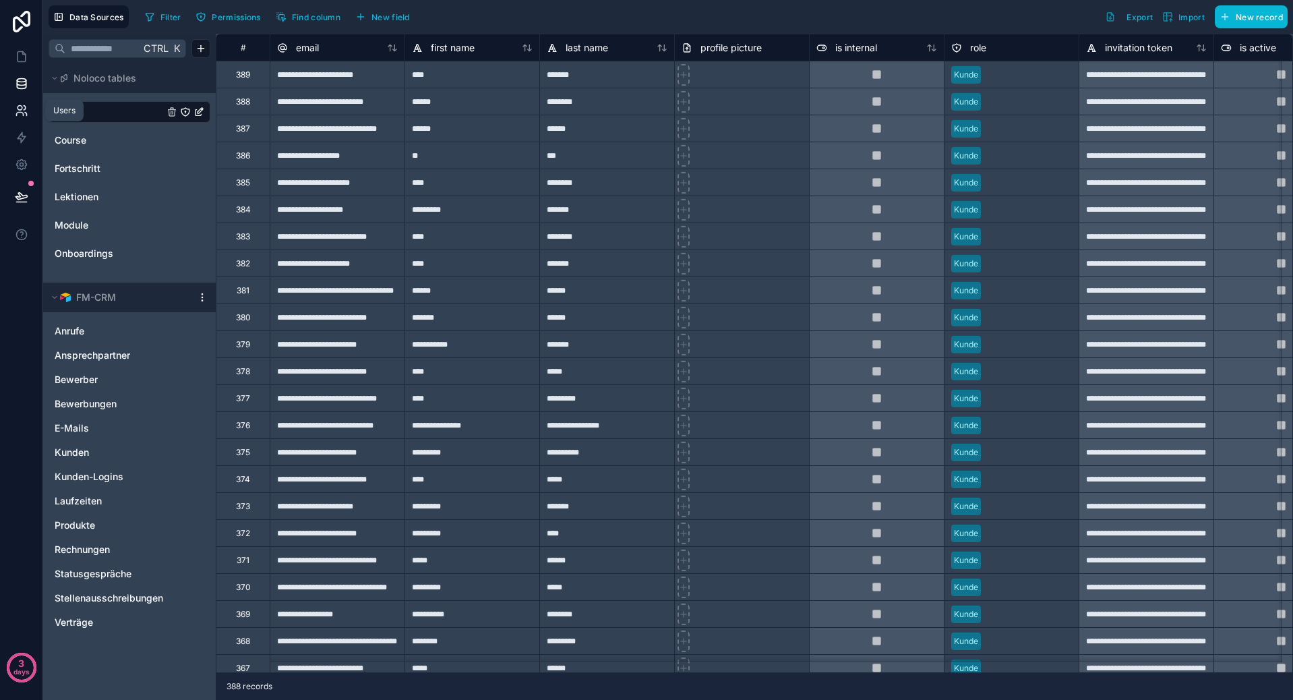
click at [18, 111] on icon at bounding box center [21, 110] width 13 height 13
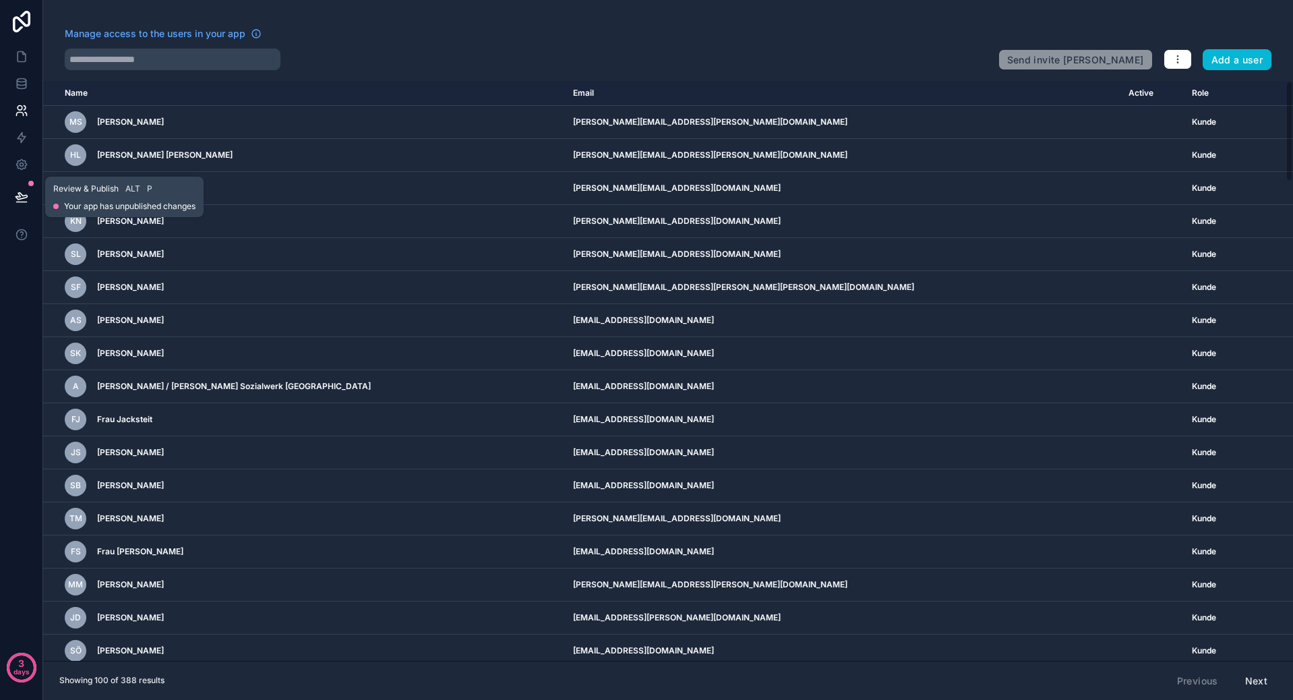
click at [24, 196] on icon at bounding box center [21, 196] width 11 height 7
click at [29, 153] on link at bounding box center [21, 164] width 42 height 27
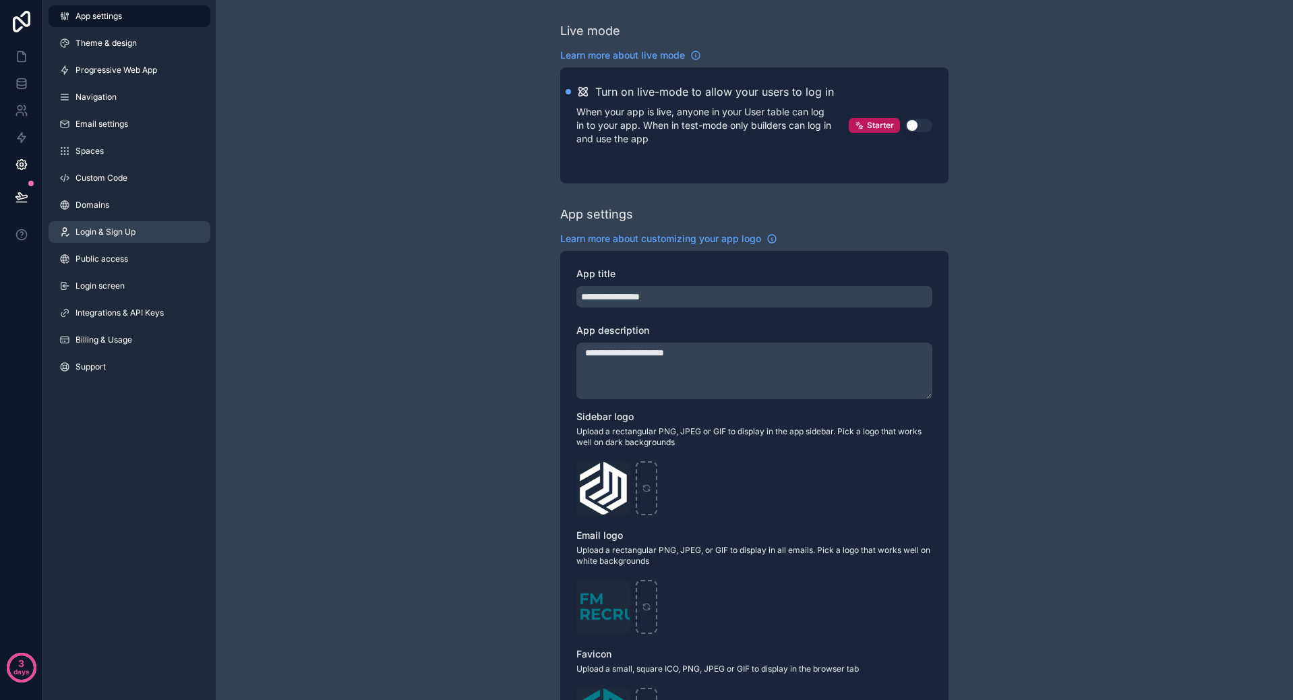
click at [112, 237] on span "Login & Sign Up" at bounding box center [105, 231] width 60 height 11
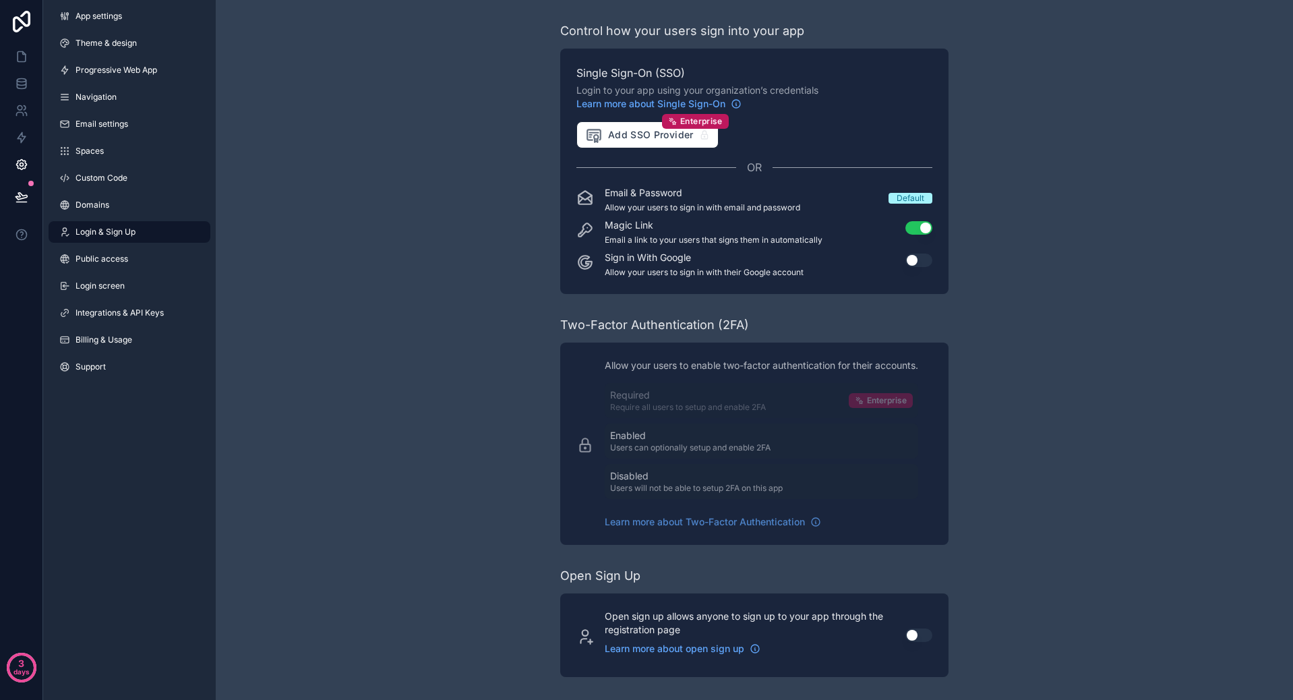
click at [911, 195] on div "Default" at bounding box center [910, 198] width 28 height 11
click at [105, 250] on link "Public access" at bounding box center [130, 259] width 162 height 22
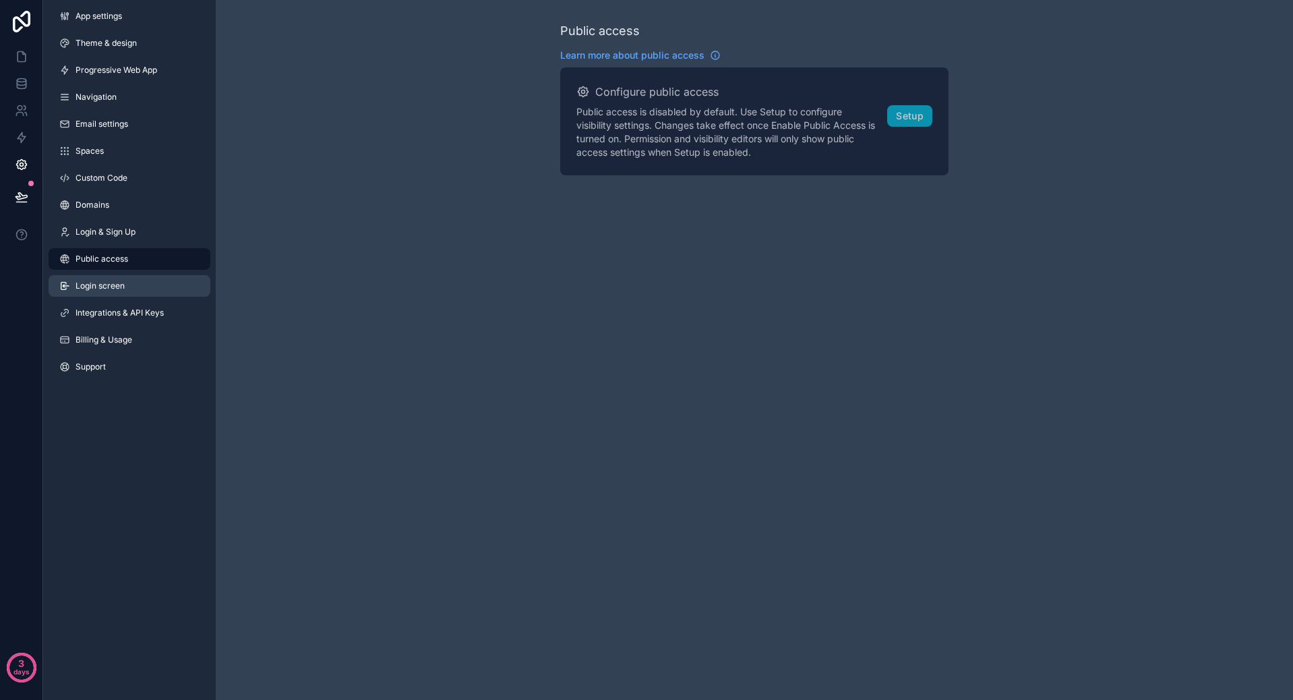
click at [106, 282] on span "Login screen" at bounding box center [99, 285] width 49 height 11
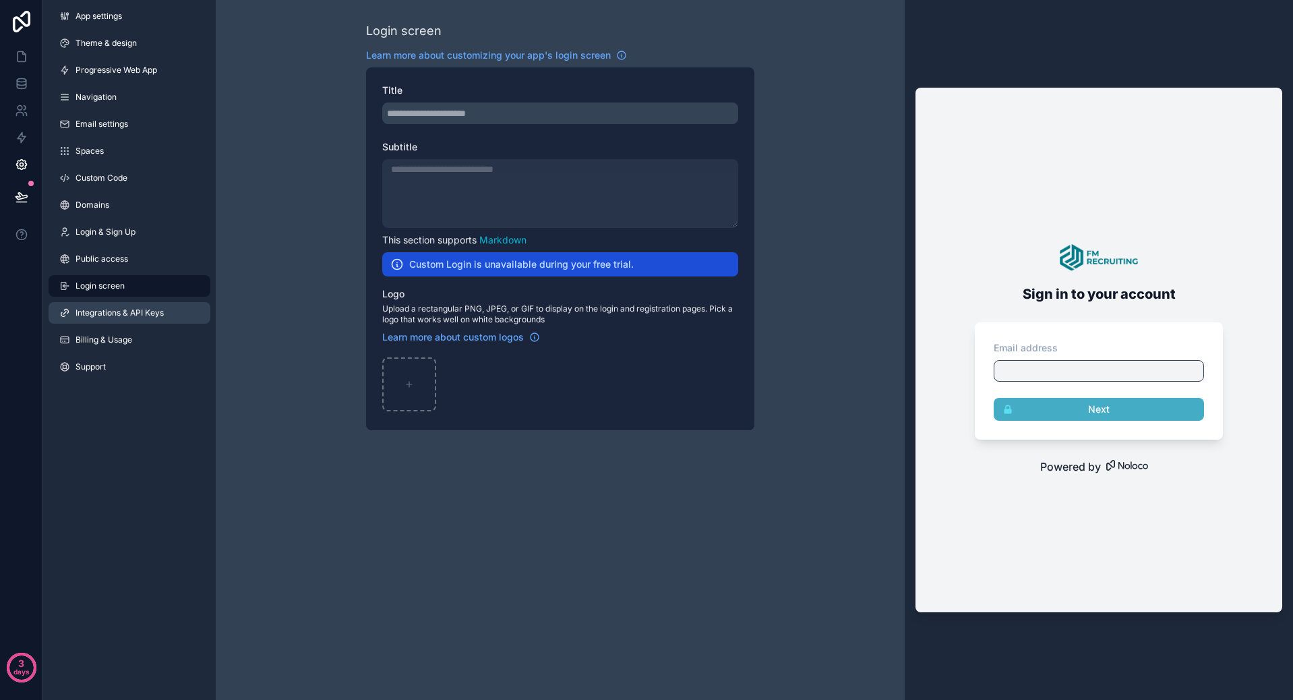
click at [140, 314] on span "Integrations & API Keys" at bounding box center [119, 312] width 88 height 11
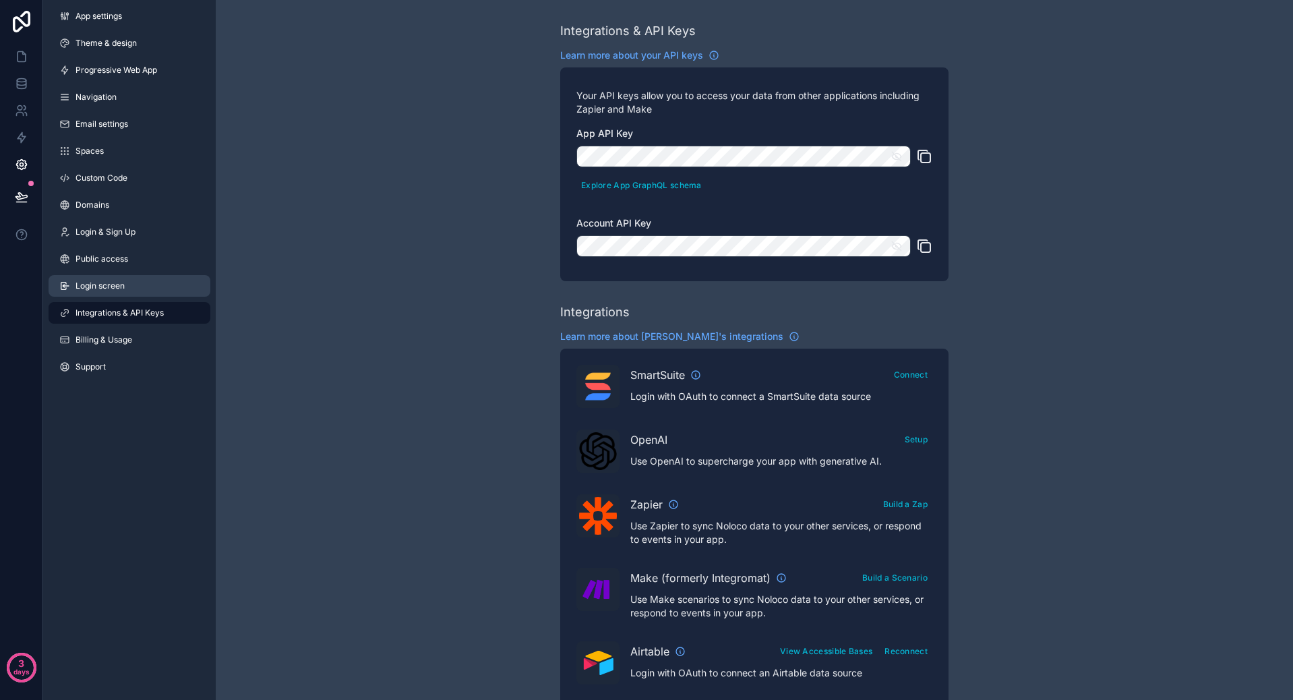
click at [120, 291] on link "Login screen" at bounding box center [130, 286] width 162 height 22
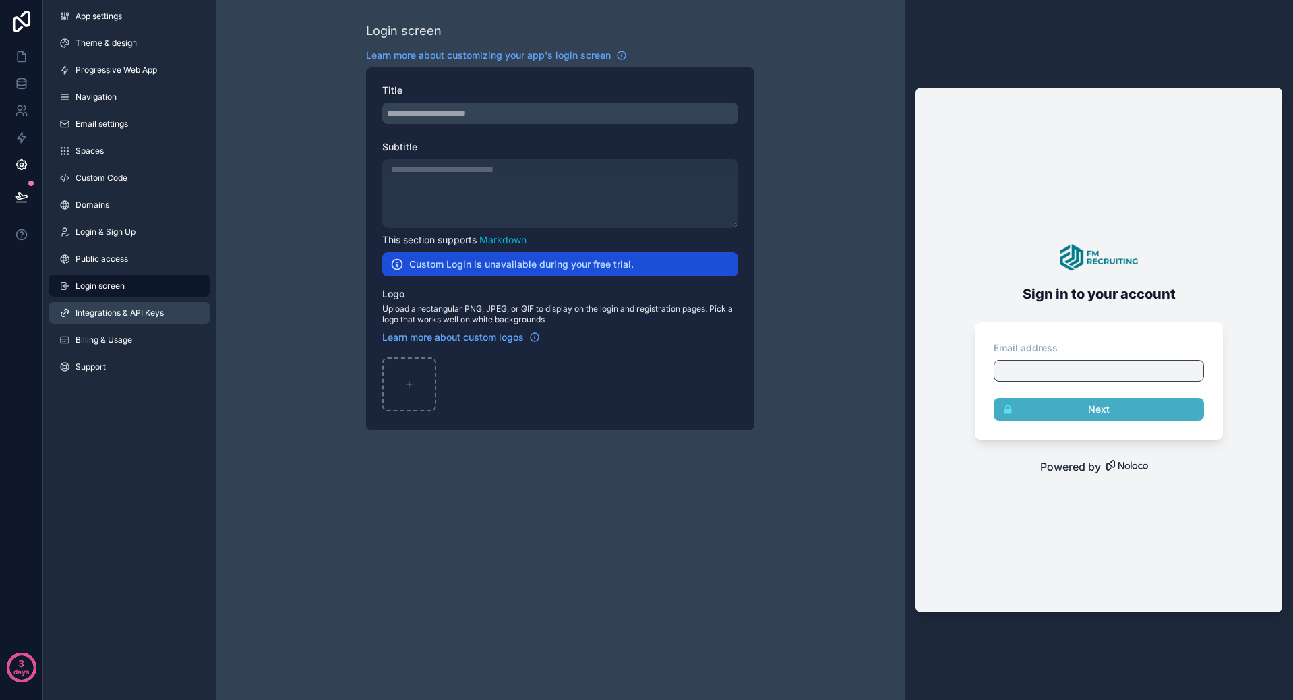
click at [119, 312] on span "Integrations & API Keys" at bounding box center [119, 312] width 88 height 11
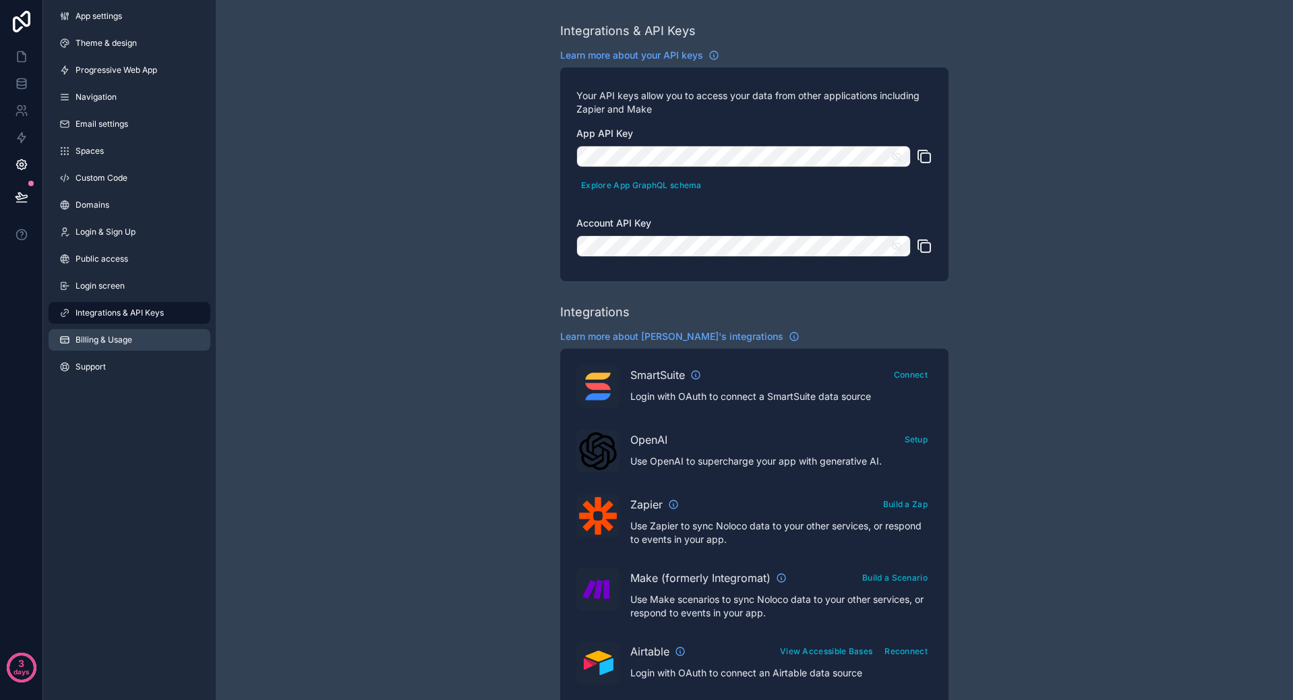
click at [122, 340] on span "Billing & Usage" at bounding box center [103, 339] width 57 height 11
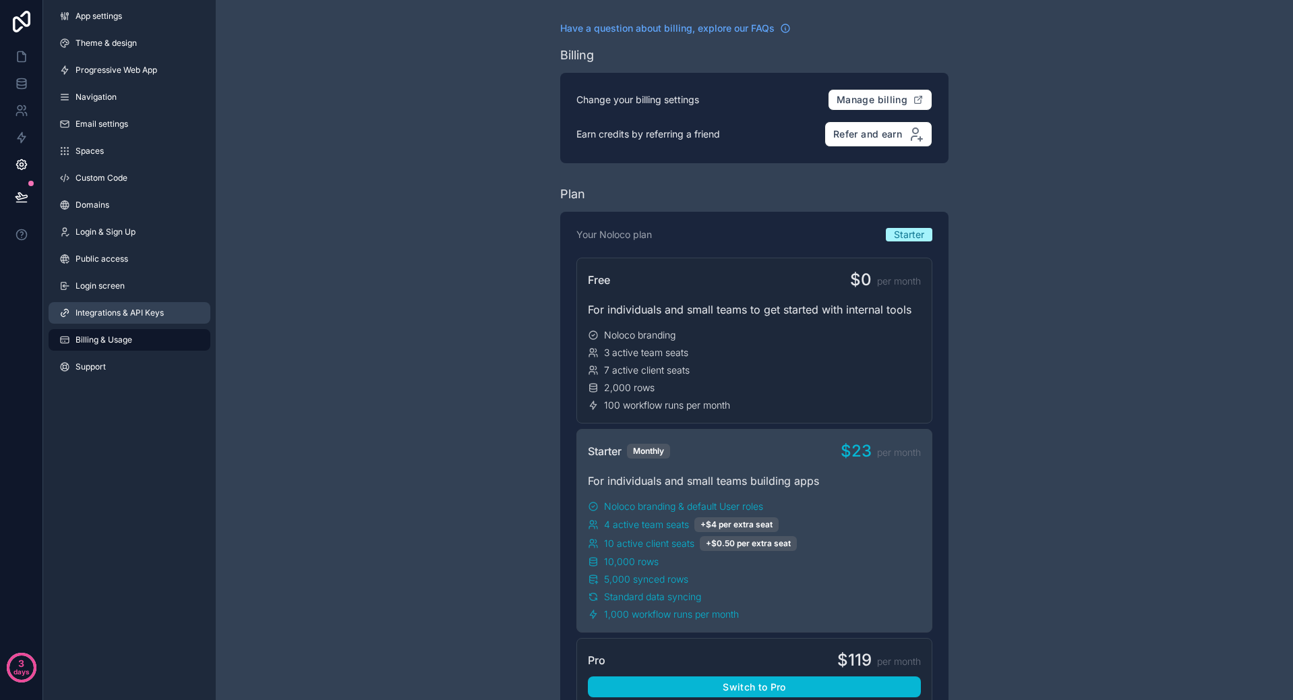
click at [134, 313] on span "Integrations & API Keys" at bounding box center [119, 312] width 88 height 11
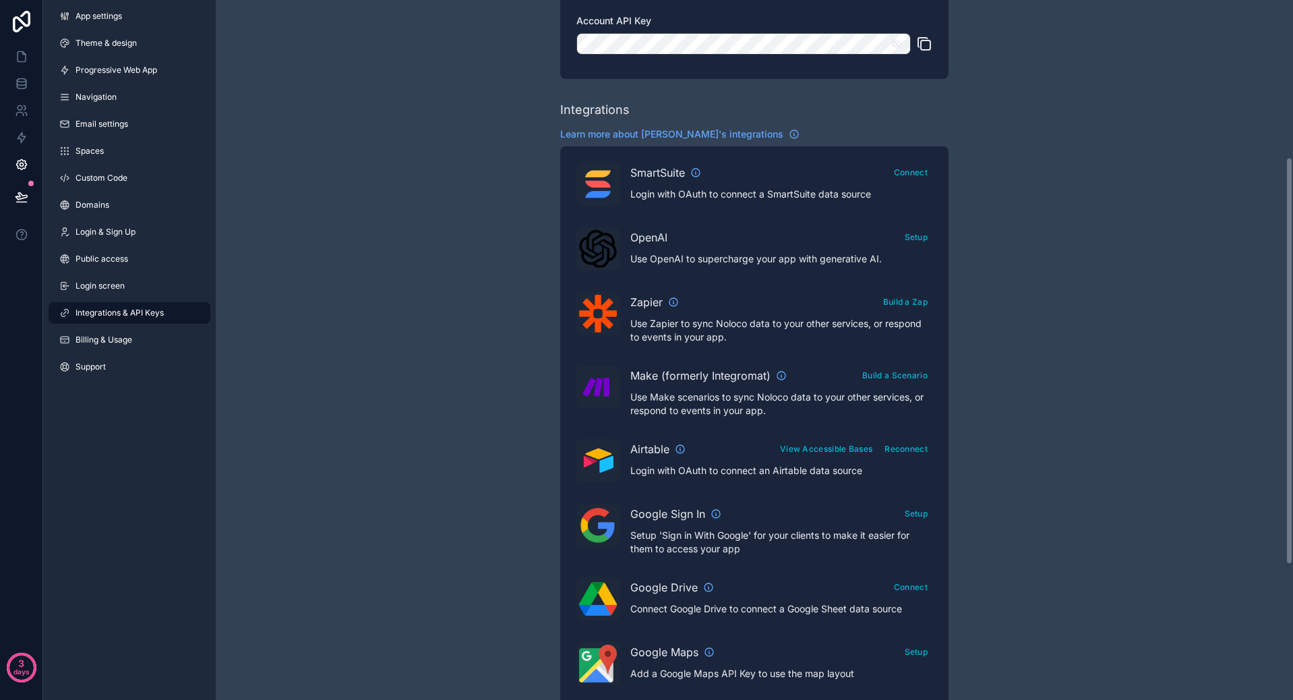
scroll to position [270, 0]
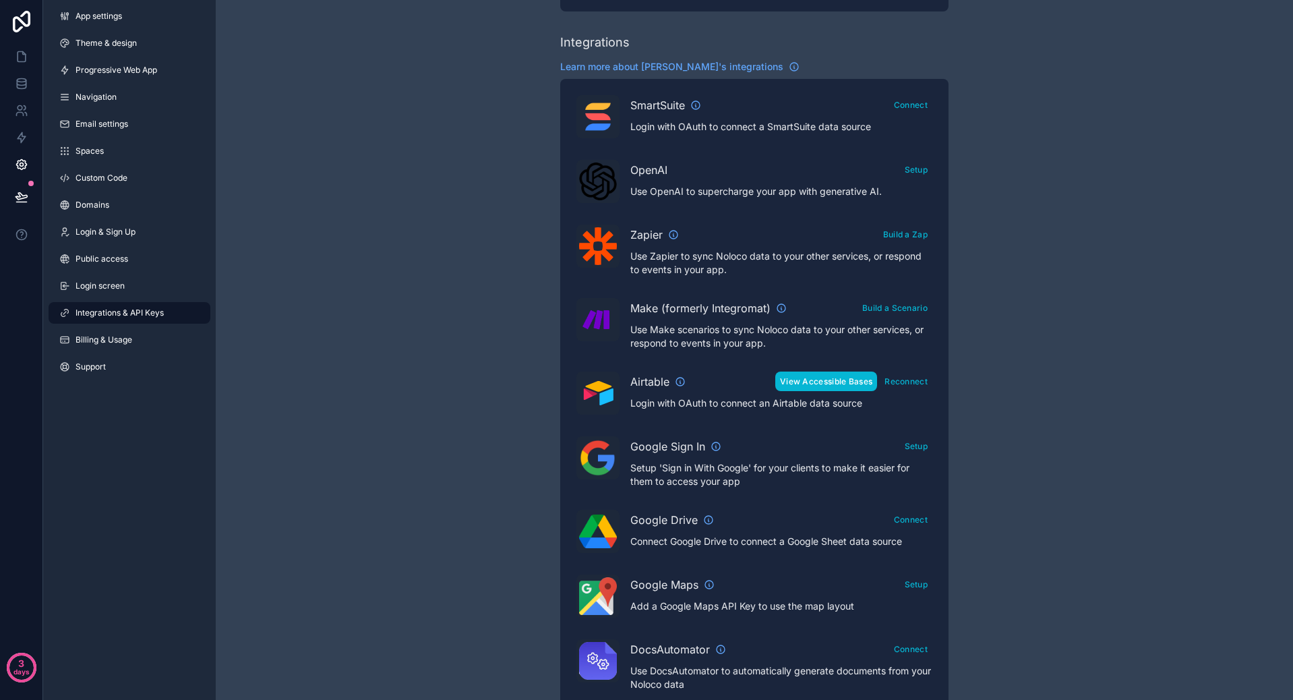
click at [836, 377] on button "View Accessible Bases" at bounding box center [826, 381] width 102 height 20
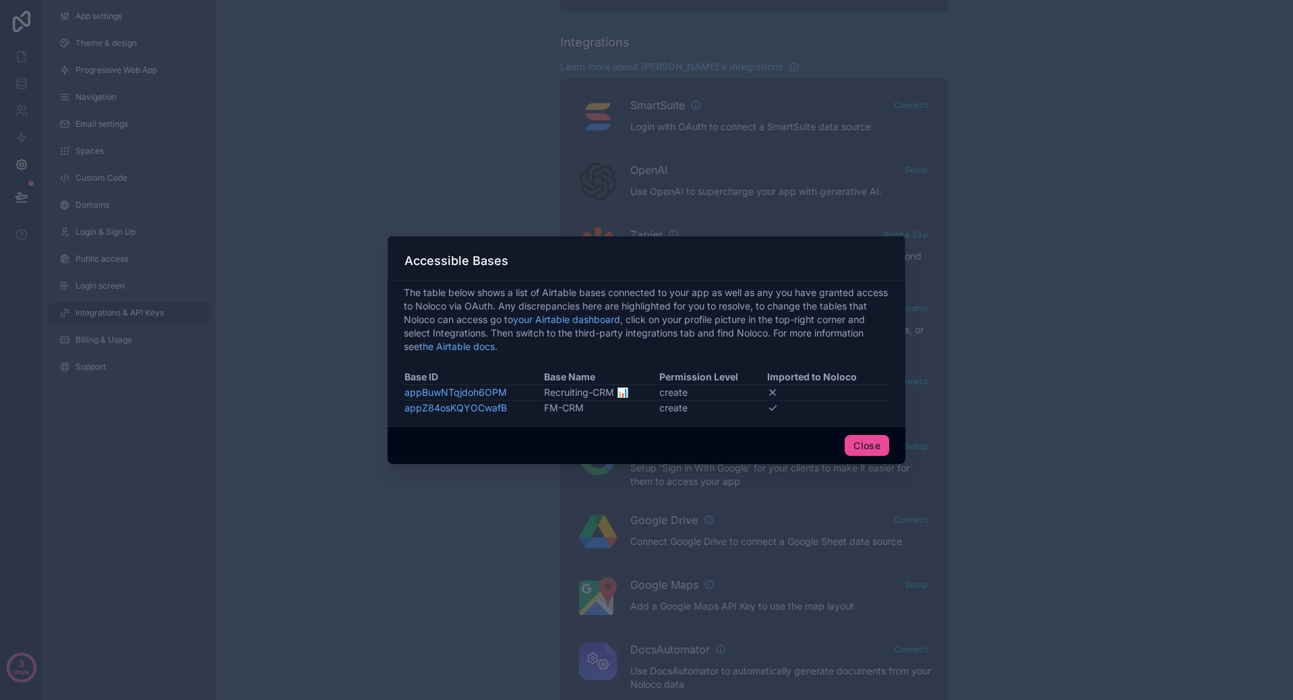
click at [981, 398] on div at bounding box center [646, 350] width 1293 height 700
click at [861, 443] on button "Close" at bounding box center [867, 446] width 44 height 22
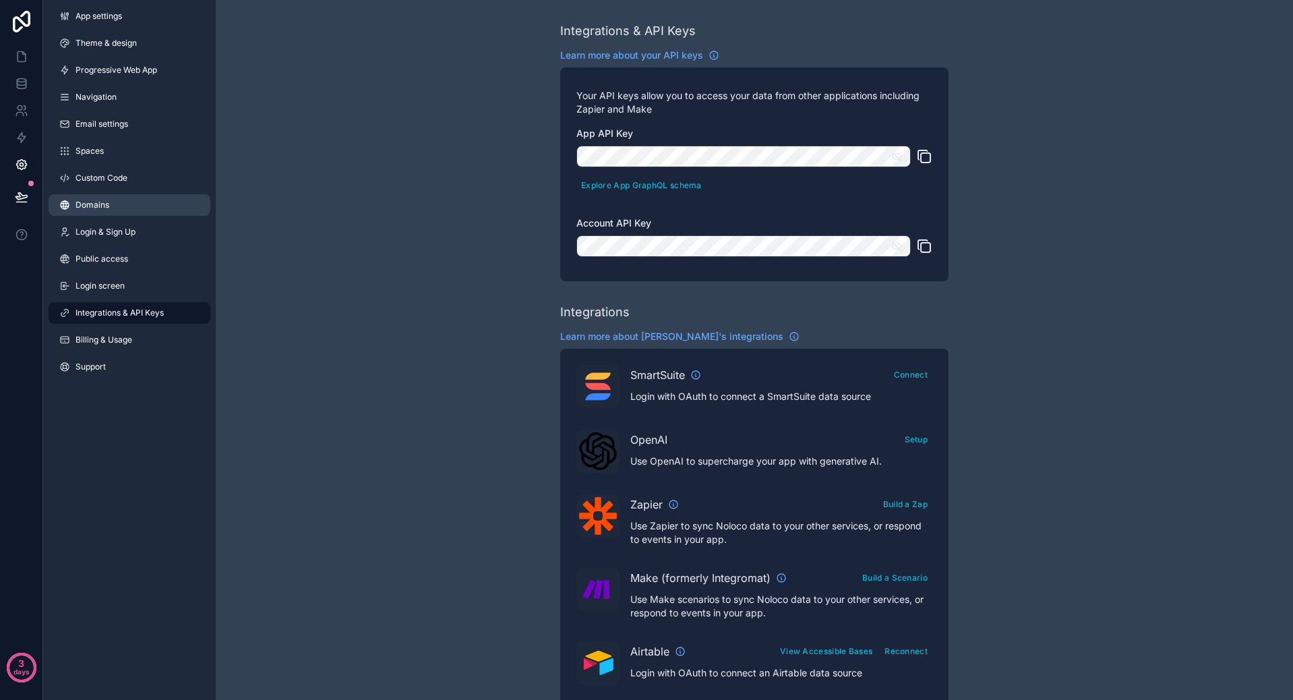
click at [111, 200] on link "Domains" at bounding box center [130, 205] width 162 height 22
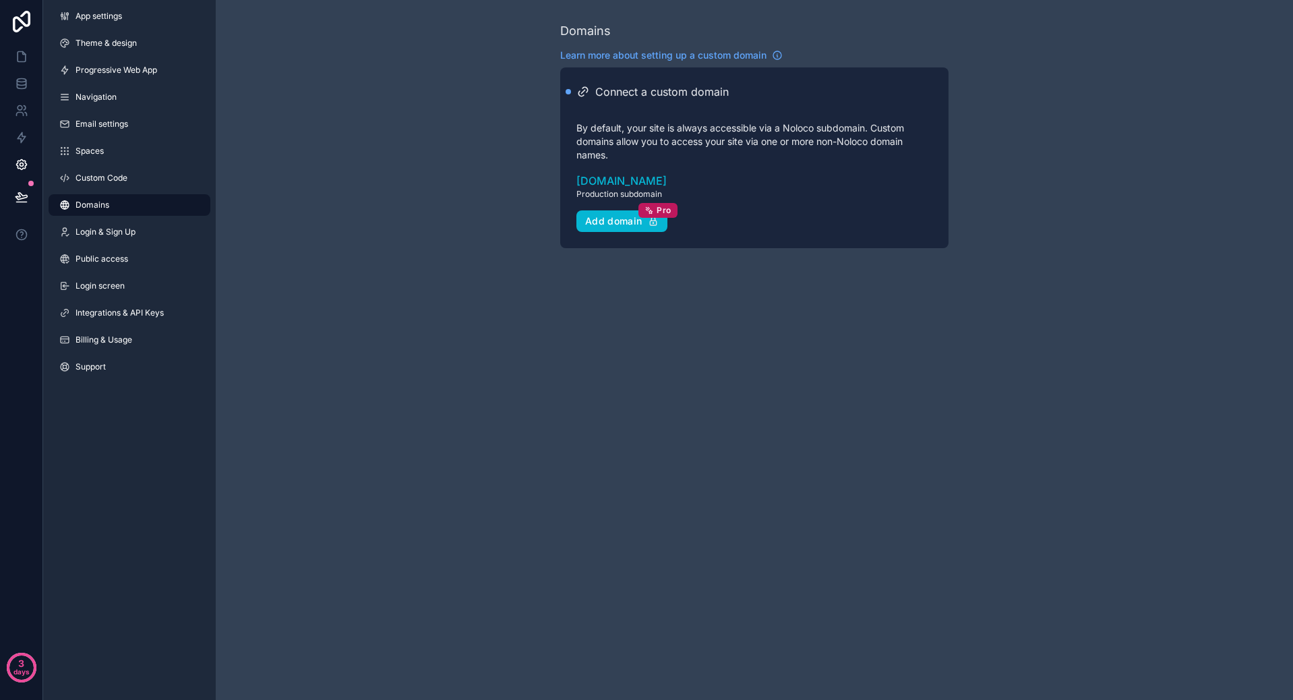
click at [116, 199] on link "Domains" at bounding box center [130, 205] width 162 height 22
click at [124, 173] on span "Custom Code" at bounding box center [101, 178] width 52 height 11
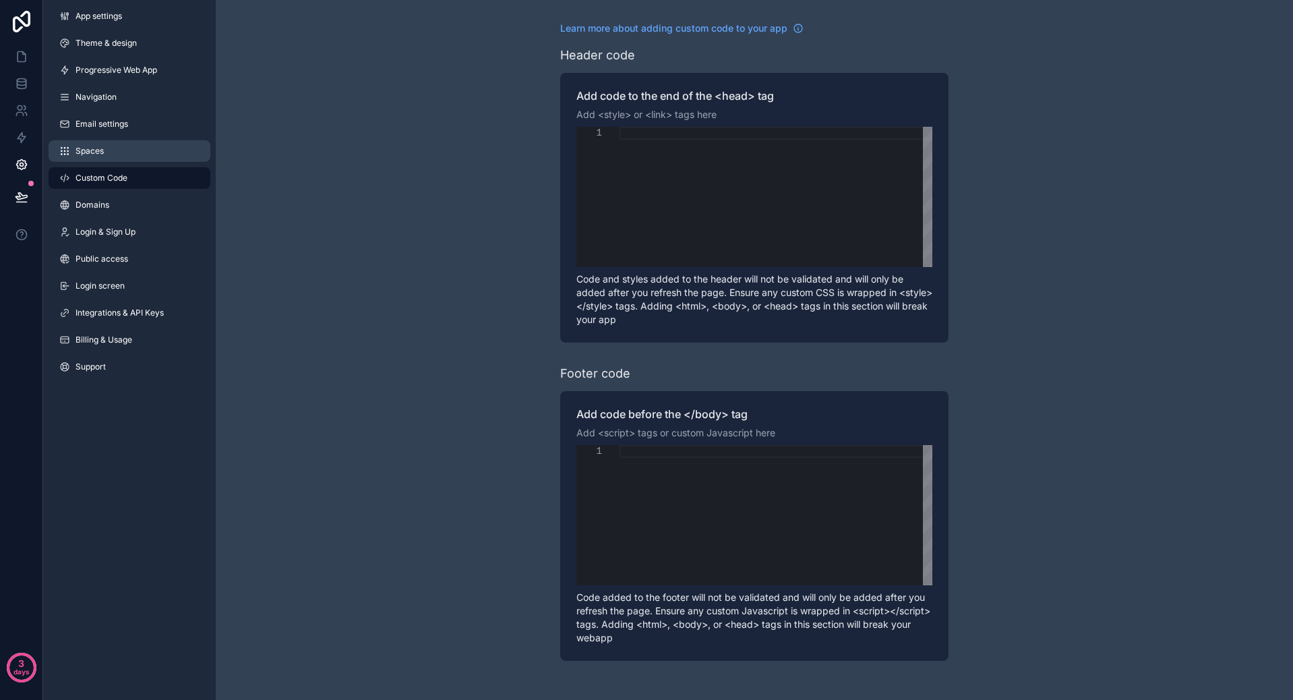
click at [127, 152] on link "Spaces" at bounding box center [130, 151] width 162 height 22
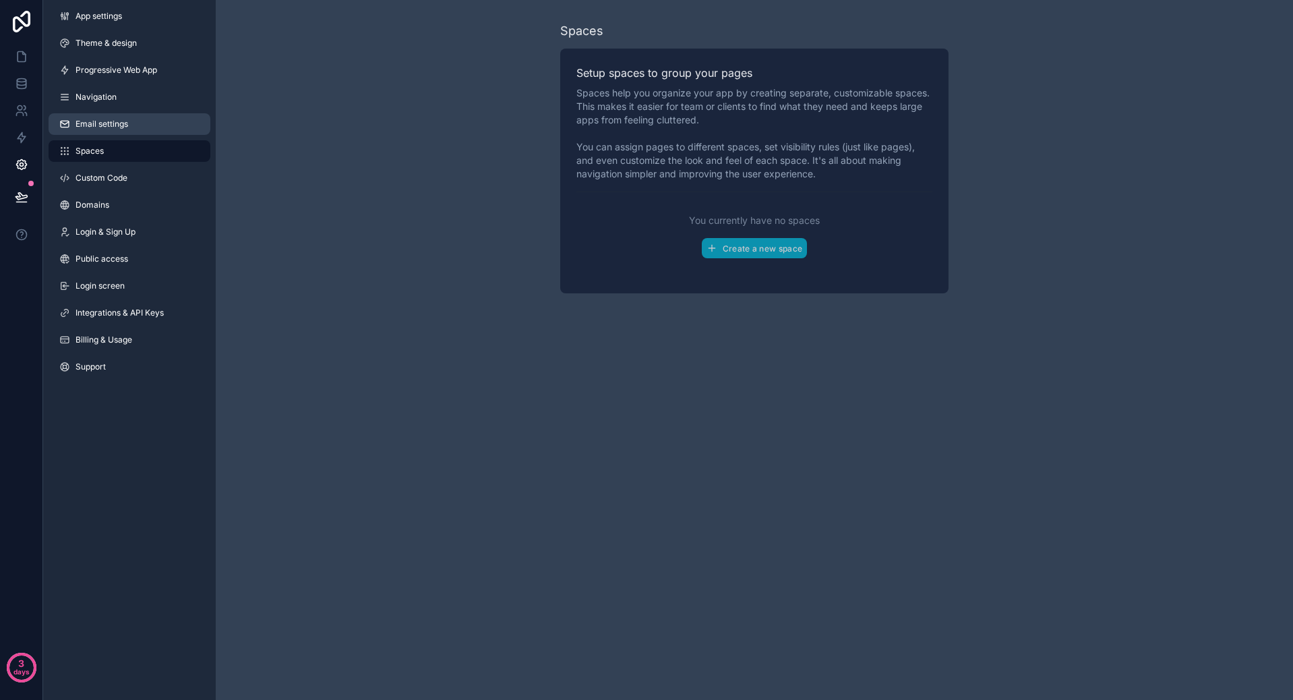
click at [124, 120] on span "Email settings" at bounding box center [101, 124] width 53 height 11
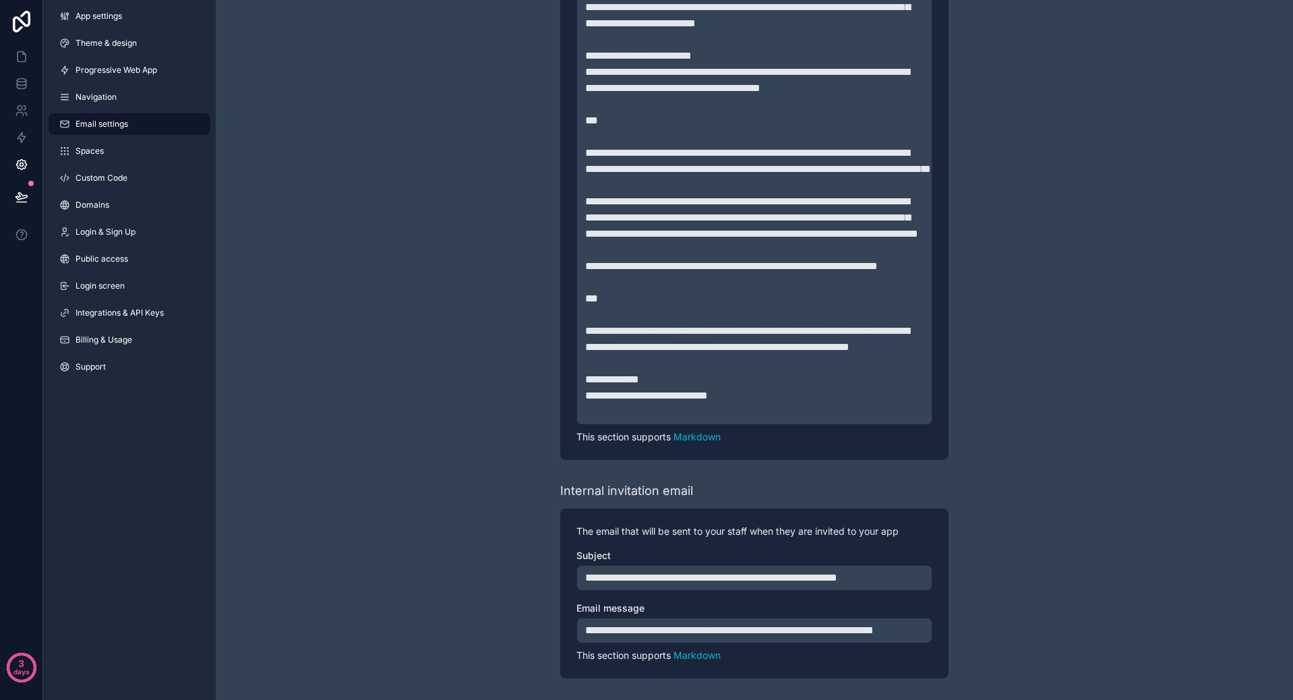
scroll to position [944, 0]
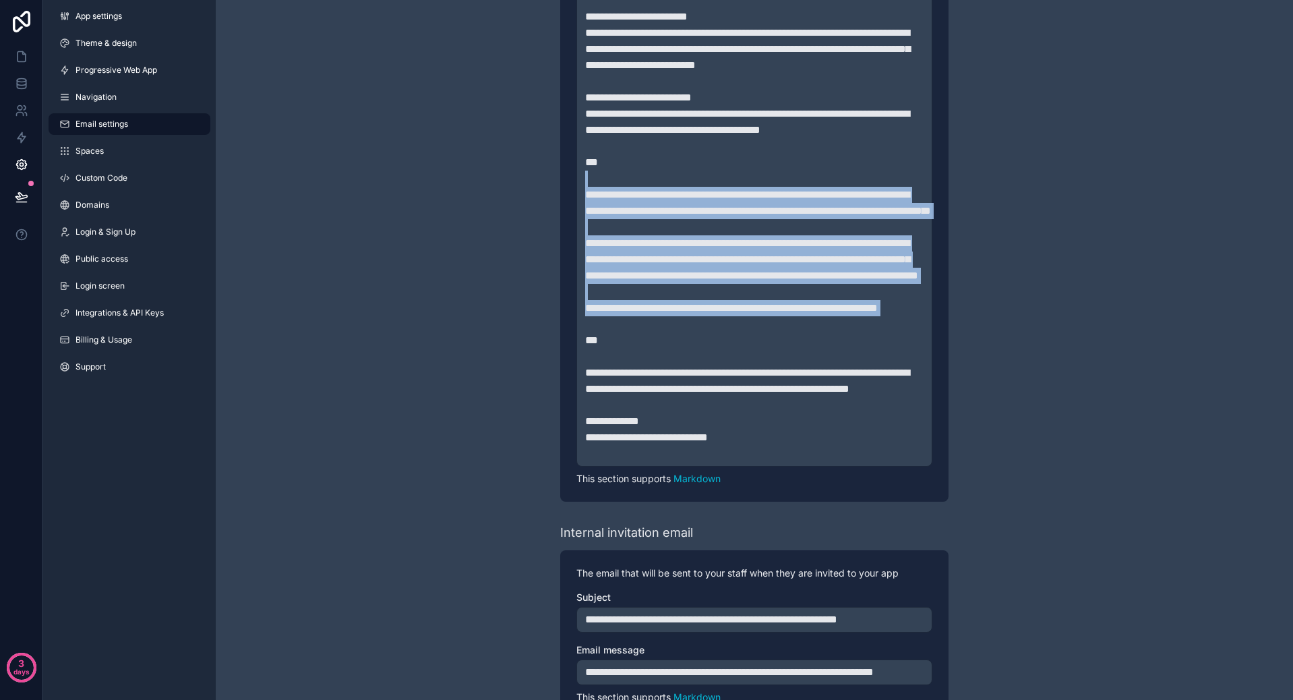
drag, startPoint x: 586, startPoint y: 224, endPoint x: 670, endPoint y: 417, distance: 211.0
click at [670, 417] on div "**********" at bounding box center [754, 102] width 338 height 720
click at [648, 316] on p "**********" at bounding box center [754, 308] width 338 height 16
drag, startPoint x: 626, startPoint y: 410, endPoint x: 580, endPoint y: 241, distance: 175.4
click at [580, 241] on div "**********" at bounding box center [754, 101] width 356 height 729
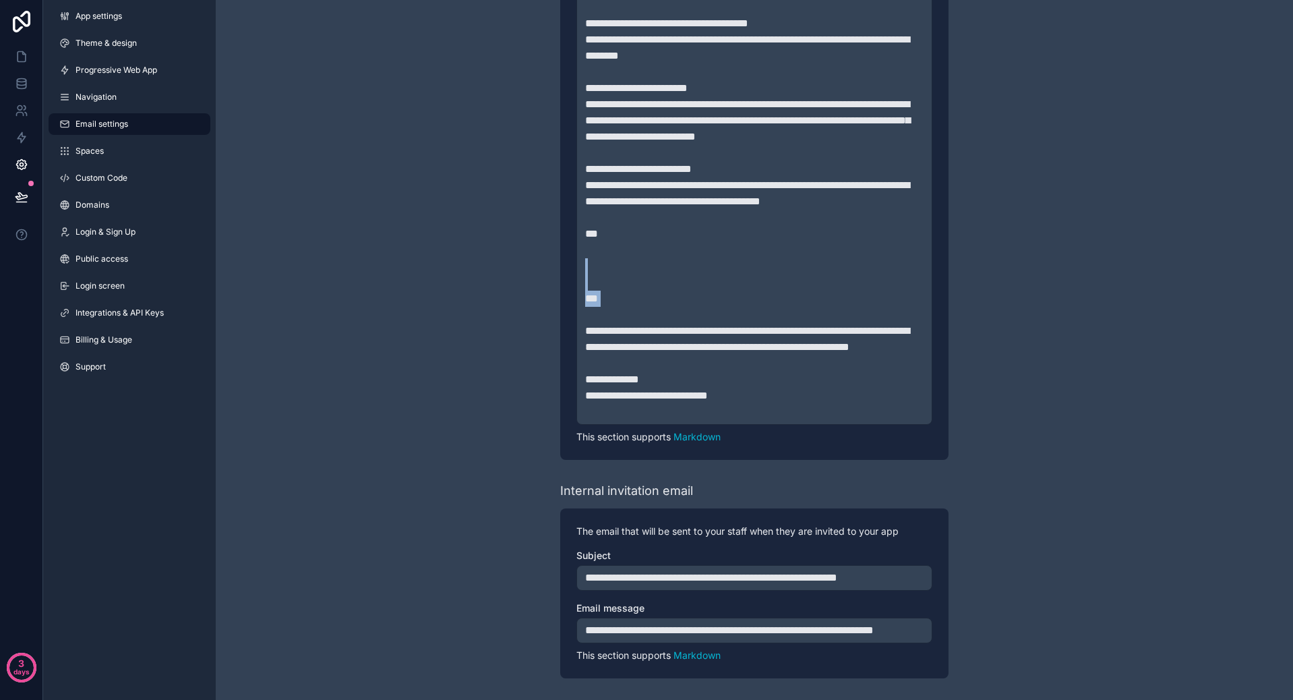
drag, startPoint x: 616, startPoint y: 282, endPoint x: 584, endPoint y: 236, distance: 56.7
click at [584, 236] on div "**********" at bounding box center [754, 117] width 356 height 616
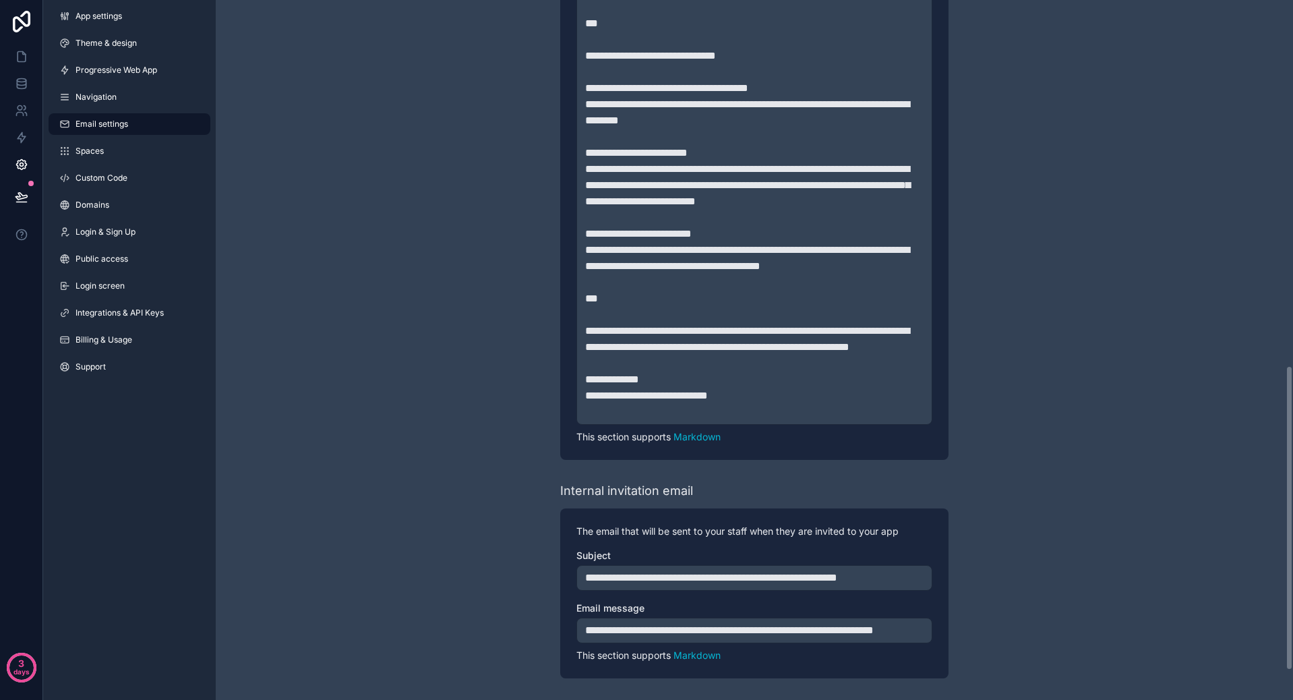
scroll to position [904, 0]
click at [703, 626] on p "**********" at bounding box center [754, 630] width 338 height 16
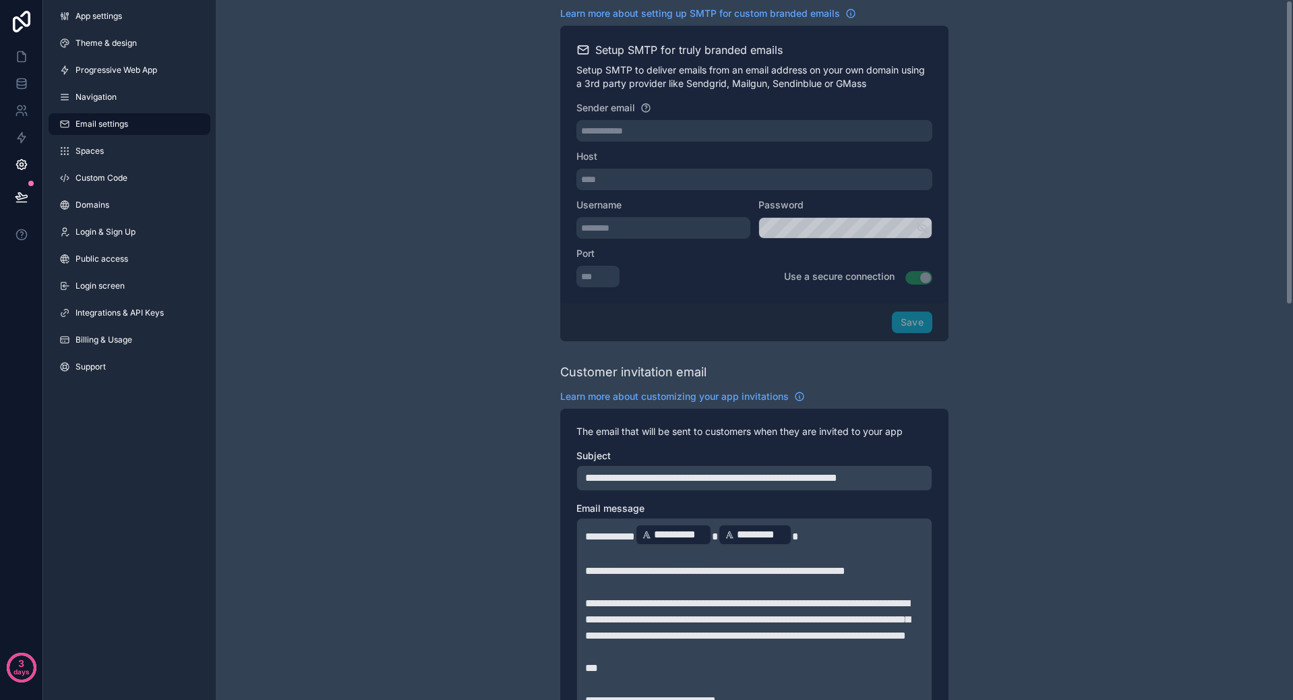
scroll to position [0, 0]
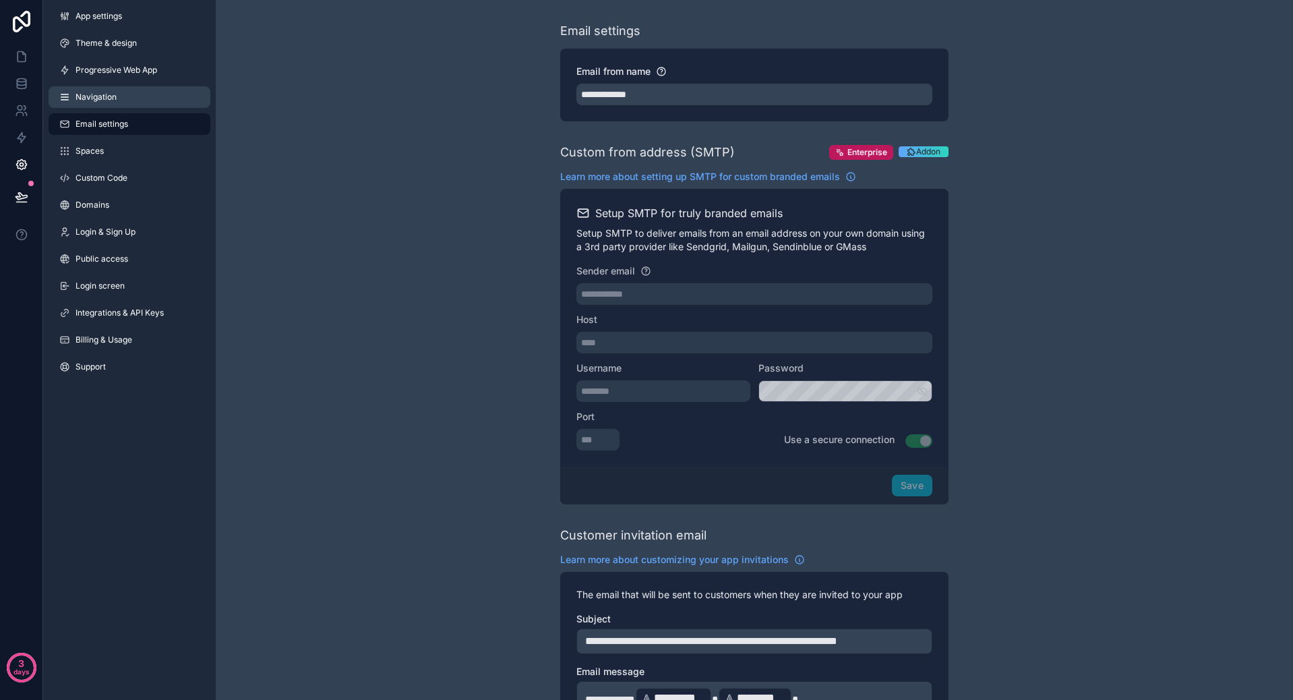
click at [117, 104] on link "Navigation" at bounding box center [130, 97] width 162 height 22
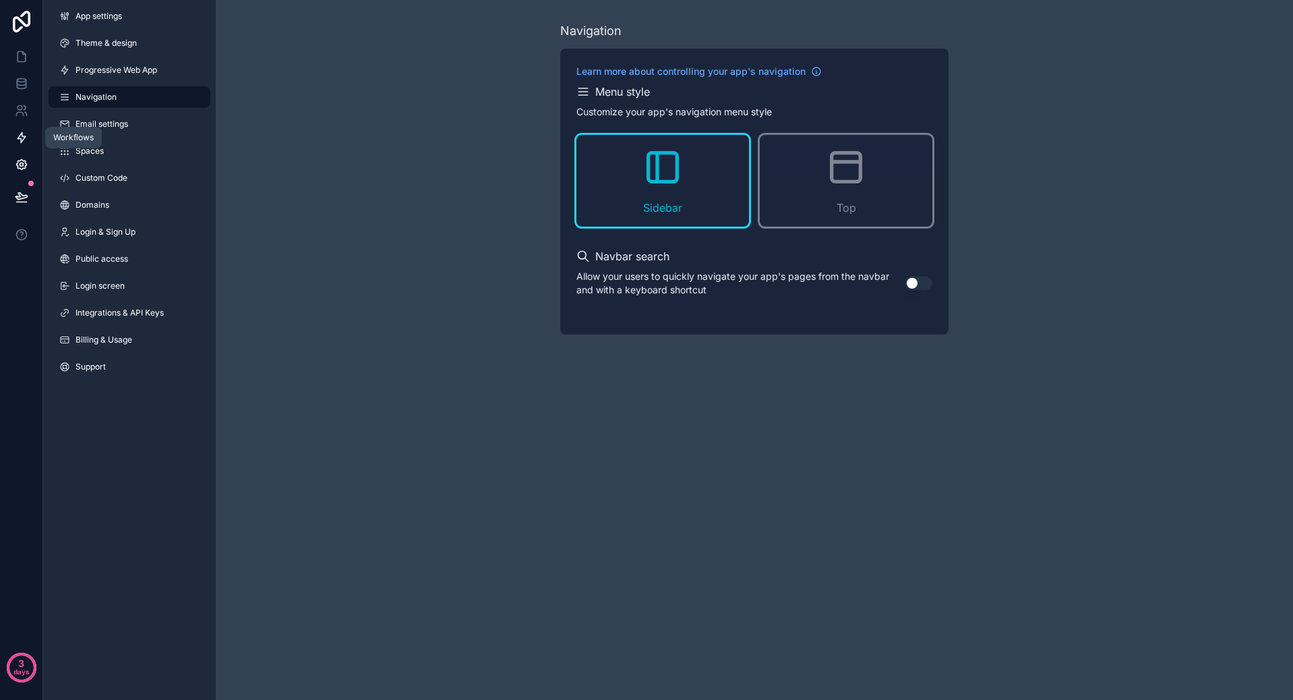
click at [28, 140] on icon at bounding box center [21, 137] width 13 height 13
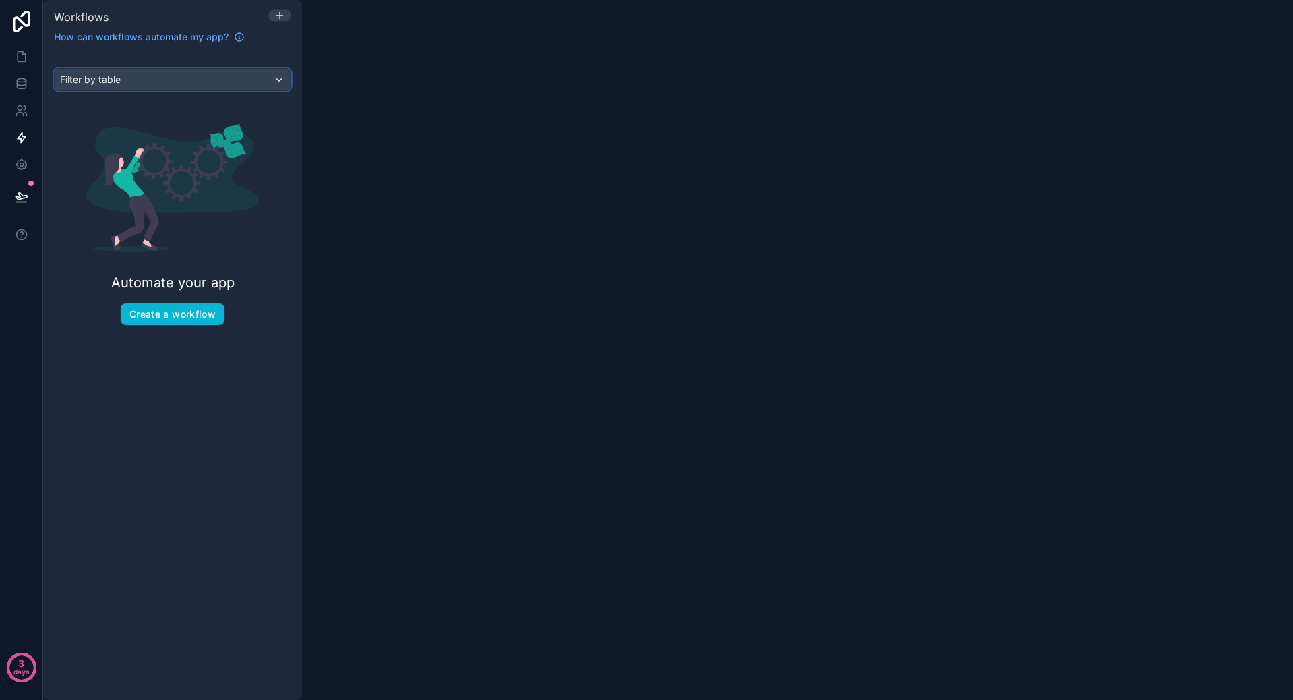
click at [189, 75] on div "Filter by table" at bounding box center [173, 80] width 236 height 22
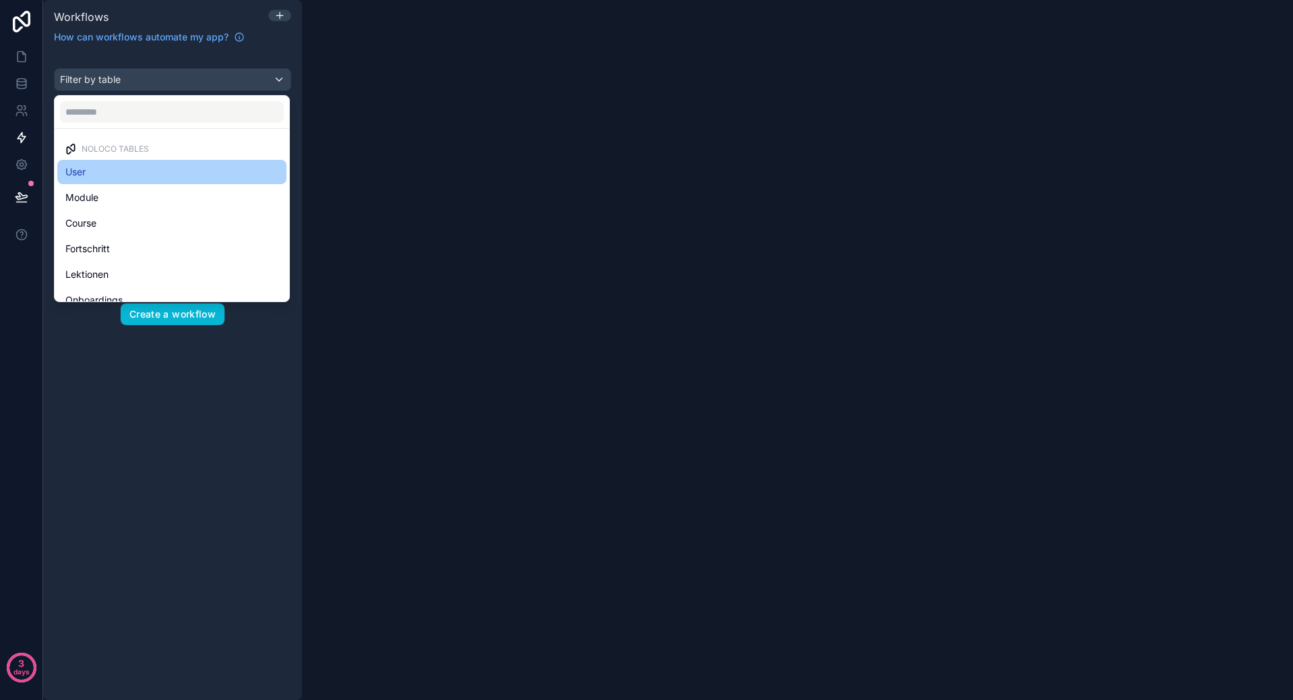
click at [126, 175] on div "User" at bounding box center [171, 172] width 213 height 16
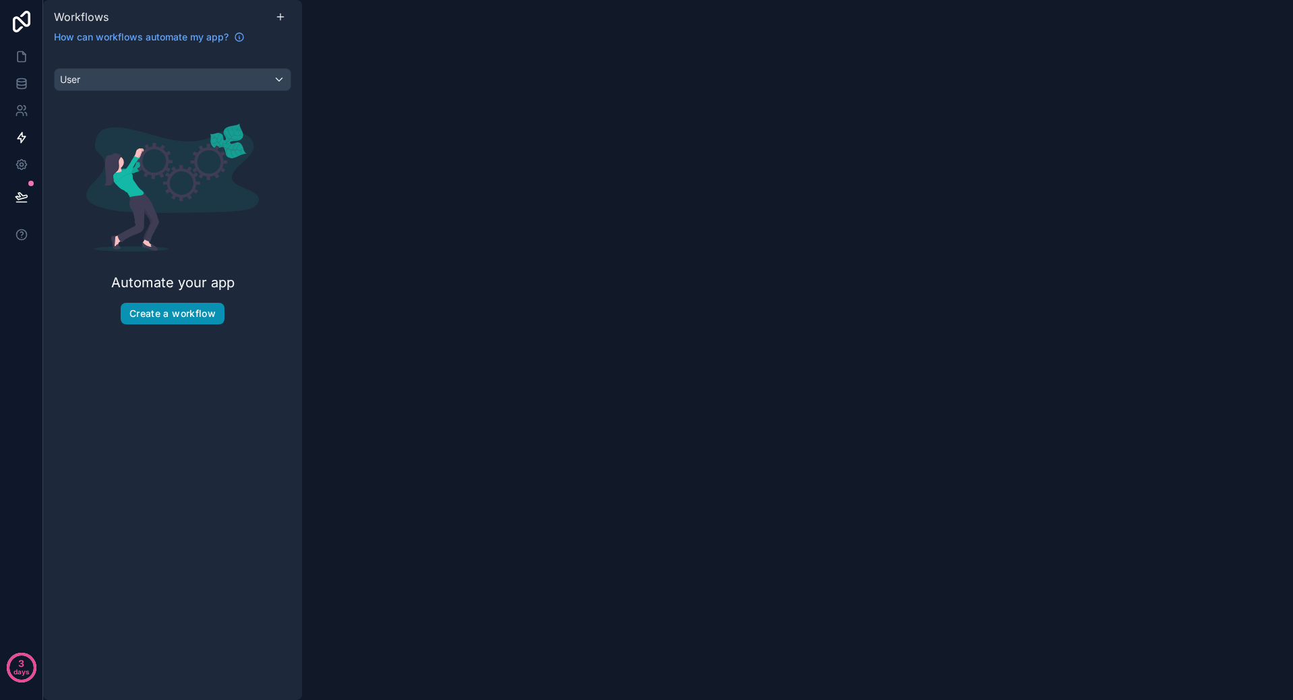
click at [170, 319] on button "Create a workflow" at bounding box center [173, 314] width 104 height 22
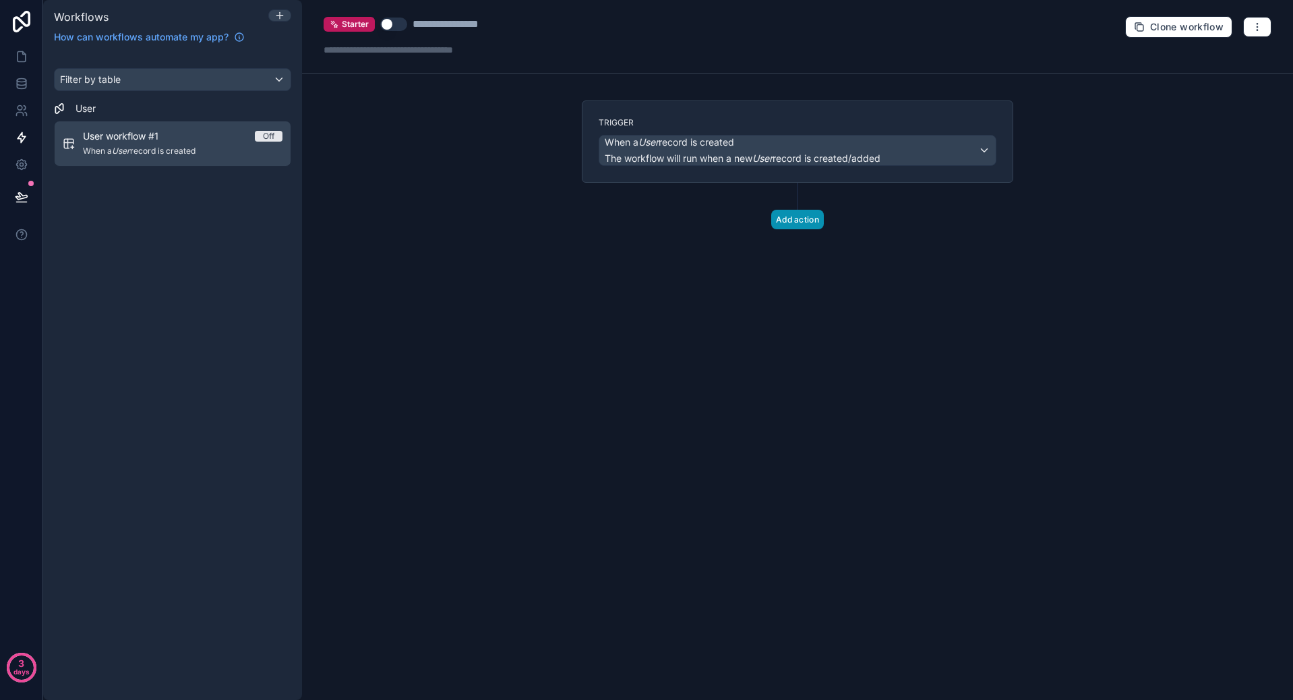
click at [803, 216] on button "Add action" at bounding box center [797, 220] width 53 height 20
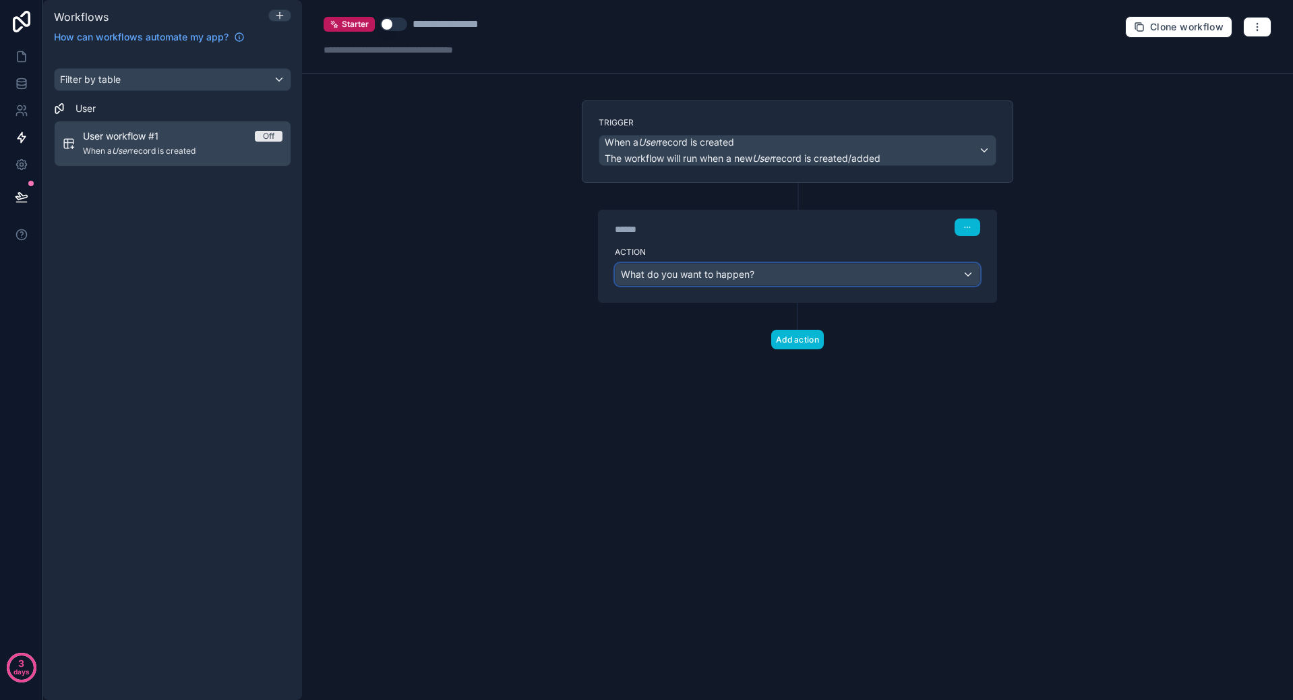
click at [724, 270] on span "What do you want to happen?" at bounding box center [687, 273] width 133 height 11
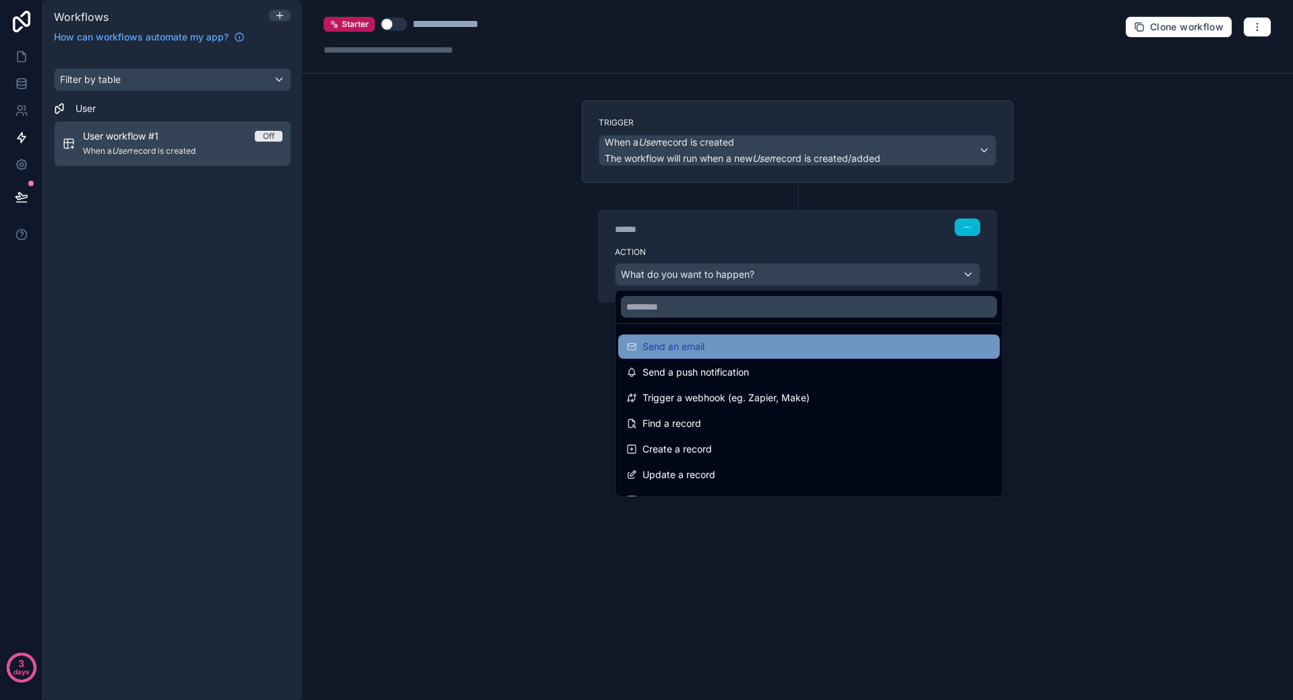
click at [723, 343] on div "Send an email" at bounding box center [808, 346] width 365 height 16
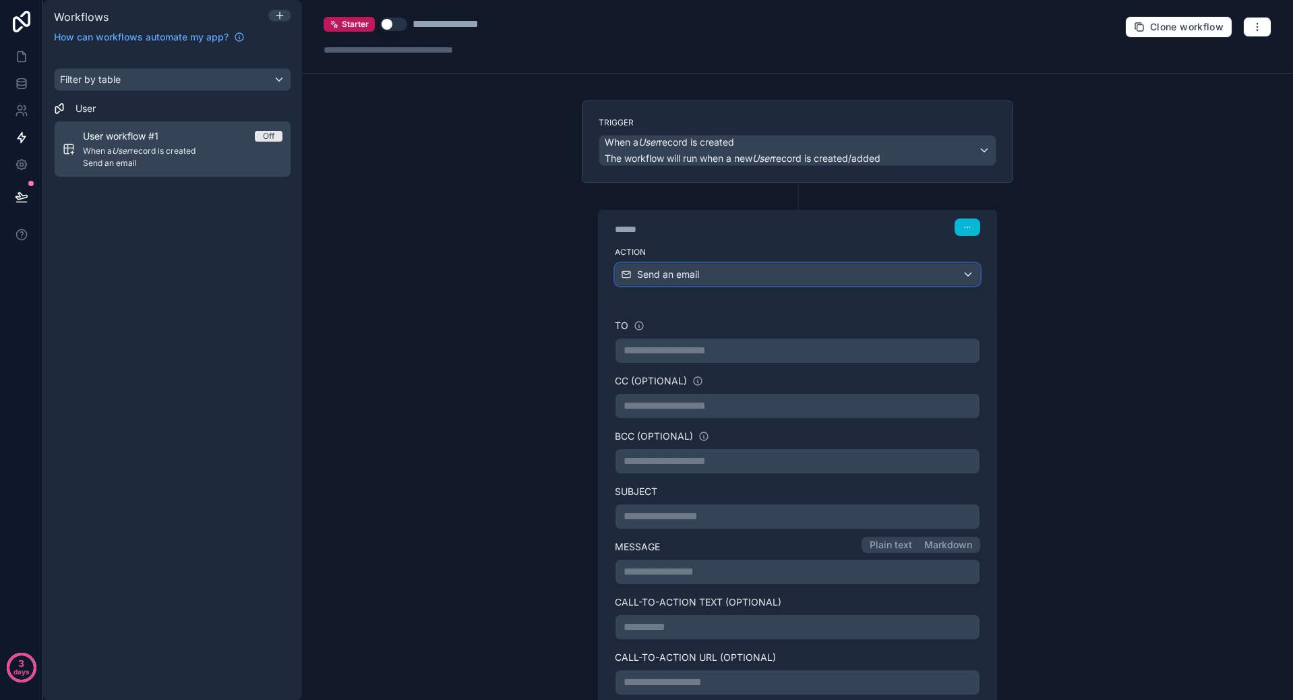
click at [704, 266] on div "Send an email" at bounding box center [797, 275] width 364 height 22
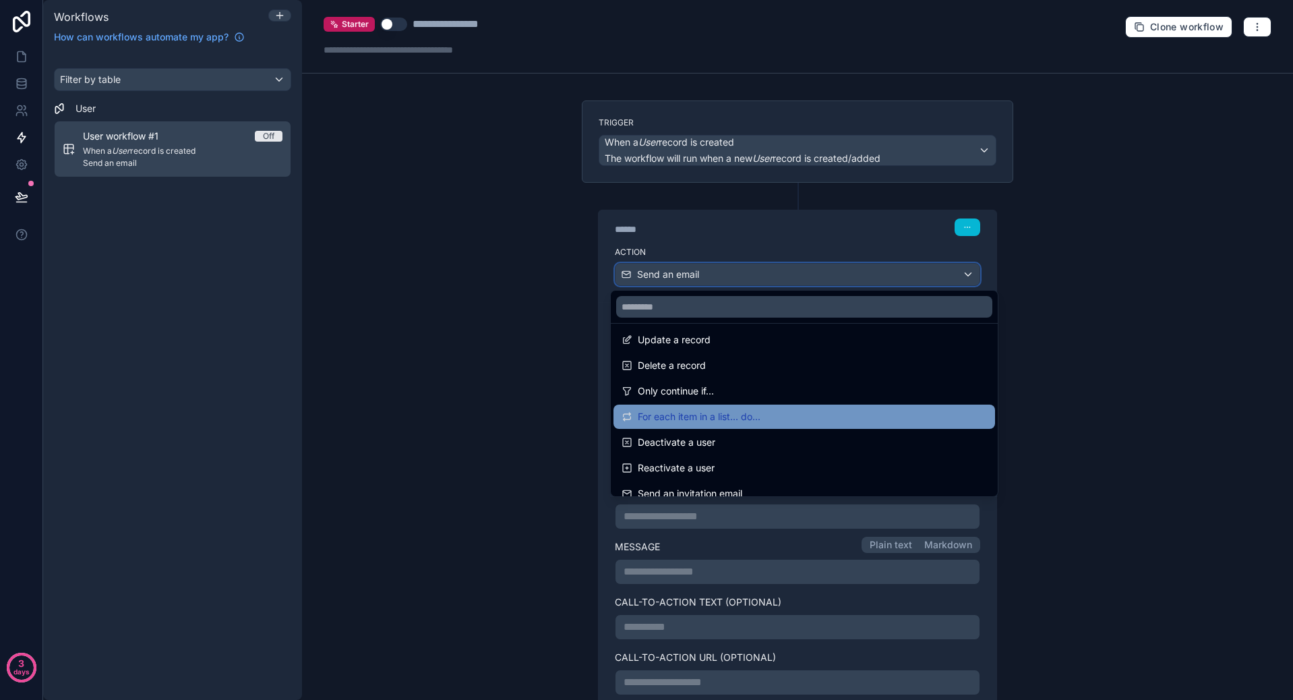
scroll to position [202, 0]
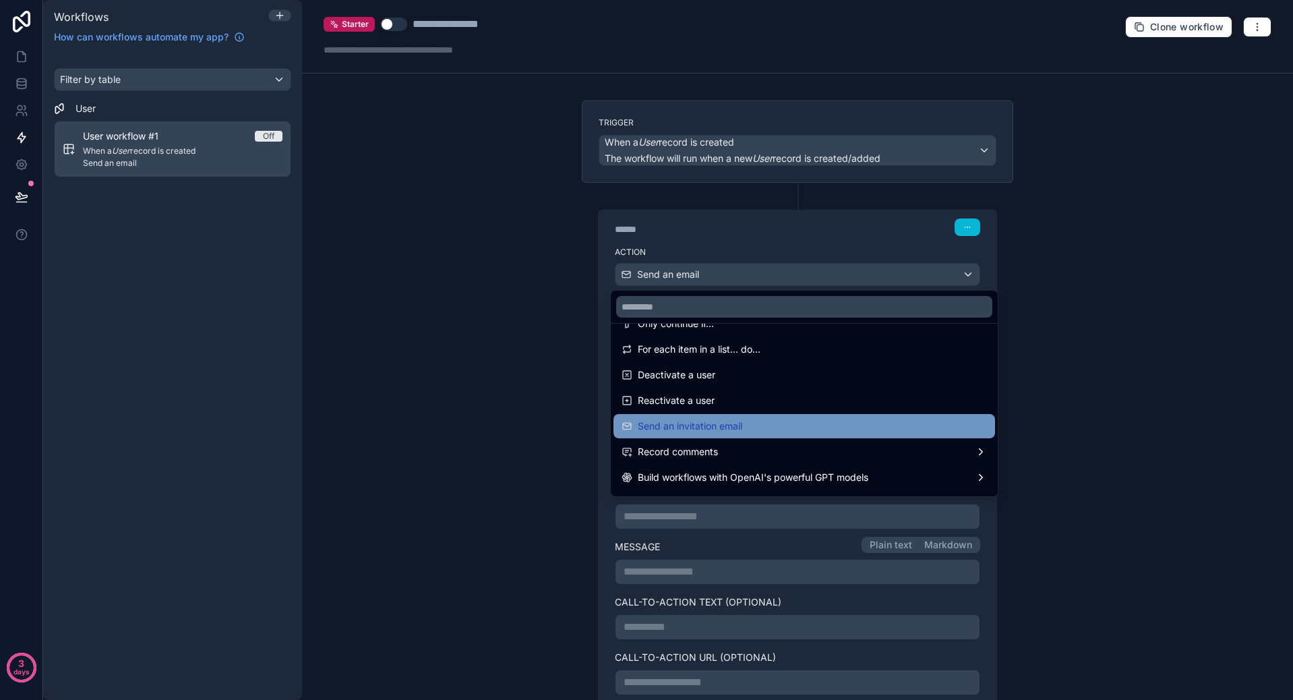
click at [768, 424] on div "Send an invitation email" at bounding box center [803, 426] width 365 height 16
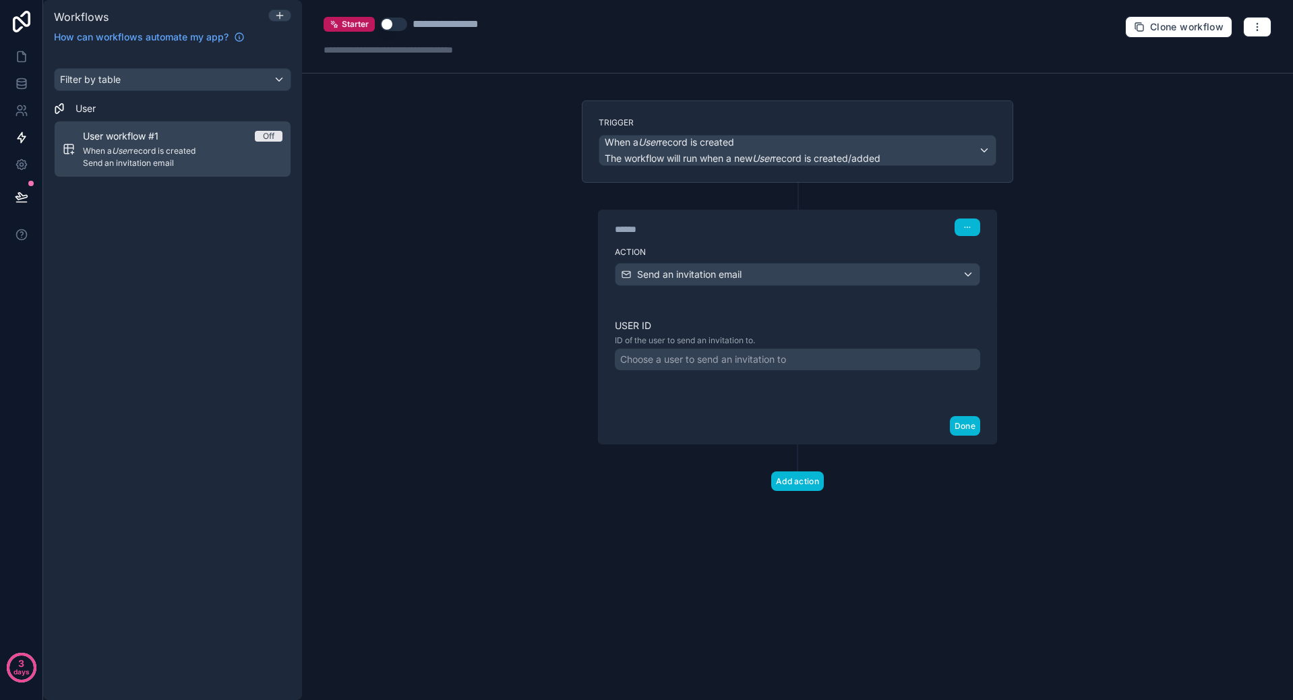
click at [725, 361] on div "Choose a user to send an invitation to" at bounding box center [703, 358] width 166 height 13
click at [631, 402] on div "User ID ID of the user to send an invitation to. Choose a user to send an invit…" at bounding box center [798, 355] width 398 height 106
click at [985, 144] on div "When a User record is created The workflow will run when a new User record is c…" at bounding box center [797, 150] width 396 height 30
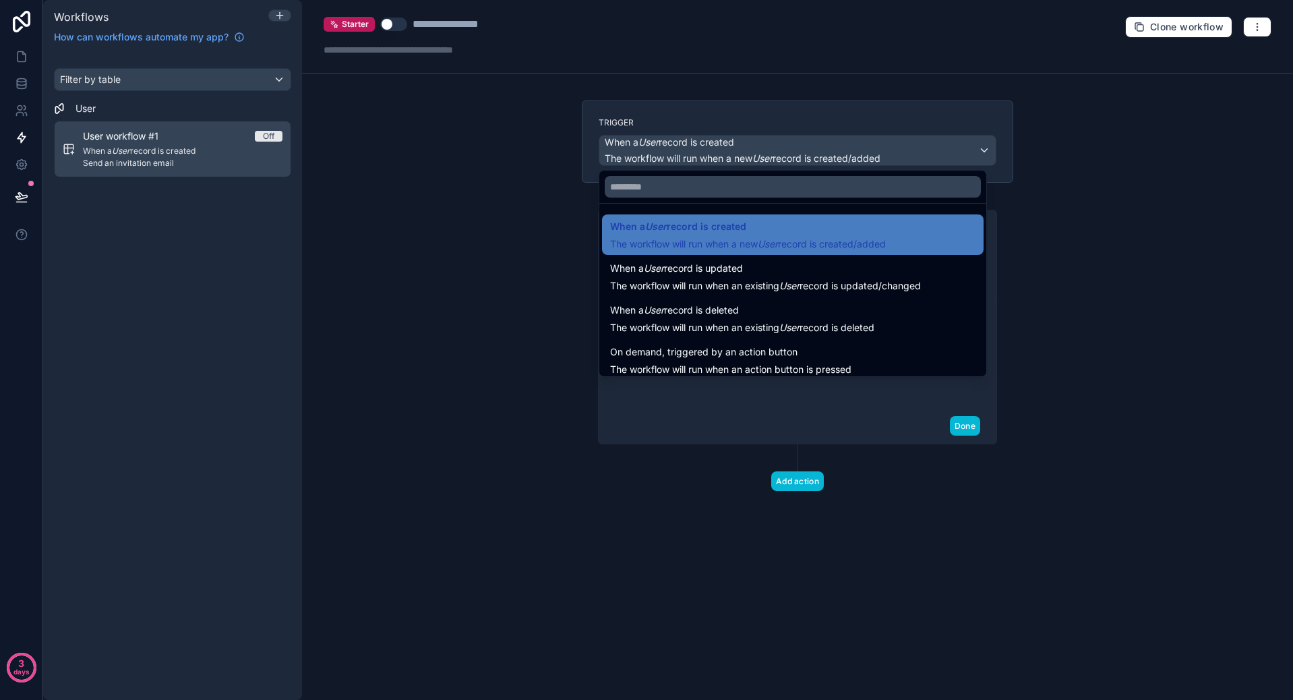
click at [983, 144] on div at bounding box center [646, 350] width 1293 height 700
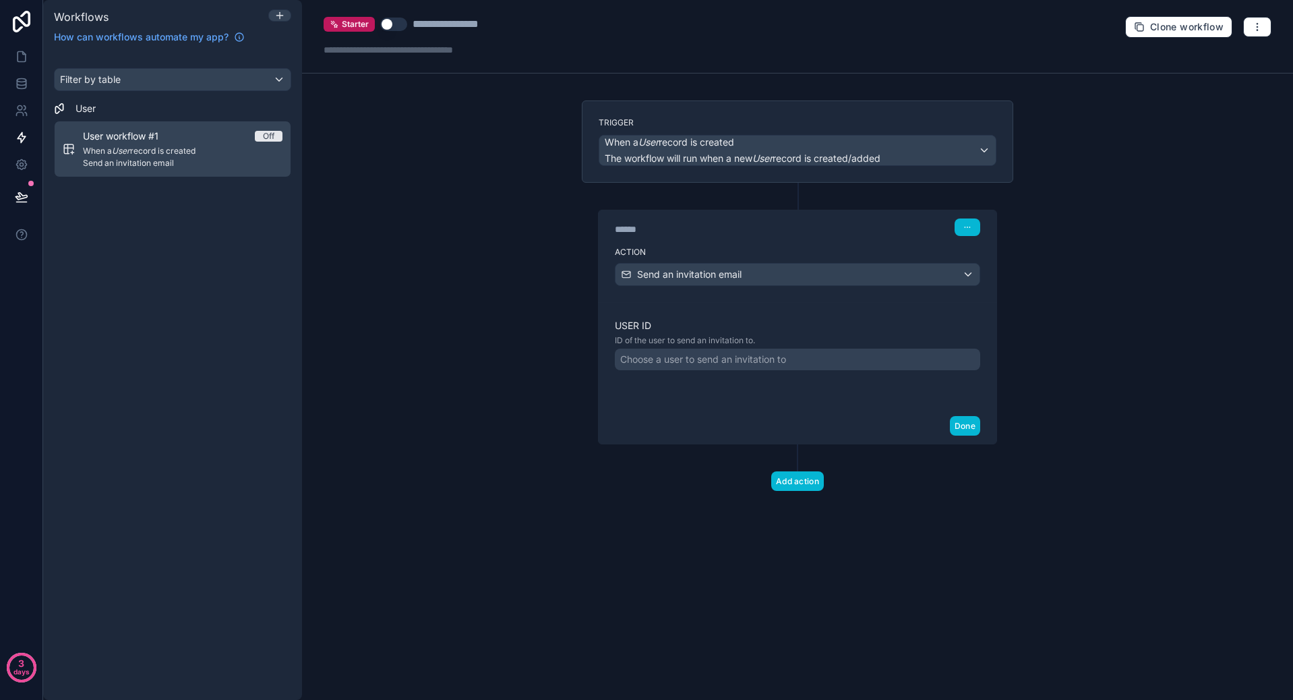
click at [703, 359] on div "Choose a user to send an invitation to" at bounding box center [703, 358] width 166 height 13
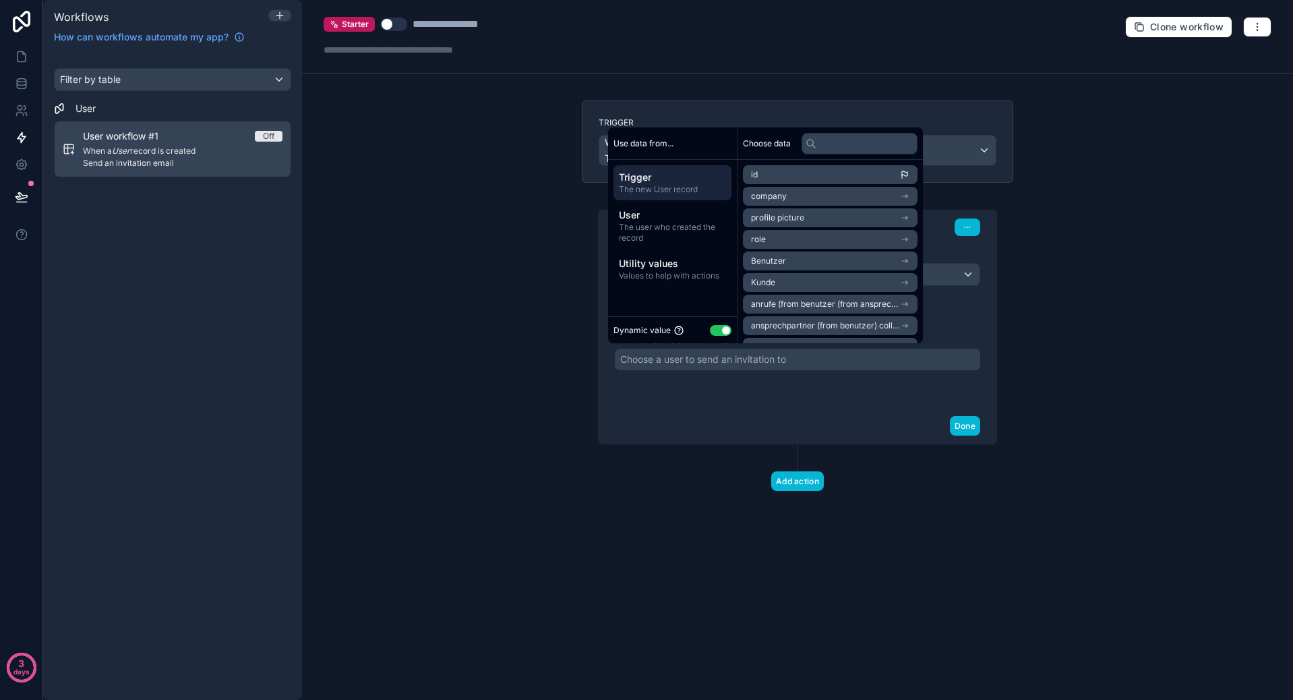
click at [725, 403] on div "User ID ID of the user to send an invitation to. Choose a user to send an invit…" at bounding box center [798, 355] width 398 height 106
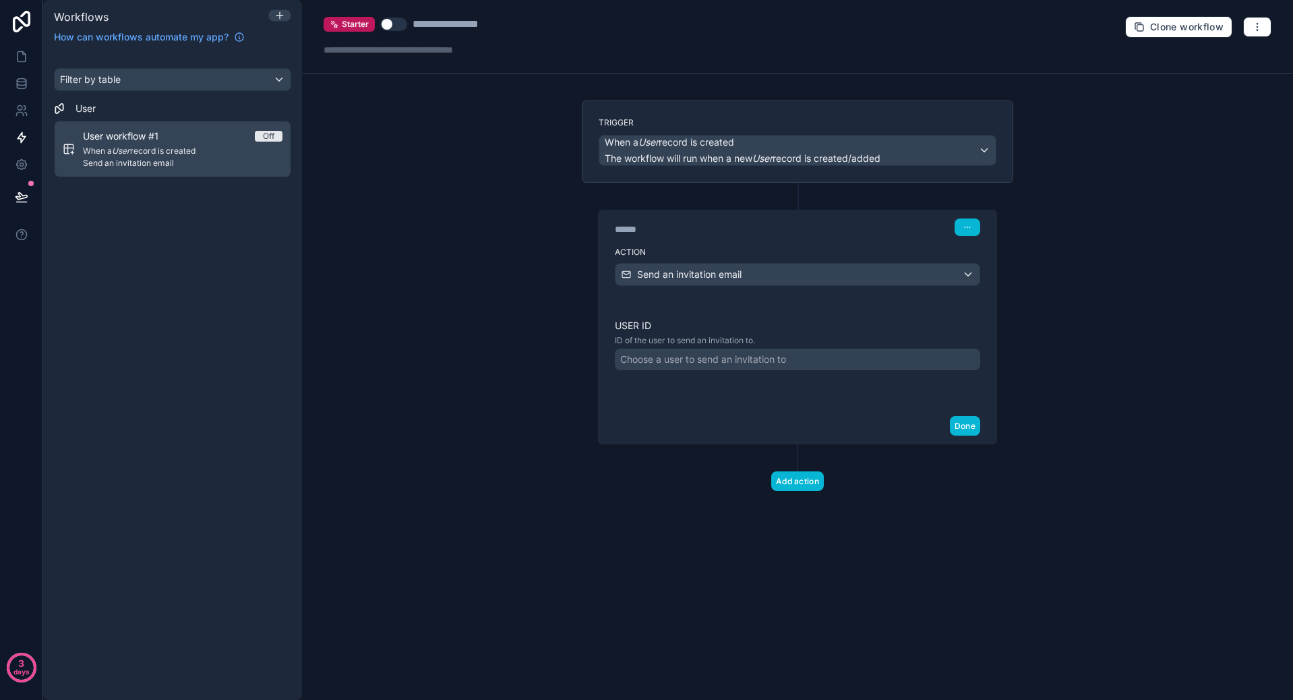
click at [451, 20] on div "**********" at bounding box center [461, 24] width 99 height 16
type div "**********"
click at [480, 27] on div "**********" at bounding box center [505, 24] width 186 height 16
click at [479, 80] on div "**********" at bounding box center [797, 350] width 991 height 700
click at [958, 220] on button "button" at bounding box center [967, 227] width 26 height 18
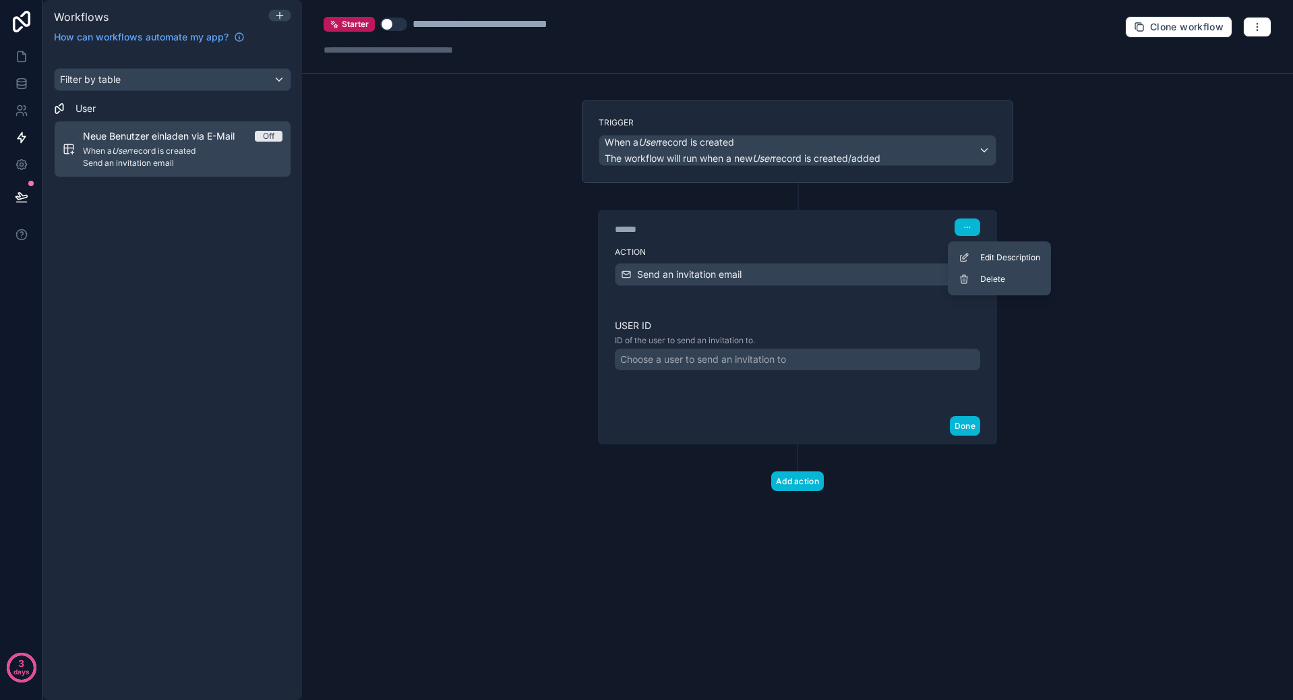
click at [1213, 286] on div "**********" at bounding box center [797, 350] width 991 height 700
click at [799, 199] on icon at bounding box center [798, 195] width 12 height 12
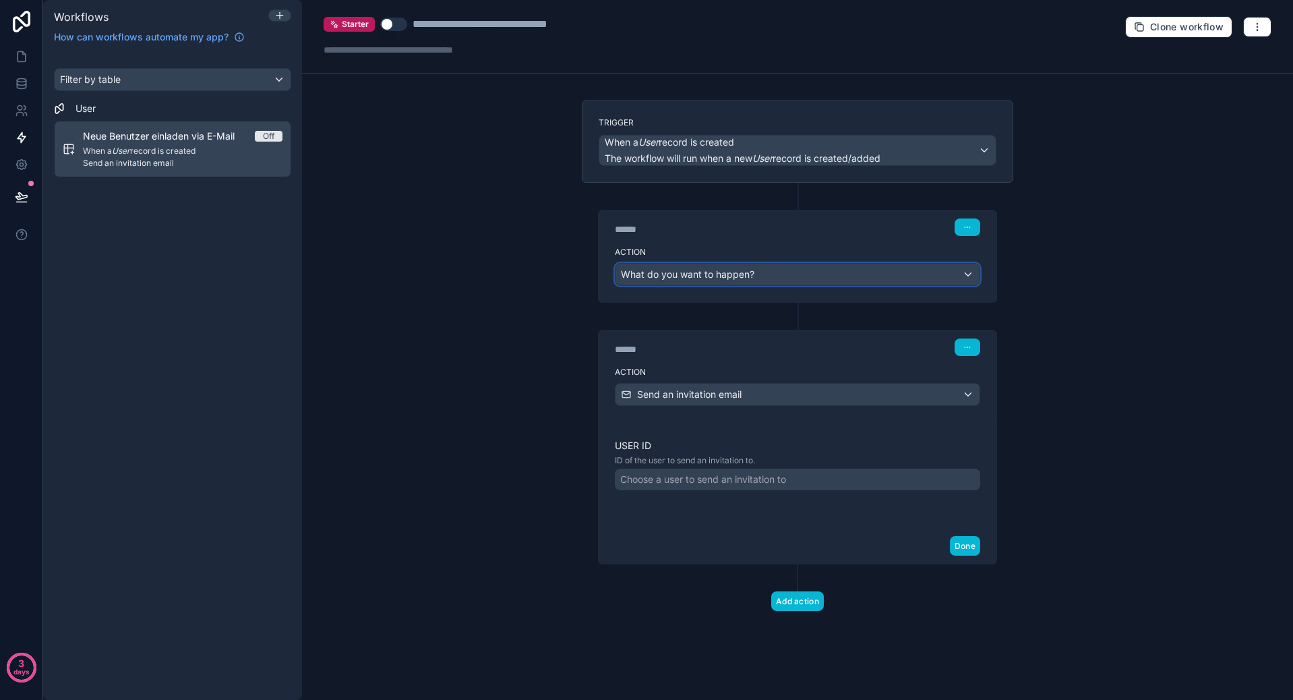
click at [720, 277] on span "What do you want to happen?" at bounding box center [687, 273] width 133 height 11
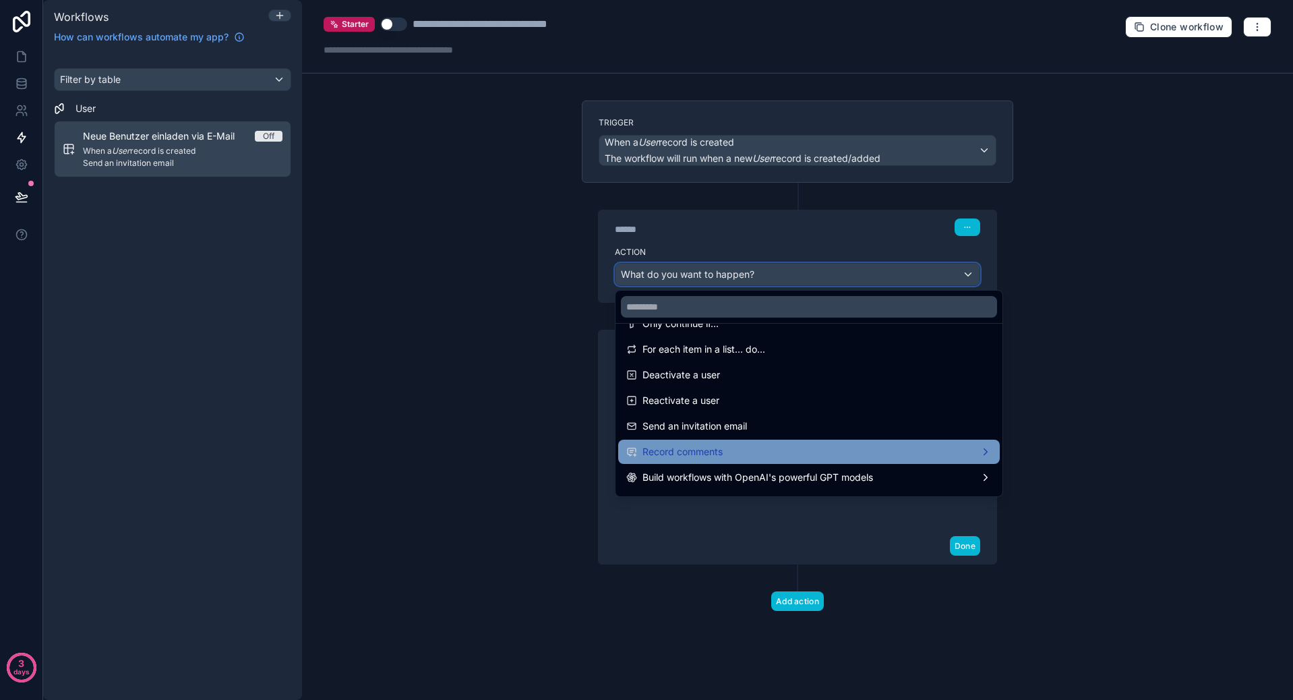
scroll to position [249, 0]
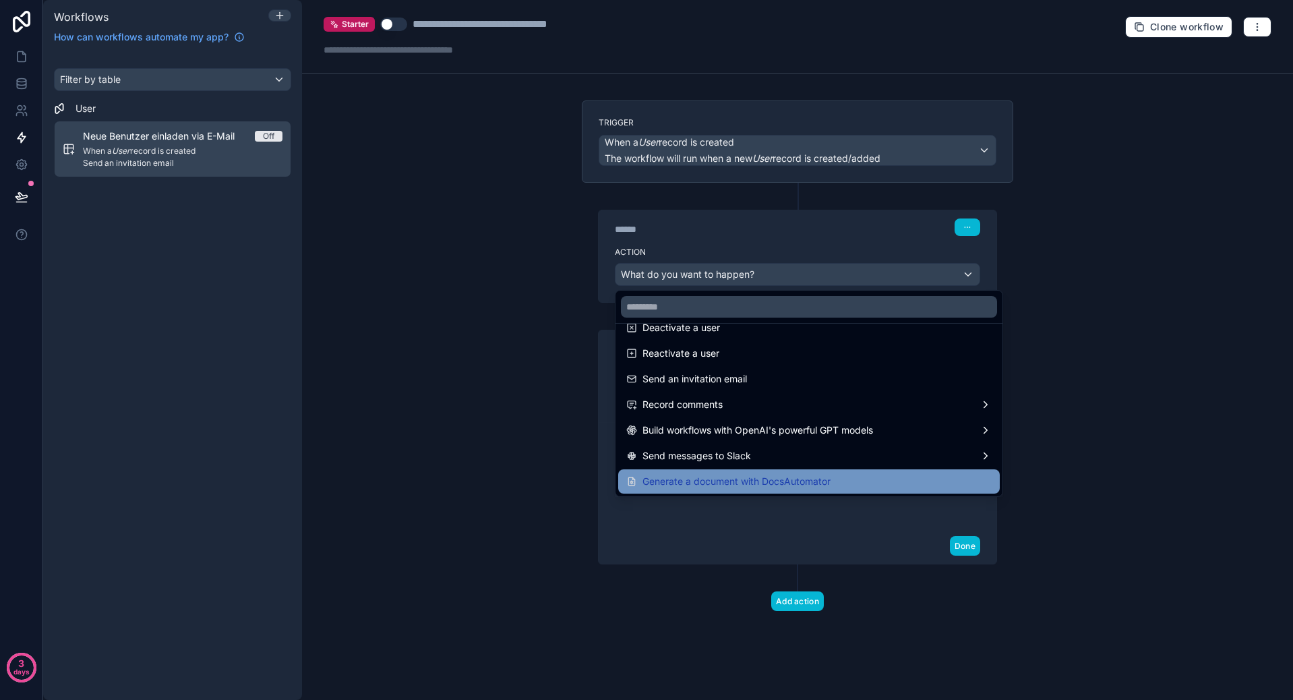
click at [809, 478] on span "Generate a document with DocsAutomator" at bounding box center [736, 481] width 188 height 16
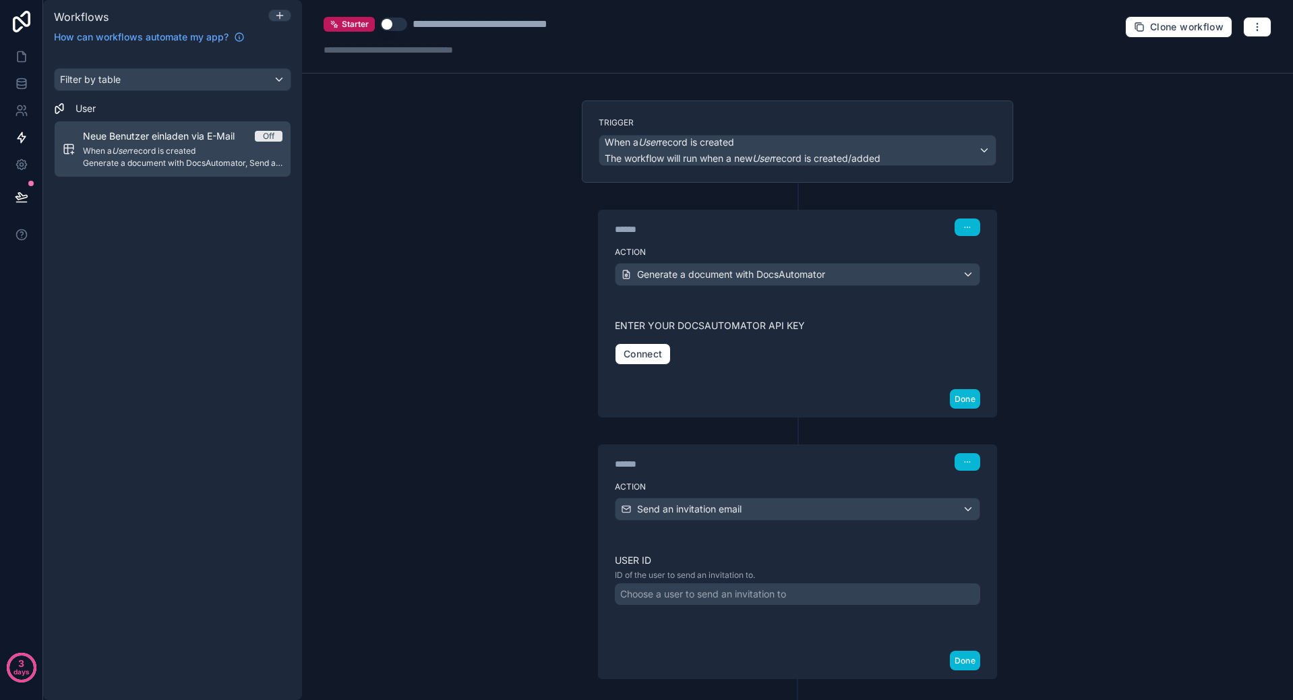
click at [971, 215] on div "****** Step 1" at bounding box center [798, 225] width 398 height 31
click at [968, 224] on button "button" at bounding box center [967, 227] width 26 height 18
click at [981, 279] on span "Delete" at bounding box center [987, 279] width 25 height 11
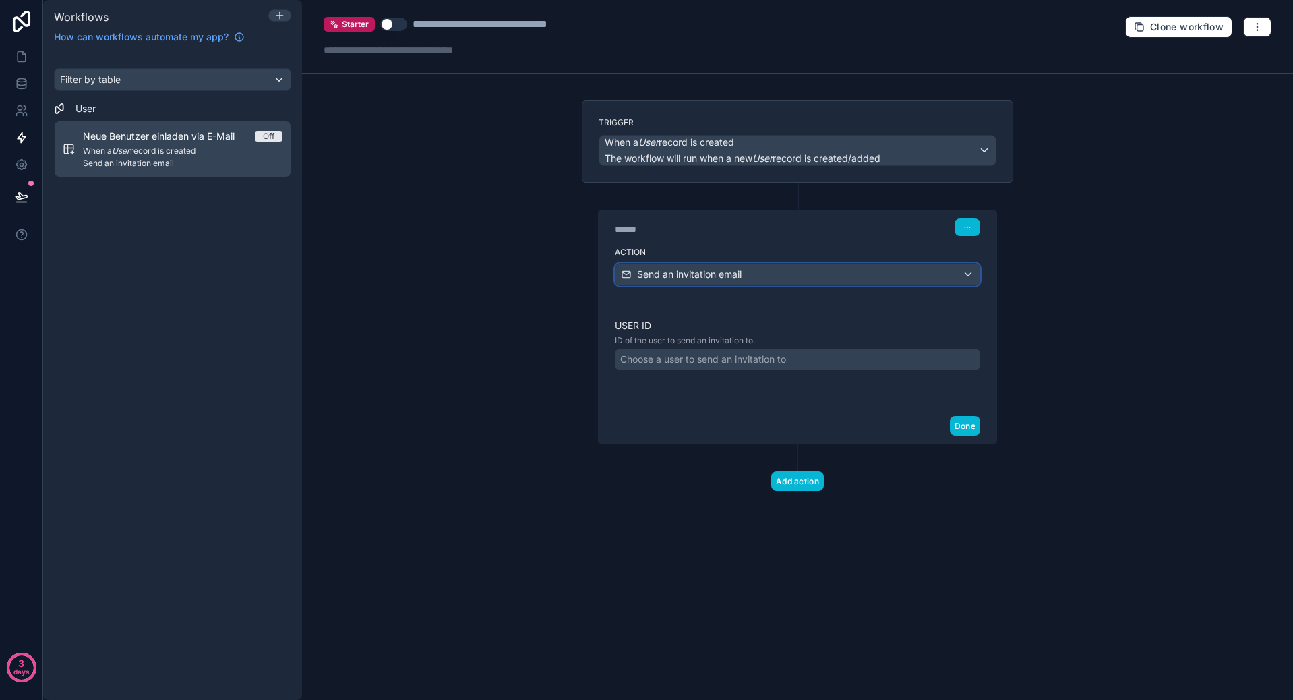
click at [774, 276] on div "Send an invitation email" at bounding box center [797, 275] width 364 height 22
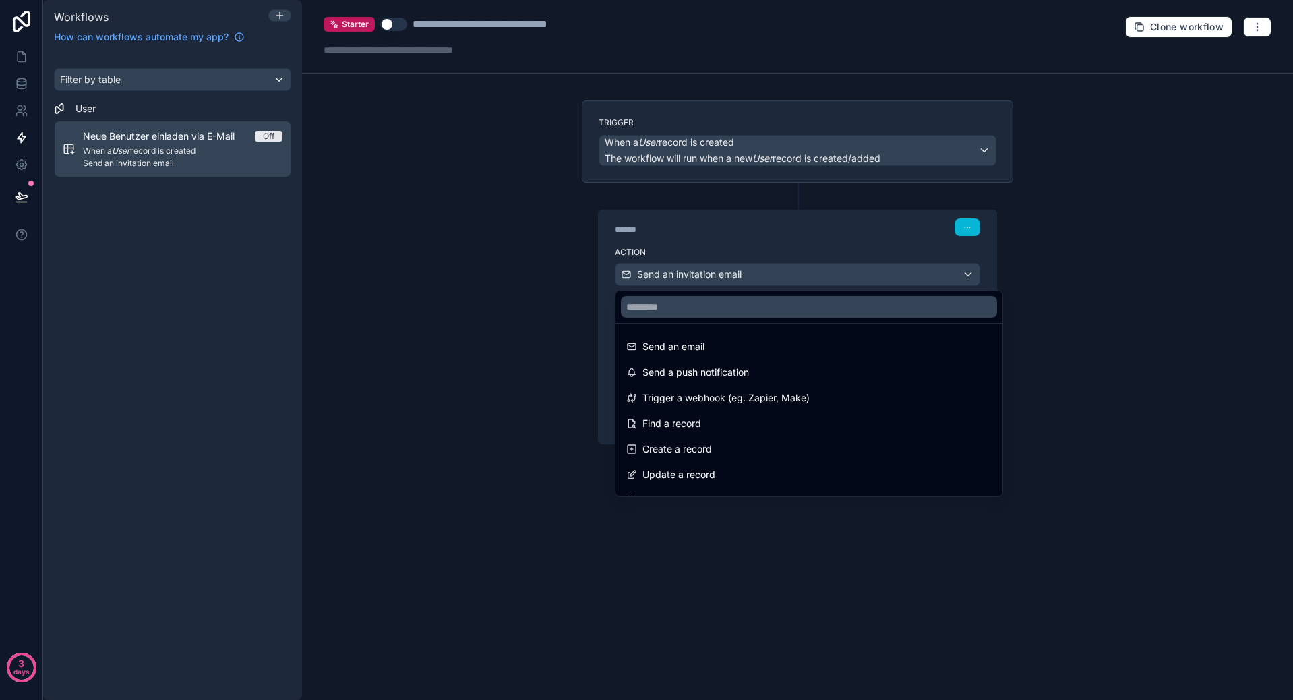
click at [799, 278] on div at bounding box center [646, 350] width 1293 height 700
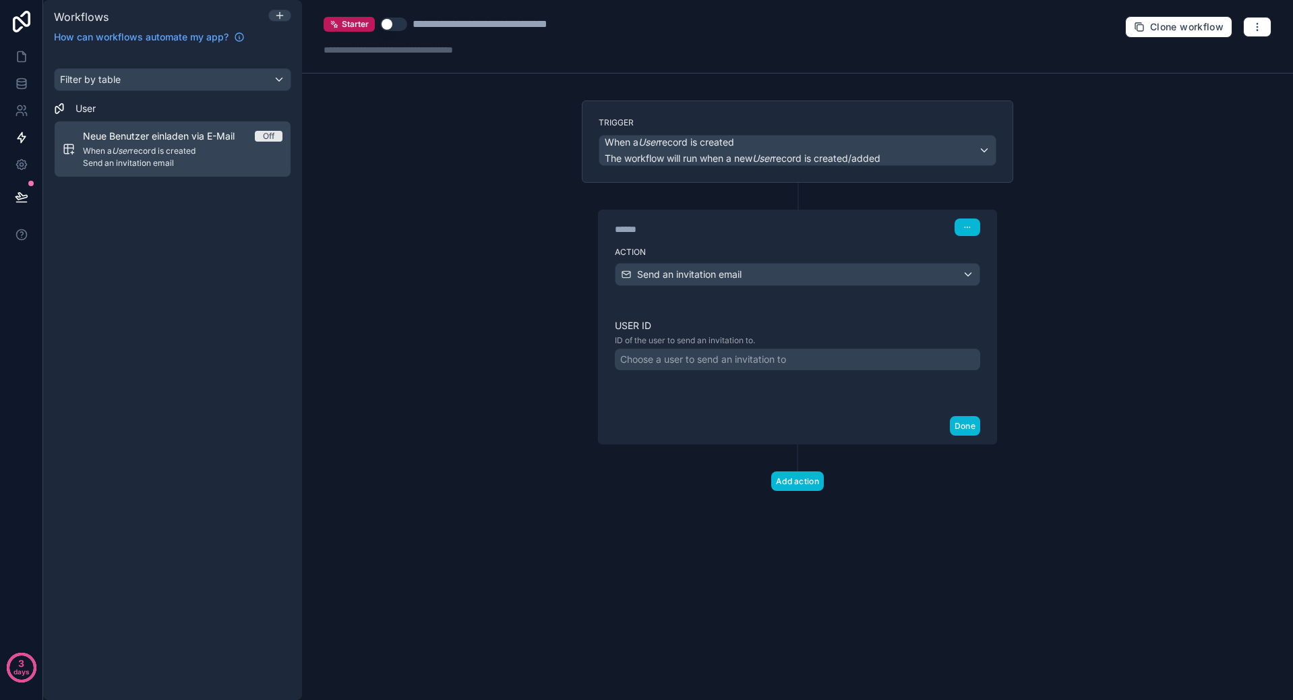
click at [744, 355] on div "Choose a user to send an invitation to" at bounding box center [703, 358] width 166 height 13
click at [563, 355] on div "**********" at bounding box center [797, 350] width 991 height 700
click at [561, 384] on div "**********" at bounding box center [797, 350] width 991 height 700
click at [178, 71] on div "Filter by table" at bounding box center [173, 80] width 236 height 22
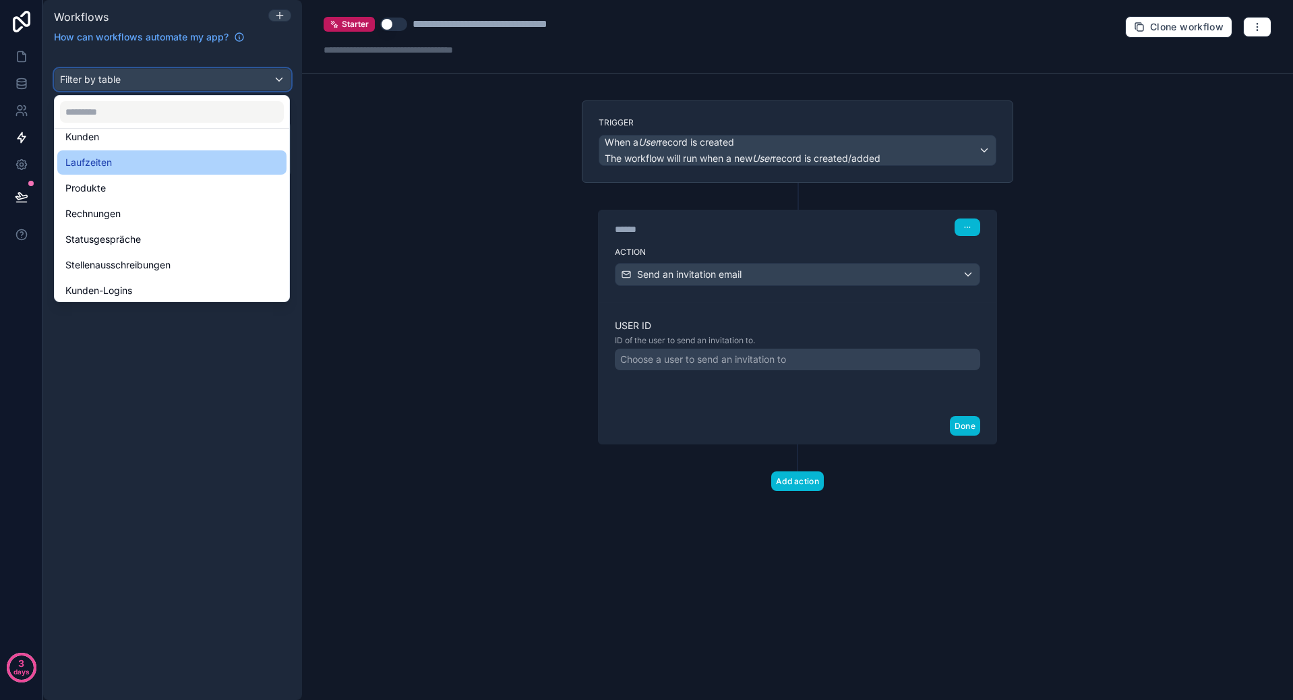
scroll to position [202, 0]
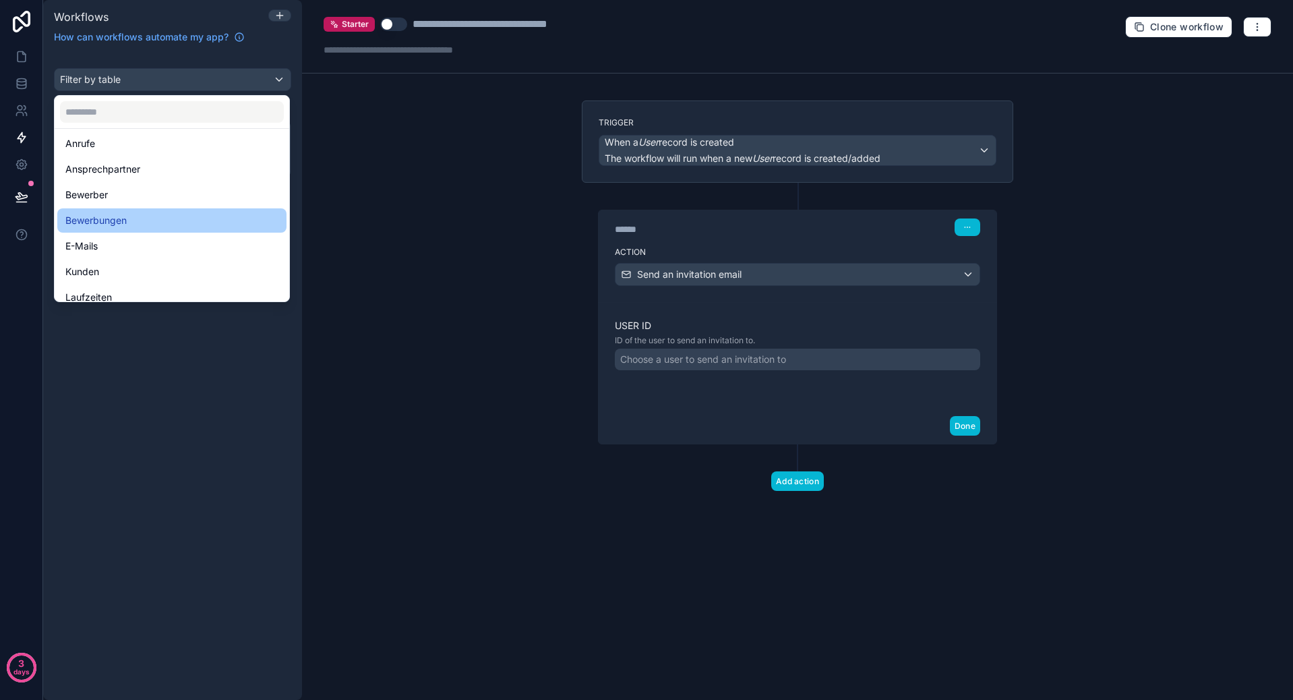
click at [146, 222] on div "Bewerbungen" at bounding box center [171, 220] width 213 height 16
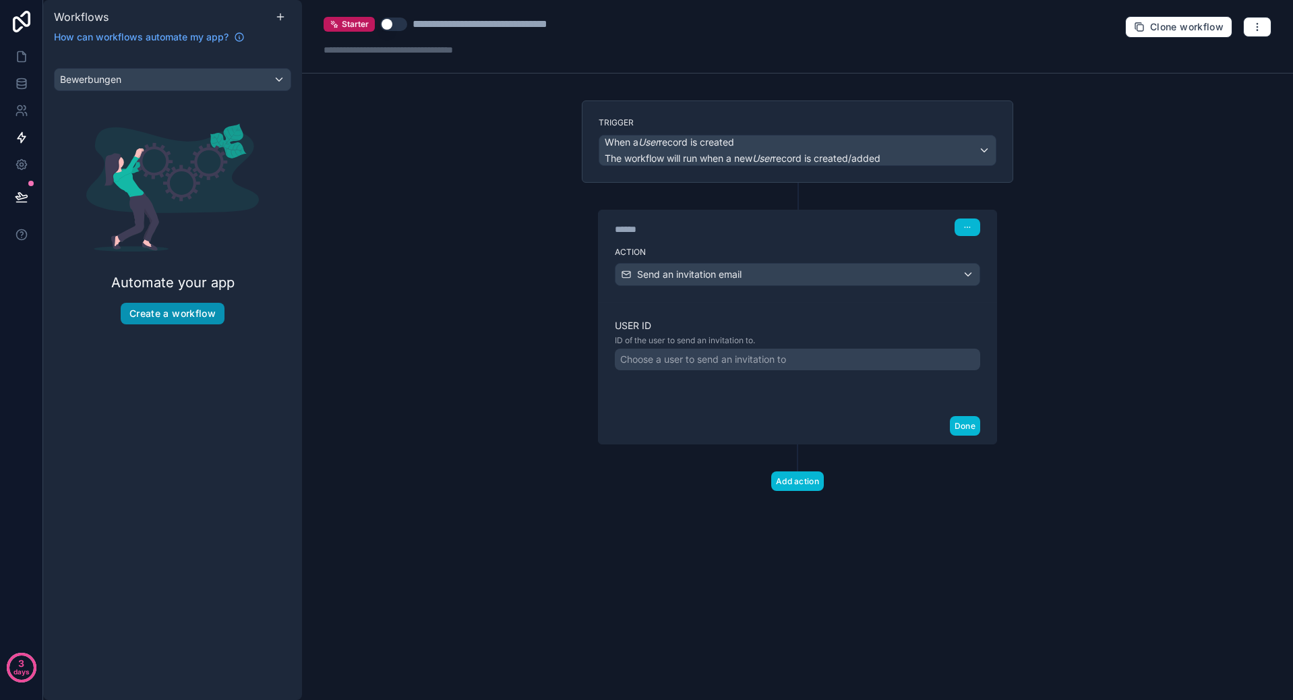
click at [174, 308] on button "Create a workflow" at bounding box center [173, 314] width 104 height 22
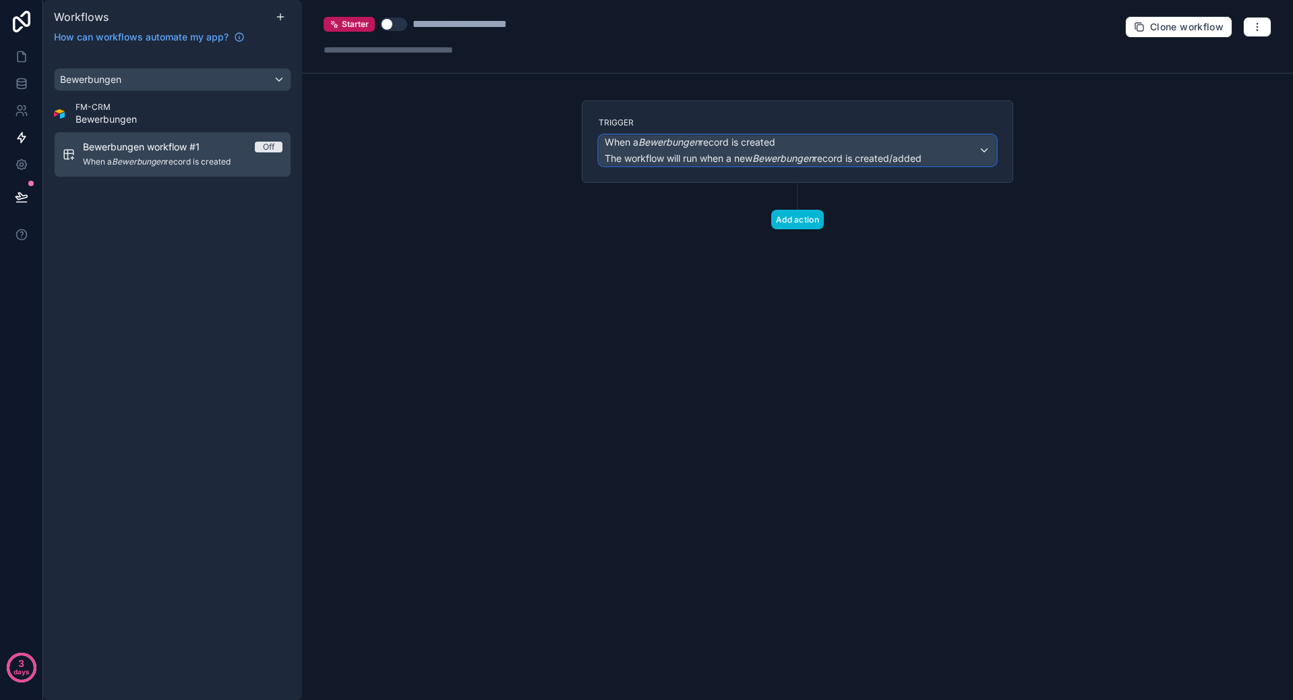
click at [803, 148] on span "When a Bewerbungen record is created" at bounding box center [763, 141] width 317 height 13
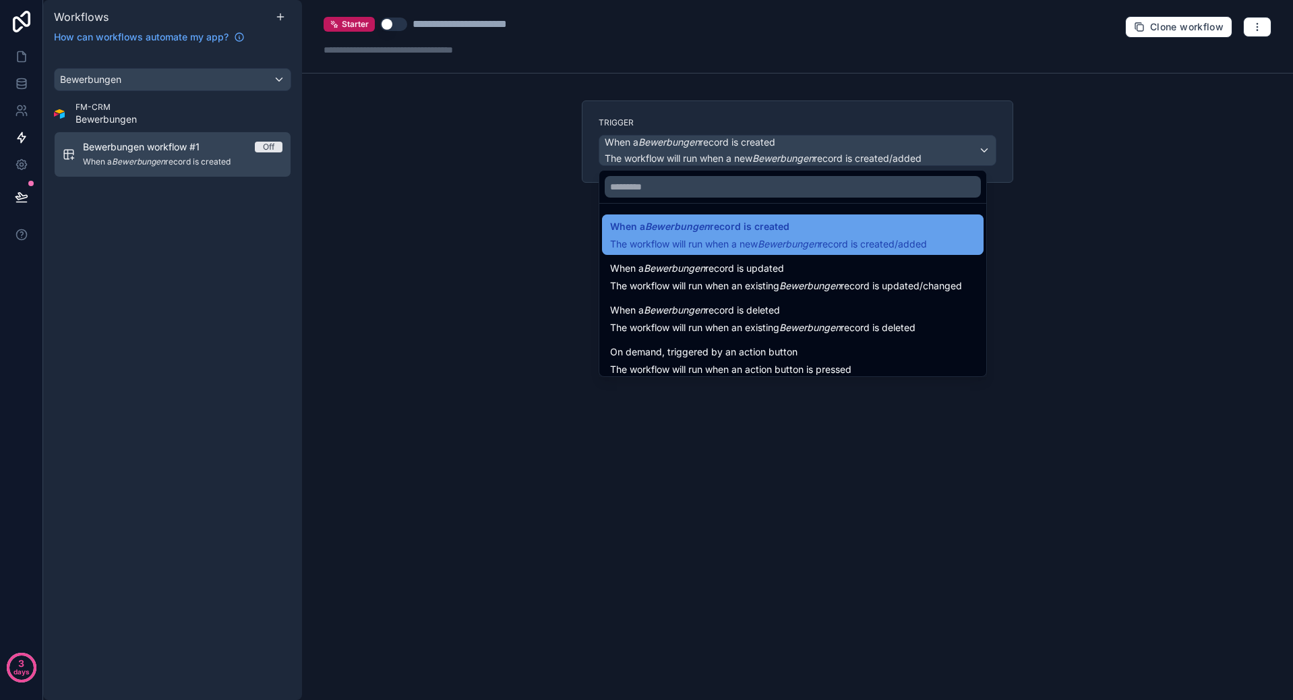
click at [790, 233] on span "When a Bewerbungen record is created" at bounding box center [768, 226] width 317 height 16
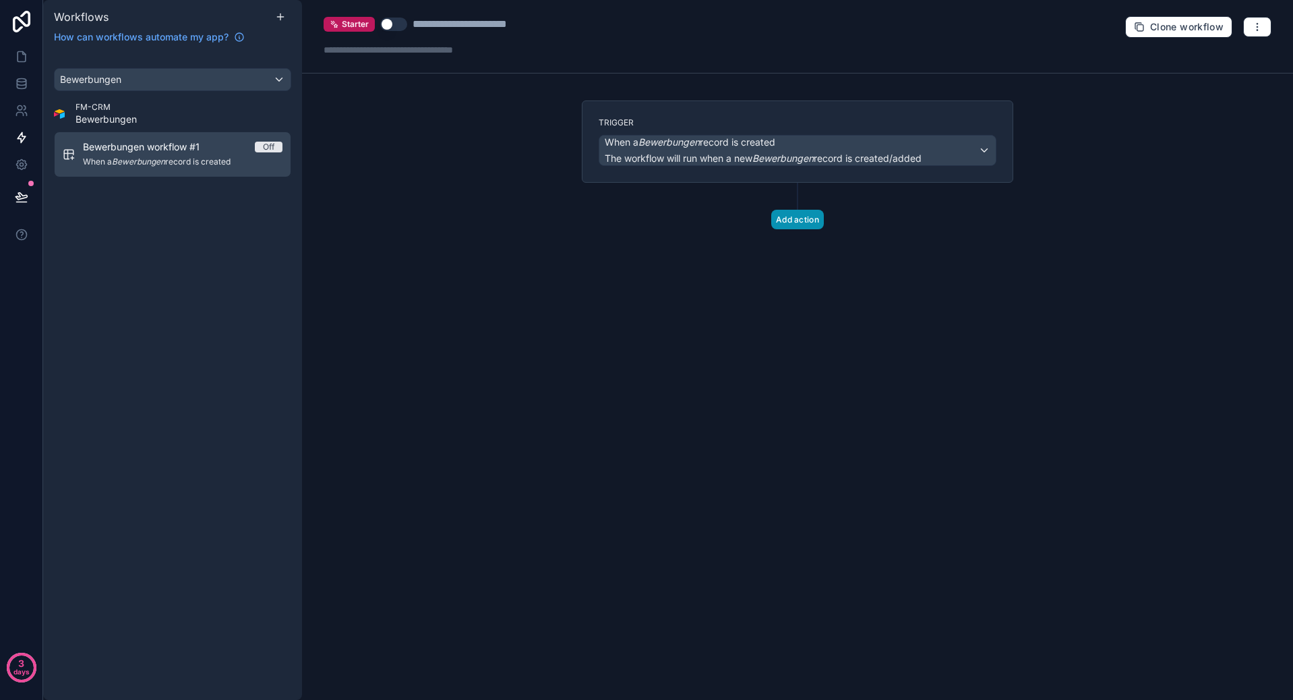
click at [795, 218] on button "Add action" at bounding box center [797, 220] width 53 height 20
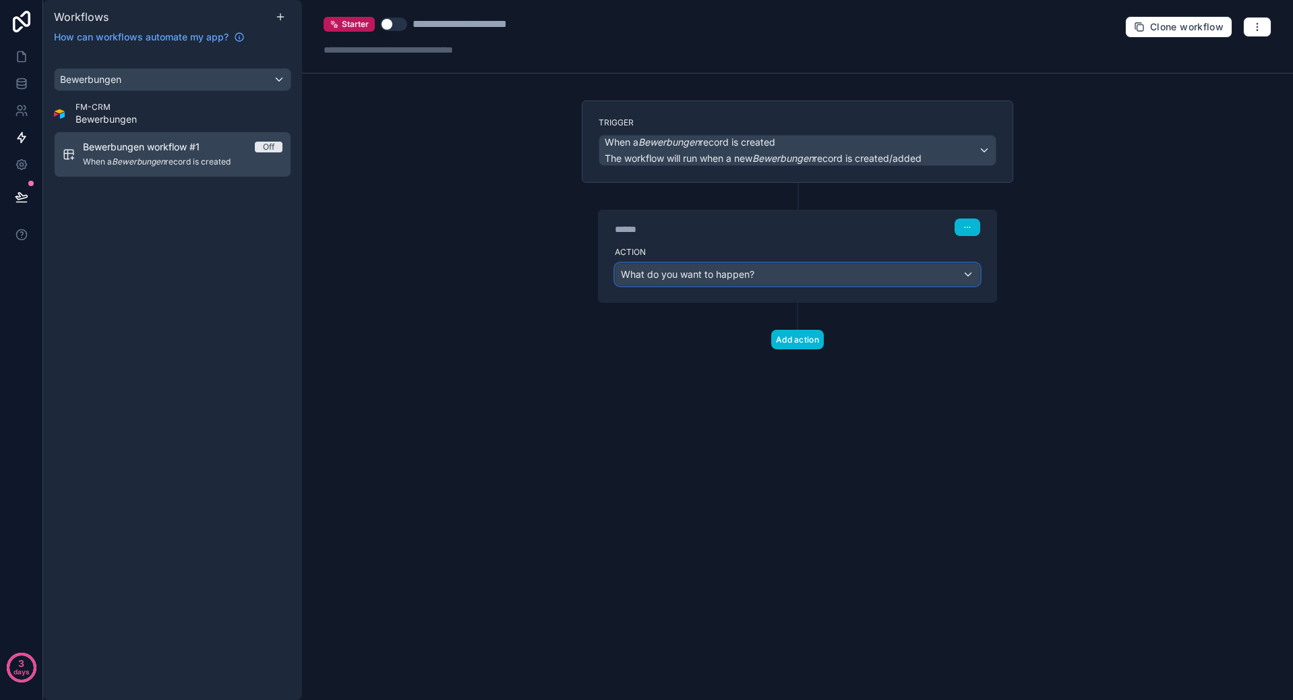
click at [908, 281] on div "What do you want to happen?" at bounding box center [797, 275] width 364 height 22
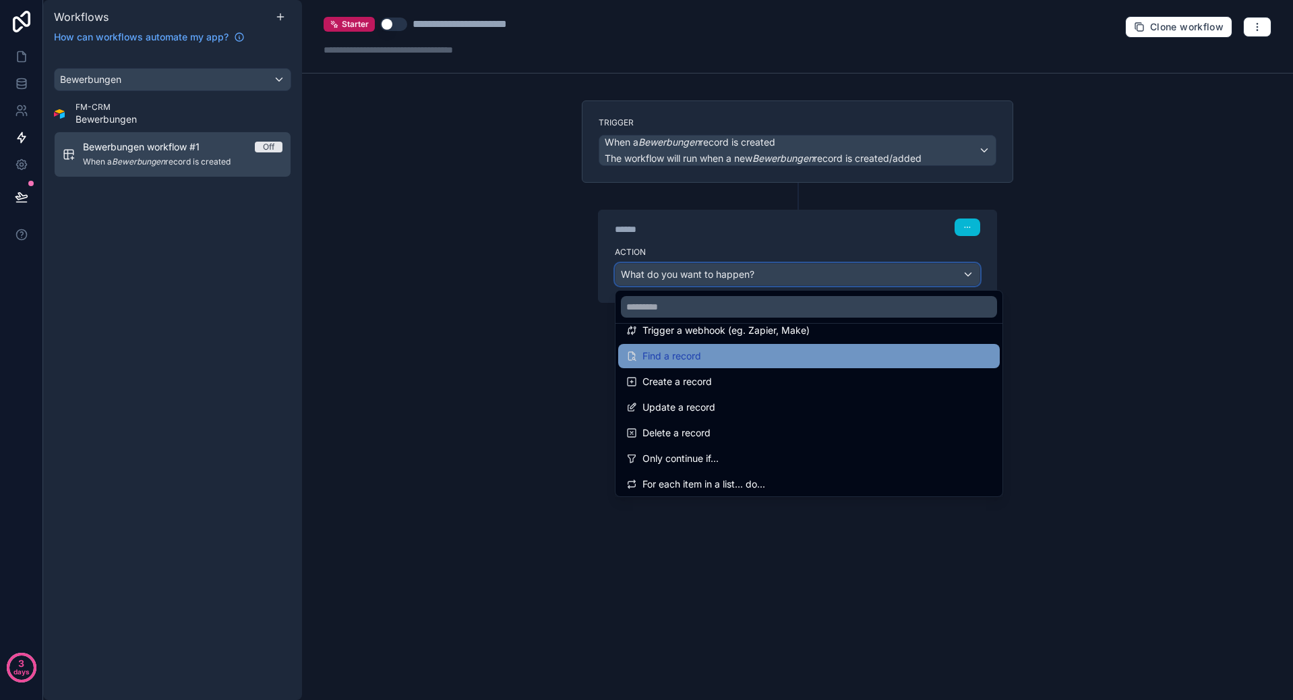
scroll to position [135, 0]
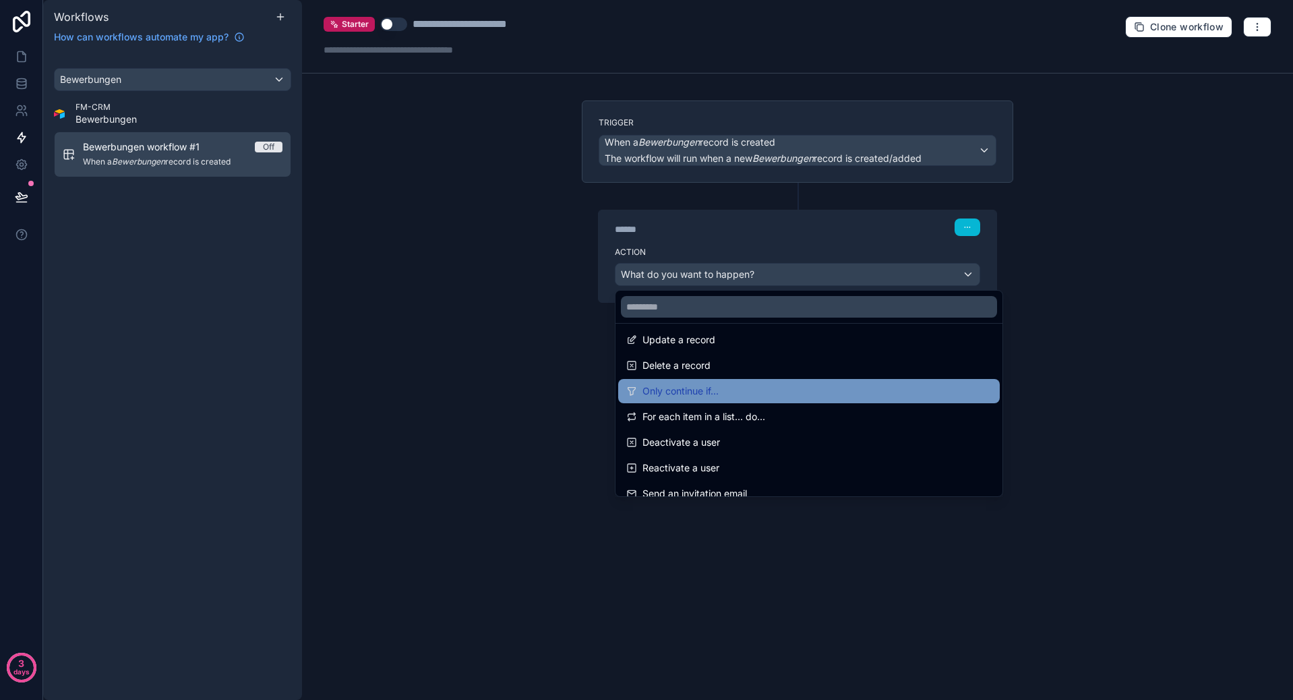
click at [745, 394] on div "Only continue if..." at bounding box center [808, 391] width 365 height 16
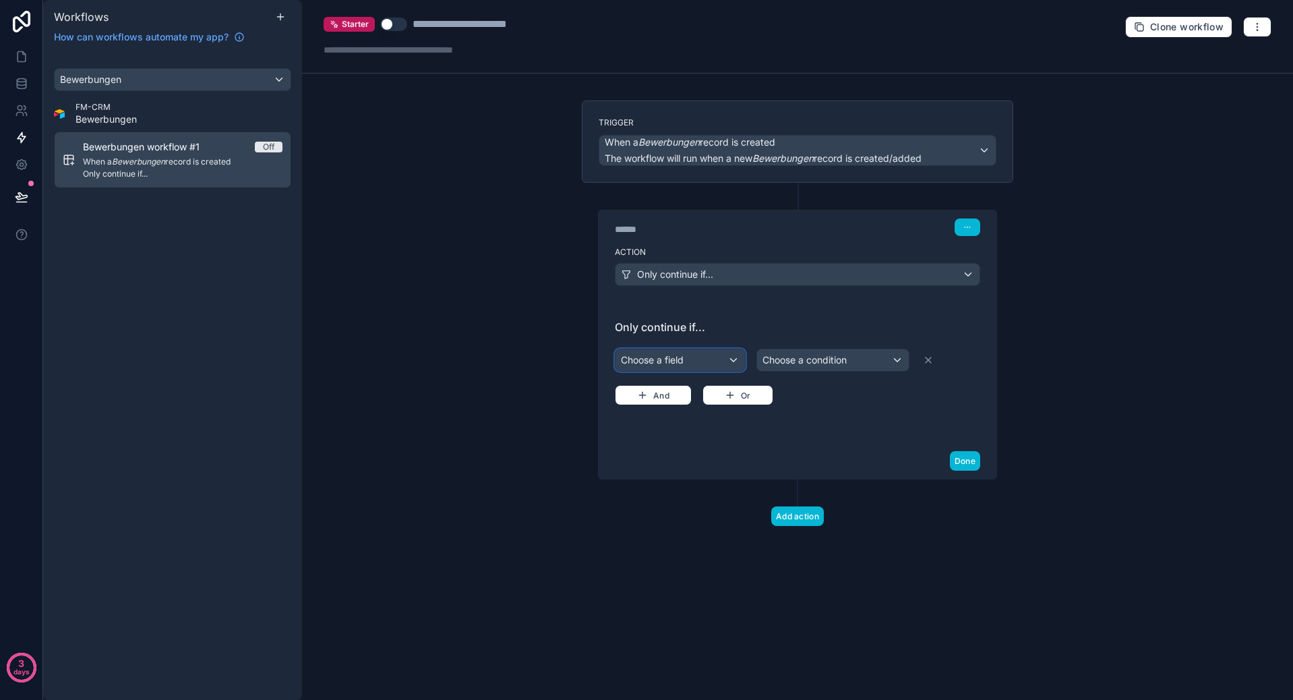
click at [669, 359] on div "Choose a field" at bounding box center [679, 360] width 129 height 22
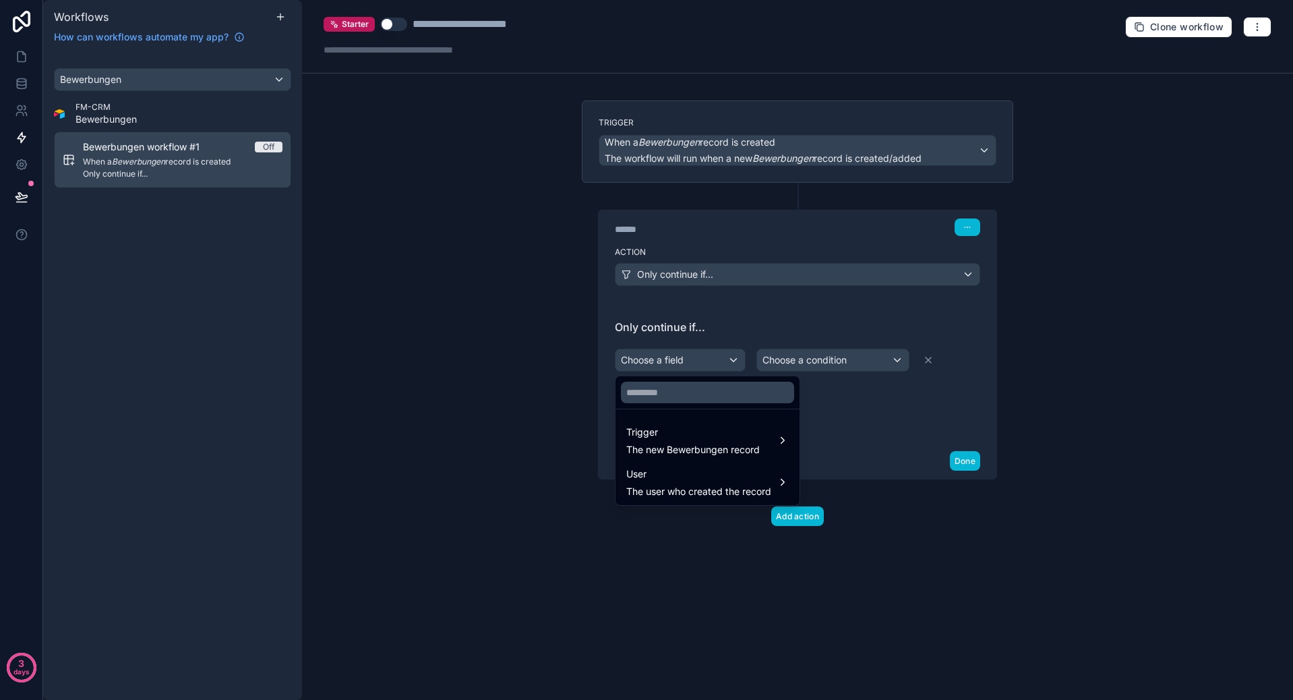
click at [671, 359] on div at bounding box center [646, 350] width 1293 height 700
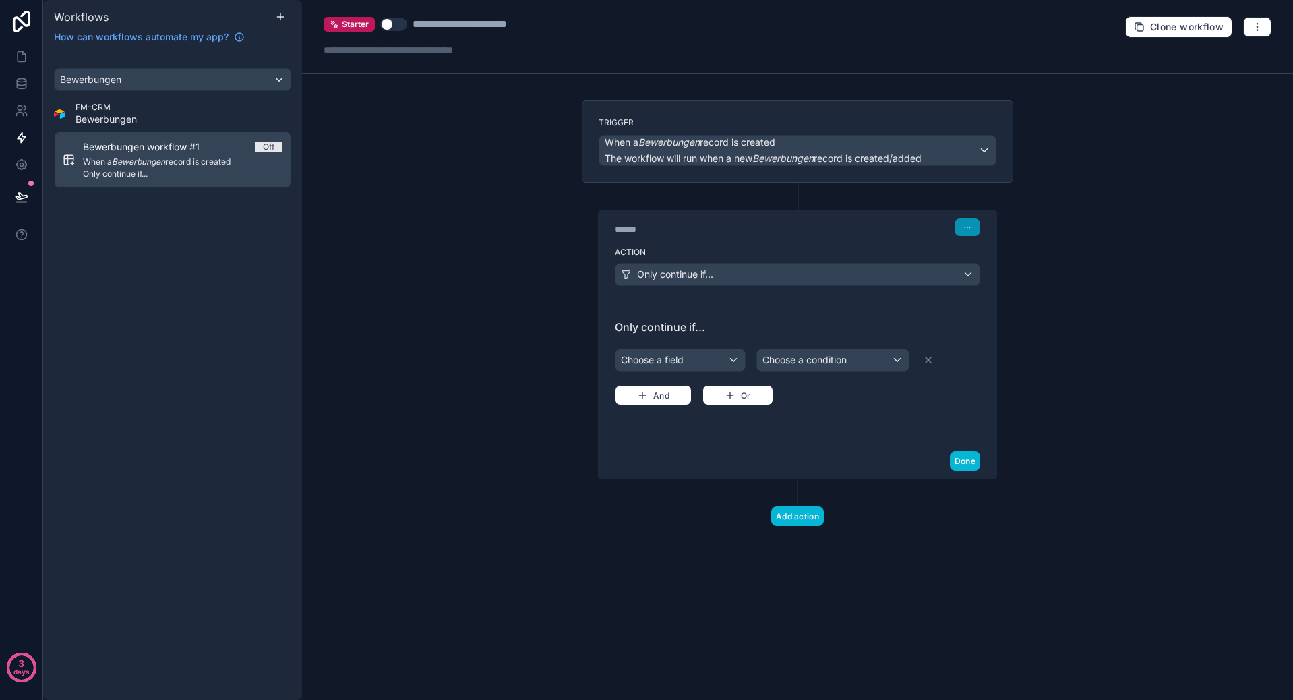
click at [967, 228] on icon "button" at bounding box center [967, 227] width 8 height 8
click at [986, 282] on span "Delete" at bounding box center [992, 279] width 25 height 11
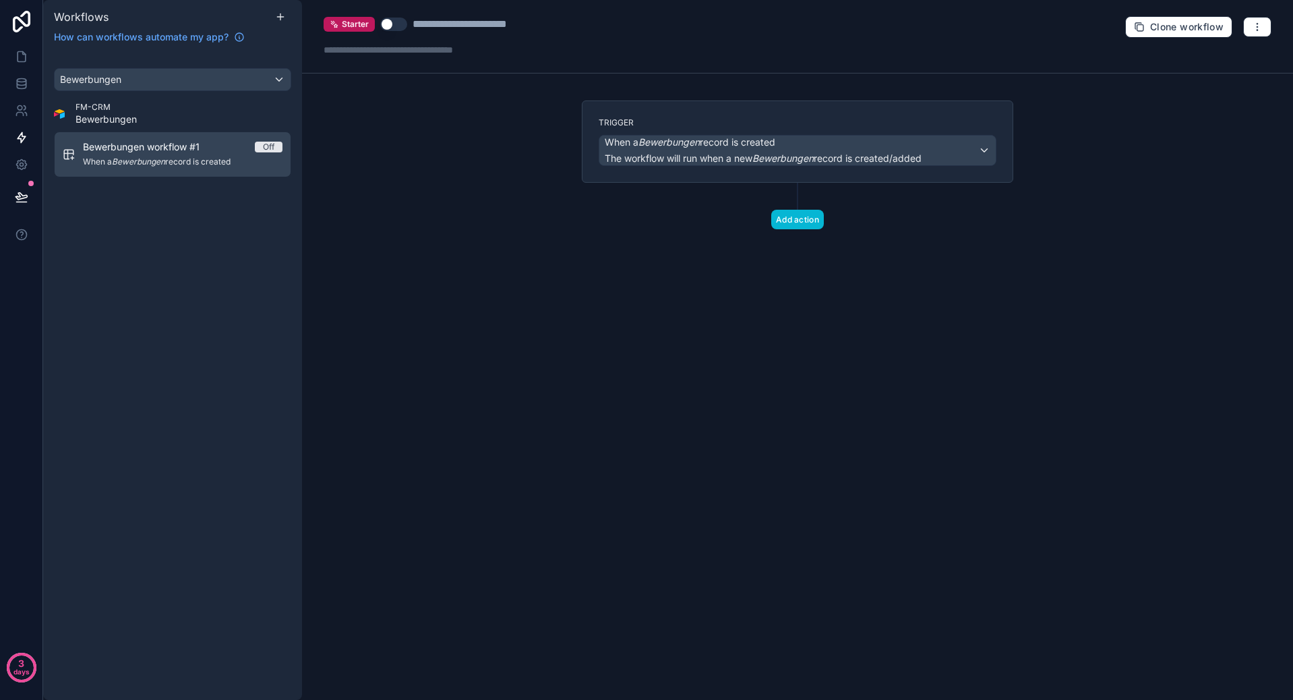
click at [680, 118] on label "Trigger" at bounding box center [798, 122] width 398 height 11
click at [801, 217] on button "Add action" at bounding box center [797, 220] width 53 height 20
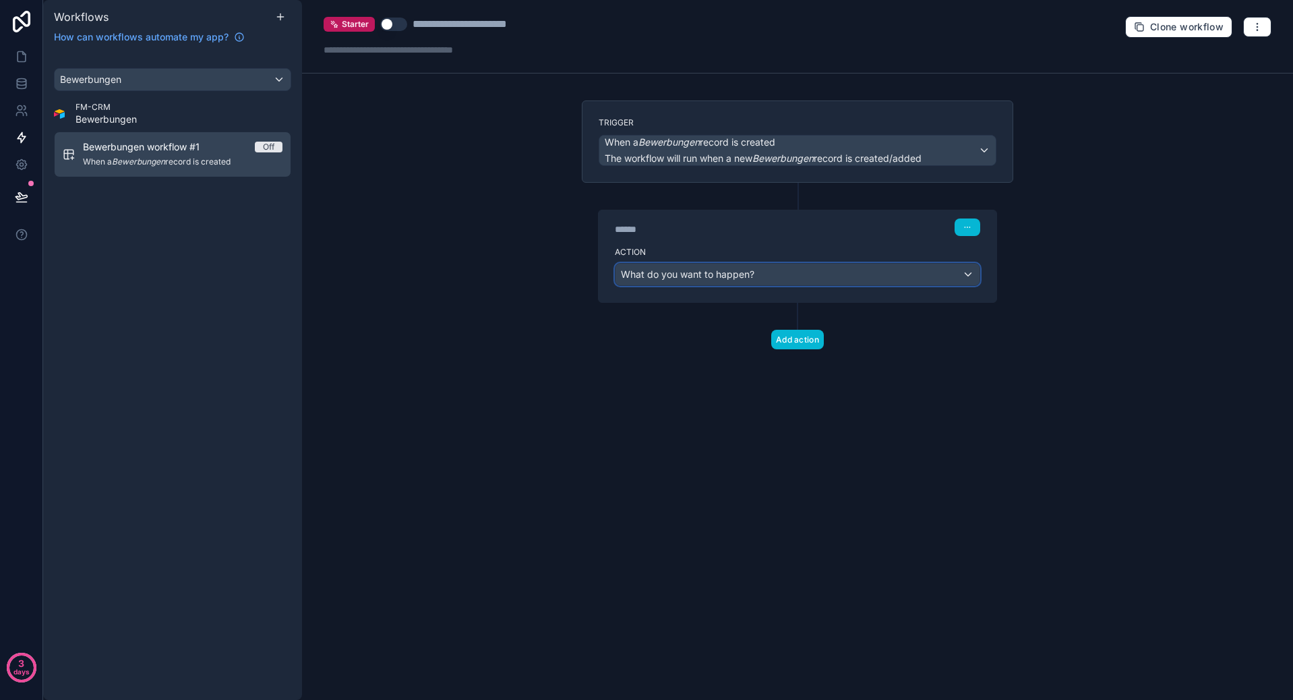
click at [715, 279] on span "What do you want to happen?" at bounding box center [687, 273] width 133 height 11
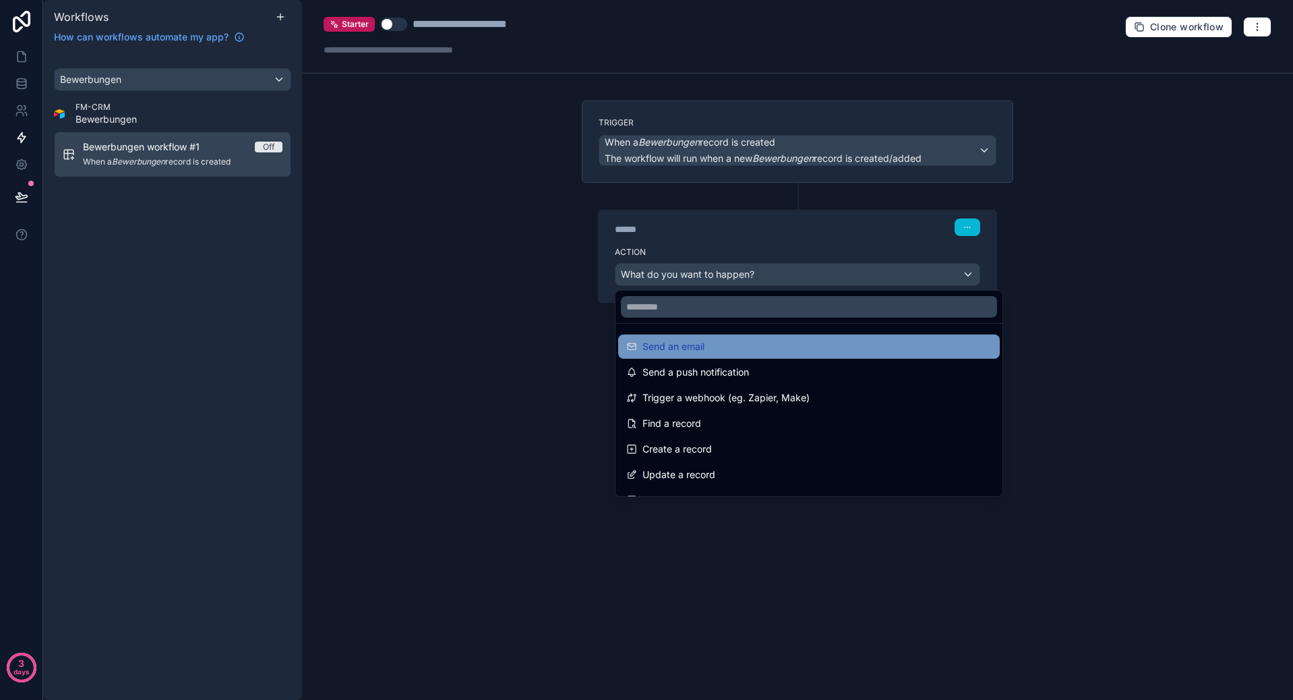
click at [694, 347] on span "Send an email" at bounding box center [673, 346] width 62 height 16
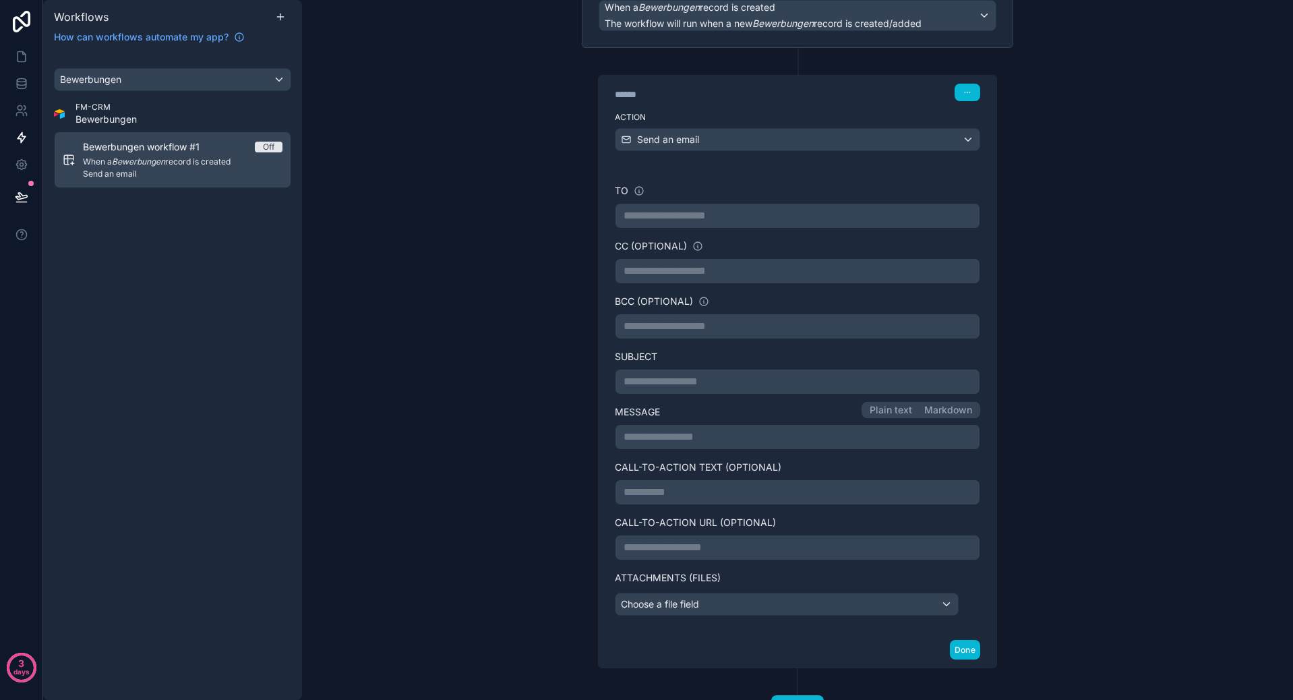
scroll to position [193, 0]
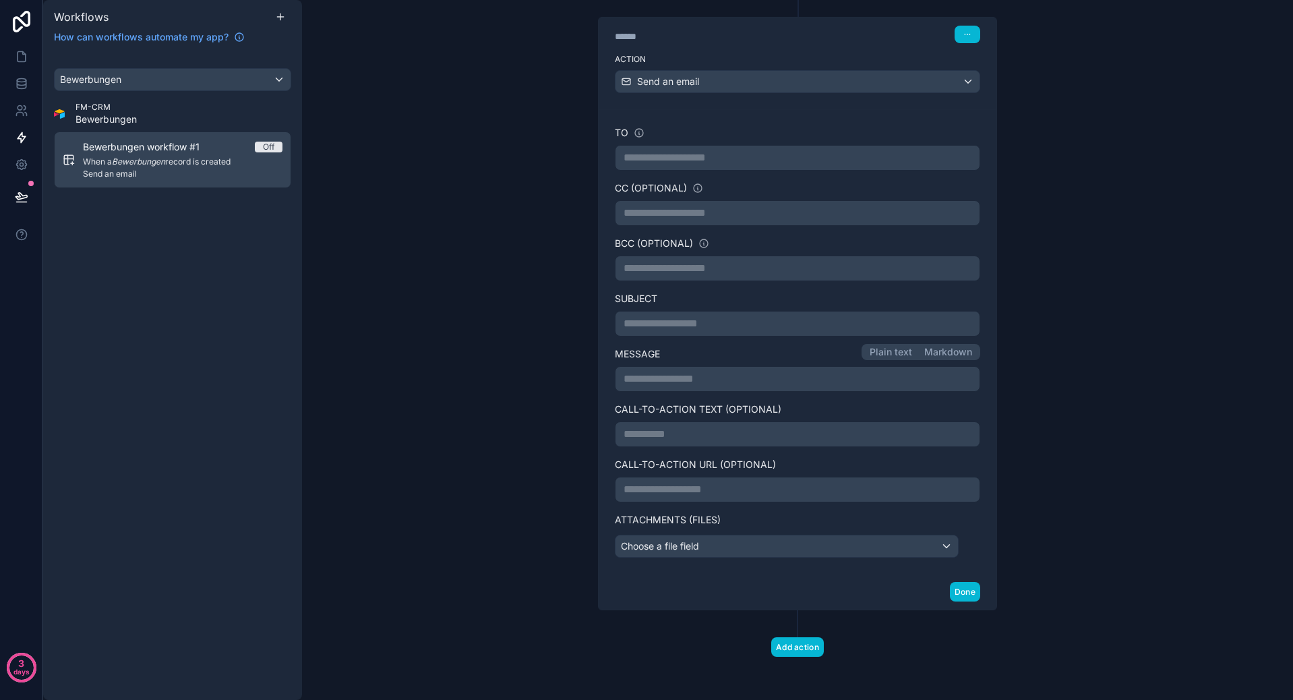
click at [714, 489] on p "**********" at bounding box center [797, 489] width 348 height 16
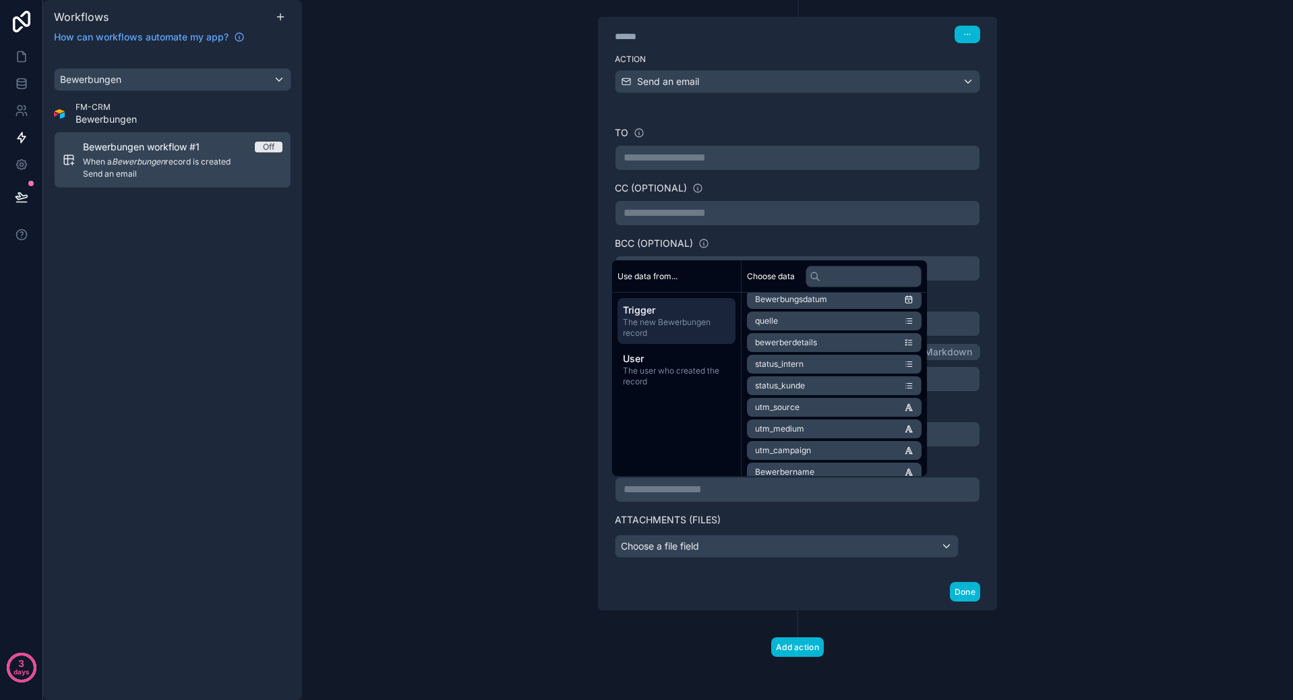
scroll to position [0, 0]
click at [798, 301] on li "id" at bounding box center [834, 307] width 175 height 19
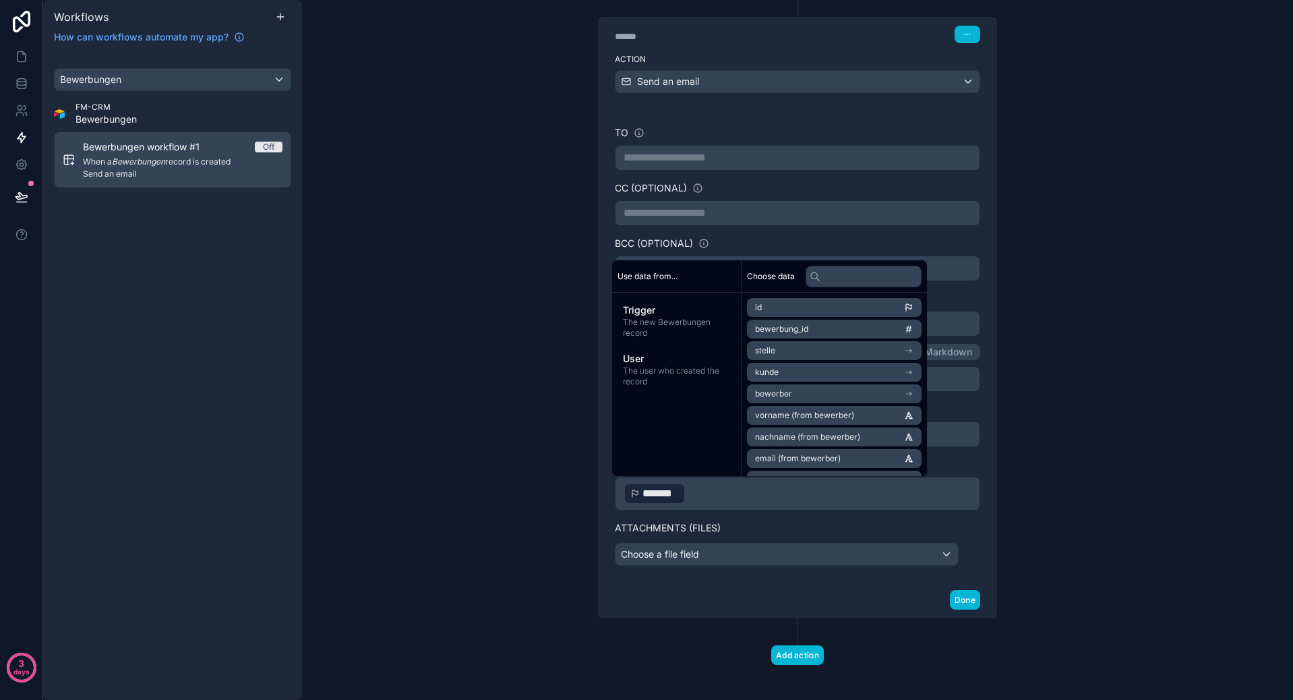
click at [697, 495] on p "﻿ ******* ﻿ ﻿" at bounding box center [797, 493] width 348 height 24
click at [737, 500] on p "﻿ ******* ﻿ ﻿" at bounding box center [797, 493] width 348 height 24
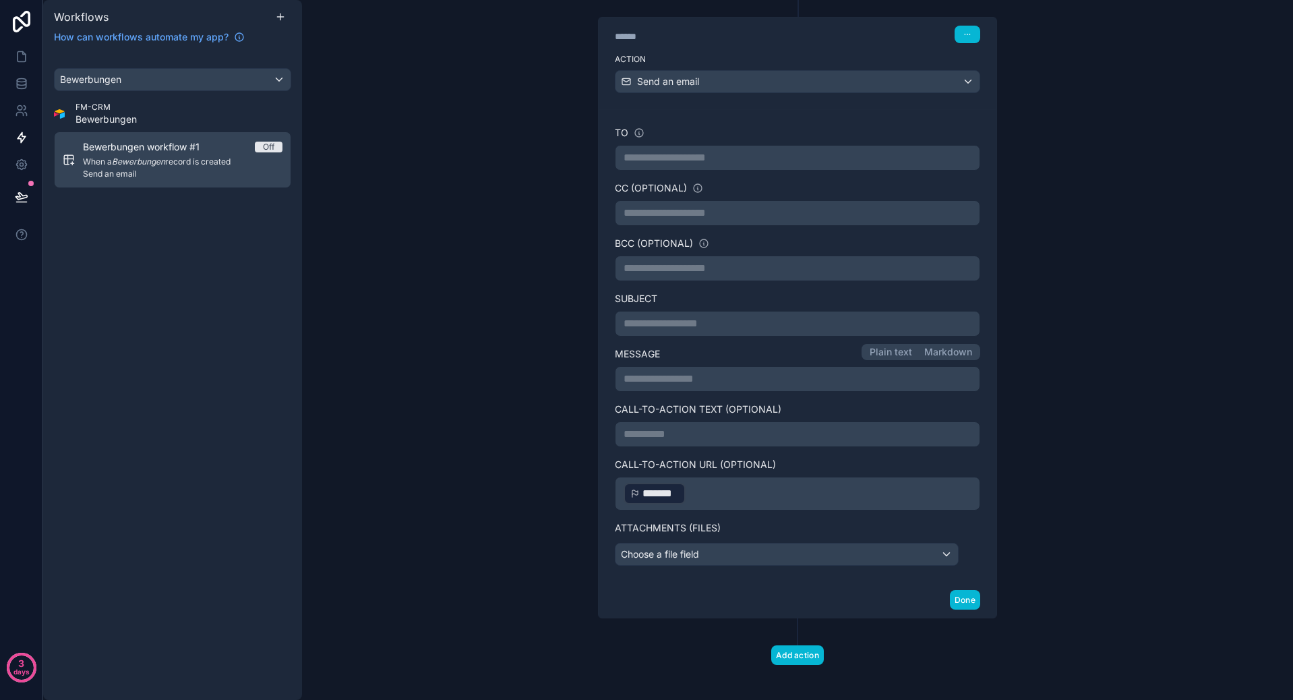
click at [571, 514] on div "**********" at bounding box center [797, 308] width 453 height 800
click at [754, 475] on div "**********" at bounding box center [797, 345] width 365 height 439
click at [743, 487] on p "﻿ ******* ﻿ ﻿" at bounding box center [797, 493] width 348 height 24
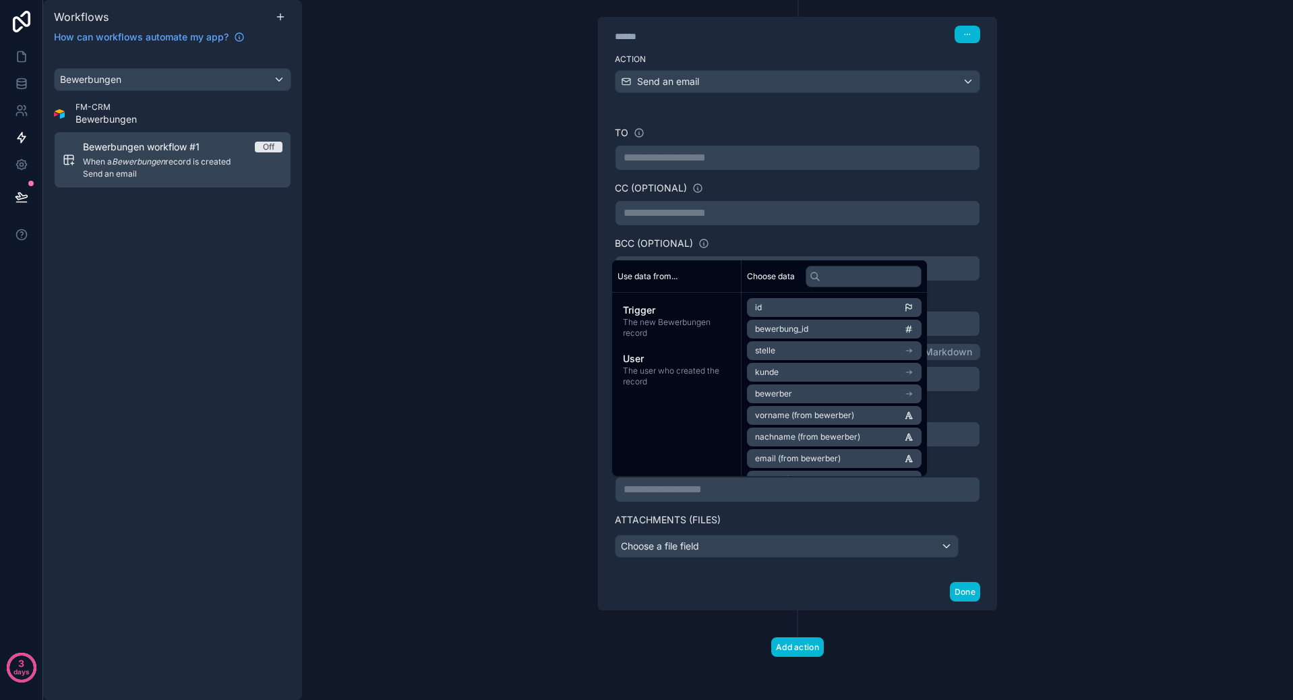
click at [456, 344] on div "**********" at bounding box center [797, 350] width 991 height 700
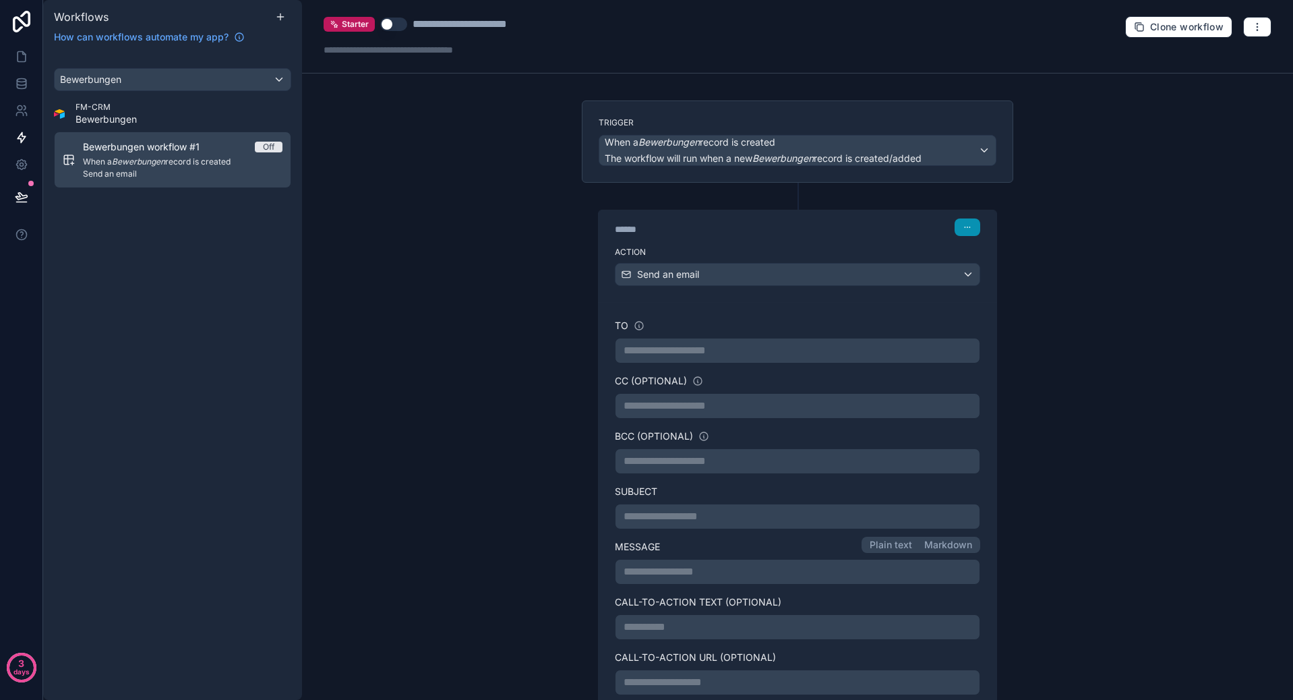
click at [964, 224] on icon "button" at bounding box center [967, 227] width 8 height 8
click at [970, 284] on button "Delete" at bounding box center [994, 279] width 92 height 22
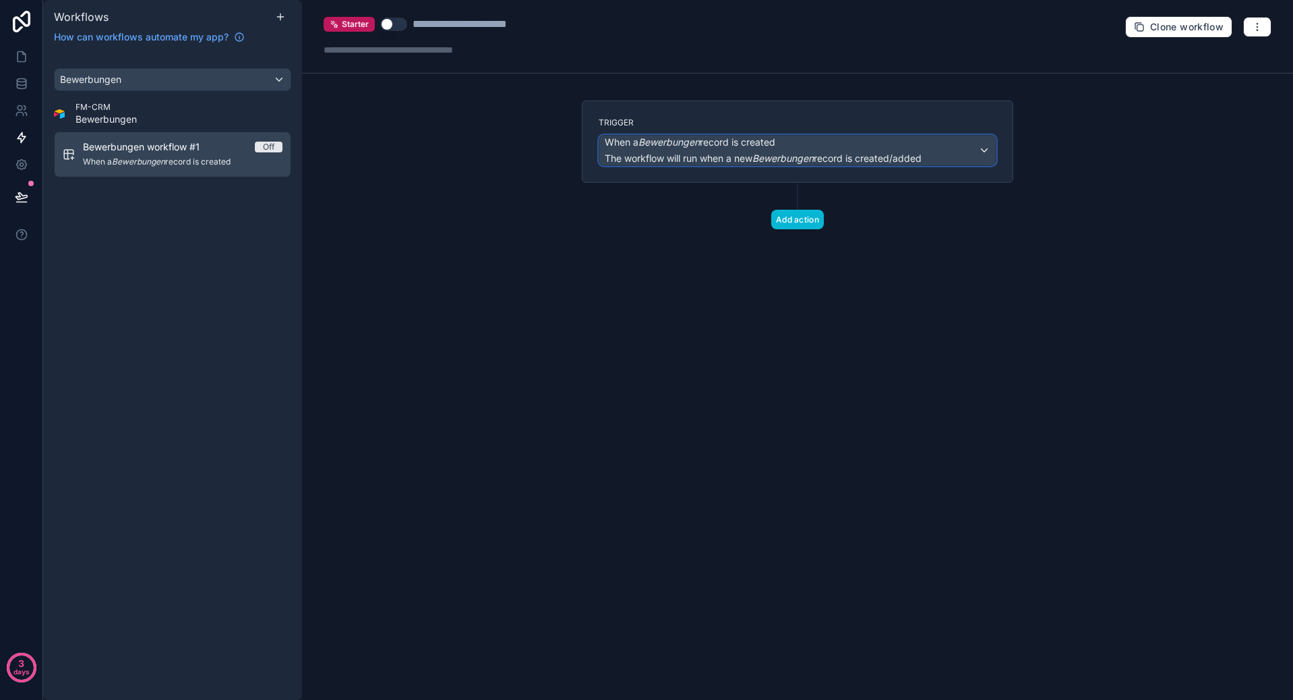
click at [992, 144] on div "When a Bewerbungen record is created The workflow will run when a new Bewerbung…" at bounding box center [797, 150] width 396 height 30
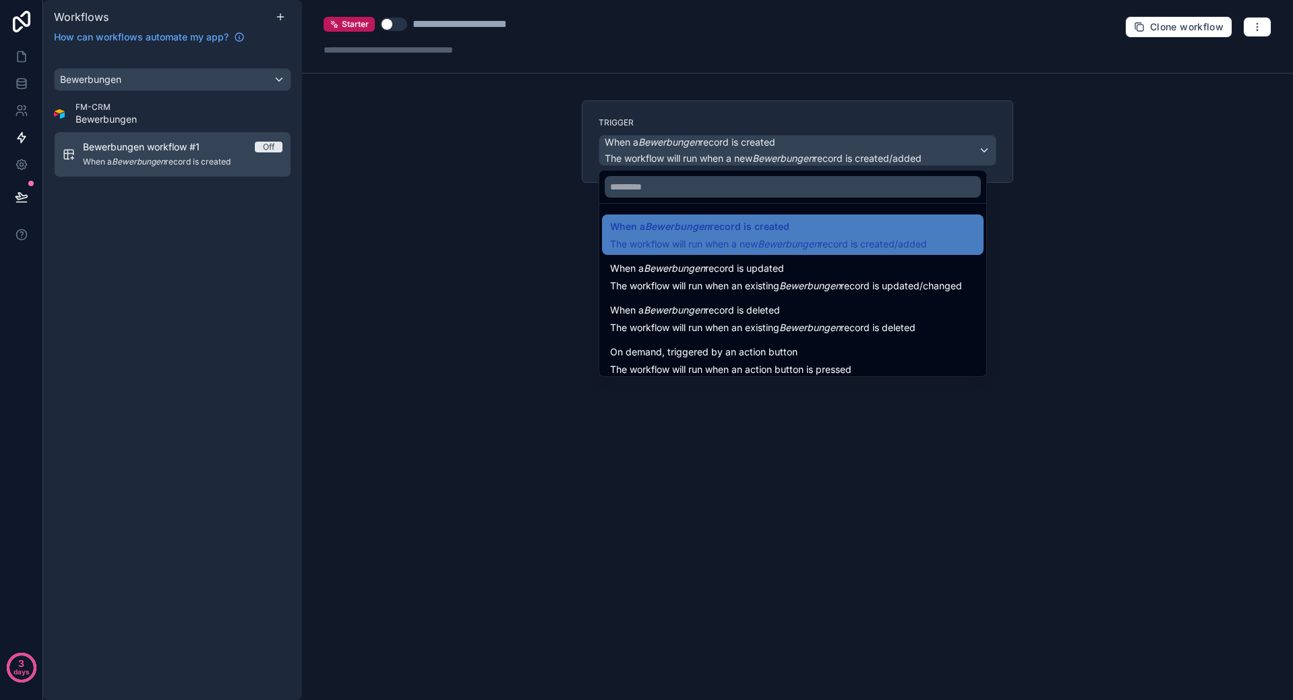
click at [983, 119] on div at bounding box center [646, 350] width 1293 height 700
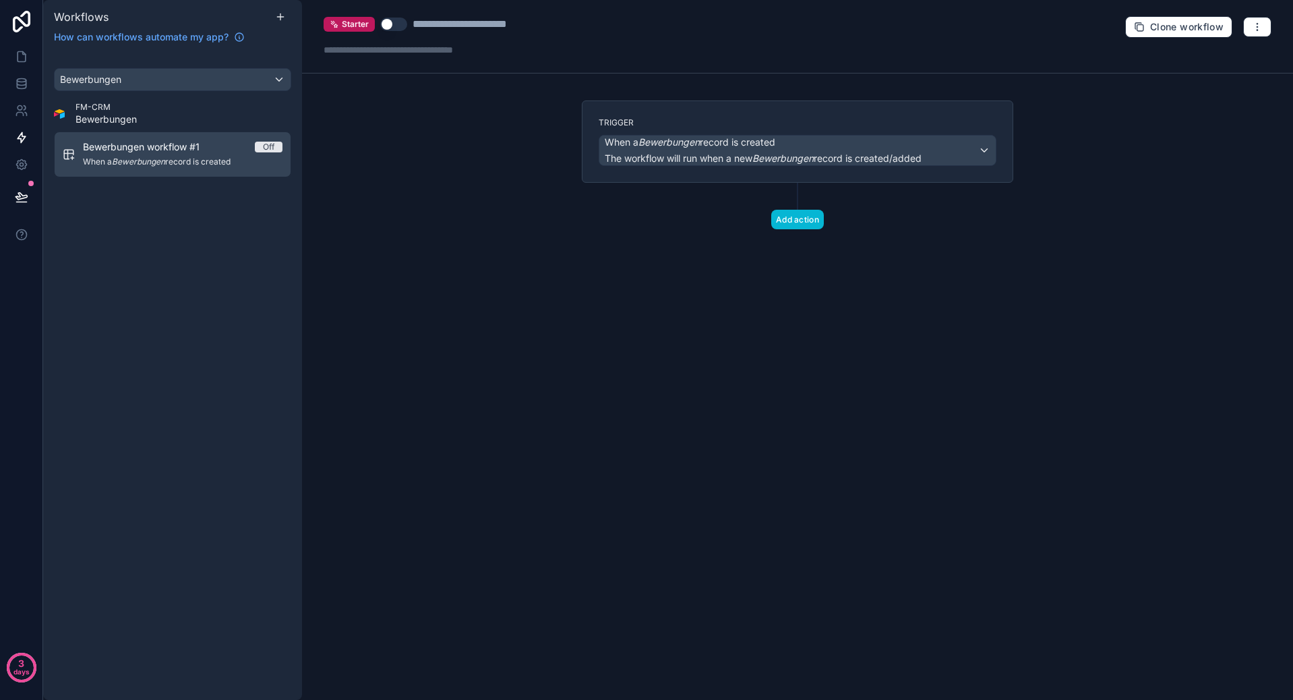
drag, startPoint x: 692, startPoint y: 102, endPoint x: 1108, endPoint y: 87, distance: 416.1
click at [693, 102] on div "Trigger When a Bewerbungen record is created The workflow will run when a new B…" at bounding box center [797, 141] width 431 height 82
click at [1253, 28] on icon "button" at bounding box center [1257, 27] width 11 height 11
click at [1202, 104] on span "Delete workflow" at bounding box center [1221, 101] width 65 height 11
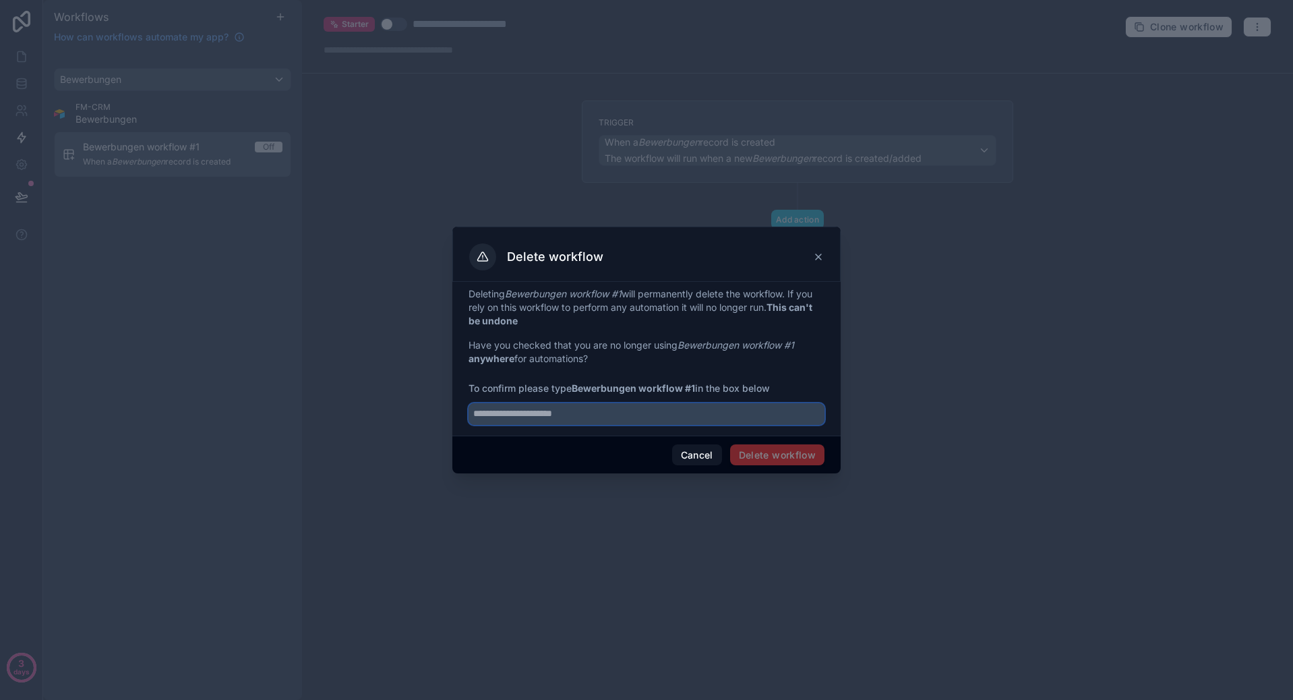
click at [622, 413] on input "text" at bounding box center [646, 414] width 356 height 22
drag, startPoint x: 700, startPoint y: 390, endPoint x: 575, endPoint y: 393, distance: 124.7
click at [575, 393] on span "To confirm please type Bewerbungen workflow #1 in the box below" at bounding box center [646, 387] width 356 height 13
copy span "Bewerbungen workflow #1"
click at [578, 413] on input "text" at bounding box center [646, 414] width 356 height 22
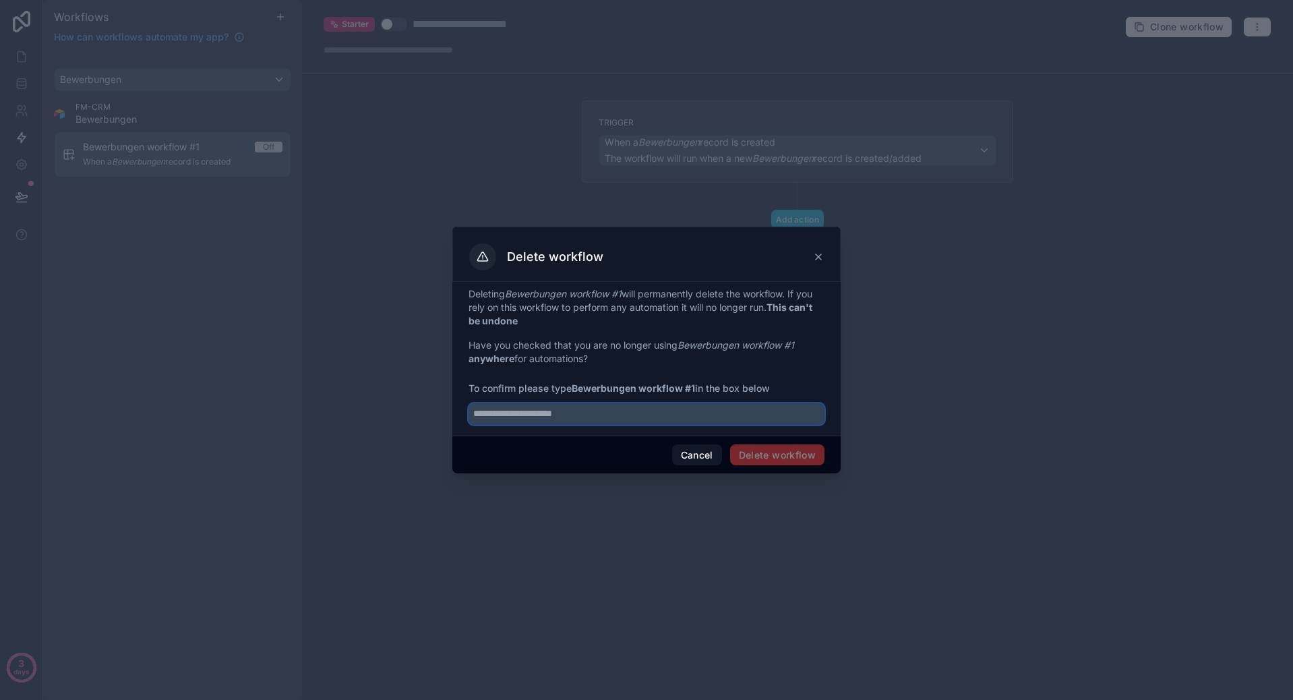
paste input "**********"
type input "**********"
click at [797, 460] on button "Delete workflow" at bounding box center [777, 455] width 94 height 22
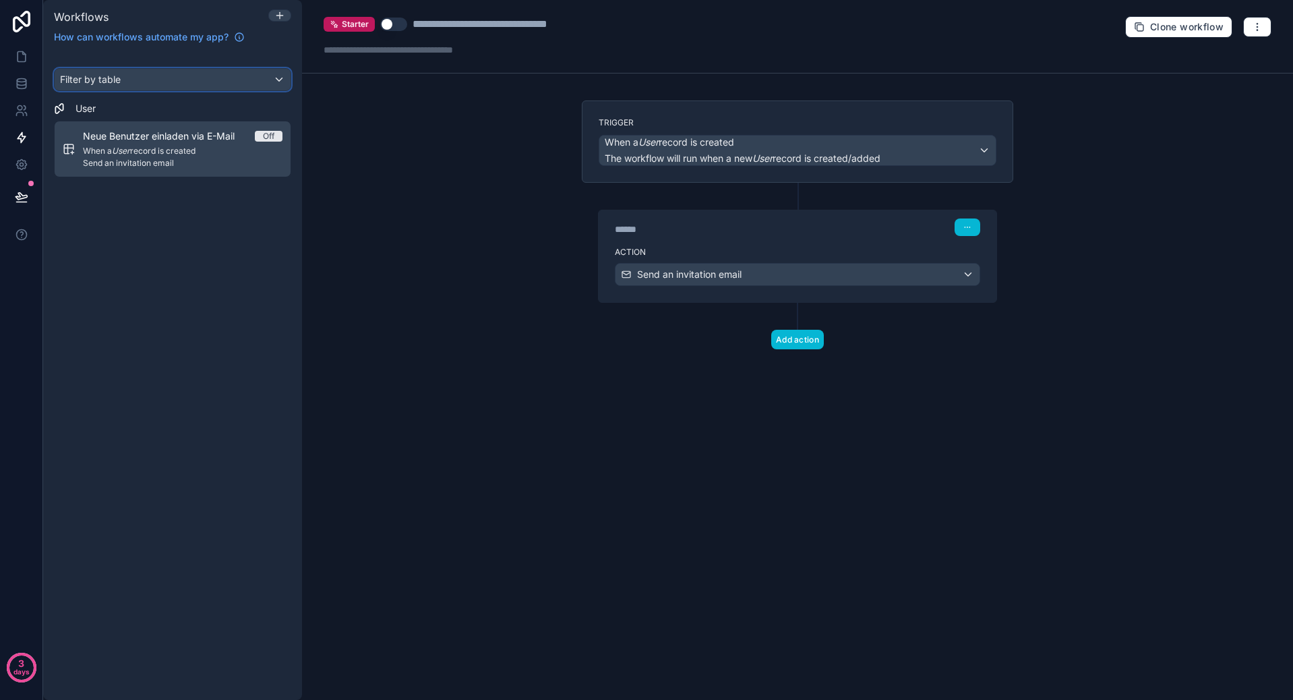
click at [179, 78] on div "Filter by table" at bounding box center [173, 80] width 236 height 22
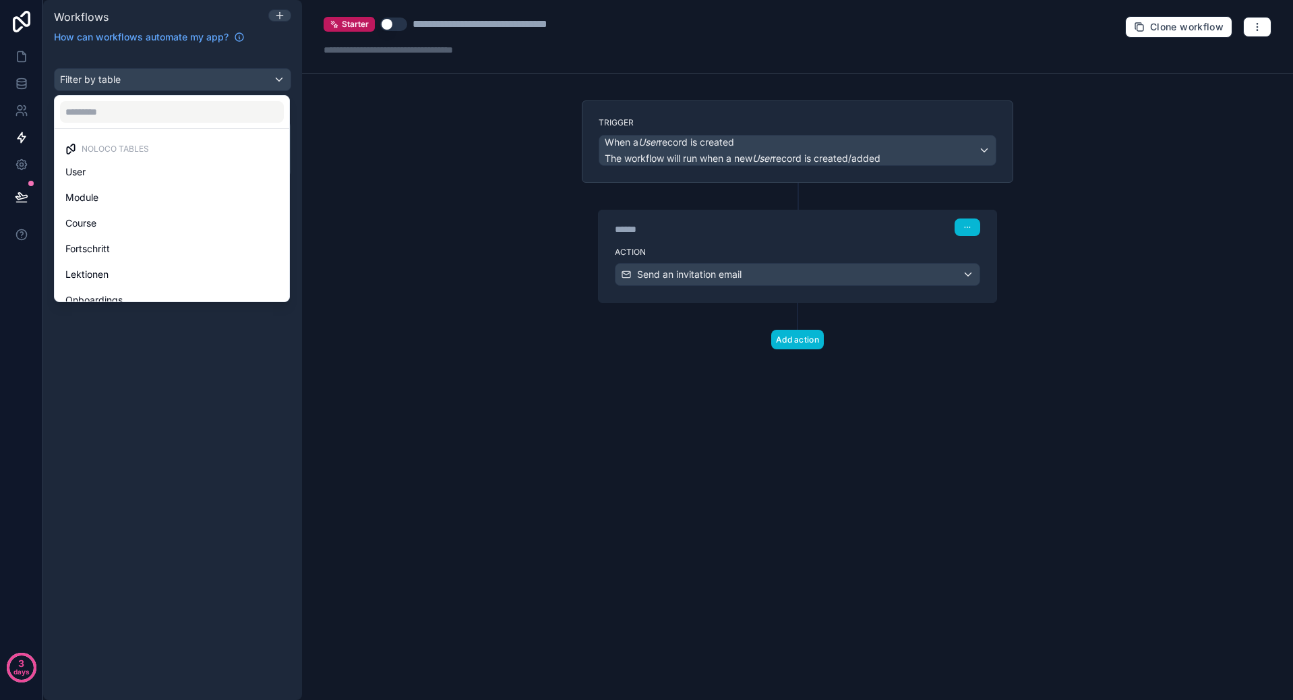
click at [146, 185] on ul "Noloco tables User Module Course Fortschritt Lektionen Onboardings FM-CRM Anruf…" at bounding box center [172, 215] width 235 height 173
click at [150, 173] on div "User" at bounding box center [171, 172] width 213 height 16
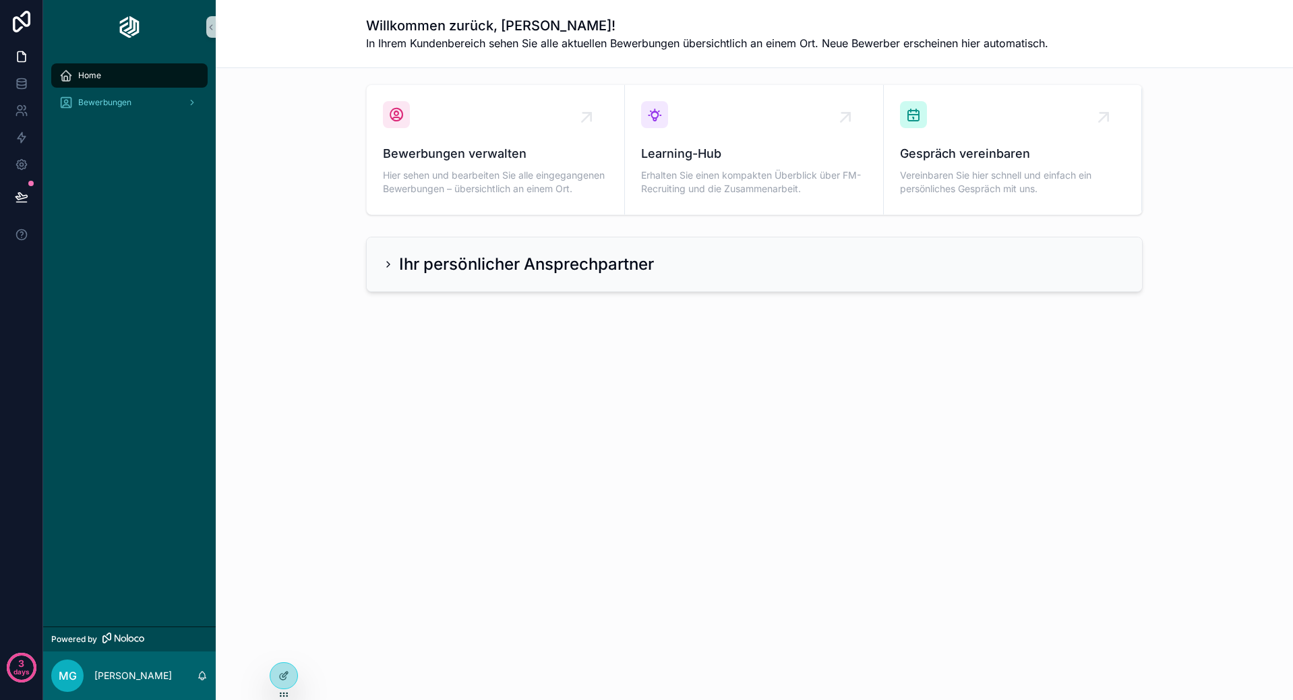
click at [433, 285] on div "Ihr persönlicher Ansprechpartner" at bounding box center [754, 264] width 775 height 54
click at [445, 264] on h2 "Ihr persönlicher Ansprechpartner" at bounding box center [526, 264] width 255 height 22
click at [458, 264] on h2 "Ihr persönlicher Ansprechpartner" at bounding box center [526, 264] width 255 height 22
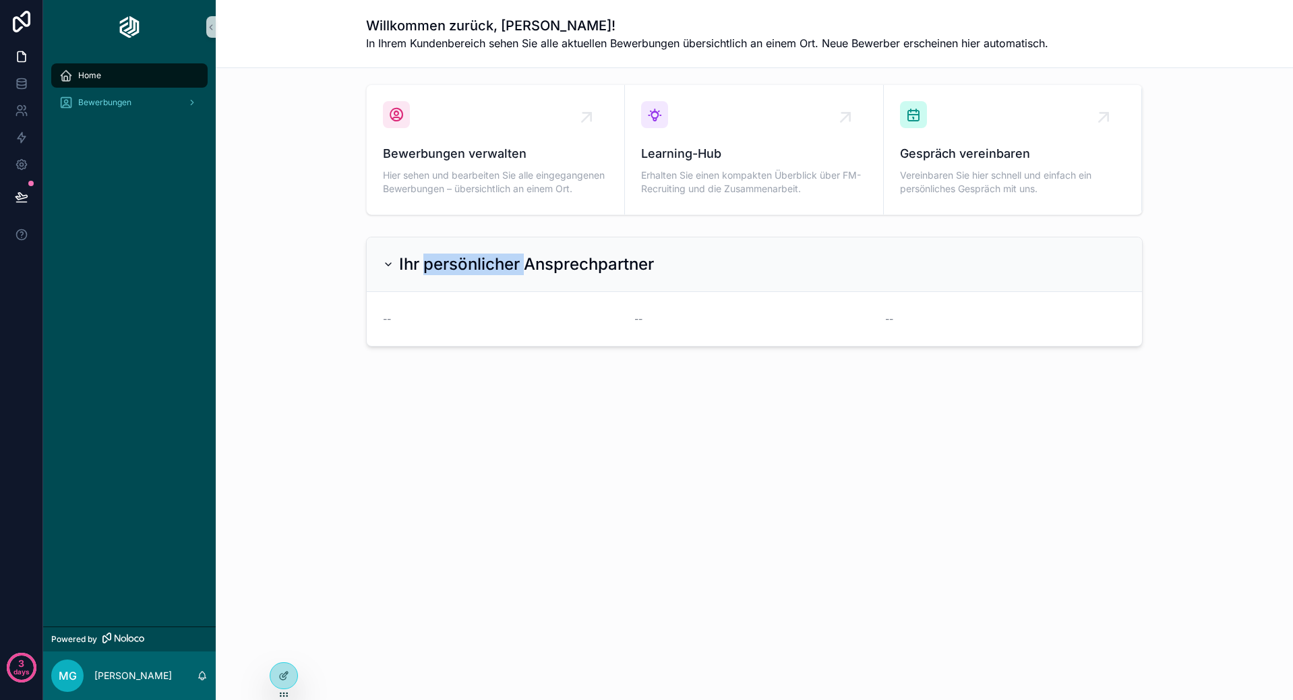
click at [485, 259] on h2 "Ihr persönlicher Ansprechpartner" at bounding box center [526, 264] width 255 height 22
click at [453, 259] on h2 "Ihr persönlicher Ansprechpartner" at bounding box center [526, 264] width 255 height 22
click at [419, 261] on h2 "Ihr persönlicher Ansprechpartner" at bounding box center [526, 264] width 255 height 22
click at [415, 262] on h2 "Ihr persönlicher Ansprechpartner" at bounding box center [526, 264] width 255 height 22
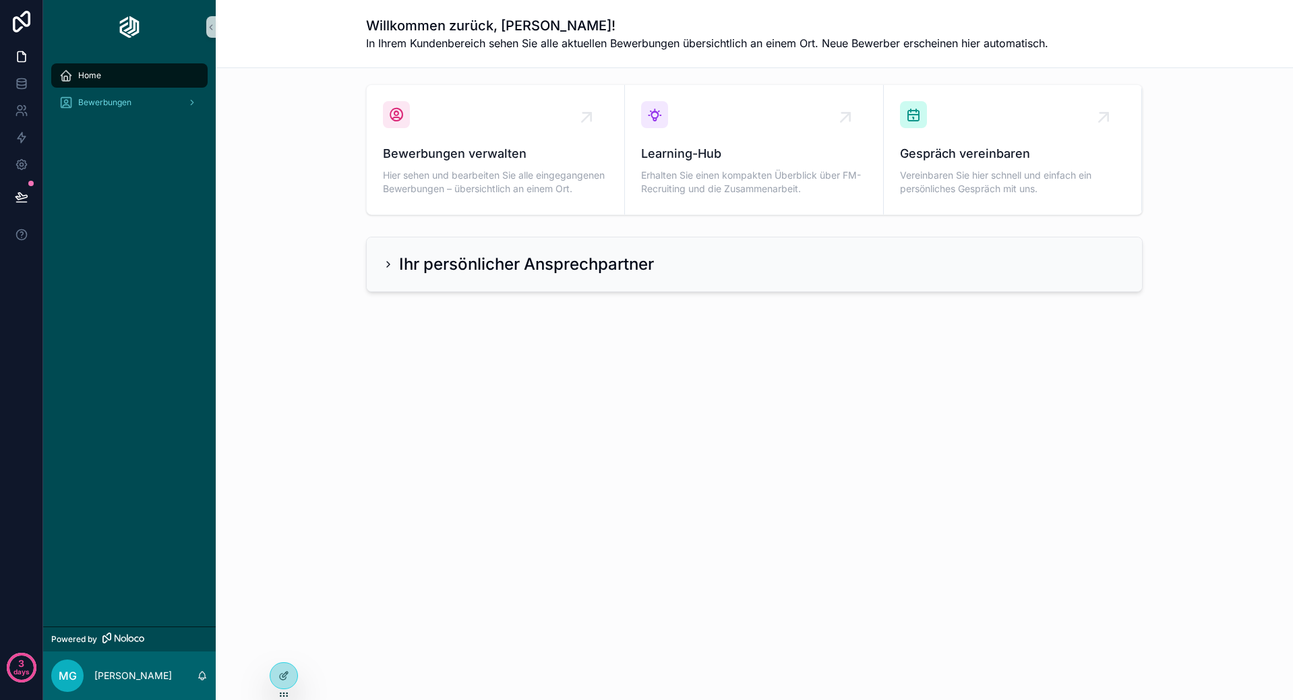
click at [549, 259] on h2 "Ihr persönlicher Ansprechpartner" at bounding box center [526, 264] width 255 height 22
click at [517, 261] on h2 "Ihr persönlicher Ansprechpartner" at bounding box center [526, 264] width 255 height 22
click at [526, 260] on h2 "Ihr persönlicher Ansprechpartner" at bounding box center [526, 264] width 255 height 22
click at [522, 258] on h2 "Ihr persönlicher Ansprechpartner" at bounding box center [526, 264] width 255 height 22
click at [520, 257] on h2 "Ihr persönlicher Ansprechpartner" at bounding box center [526, 264] width 255 height 22
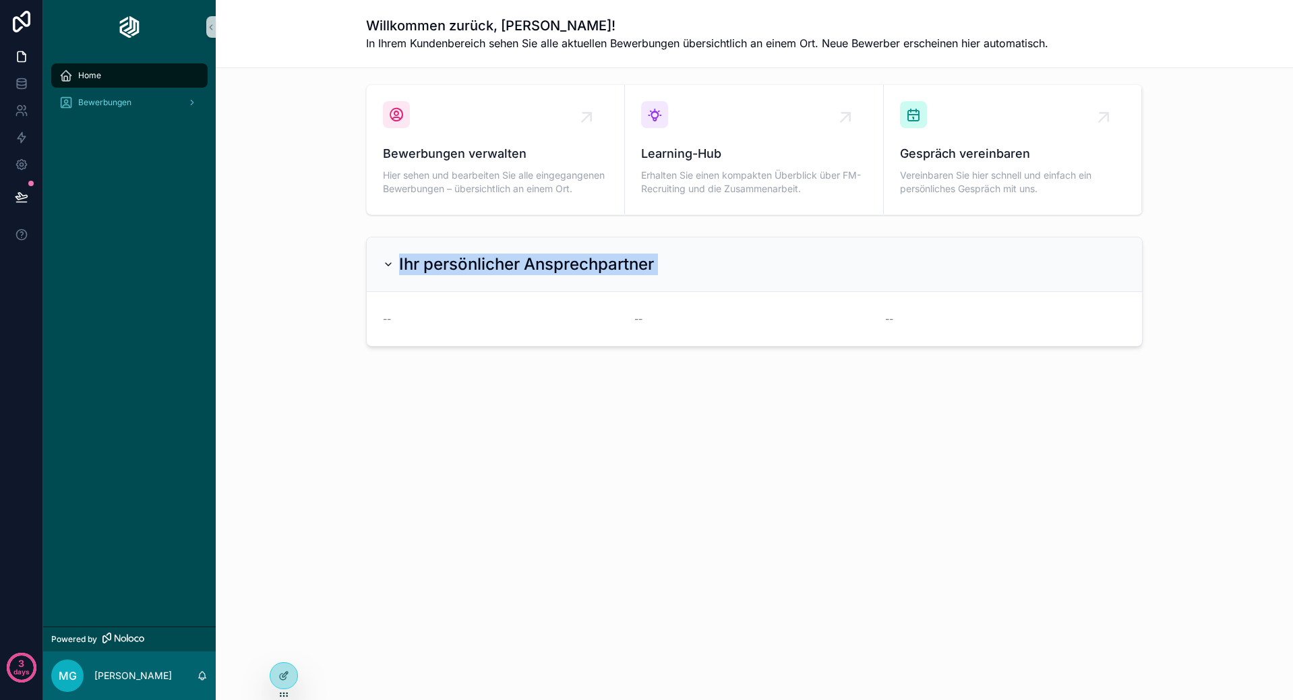
click at [520, 257] on h2 "Ihr persönlicher Ansprechpartner" at bounding box center [526, 264] width 255 height 22
click at [521, 257] on h2 "Ihr persönlicher Ansprechpartner" at bounding box center [526, 264] width 255 height 22
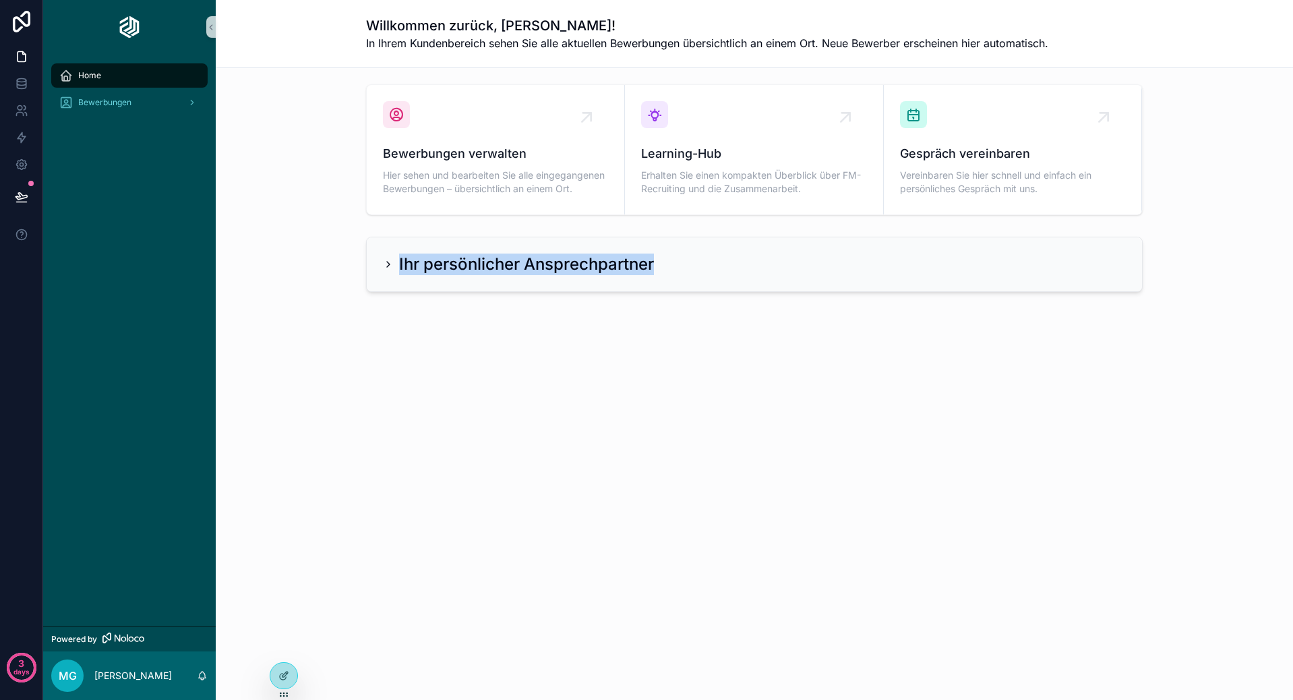
click at [566, 400] on div "Willkommen zurück, [PERSON_NAME]! In Ihrem Kundenbereich sehen Sie alle aktuell…" at bounding box center [754, 202] width 1077 height 405
